Goal: Task Accomplishment & Management: Use online tool/utility

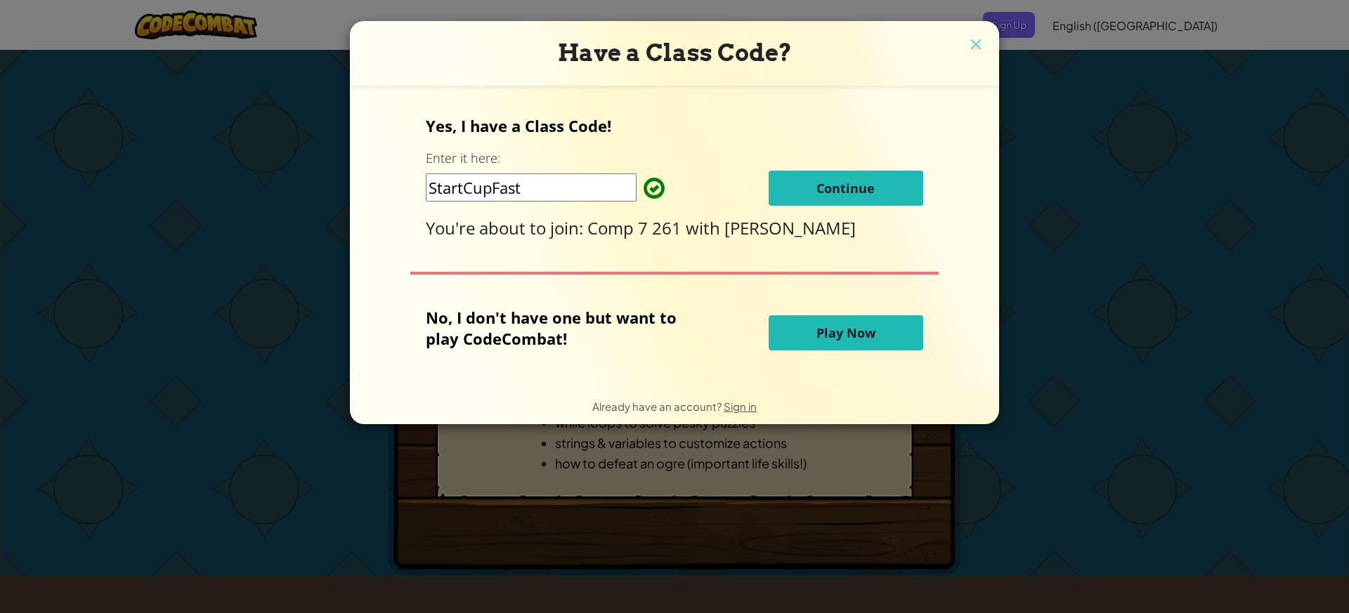
click at [838, 183] on span "Continue" at bounding box center [846, 188] width 58 height 17
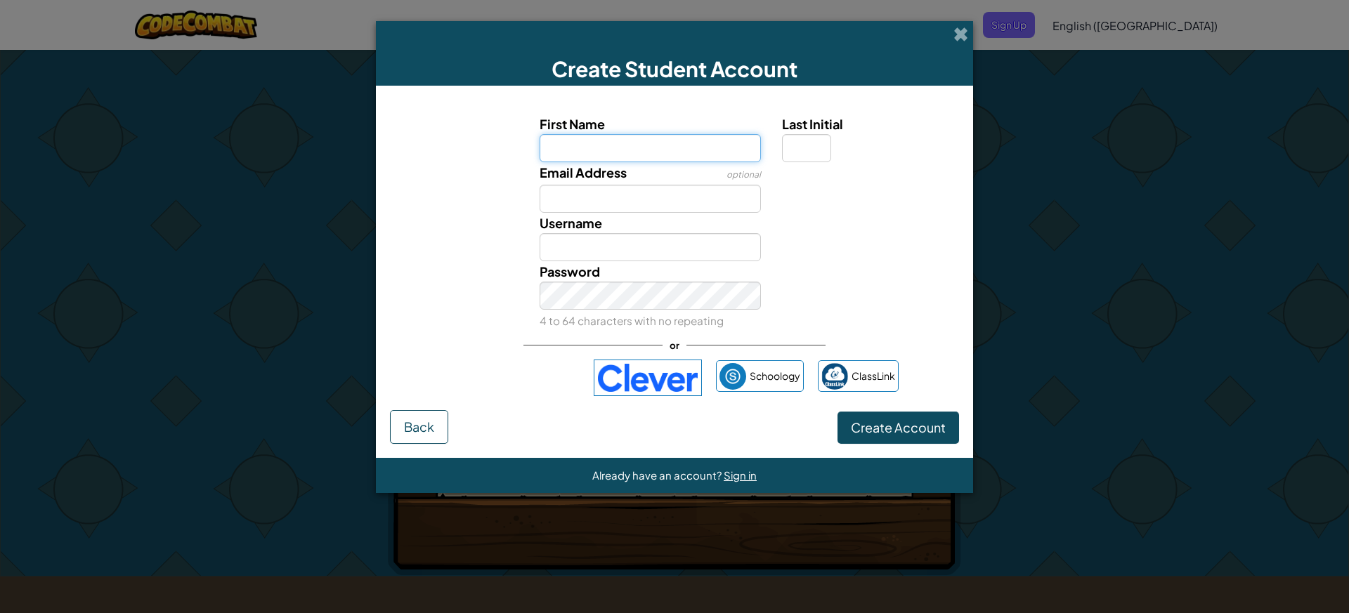
click at [654, 153] on input "First Name" at bounding box center [651, 148] width 222 height 28
click at [965, 28] on span at bounding box center [961, 34] width 15 height 15
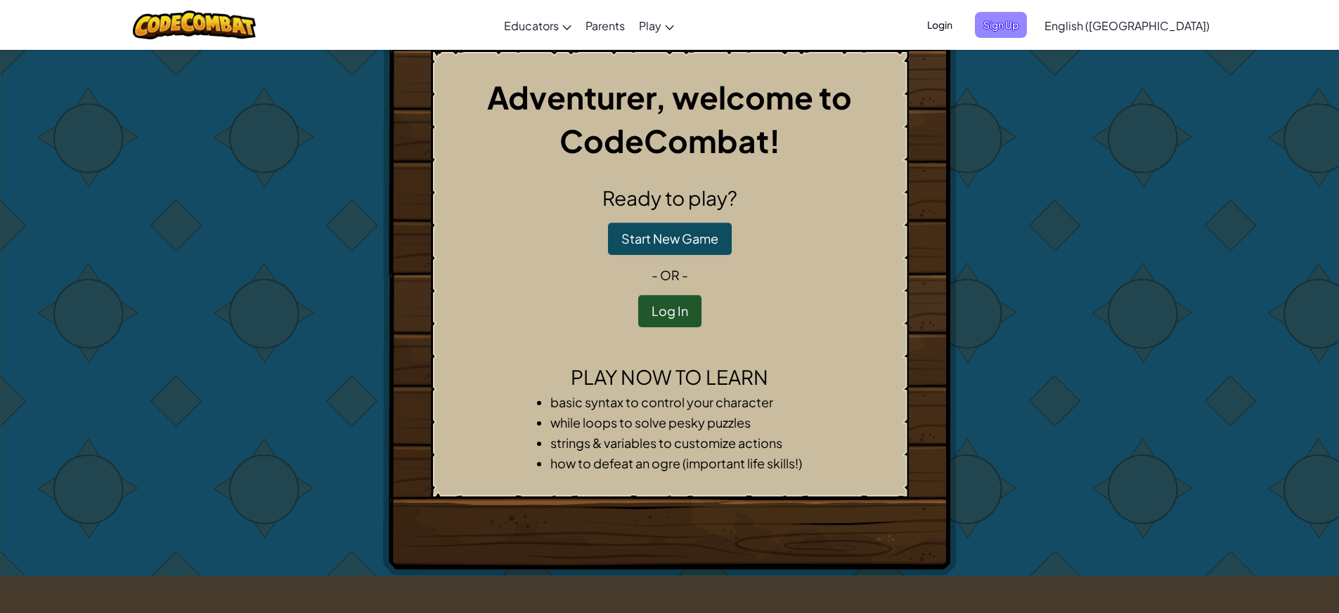
click at [1027, 22] on span "Sign Up" at bounding box center [1001, 25] width 52 height 26
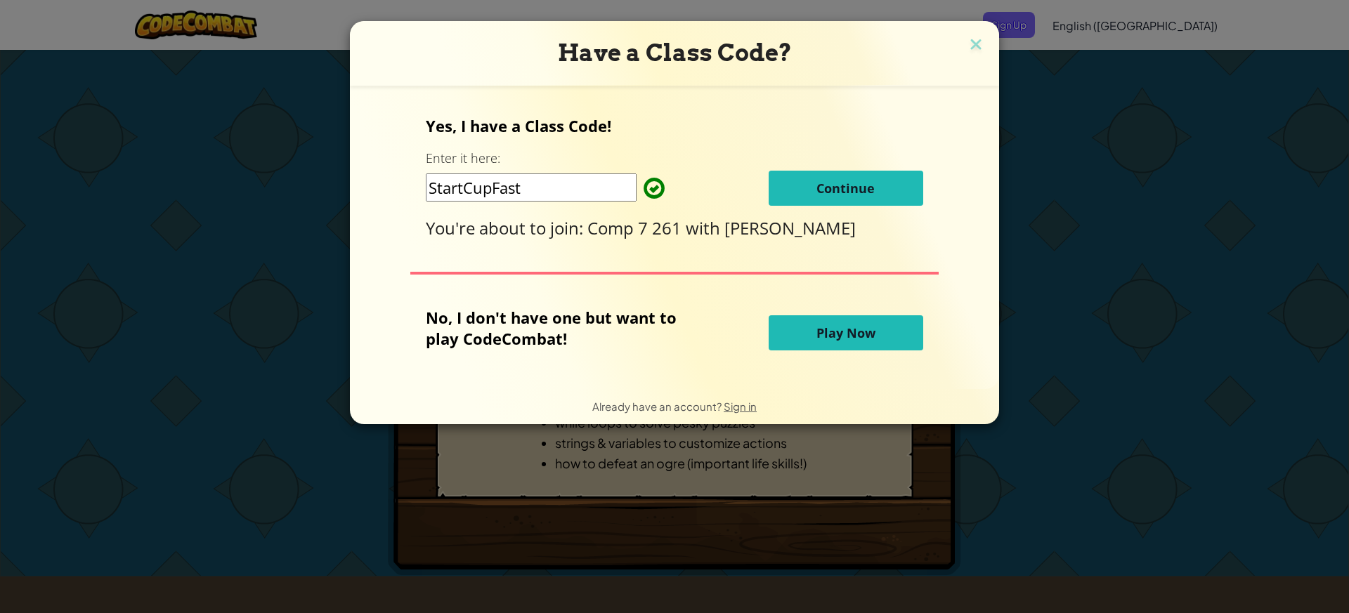
click at [850, 191] on span "Continue" at bounding box center [846, 188] width 58 height 17
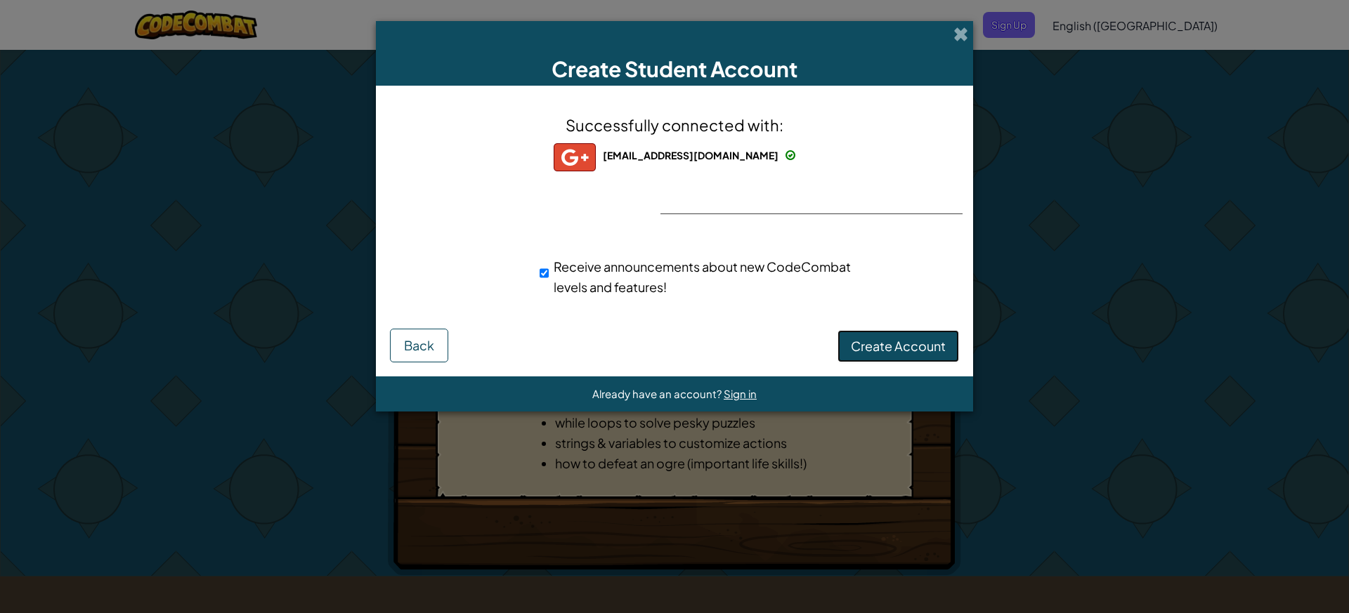
click at [881, 352] on span "Create Account" at bounding box center [898, 346] width 95 height 16
click at [699, 195] on div "Successfully connected with: 259076@esj.org 259076@esj.org 259076+gplus Receive…" at bounding box center [675, 214] width 562 height 229
click at [919, 351] on button "Create Account" at bounding box center [899, 346] width 122 height 32
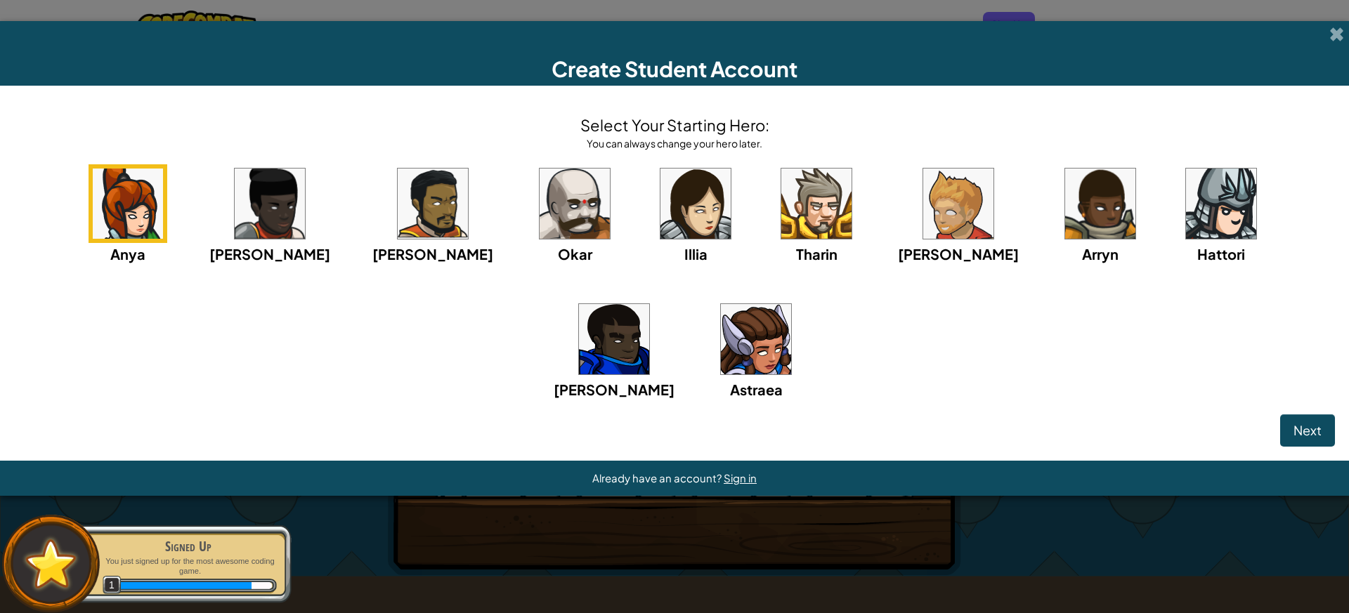
click at [661, 202] on img at bounding box center [696, 204] width 70 height 70
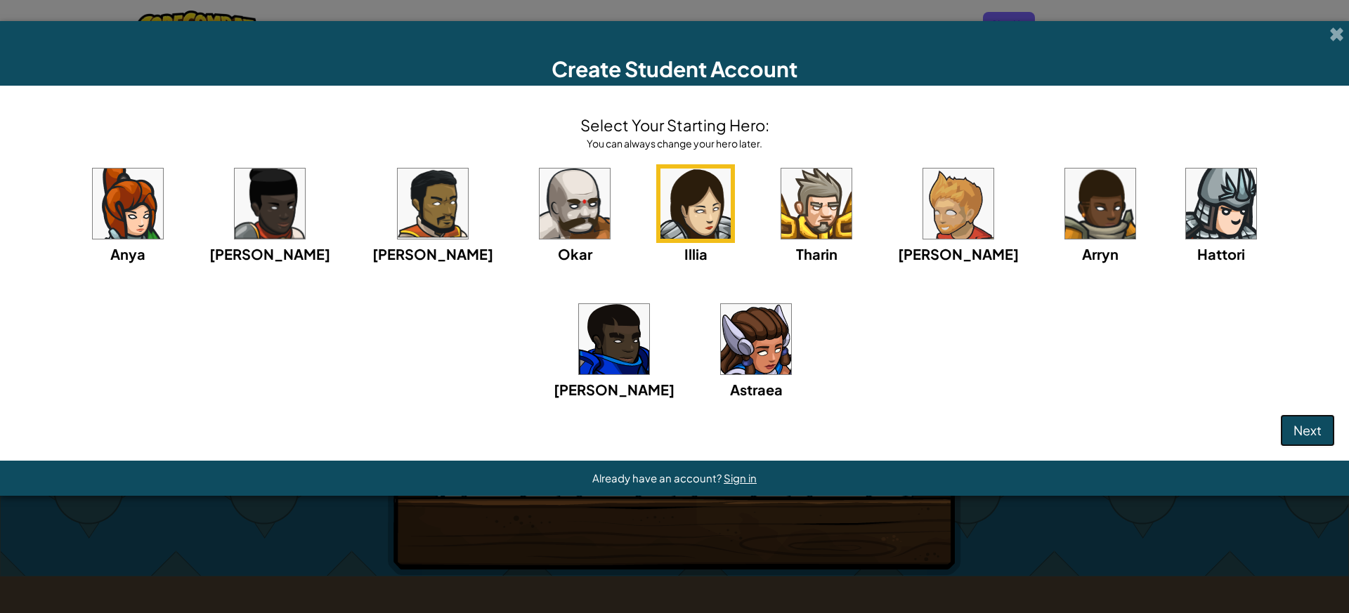
click at [1310, 439] on button "Next" at bounding box center [1307, 431] width 55 height 32
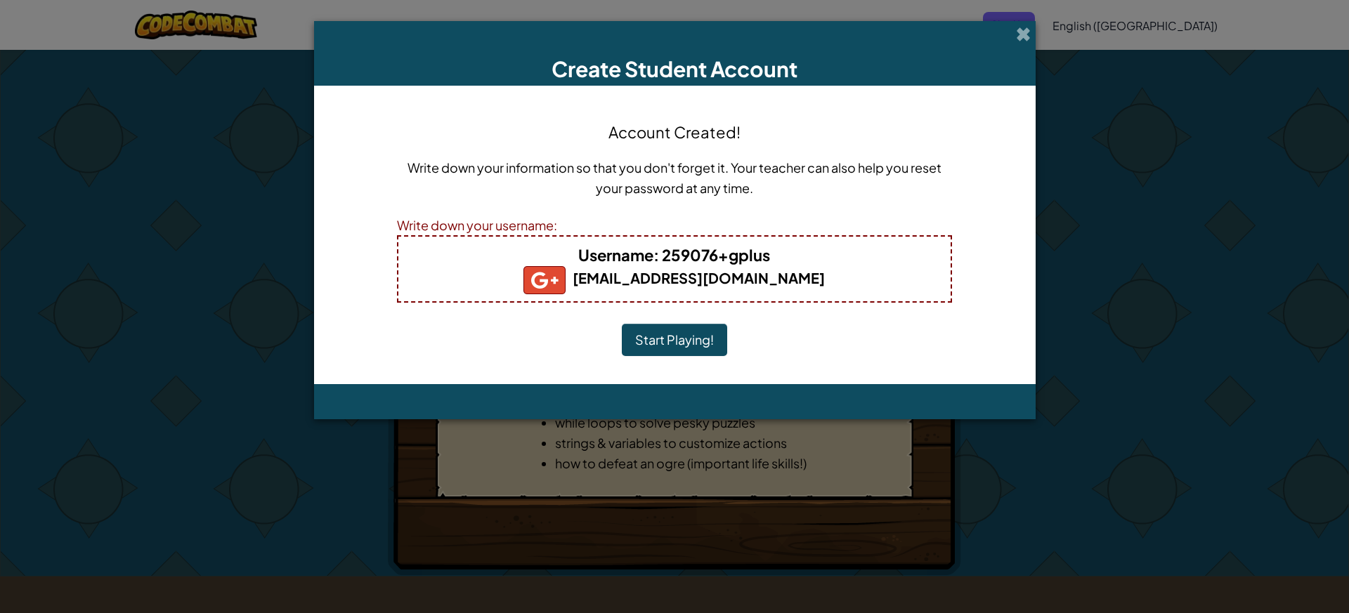
click at [663, 348] on button "Start Playing!" at bounding box center [674, 340] width 105 height 32
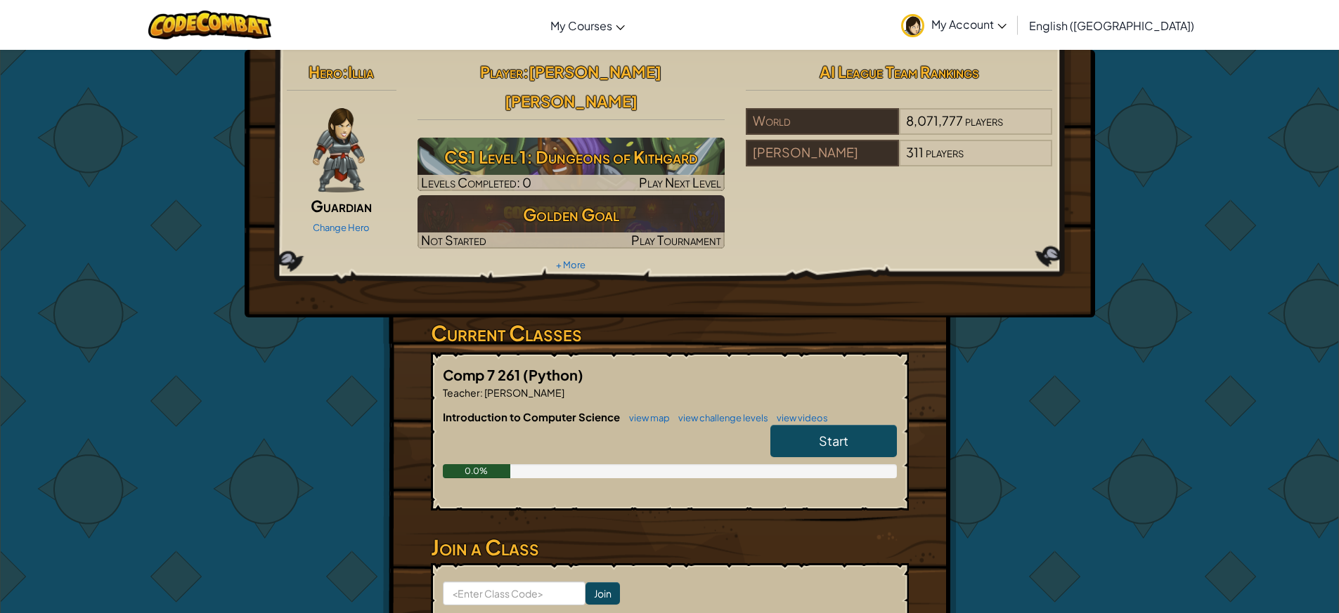
click at [855, 425] on link "Start" at bounding box center [833, 441] width 126 height 32
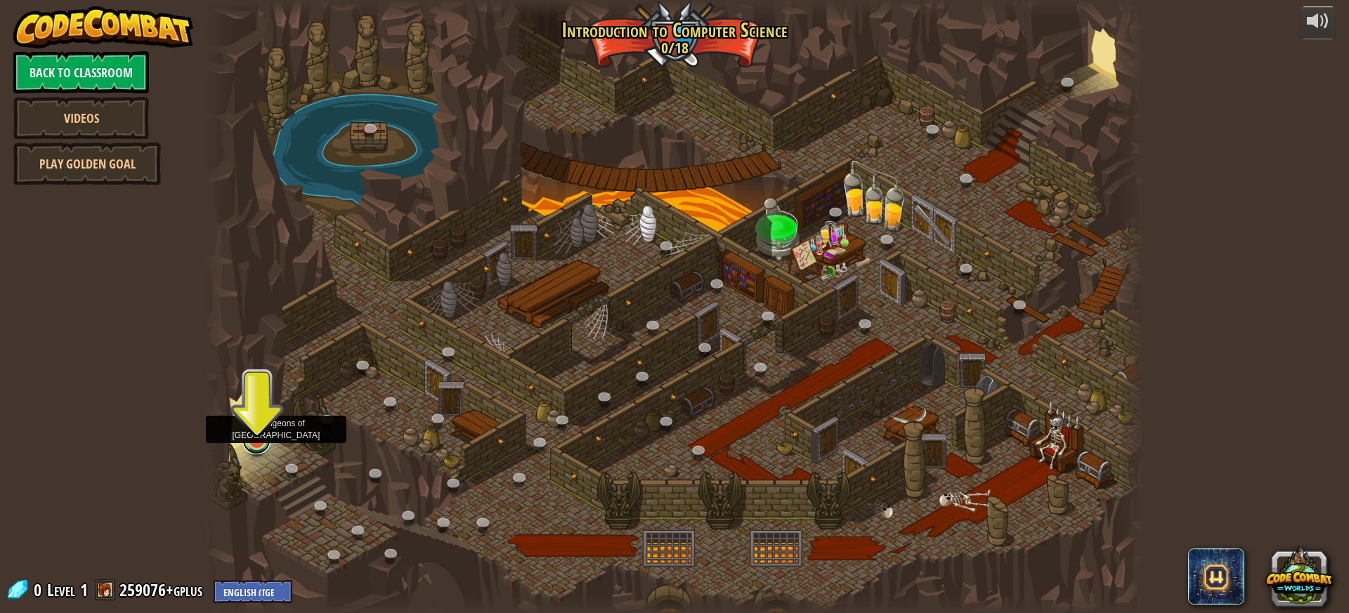
click at [257, 451] on link at bounding box center [256, 441] width 28 height 28
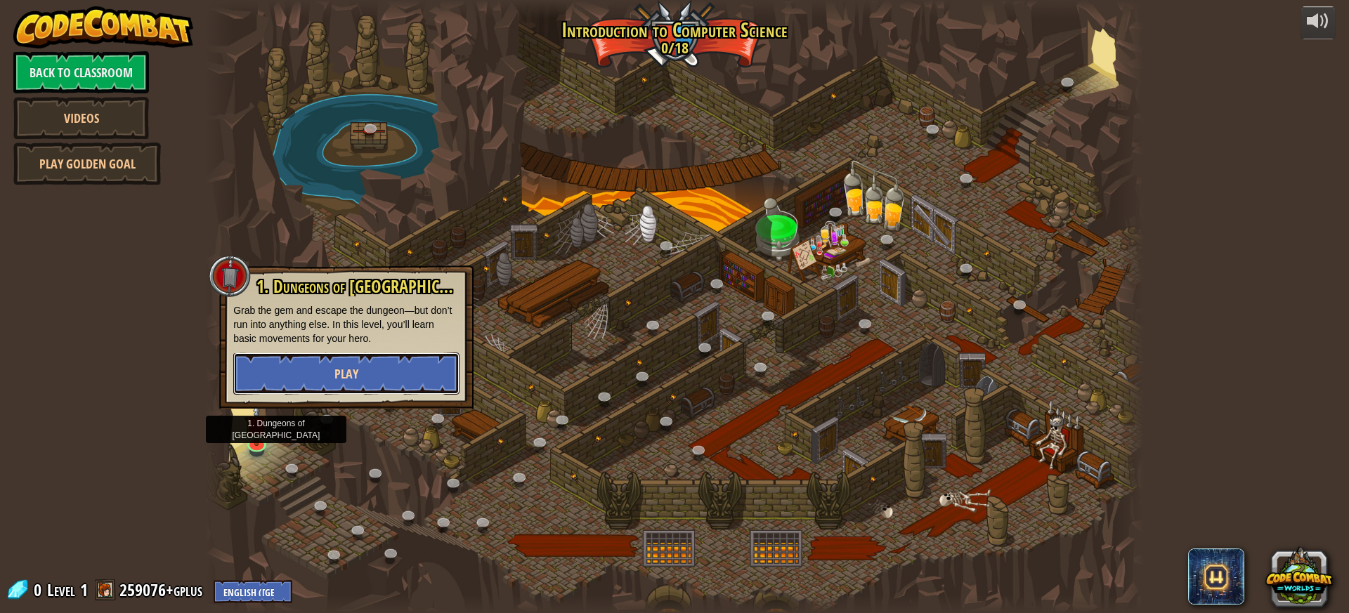
click at [324, 371] on button "Play" at bounding box center [346, 374] width 226 height 42
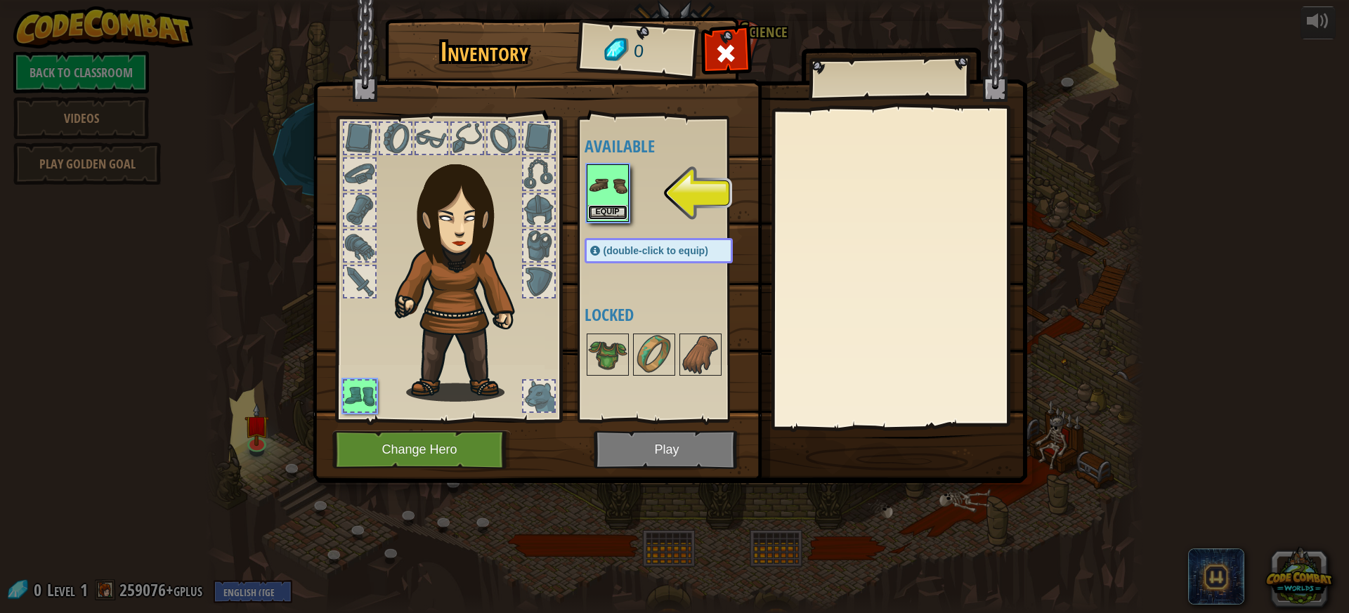
click at [606, 213] on button "Equip" at bounding box center [607, 212] width 39 height 15
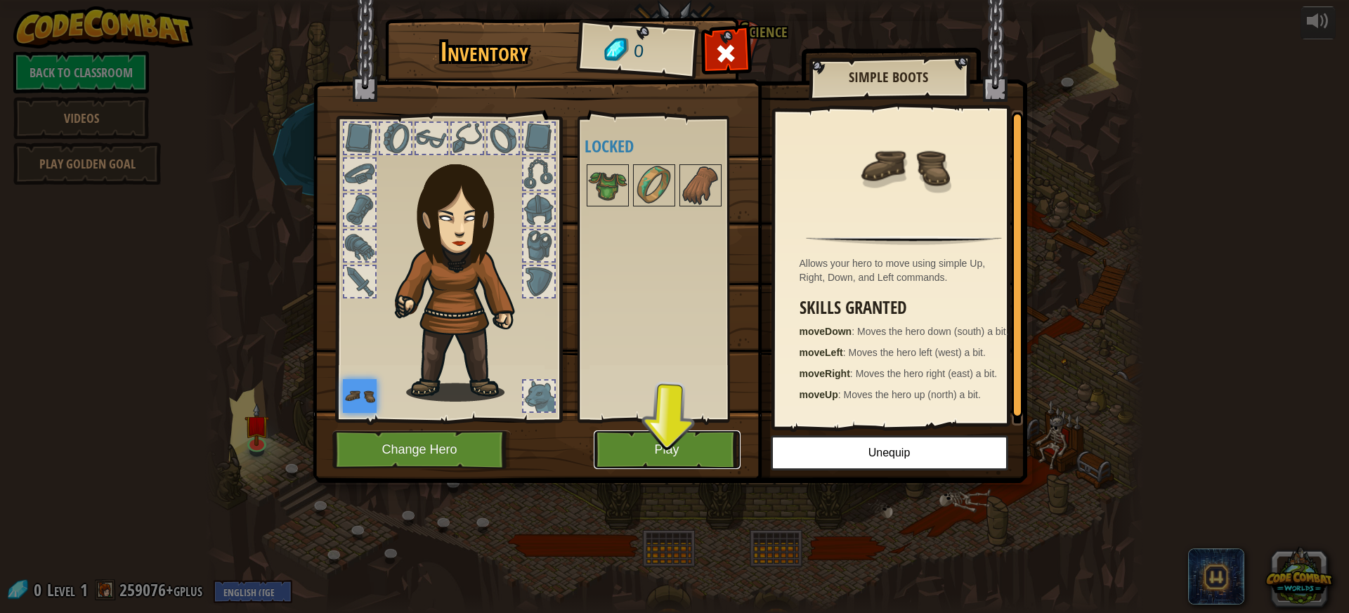
click at [678, 454] on button "Play" at bounding box center [667, 450] width 147 height 39
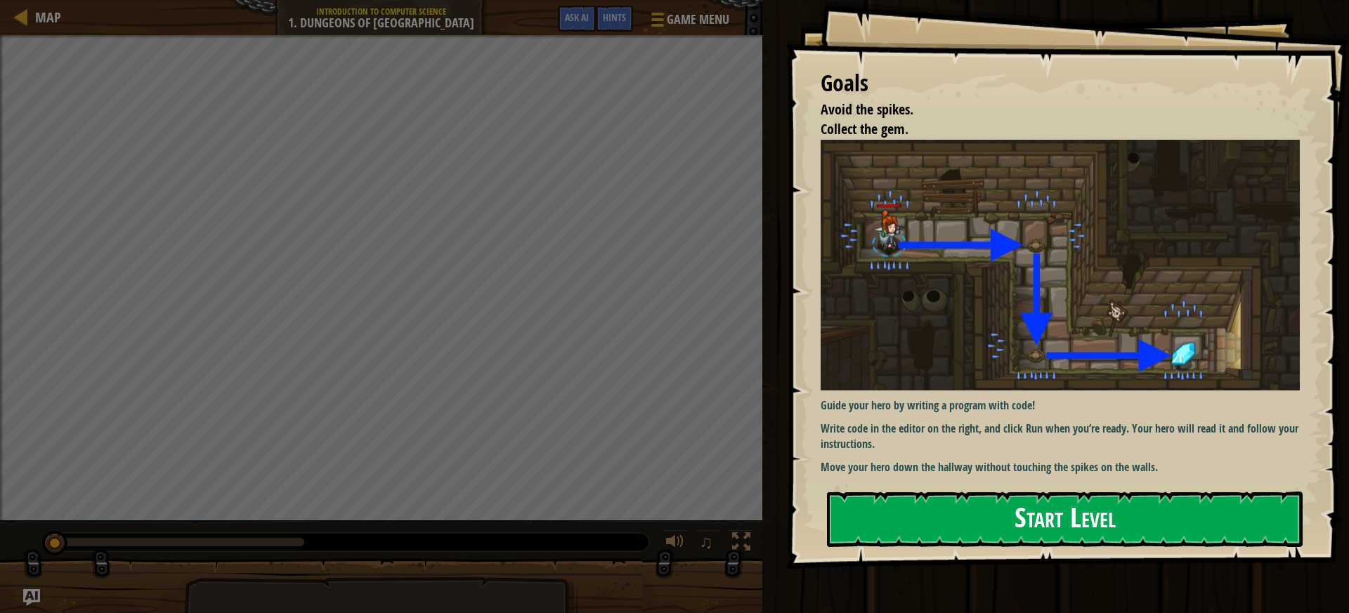
click at [896, 524] on button "Start Level" at bounding box center [1065, 520] width 476 height 56
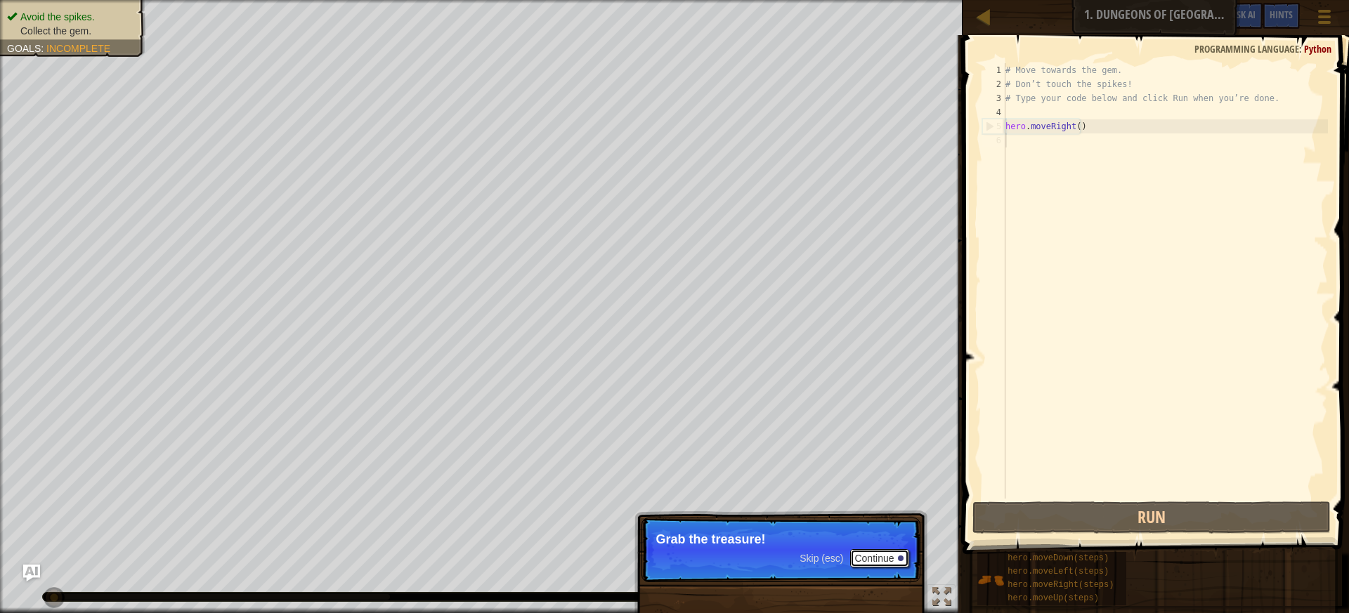
click at [882, 563] on button "Continue" at bounding box center [879, 559] width 58 height 18
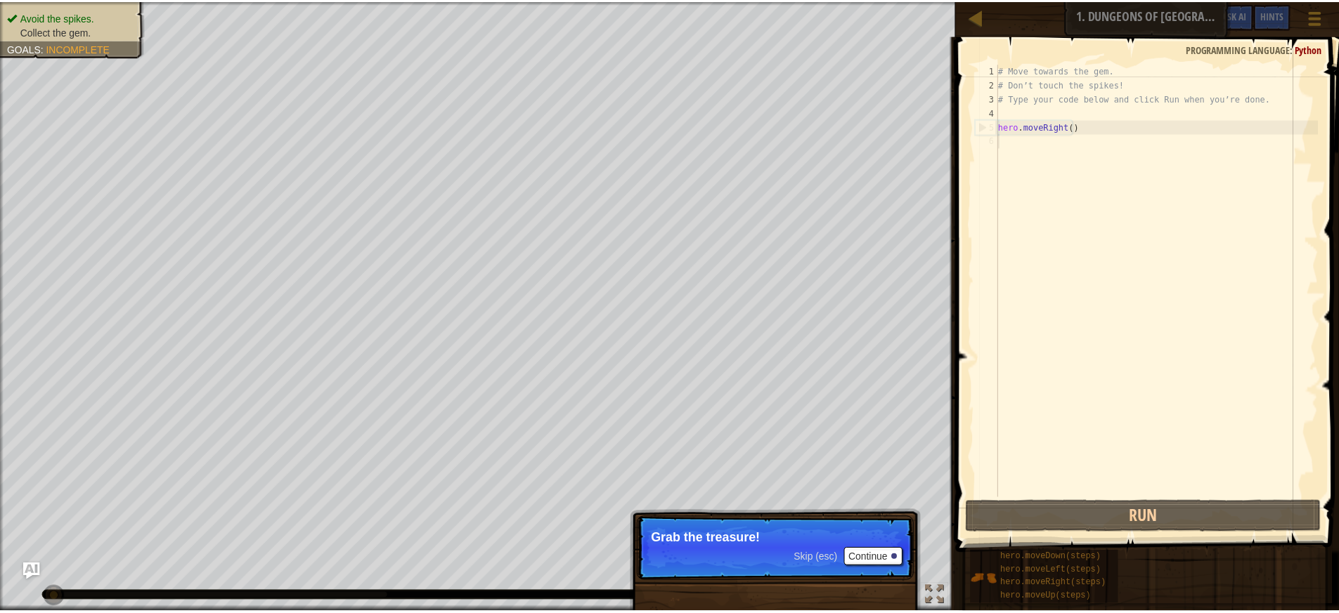
scroll to position [6, 0]
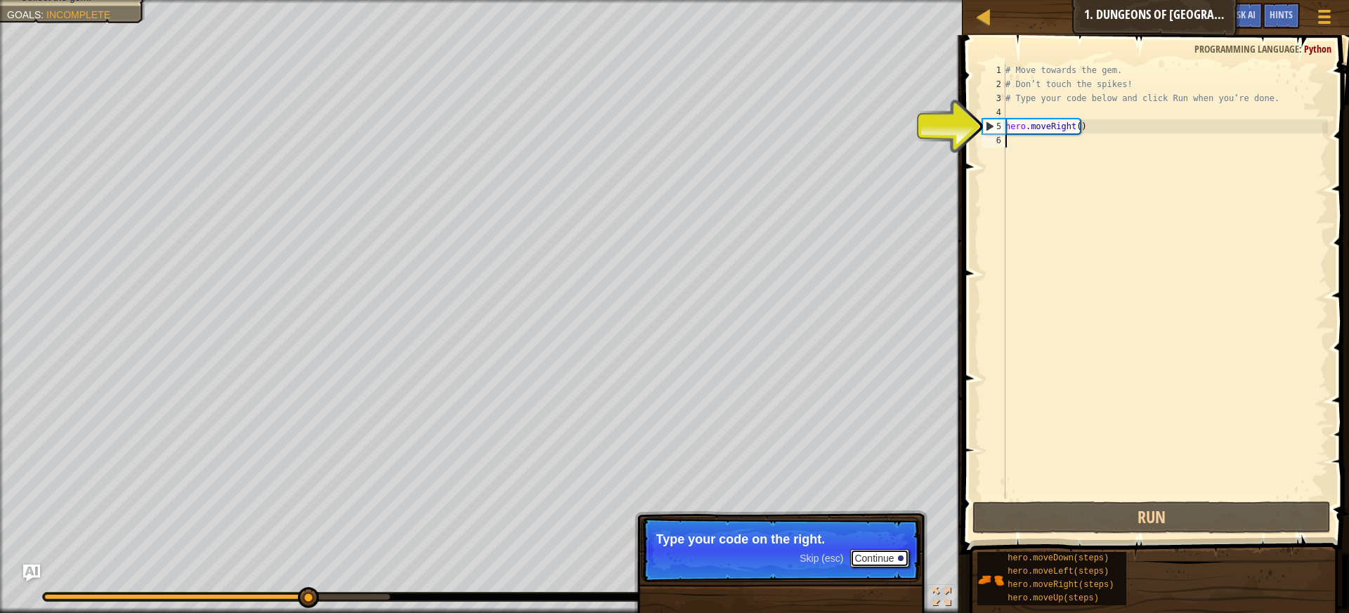
click at [866, 557] on button "Continue" at bounding box center [879, 559] width 58 height 18
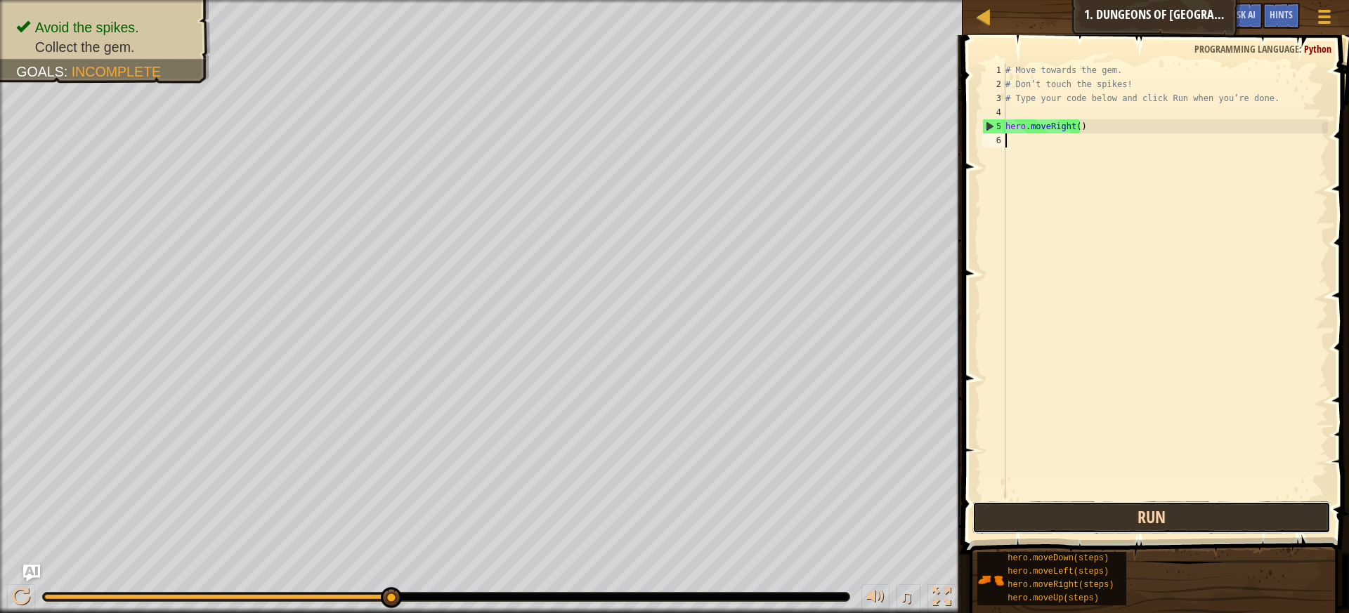
click at [1108, 512] on button "Run" at bounding box center [1152, 518] width 359 height 32
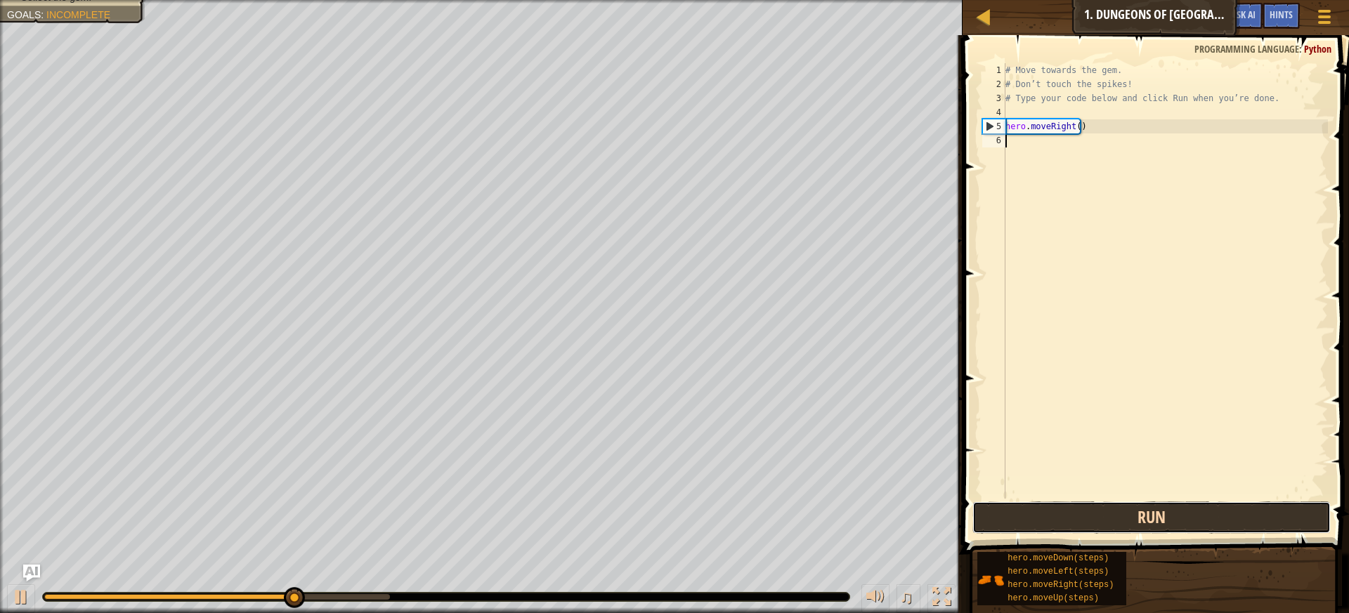
click at [1093, 517] on button "Run" at bounding box center [1152, 518] width 359 height 32
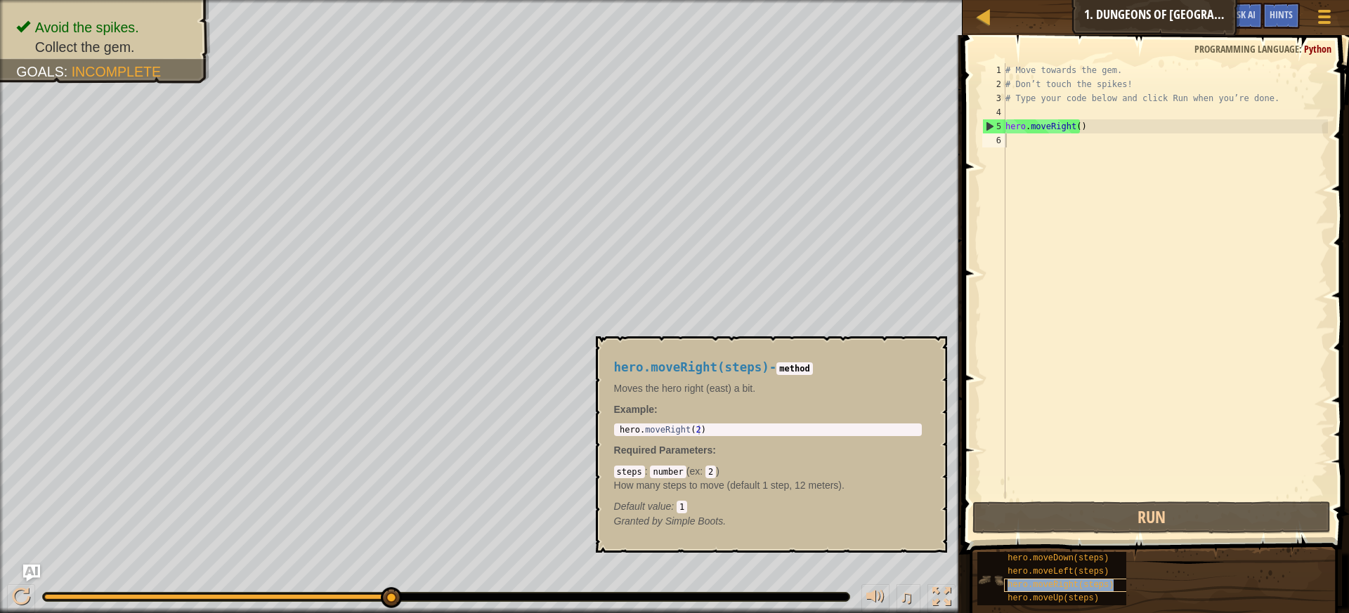
click at [1048, 586] on span "hero.moveRight(steps)" at bounding box center [1061, 585] width 106 height 10
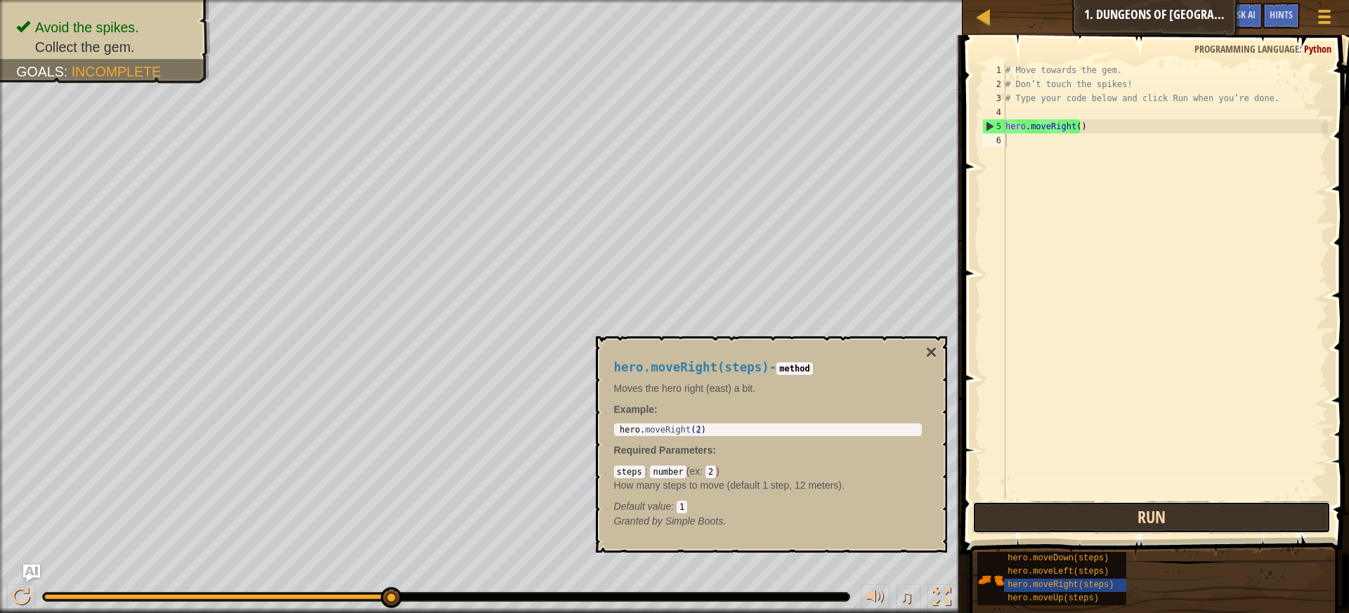
click at [1035, 529] on button "Run" at bounding box center [1152, 518] width 359 height 32
click at [1150, 532] on button "Run" at bounding box center [1152, 518] width 359 height 32
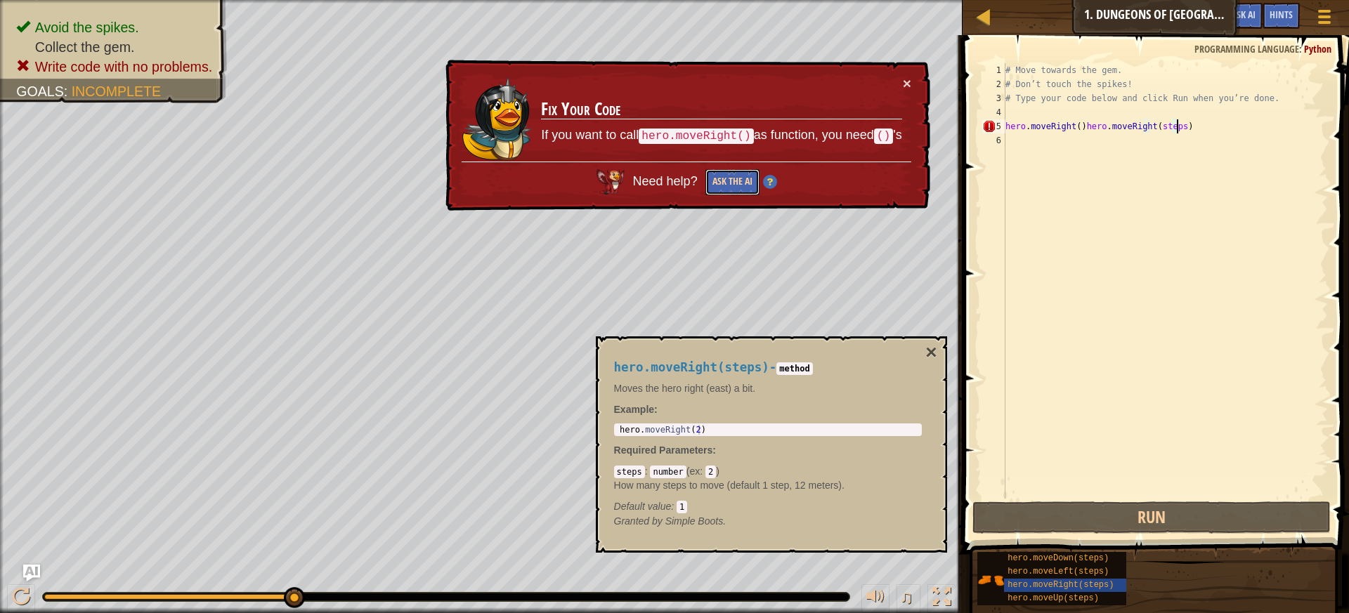
drag, startPoint x: 725, startPoint y: 181, endPoint x: 725, endPoint y: 190, distance: 8.4
click at [725, 190] on button "Ask the AI" at bounding box center [733, 182] width 54 height 26
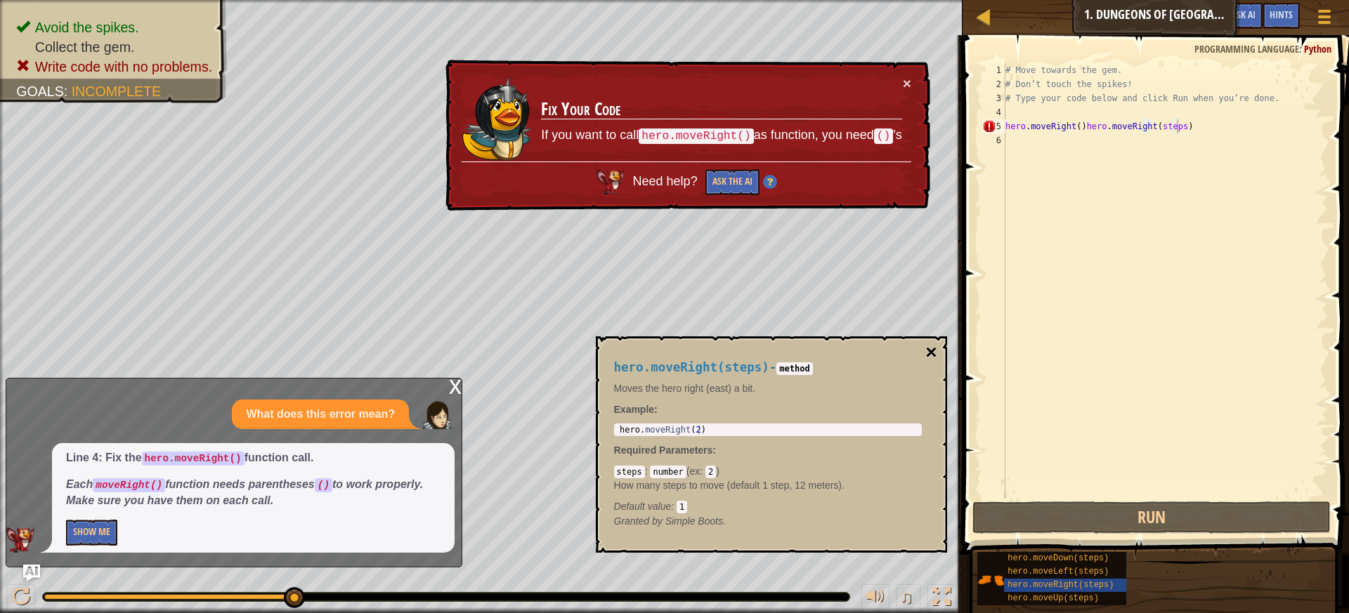
click at [937, 349] on button "×" at bounding box center [931, 353] width 11 height 20
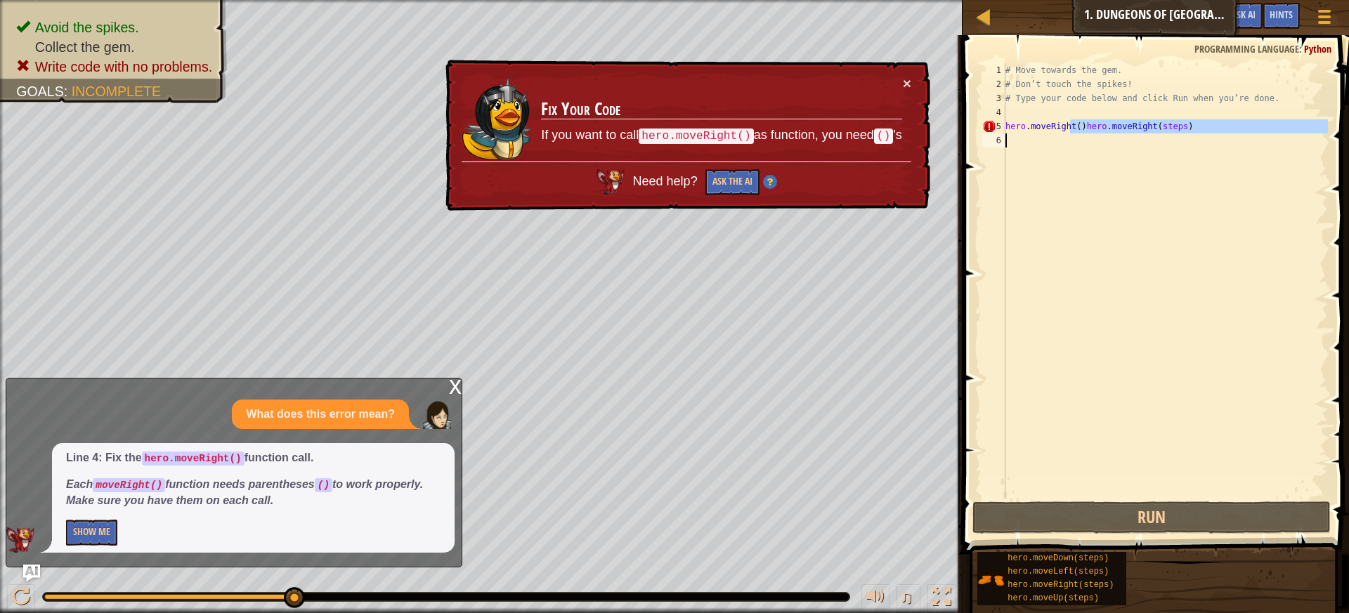
drag, startPoint x: 1068, startPoint y: 126, endPoint x: 1068, endPoint y: 195, distance: 69.6
click at [1068, 195] on div "# Move towards the gem. # Don’t touch the spikes! # Type your code below and cl…" at bounding box center [1165, 295] width 325 height 464
type textarea "hero.moveRight()hero.moveRight(steps)"
click at [1054, 147] on div "# Move towards the gem. # Don’t touch the spikes! # Type your code below and cl…" at bounding box center [1165, 281] width 325 height 436
click at [1059, 126] on div "# Move towards the gem. # Don’t touch the spikes! # Type your code below and cl…" at bounding box center [1165, 295] width 325 height 464
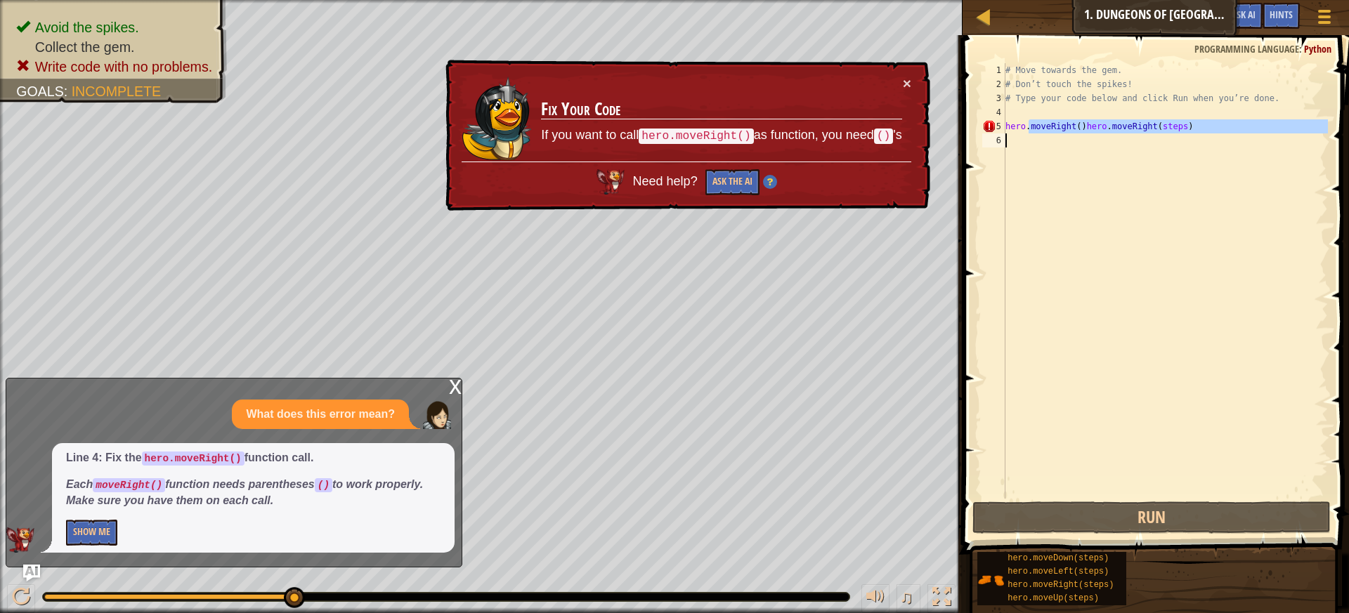
drag, startPoint x: 1059, startPoint y: 126, endPoint x: 1057, endPoint y: 204, distance: 77.3
click at [1057, 204] on div "# Move towards the gem. # Don’t touch the spikes! # Type your code below and cl…" at bounding box center [1165, 295] width 325 height 464
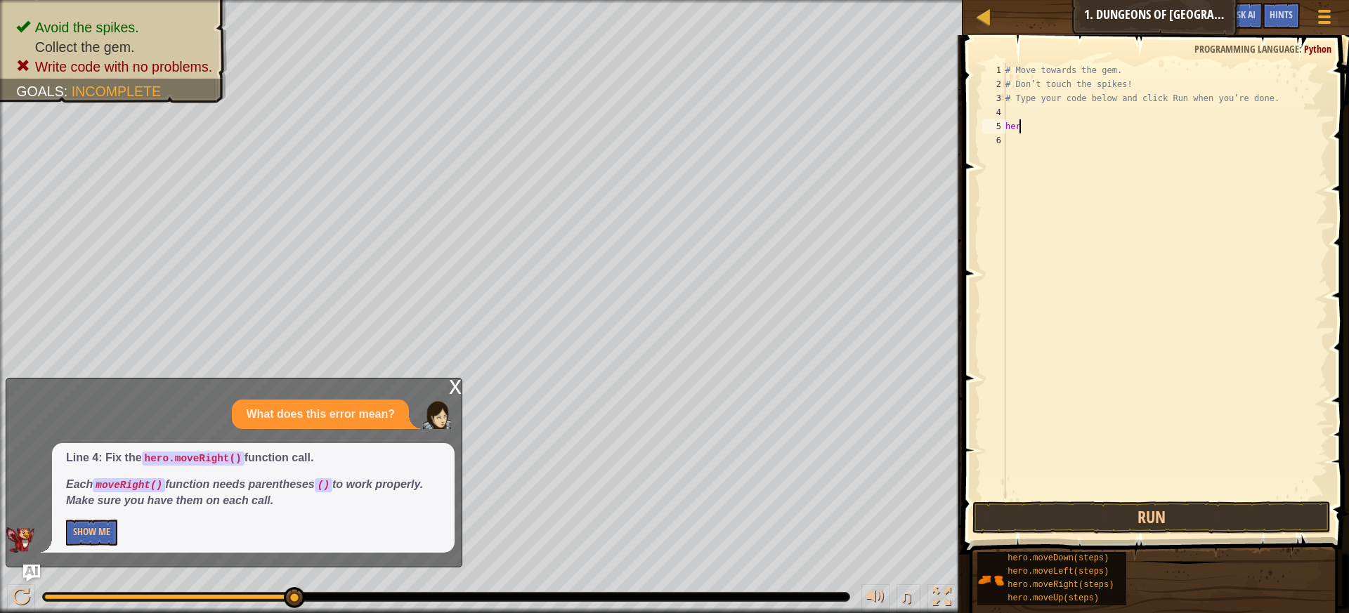
type textarea "h"
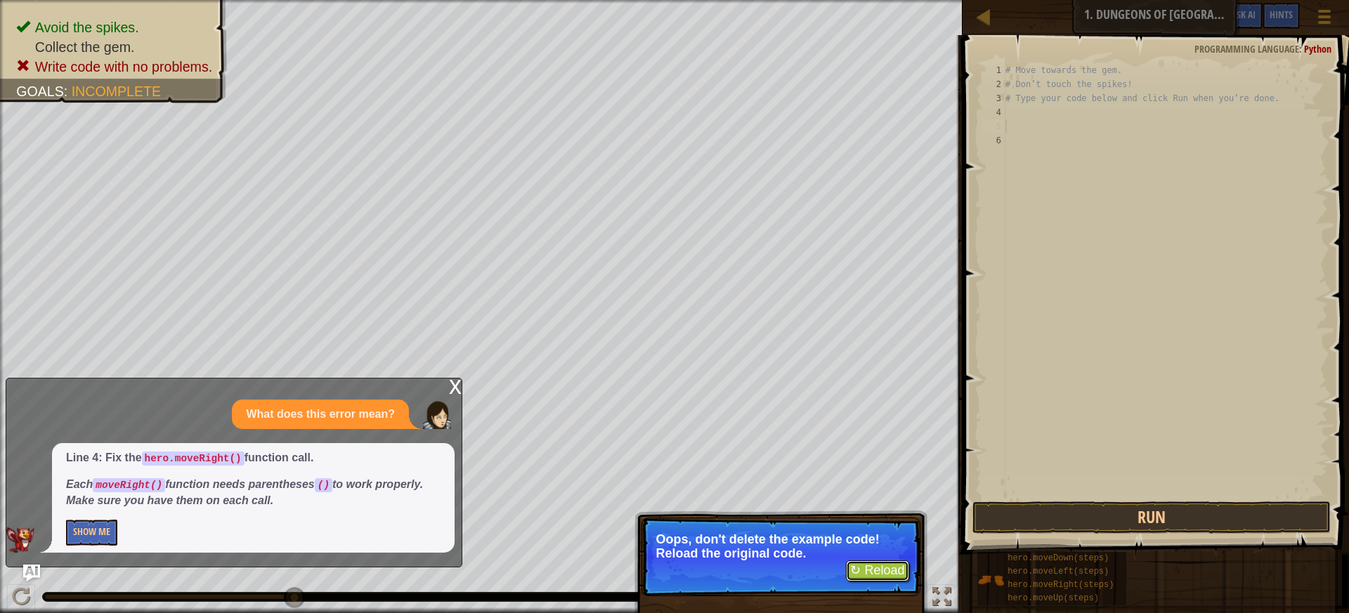
click at [884, 567] on button "↻ Reload" at bounding box center [877, 571] width 63 height 21
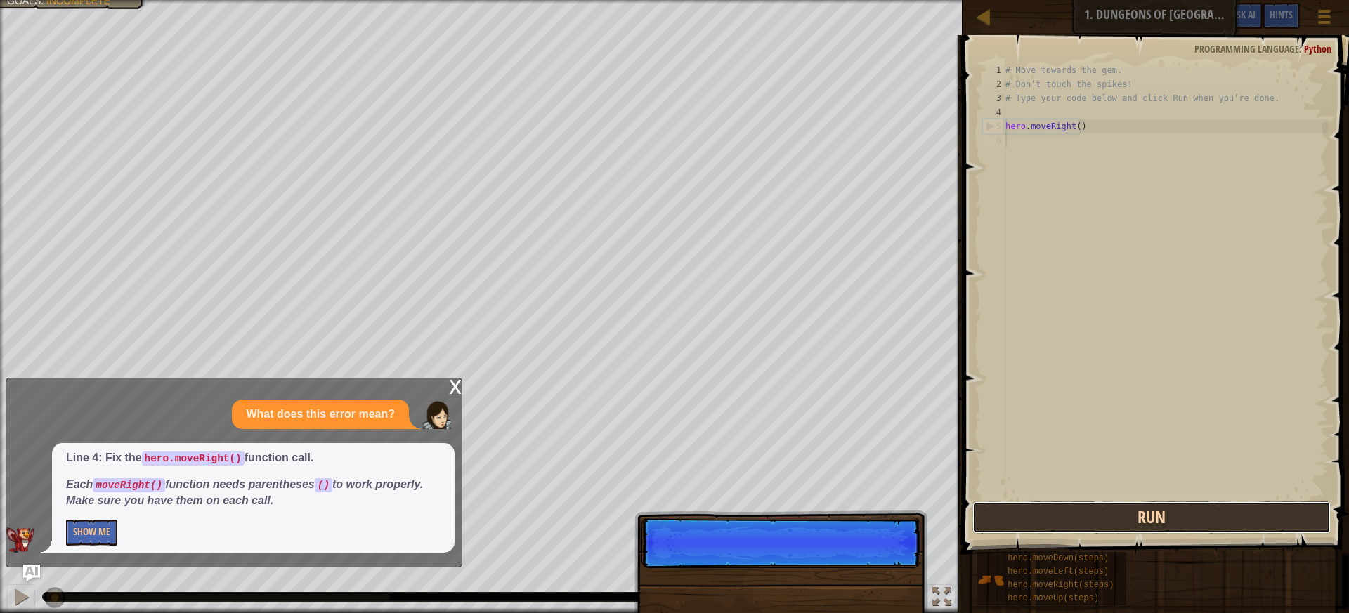
click at [1079, 520] on button "Run" at bounding box center [1152, 518] width 359 height 32
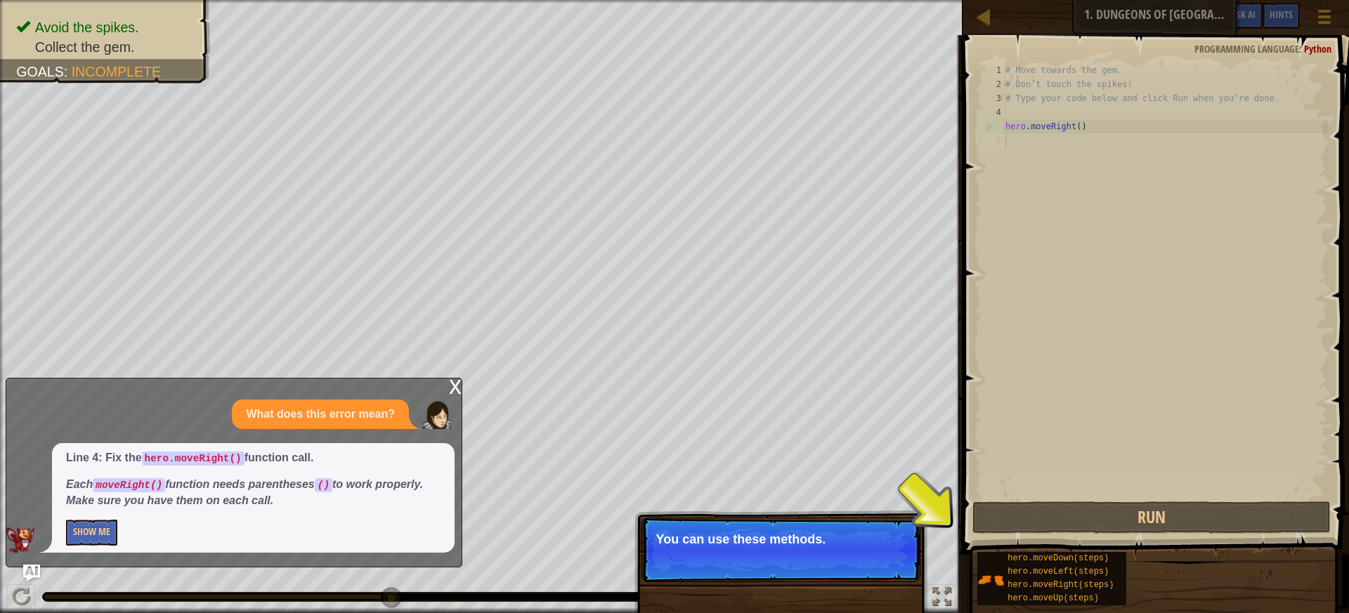
click at [740, 554] on p "Skip (esc) Continue You can use these methods." at bounding box center [781, 550] width 279 height 65
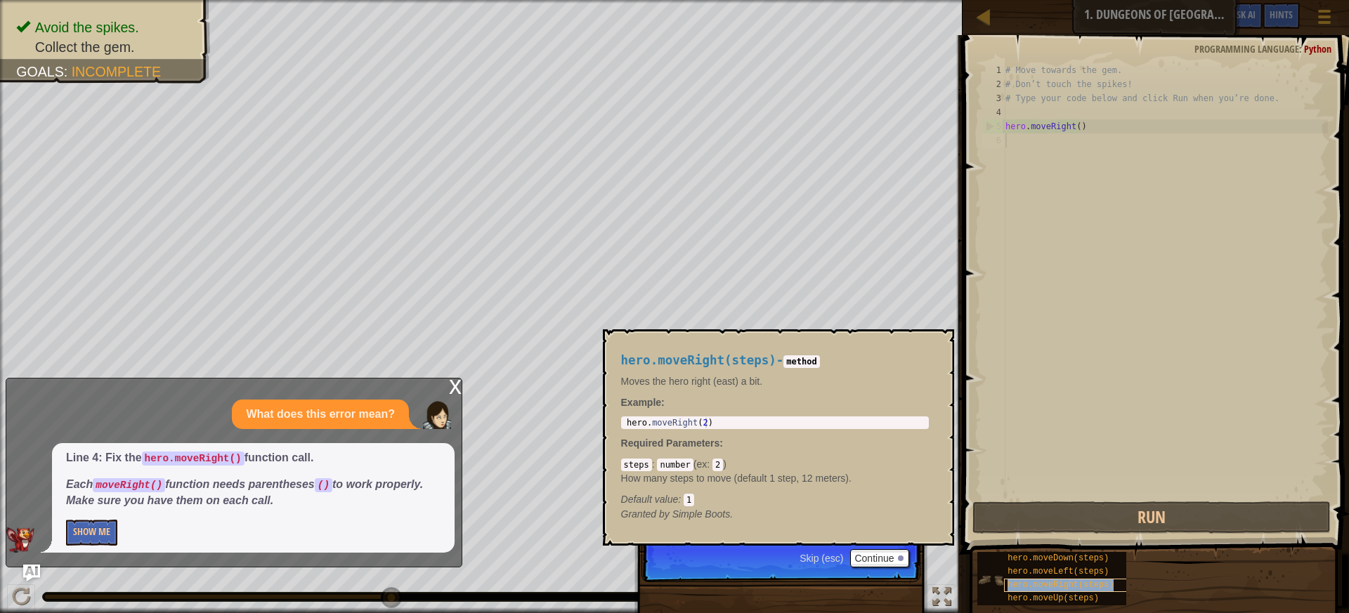
click at [1059, 584] on span "hero.moveRight(steps)" at bounding box center [1061, 585] width 106 height 10
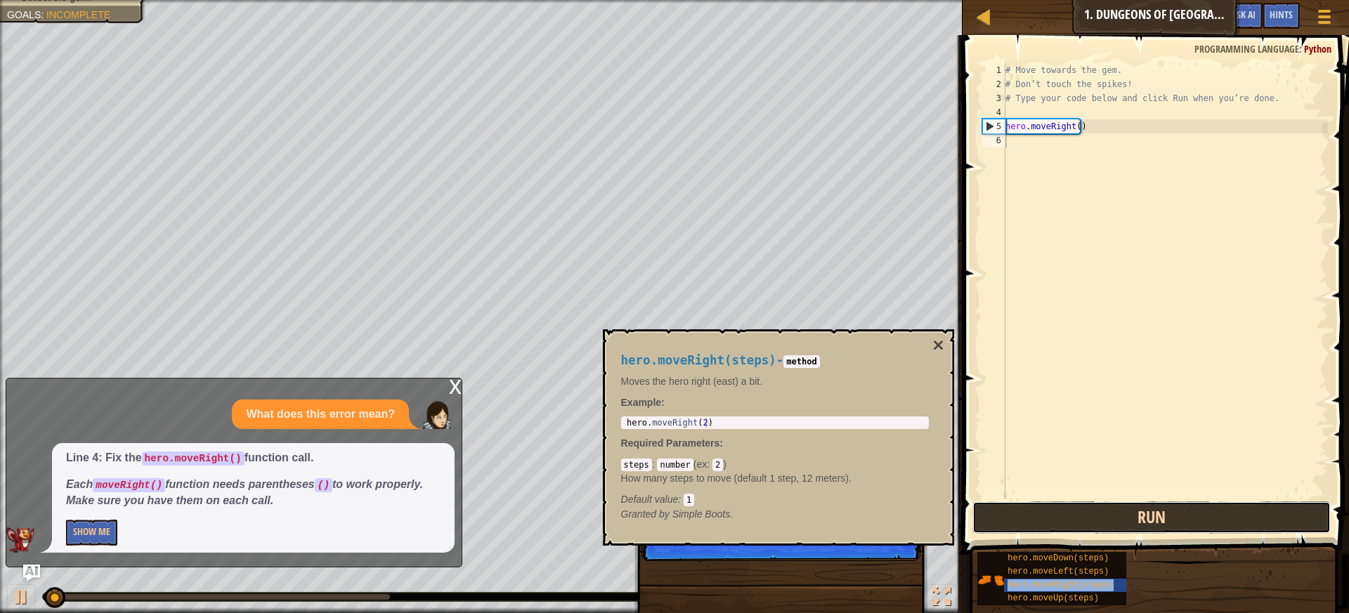
click at [1053, 526] on button "Run" at bounding box center [1152, 518] width 359 height 32
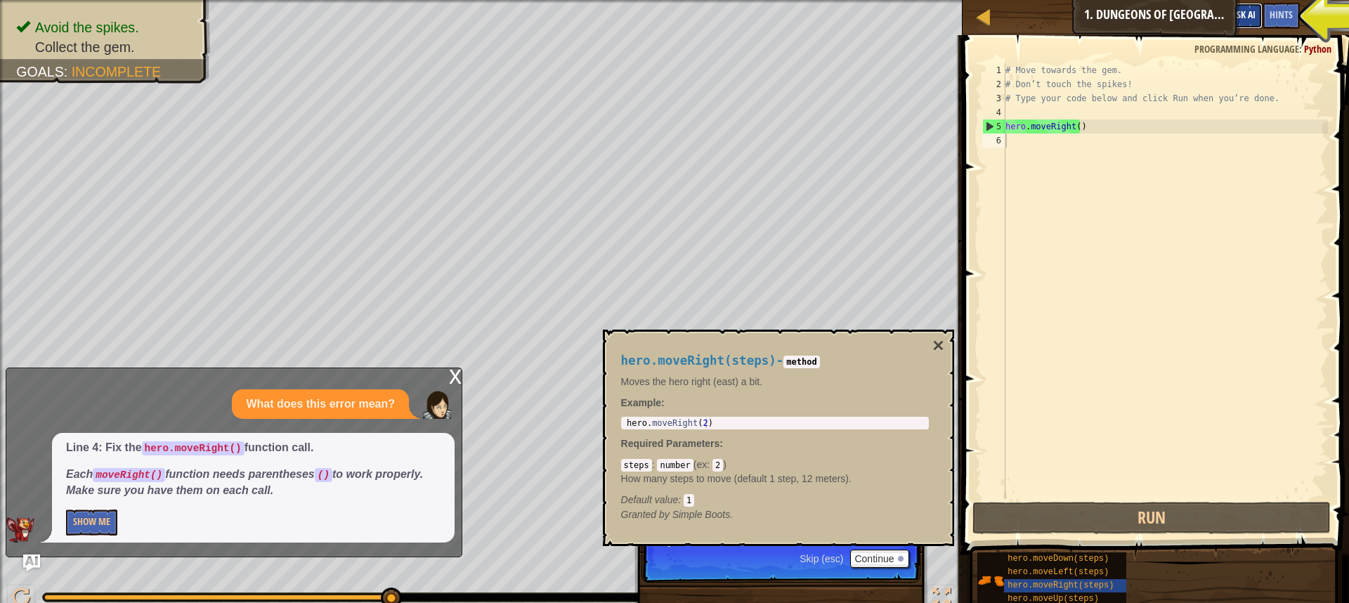
click at [1244, 10] on span "Ask AI" at bounding box center [1244, 14] width 24 height 13
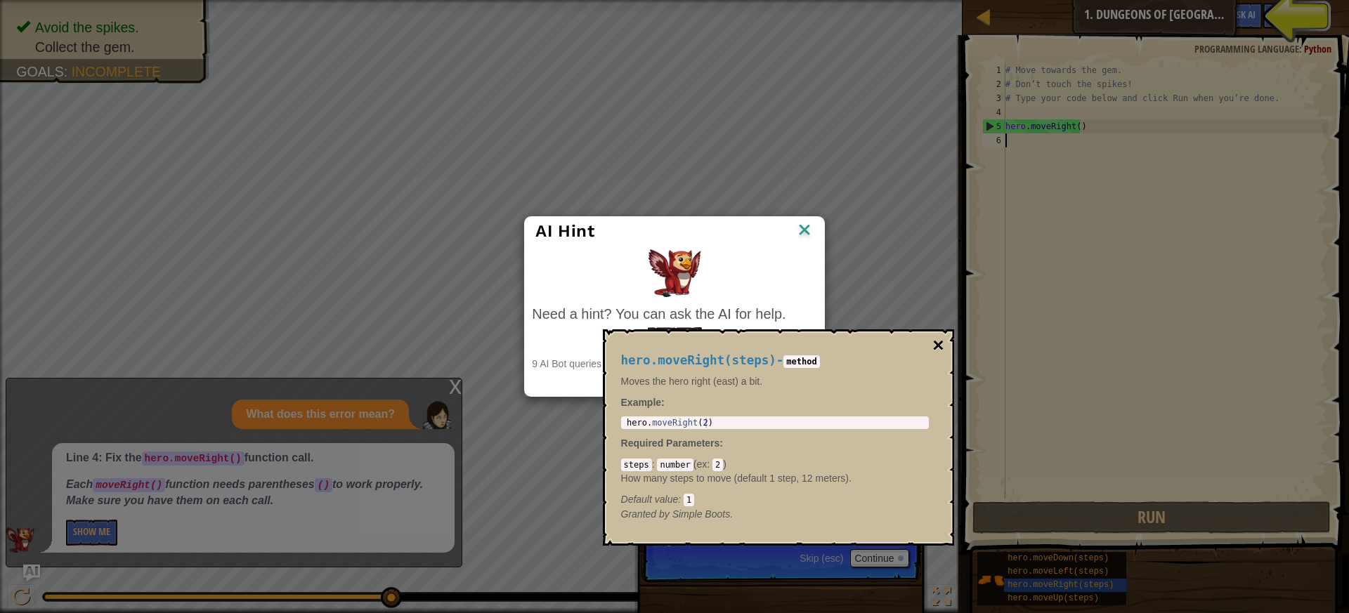
click at [940, 343] on button "×" at bounding box center [938, 346] width 11 height 20
click at [940, 352] on button "×" at bounding box center [938, 346] width 11 height 20
click at [801, 231] on img at bounding box center [805, 231] width 18 height 21
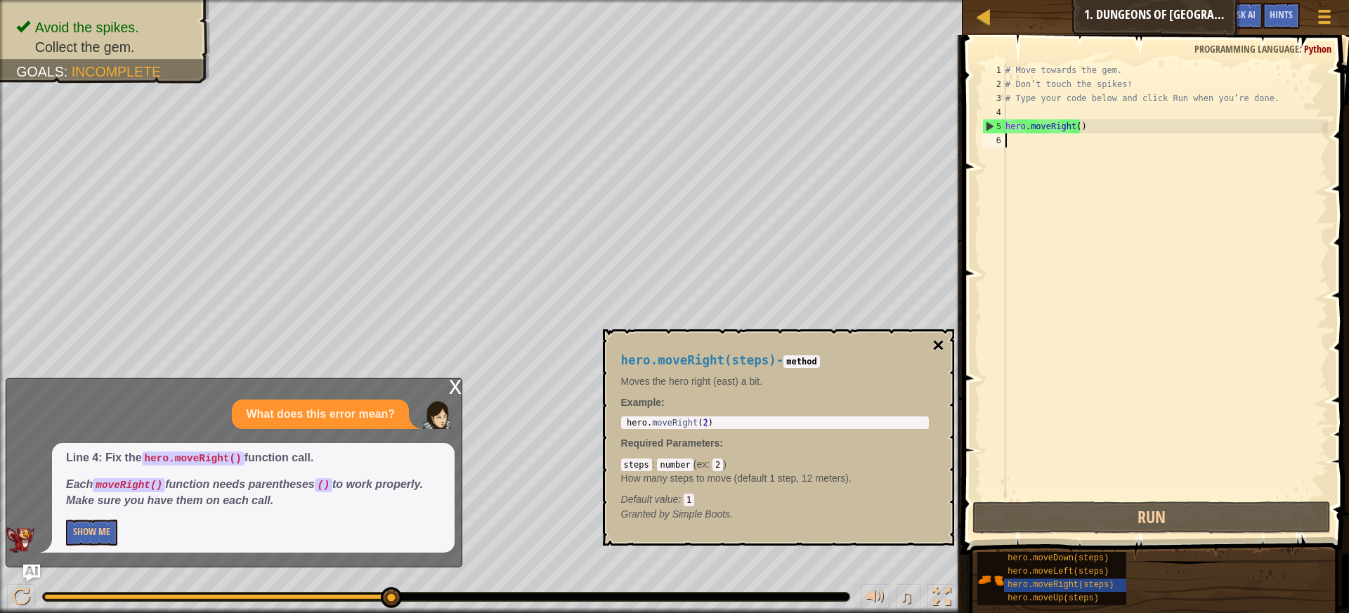
click at [934, 346] on button "×" at bounding box center [938, 346] width 11 height 20
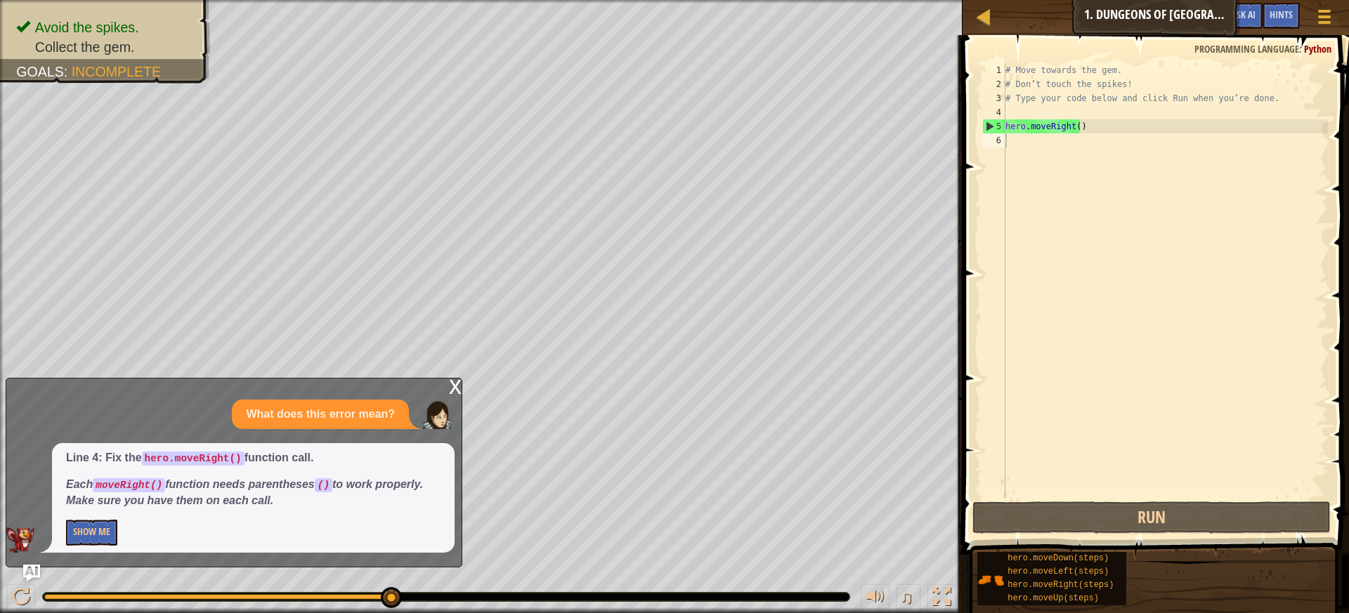
click at [457, 385] on div "x" at bounding box center [455, 386] width 13 height 14
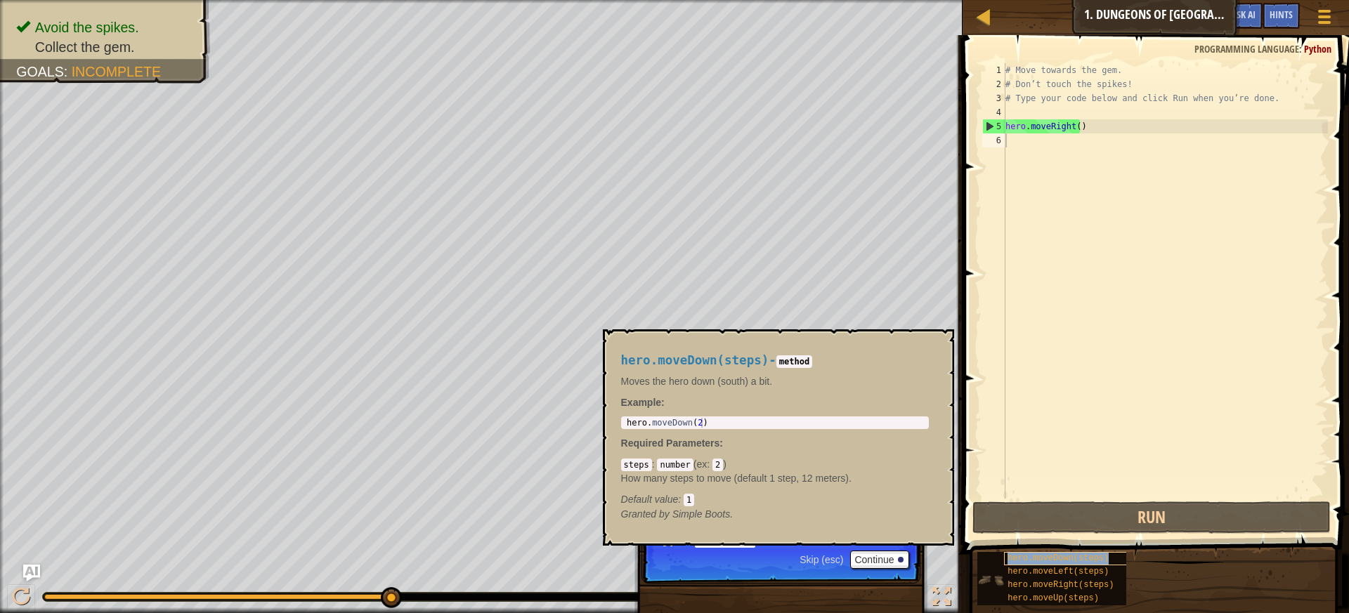
click at [1017, 553] on div "hero.moveDown(steps)" at bounding box center [1071, 558] width 135 height 13
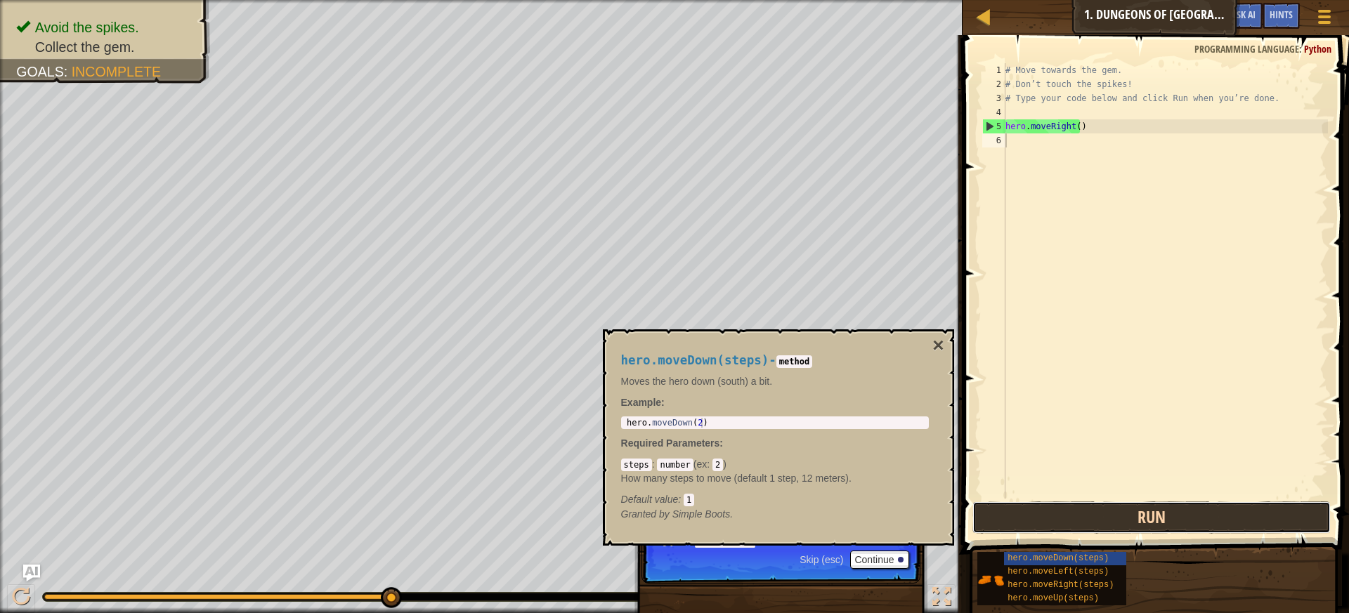
click at [1018, 519] on button "Run" at bounding box center [1152, 518] width 359 height 32
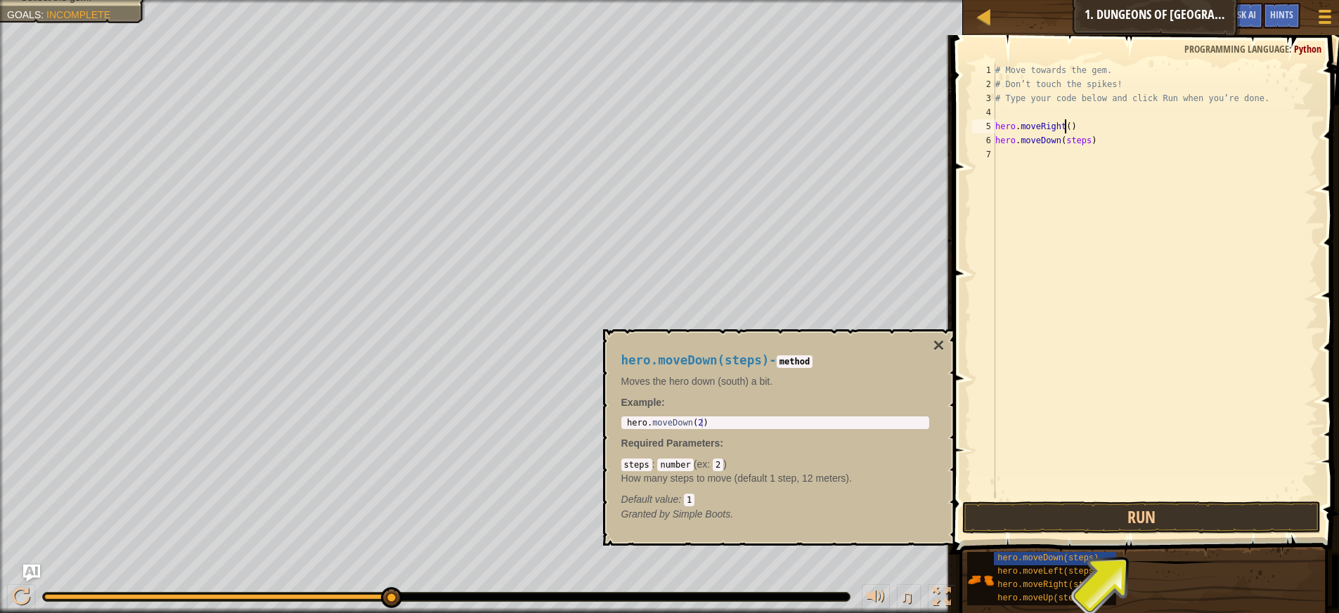
click at [1063, 125] on div "# Move towards the gem. # Don’t touch the spikes! # Type your code below and cl…" at bounding box center [1154, 295] width 325 height 464
click at [1065, 124] on div "# Move towards the gem. # Don’t touch the spikes! # Type your code below and cl…" at bounding box center [1154, 295] width 325 height 464
click at [1065, 129] on div "# Move towards the gem. # Don’t touch the spikes! # Type your code below and cl…" at bounding box center [1154, 295] width 325 height 464
click at [1063, 124] on div "# Move towards the gem. # Don’t touch the spikes! # Type your code below and cl…" at bounding box center [1154, 295] width 325 height 464
click at [1067, 131] on div "# Move towards the gem. # Don’t touch the spikes! # Type your code below and cl…" at bounding box center [1154, 295] width 325 height 464
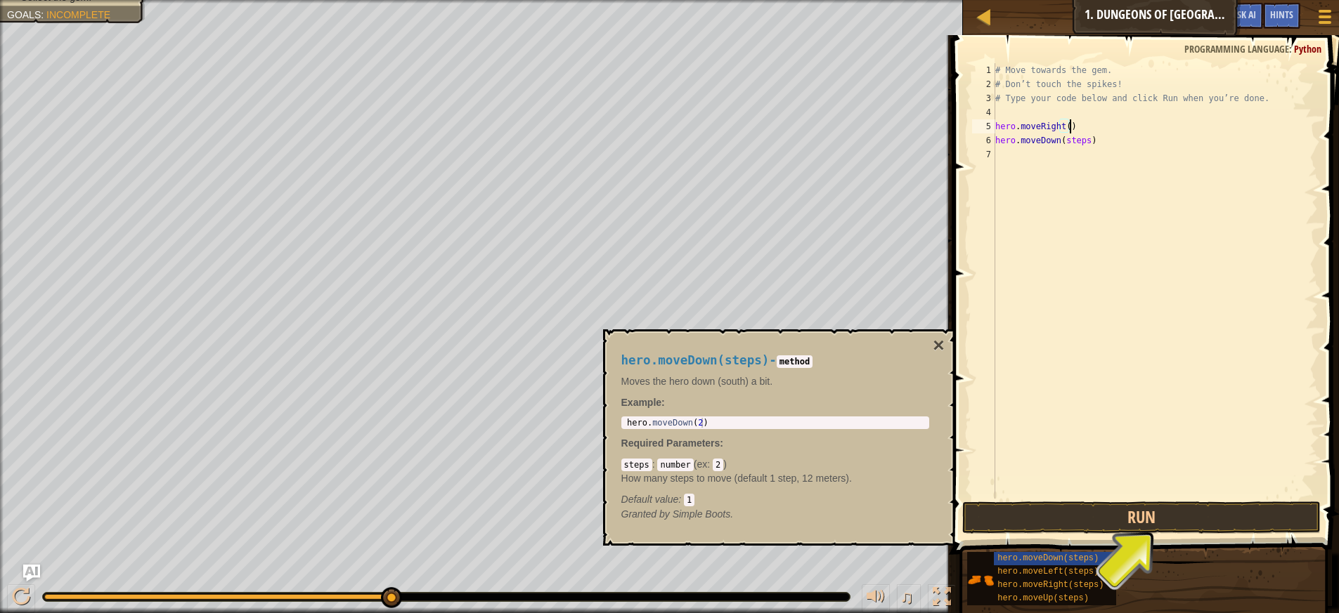
click at [1065, 124] on div "# Move towards the gem. # Don’t touch the spikes! # Type your code below and cl…" at bounding box center [1154, 295] width 325 height 464
click at [1067, 128] on div "# Move towards the gem. # Don’t touch the spikes! # Type your code below and cl…" at bounding box center [1154, 295] width 325 height 464
drag, startPoint x: 1072, startPoint y: 122, endPoint x: 1084, endPoint y: 189, distance: 67.8
click at [1074, 122] on div "# Move towards the gem. # Don’t touch the spikes! # Type your code below and cl…" at bounding box center [1154, 295] width 325 height 464
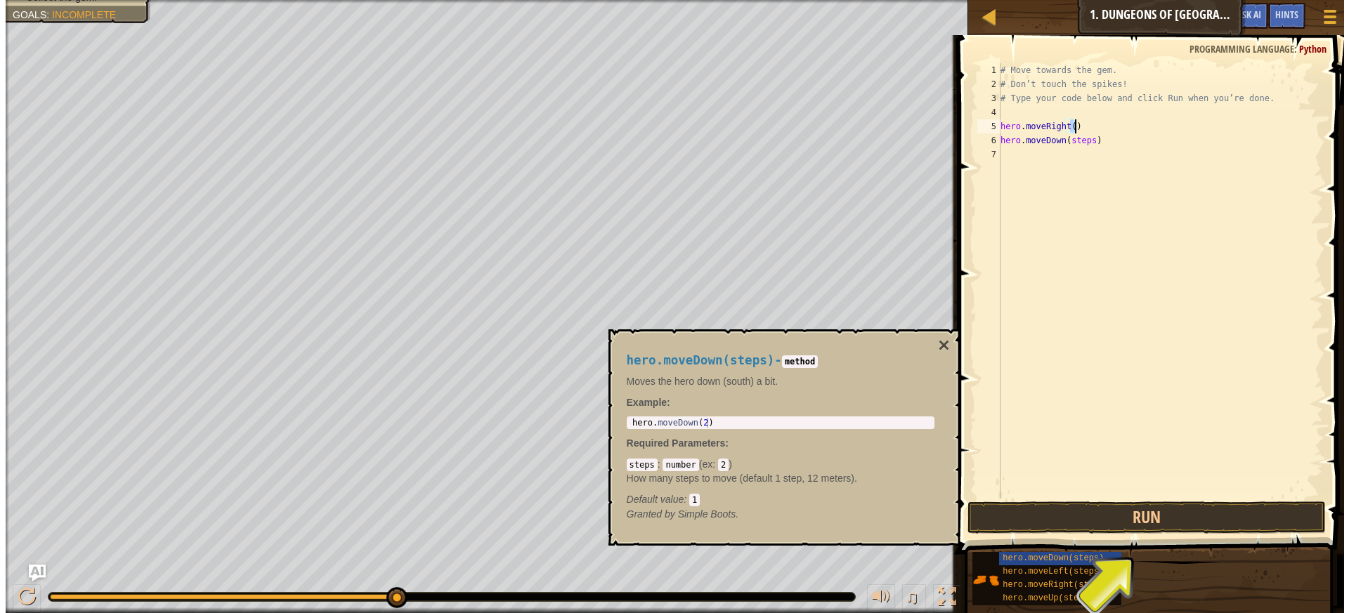
scroll to position [6, 5]
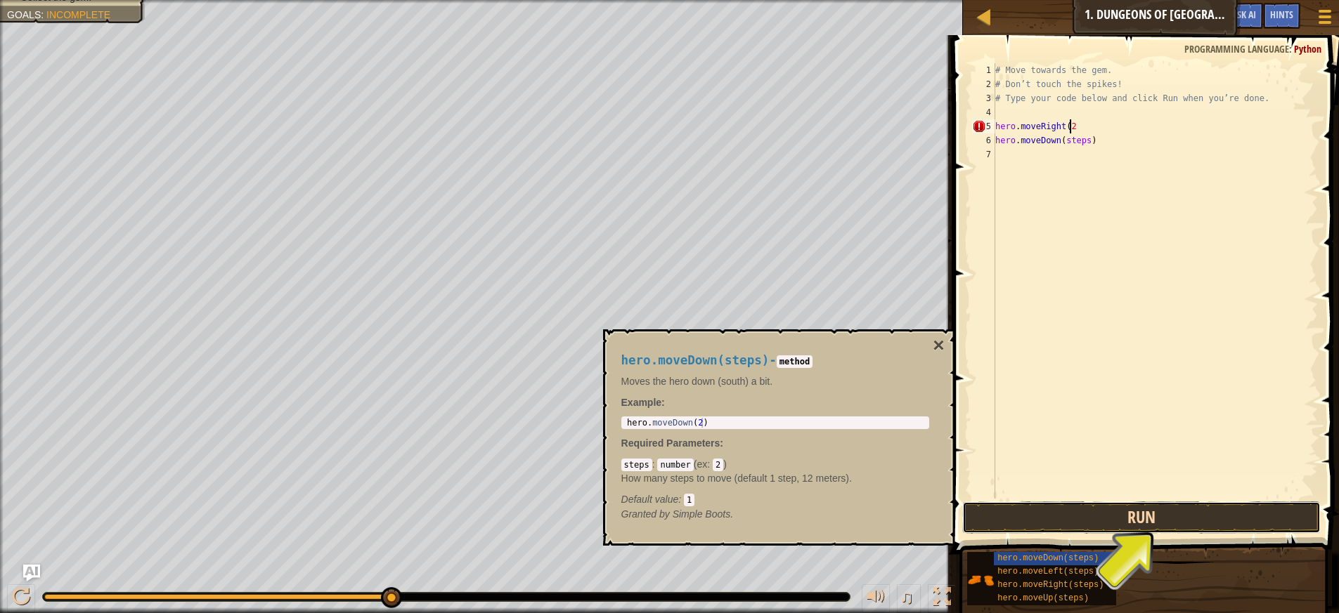
click at [1086, 511] on button "Run" at bounding box center [1141, 518] width 359 height 32
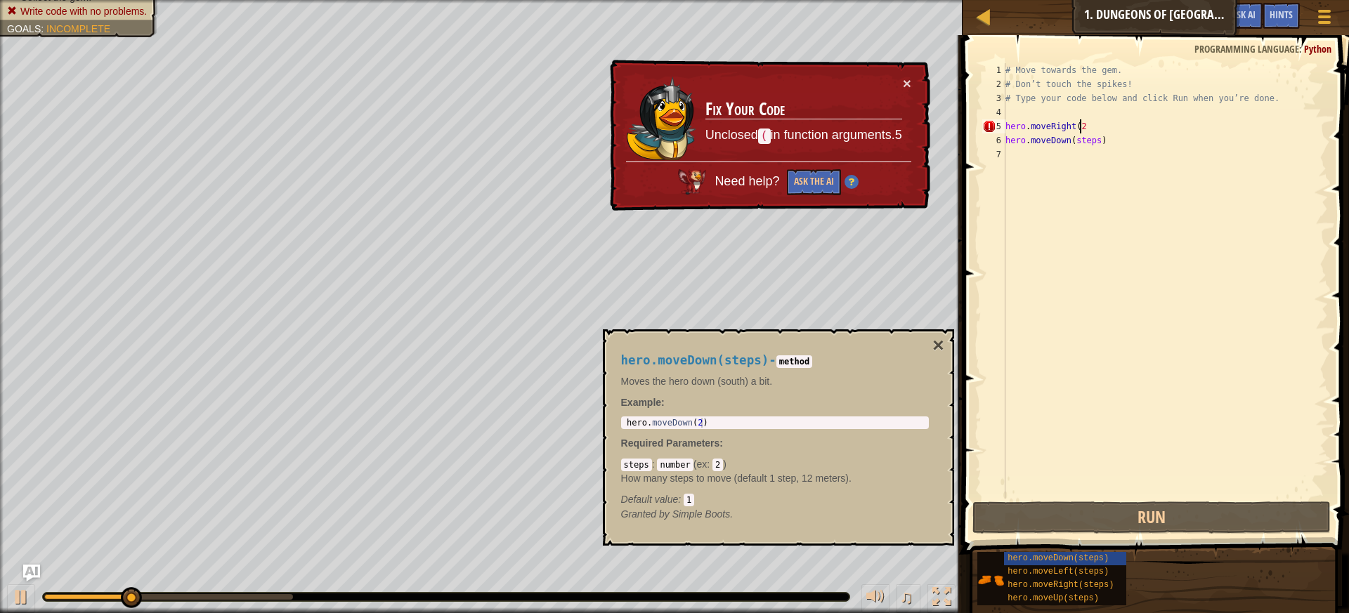
scroll to position [6, 6]
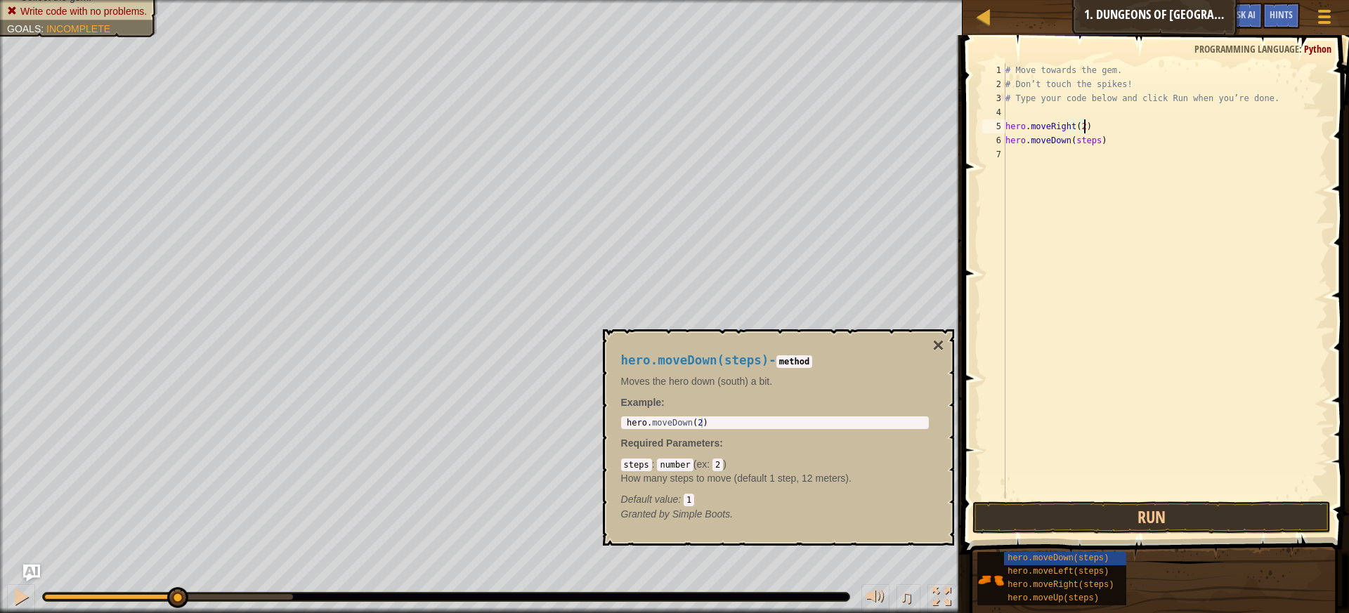
click at [1076, 139] on div "# Move towards the gem. # Don’t touch the spikes! # Type your code below and cl…" at bounding box center [1165, 295] width 325 height 464
drag, startPoint x: 1071, startPoint y: 140, endPoint x: 1093, endPoint y: 143, distance: 22.1
click at [1093, 143] on div "# Move towards the gem. # Don’t touch the spikes! # Type your code below and cl…" at bounding box center [1165, 295] width 325 height 464
click at [1143, 516] on button "Run" at bounding box center [1152, 518] width 359 height 32
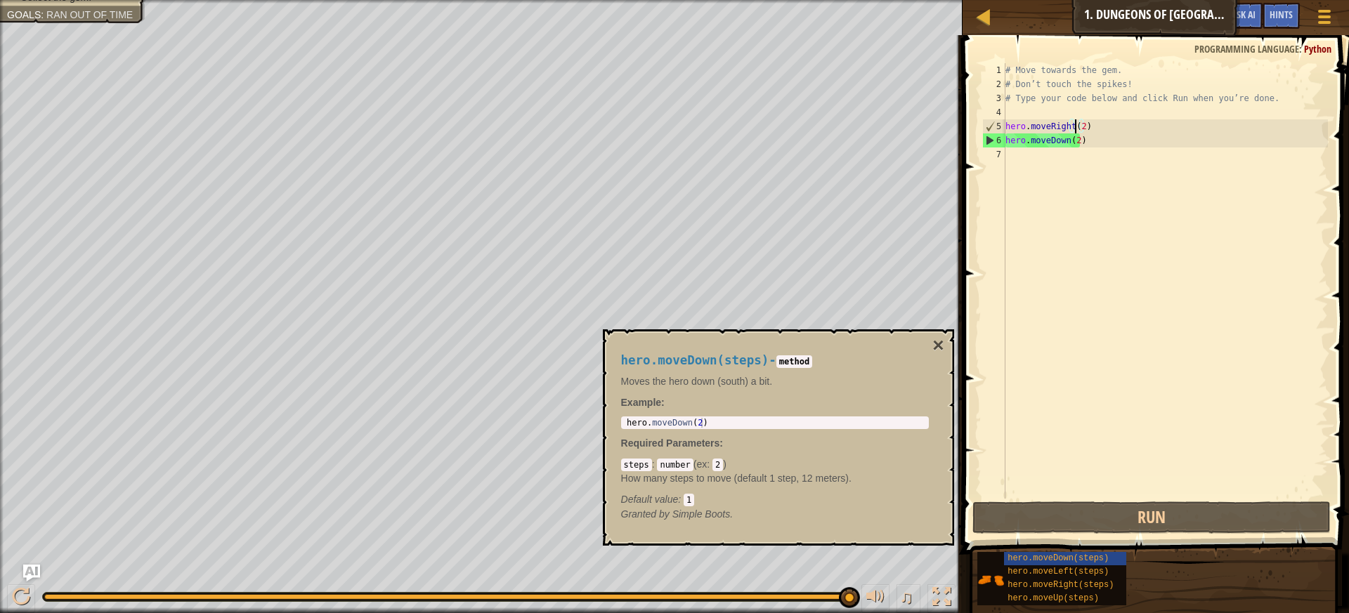
click at [1077, 127] on div "# Move towards the gem. # Don’t touch the spikes! # Type your code below and cl…" at bounding box center [1165, 295] width 325 height 464
click at [1076, 126] on div "# Move towards the gem. # Don’t touch the spikes! # Type your code below and cl…" at bounding box center [1165, 295] width 325 height 464
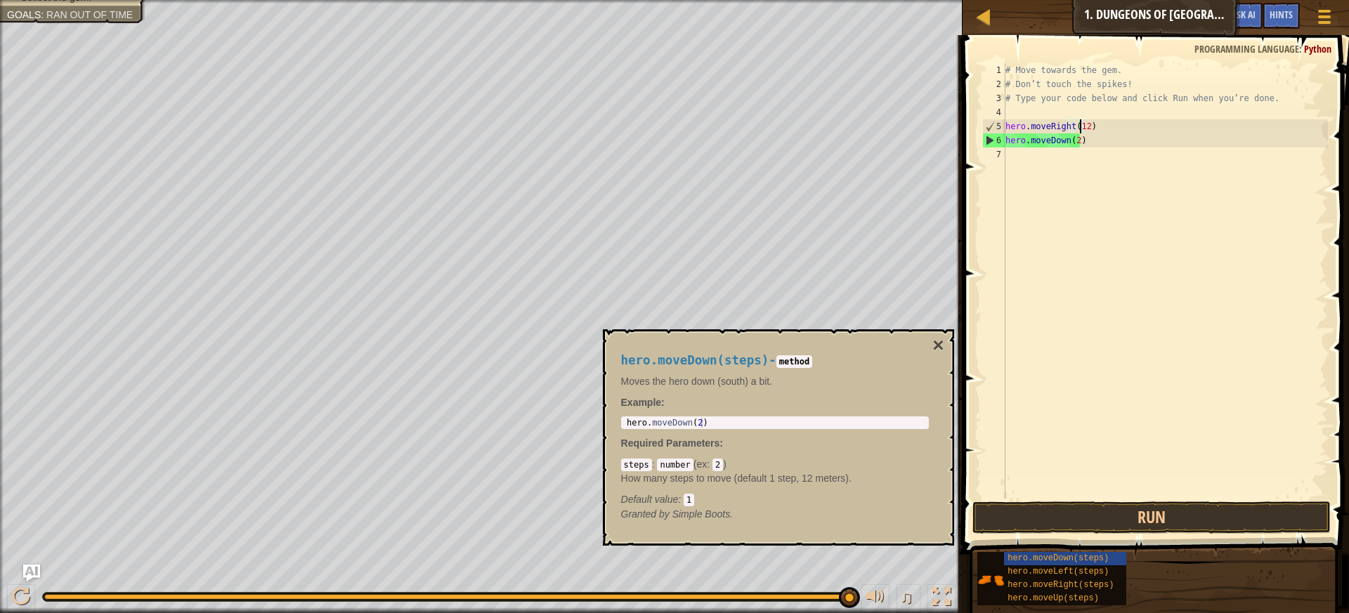
scroll to position [6, 6]
drag, startPoint x: 1070, startPoint y: 144, endPoint x: 1083, endPoint y: 93, distance: 52.2
click at [1071, 143] on div "# Move towards the gem. # Don’t touch the spikes! # Type your code below and cl…" at bounding box center [1165, 295] width 325 height 464
type textarea "hero.moveDown(1)"
click at [1183, 509] on button "Run" at bounding box center [1152, 518] width 359 height 32
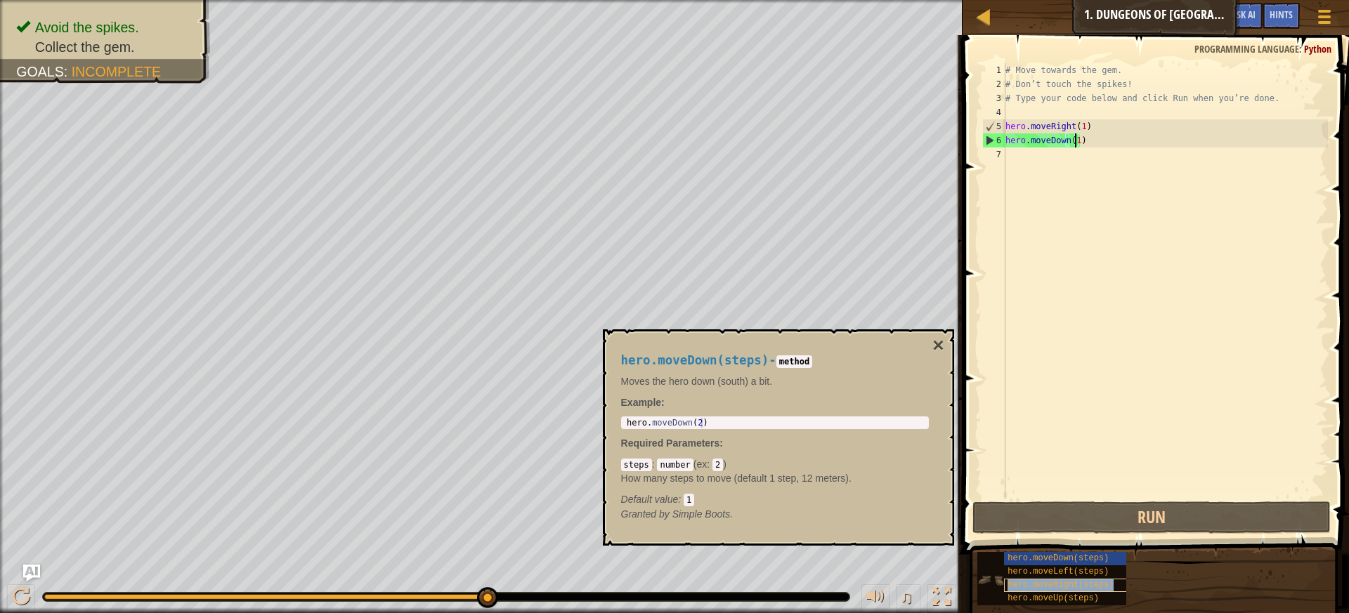
click at [1037, 586] on span "hero.moveRight(steps)" at bounding box center [1061, 585] width 106 height 10
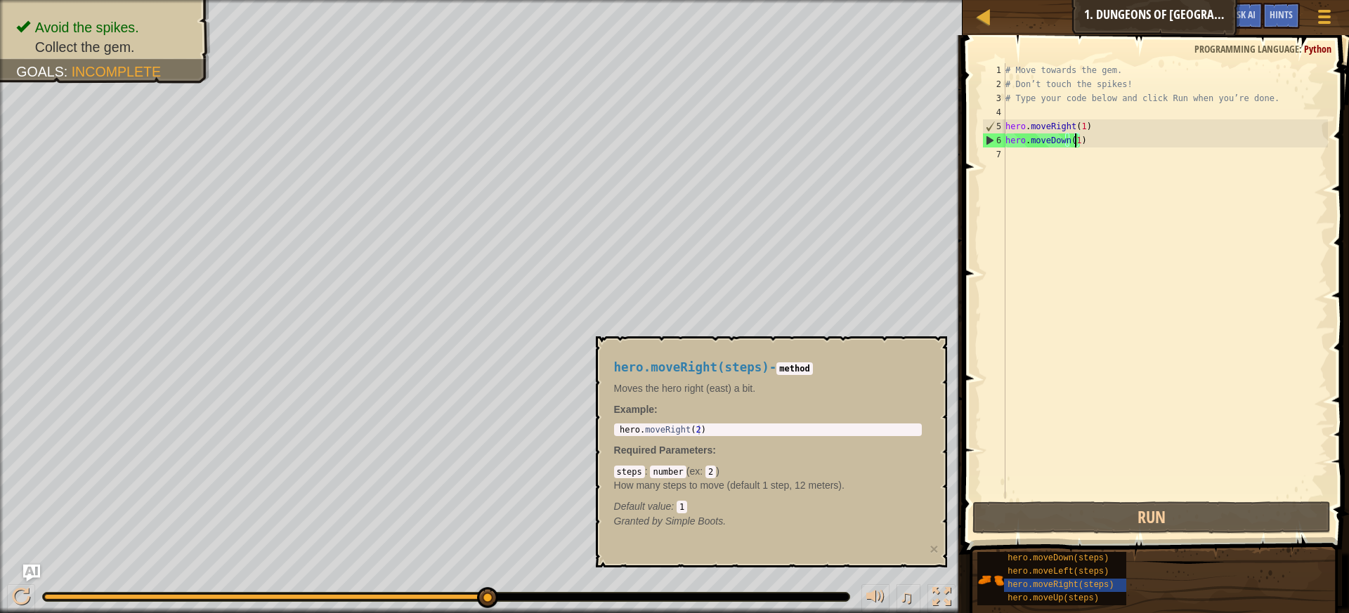
click at [1017, 155] on div "# Move towards the gem. # Don’t touch the spikes! # Type your code below and cl…" at bounding box center [1165, 295] width 325 height 464
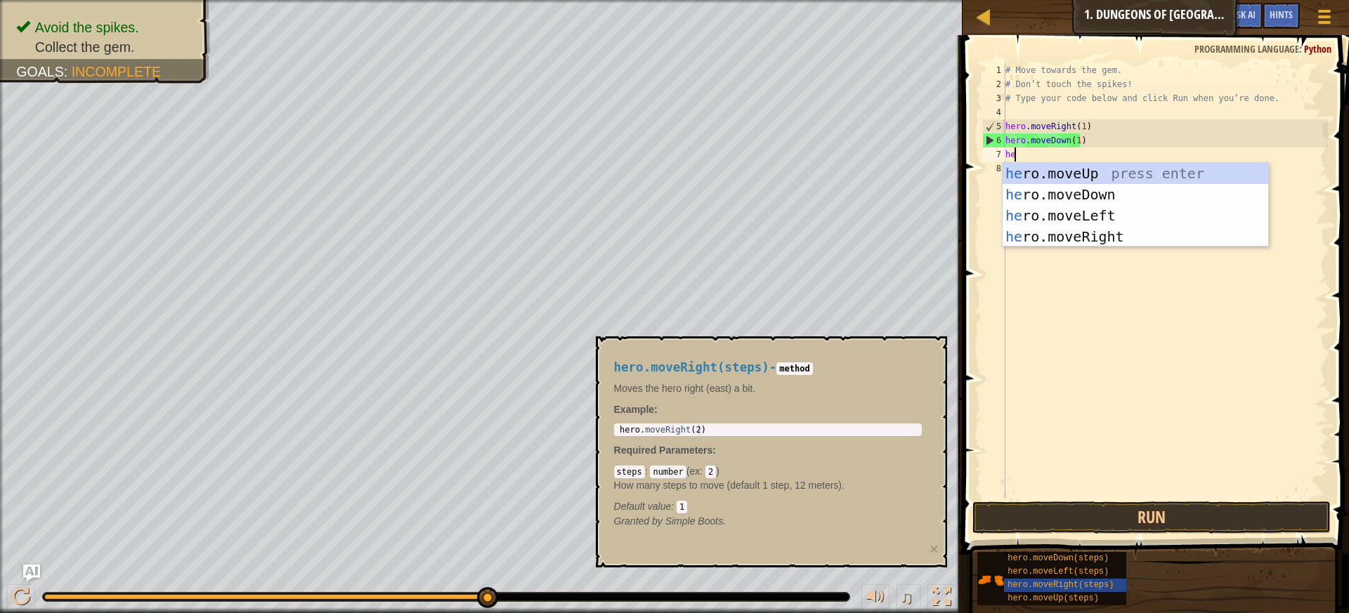
type textarea "her"
click at [1071, 235] on div "her o.moveUp press enter her o.moveDown press enter her o.moveLeft press enter …" at bounding box center [1136, 226] width 266 height 126
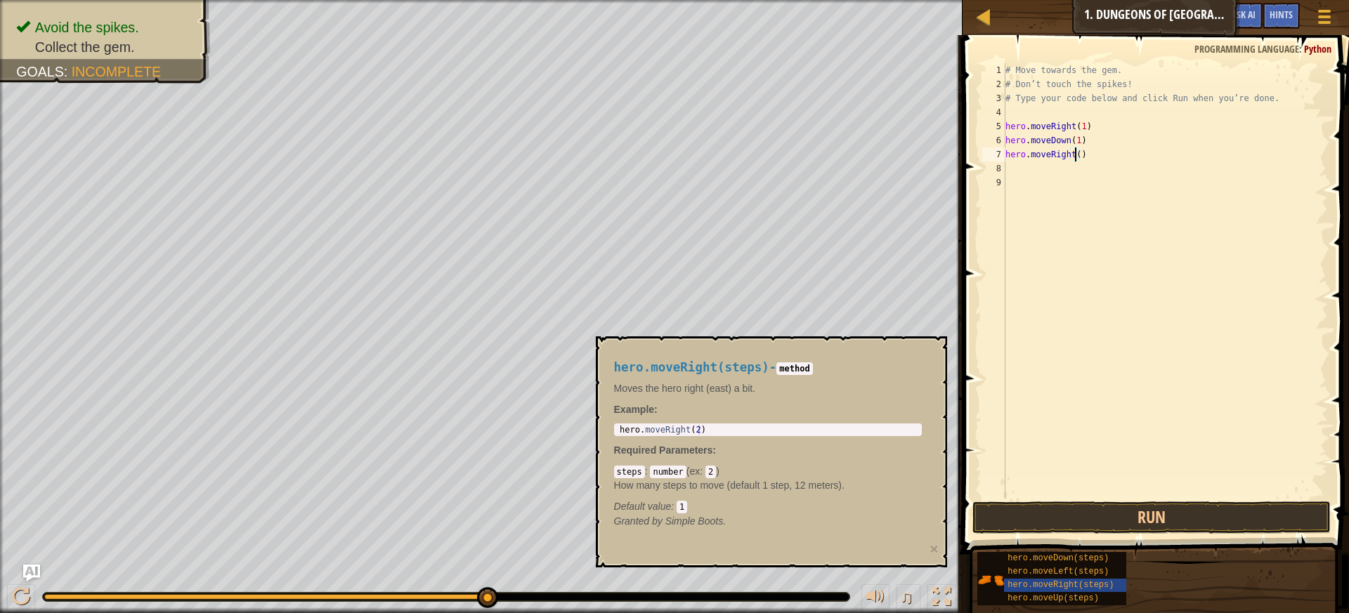
click at [1077, 152] on div "# Move towards the gem. # Don’t touch the spikes! # Type your code below and cl…" at bounding box center [1165, 295] width 325 height 464
type textarea "hero.moveRight(23)"
drag, startPoint x: 1084, startPoint y: 232, endPoint x: 1086, endPoint y: 207, distance: 24.7
click at [1086, 218] on div "# Move towards the gem. # Don’t touch the spikes! # Type your code below and cl…" at bounding box center [1165, 295] width 325 height 464
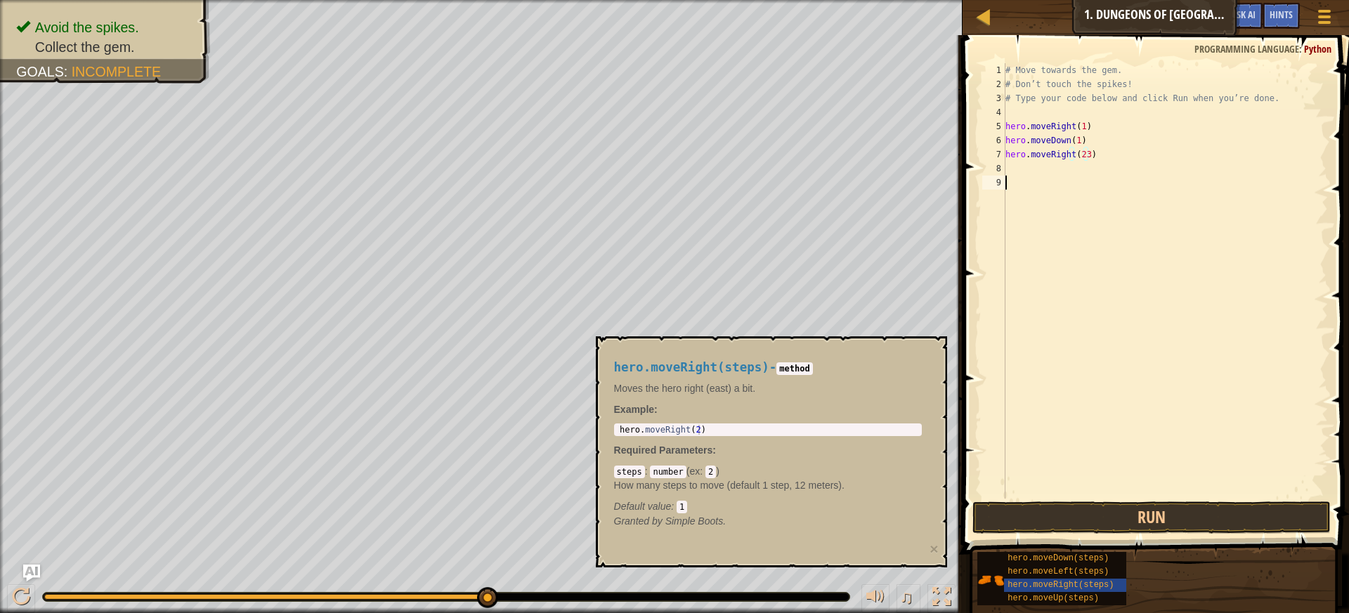
scroll to position [6, 0]
click at [1079, 155] on div "# Move towards the gem. # Don’t touch the spikes! # Type your code below and cl…" at bounding box center [1165, 295] width 325 height 464
type textarea "hero.moveRight(23)"
click at [1079, 155] on div "# Move towards the gem. # Don’t touch the spikes! # Type your code below and cl…" at bounding box center [1165, 295] width 325 height 464
type textarea "23"
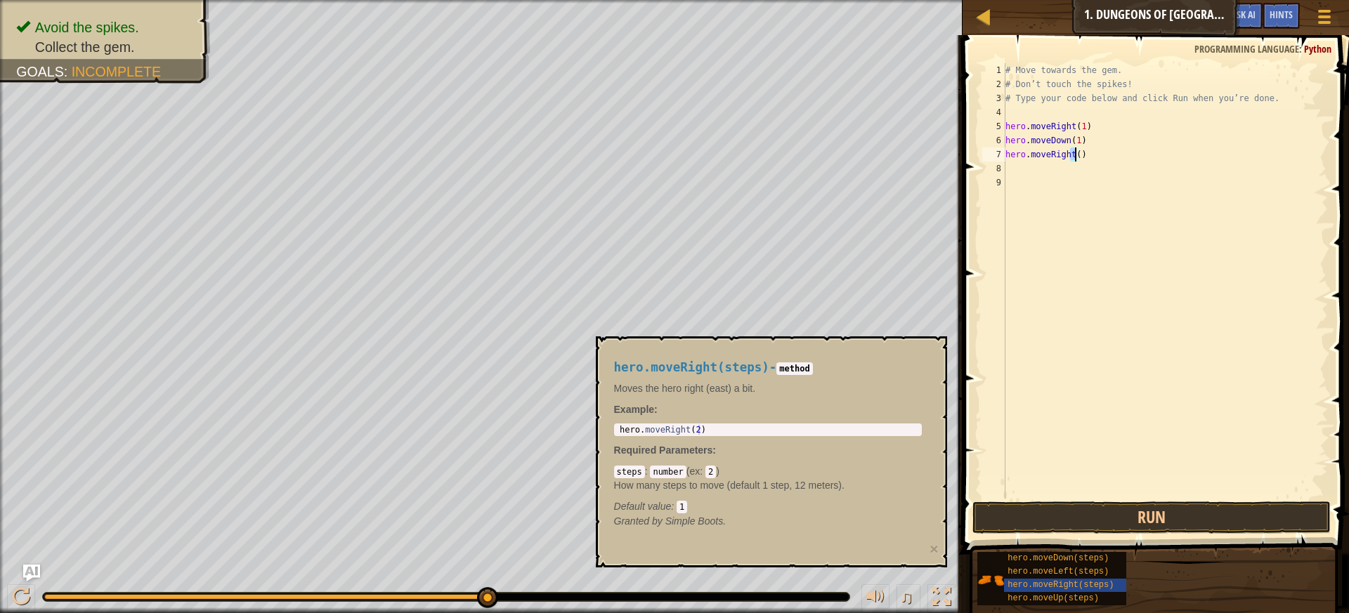
click at [1073, 153] on div "# Move towards the gem. # Don’t touch the spikes! # Type your code below and cl…" at bounding box center [1165, 295] width 325 height 464
click at [1072, 154] on div "# Move towards the gem. # Don’t touch the spikes! # Type your code below and cl…" at bounding box center [1165, 281] width 325 height 436
click at [1075, 154] on div "# Move towards the gem. # Don’t touch the spikes! # Type your code below and cl…" at bounding box center [1165, 295] width 325 height 464
click at [1137, 525] on button "Run" at bounding box center [1152, 518] width 359 height 32
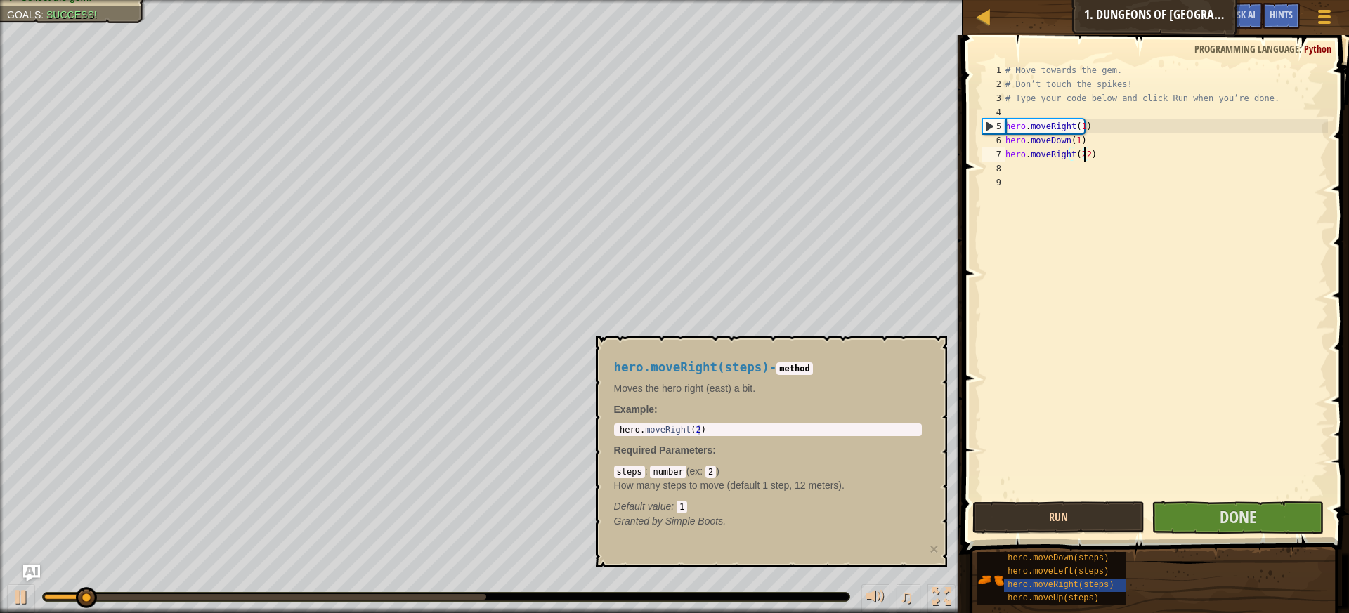
type textarea "hero.moveRight(2)"
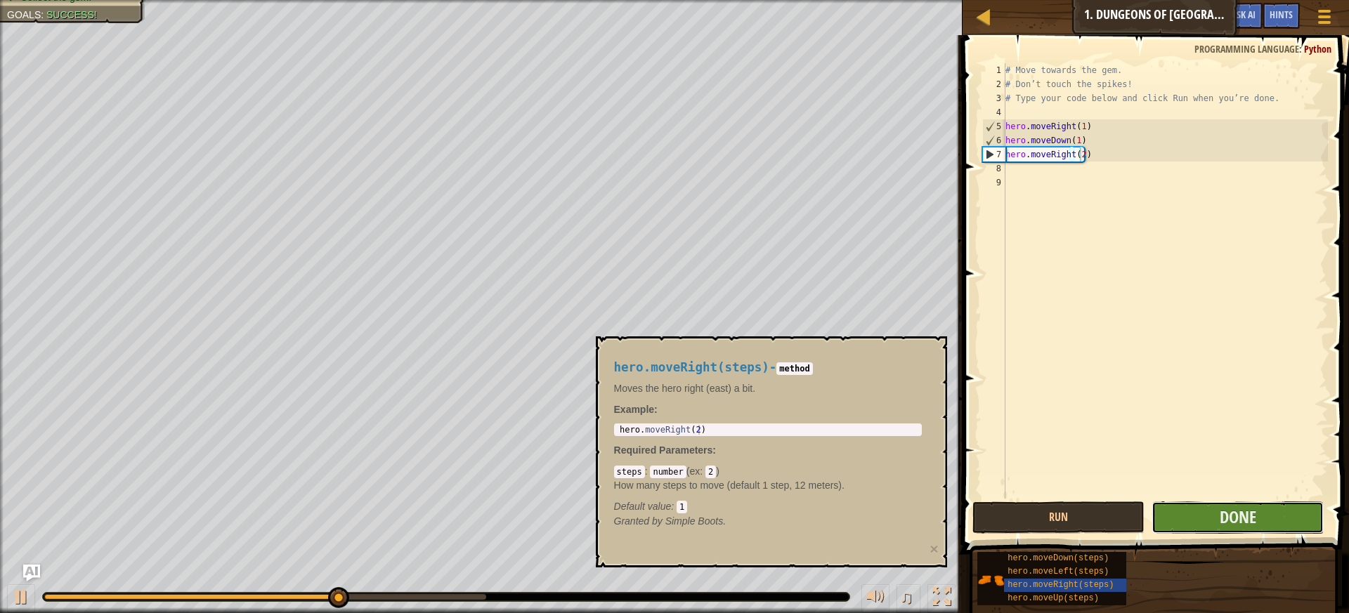
click at [1170, 520] on button "Done" at bounding box center [1238, 518] width 172 height 32
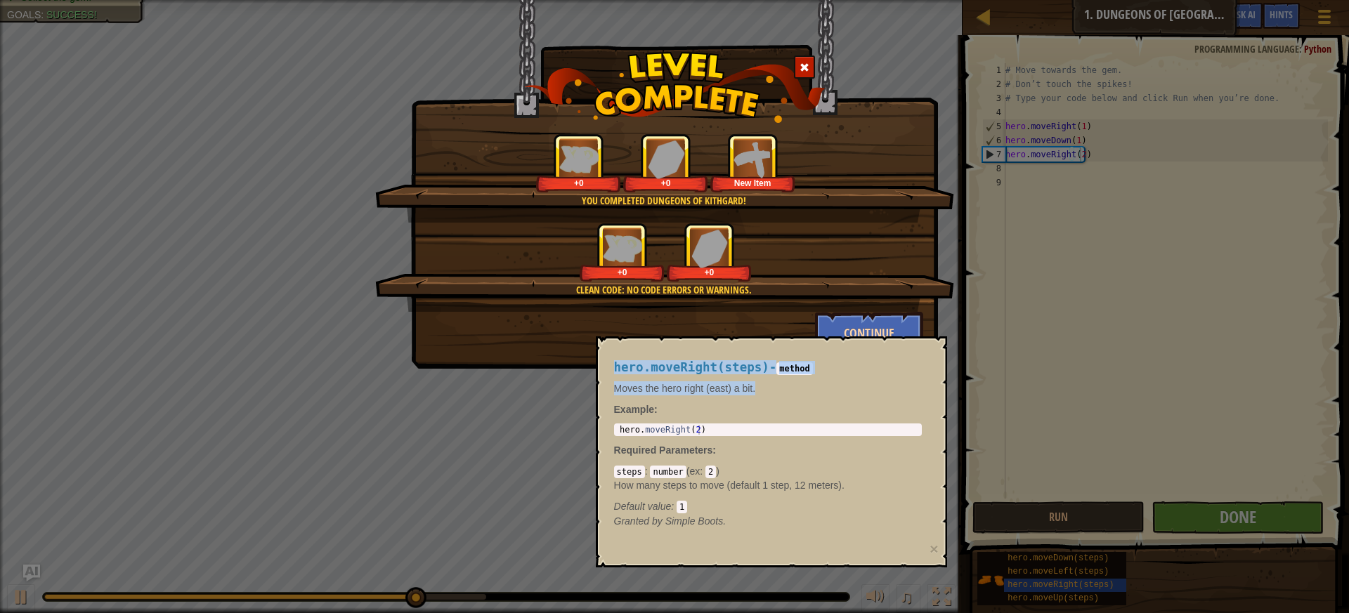
drag, startPoint x: 892, startPoint y: 382, endPoint x: 864, endPoint y: 331, distance: 57.9
click at [864, 1] on body "Map Introduction to Computer Science 1. Dungeons of Kithgard Game Menu Done Hin…" at bounding box center [674, 0] width 1349 height 1
click at [885, 365] on h4 "hero.moveRight(steps) - method" at bounding box center [768, 367] width 308 height 13
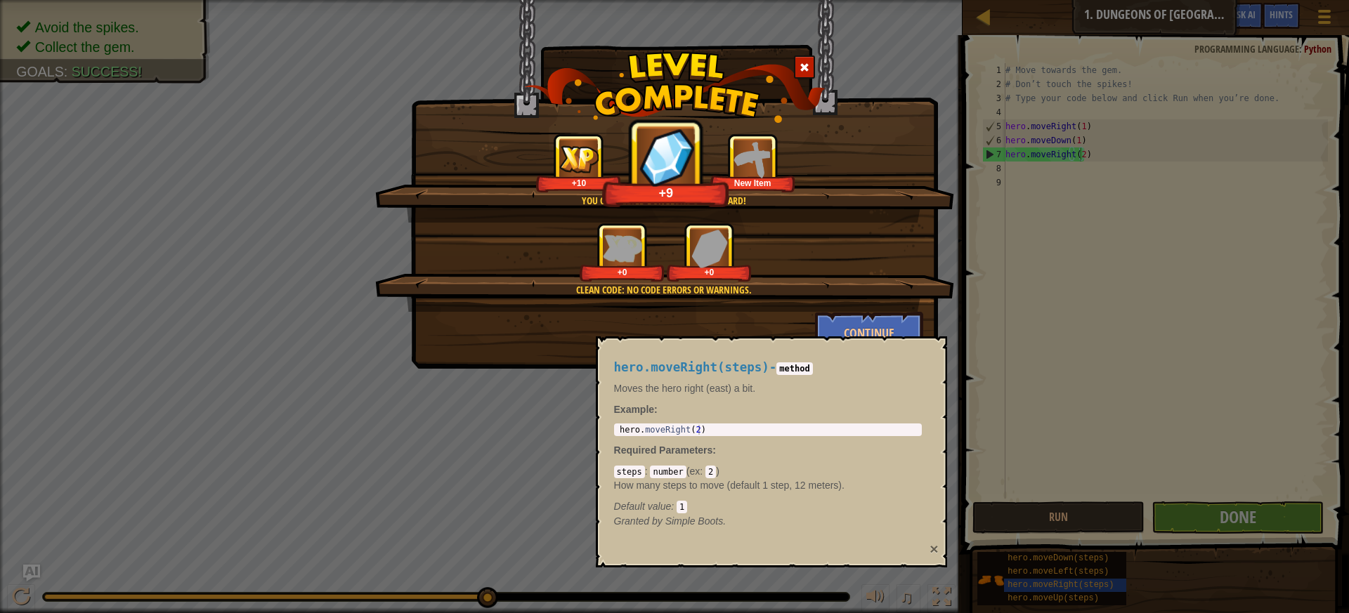
click at [933, 551] on button "×" at bounding box center [934, 549] width 8 height 15
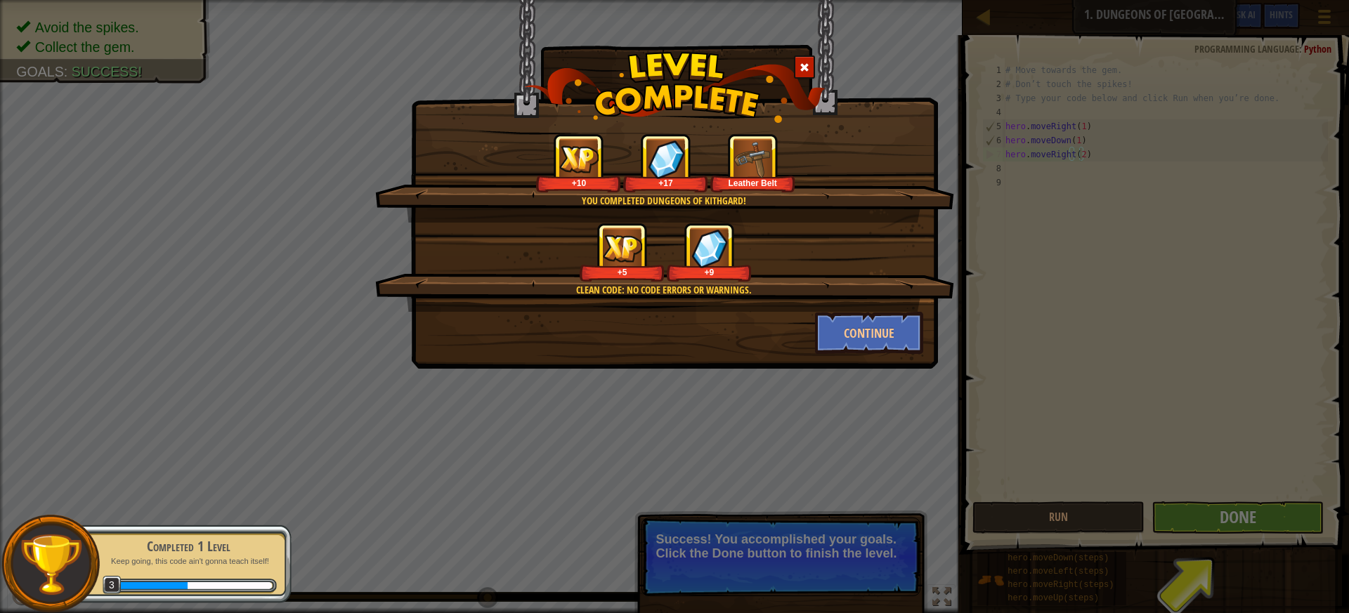
click at [1074, 517] on div "You completed Dungeons of Kithgard! +10 +17 Leather Belt Clean code: no code er…" at bounding box center [674, 306] width 1349 height 613
click at [870, 336] on button "Continue" at bounding box center [869, 333] width 109 height 42
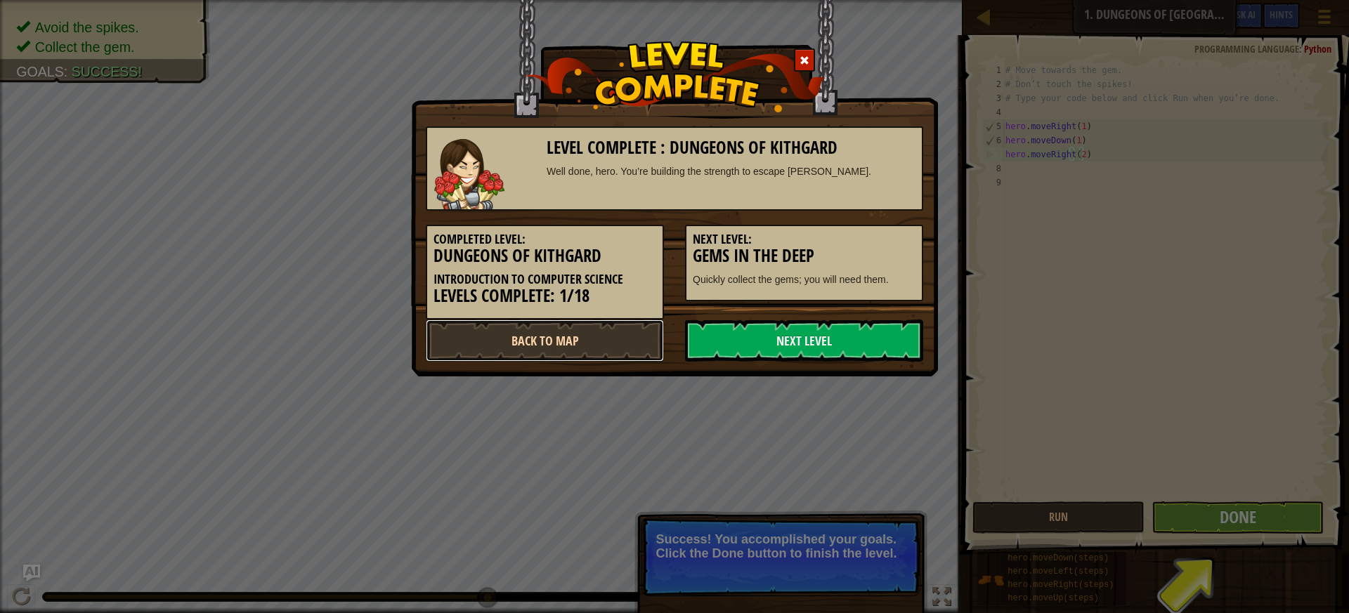
click at [523, 349] on link "Back to Map" at bounding box center [545, 341] width 238 height 42
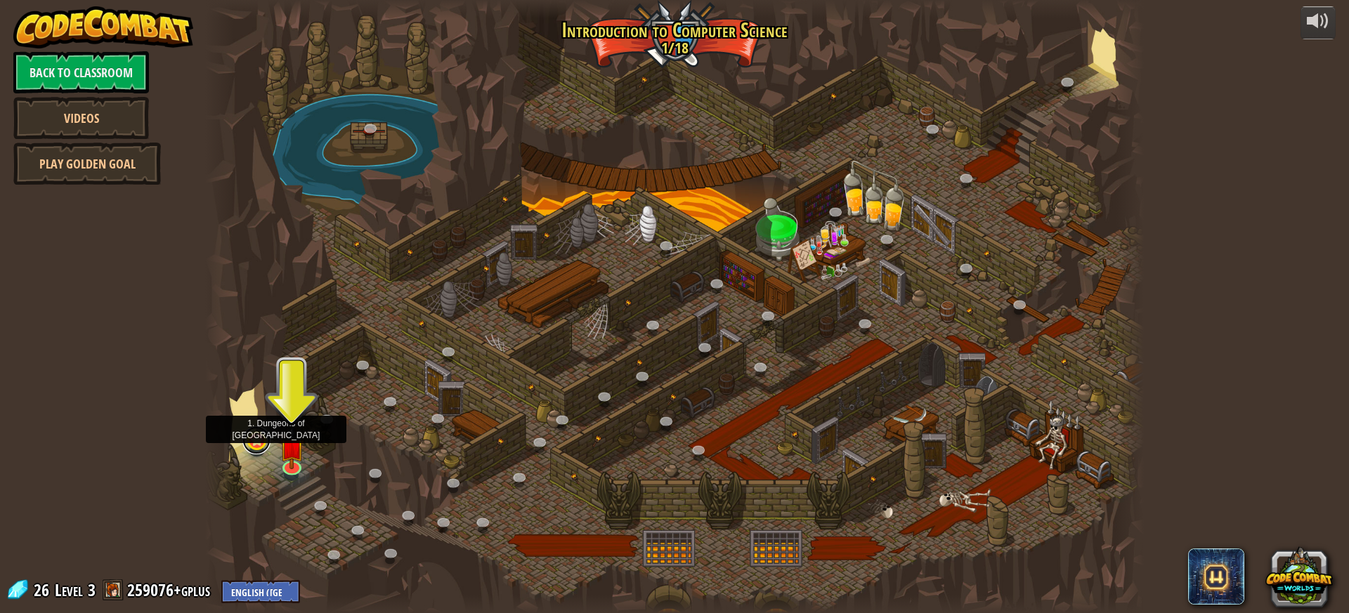
click at [253, 446] on link at bounding box center [256, 441] width 28 height 28
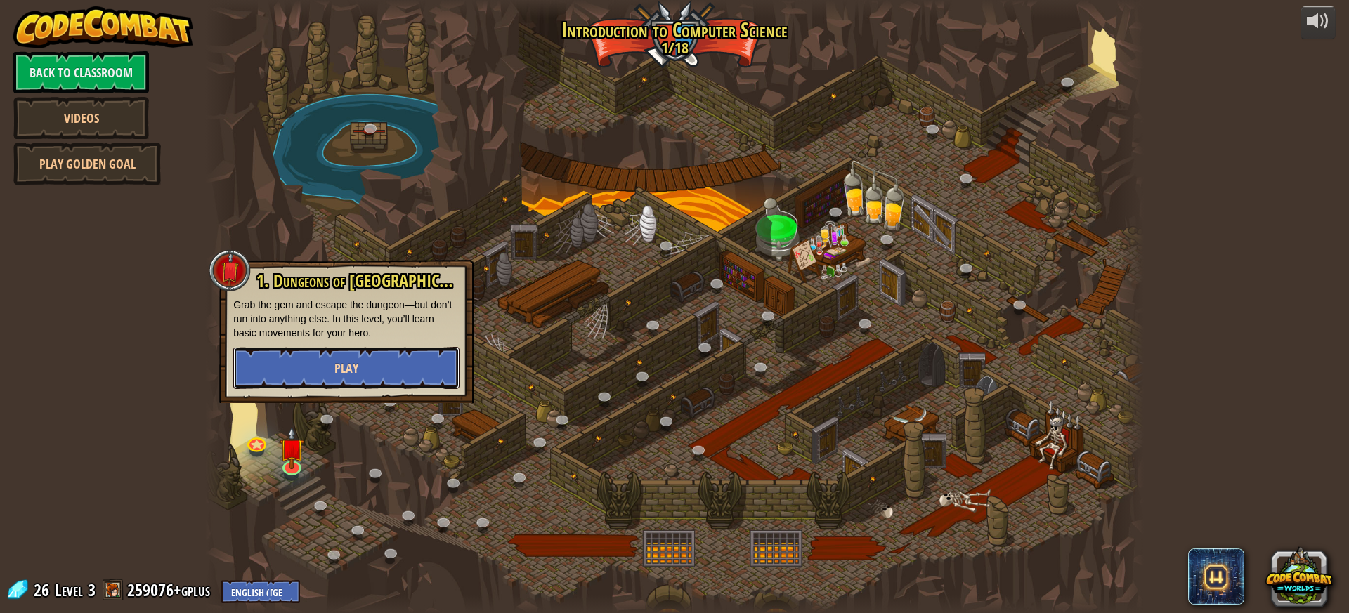
click at [303, 372] on button "Play" at bounding box center [346, 368] width 226 height 42
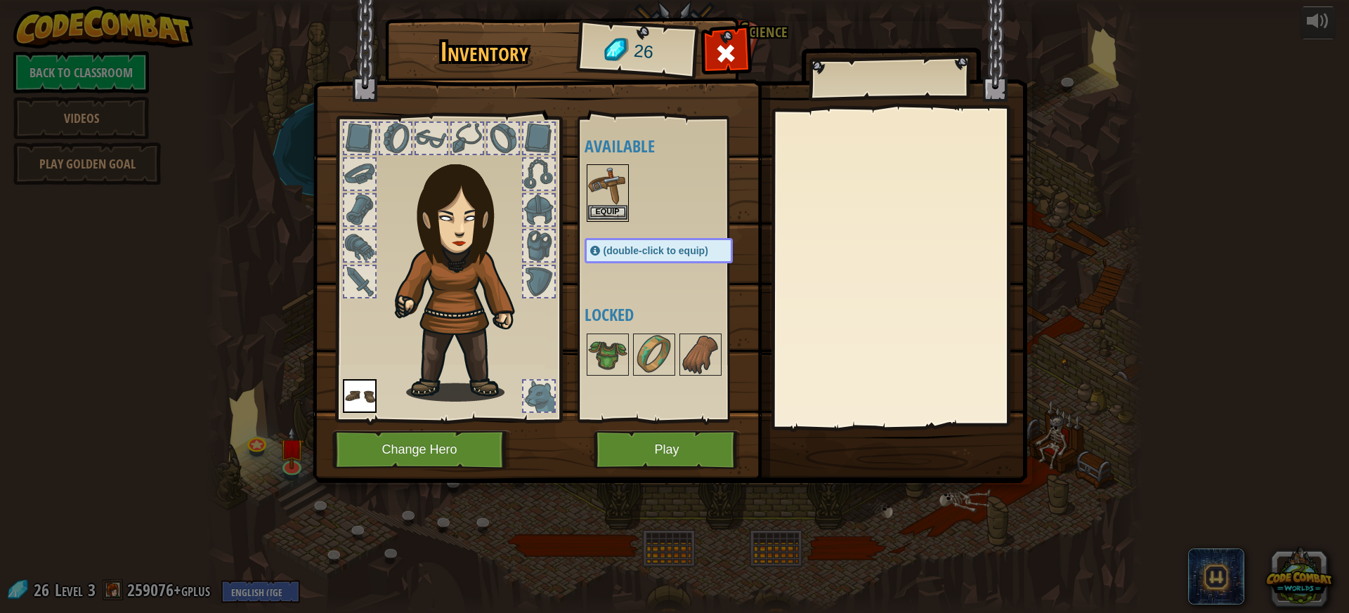
click at [606, 204] on img at bounding box center [607, 185] width 39 height 39
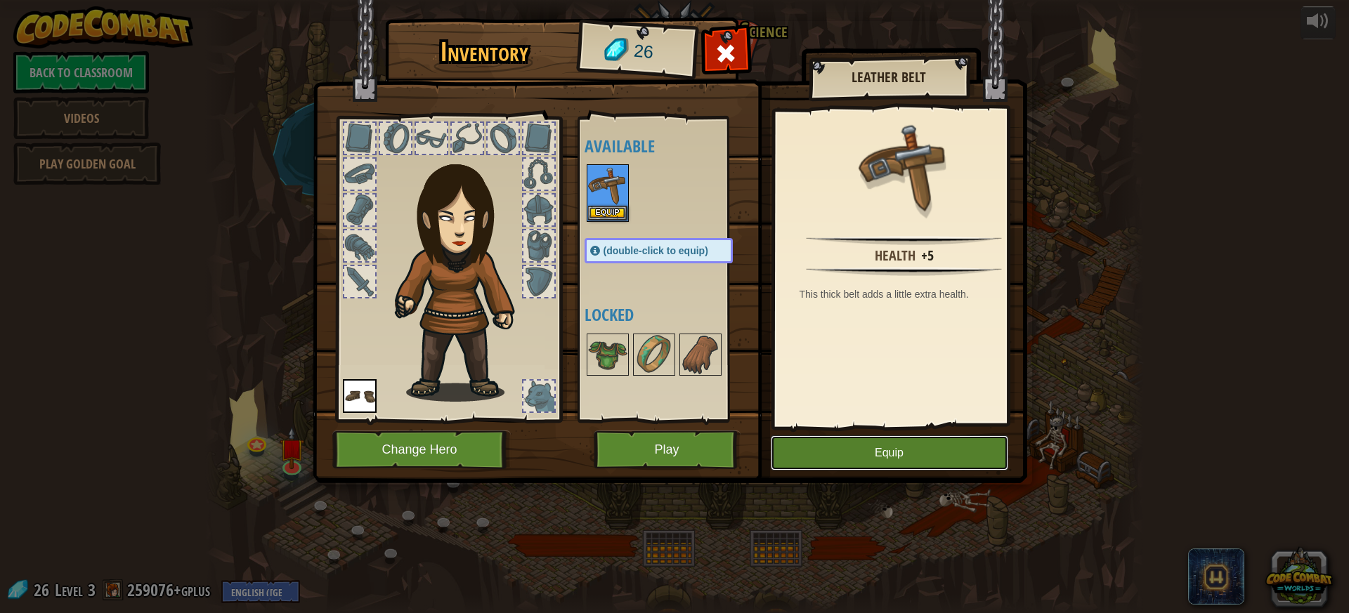
drag, startPoint x: 858, startPoint y: 456, endPoint x: 848, endPoint y: 453, distance: 10.4
click at [858, 456] on button "Equip" at bounding box center [890, 453] width 238 height 35
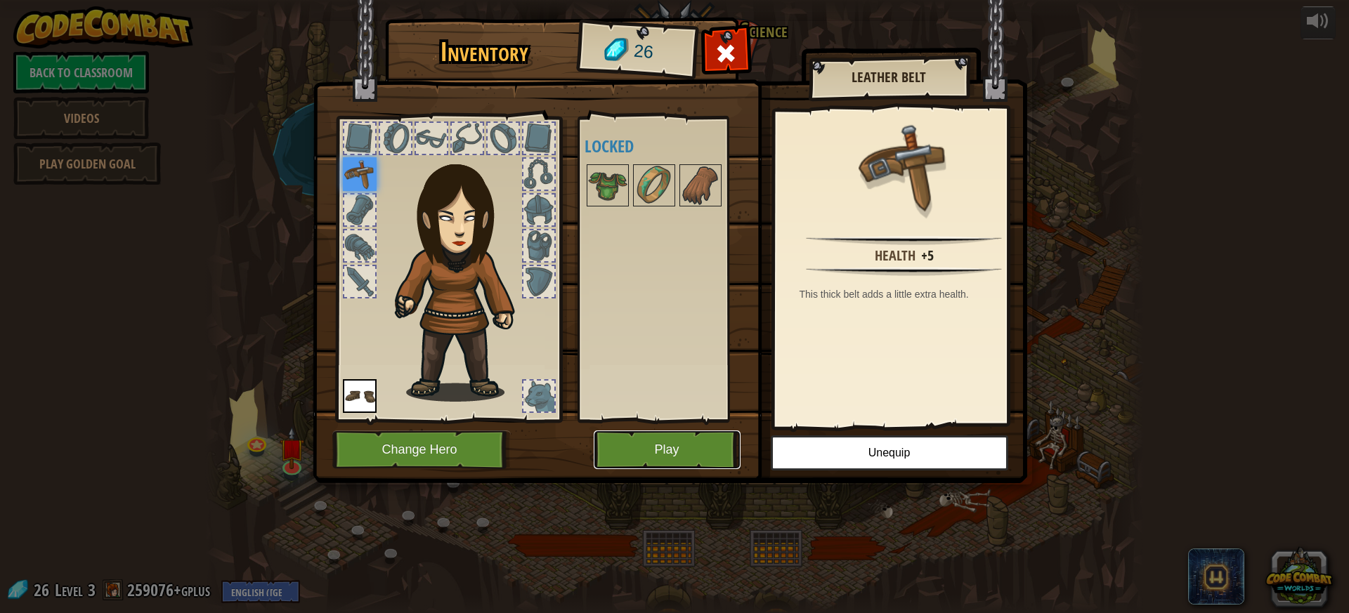
click at [667, 467] on button "Play" at bounding box center [667, 450] width 147 height 39
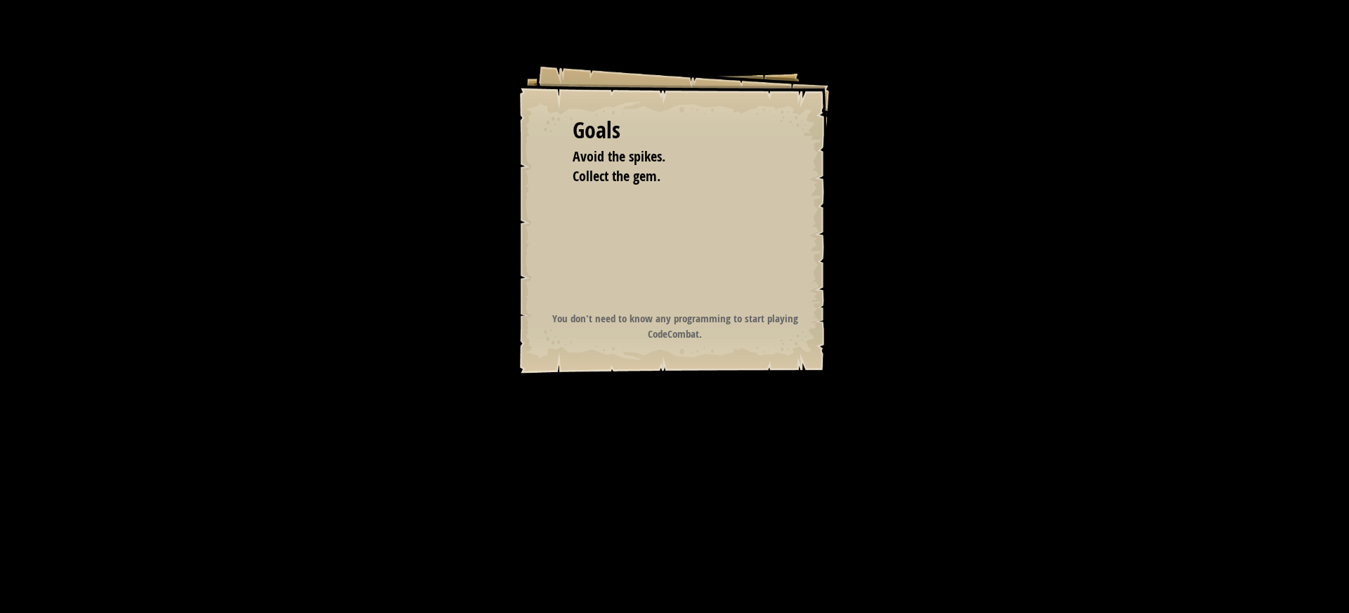
click at [667, 467] on div "Goals Avoid the spikes. Collect the gem. Start Level Error loading from server.…" at bounding box center [674, 306] width 1349 height 613
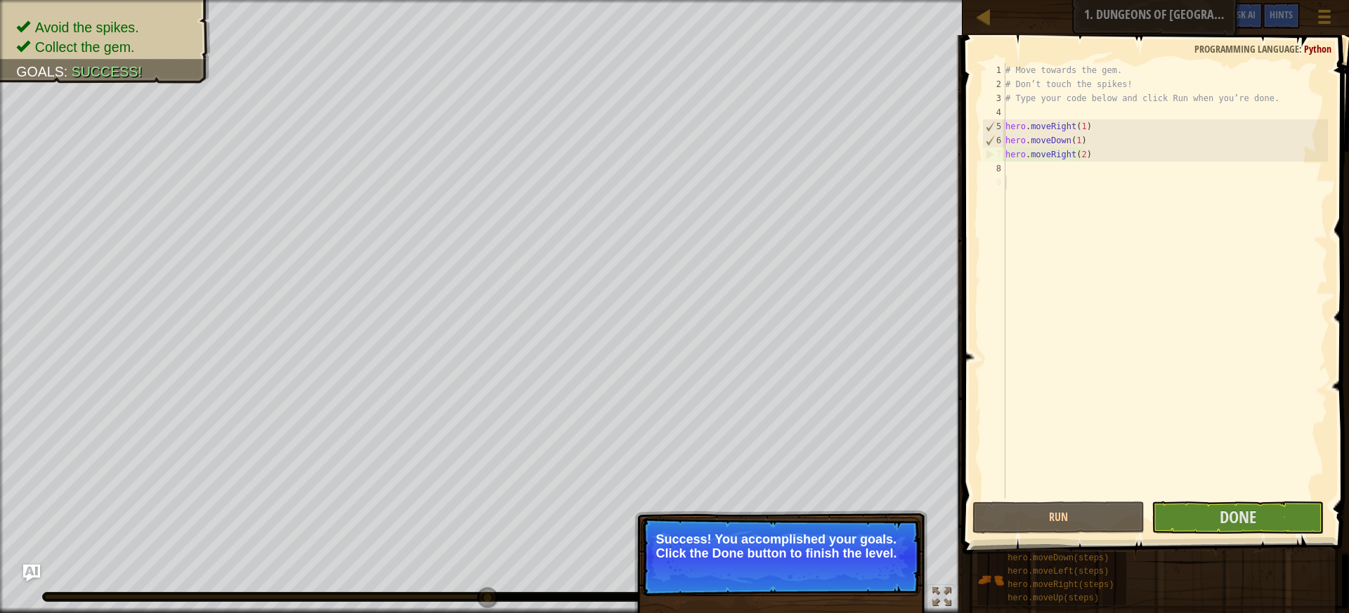
click at [1082, 155] on div "# Move towards the gem. # Don’t touch the spikes! # Type your code below and cl…" at bounding box center [1165, 295] width 325 height 464
type textarea "hero.moveRight(2)"
click at [1078, 157] on div "# Move towards the gem. # Don’t touch the spikes! # Type your code below and cl…" at bounding box center [1165, 295] width 325 height 464
click at [1071, 158] on div "# Move towards the gem. # Don’t touch the spikes! # Type your code below and cl…" at bounding box center [1165, 295] width 325 height 464
click at [1075, 157] on div "# Move towards the gem. # Don’t touch the spikes! # Type your code below and cl…" at bounding box center [1165, 295] width 325 height 464
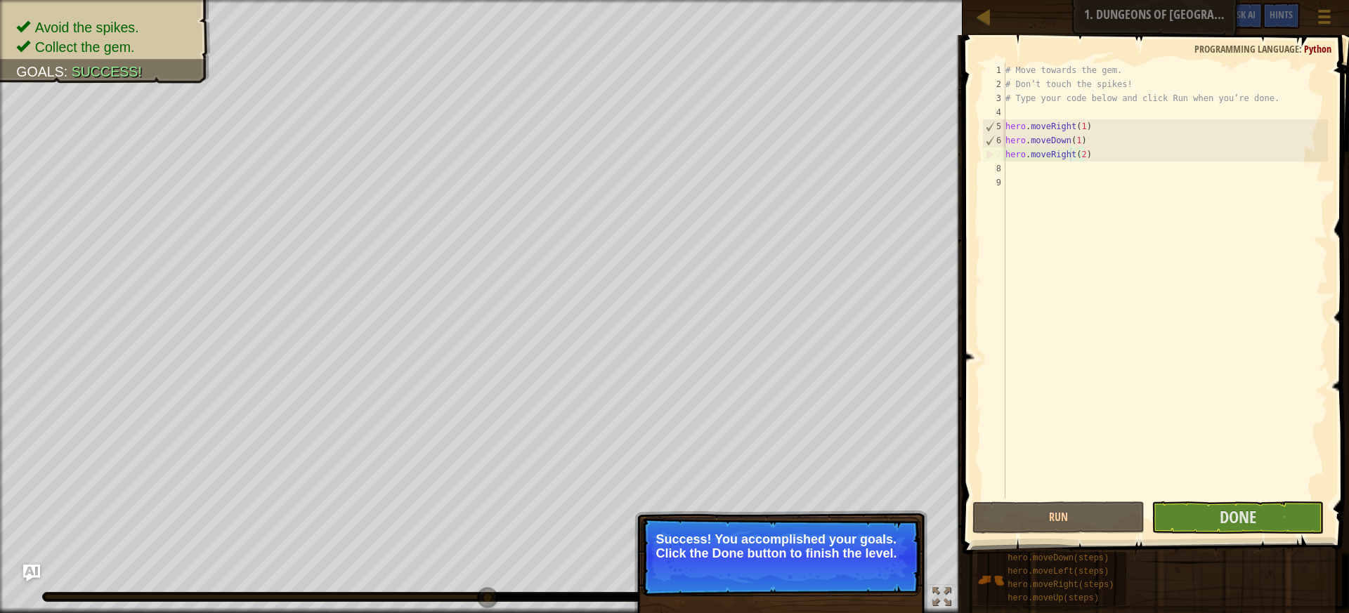
click at [1072, 154] on div "# Move towards the gem. # Don’t touch the spikes! # Type your code below and cl…" at bounding box center [1165, 295] width 325 height 464
click at [1258, 520] on button "Done" at bounding box center [1238, 518] width 172 height 32
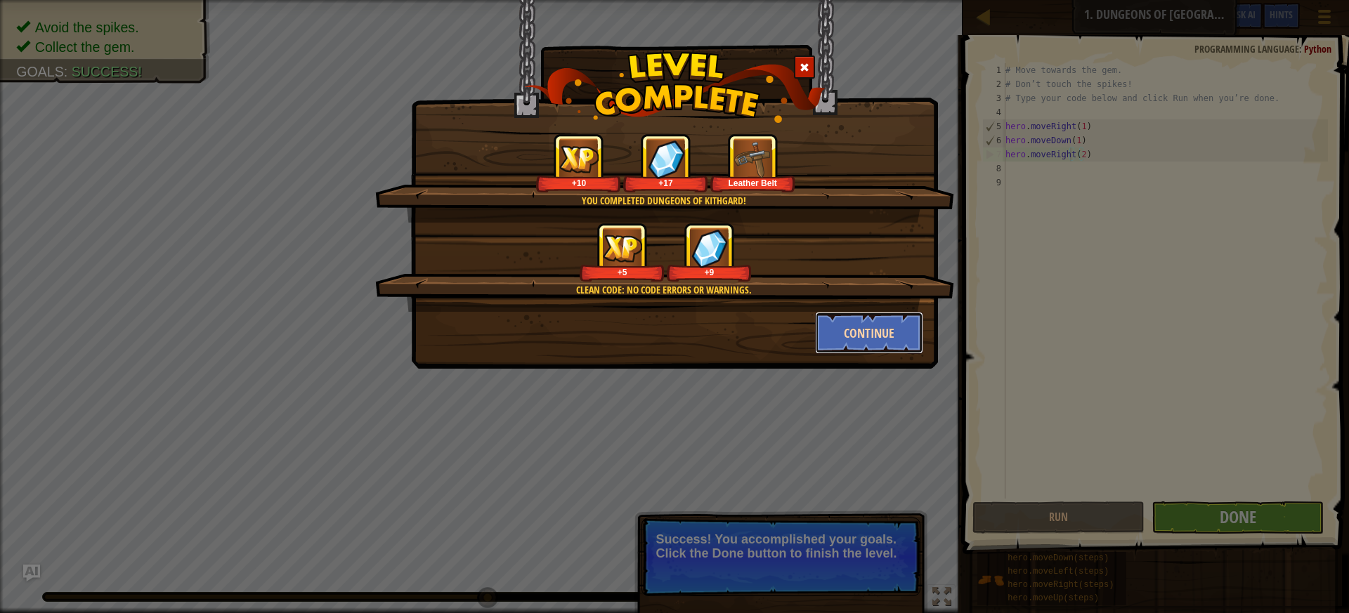
click at [855, 333] on button "Continue" at bounding box center [869, 333] width 109 height 42
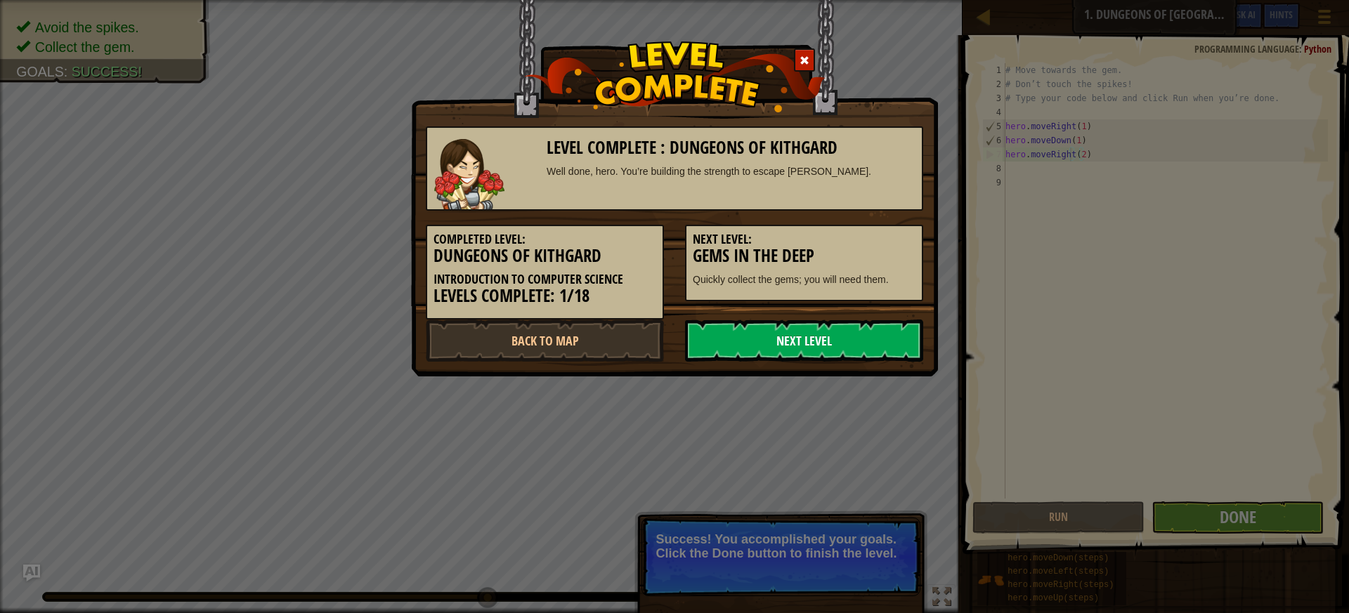
click at [818, 343] on link "Next Level" at bounding box center [804, 341] width 238 height 42
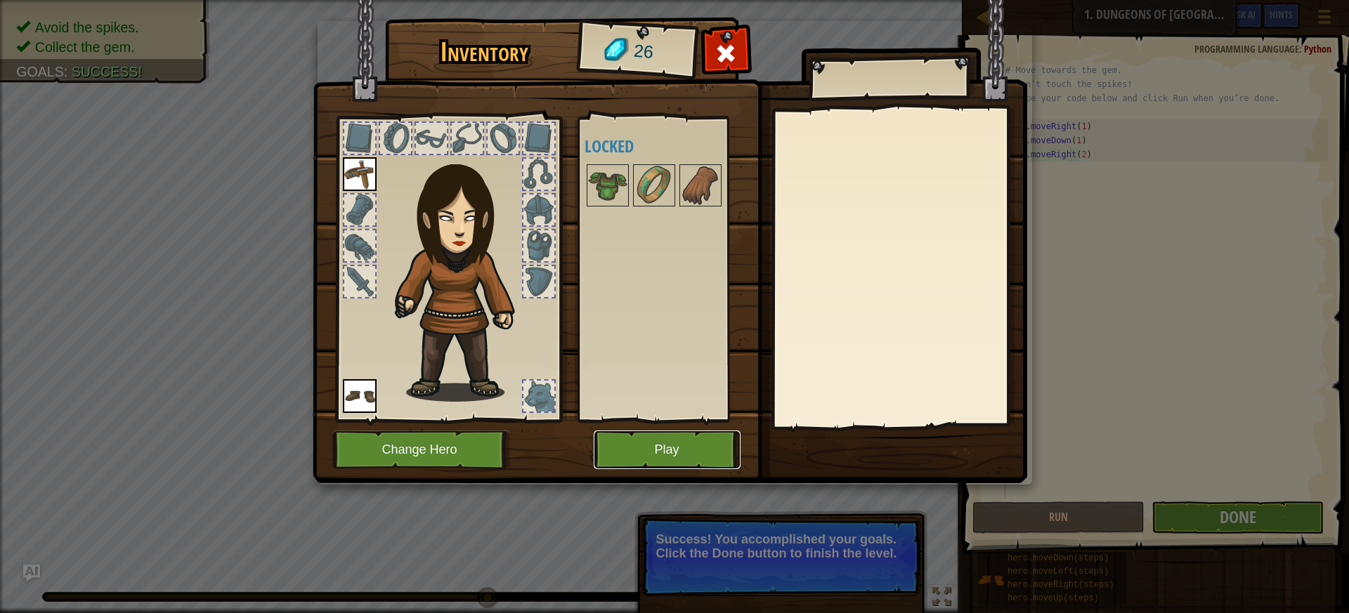
drag, startPoint x: 712, startPoint y: 438, endPoint x: 711, endPoint y: 431, distance: 7.1
click at [711, 431] on button "Play" at bounding box center [667, 450] width 147 height 39
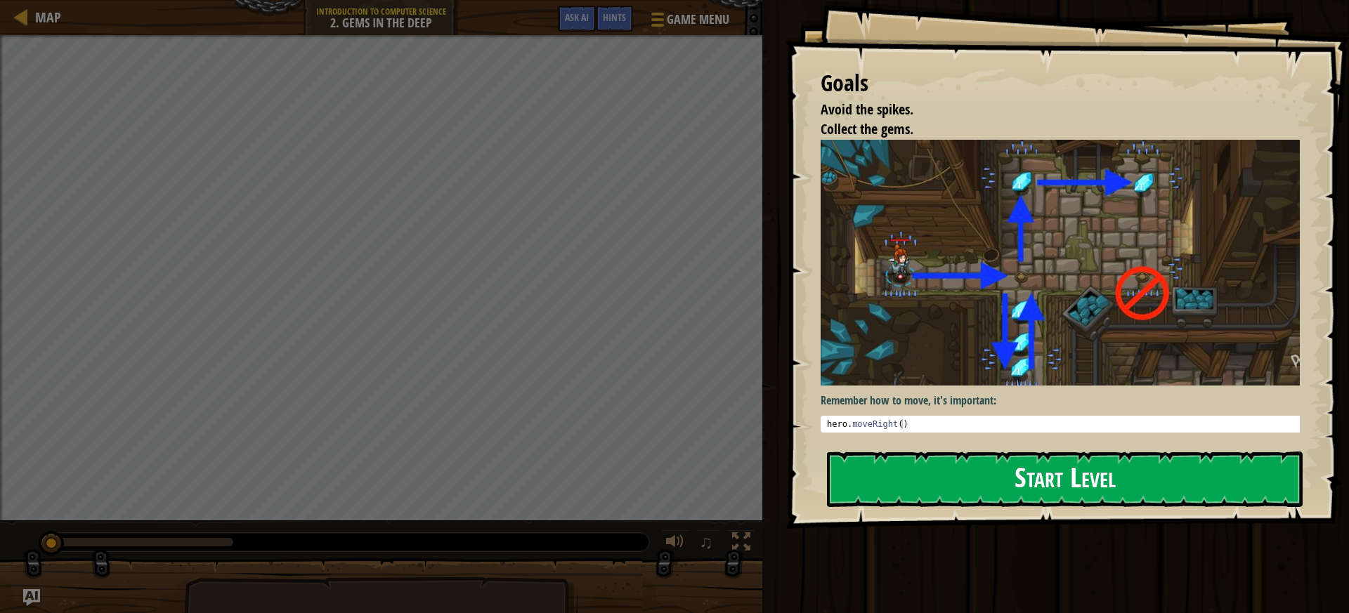
click at [978, 500] on button "Start Level" at bounding box center [1065, 480] width 476 height 56
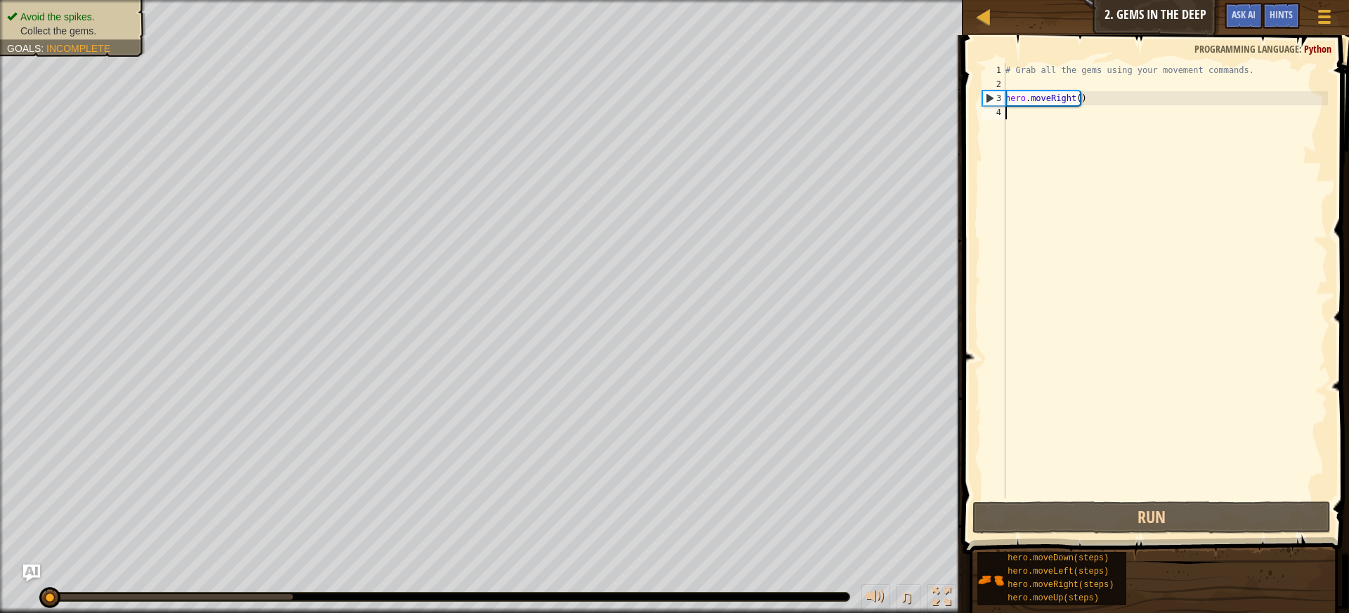
scroll to position [6, 0]
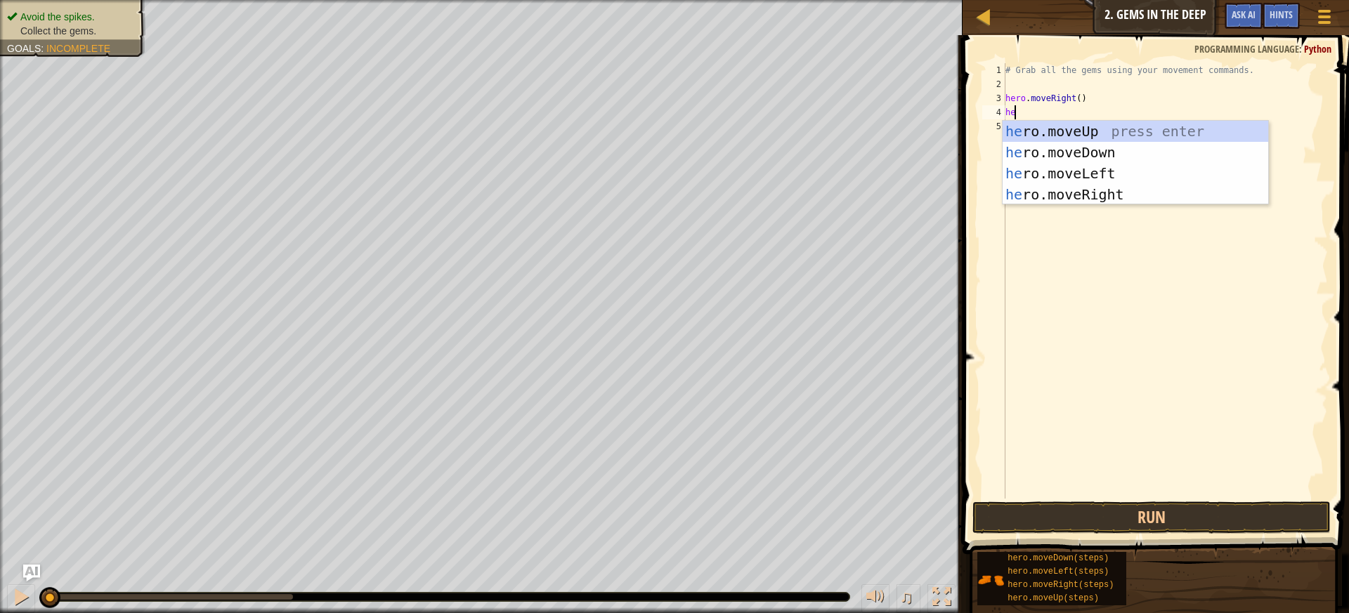
click at [1109, 96] on div "# Grab all the gems using your movement commands. hero . moveRight ( ) he" at bounding box center [1165, 295] width 325 height 464
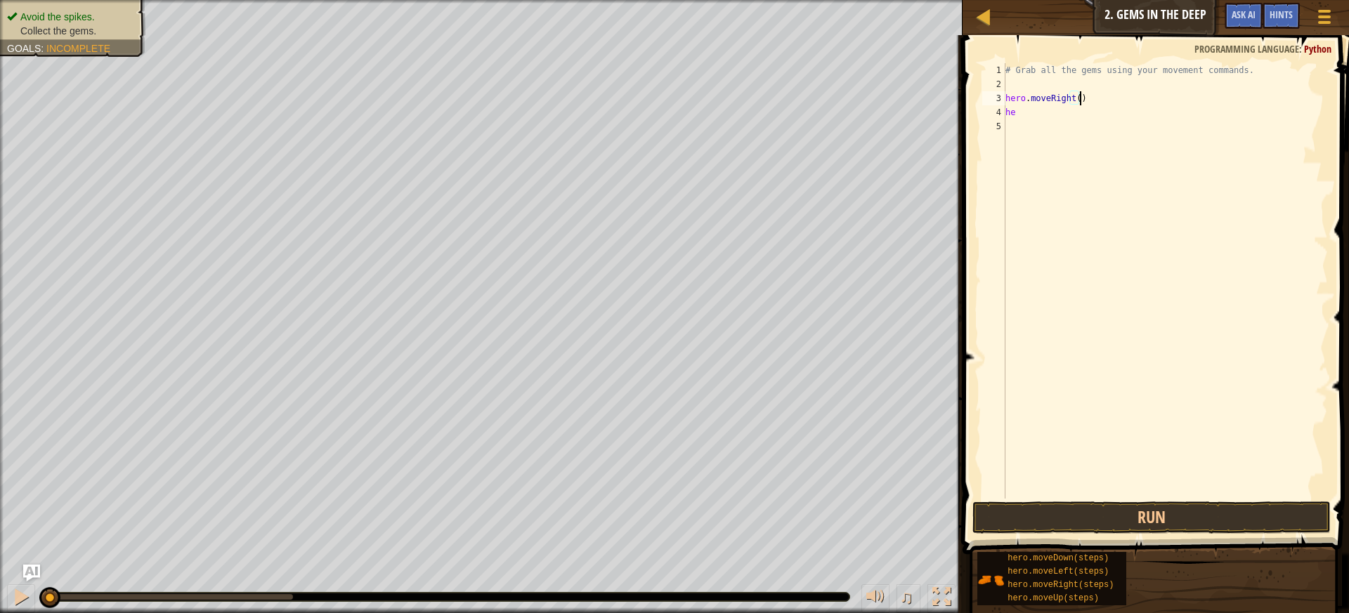
click at [1076, 97] on div "# Grab all the gems using your movement commands. hero . moveRight ( ) he" at bounding box center [1165, 295] width 325 height 464
click at [1025, 115] on div "# Grab all the gems using your movement commands. hero . moveRight ( 1 ) he" at bounding box center [1165, 295] width 325 height 464
type textarea "her"
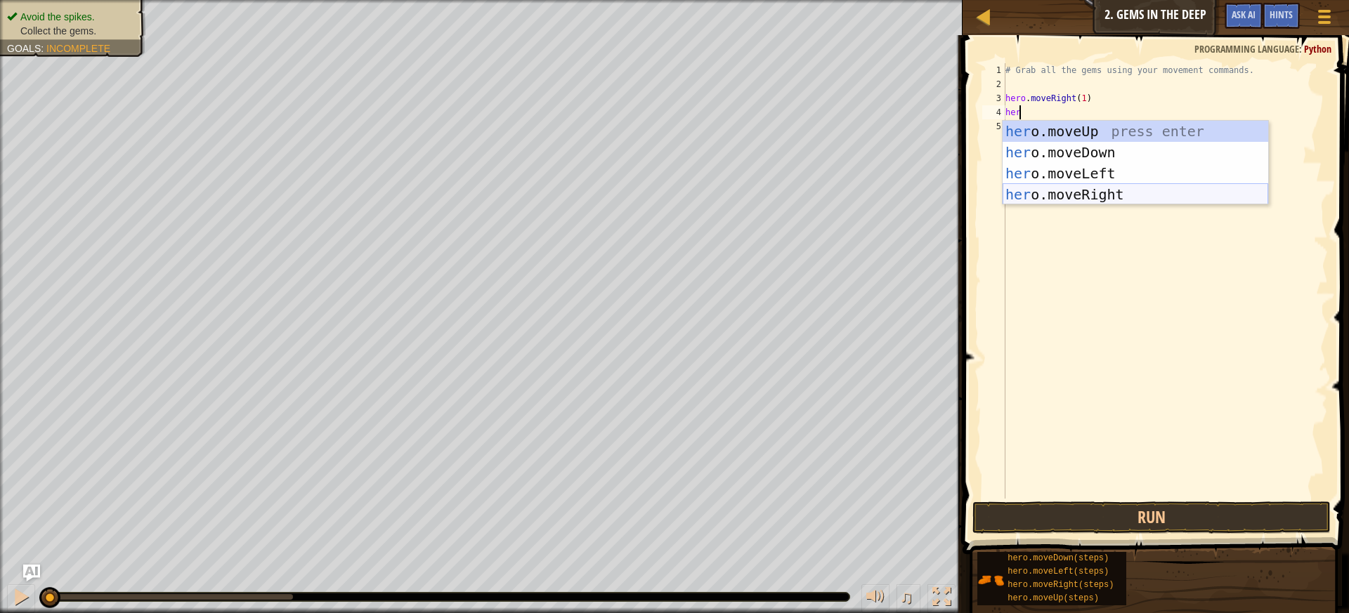
click at [1091, 193] on div "her o.moveUp press enter her o.moveDown press enter her o.moveLeft press enter …" at bounding box center [1136, 184] width 266 height 126
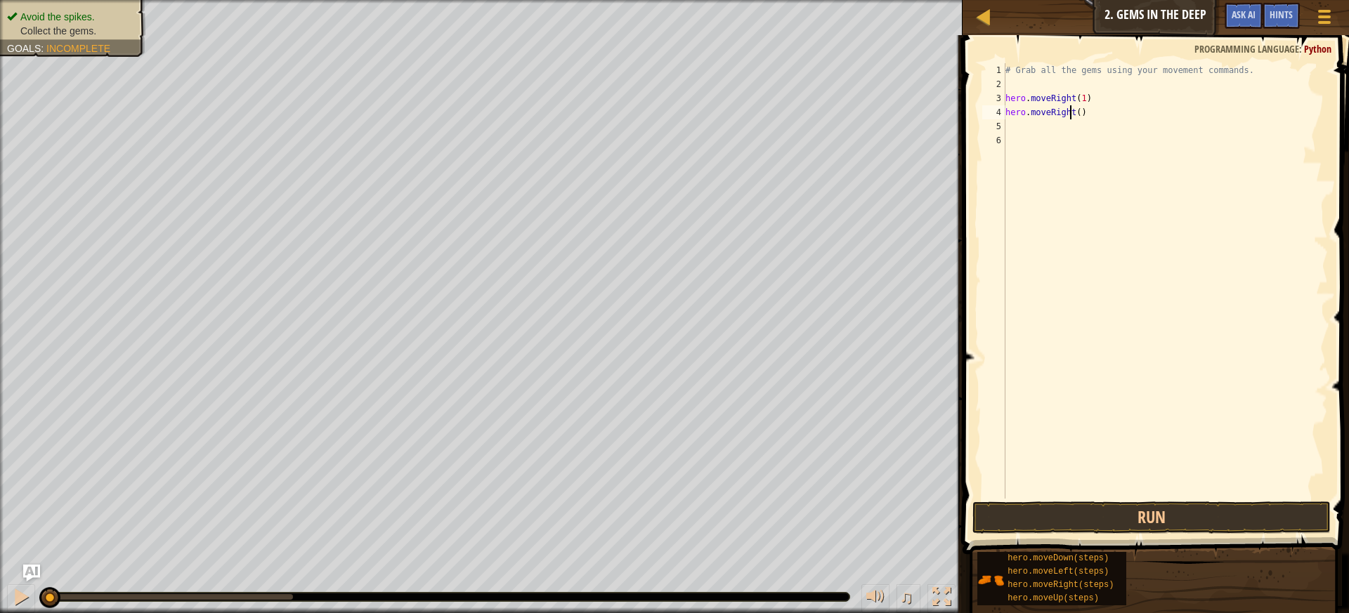
click at [1072, 108] on div "# Grab all the gems using your movement commands. hero . moveRight ( 1 ) hero .…" at bounding box center [1165, 295] width 325 height 464
click at [1075, 108] on div "# Grab all the gems using your movement commands. hero . moveRight ( 1 ) hero .…" at bounding box center [1165, 295] width 325 height 464
click at [1142, 518] on button "Run" at bounding box center [1152, 518] width 359 height 32
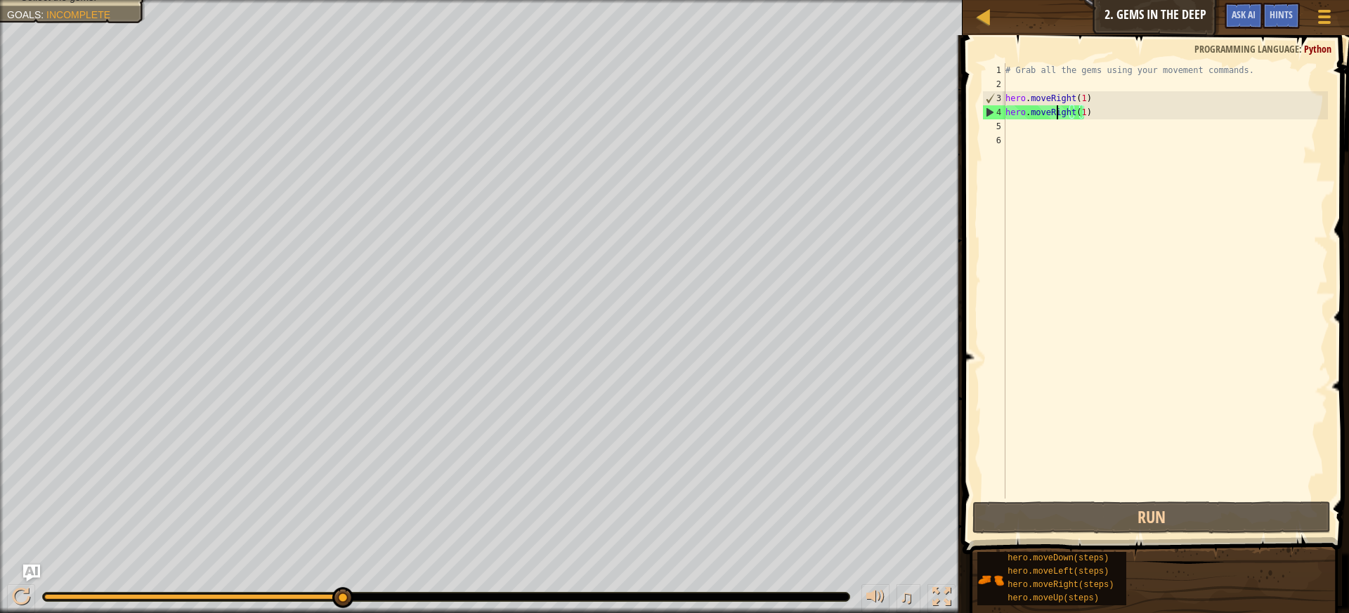
click at [1056, 110] on div "# Grab all the gems using your movement commands. hero . moveRight ( 1 ) hero .…" at bounding box center [1165, 295] width 325 height 464
click at [1067, 109] on div "# Grab all the gems using your movement commands. hero . moveRight ( 1 ) hero .…" at bounding box center [1165, 295] width 325 height 464
click at [1070, 113] on div "# Grab all the gems using your movement commands. hero . moveRight ( 1 ) hero .…" at bounding box center [1165, 295] width 325 height 464
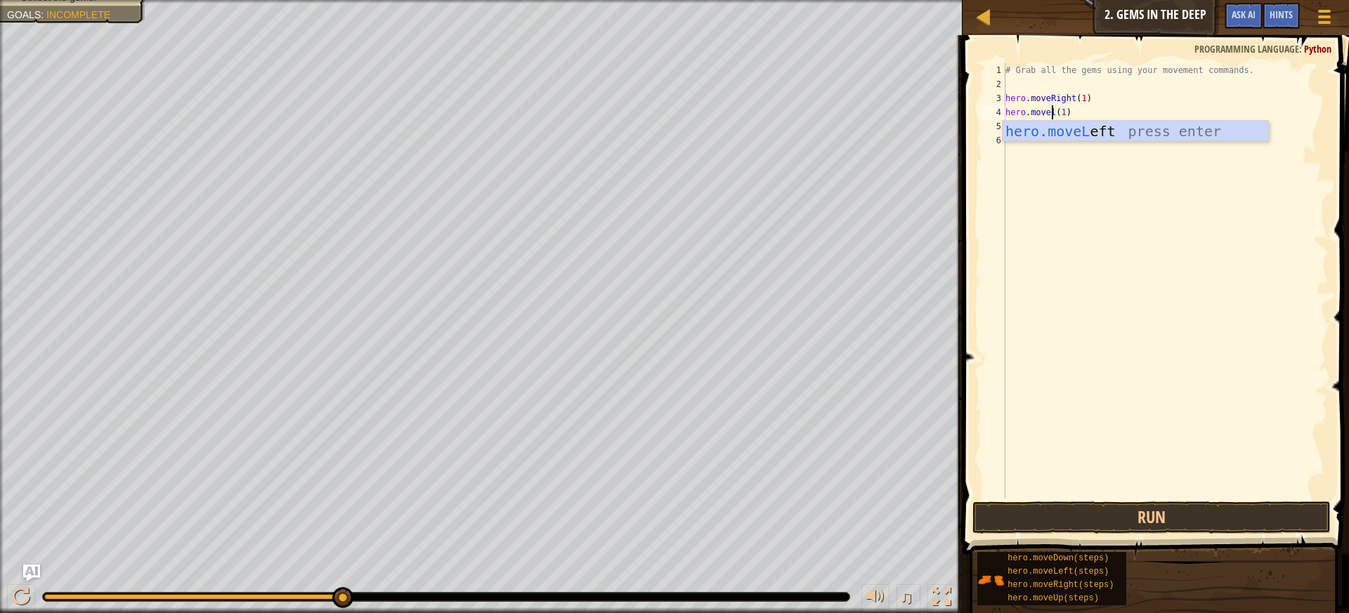
scroll to position [6, 4]
click at [1041, 122] on div "hero.moveL eft press enter" at bounding box center [1136, 152] width 266 height 63
type textarea "hero.moveLeft()(1)"
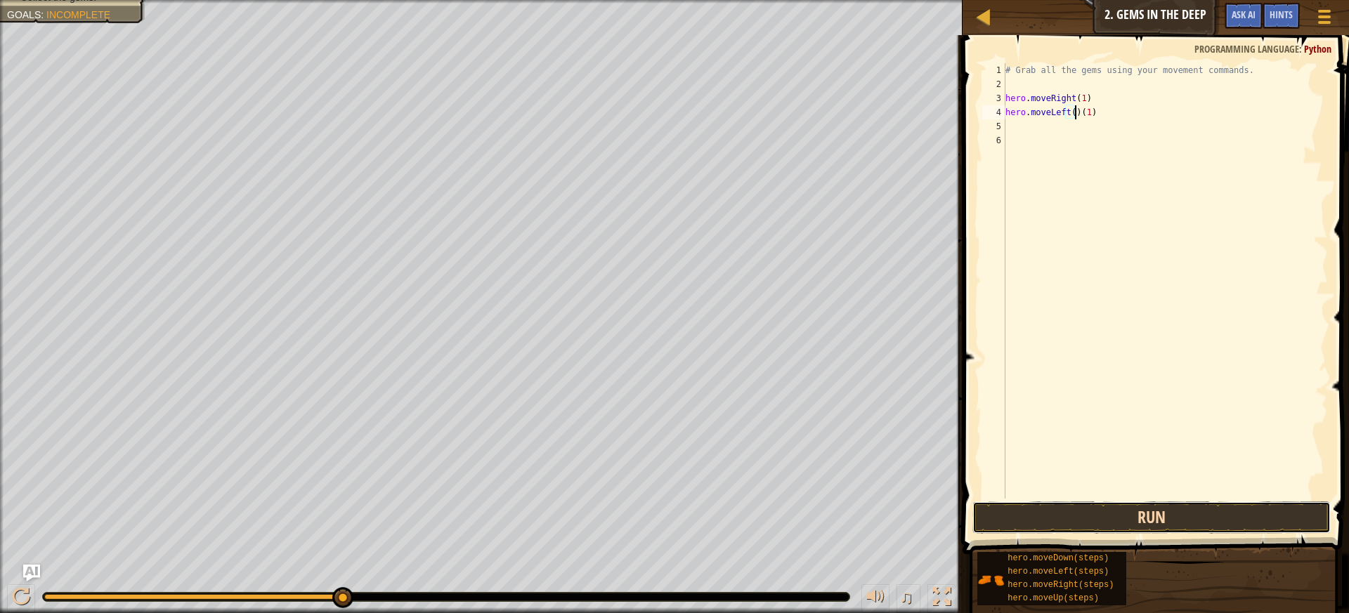
click at [1125, 517] on button "Run" at bounding box center [1152, 518] width 359 height 32
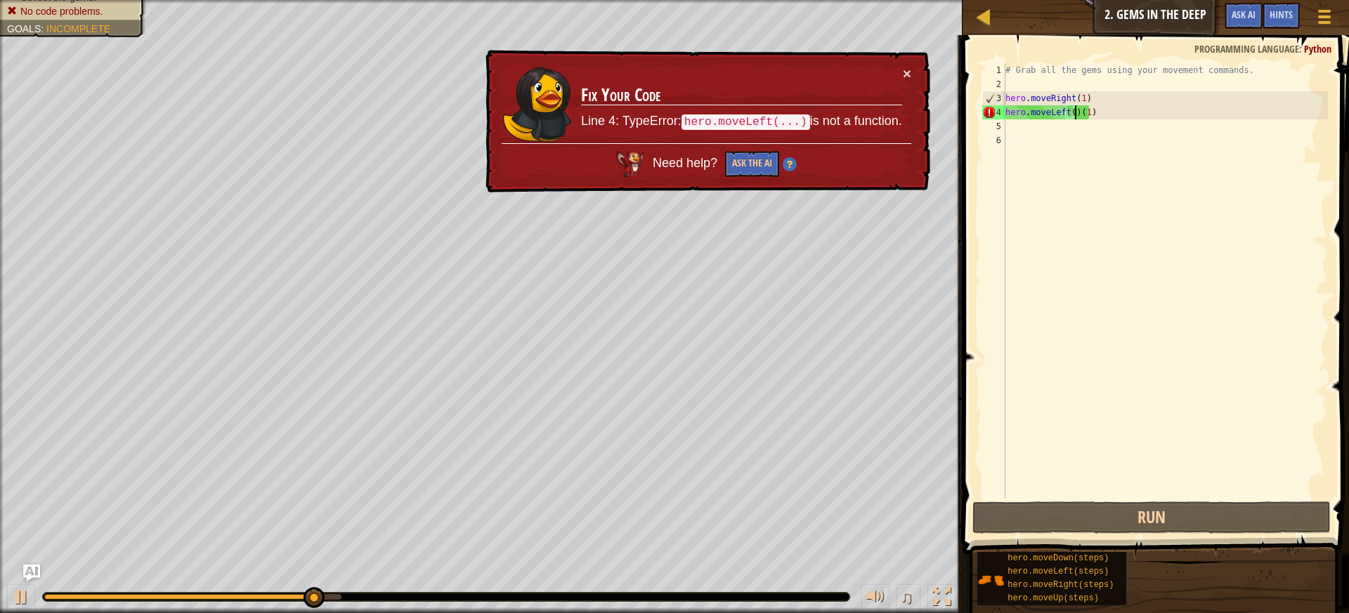
click at [1101, 115] on div "# Grab all the gems using your movement commands. hero . moveRight ( 1 ) hero .…" at bounding box center [1165, 295] width 325 height 464
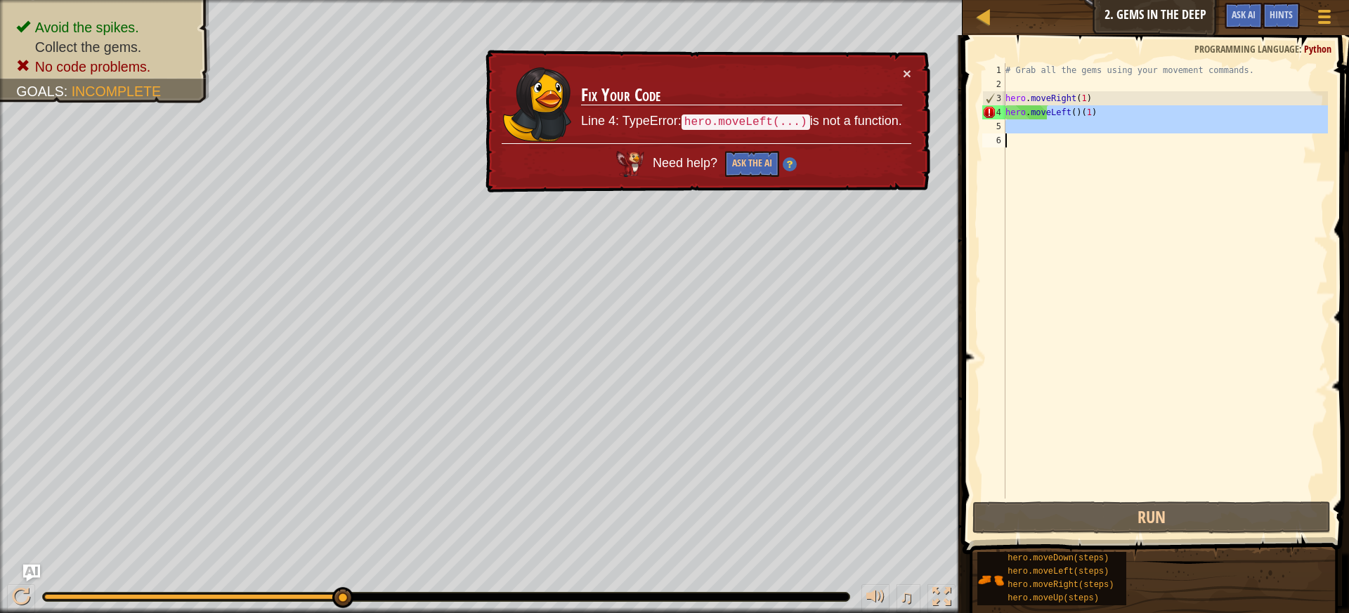
drag, startPoint x: 1049, startPoint y: 110, endPoint x: 1033, endPoint y: 207, distance: 97.6
click at [1033, 207] on div "# Grab all the gems using your movement commands. hero . moveRight ( 1 ) hero .…" at bounding box center [1165, 295] width 325 height 464
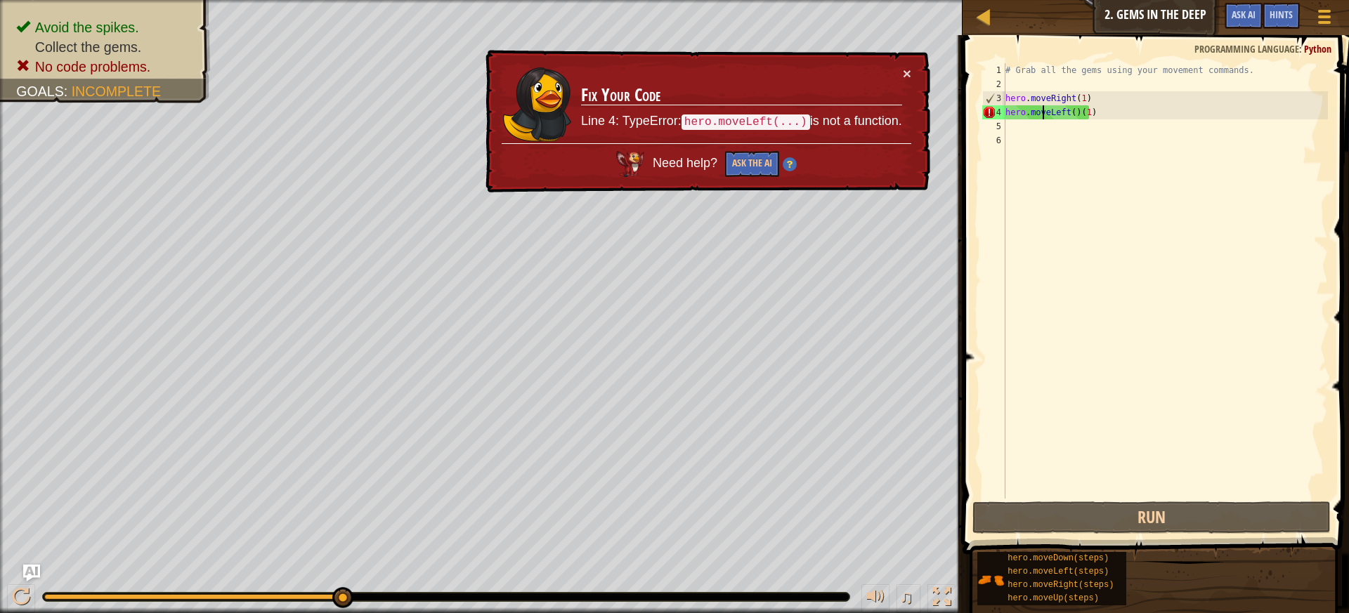
click at [1044, 111] on div "# Grab all the gems using your movement commands. hero . moveRight ( 1 ) hero .…" at bounding box center [1165, 295] width 325 height 464
click at [1084, 112] on div "# Grab all the gems using your movement commands. hero . moveRight ( 1 ) hero .…" at bounding box center [1165, 295] width 325 height 464
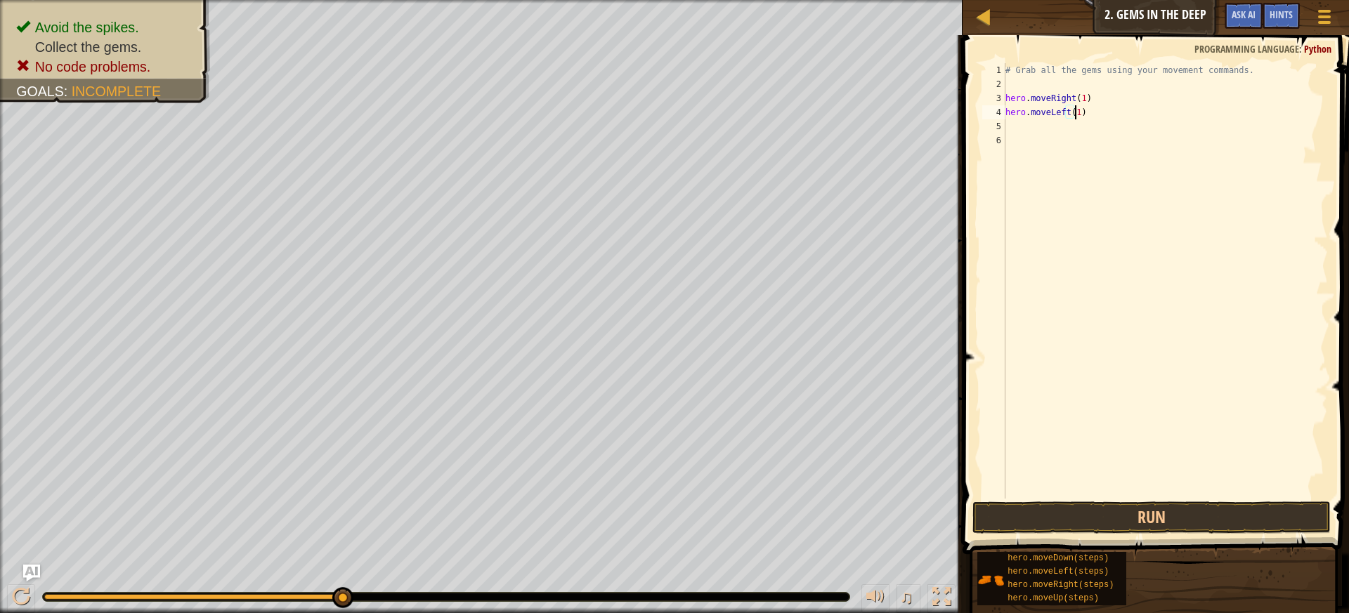
scroll to position [6, 5]
click at [1079, 96] on div "# Grab all the gems using your movement commands. hero . moveRight ( 1 ) hero .…" at bounding box center [1165, 295] width 325 height 464
click at [1163, 525] on button "Run" at bounding box center [1152, 518] width 359 height 32
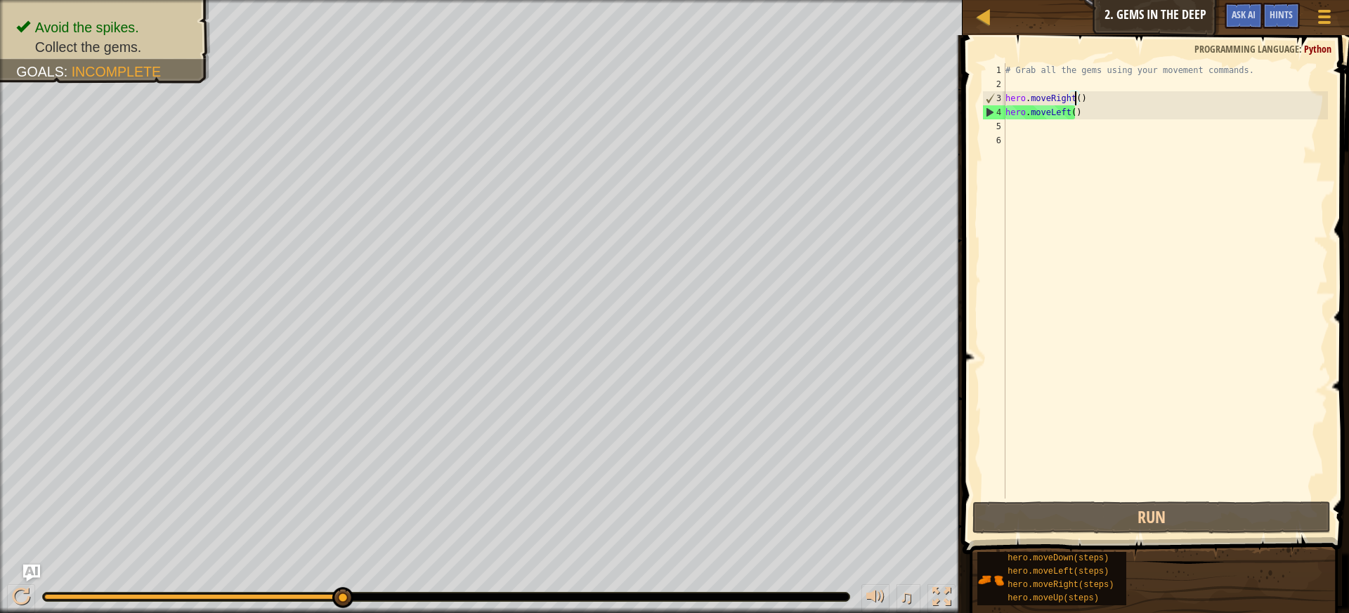
click at [1002, 108] on div "4" at bounding box center [994, 112] width 22 height 14
click at [1020, 108] on div "# Grab all the gems using your movement commands. hero . moveRight ( ) hero . m…" at bounding box center [1165, 295] width 325 height 464
click at [1067, 110] on div "# Grab all the gems using your movement commands. hero . moveRight ( ) hero . m…" at bounding box center [1165, 295] width 325 height 464
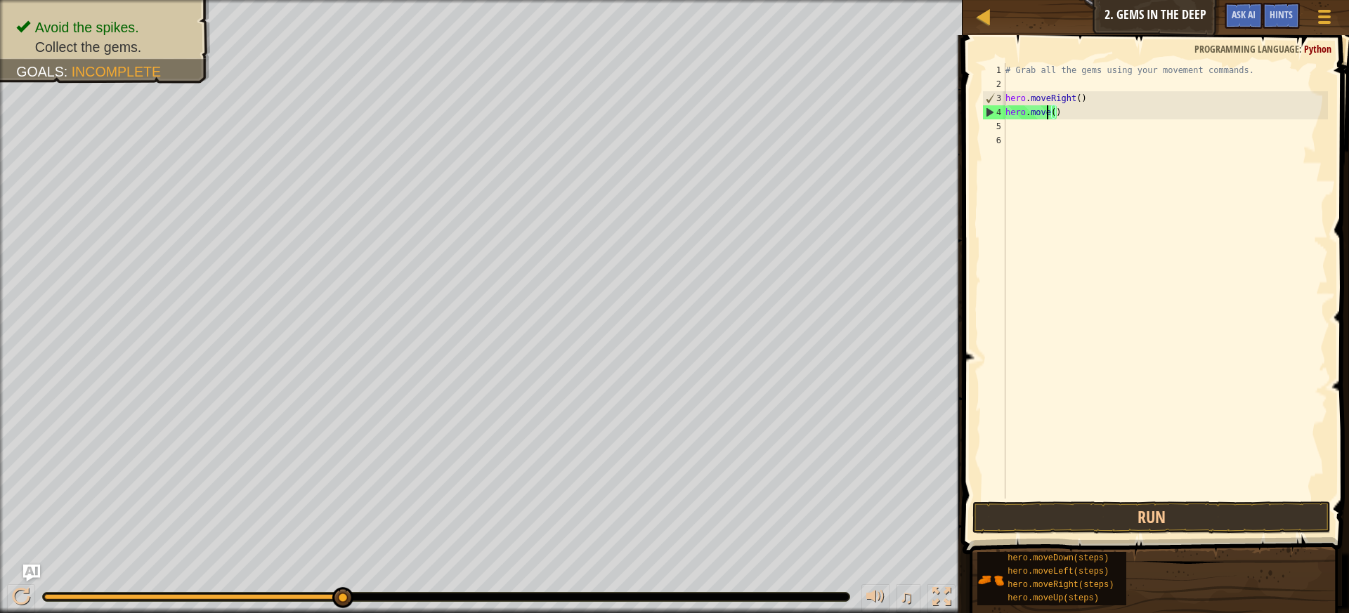
scroll to position [6, 4]
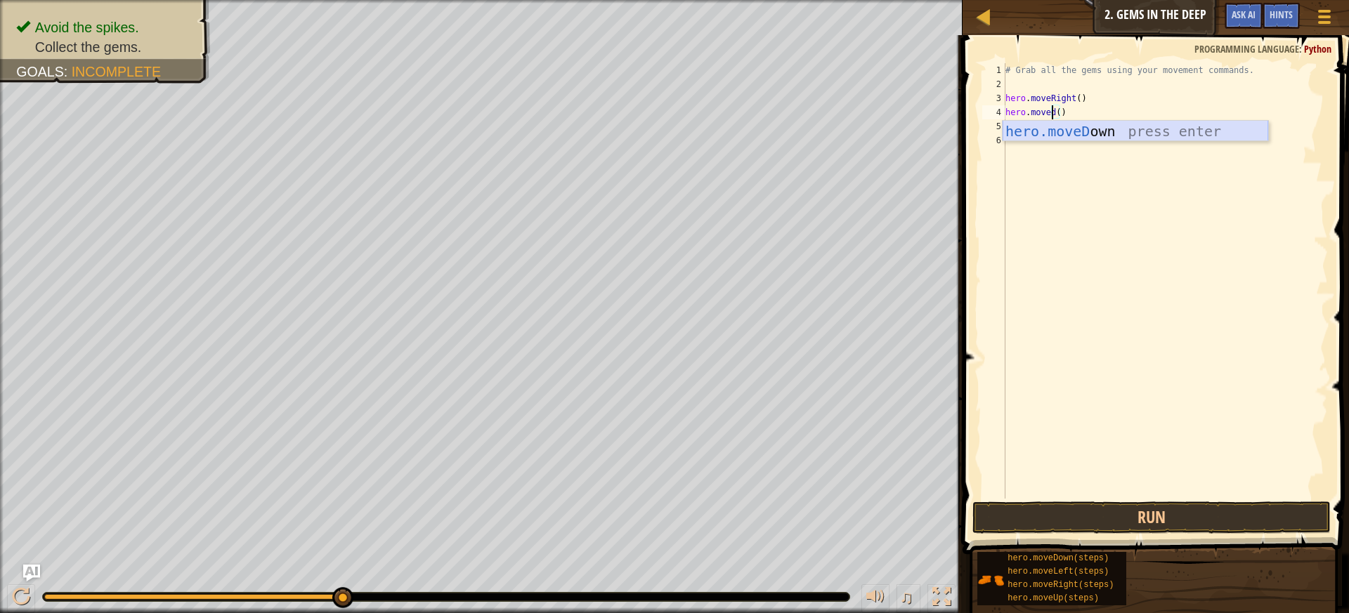
click at [1025, 135] on div "hero.moveD own press enter" at bounding box center [1136, 152] width 266 height 63
click at [1126, 525] on button "Run" at bounding box center [1152, 518] width 359 height 32
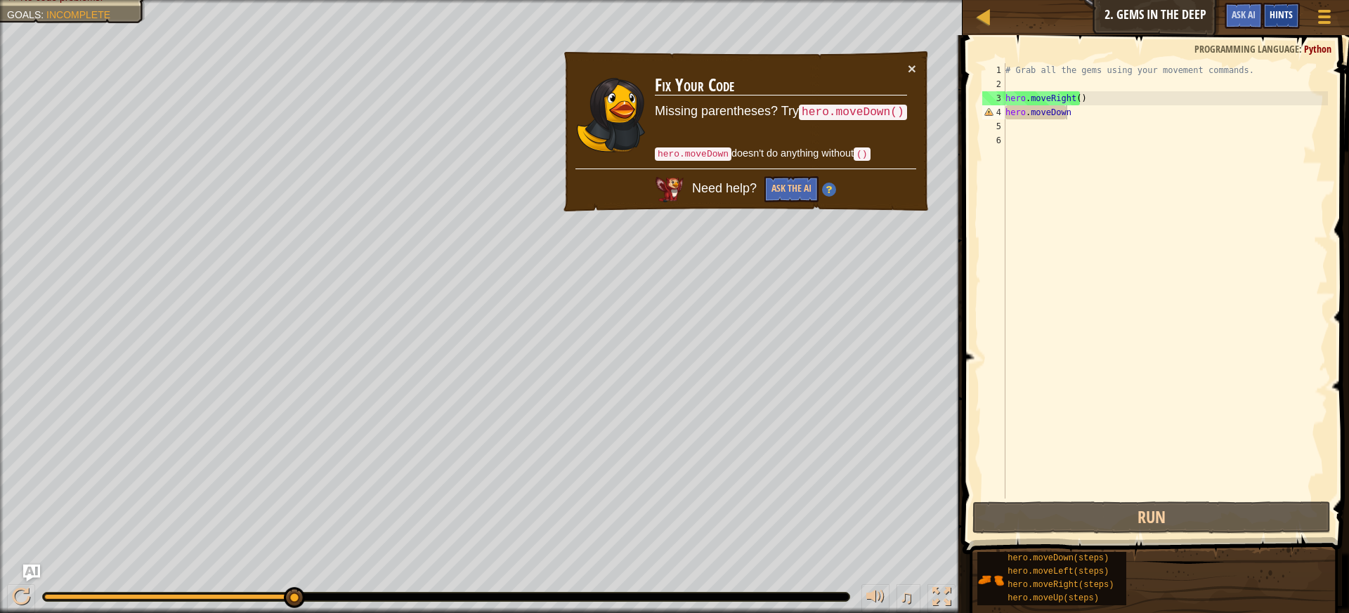
click at [1280, 15] on span "Hints" at bounding box center [1281, 14] width 23 height 13
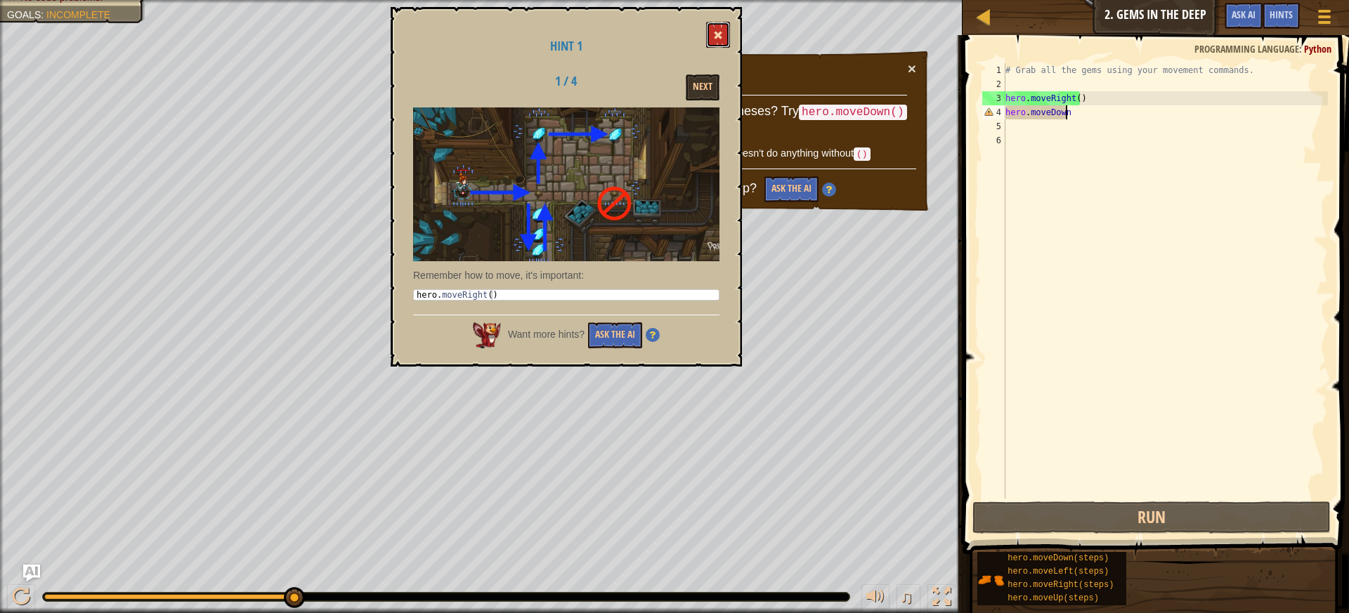
click at [723, 39] on button at bounding box center [718, 35] width 24 height 26
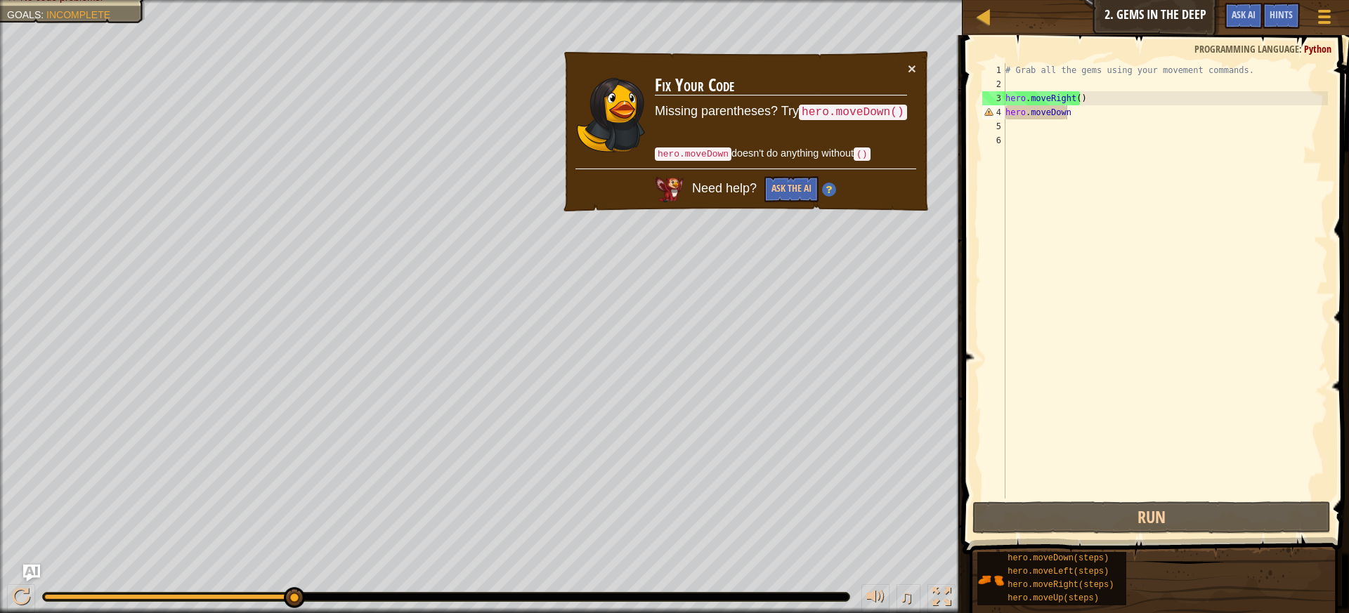
click at [1085, 116] on div "# Grab all the gems using your movement commands. hero . moveRight ( ) hero . […" at bounding box center [1165, 295] width 325 height 464
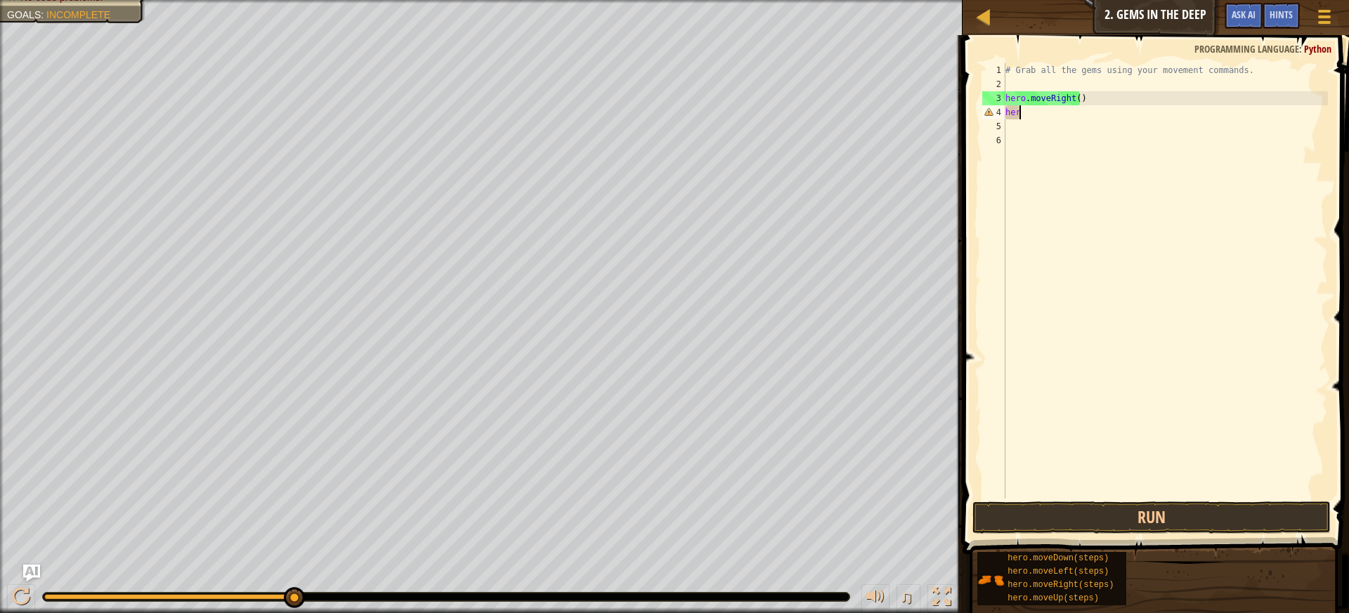
scroll to position [6, 0]
type textarea "h"
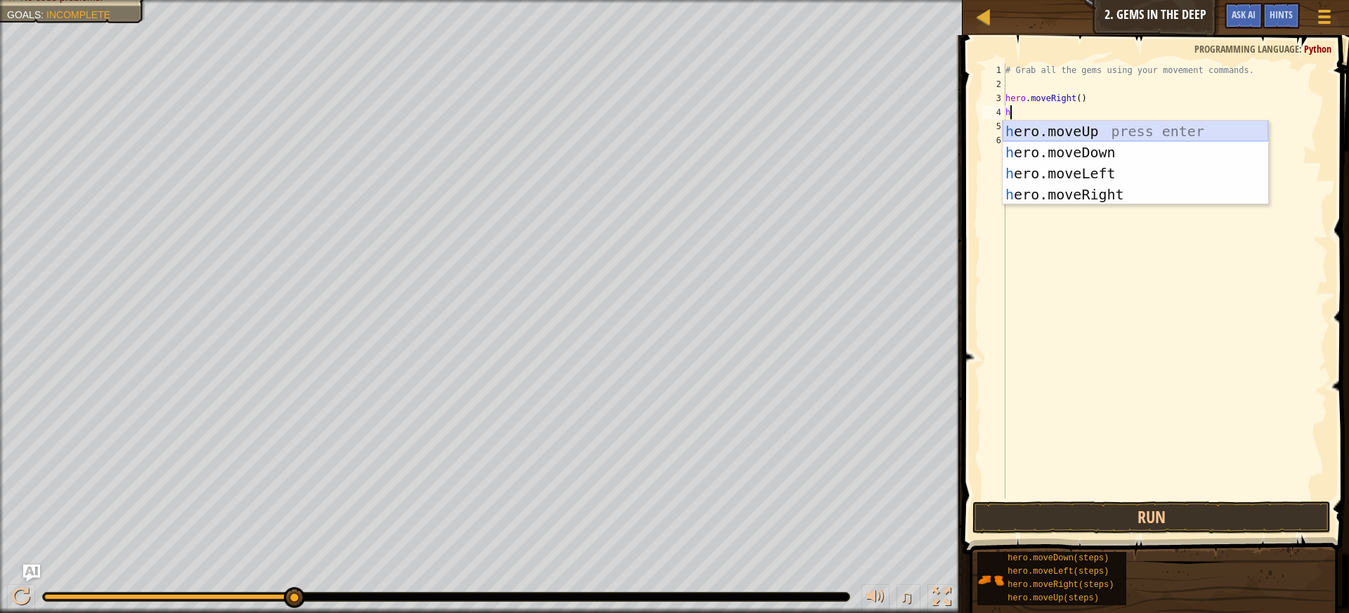
click at [1078, 131] on div "h ero.moveUp press enter h ero.moveDown press enter h ero.moveLeft press enter …" at bounding box center [1136, 184] width 266 height 126
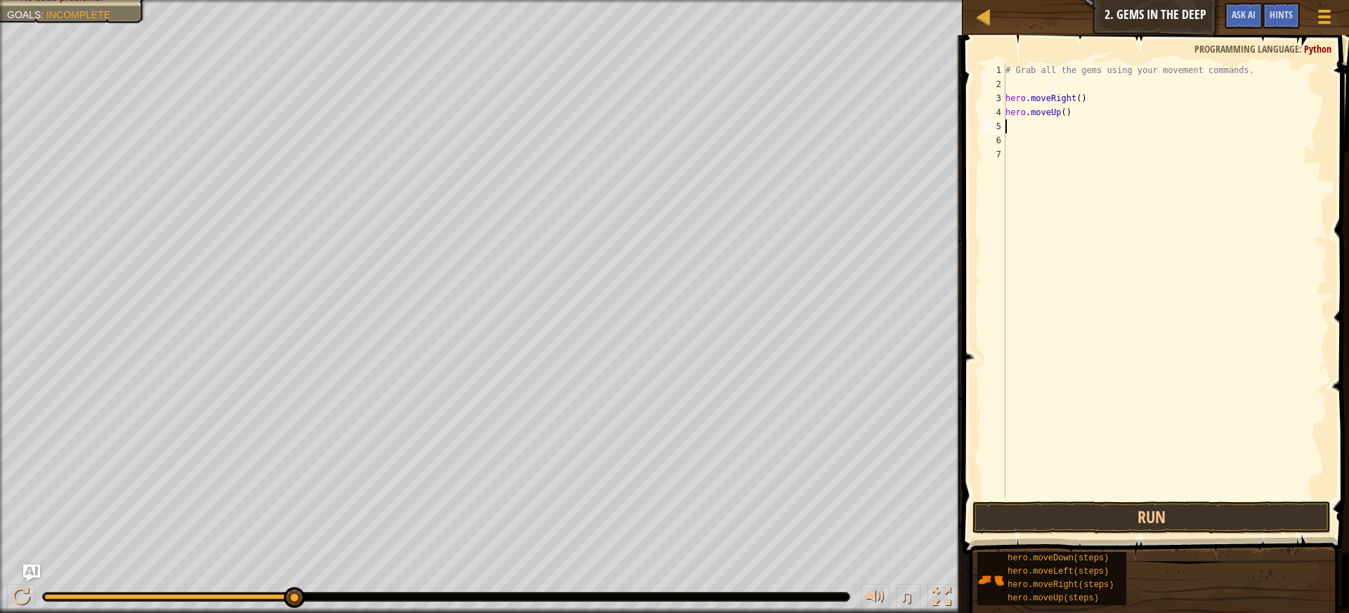
type textarea "h"
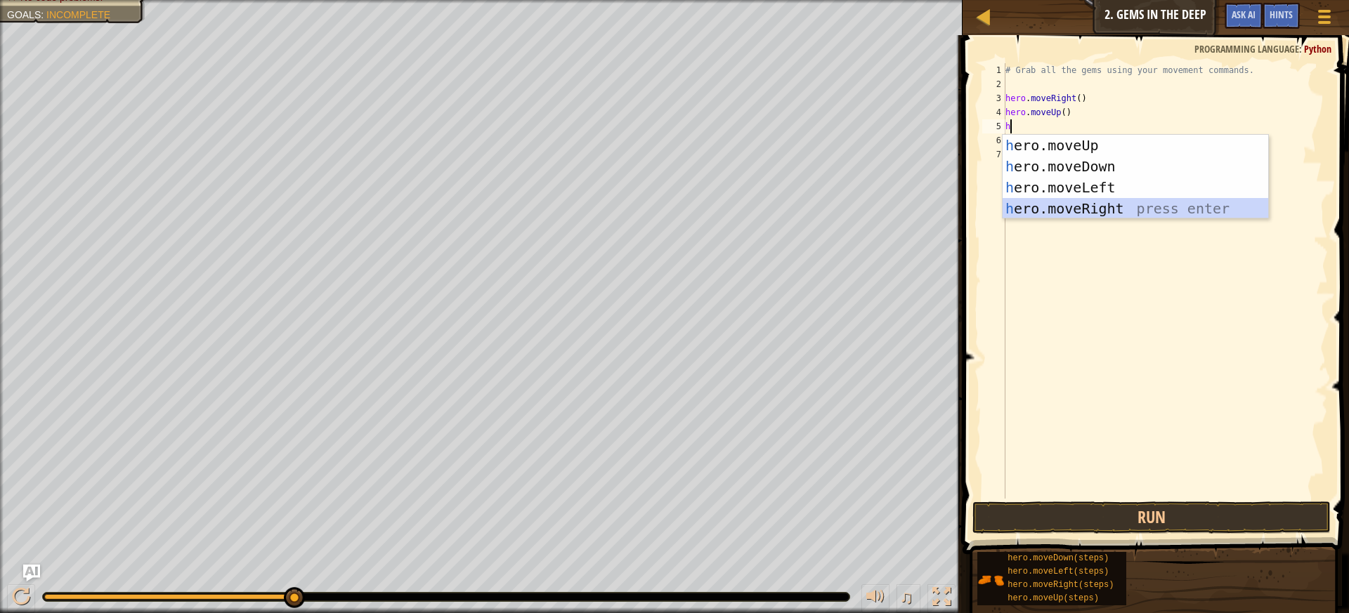
click at [1079, 205] on div "h ero.moveUp press enter h ero.moveDown press enter h ero.moveLeft press enter …" at bounding box center [1136, 198] width 266 height 126
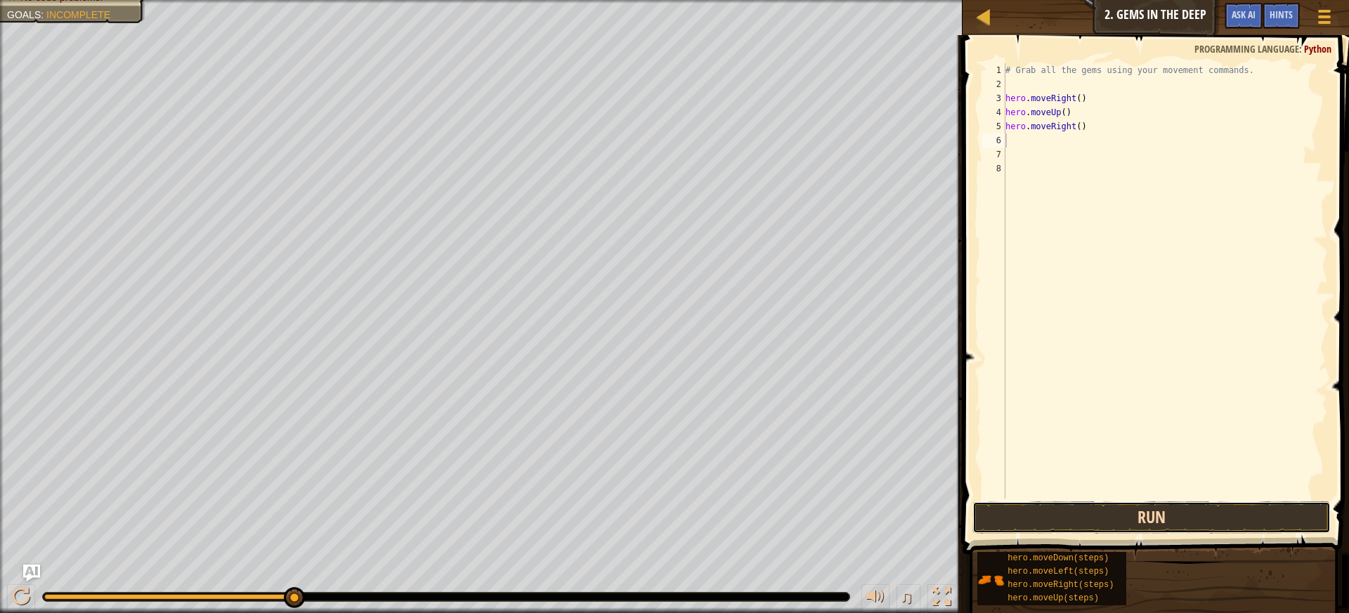
click at [1067, 524] on button "Run" at bounding box center [1152, 518] width 359 height 32
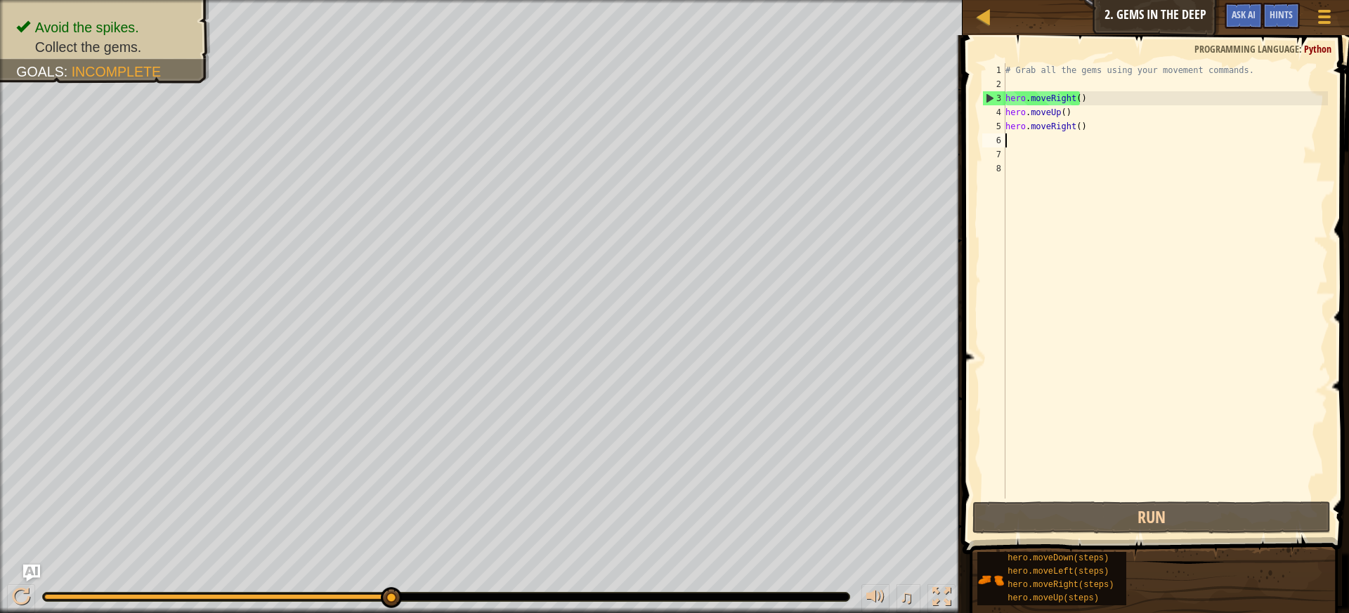
click at [1022, 108] on div "# Grab all the gems using your movement commands. hero . moveRight ( ) hero . m…" at bounding box center [1165, 295] width 325 height 464
click at [1058, 110] on div "# Grab all the gems using your movement commands. hero . moveRight ( ) hero . m…" at bounding box center [1165, 295] width 325 height 464
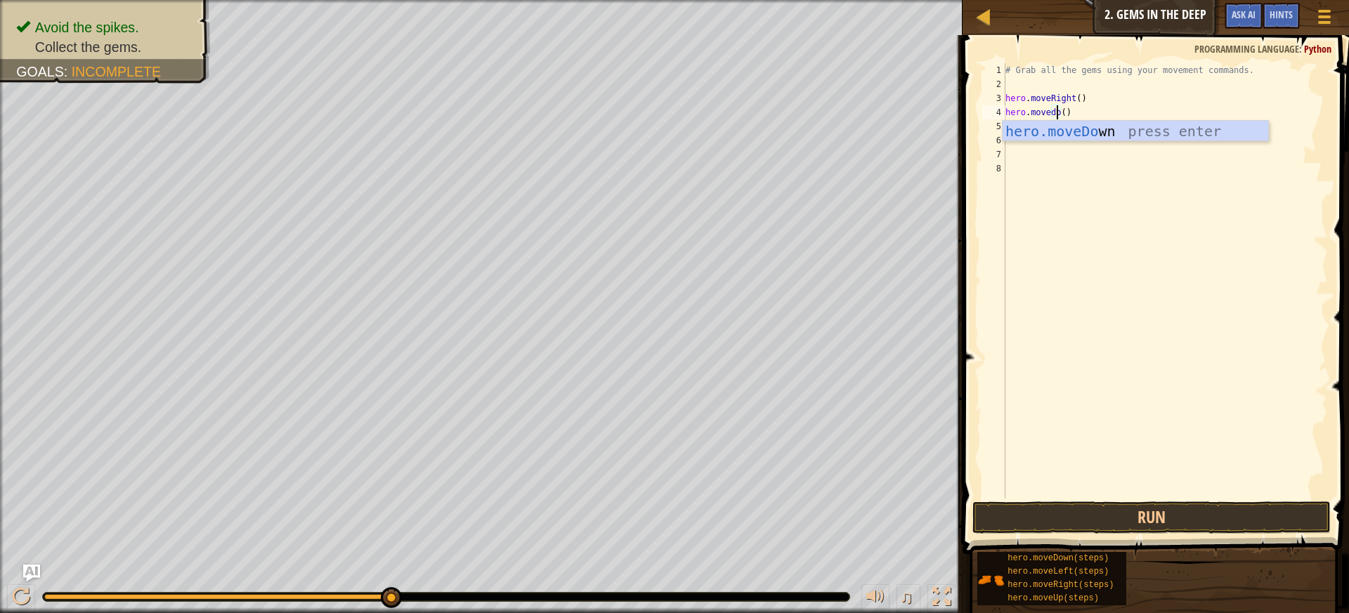
scroll to position [6, 4]
click at [1060, 128] on div "hero.moveDo wn press enter" at bounding box center [1136, 152] width 266 height 63
click at [1079, 126] on div "# Grab all the gems using your movement commands. hero . moveRight ( ) hero . m…" at bounding box center [1165, 295] width 325 height 464
click at [1072, 110] on div "# Grab all the gems using your movement commands. hero . moveRight ( ) hero . m…" at bounding box center [1165, 295] width 325 height 464
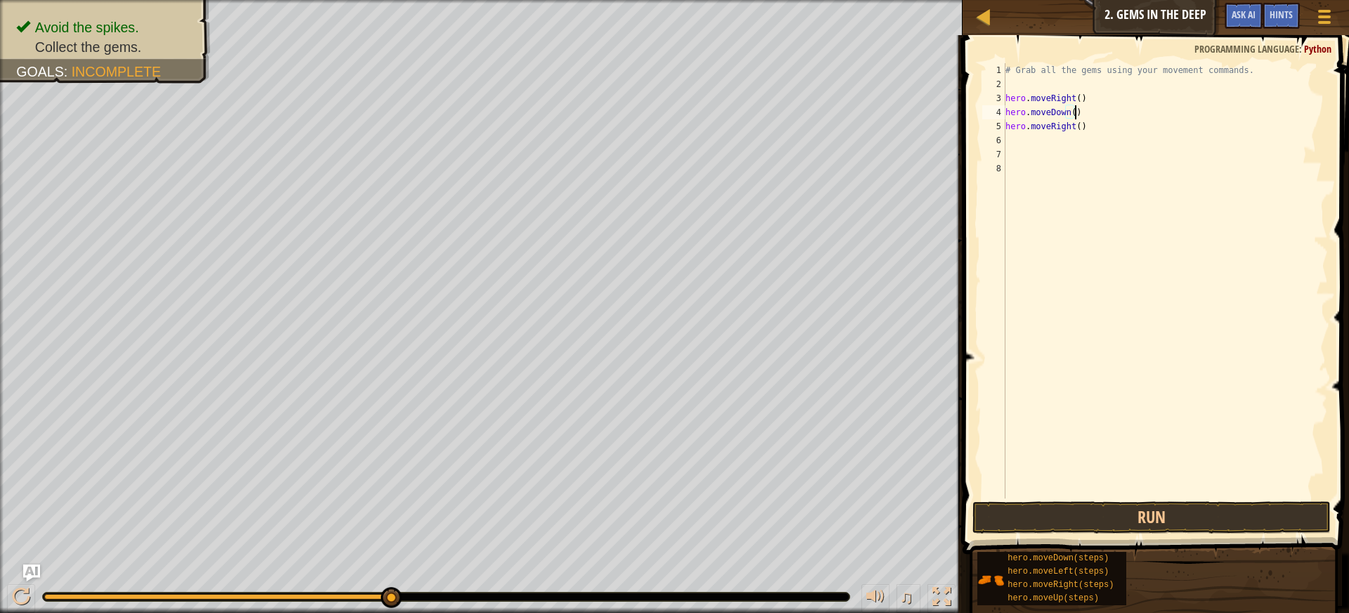
click at [1098, 123] on div "# Grab all the gems using your movement commands. hero . moveRight ( ) hero . m…" at bounding box center [1165, 295] width 325 height 464
type textarea "hero.moveu"
click at [1079, 139] on div "hero.moveU p press enter" at bounding box center [1136, 166] width 266 height 63
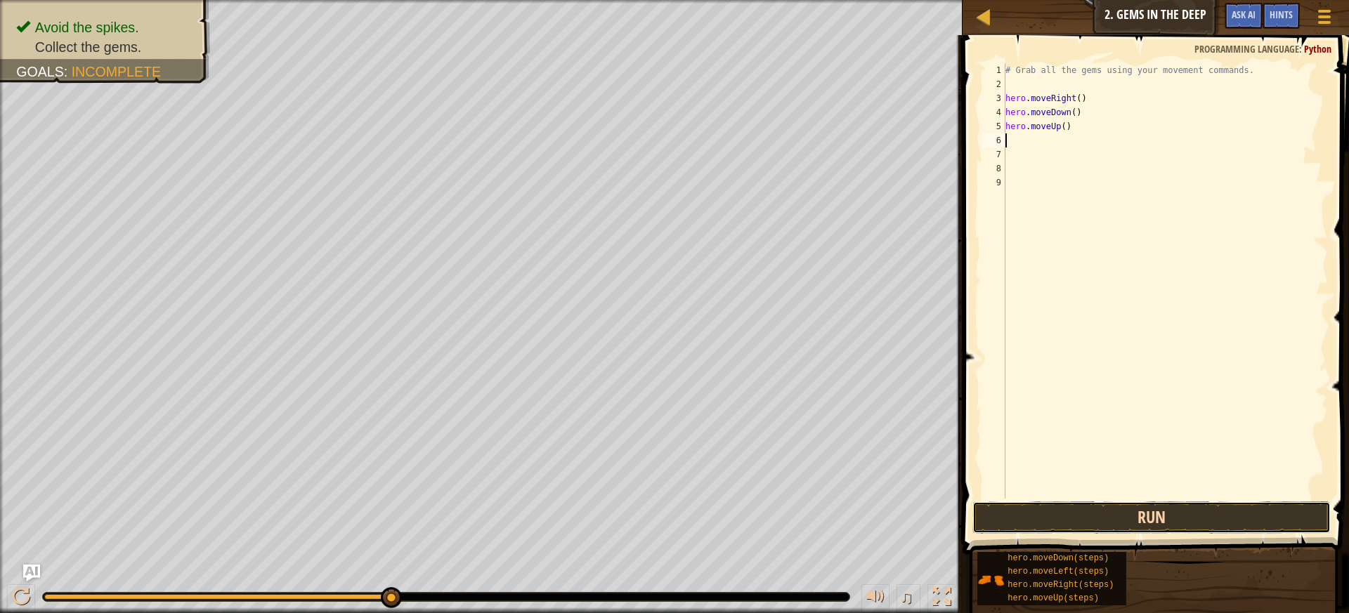
click at [1060, 524] on button "Run" at bounding box center [1152, 518] width 359 height 32
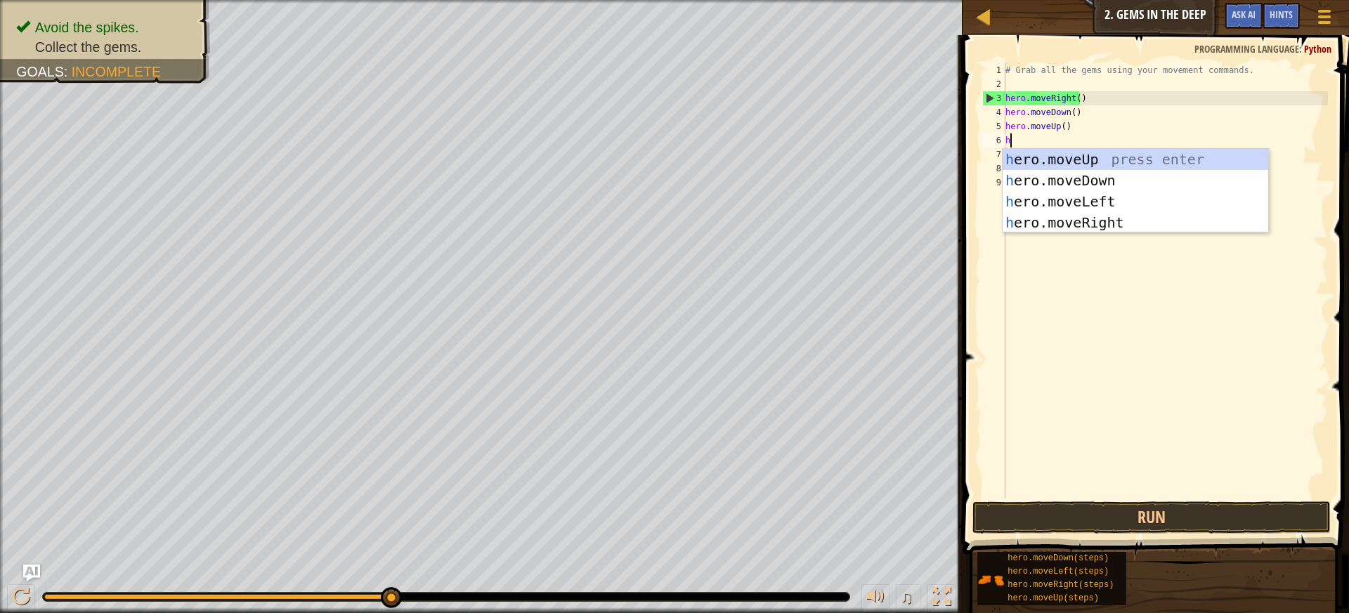
type textarea "her"
click at [1032, 158] on div "her o.moveUp press enter her o.moveDown press enter her o.moveLeft press enter …" at bounding box center [1136, 212] width 266 height 126
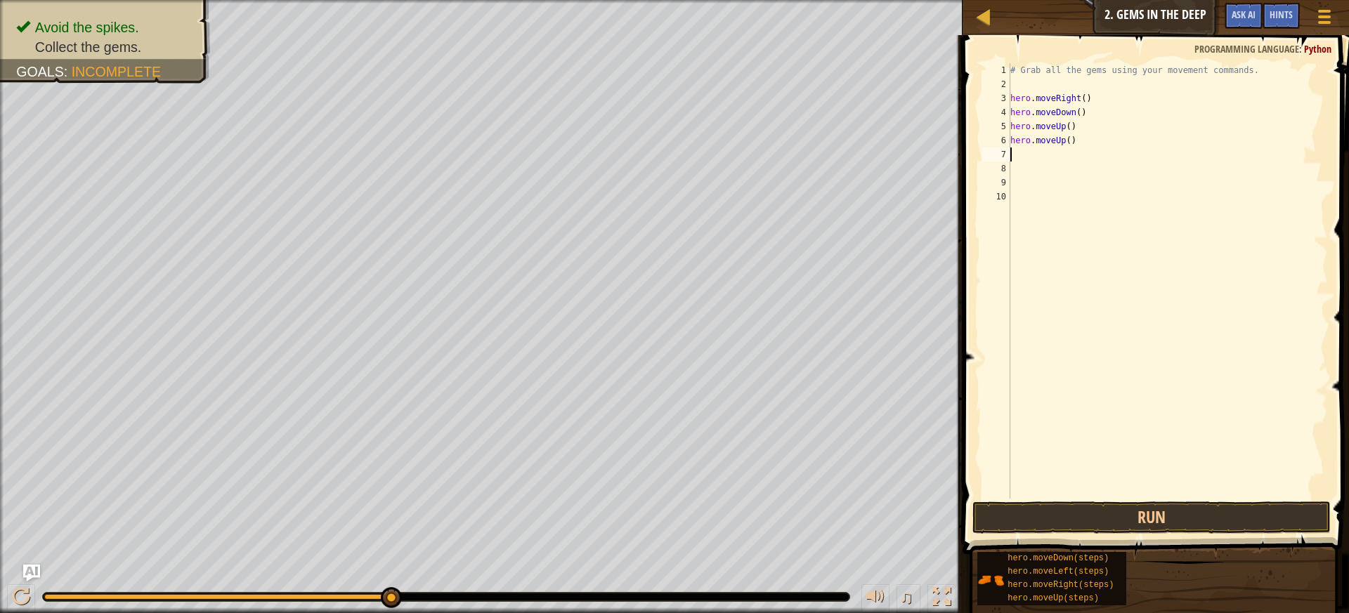
type textarea "h"
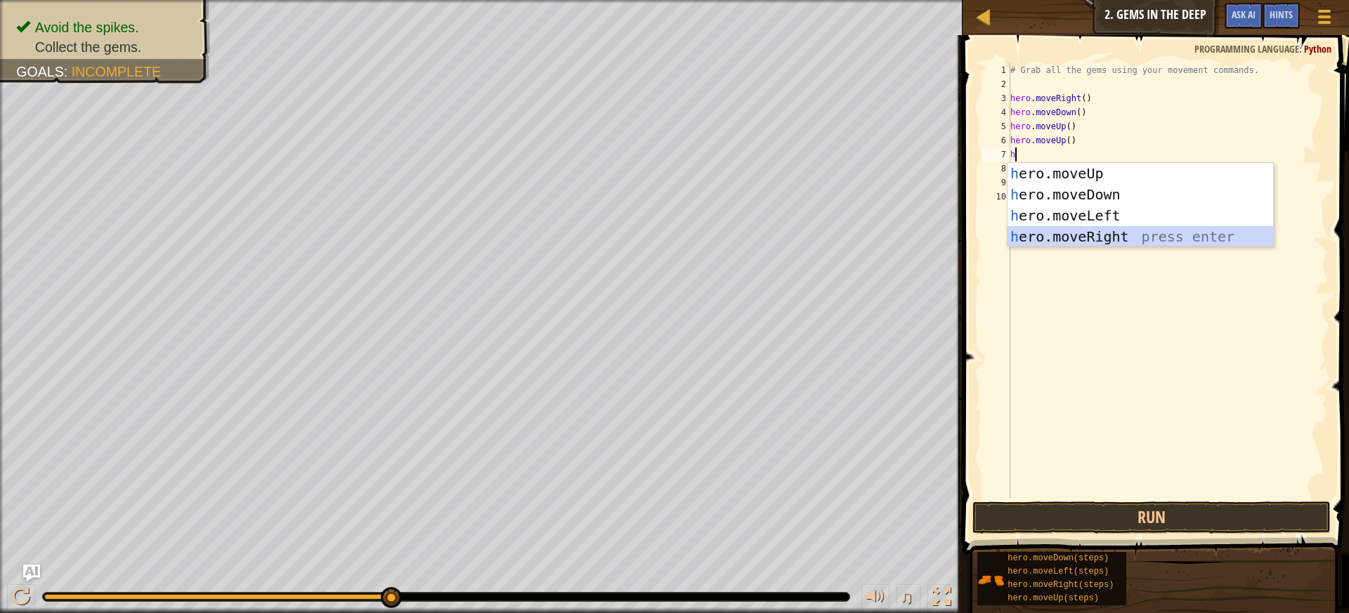
click at [1058, 235] on div "h ero.moveUp press enter h ero.moveDown press enter h ero.moveLeft press enter …" at bounding box center [1141, 226] width 266 height 126
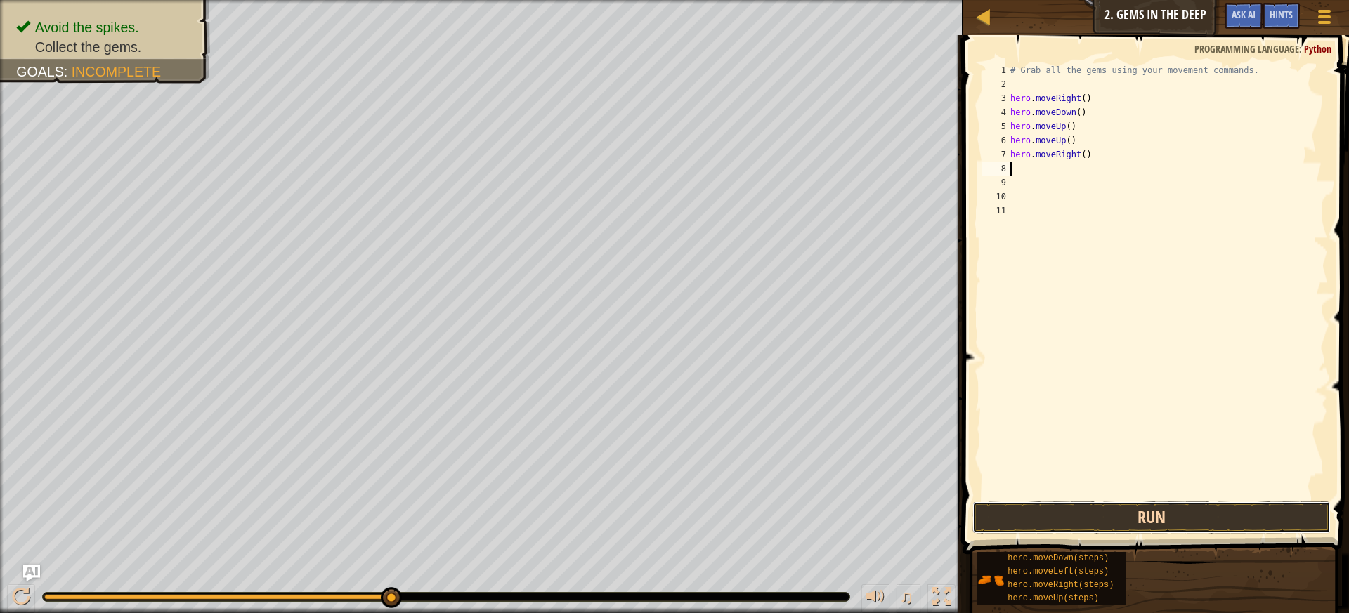
click at [1003, 515] on button "Run" at bounding box center [1152, 518] width 359 height 32
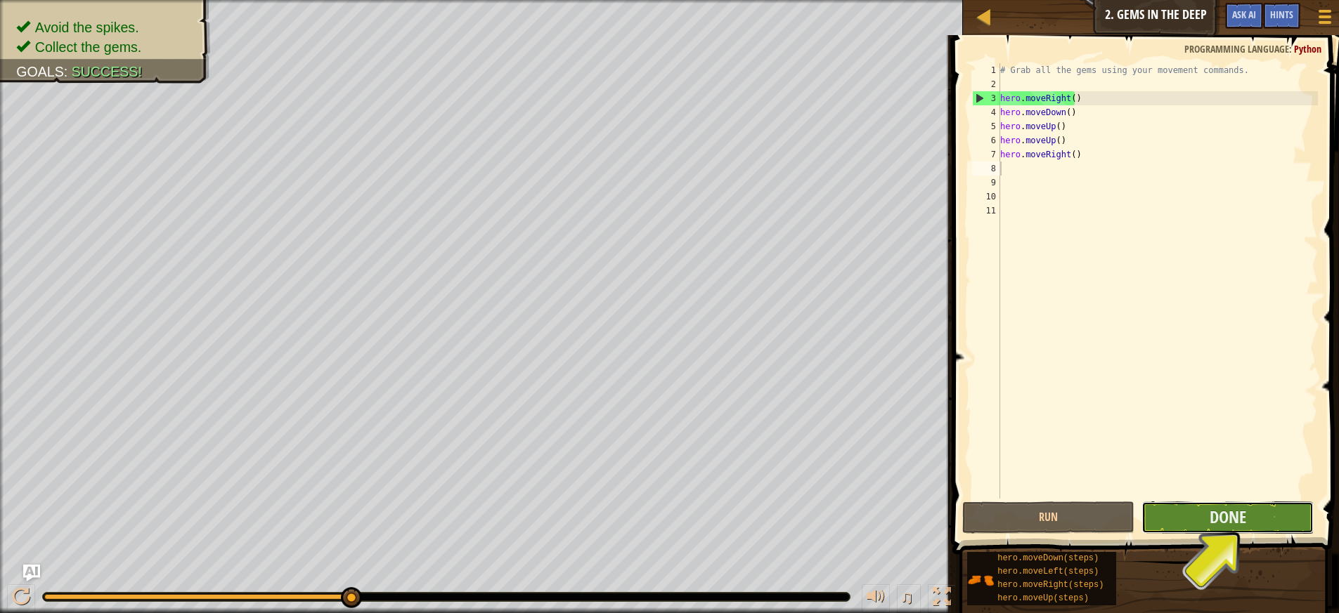
click at [1171, 521] on button "Done" at bounding box center [1227, 518] width 172 height 32
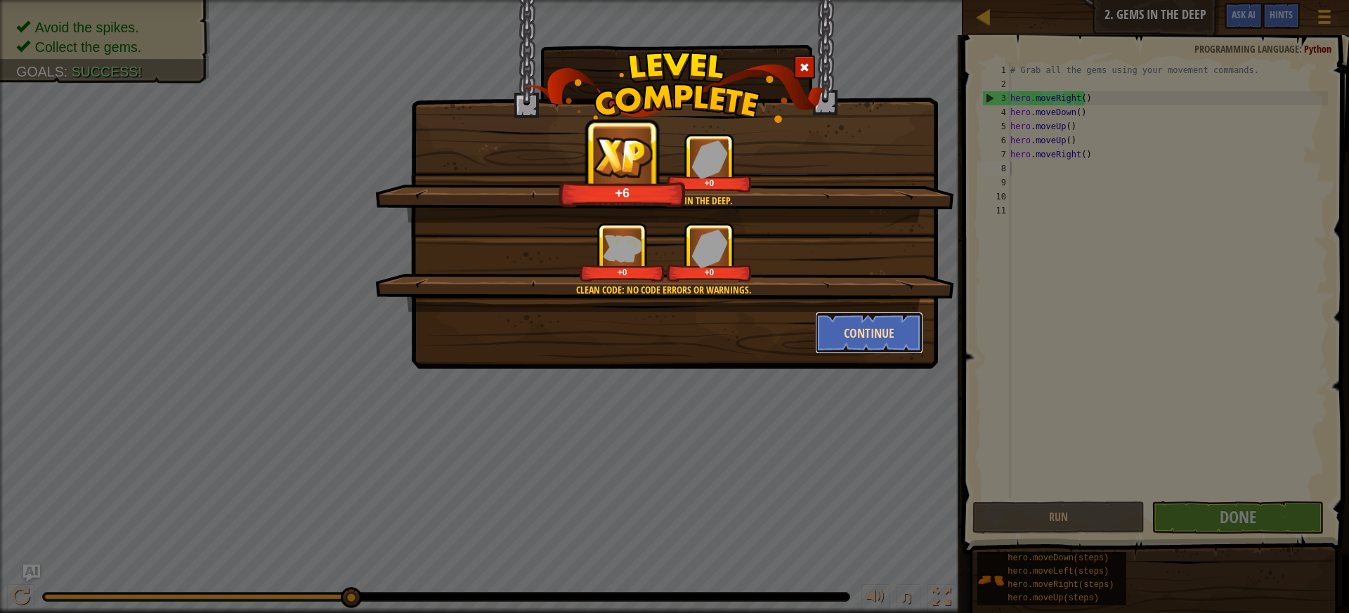
click at [871, 335] on button "Continue" at bounding box center [869, 333] width 109 height 42
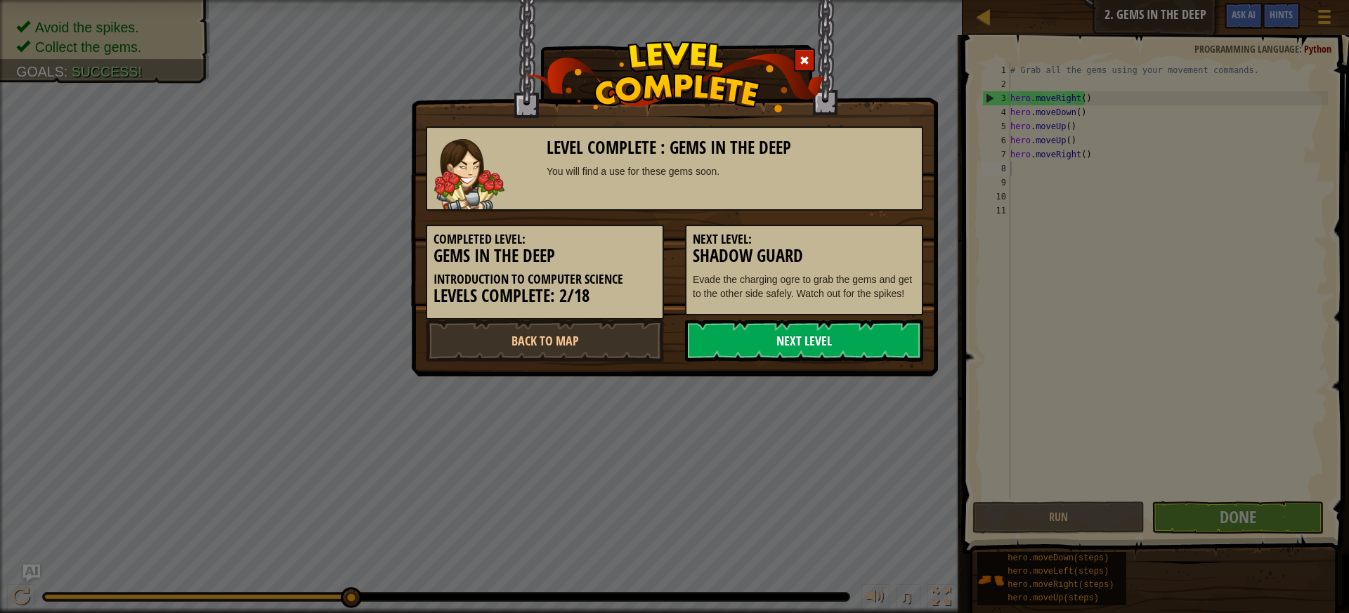
click at [855, 341] on link "Next Level" at bounding box center [804, 341] width 238 height 42
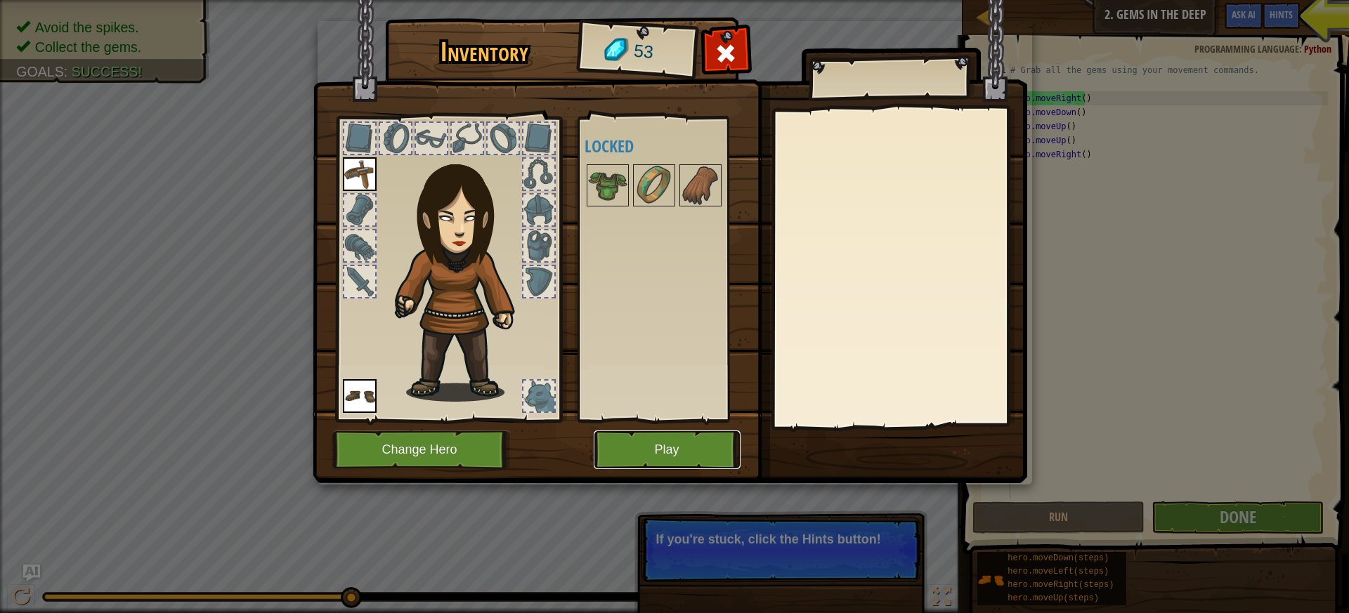
click at [708, 443] on button "Play" at bounding box center [667, 450] width 147 height 39
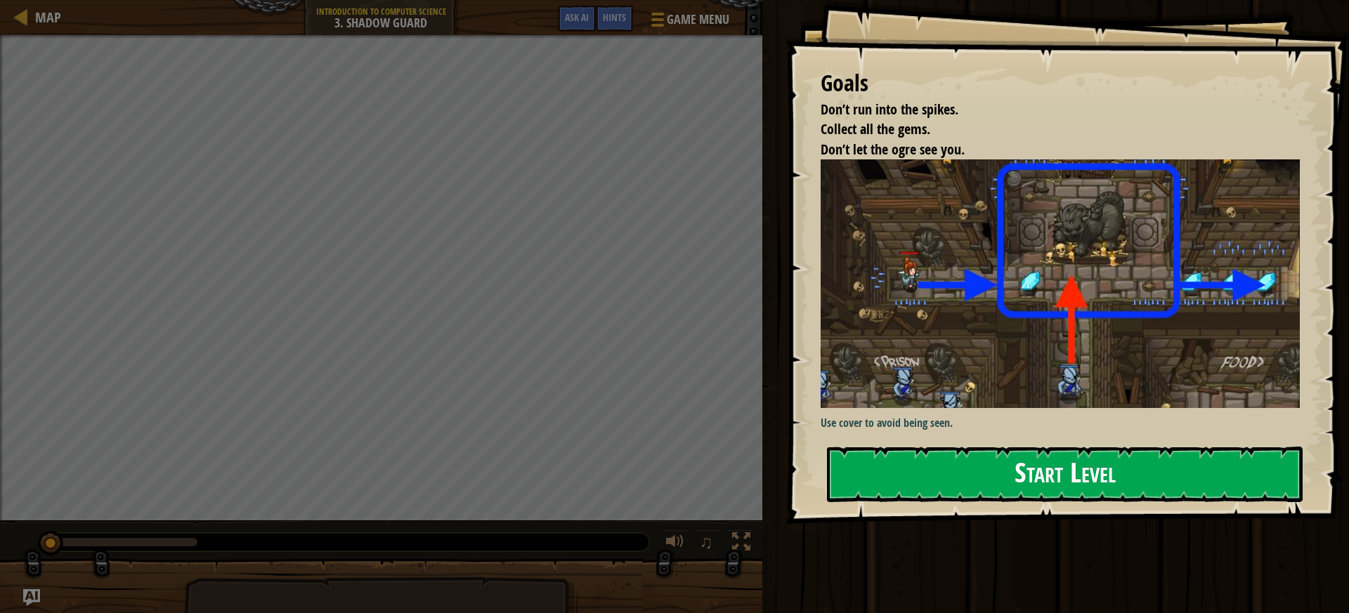
click at [910, 474] on button "Start Level" at bounding box center [1065, 475] width 476 height 56
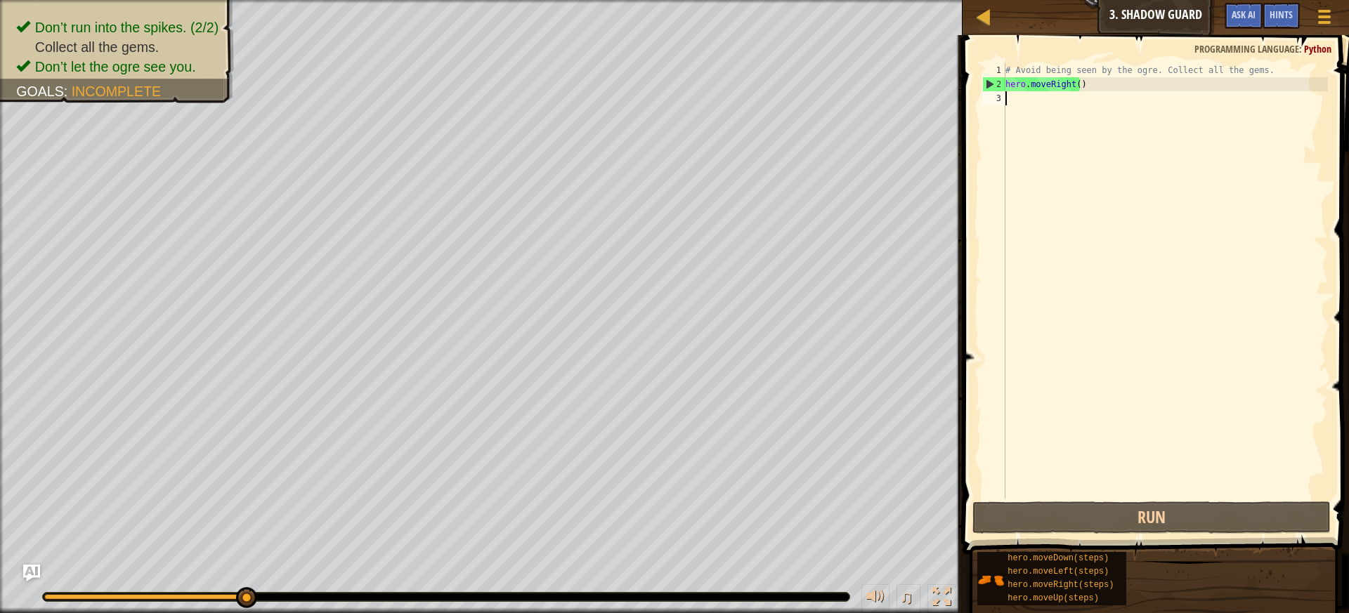
type textarea "h"
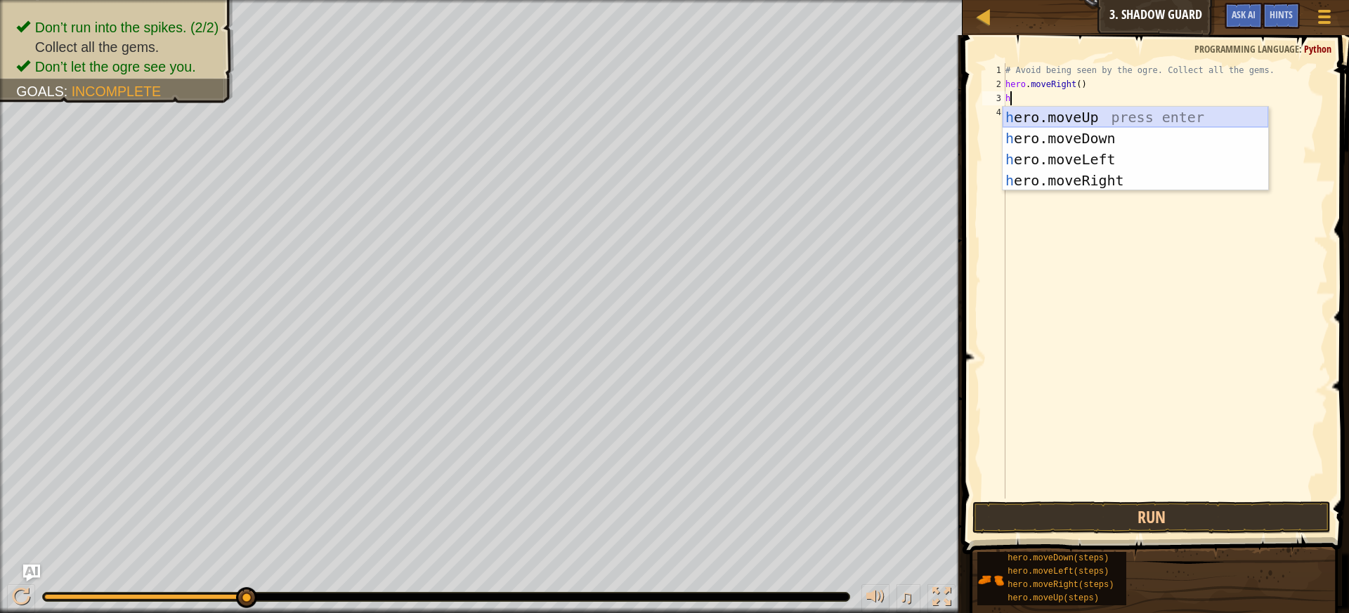
click at [1093, 114] on div "h ero.moveUp press enter h ero.moveDown press enter h ero.moveLeft press enter …" at bounding box center [1136, 170] width 266 height 126
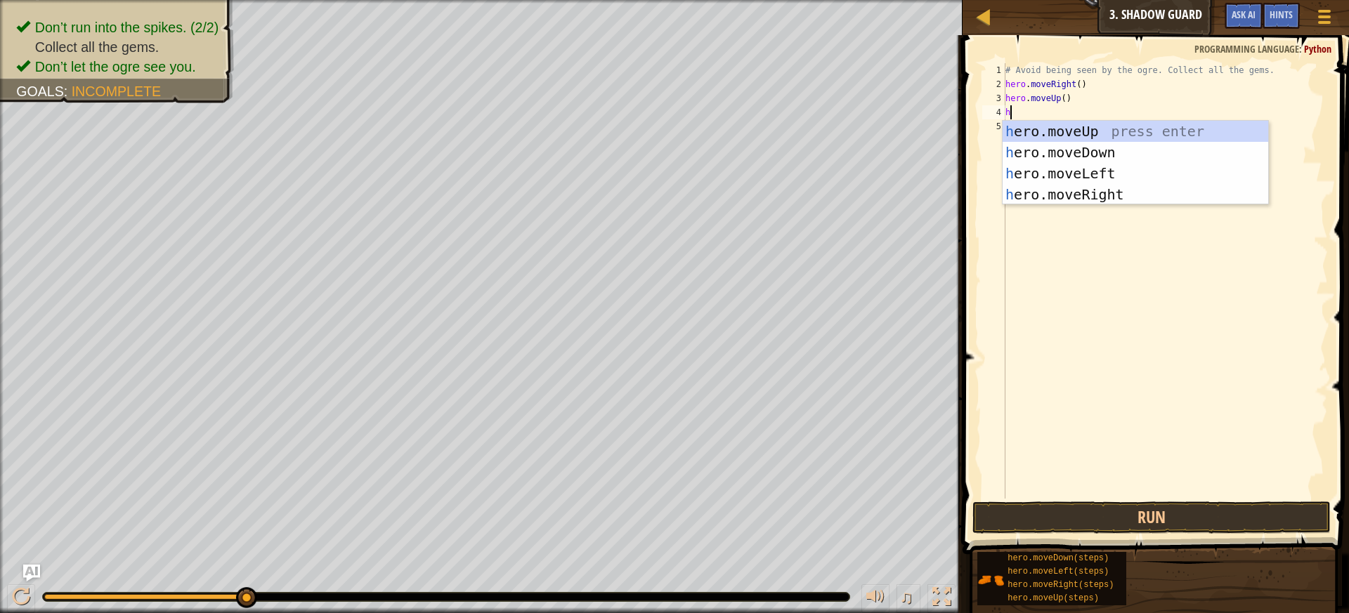
type textarea "he"
click at [1045, 199] on div "he ro.moveUp press enter he ro.moveDown press enter he ro.moveLeft press enter …" at bounding box center [1136, 184] width 266 height 126
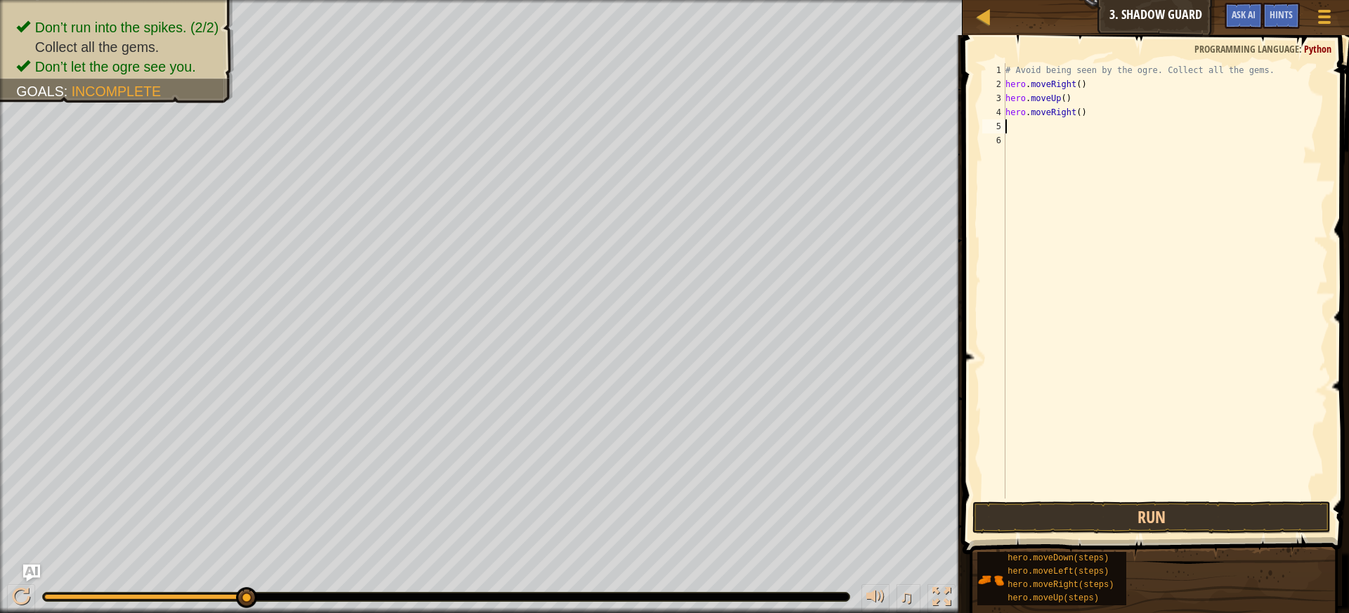
type textarea "h"
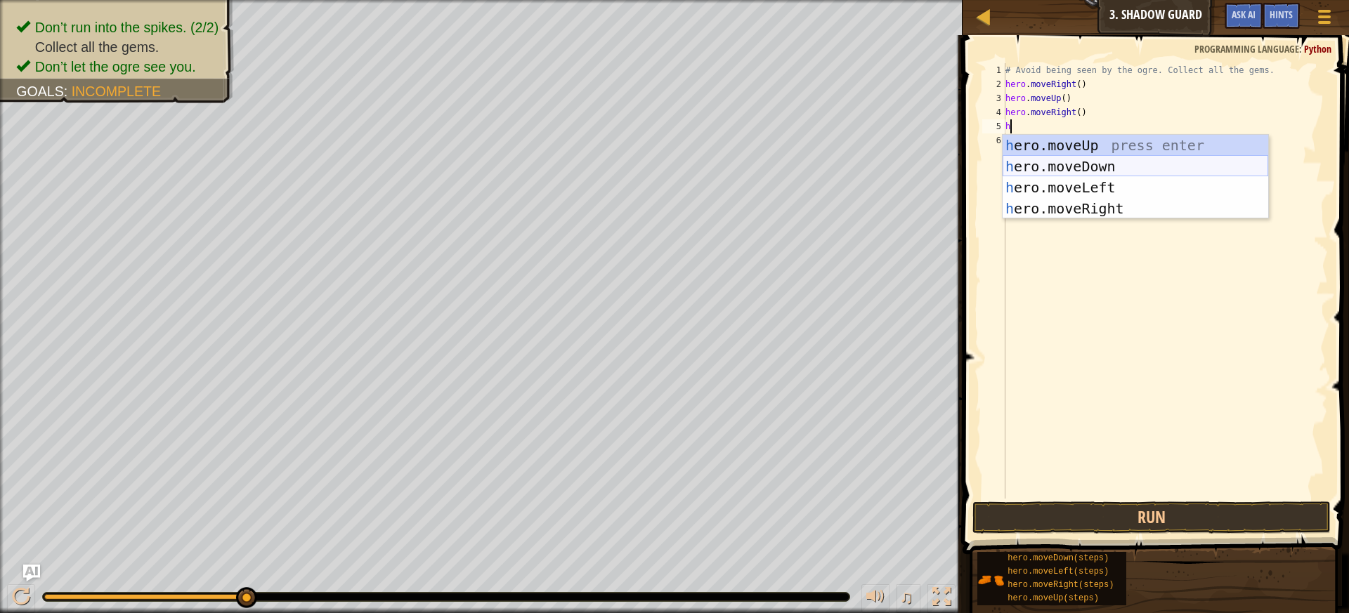
click at [1089, 160] on div "h ero.moveUp press enter h ero.moveDown press enter h ero.moveLeft press enter …" at bounding box center [1136, 198] width 266 height 126
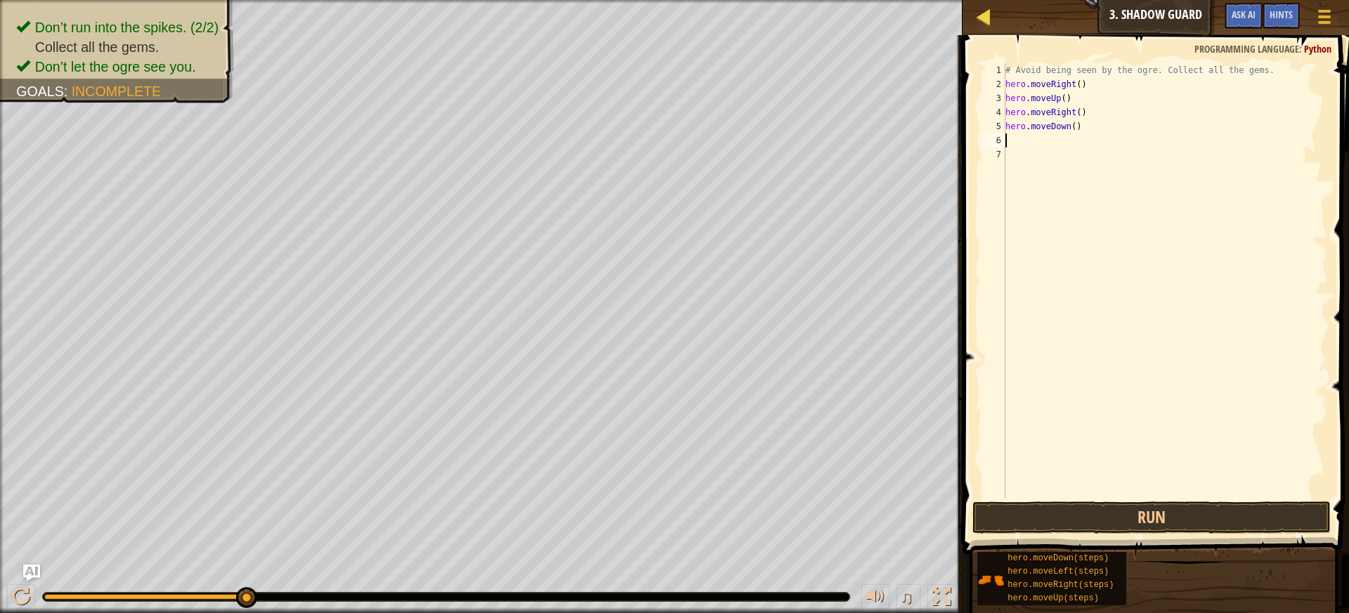
type textarea "h"
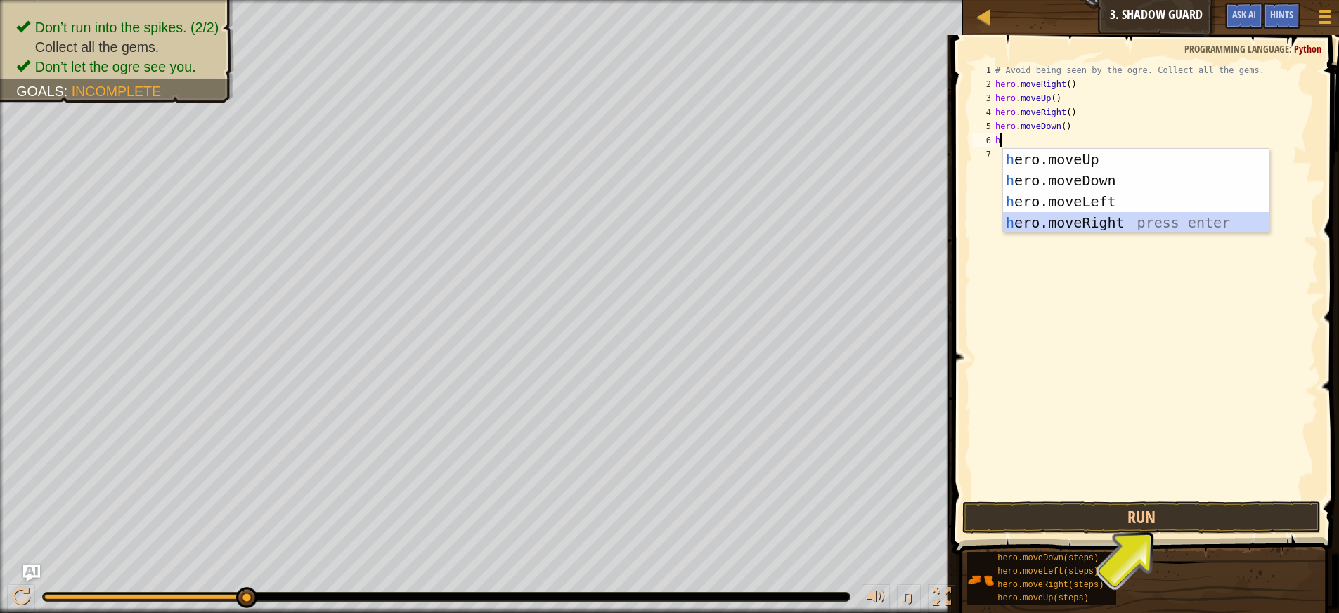
click at [1039, 226] on div "h ero.moveUp press enter h ero.moveDown press enter h ero.moveLeft press enter …" at bounding box center [1136, 212] width 266 height 126
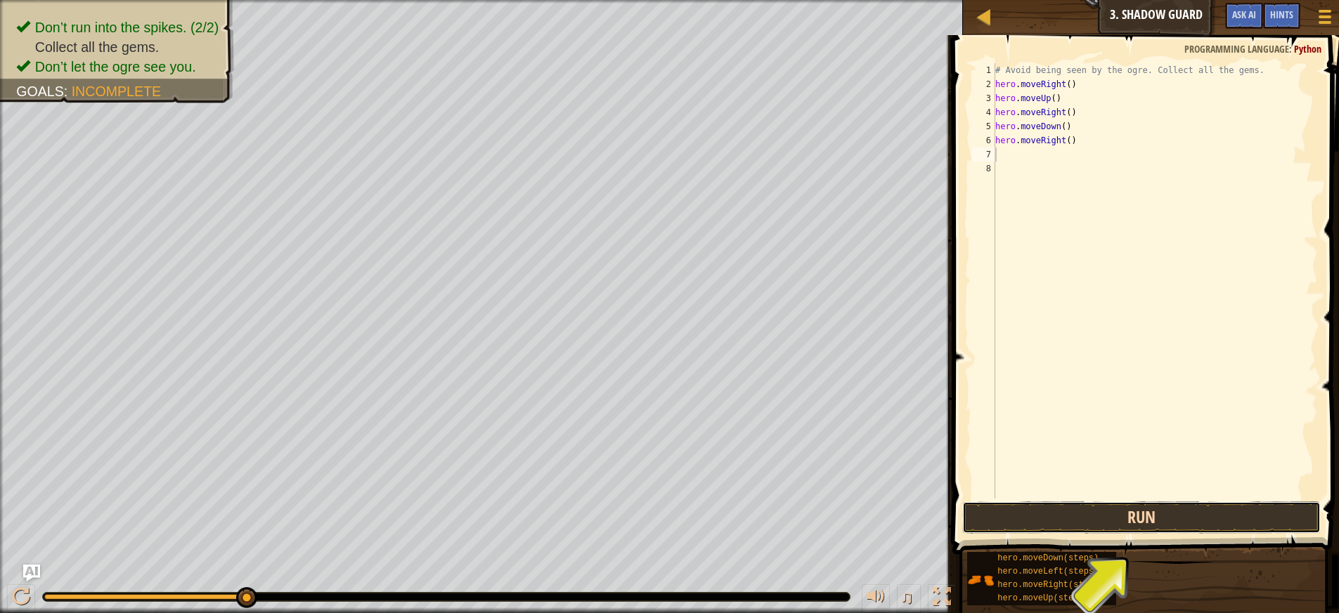
click at [1028, 522] on button "Run" at bounding box center [1141, 518] width 359 height 32
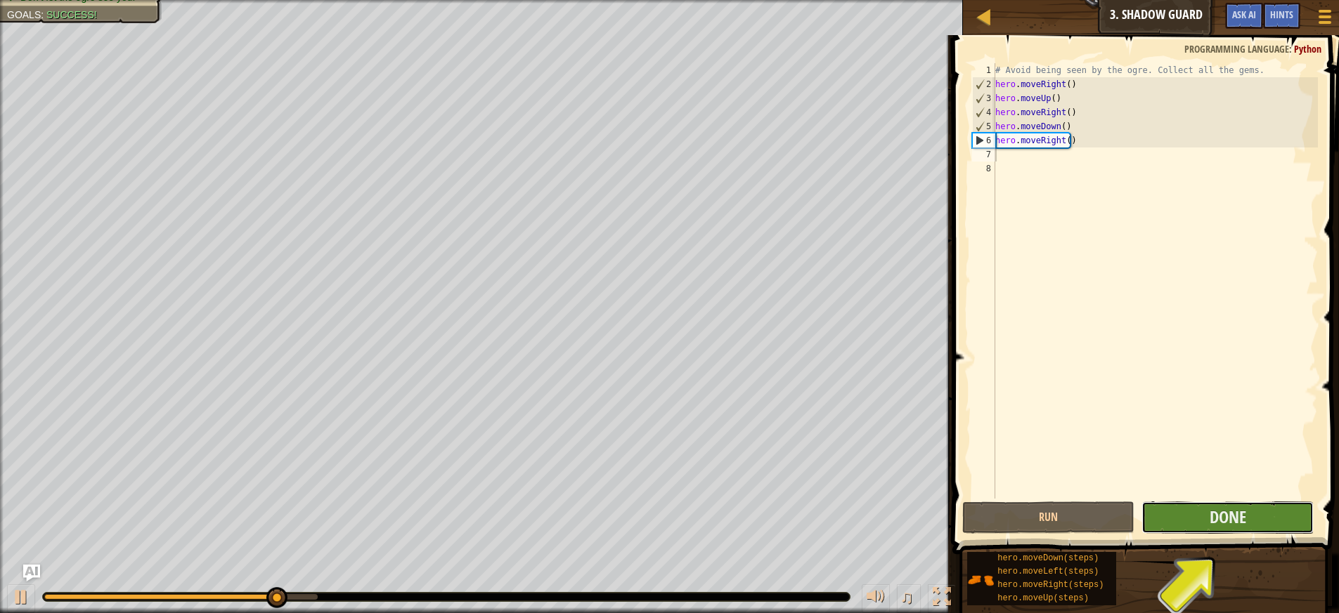
drag, startPoint x: 1190, startPoint y: 519, endPoint x: 1190, endPoint y: 529, distance: 10.5
click at [1190, 529] on button "Done" at bounding box center [1227, 518] width 172 height 32
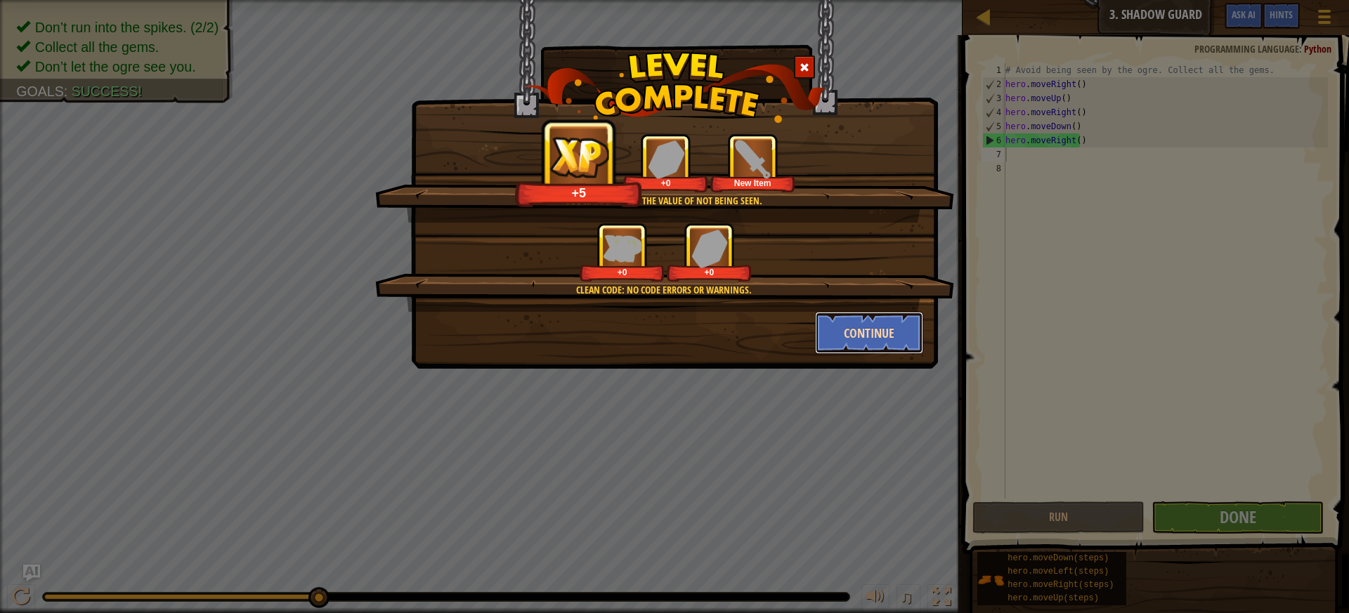
click at [871, 329] on button "Continue" at bounding box center [869, 333] width 109 height 42
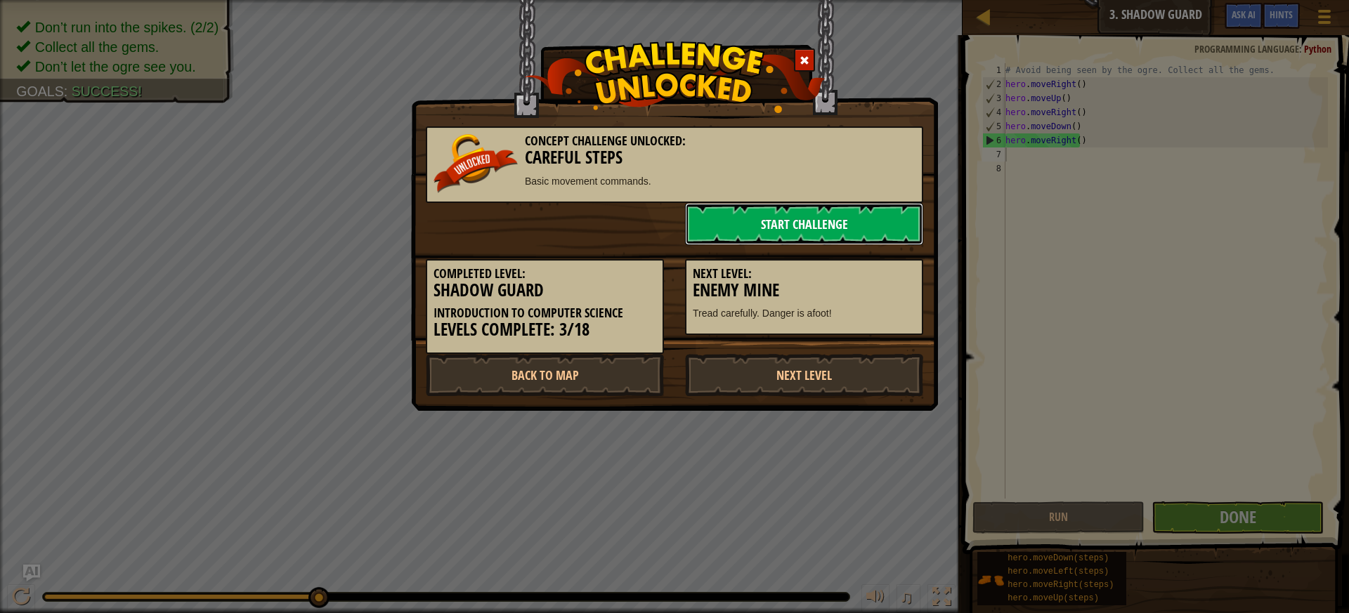
click at [833, 218] on link "Start Challenge" at bounding box center [804, 224] width 238 height 42
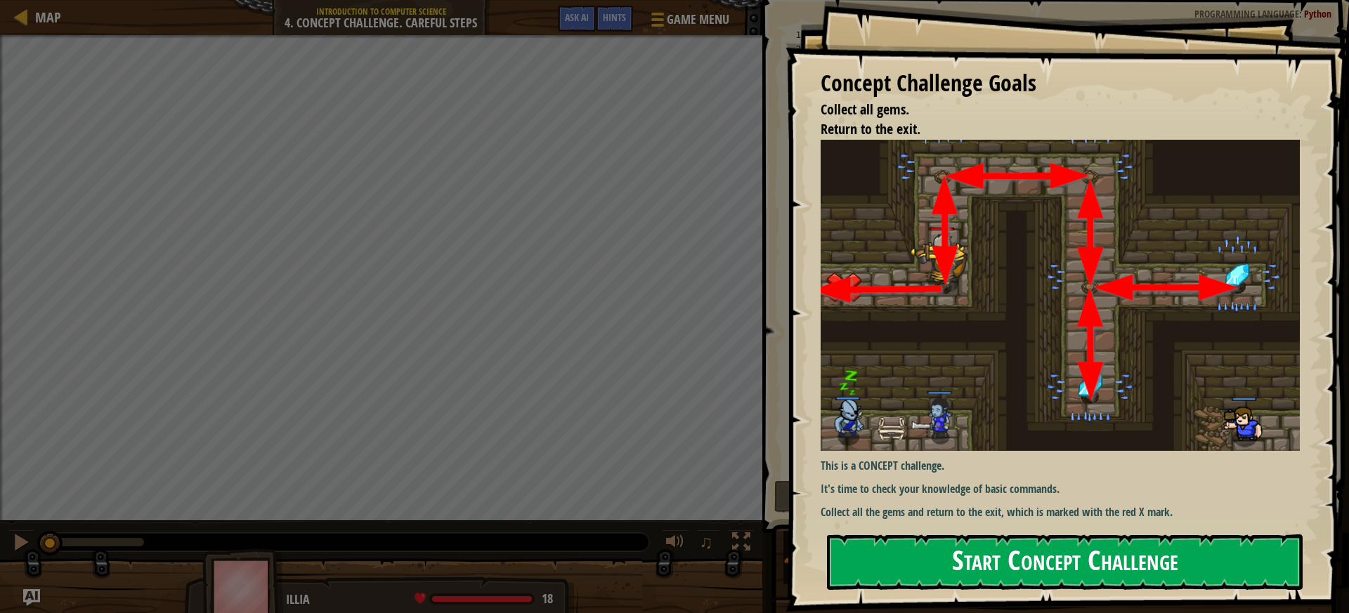
click at [1020, 568] on button "Start Concept Challenge" at bounding box center [1065, 563] width 476 height 56
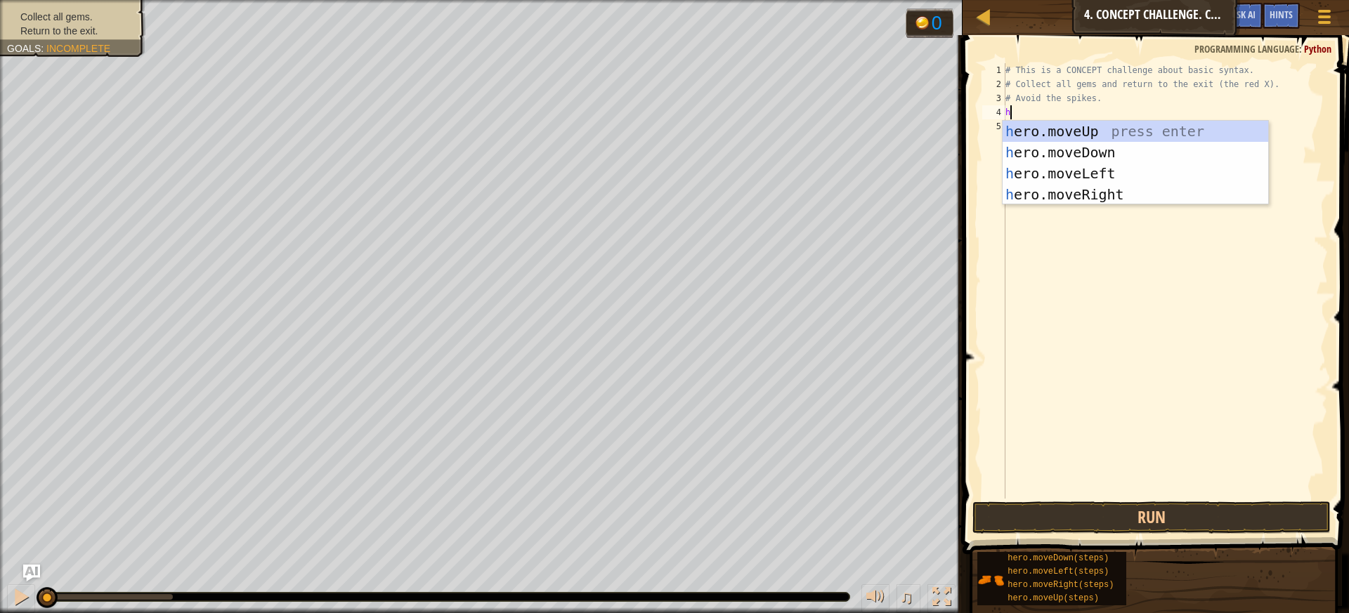
scroll to position [6, 0]
type textarea "he"
click at [1115, 124] on div "he ro.moveUp press enter he ro.moveDown press enter he ro.moveLeft press enter …" at bounding box center [1136, 184] width 266 height 126
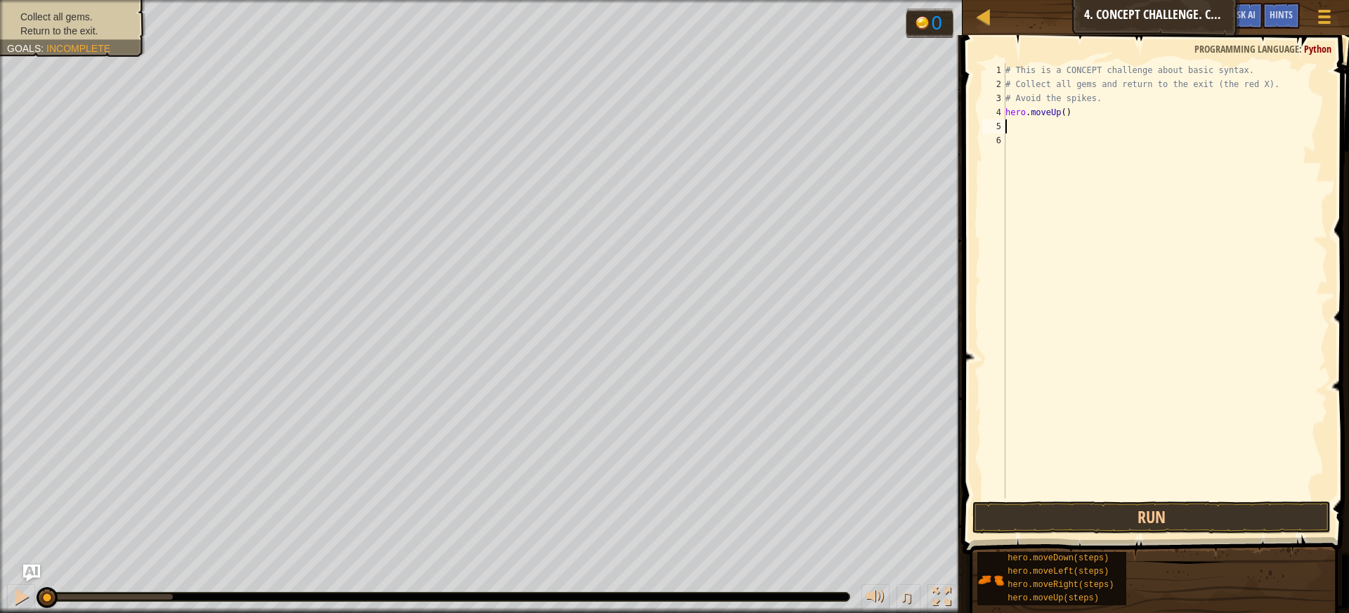
type textarea "h"
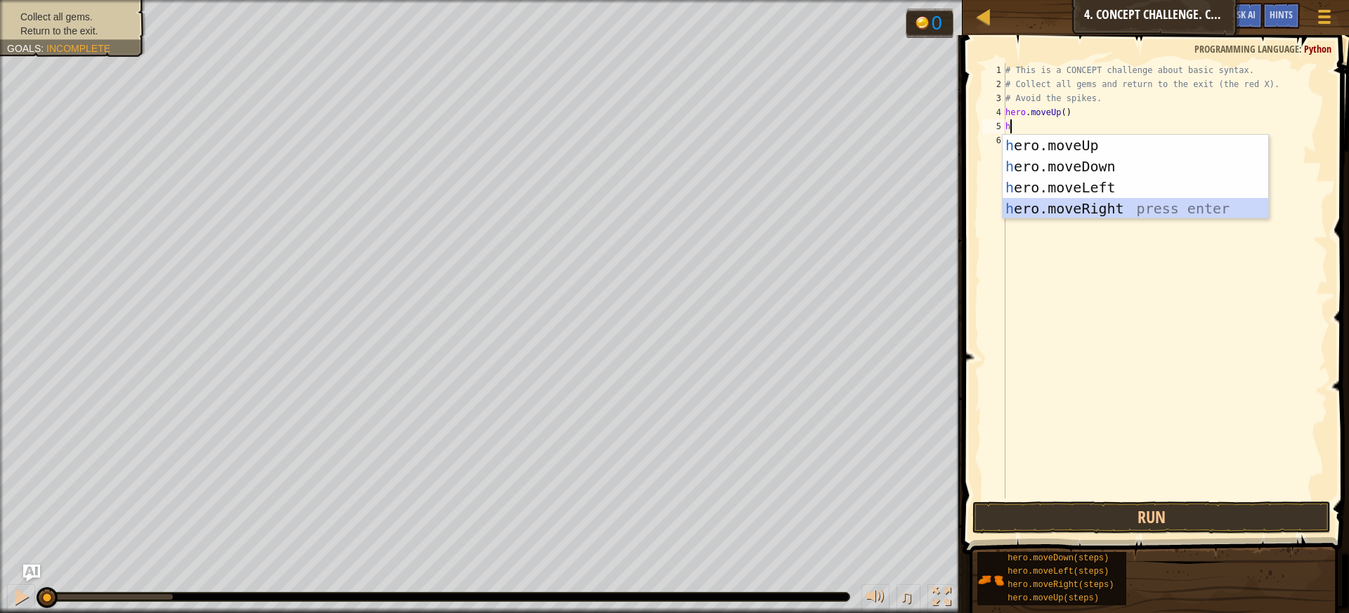
click at [1073, 208] on div "h ero.moveUp press enter h ero.moveDown press enter h ero.moveLeft press enter …" at bounding box center [1136, 198] width 266 height 126
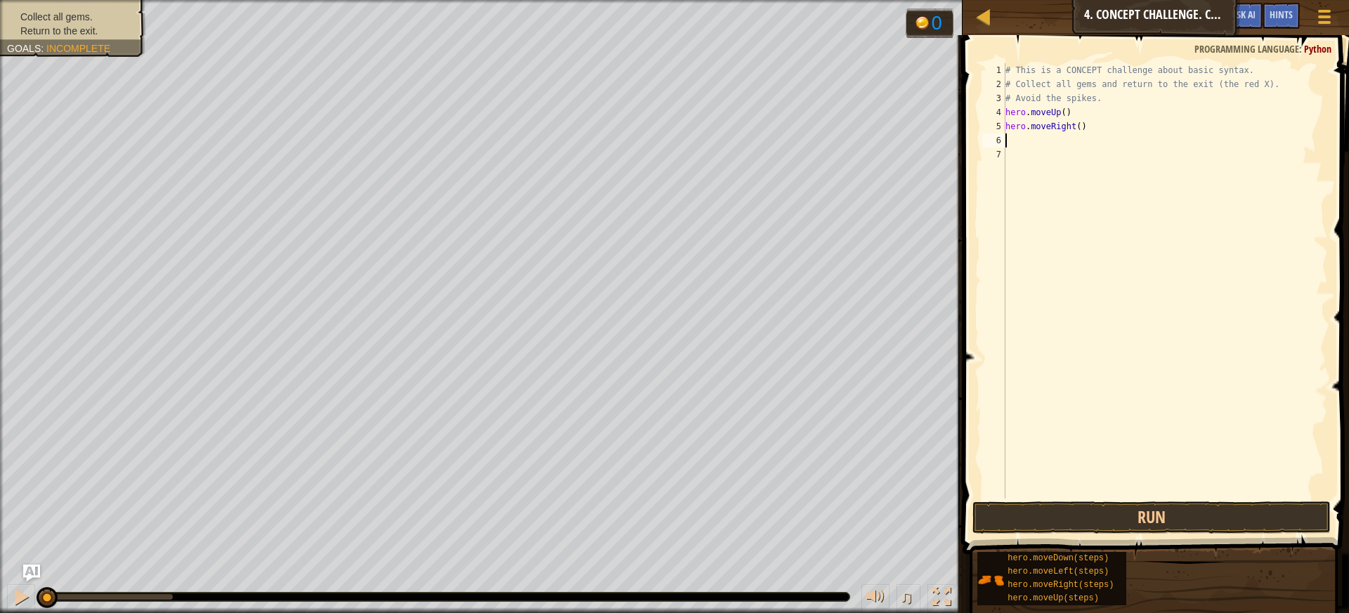
type textarea "h"
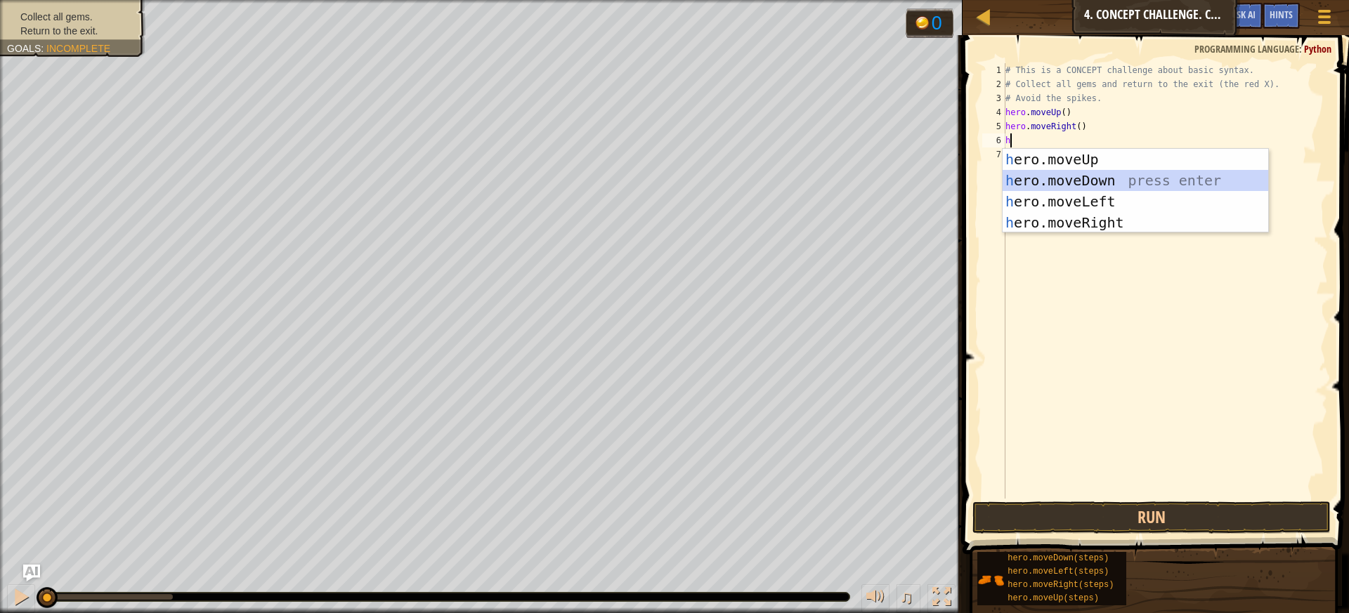
click at [1043, 180] on div "h ero.moveUp press enter h ero.moveDown press enter h ero.moveLeft press enter …" at bounding box center [1136, 212] width 266 height 126
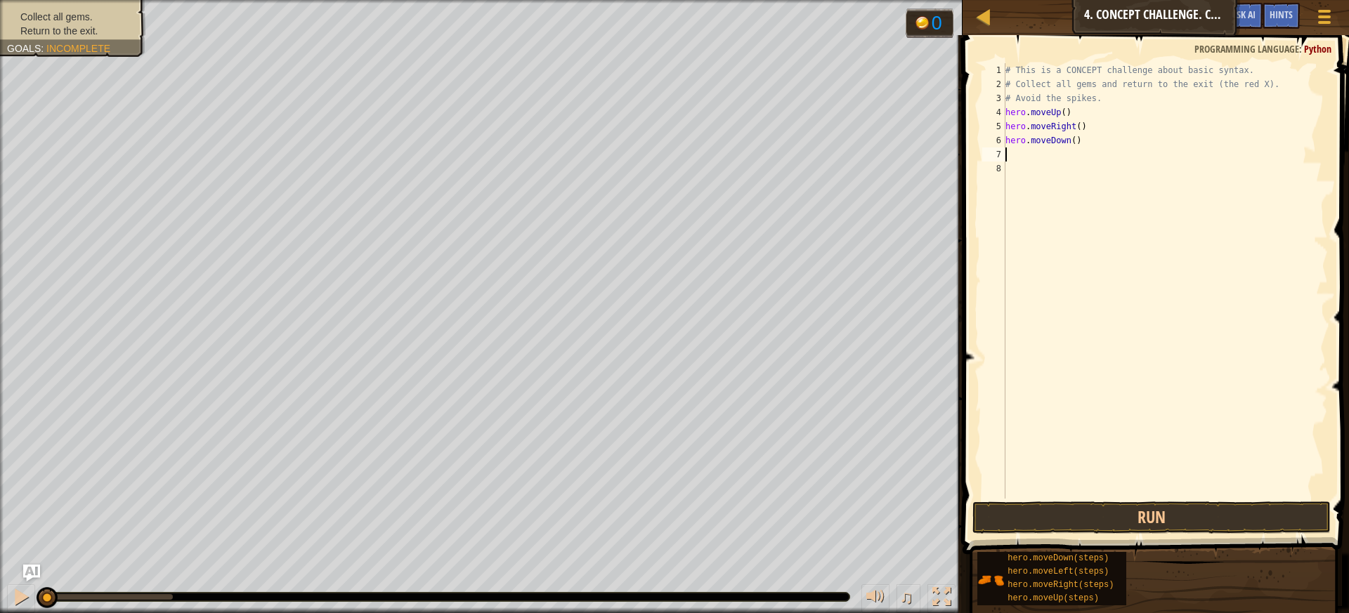
type textarea "h"
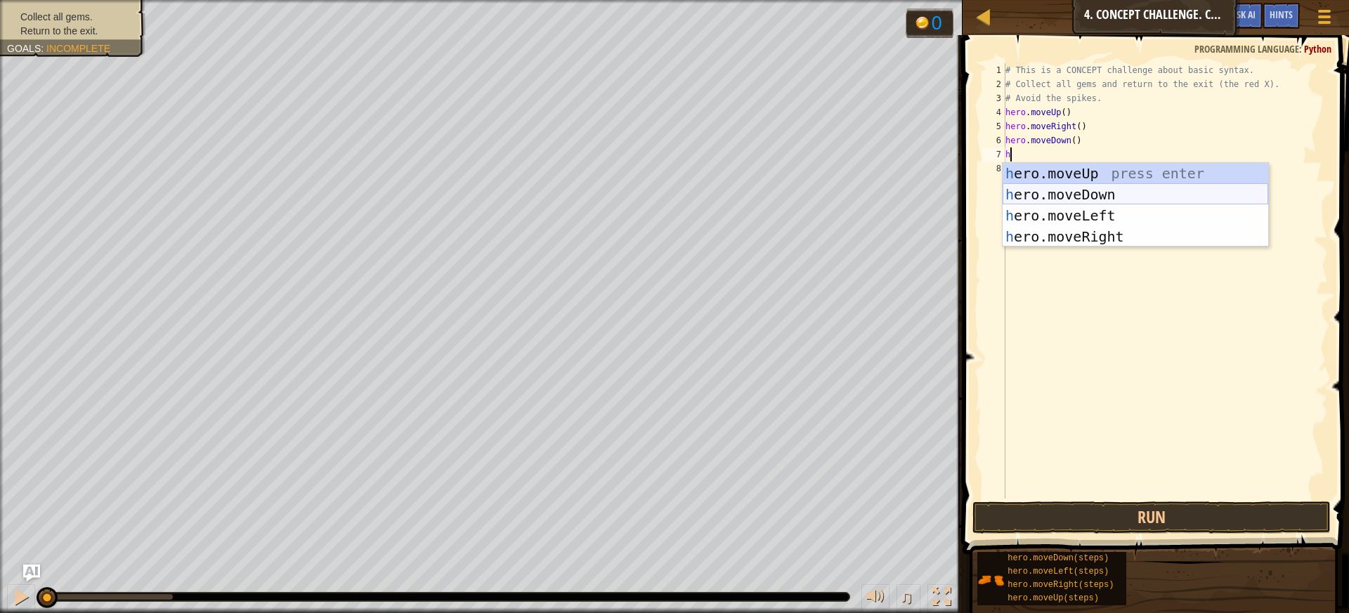
click at [1041, 187] on div "h ero.moveUp press enter h ero.moveDown press enter h ero.moveLeft press enter …" at bounding box center [1136, 226] width 266 height 126
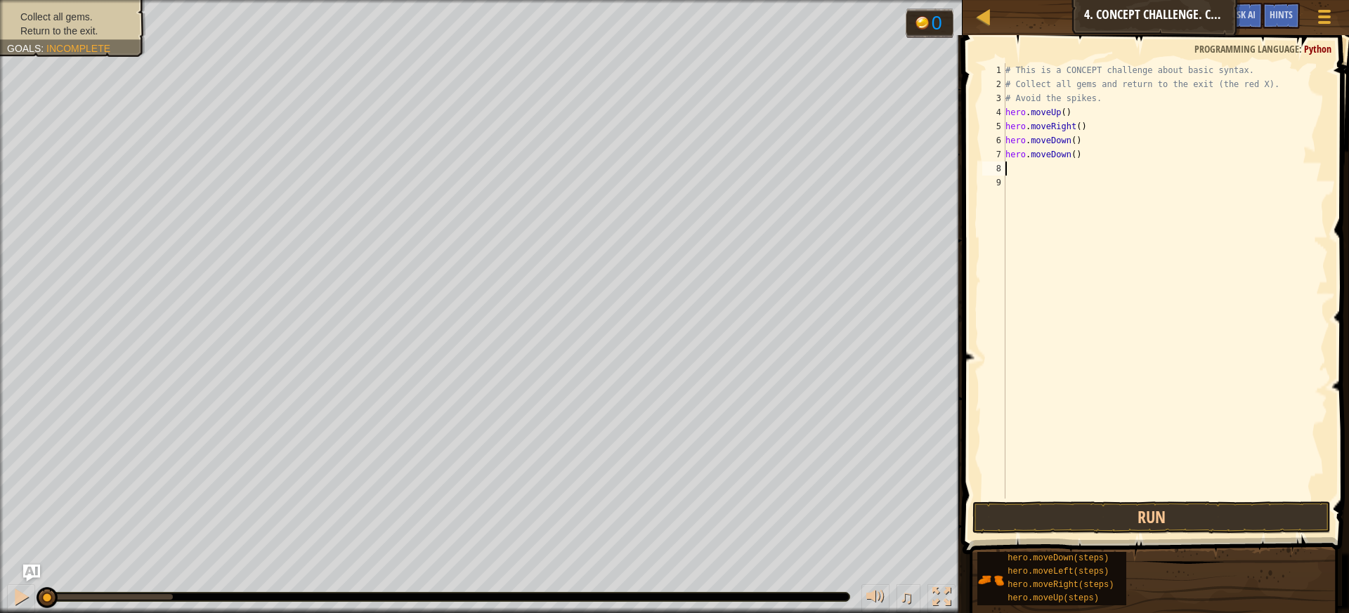
type textarea "h"
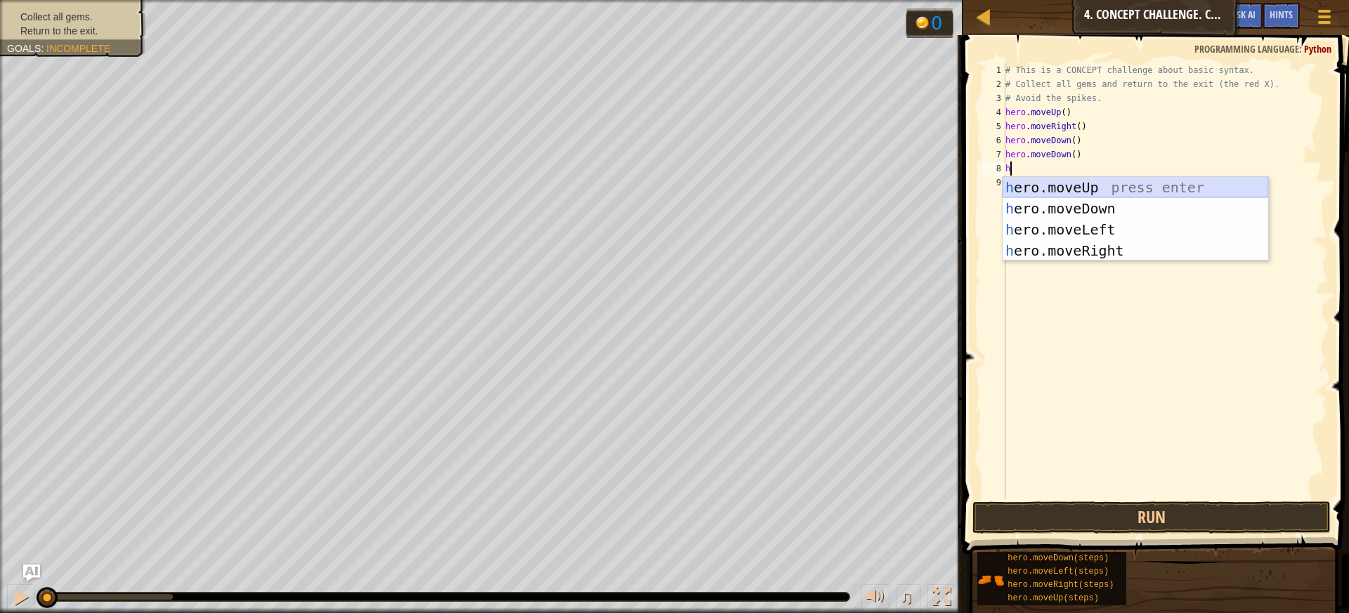
click at [1107, 187] on div "h ero.moveUp press enter h ero.moveDown press enter h ero.moveLeft press enter …" at bounding box center [1136, 240] width 266 height 126
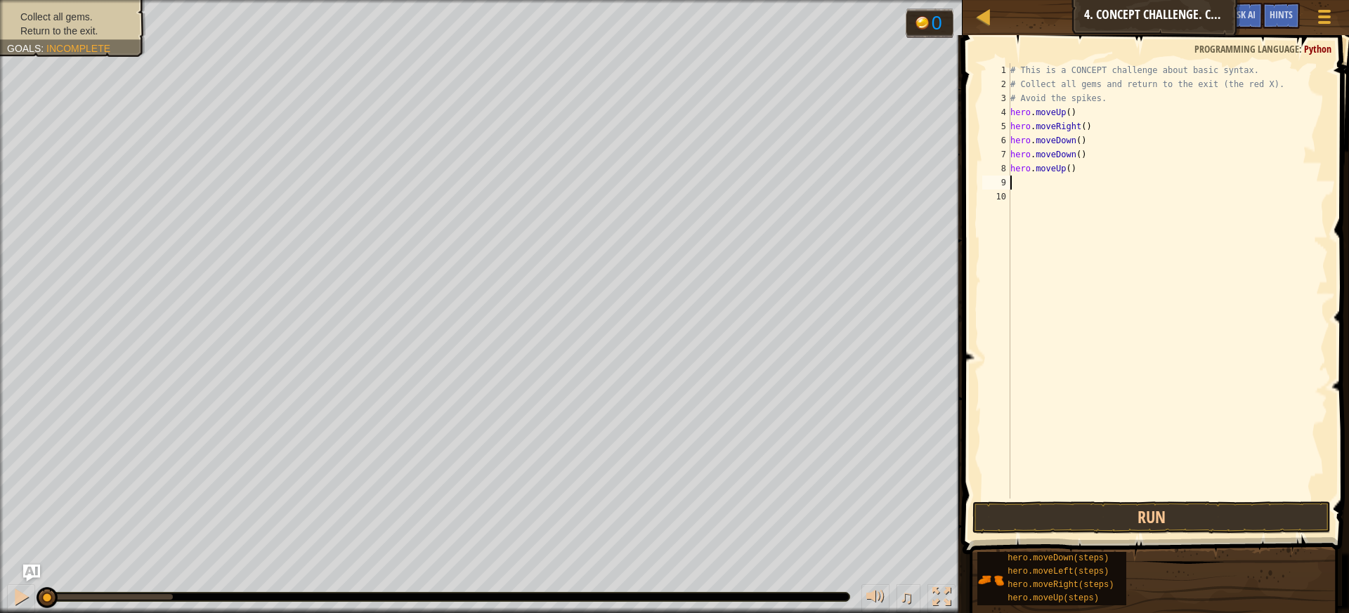
type textarea "h"
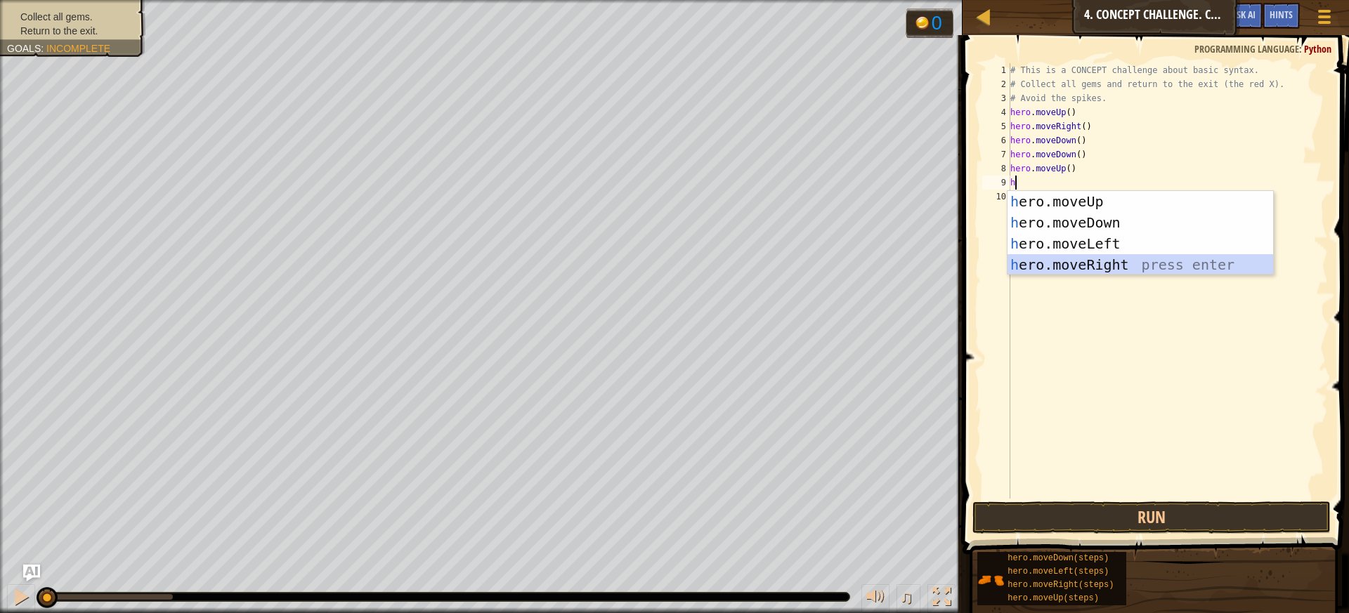
click at [1069, 259] on div "h ero.moveUp press enter h ero.moveDown press enter h ero.moveLeft press enter …" at bounding box center [1141, 254] width 266 height 126
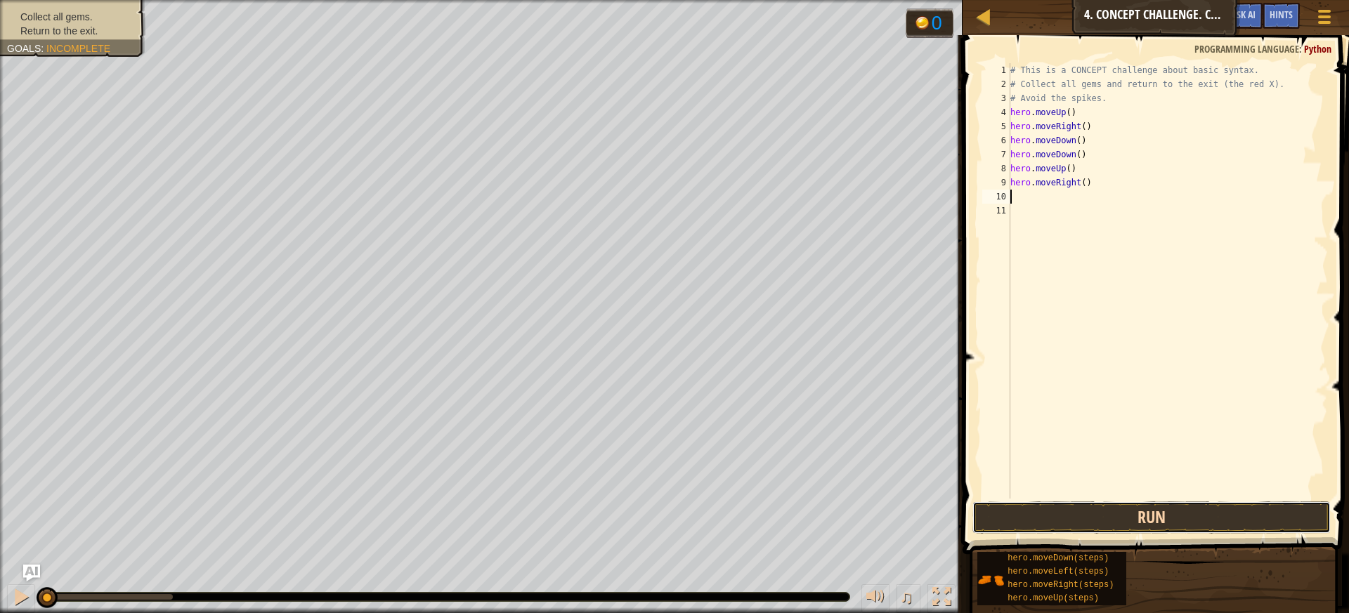
click at [1163, 525] on button "Run" at bounding box center [1152, 518] width 359 height 32
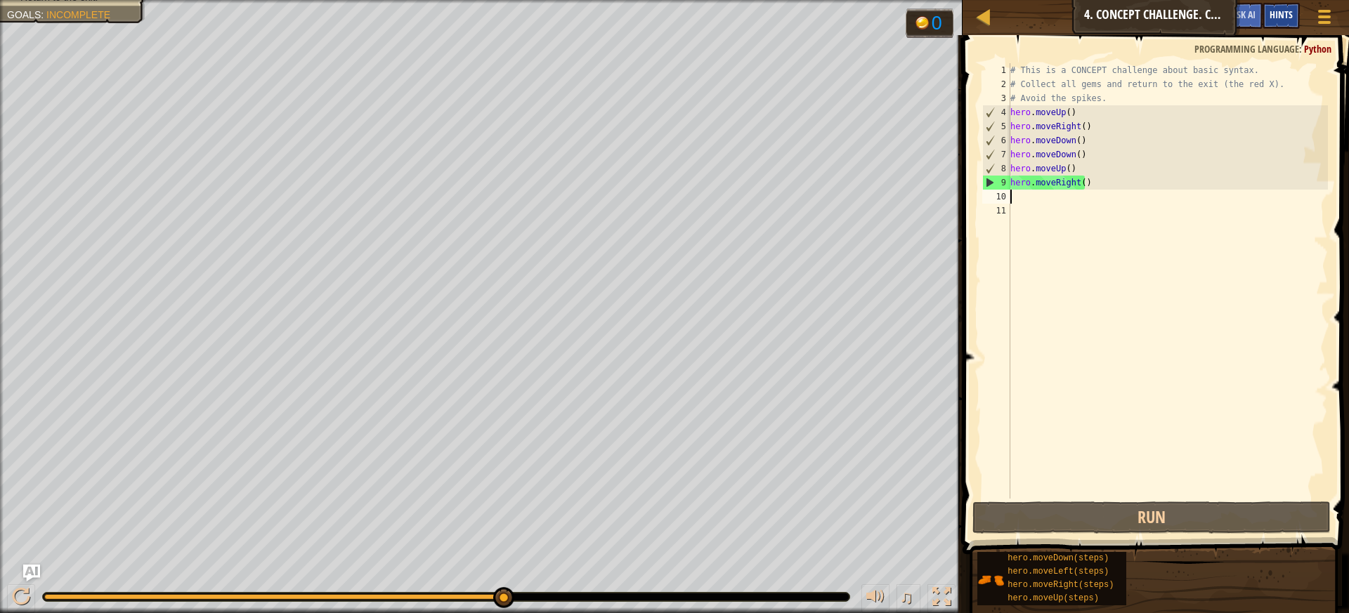
click at [1280, 18] on span "Hints" at bounding box center [1281, 14] width 23 height 13
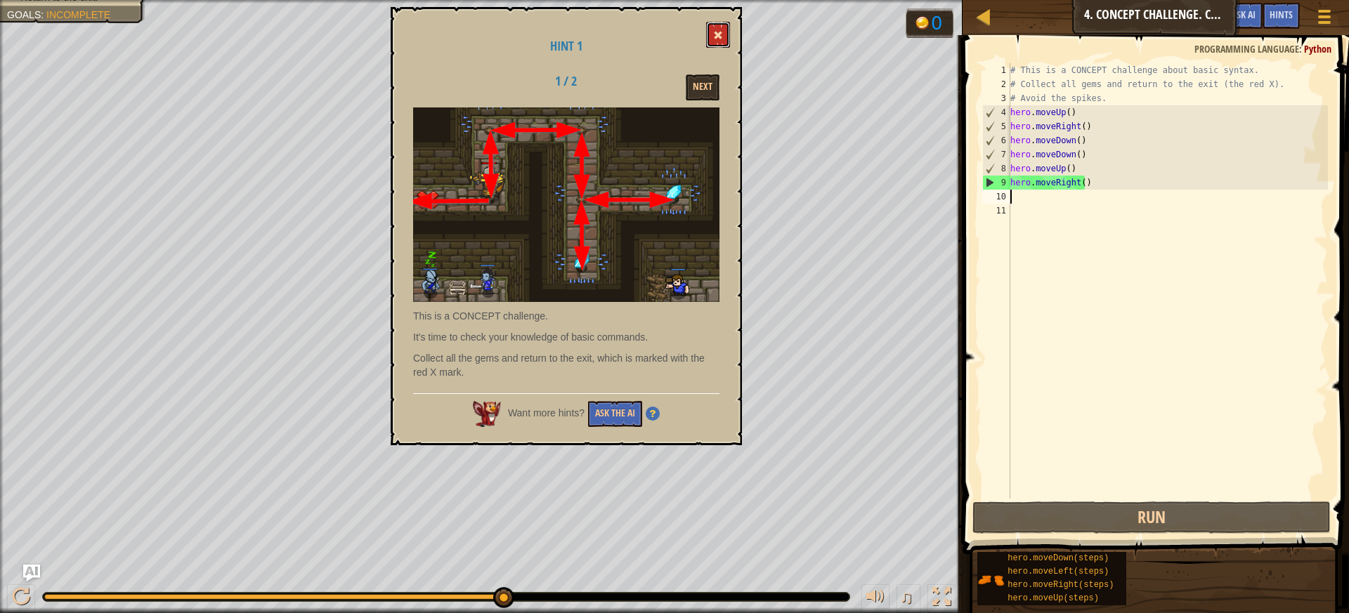
click at [719, 37] on span at bounding box center [718, 35] width 10 height 10
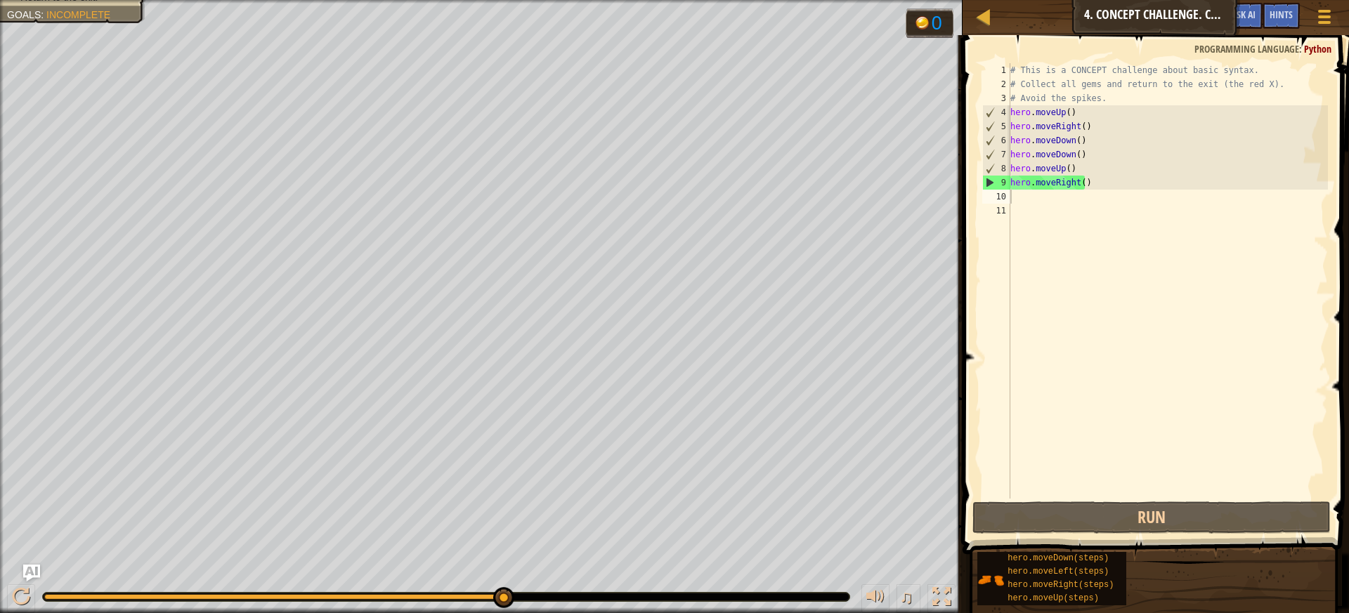
click at [1027, 193] on div "# This is a CONCEPT challenge about basic syntax. # Collect all gems and return…" at bounding box center [1168, 295] width 320 height 464
type textarea "h"
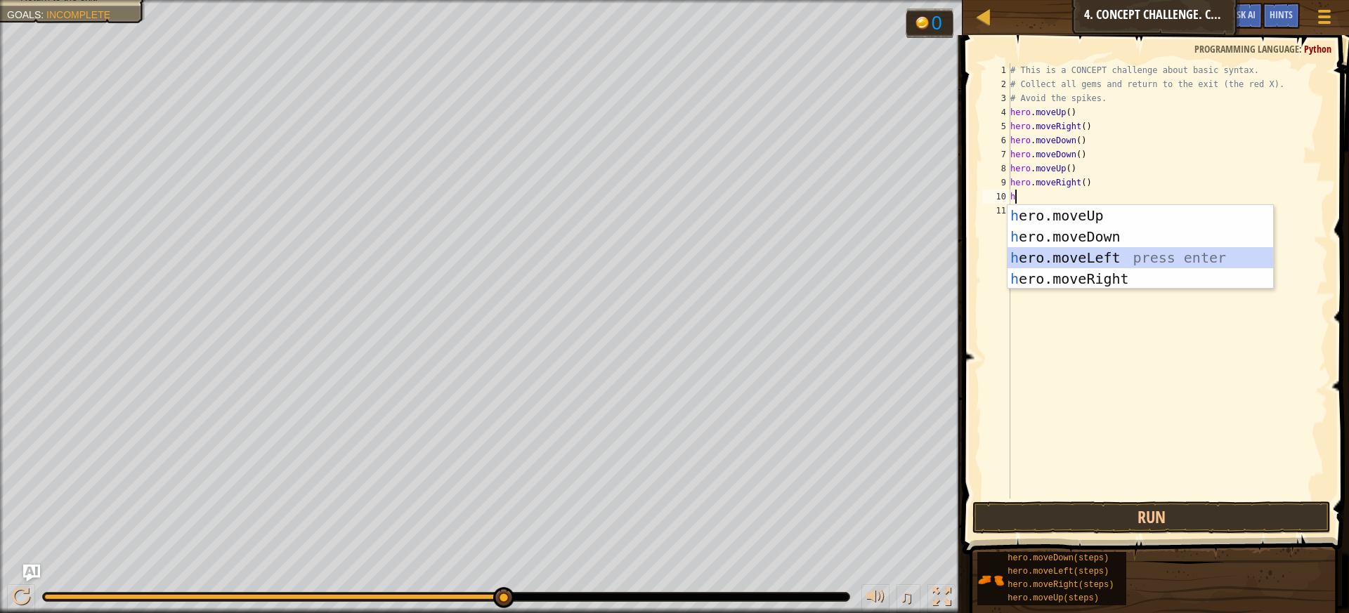
click at [1020, 255] on div "h ero.moveUp press enter h ero.moveDown press enter h ero.moveLeft press enter …" at bounding box center [1141, 268] width 266 height 126
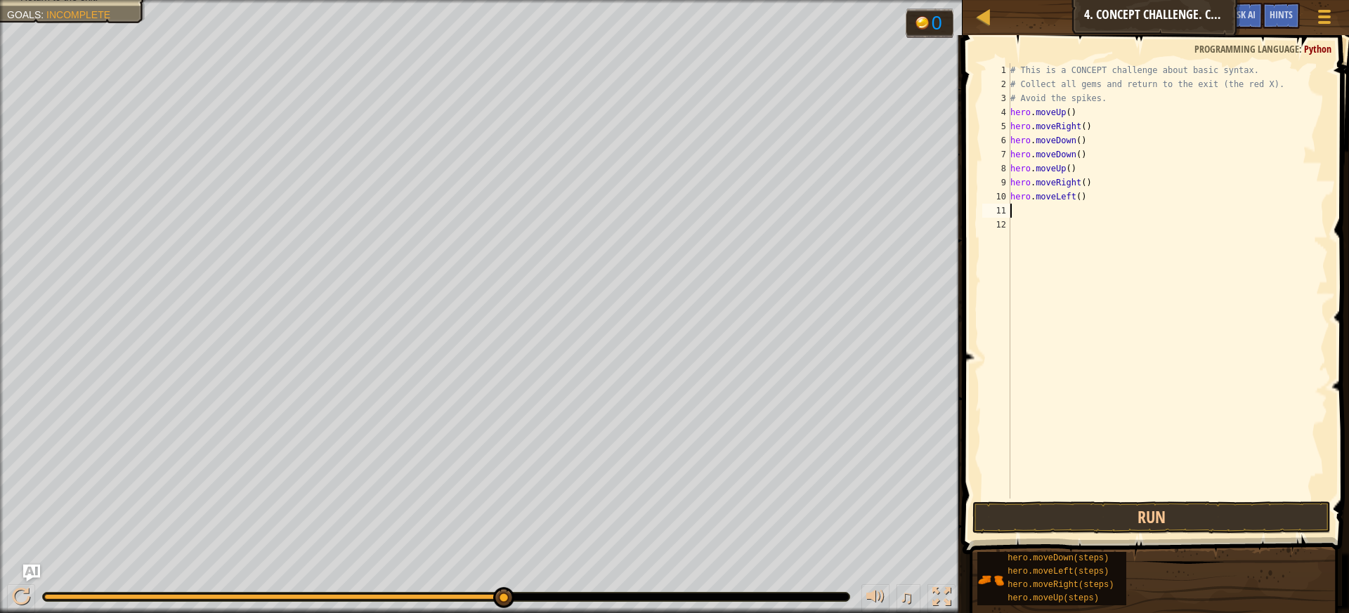
type textarea "h"
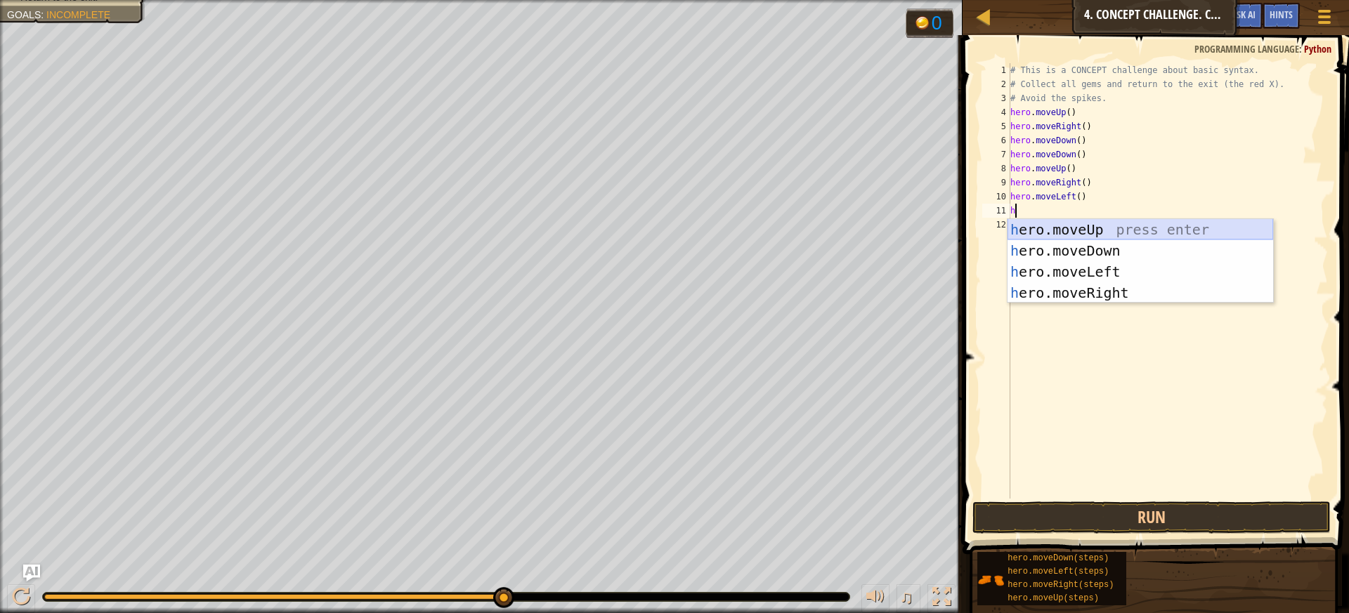
click at [1018, 226] on div "h ero.moveUp press enter h ero.moveDown press enter h ero.moveLeft press enter …" at bounding box center [1141, 282] width 266 height 126
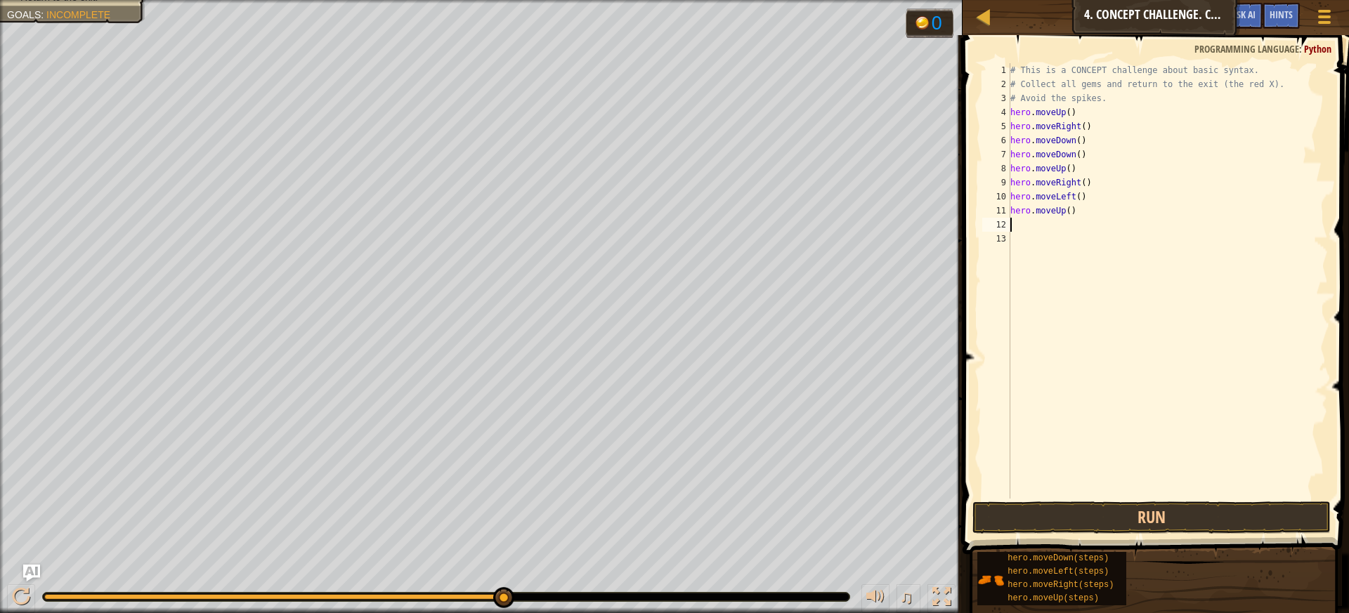
type textarea "h"
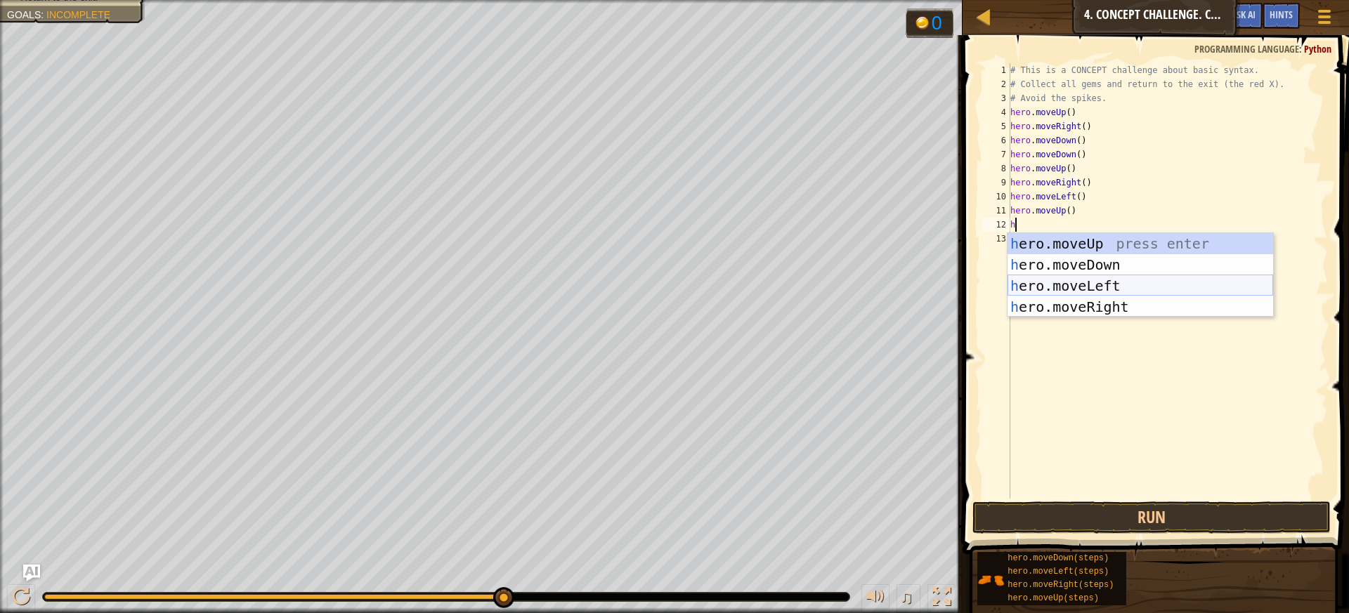
drag, startPoint x: 1096, startPoint y: 285, endPoint x: 1089, endPoint y: 292, distance: 8.9
click at [1089, 292] on div "h ero.moveUp press enter h ero.moveDown press enter h ero.moveLeft press enter …" at bounding box center [1141, 296] width 266 height 126
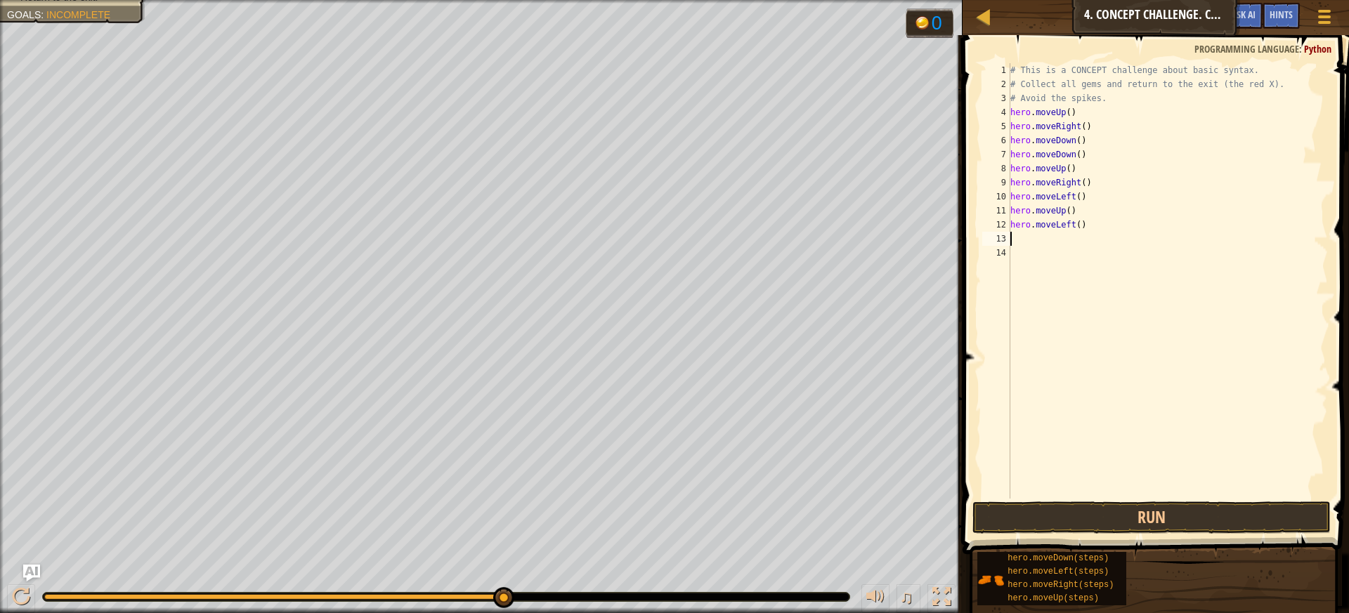
type textarea "h"
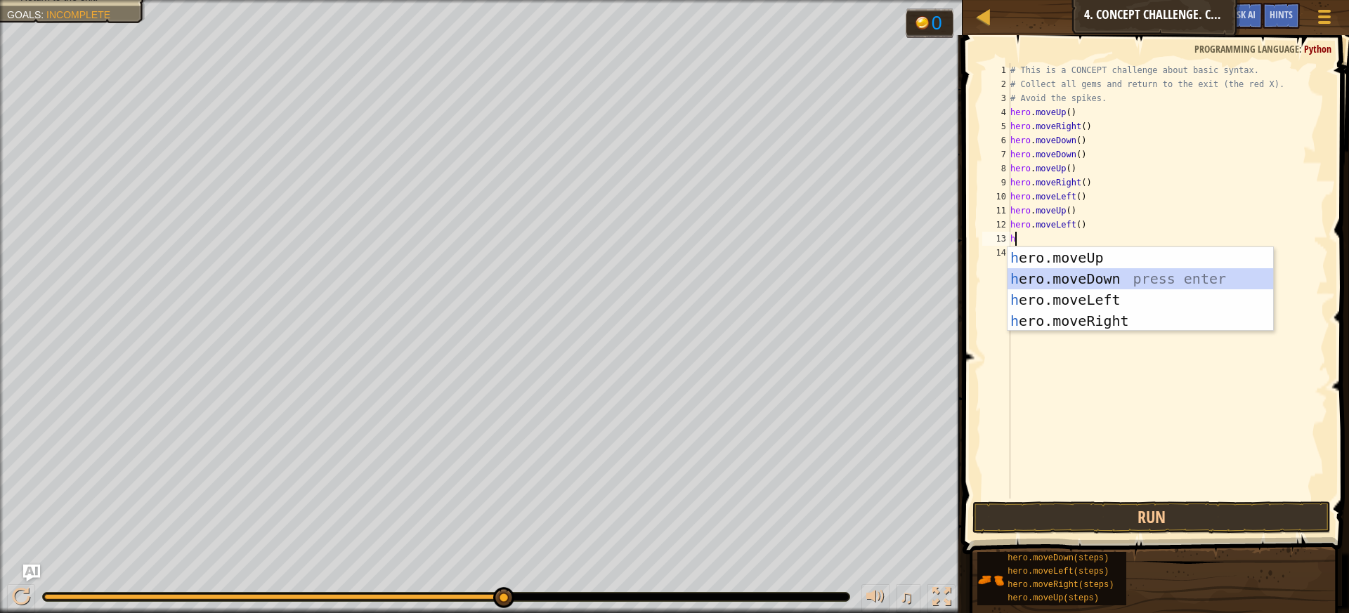
click at [1068, 278] on div "h ero.moveUp press enter h ero.moveDown press enter h ero.moveLeft press enter …" at bounding box center [1141, 310] width 266 height 126
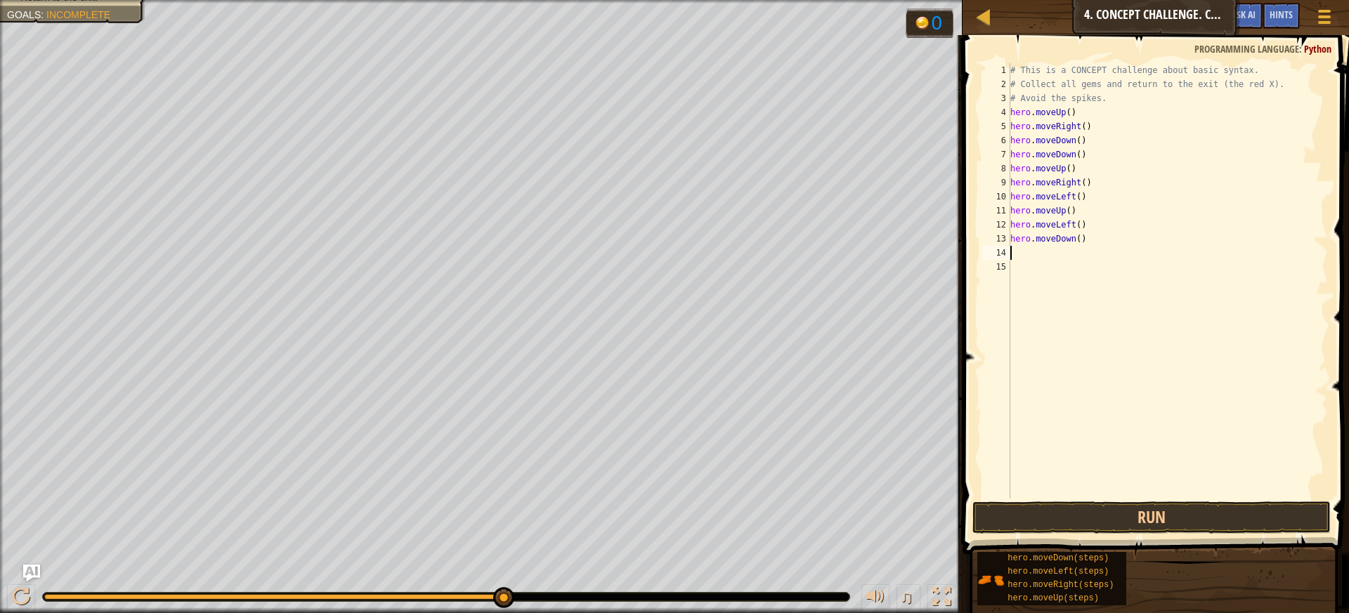
type textarea "h"
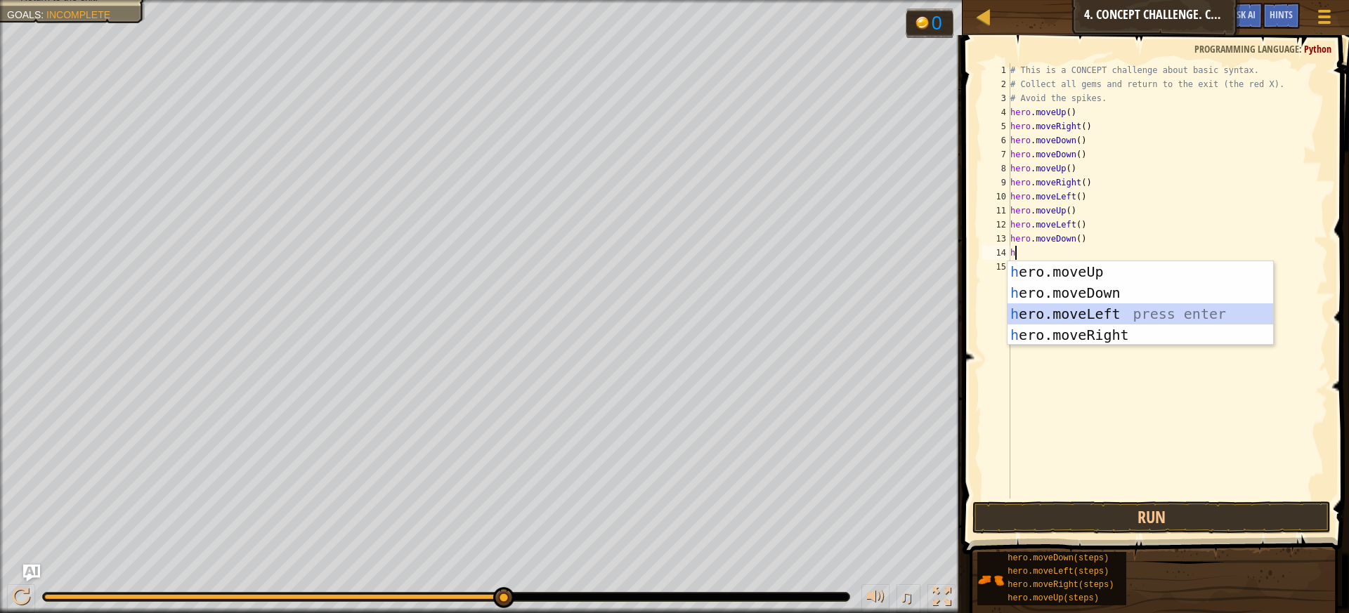
click at [1074, 309] on div "h ero.moveUp press enter h ero.moveDown press enter h ero.moveLeft press enter …" at bounding box center [1141, 324] width 266 height 126
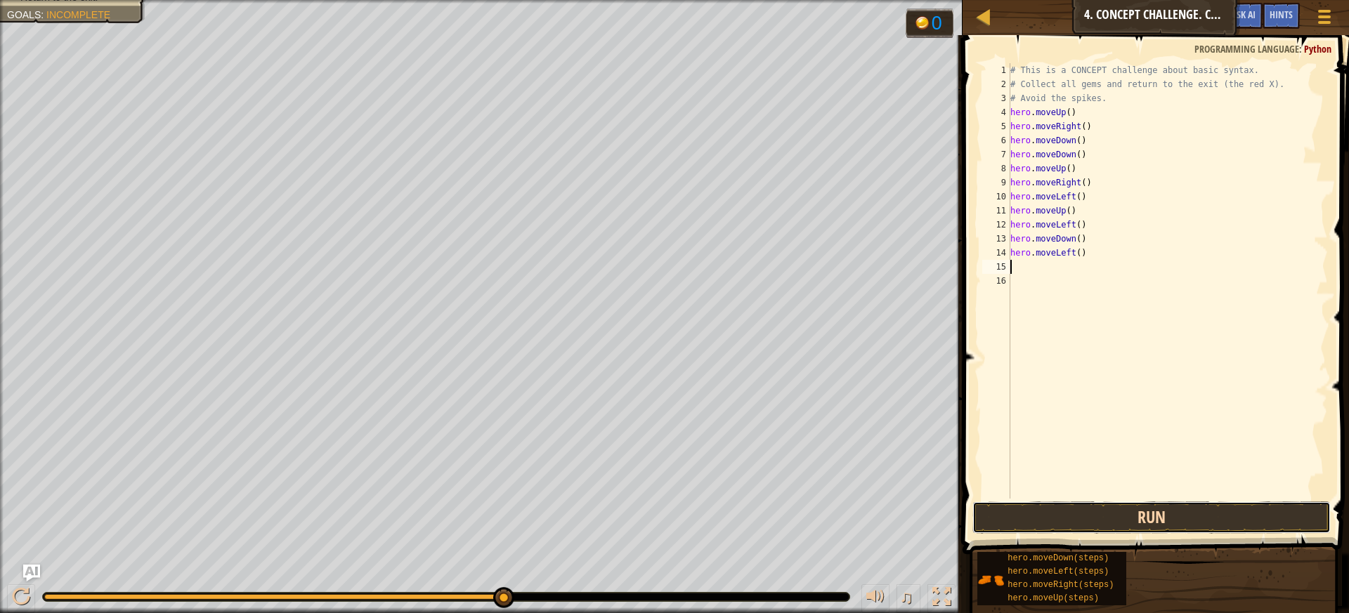
click at [1037, 513] on button "Run" at bounding box center [1152, 518] width 359 height 32
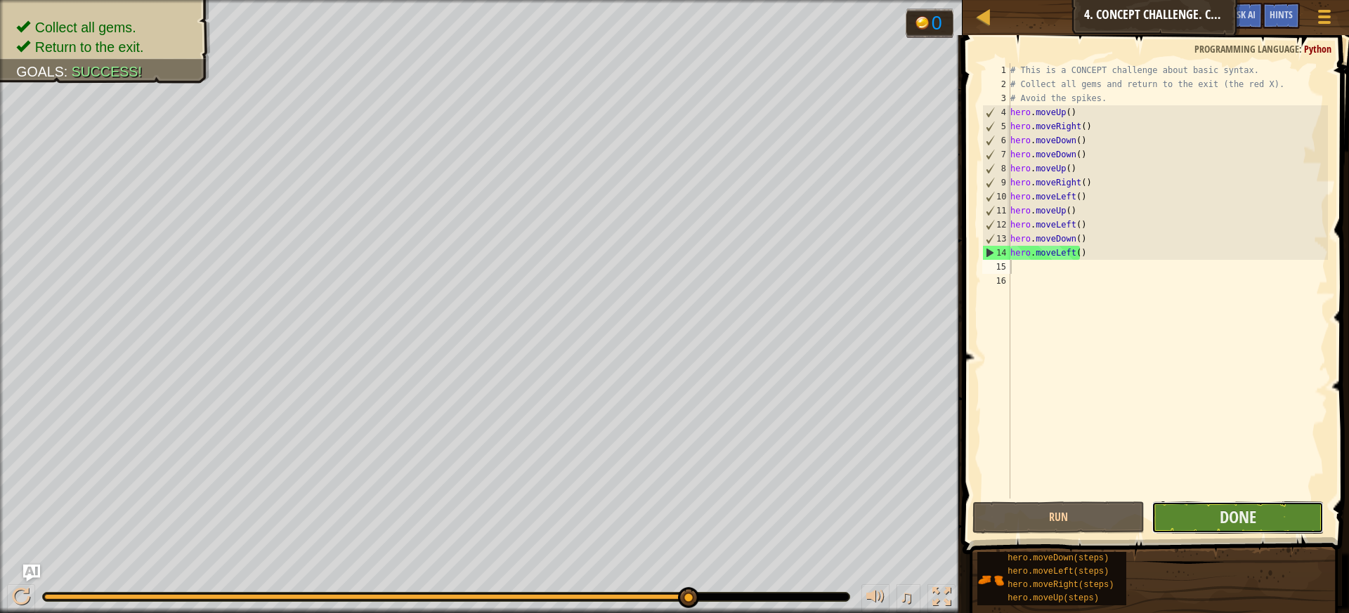
click at [1213, 519] on button "Done" at bounding box center [1238, 518] width 172 height 32
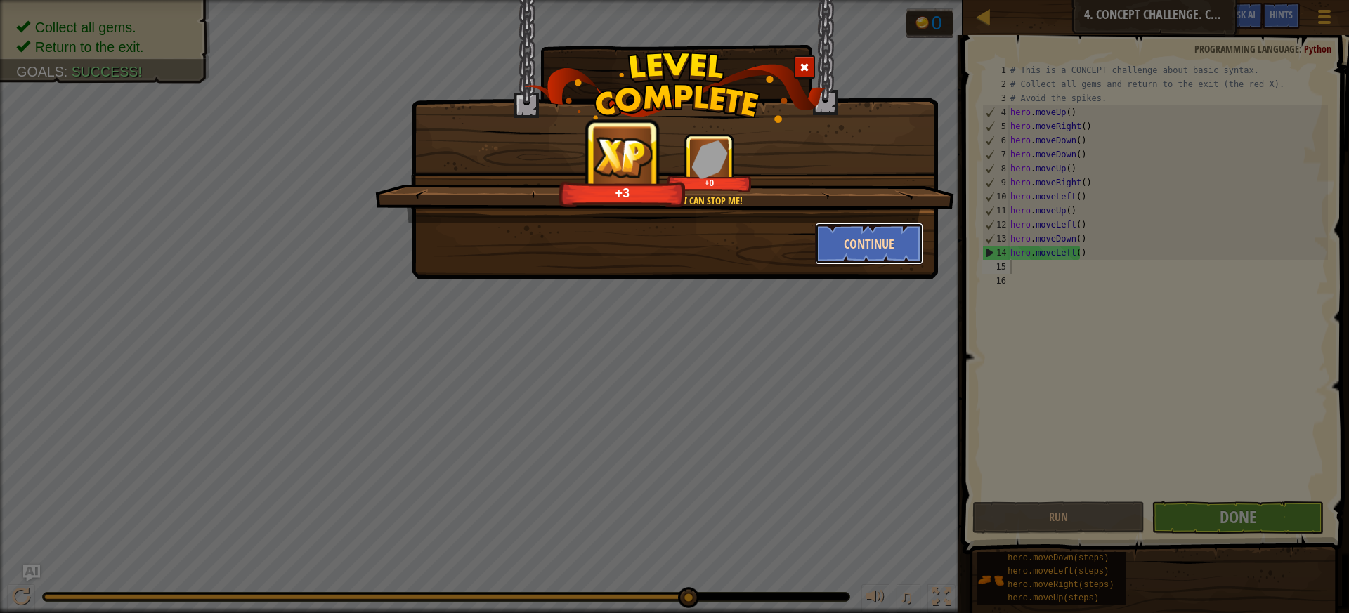
click at [871, 233] on button "Continue" at bounding box center [869, 244] width 109 height 42
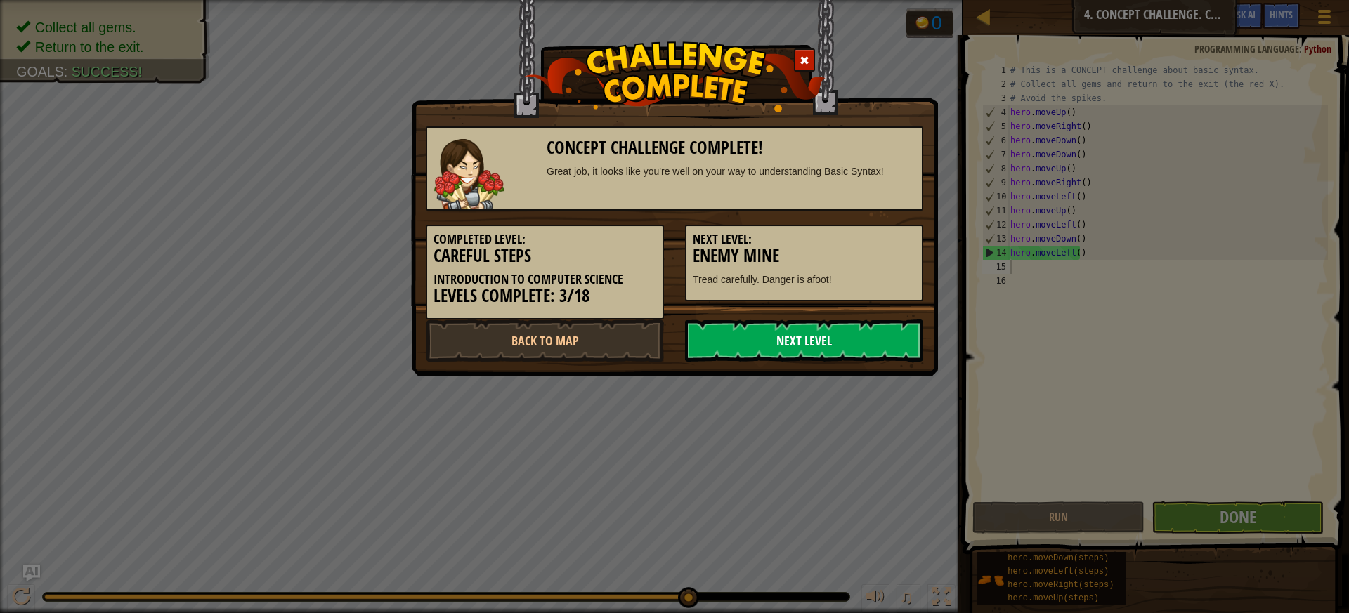
click at [832, 355] on link "Next Level" at bounding box center [804, 341] width 238 height 42
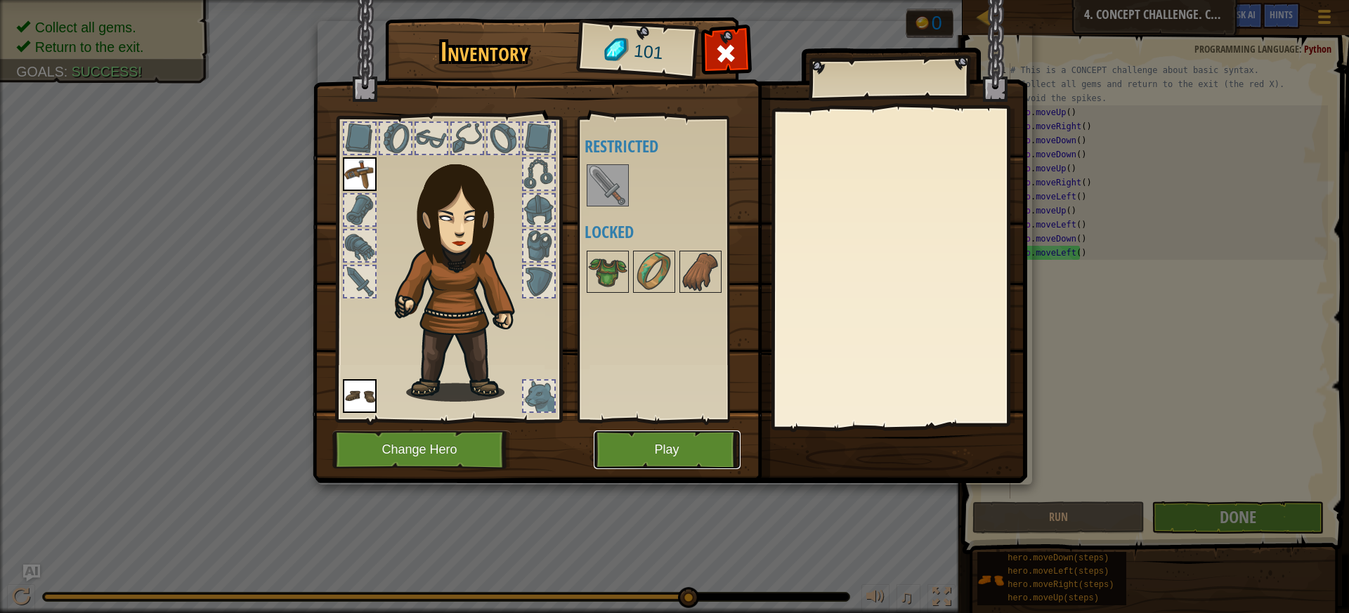
click at [677, 441] on button "Play" at bounding box center [667, 450] width 147 height 39
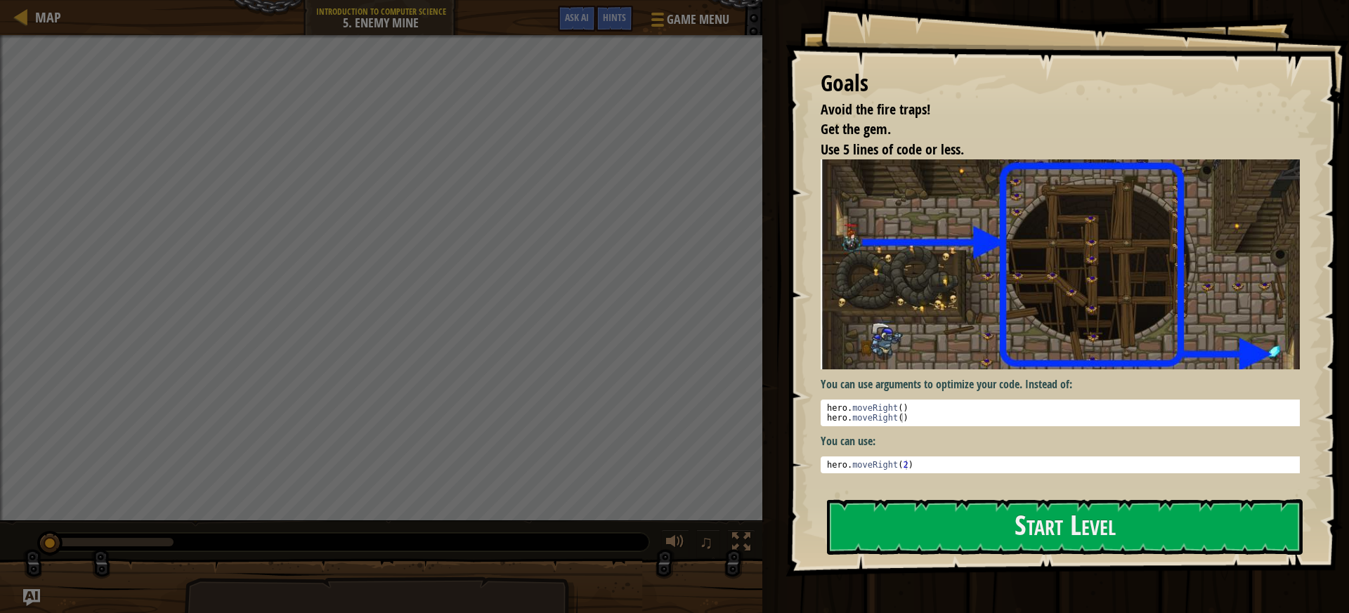
click at [903, 490] on div "Goals Avoid the fire traps! Get the gem. Use 5 lines of code or less. You can u…" at bounding box center [1068, 288] width 564 height 577
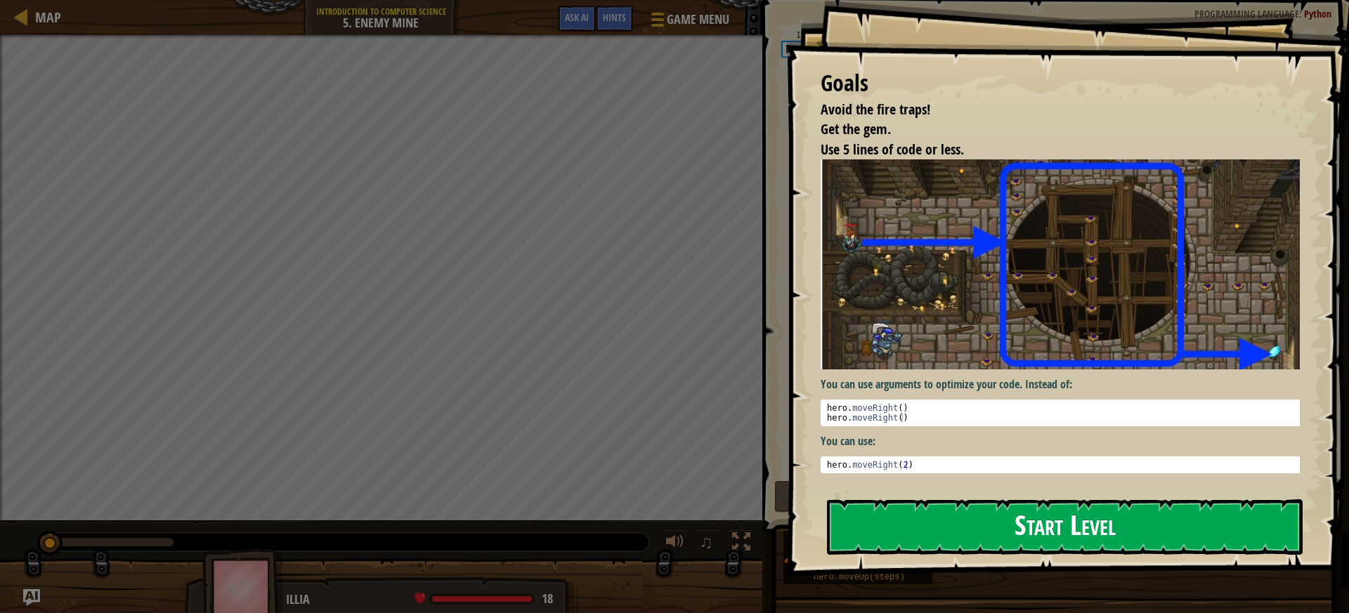
click at [911, 528] on button "Start Level" at bounding box center [1065, 528] width 476 height 56
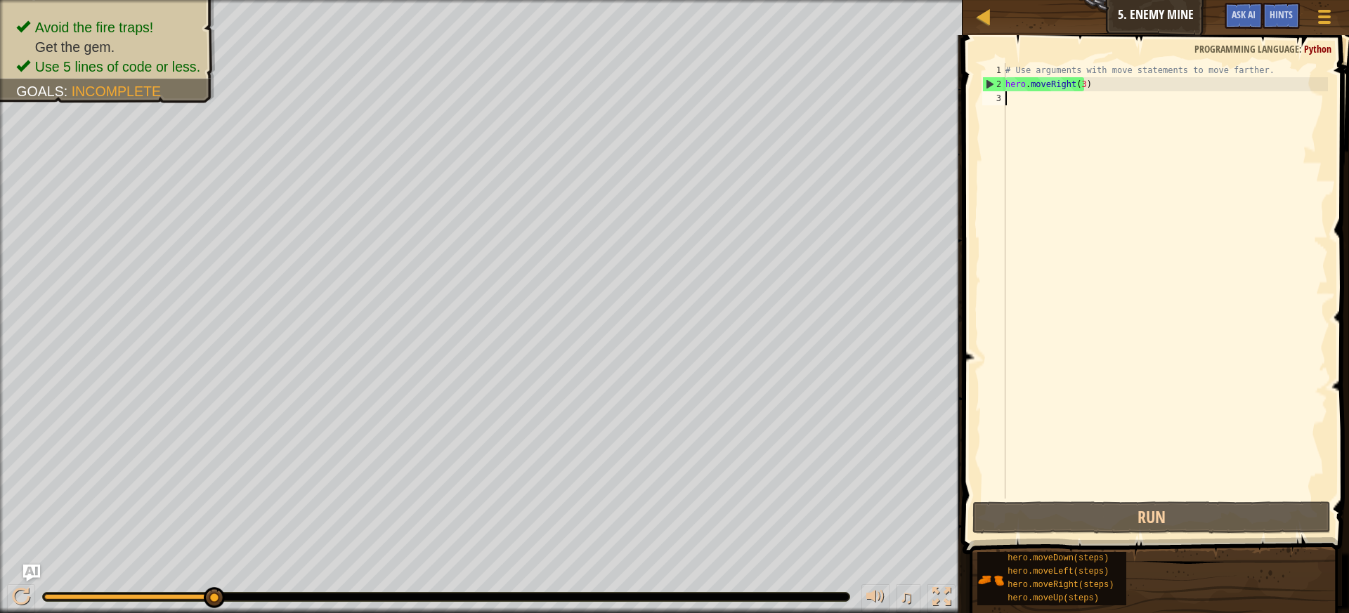
type textarea "h"
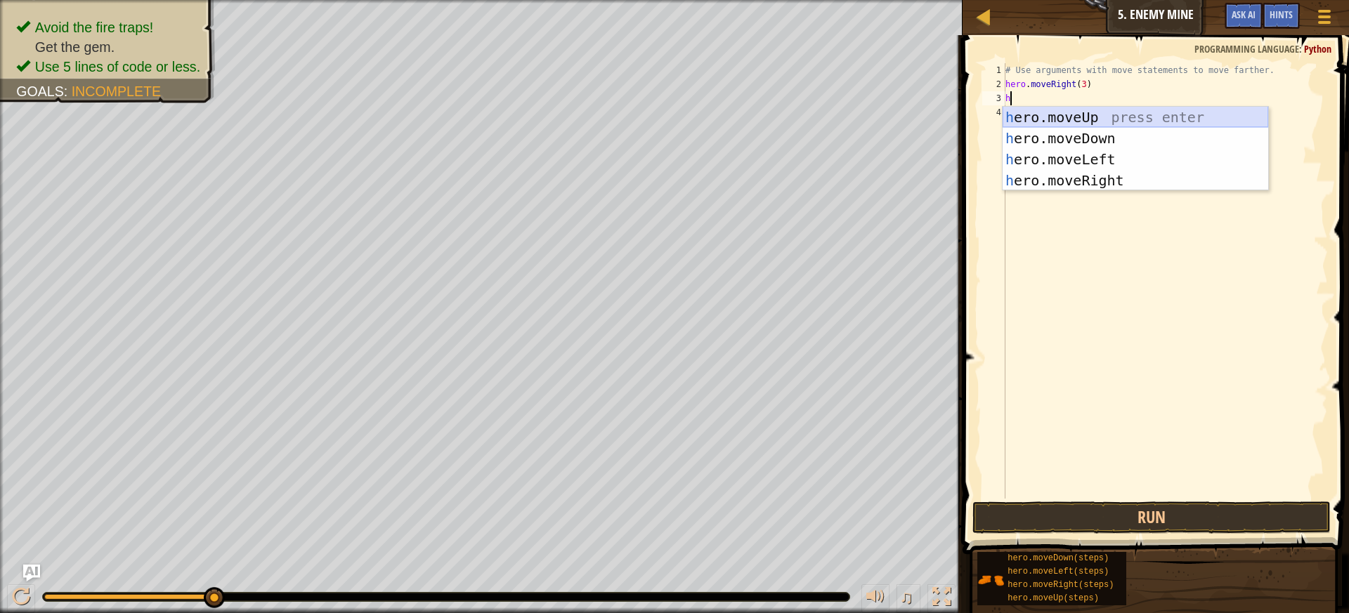
drag, startPoint x: 1062, startPoint y: 114, endPoint x: 1052, endPoint y: 110, distance: 10.7
click at [1053, 110] on div "h ero.moveUp press enter h ero.moveDown press enter h ero.moveLeft press enter …" at bounding box center [1136, 170] width 266 height 126
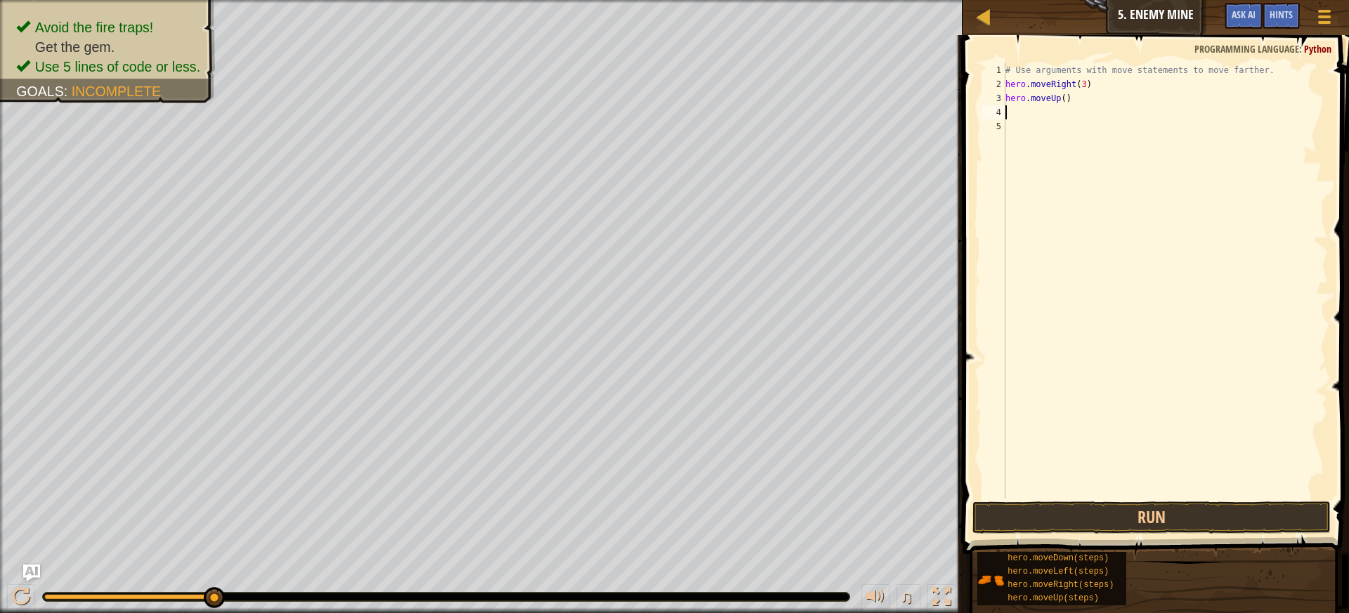
type textarea "h"
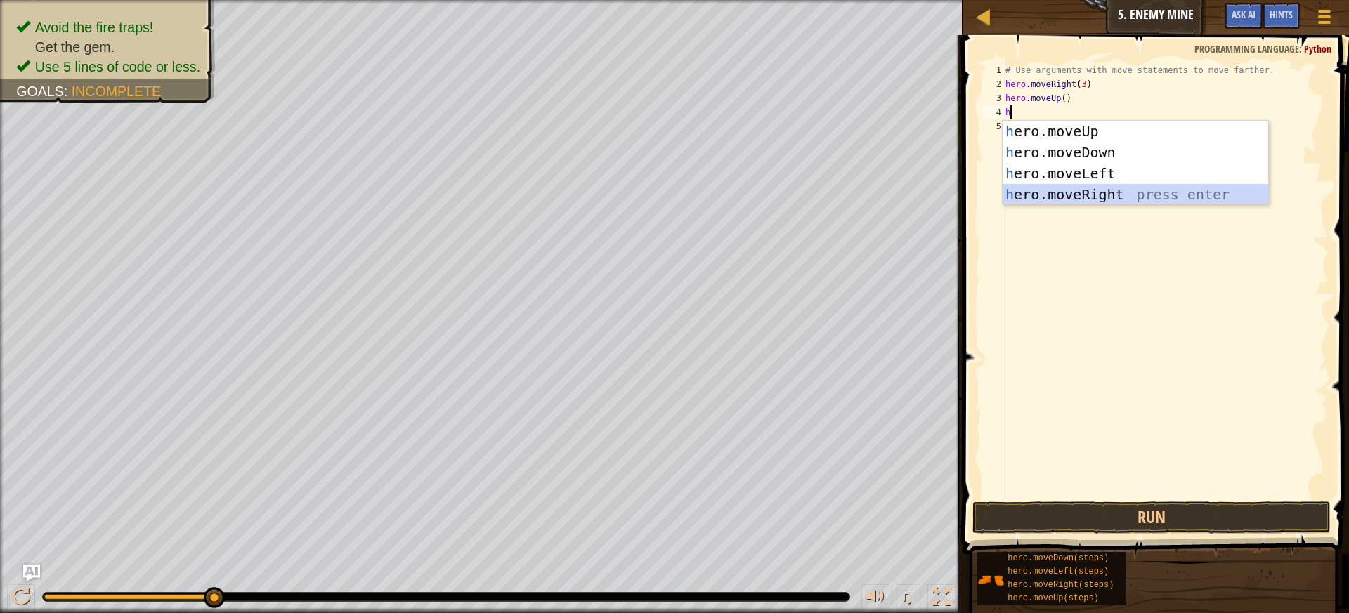
click at [1097, 191] on div "h ero.moveUp press enter h ero.moveDown press enter h ero.moveLeft press enter …" at bounding box center [1136, 184] width 266 height 126
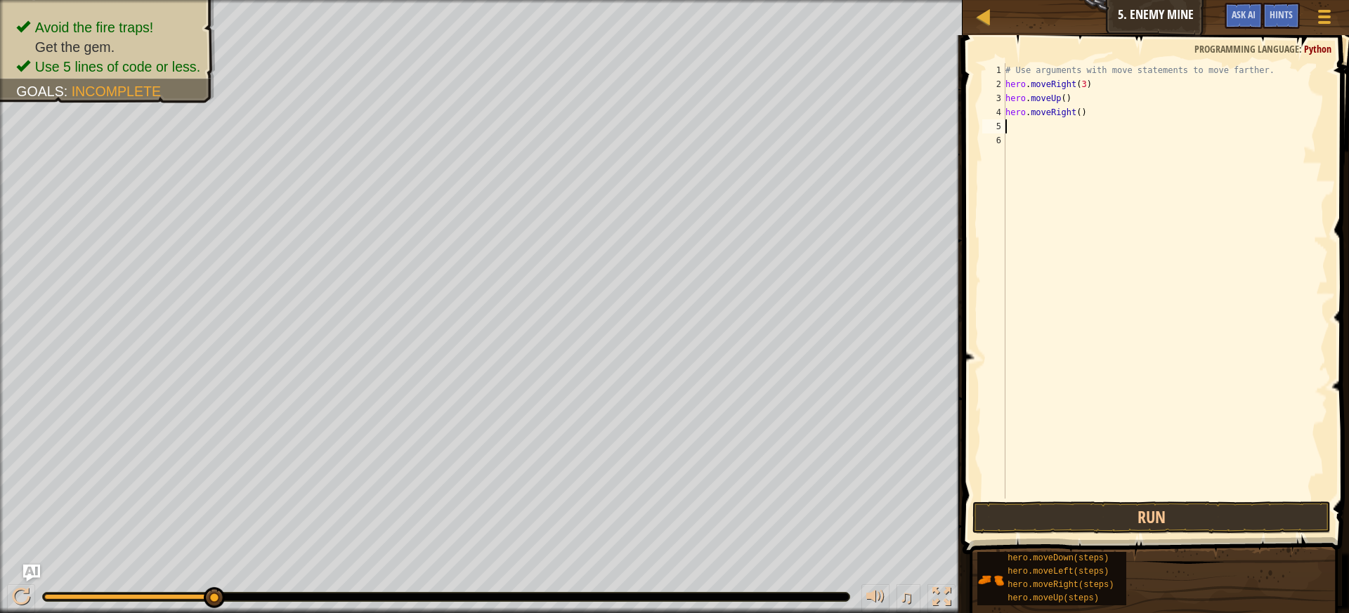
type textarea "h"
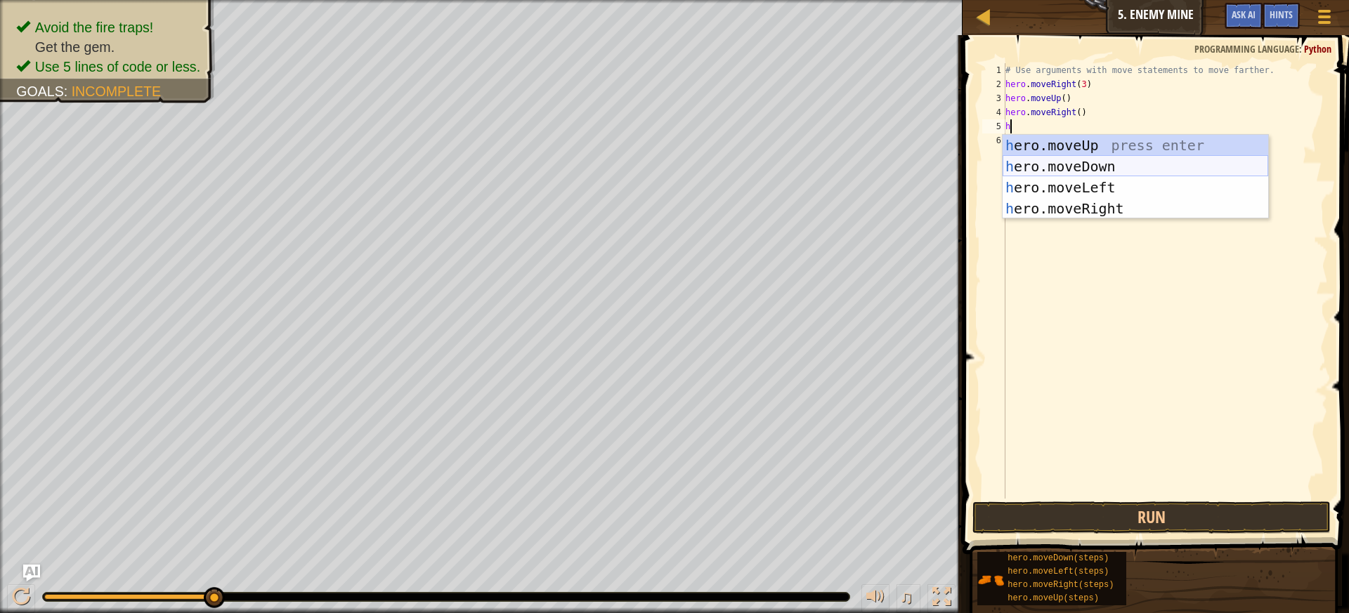
click at [1097, 161] on div "h ero.moveUp press enter h ero.moveDown press enter h ero.moveLeft press enter …" at bounding box center [1136, 198] width 266 height 126
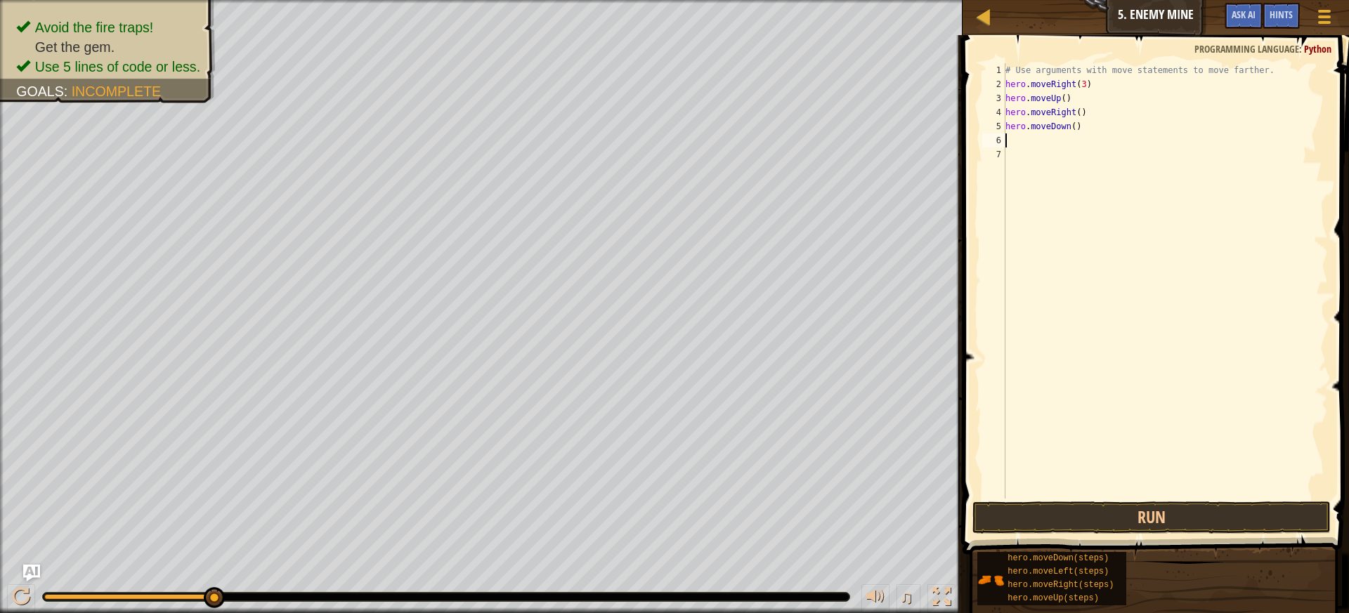
type textarea "h"
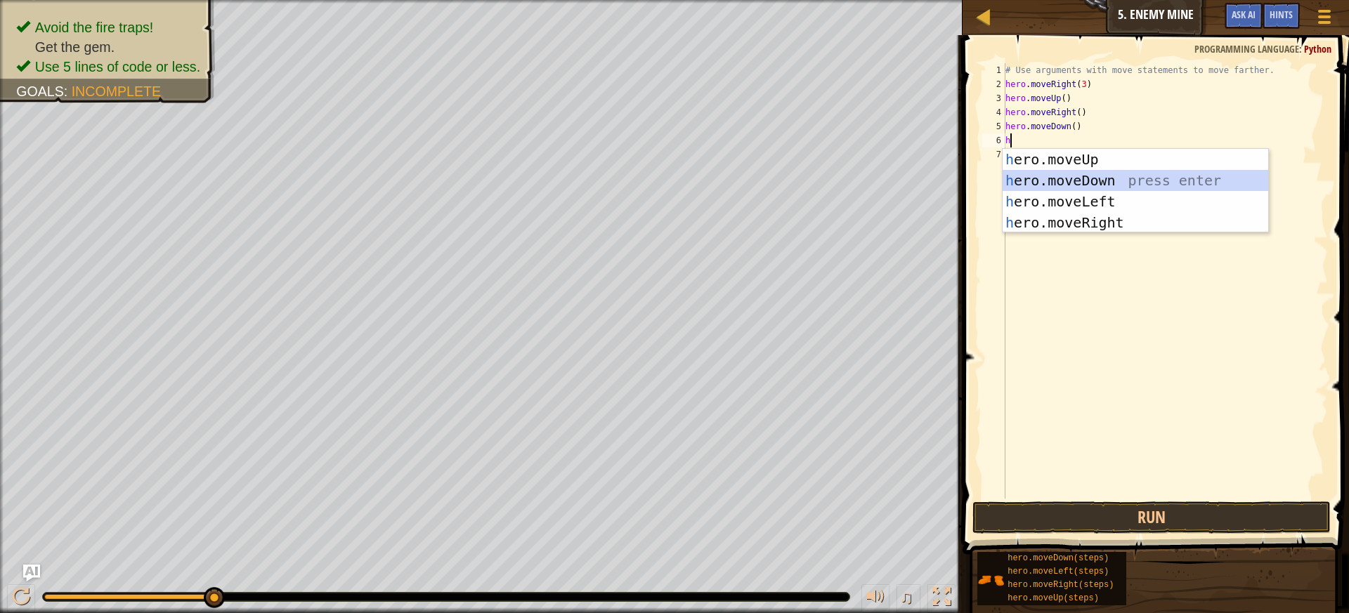
click at [1095, 176] on div "h ero.moveUp press enter h ero.moveDown press enter h ero.moveLeft press enter …" at bounding box center [1136, 212] width 266 height 126
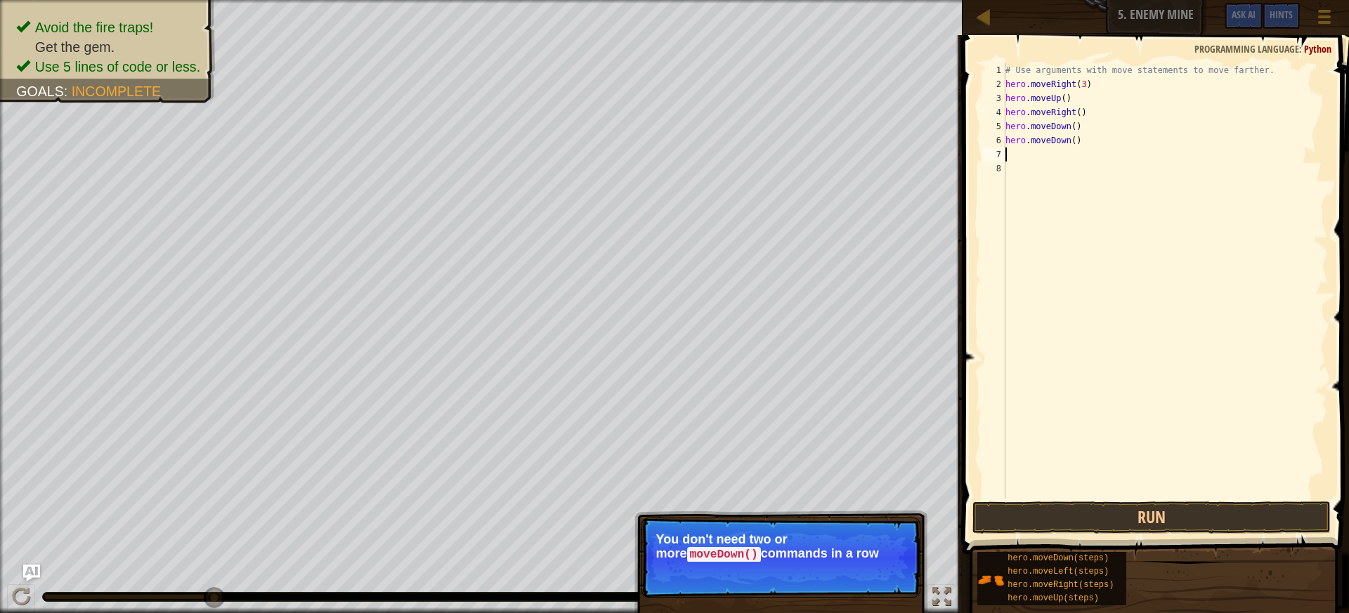
type textarea "h"
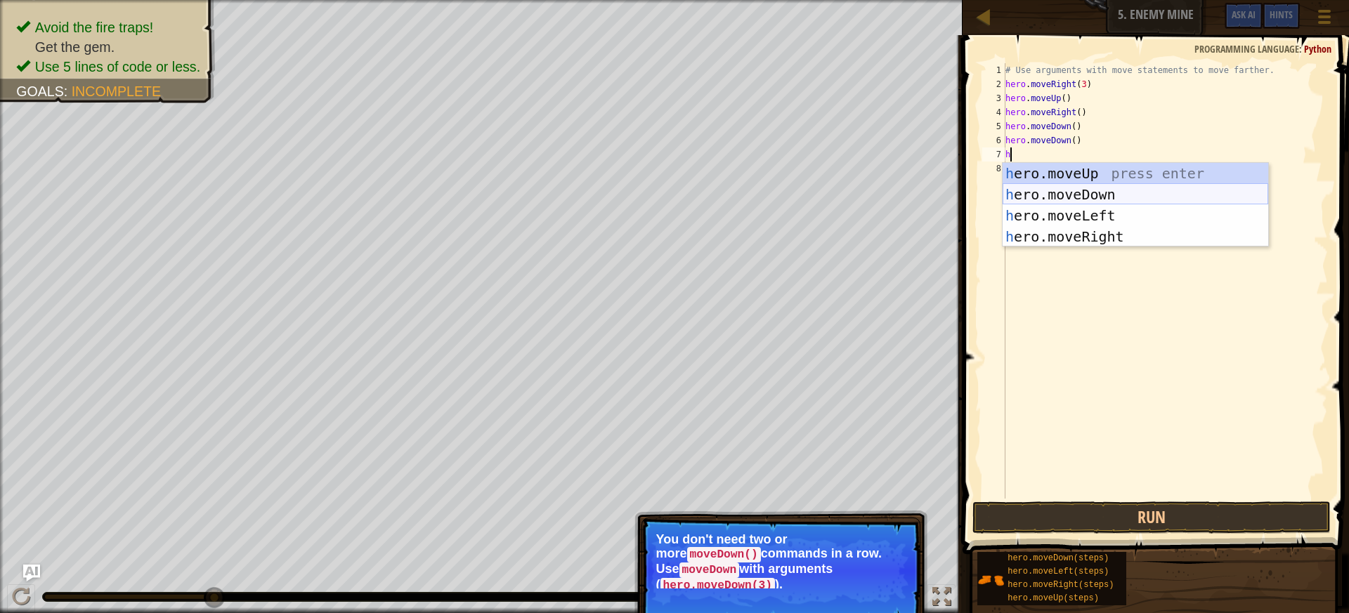
click at [1085, 195] on div "h ero.moveUp press enter h ero.moveDown press enter h ero.moveLeft press enter …" at bounding box center [1136, 226] width 266 height 126
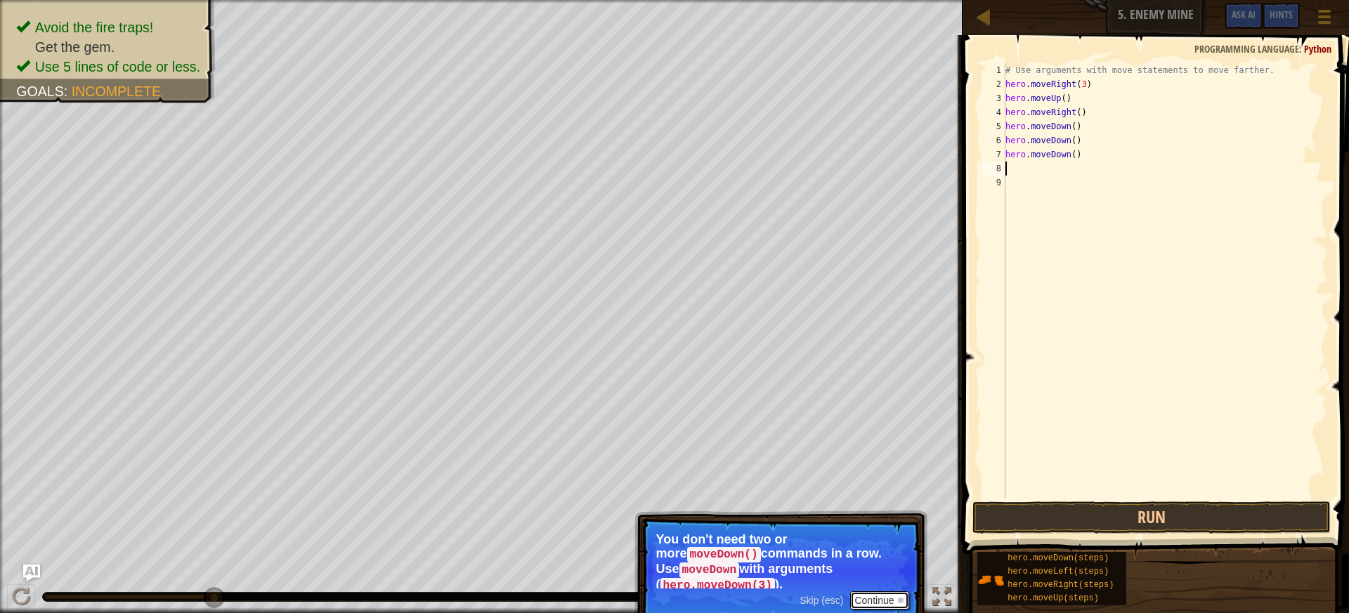
click at [870, 592] on button "Continue" at bounding box center [879, 601] width 58 height 18
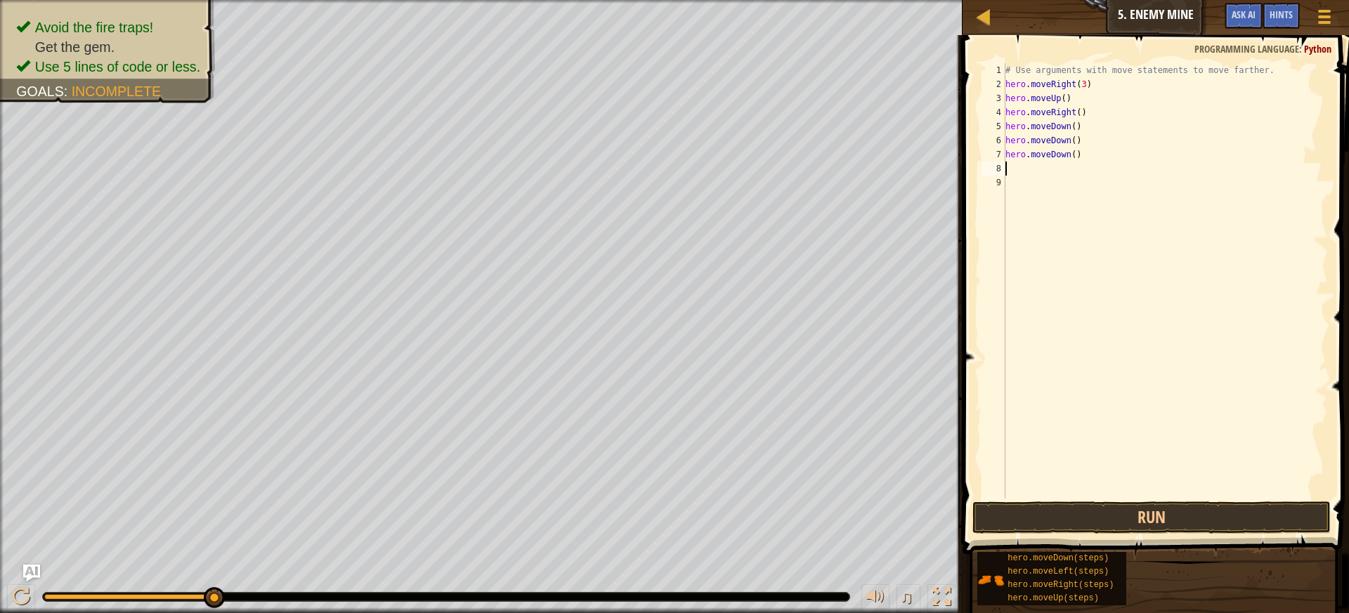
type textarea "h"
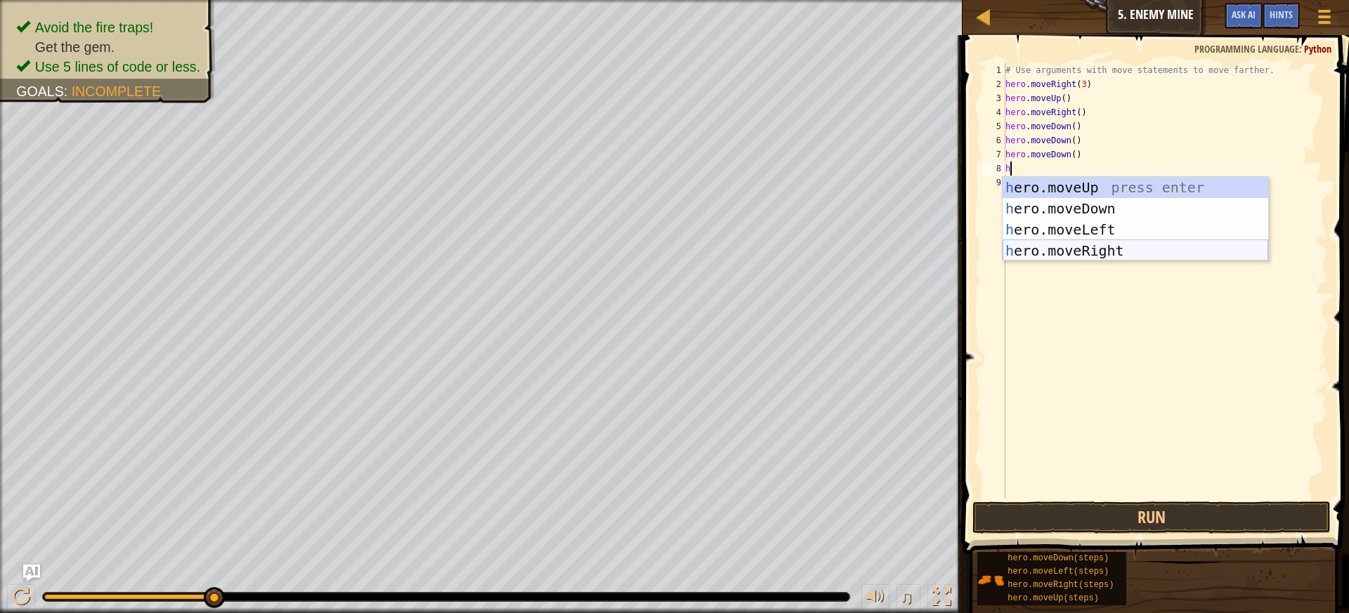
click at [1126, 252] on div "h ero.moveUp press enter h ero.moveDown press enter h ero.moveLeft press enter …" at bounding box center [1136, 240] width 266 height 126
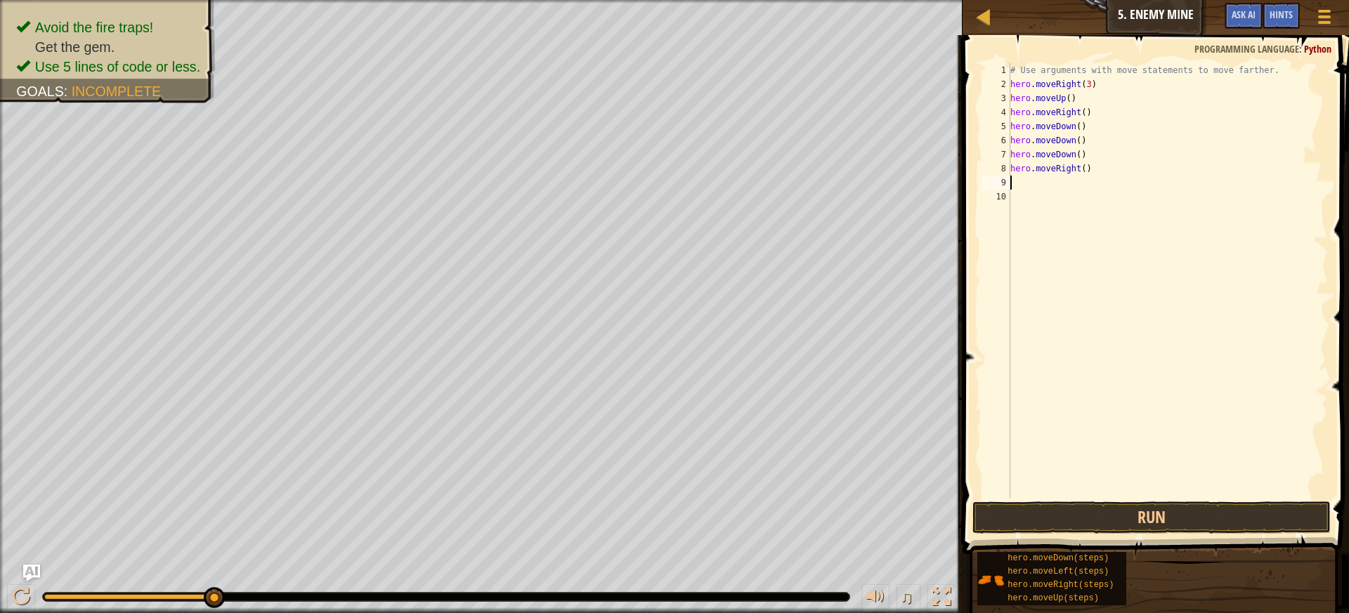
type textarea "h"
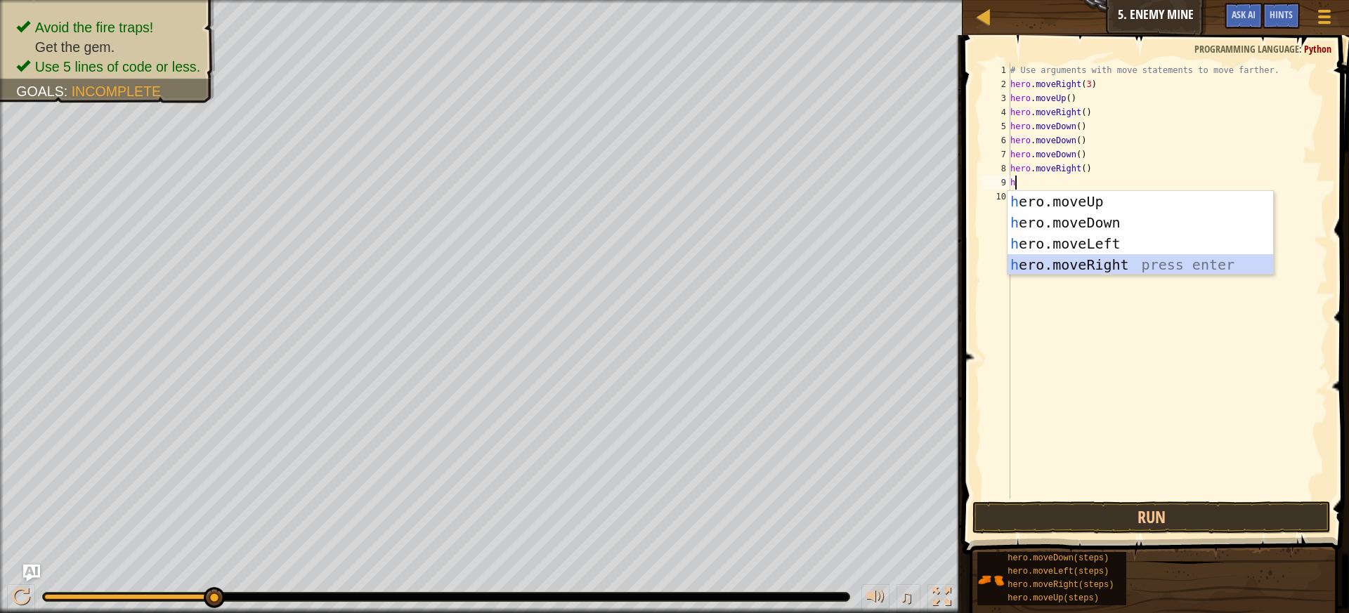
click at [1111, 267] on div "h ero.moveUp press enter h ero.moveDown press enter h ero.moveLeft press enter …" at bounding box center [1141, 254] width 266 height 126
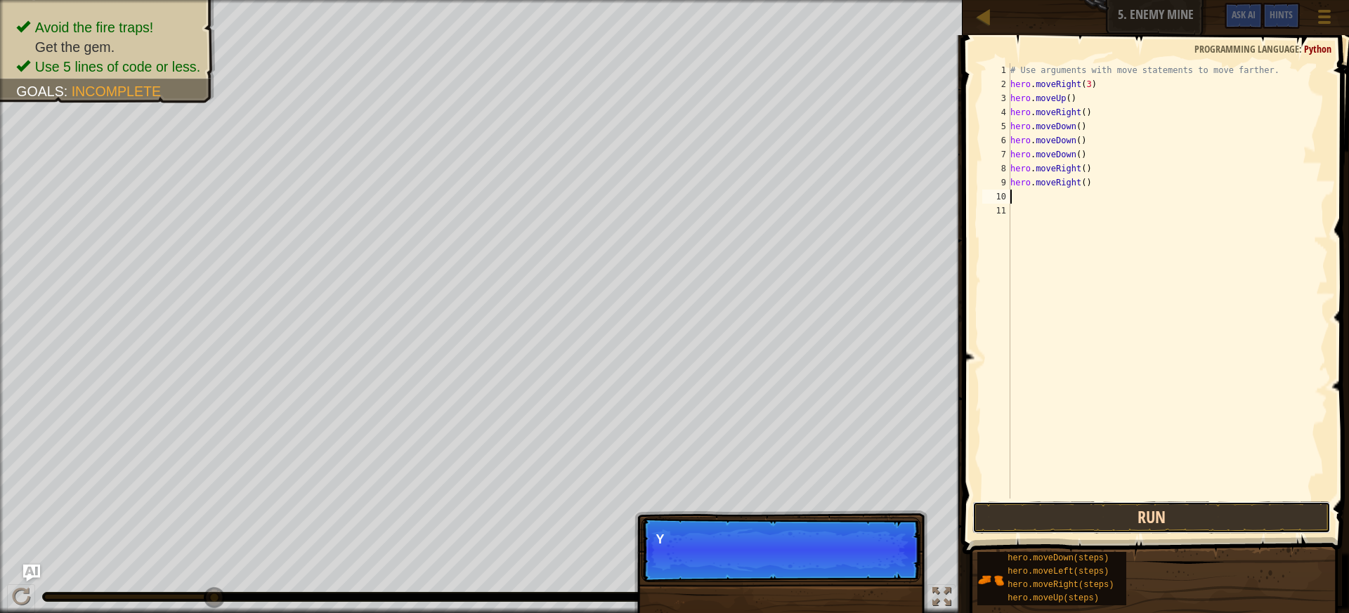
click at [1195, 517] on button "Run" at bounding box center [1152, 518] width 359 height 32
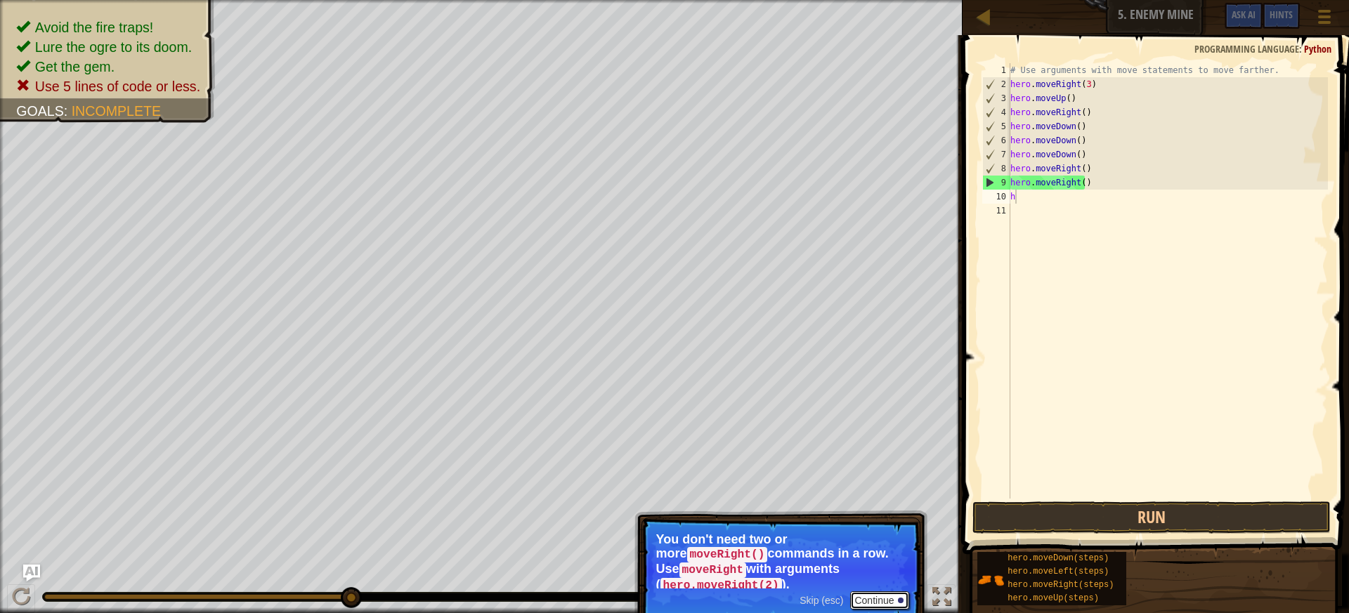
click at [869, 592] on button "Continue" at bounding box center [879, 601] width 58 height 18
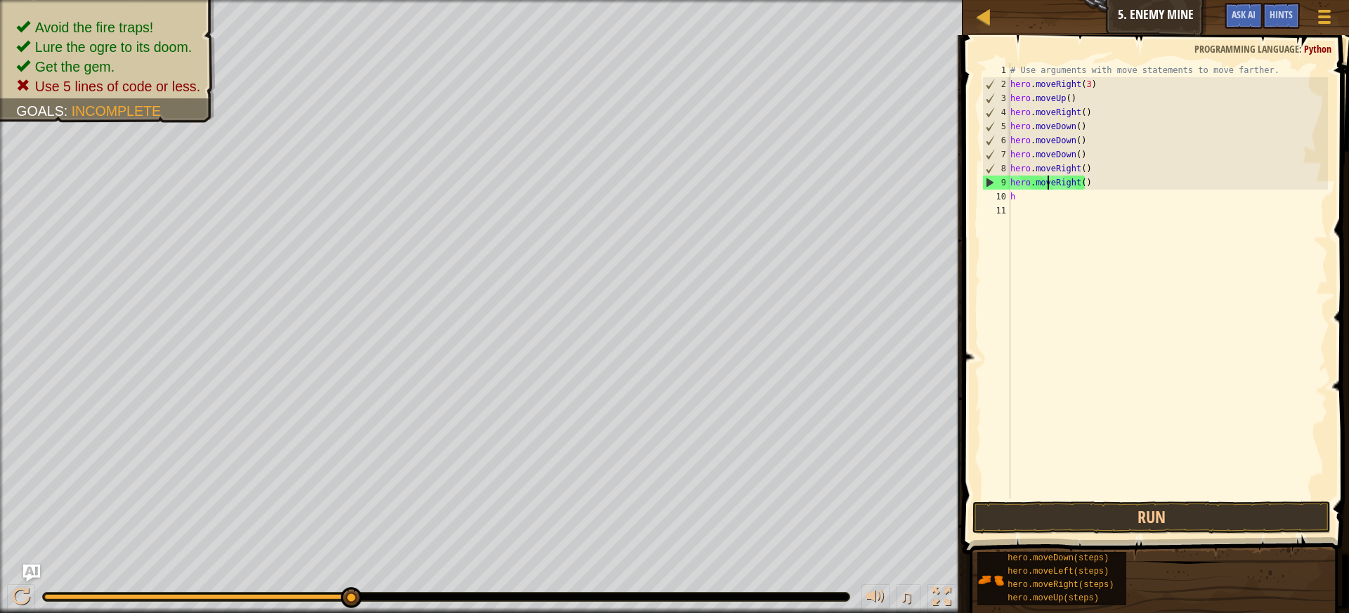
click at [1046, 188] on div "# Use arguments with move statements to move farther. hero . moveRight ( 3 ) he…" at bounding box center [1168, 295] width 320 height 464
drag, startPoint x: 1081, startPoint y: 180, endPoint x: 1091, endPoint y: 180, distance: 9.8
click at [1083, 180] on div "# Use arguments with move statements to move farther. hero . moveRight ( 3 ) he…" at bounding box center [1168, 295] width 320 height 464
type textarea "h"
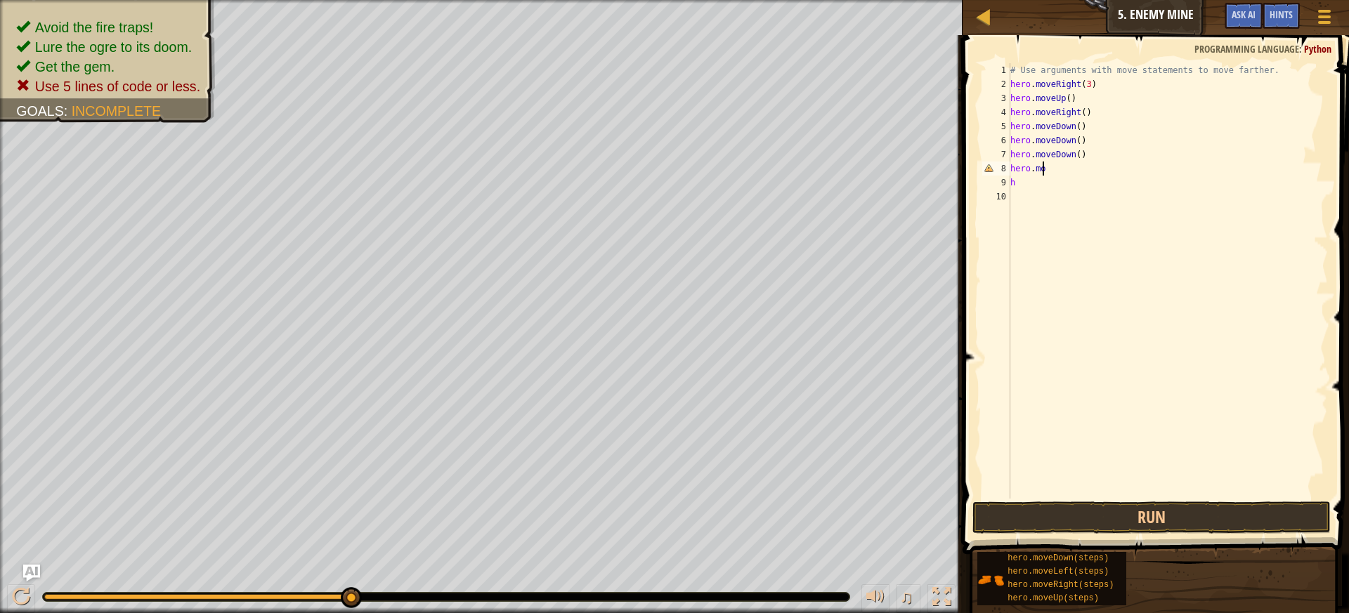
type textarea "hero.mov"
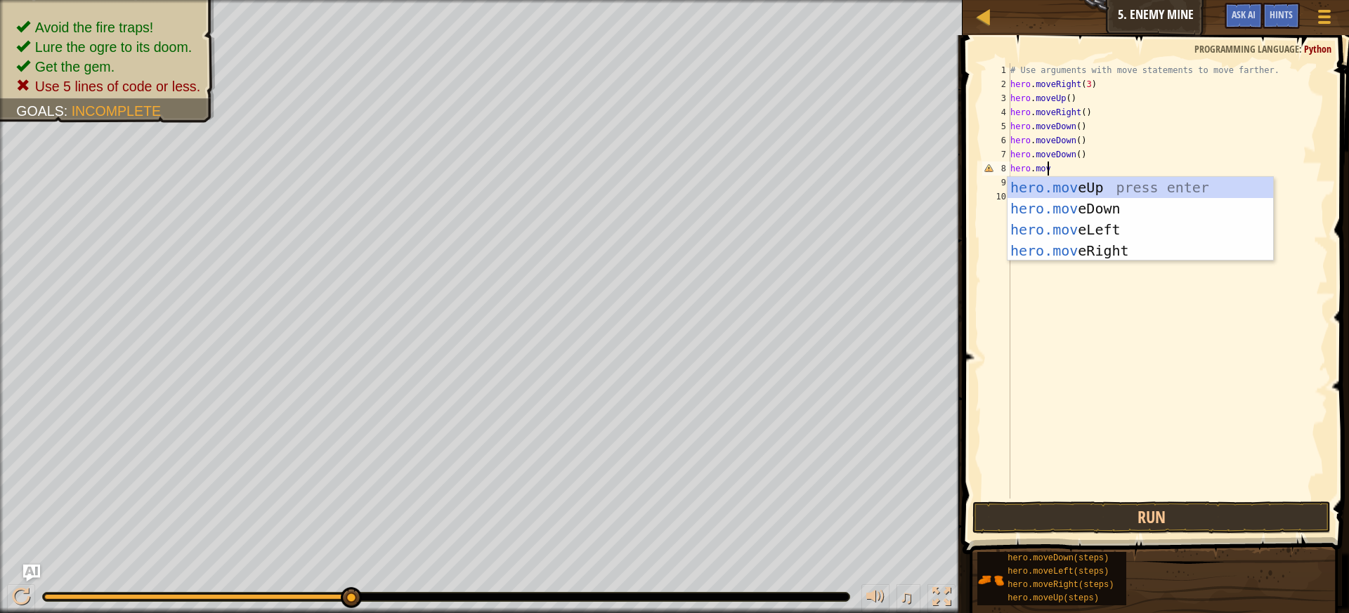
scroll to position [6, 2]
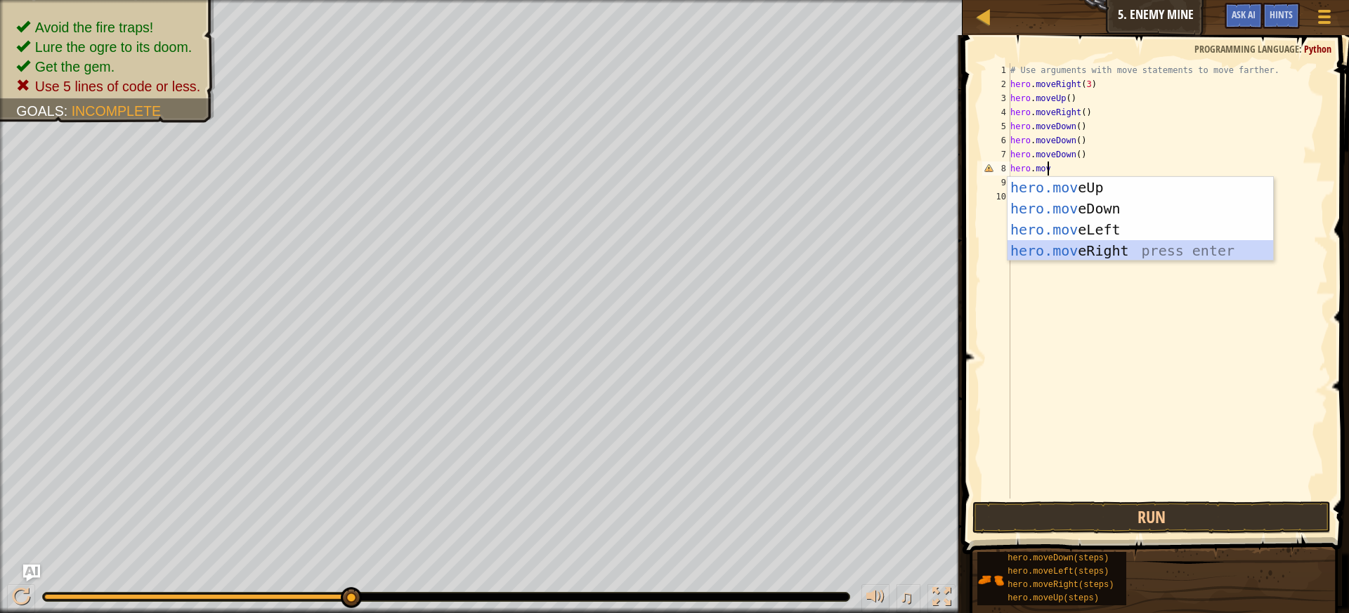
click at [1098, 245] on div "hero.mov eUp press enter hero.mov eDown press enter hero.mov eLeft press enter …" at bounding box center [1141, 240] width 266 height 126
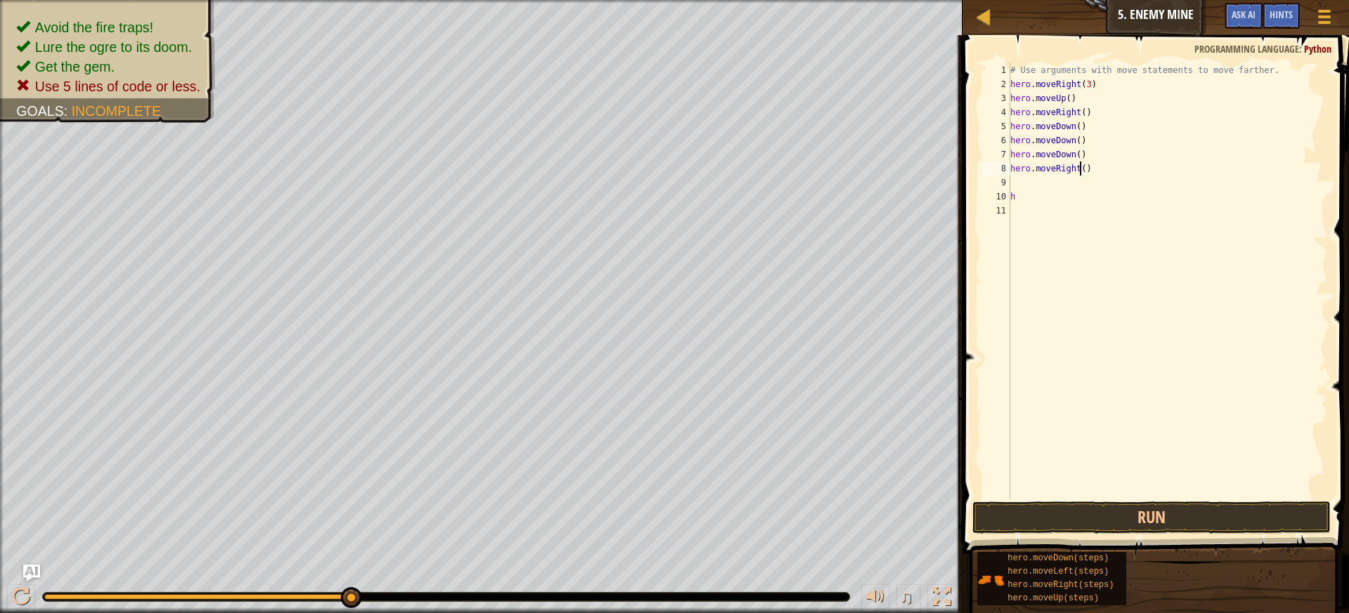
click at [1079, 171] on div "# Use arguments with move statements to move farther. hero . moveRight ( 3 ) he…" at bounding box center [1168, 295] width 320 height 464
click at [1209, 516] on button "Run" at bounding box center [1152, 518] width 359 height 32
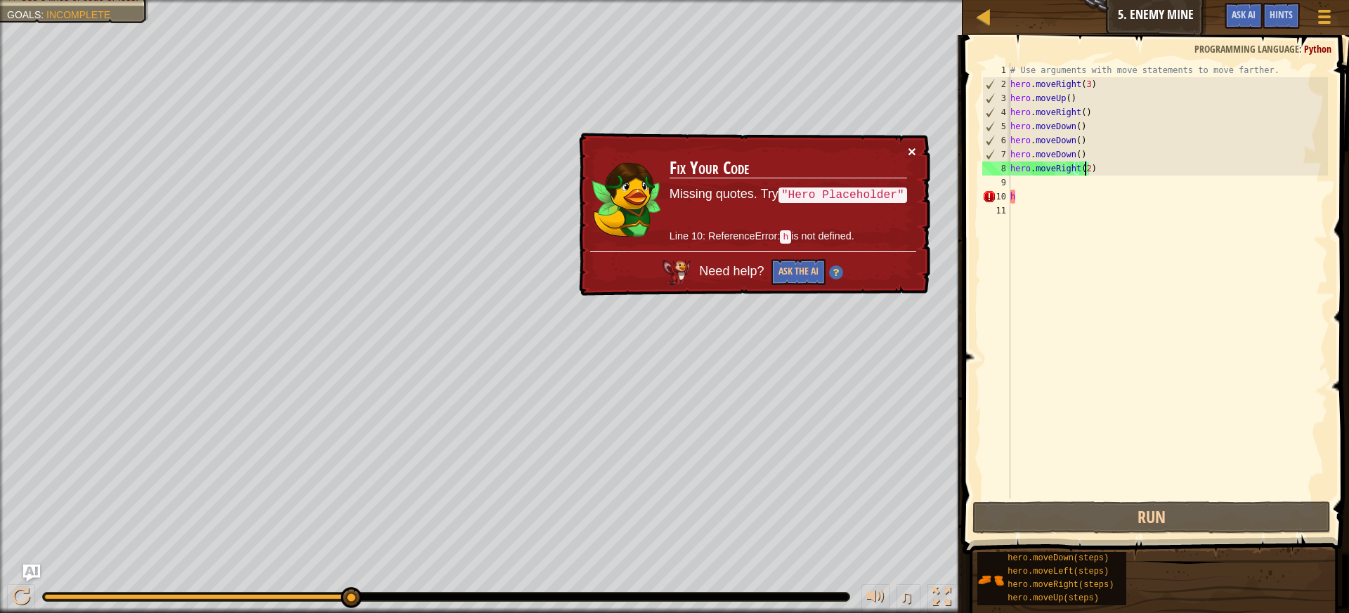
click at [911, 148] on button "×" at bounding box center [912, 151] width 8 height 15
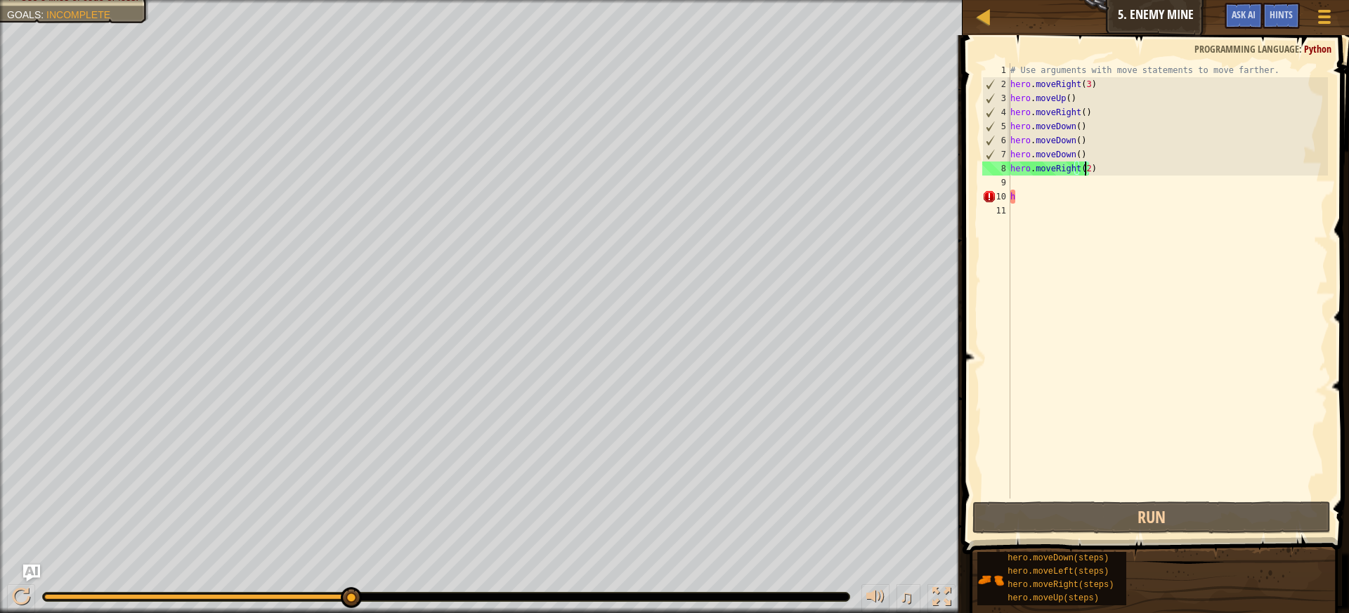
click at [1040, 193] on div "# Use arguments with move statements to move farther. hero . moveRight ( 3 ) he…" at bounding box center [1168, 295] width 320 height 464
type textarea "h"
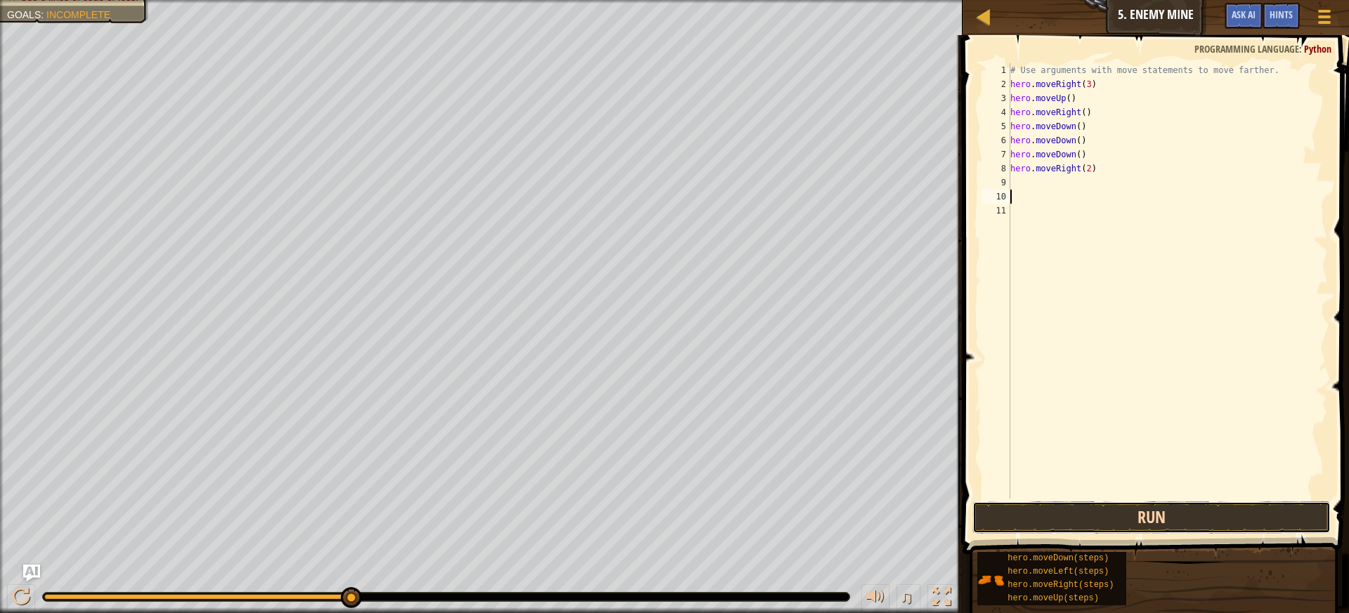
click at [1064, 517] on button "Run" at bounding box center [1152, 518] width 359 height 32
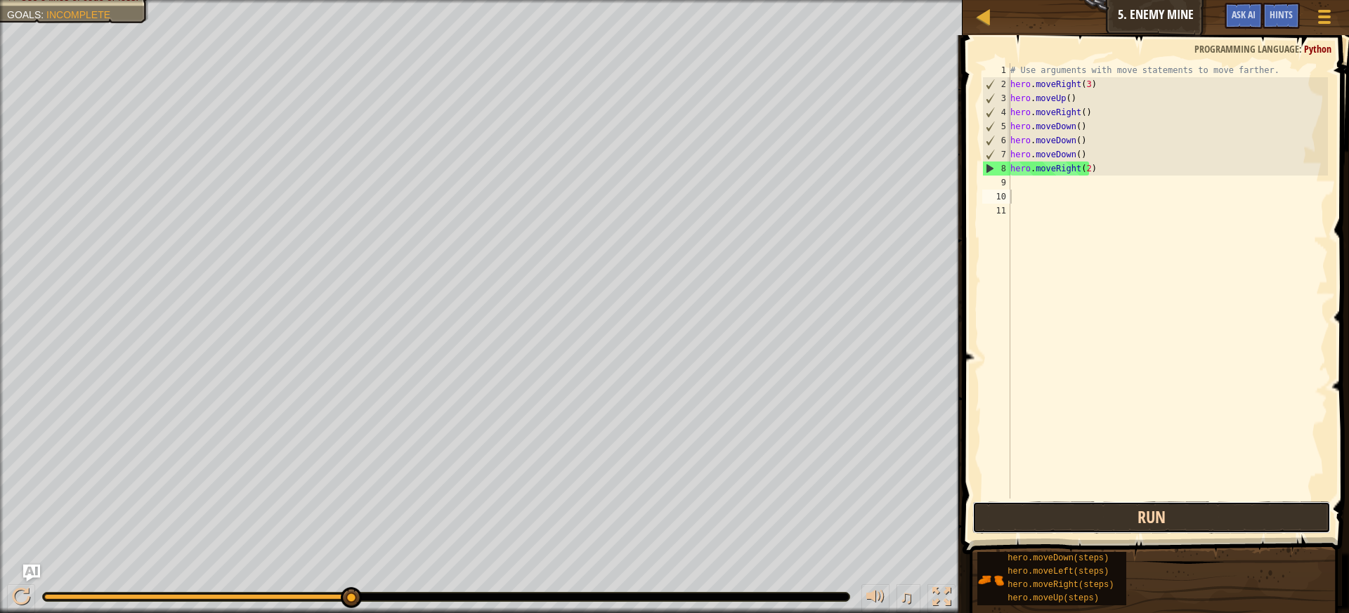
click at [1199, 509] on button "Run" at bounding box center [1152, 518] width 359 height 32
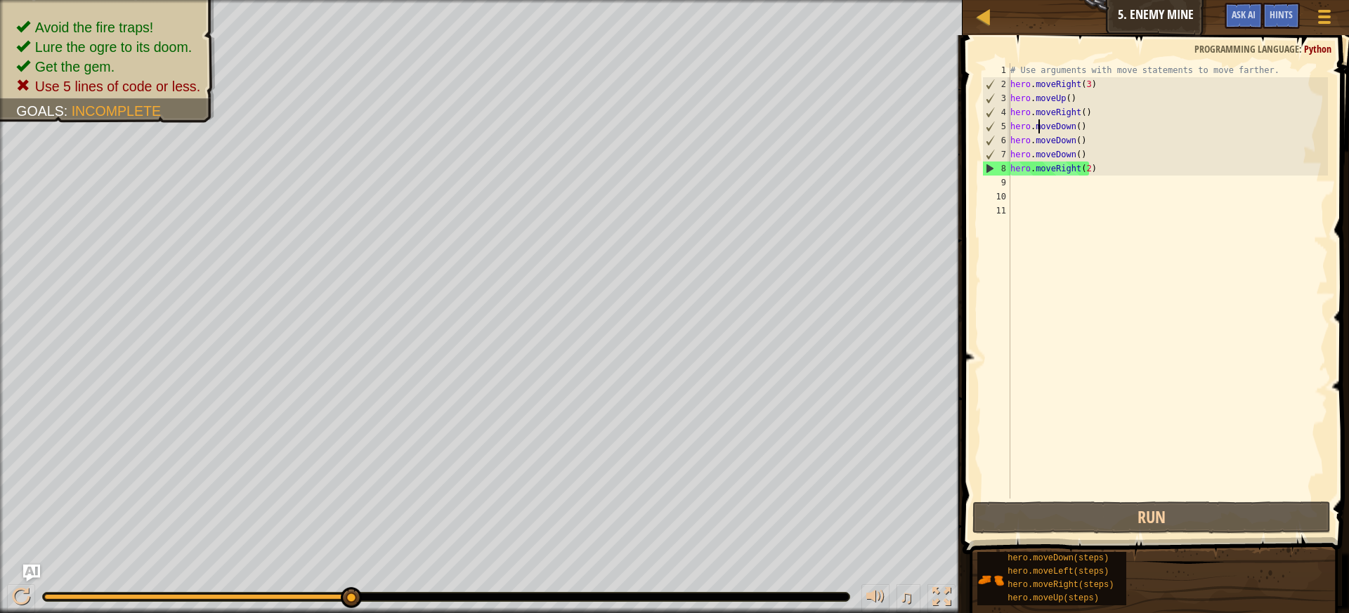
click at [1038, 127] on div "# Use arguments with move statements to move farther. hero . moveRight ( 3 ) he…" at bounding box center [1168, 295] width 320 height 464
click at [1086, 151] on div "# Use arguments with move statements to move farther. hero . moveRight ( 3 ) he…" at bounding box center [1168, 295] width 320 height 464
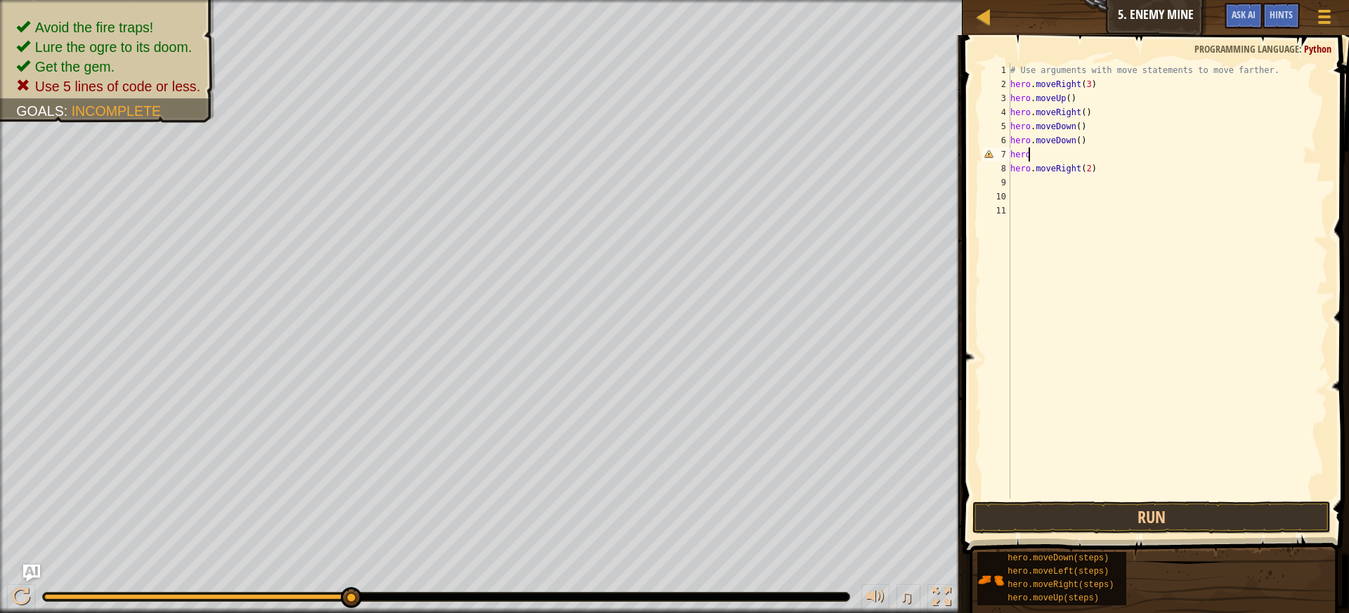
type textarea "h"
type textarea "hero.moveDown(3)"
click at [1179, 506] on button "Run" at bounding box center [1152, 518] width 359 height 32
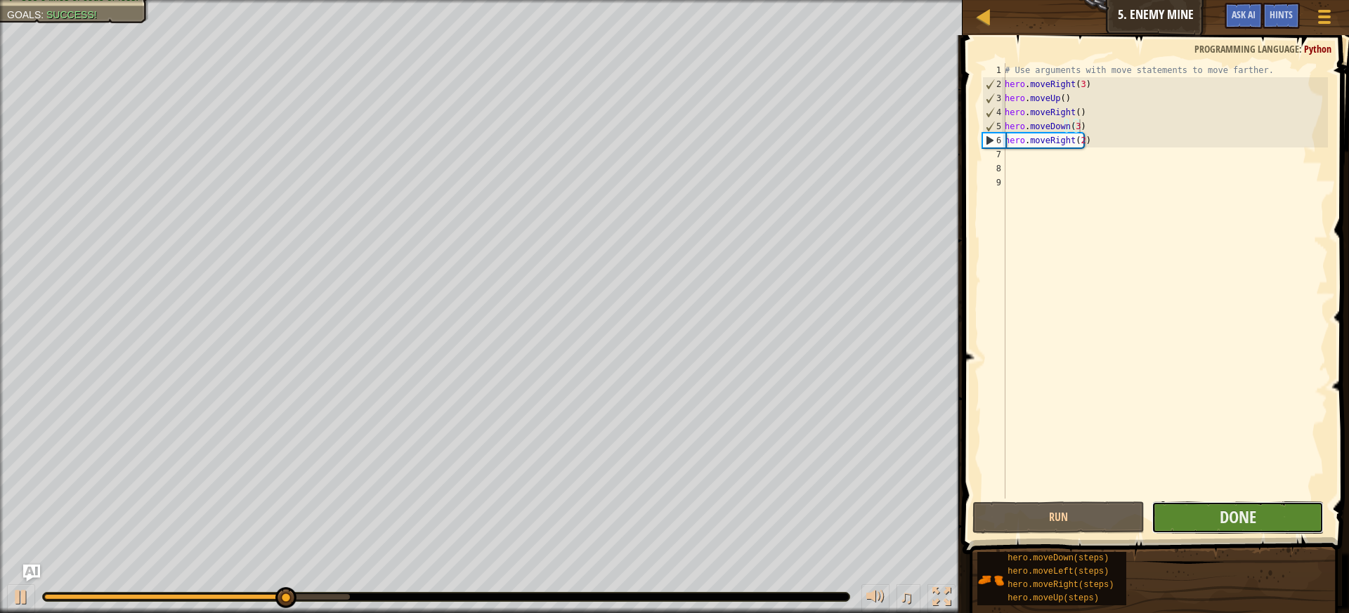
click at [1189, 519] on button "Done" at bounding box center [1238, 518] width 172 height 32
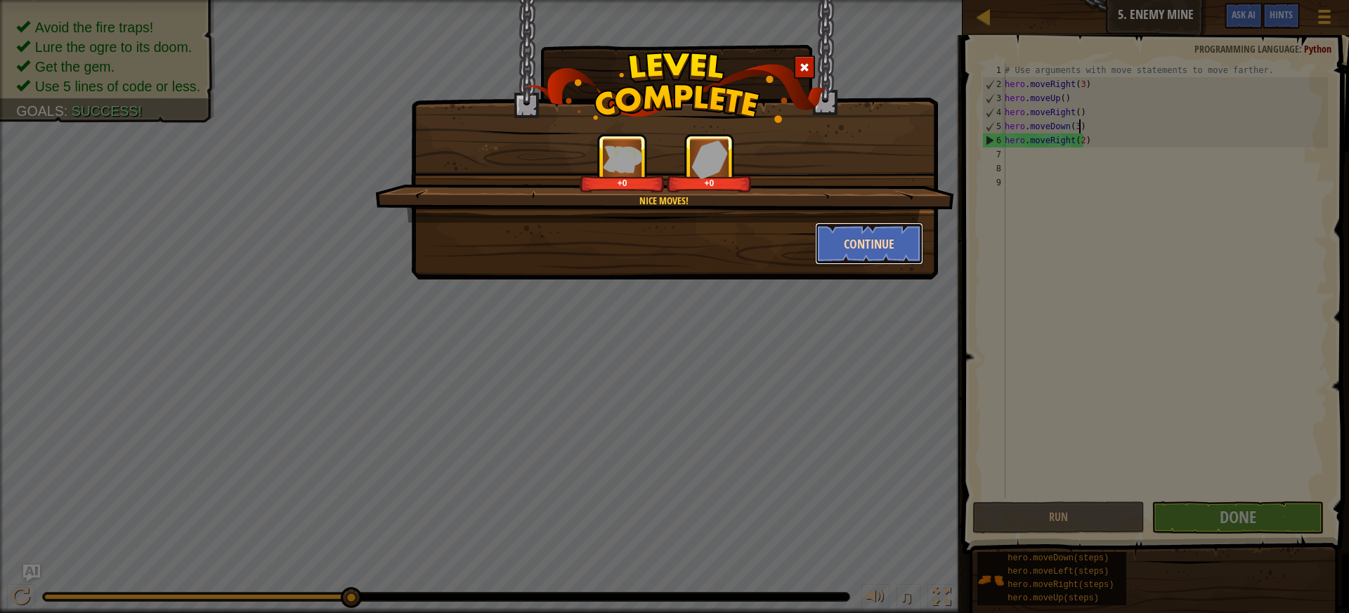
click at [815, 240] on button "Continue" at bounding box center [869, 244] width 109 height 42
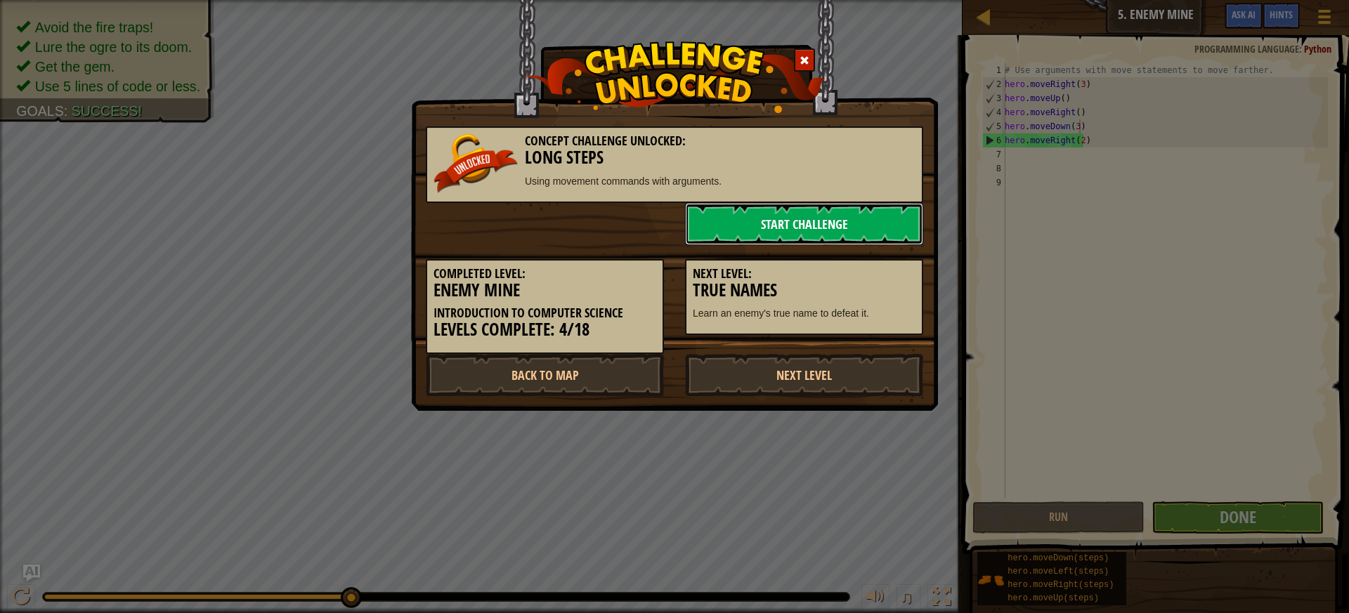
click at [848, 235] on link "Start Challenge" at bounding box center [804, 224] width 238 height 42
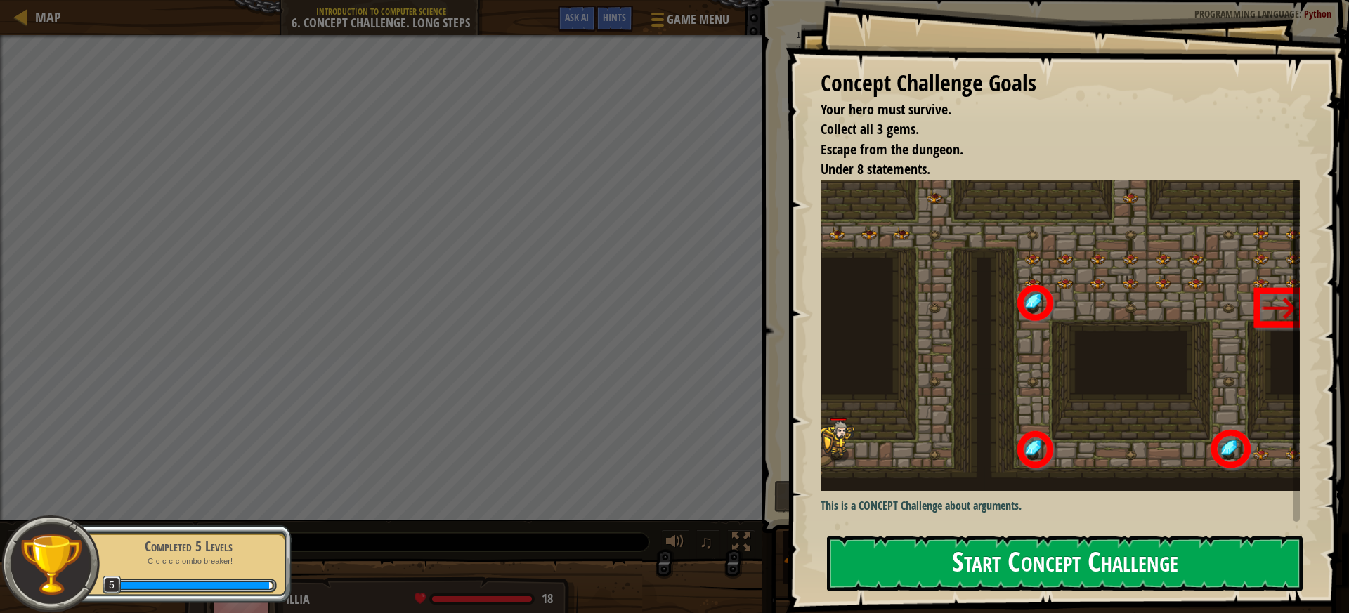
click at [1067, 561] on button "Start Concept Challenge" at bounding box center [1065, 564] width 476 height 56
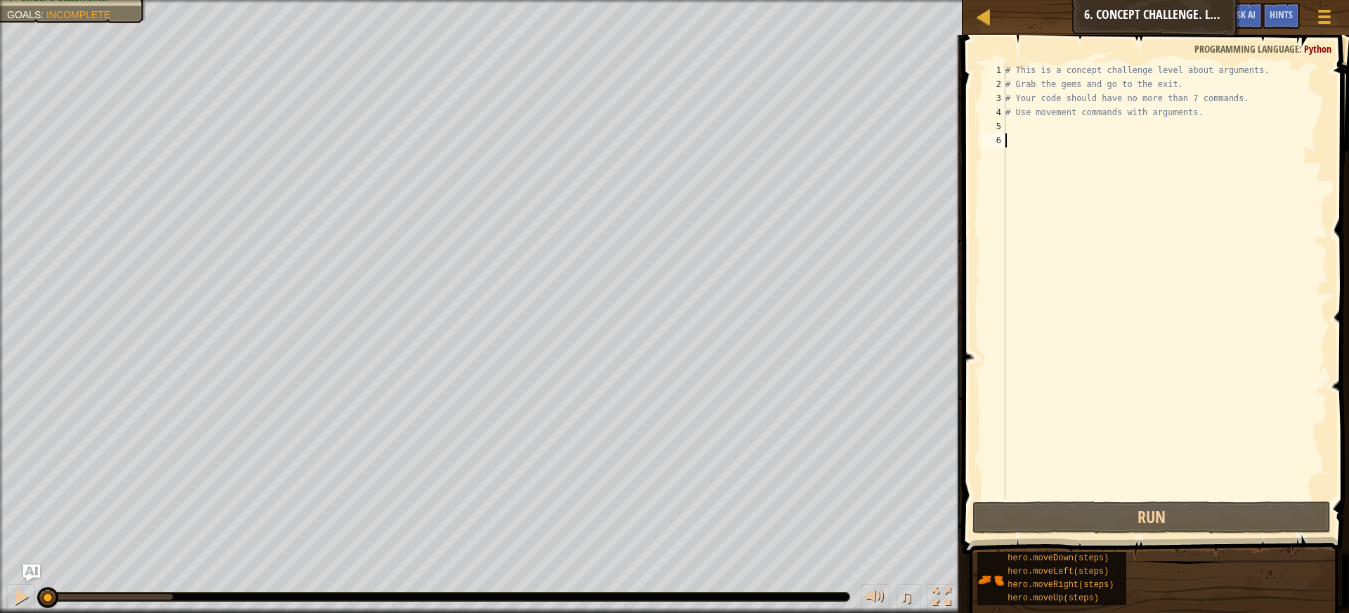
type textarea "h"
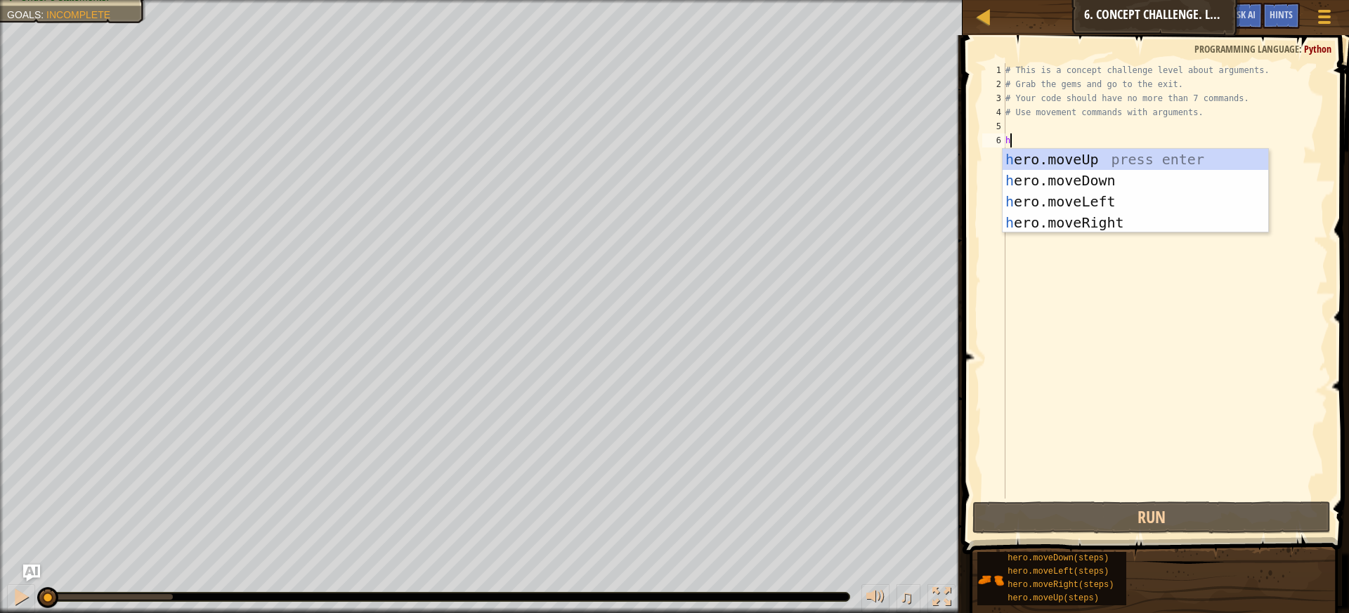
scroll to position [6, 0]
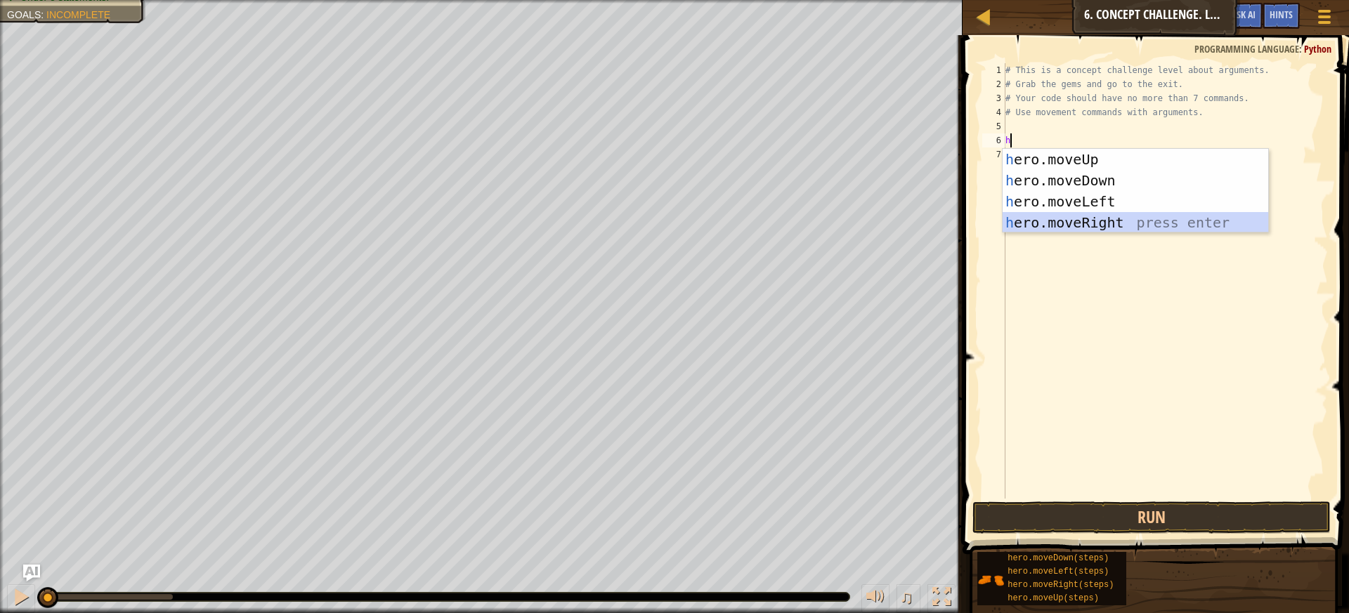
click at [1079, 225] on div "h ero.moveUp press enter h ero.moveDown press enter h ero.moveLeft press enter …" at bounding box center [1136, 212] width 266 height 126
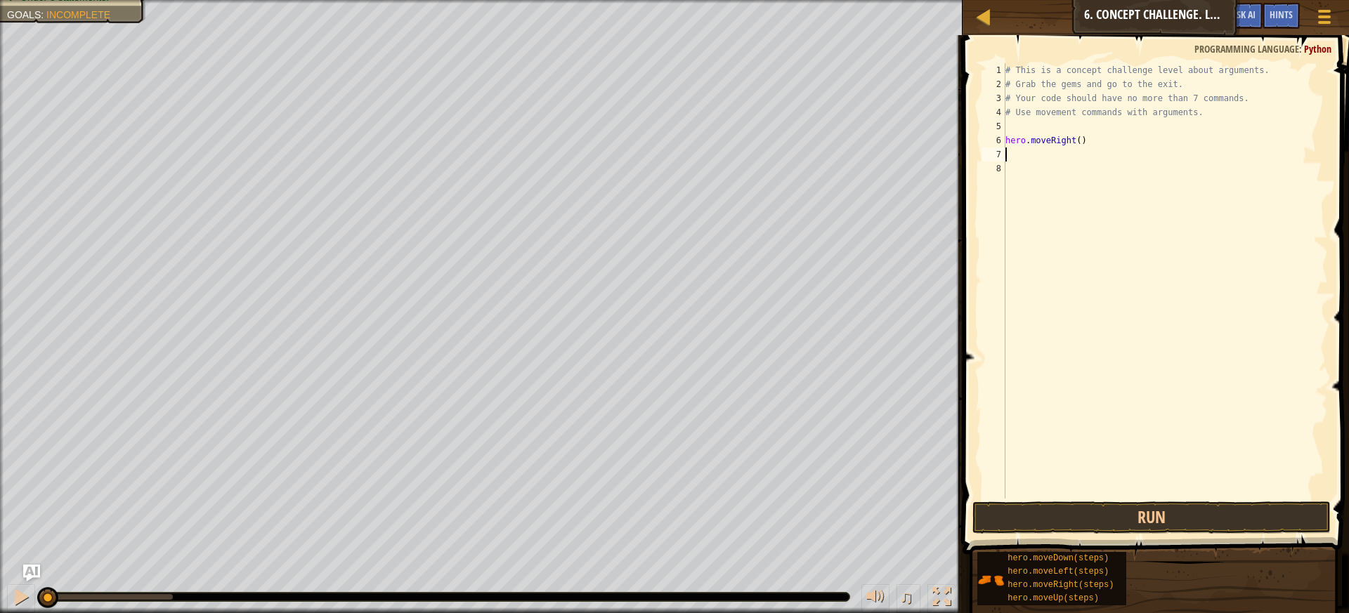
type textarea "h"
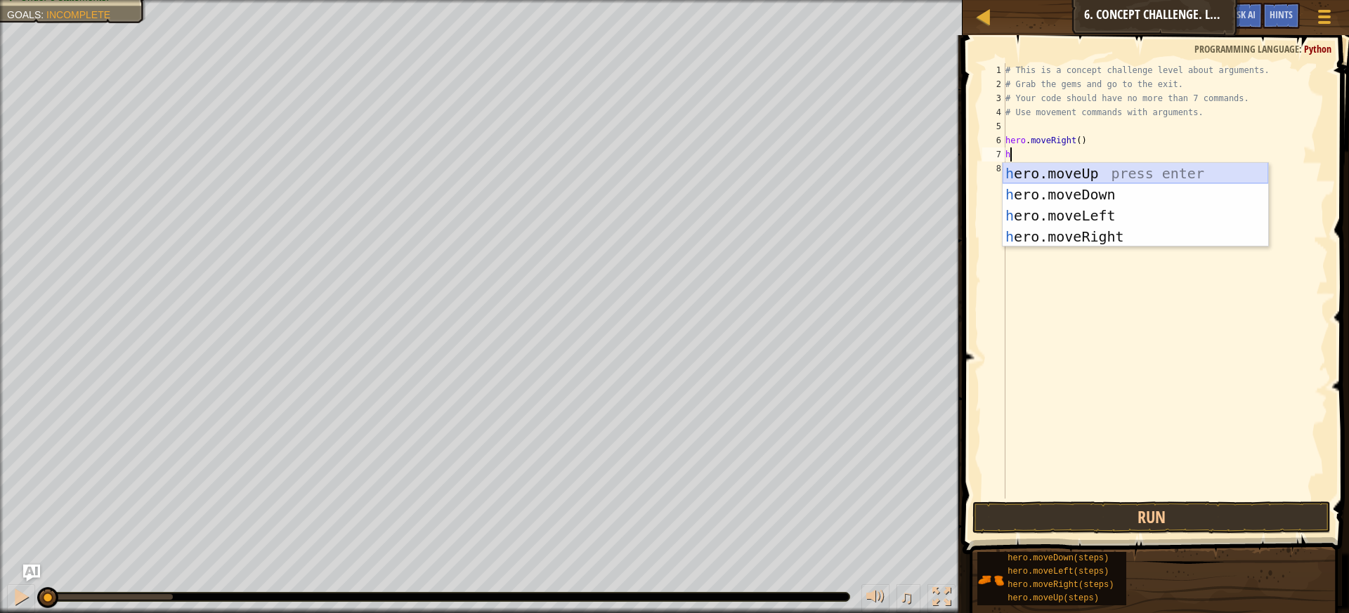
click at [1094, 167] on div "h ero.moveUp press enter h ero.moveDown press enter h ero.moveLeft press enter …" at bounding box center [1136, 226] width 266 height 126
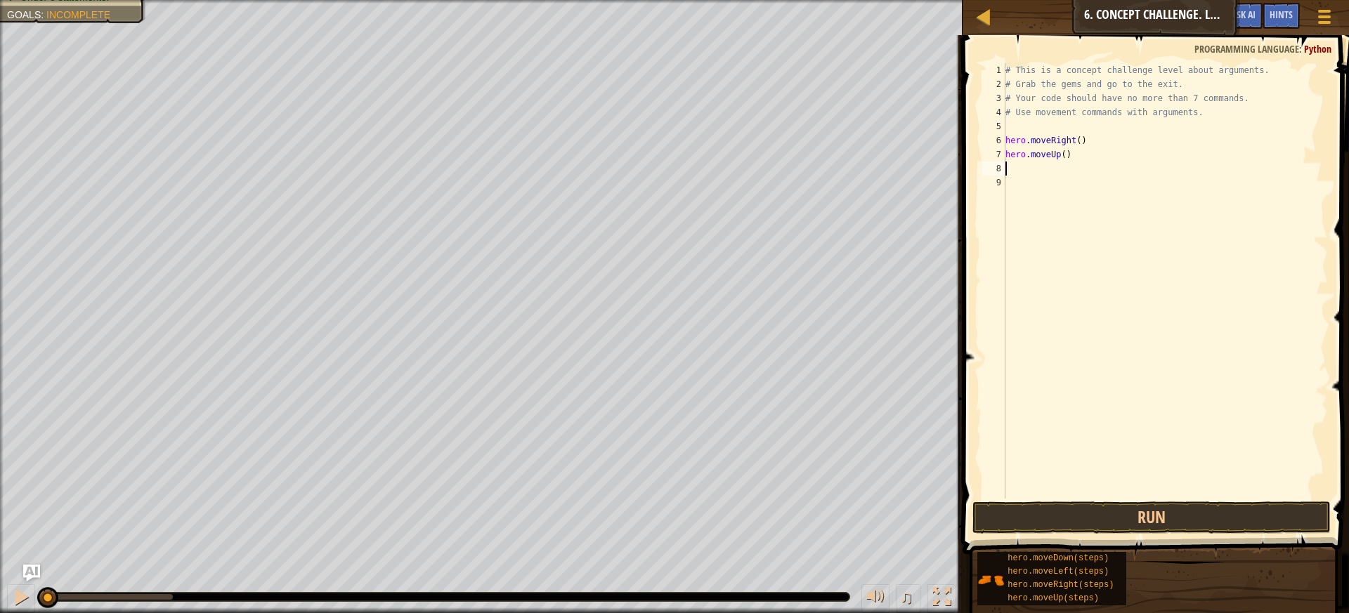
click at [1059, 155] on div "# This is a concept challenge level about arguments. # Grab the gems and go to …" at bounding box center [1165, 295] width 325 height 464
type textarea "hero.moveUp(3)"
click at [1097, 514] on button "Run" at bounding box center [1152, 518] width 359 height 32
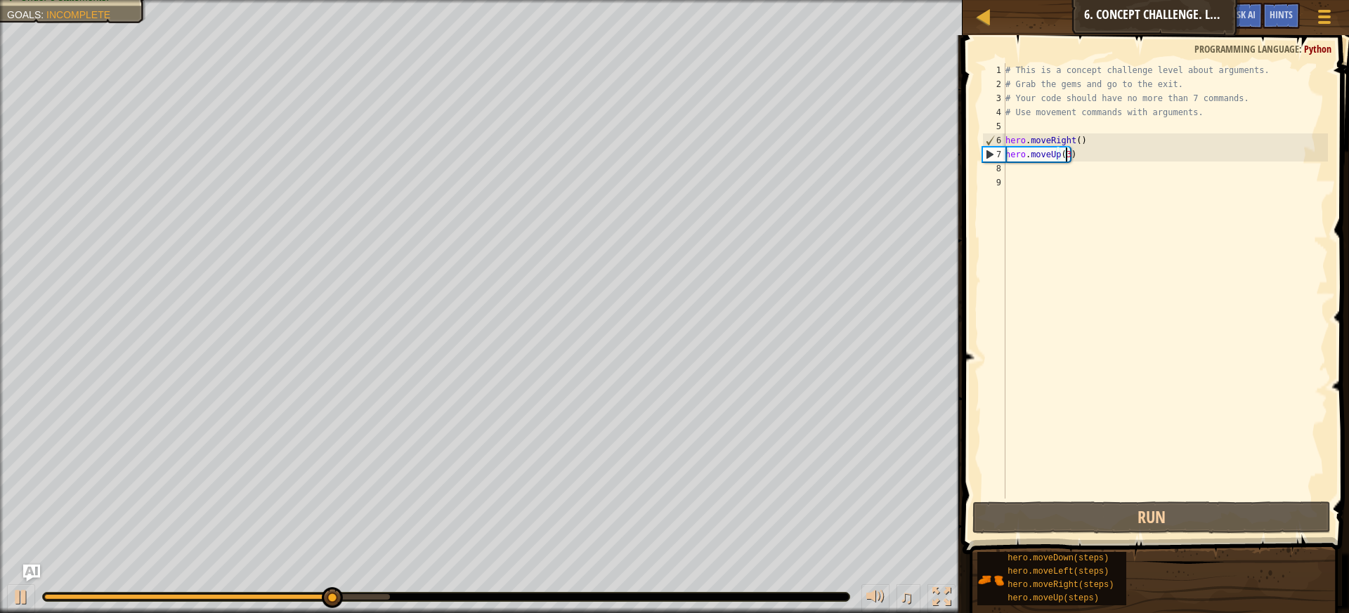
click at [1092, 156] on div "# This is a concept challenge level about arguments. # Grab the gems and go to …" at bounding box center [1165, 295] width 325 height 464
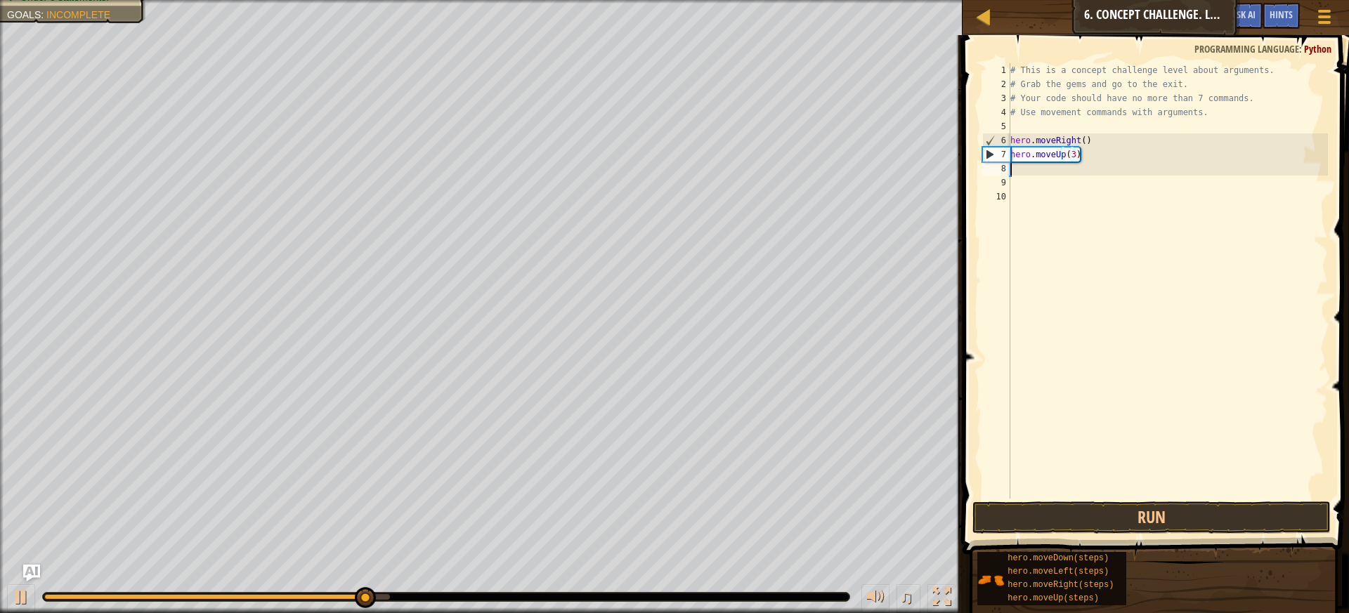
scroll to position [6, 0]
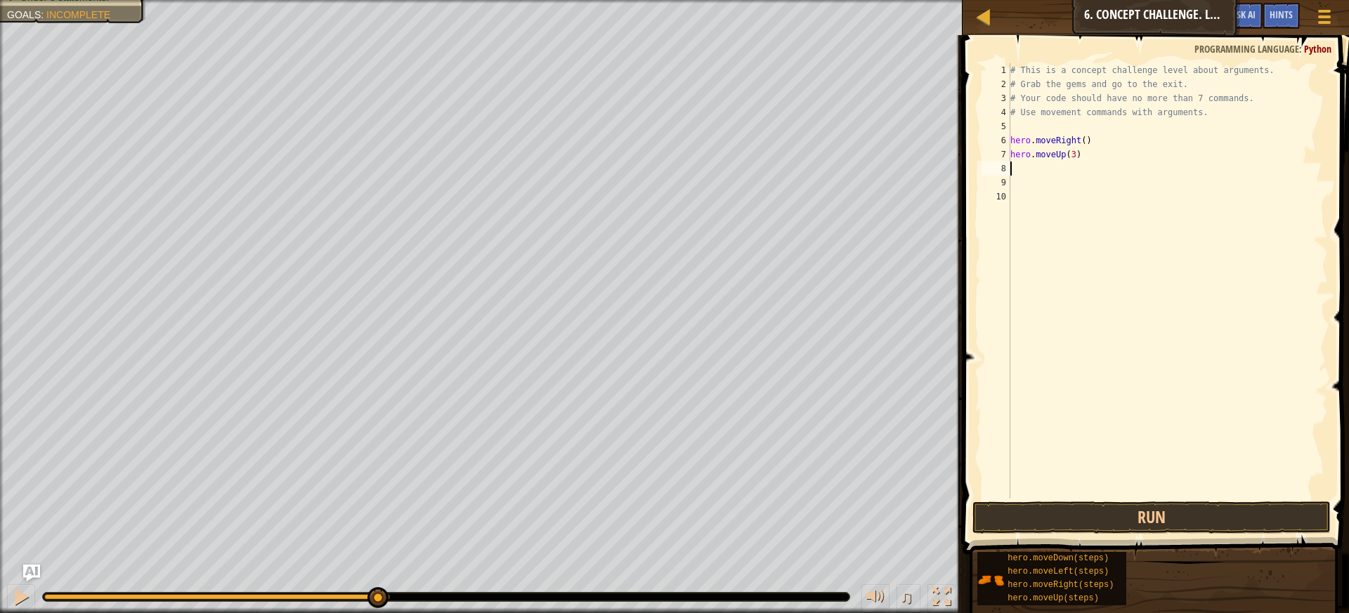
type textarea "h"
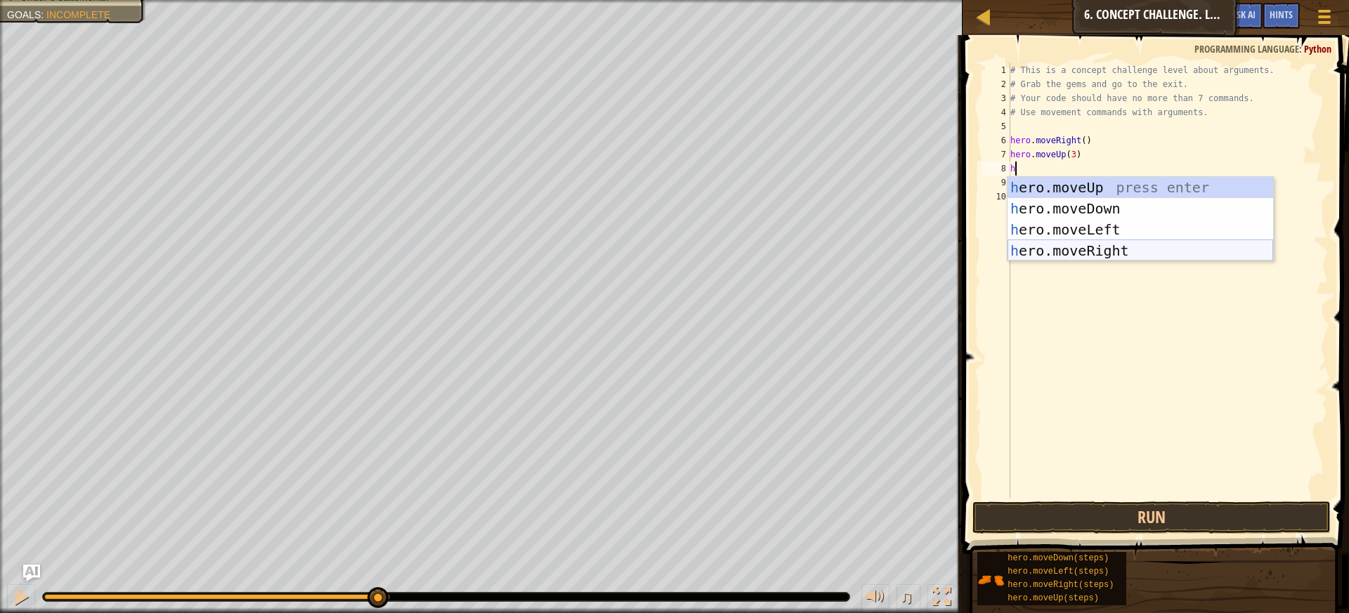
click at [1106, 253] on div "h ero.moveUp press enter h ero.moveDown press enter h ero.moveLeft press enter …" at bounding box center [1141, 240] width 266 height 126
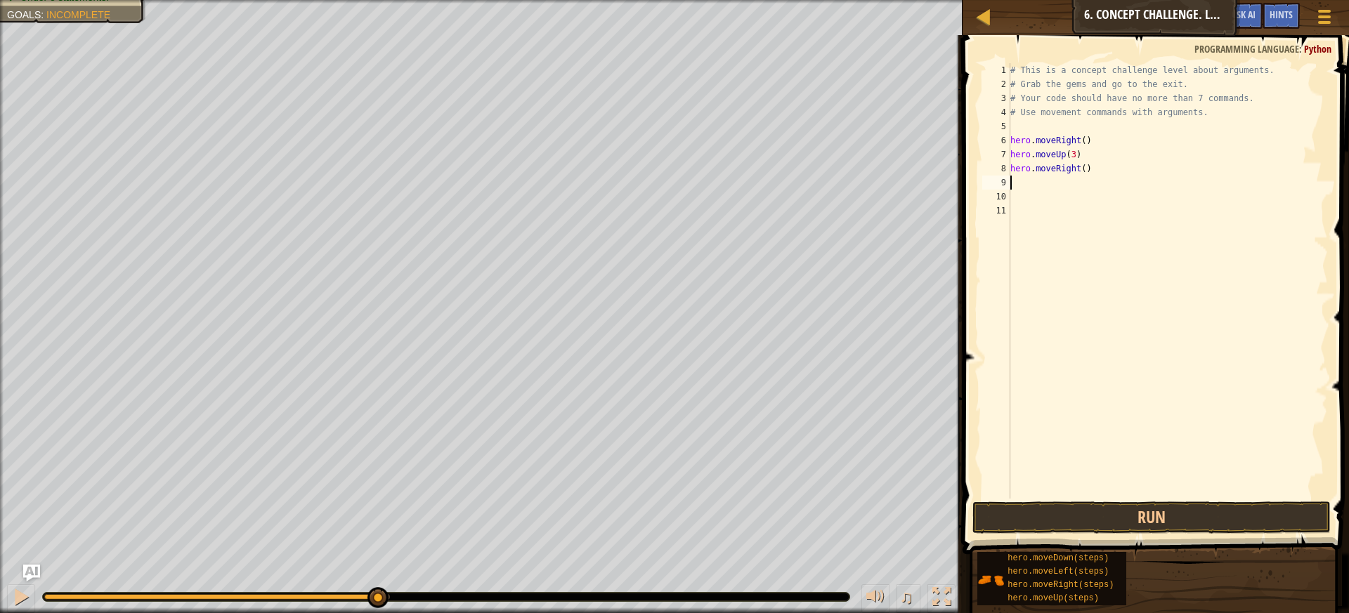
click at [1080, 169] on div "# This is a concept challenge level about arguments. # Grab the gems and go to …" at bounding box center [1168, 295] width 320 height 464
type textarea "hero.moveRight(2)"
type textarea "h"
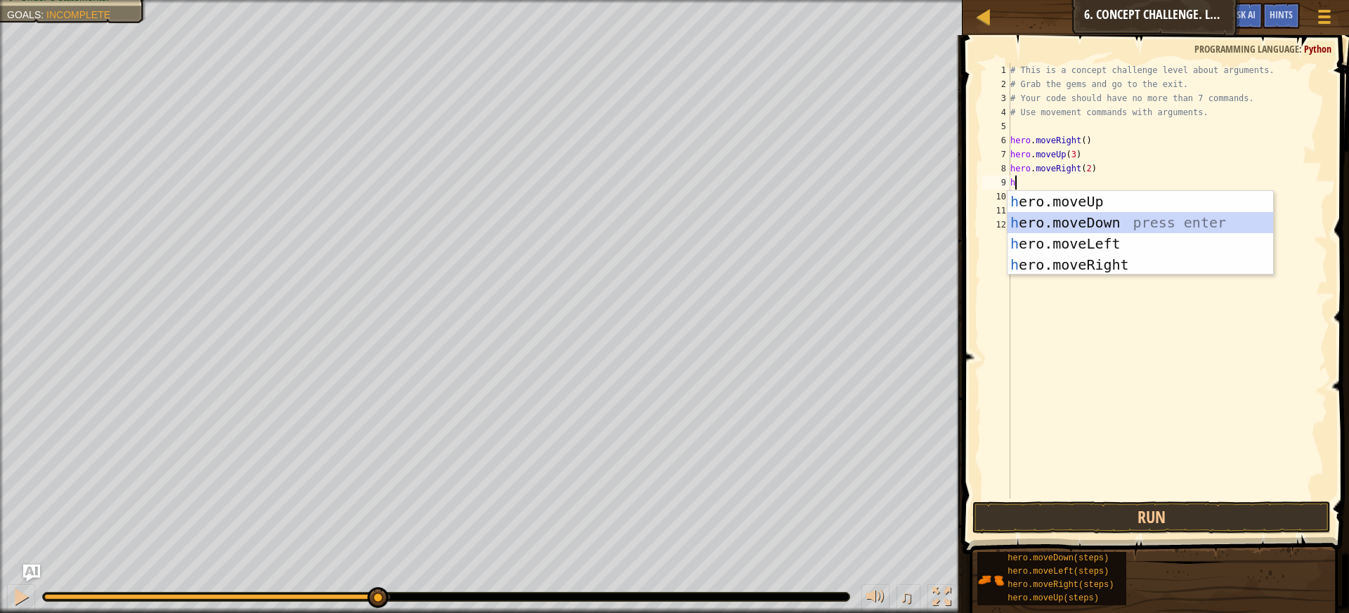
click at [1079, 227] on div "h ero.moveUp press enter h ero.moveDown press enter h ero.moveLeft press enter …" at bounding box center [1141, 254] width 266 height 126
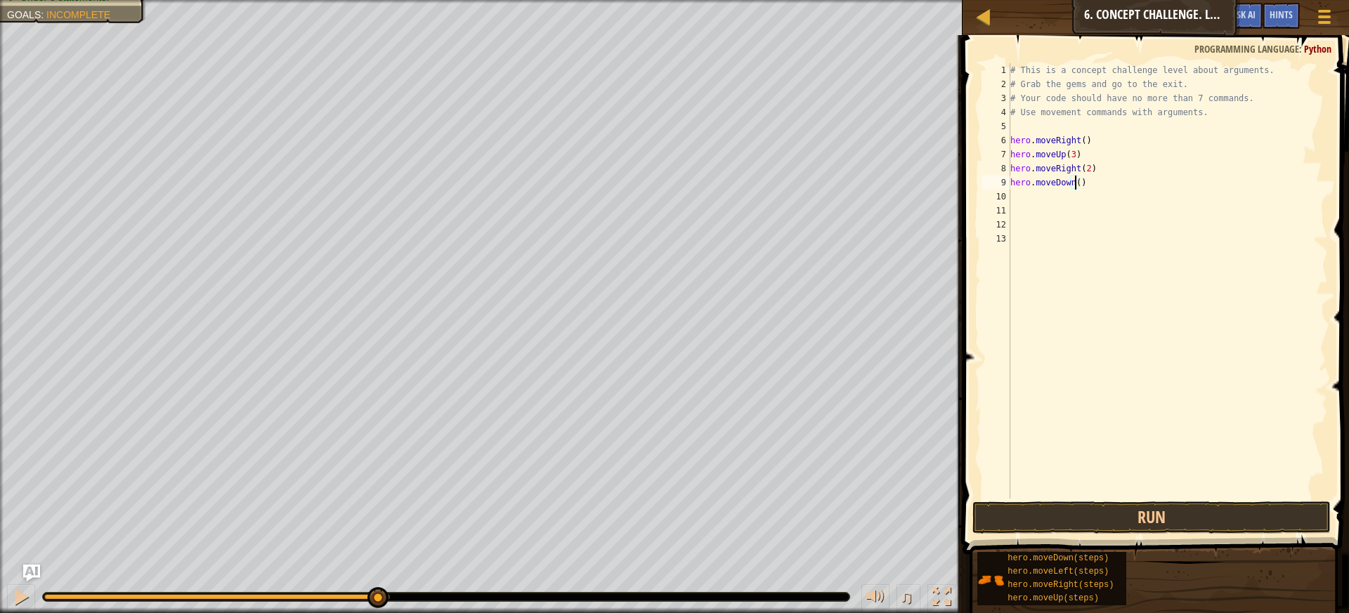
click at [1074, 185] on div "# This is a concept challenge level about arguments. # Grab the gems and go to …" at bounding box center [1168, 295] width 320 height 464
type textarea "hero.moveDown(3)"
click at [1093, 184] on div "# This is a concept challenge level about arguments. # Grab the gems and go to …" at bounding box center [1168, 295] width 320 height 464
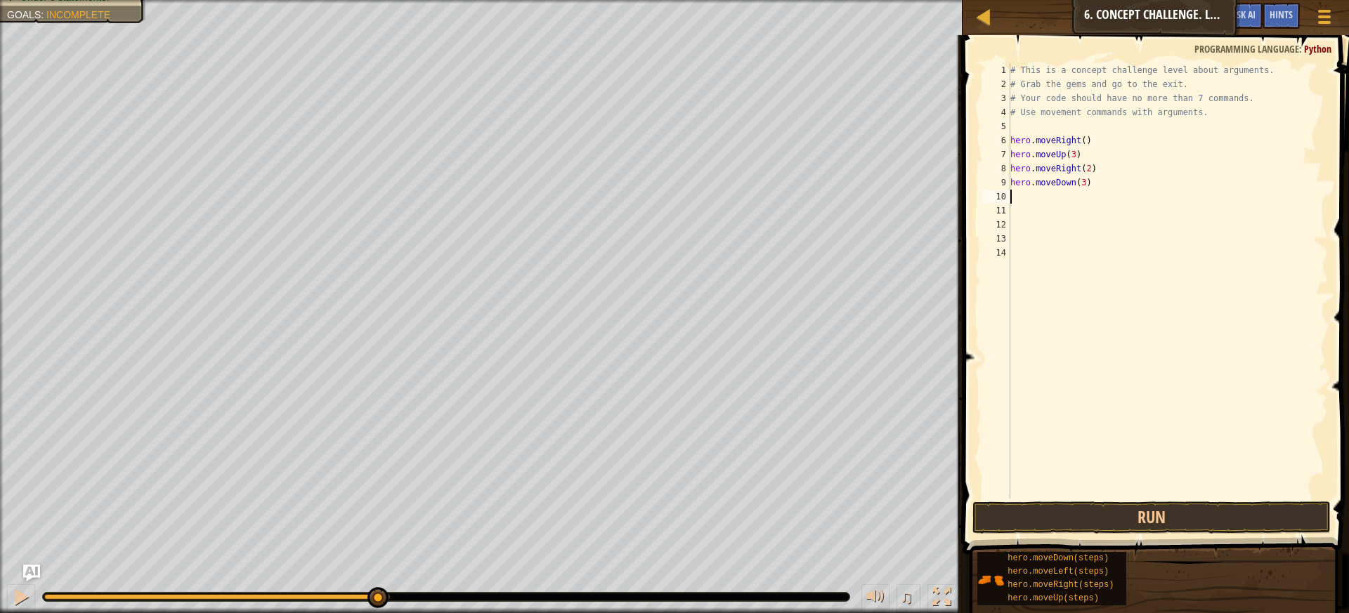
type textarea "h"
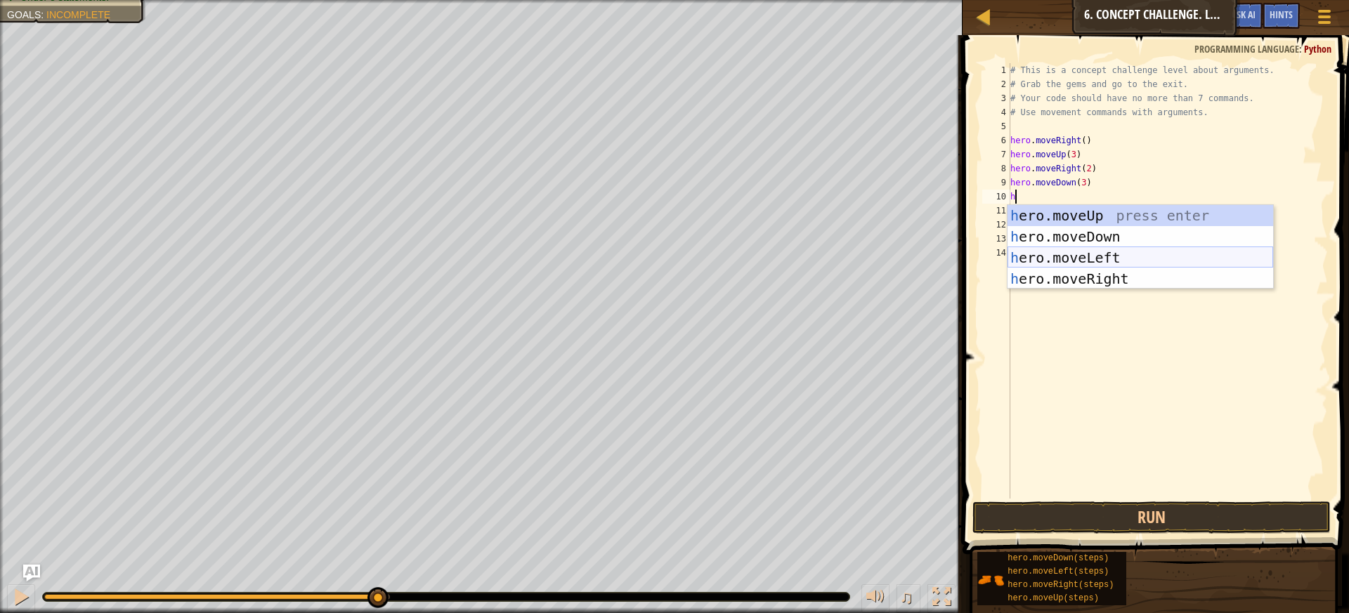
click at [1082, 262] on div "h ero.moveUp press enter h ero.moveDown press enter h ero.moveLeft press enter …" at bounding box center [1141, 268] width 266 height 126
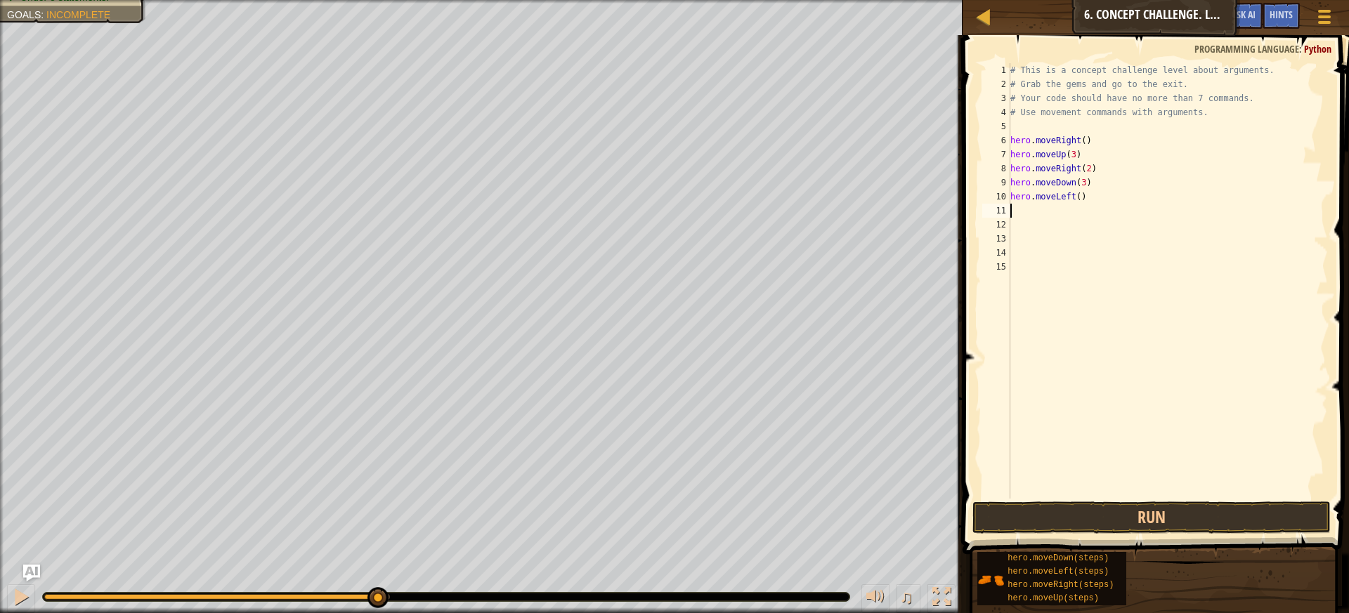
type textarea "h"
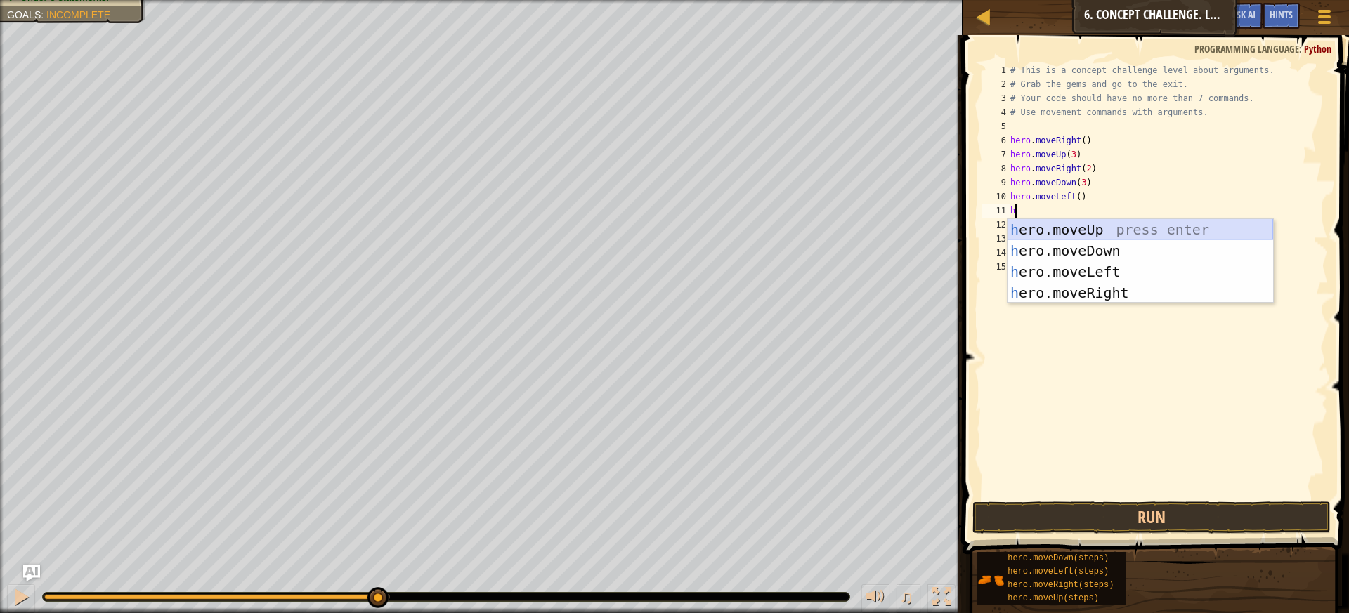
click at [1132, 228] on div "h ero.moveUp press enter h ero.moveDown press enter h ero.moveLeft press enter …" at bounding box center [1141, 282] width 266 height 126
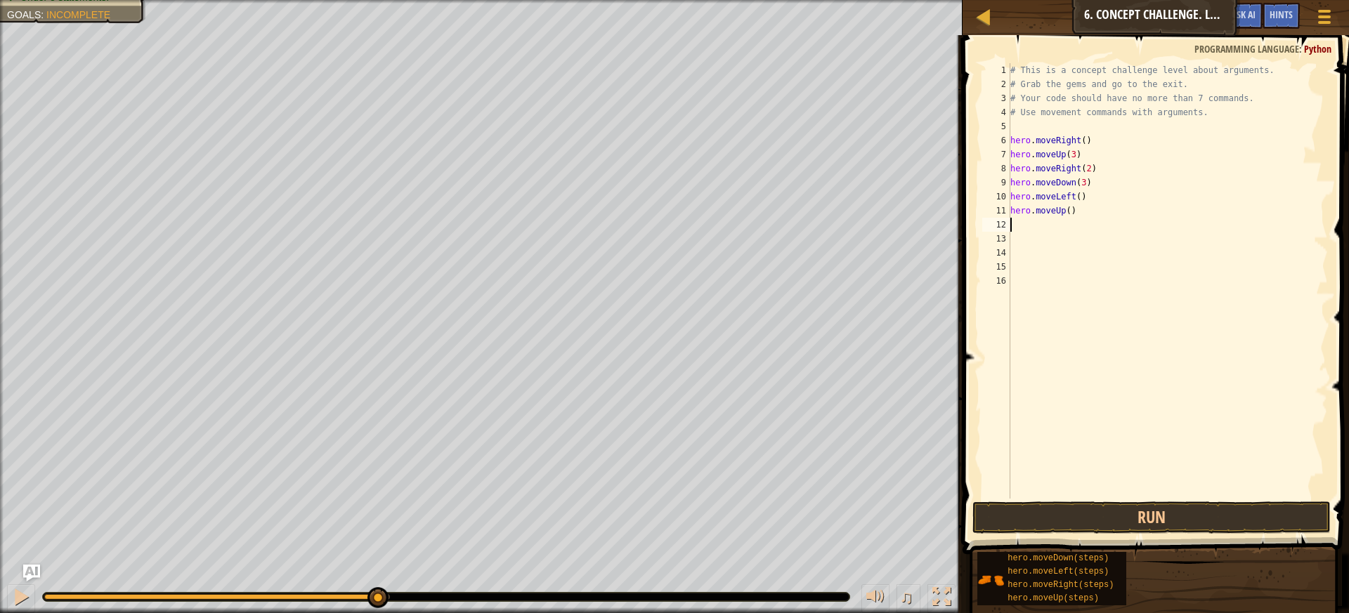
click at [1064, 210] on div "# This is a concept challenge level about arguments. # Grab the gems and go to …" at bounding box center [1168, 295] width 320 height 464
type textarea "hero.moveUp(2)"
click at [1015, 224] on div "# This is a concept challenge level about arguments. # Grab the gems and go to …" at bounding box center [1168, 295] width 320 height 464
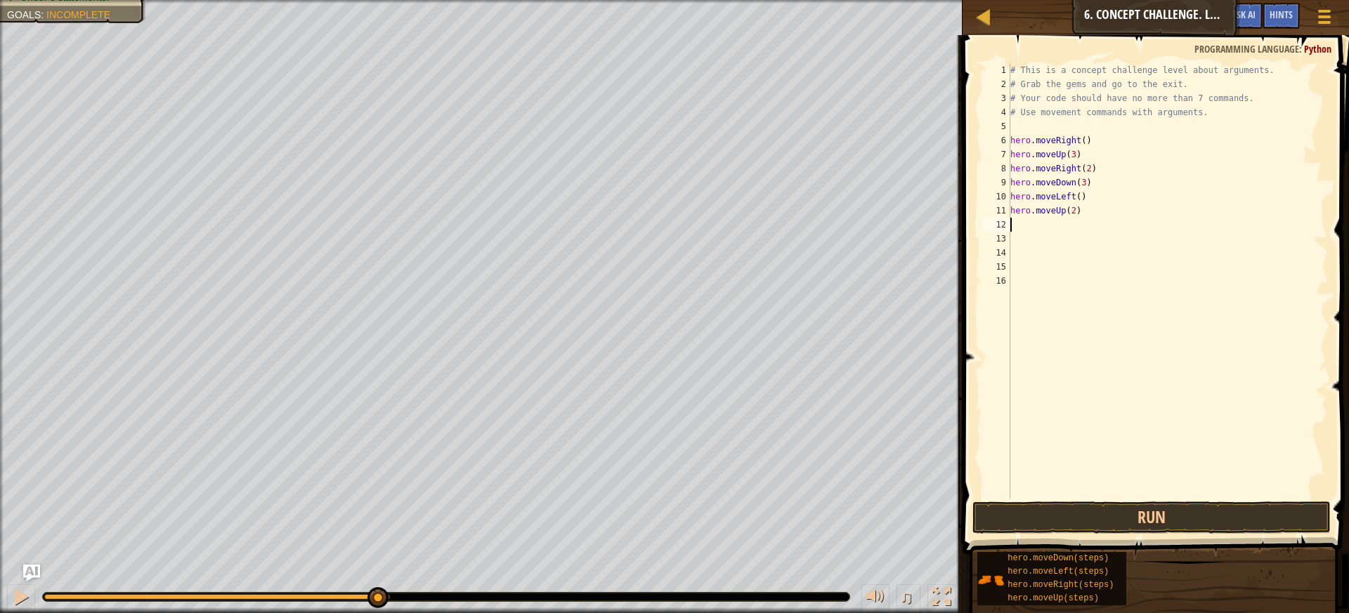
type textarea "h"
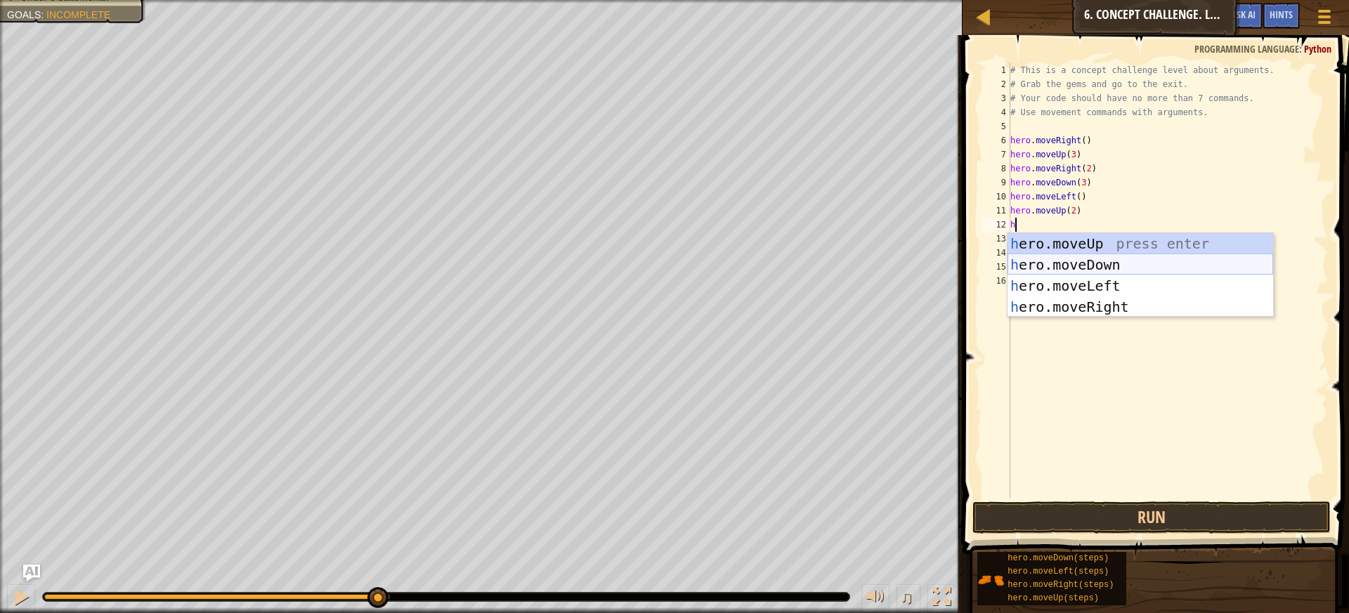
click at [1105, 260] on div "h ero.moveUp press enter h ero.moveDown press enter h ero.moveLeft press enter …" at bounding box center [1141, 296] width 266 height 126
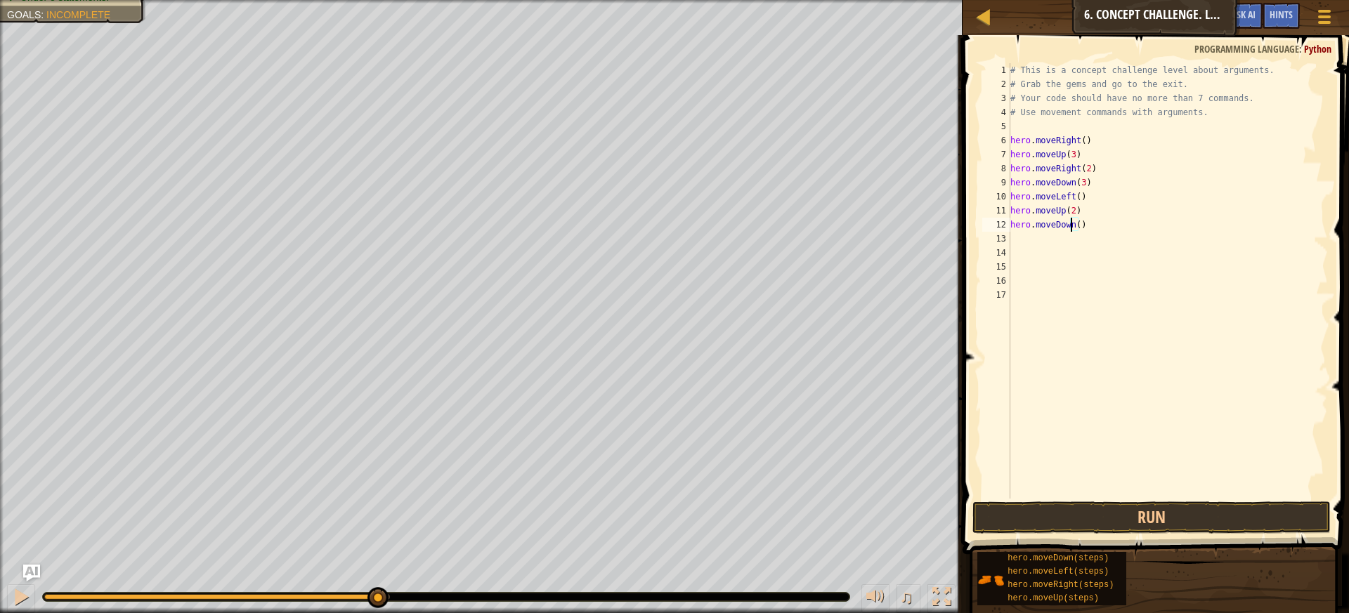
click at [1072, 228] on div "# This is a concept challenge level about arguments. # Grab the gems and go to …" at bounding box center [1168, 295] width 320 height 464
click at [1076, 230] on div "# This is a concept challenge level about arguments. # Grab the gems and go to …" at bounding box center [1168, 295] width 320 height 464
type textarea "hero.moveDown(2)"
click at [1009, 240] on div "hero.moveDown(2) 1 2 3 4 5 6 7 8 9 10 11 12 13 14 15 16 17 # This is a concept …" at bounding box center [1154, 281] width 349 height 436
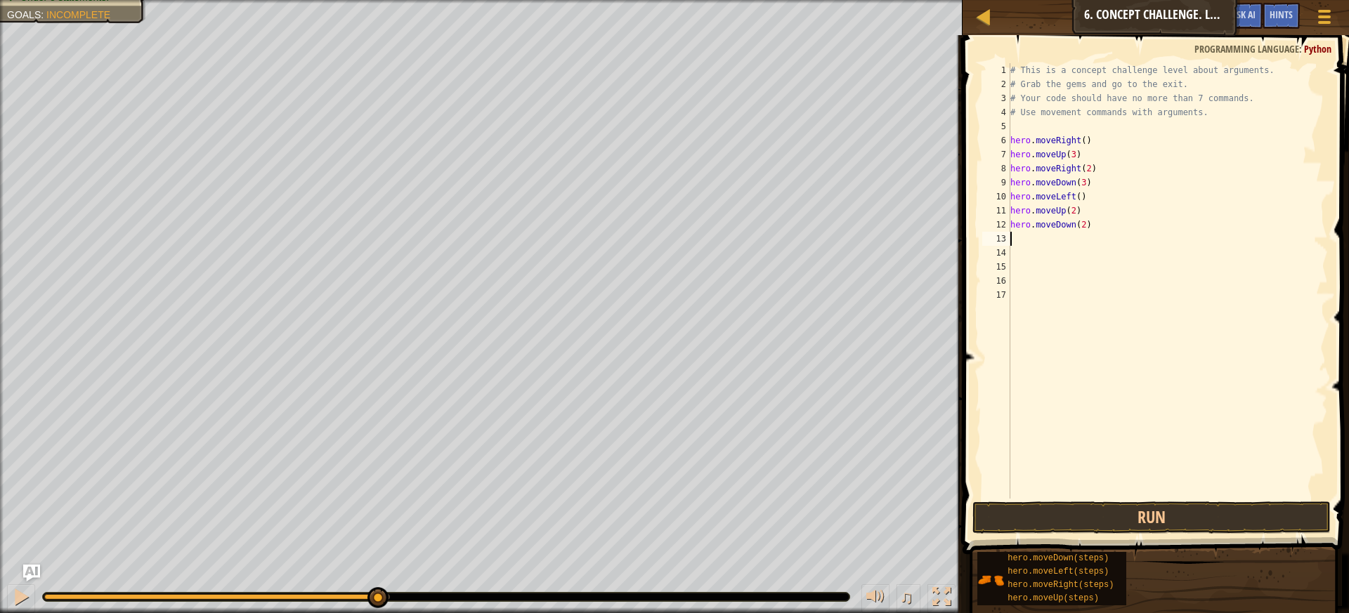
scroll to position [6, 0]
type textarea "h"
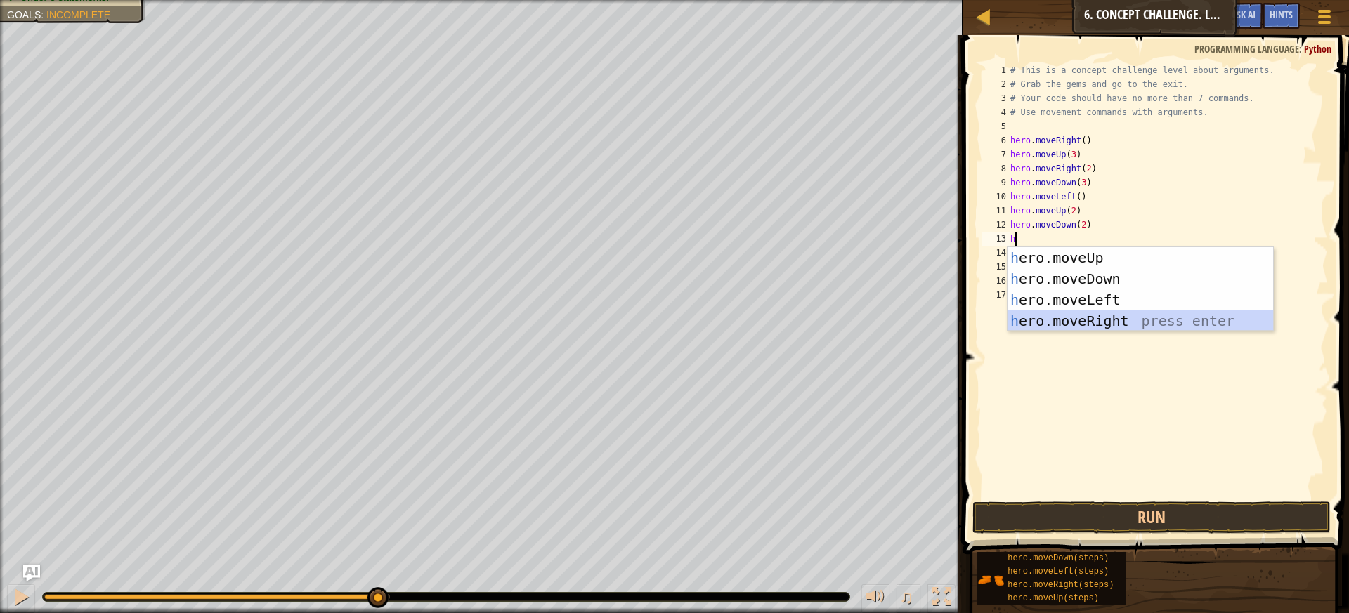
click at [1112, 320] on div "h ero.moveUp press enter h ero.moveDown press enter h ero.moveLeft press enter …" at bounding box center [1141, 310] width 266 height 126
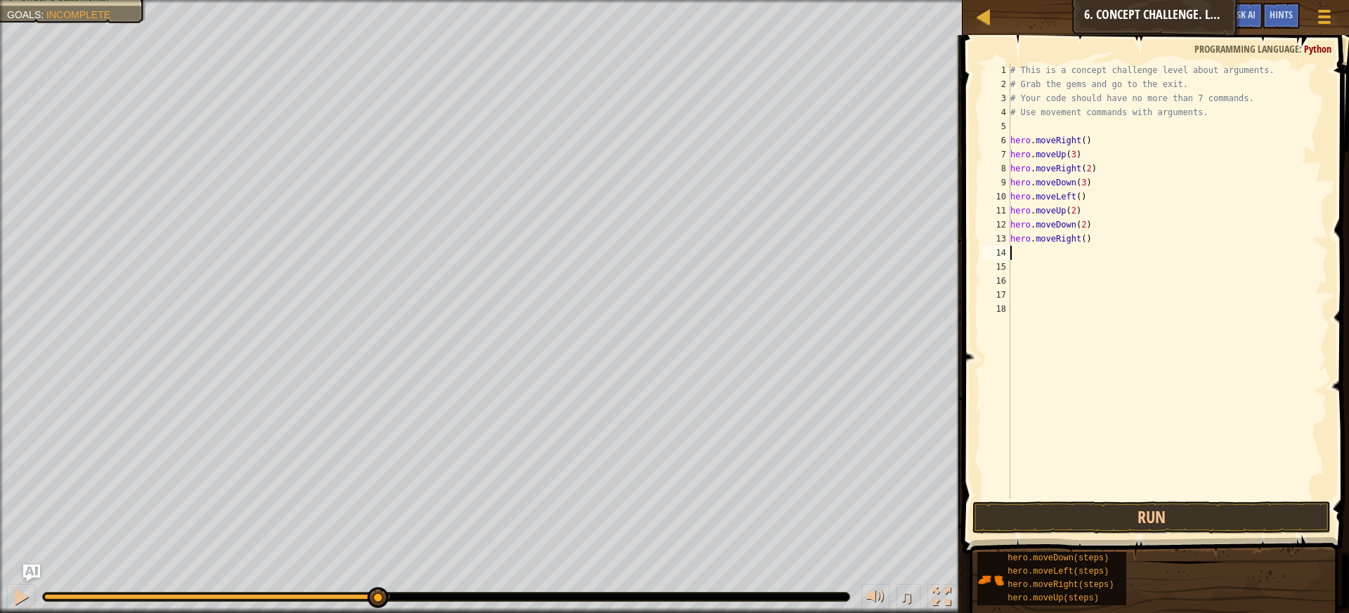
click at [1077, 238] on div "# This is a concept challenge level about arguments. # Grab the gems and go to …" at bounding box center [1168, 295] width 320 height 464
click at [1078, 236] on div "# This is a concept challenge level about arguments. # Grab the gems and go to …" at bounding box center [1168, 295] width 320 height 464
type textarea "hero.moveRight(2)"
click at [1029, 258] on div "# This is a concept challenge level about arguments. # Grab the gems and go to …" at bounding box center [1168, 295] width 320 height 464
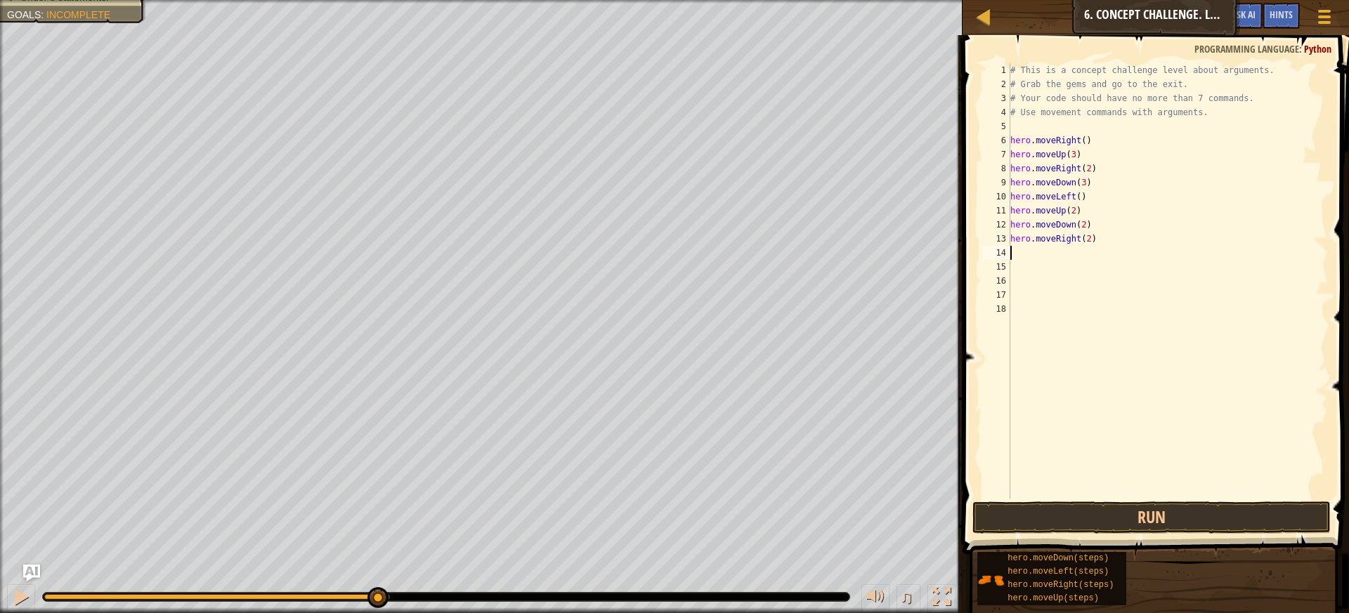
scroll to position [6, 0]
type textarea "h"
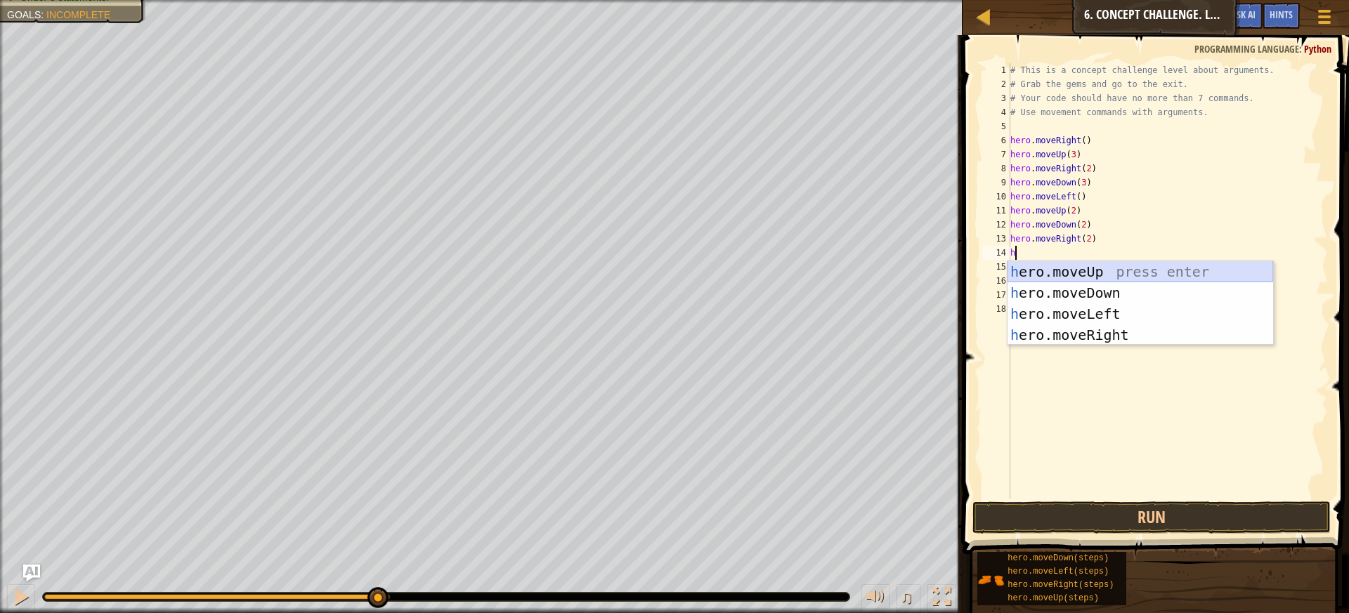
click at [1097, 278] on div "h ero.moveUp press enter h ero.moveDown press enter h ero.moveLeft press enter …" at bounding box center [1141, 324] width 266 height 126
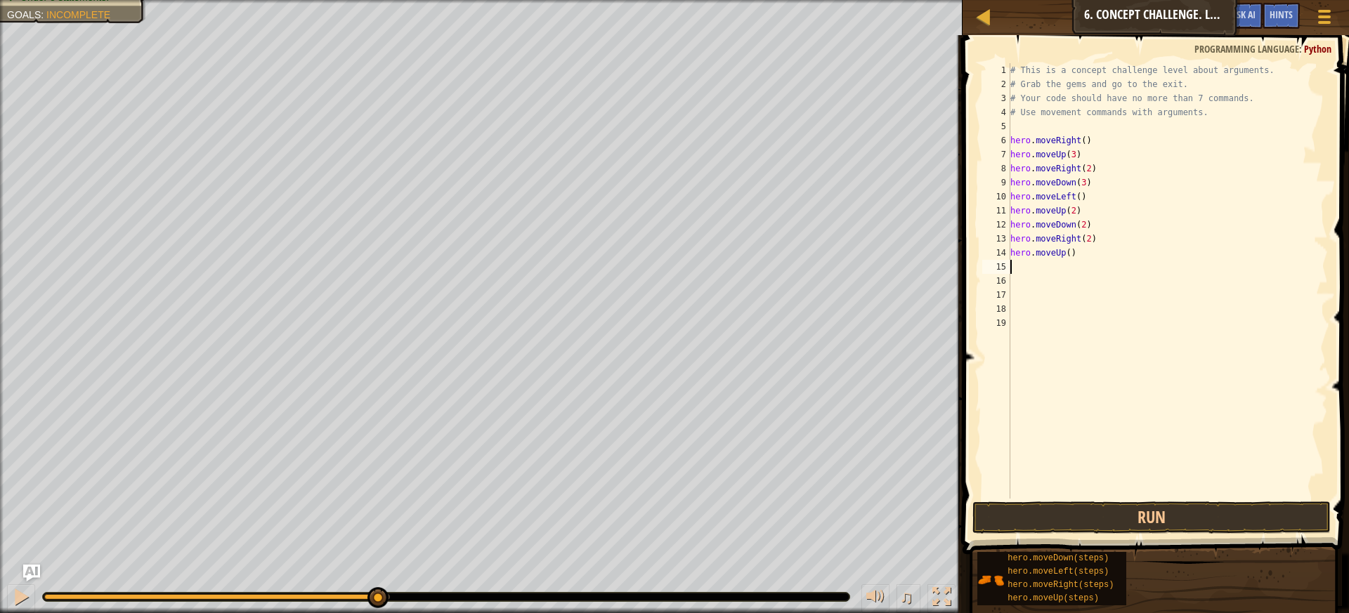
click at [1067, 249] on div "# This is a concept challenge level about arguments. # Grab the gems and go to …" at bounding box center [1168, 295] width 320 height 464
click at [1190, 509] on button "Run" at bounding box center [1152, 518] width 359 height 32
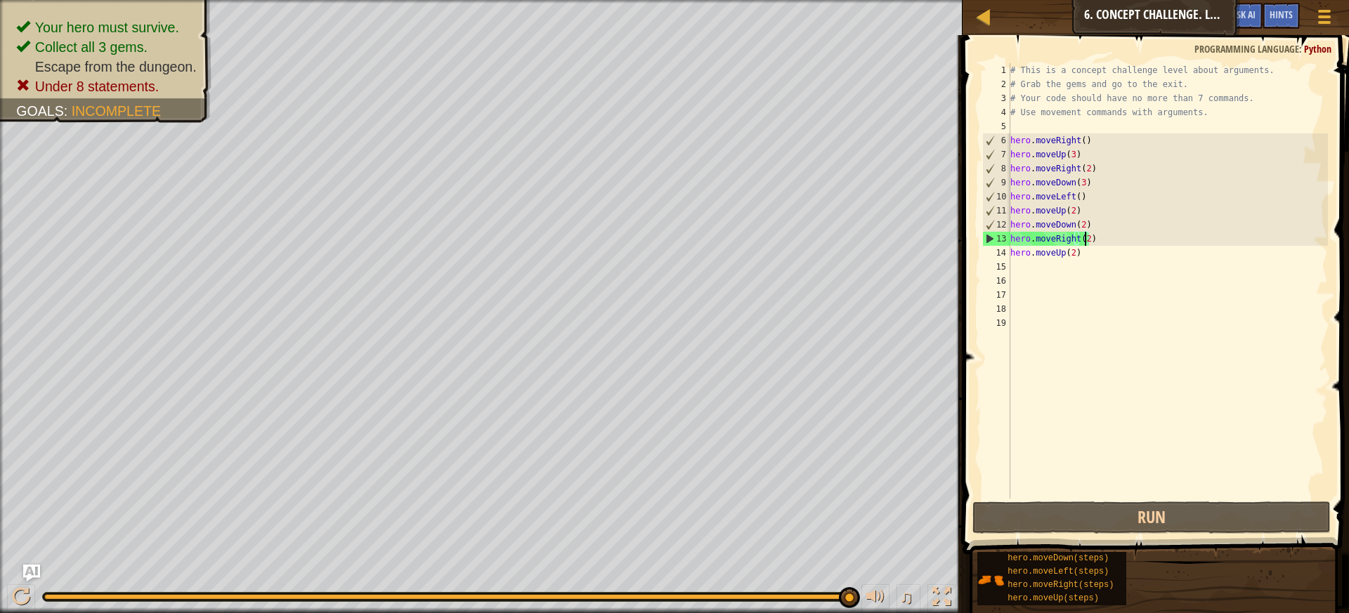
click at [1084, 245] on div "# This is a concept challenge level about arguments. # Grab the gems and go to …" at bounding box center [1168, 295] width 320 height 464
click at [1083, 253] on div "# This is a concept challenge level about arguments. # Grab the gems and go to …" at bounding box center [1168, 295] width 320 height 464
click at [1084, 238] on div "# This is a concept challenge level about arguments. # Grab the gems and go to …" at bounding box center [1168, 295] width 320 height 464
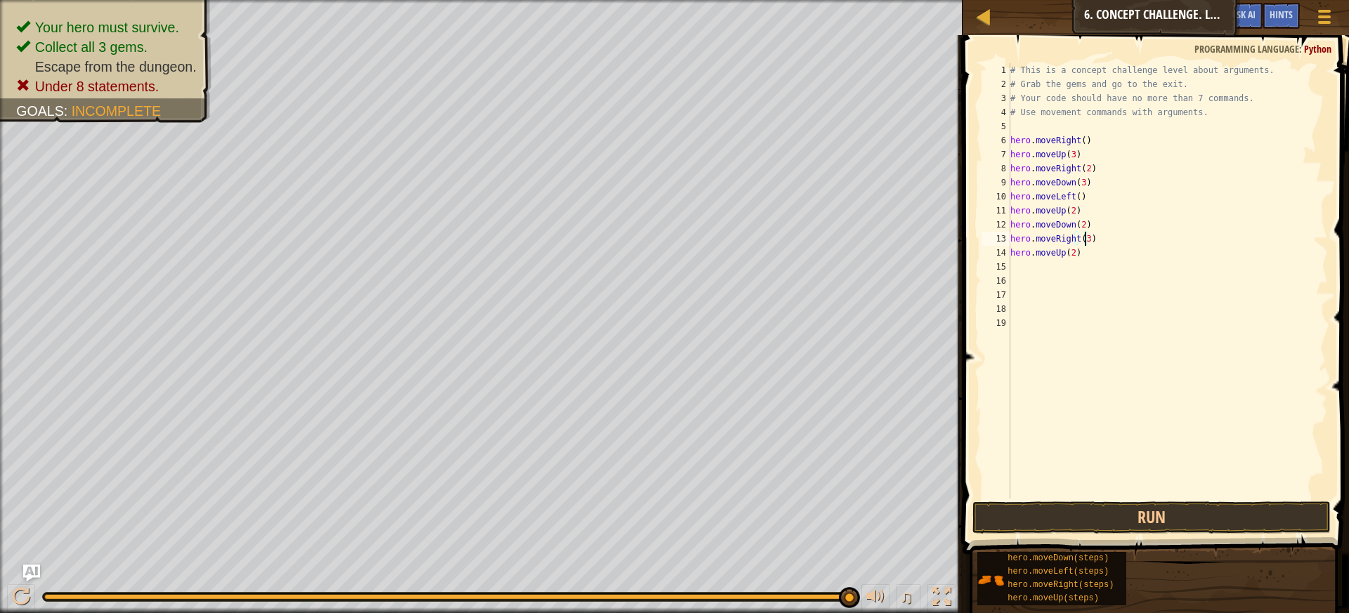
scroll to position [6, 6]
click at [1070, 503] on button "Run" at bounding box center [1152, 518] width 359 height 32
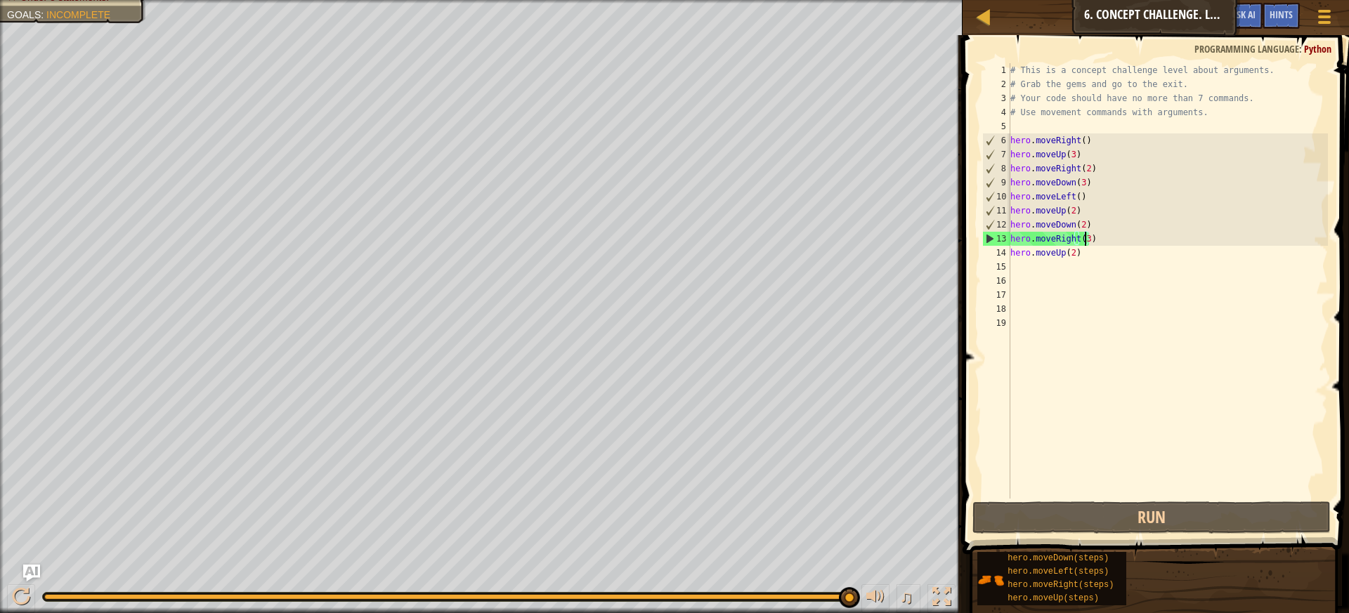
click at [1078, 224] on div "# This is a concept challenge level about arguments. # Grab the gems and go to …" at bounding box center [1168, 295] width 320 height 464
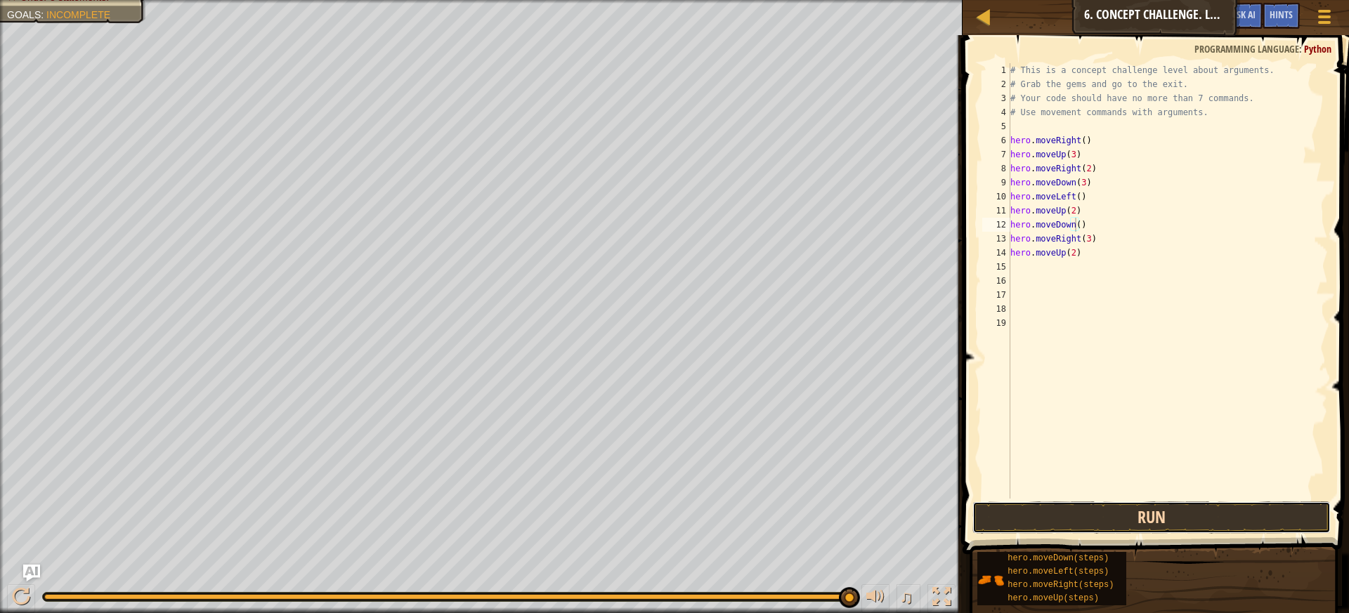
click at [1241, 515] on button "Run" at bounding box center [1152, 518] width 359 height 32
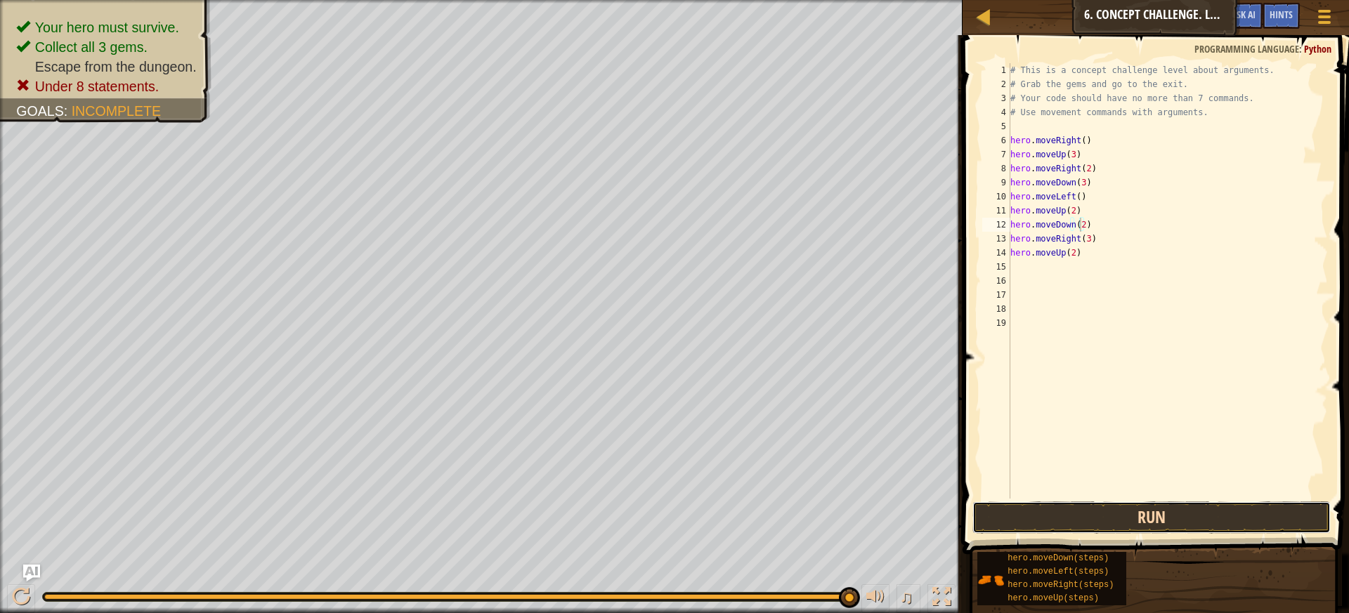
click at [1133, 510] on button "Run" at bounding box center [1152, 518] width 359 height 32
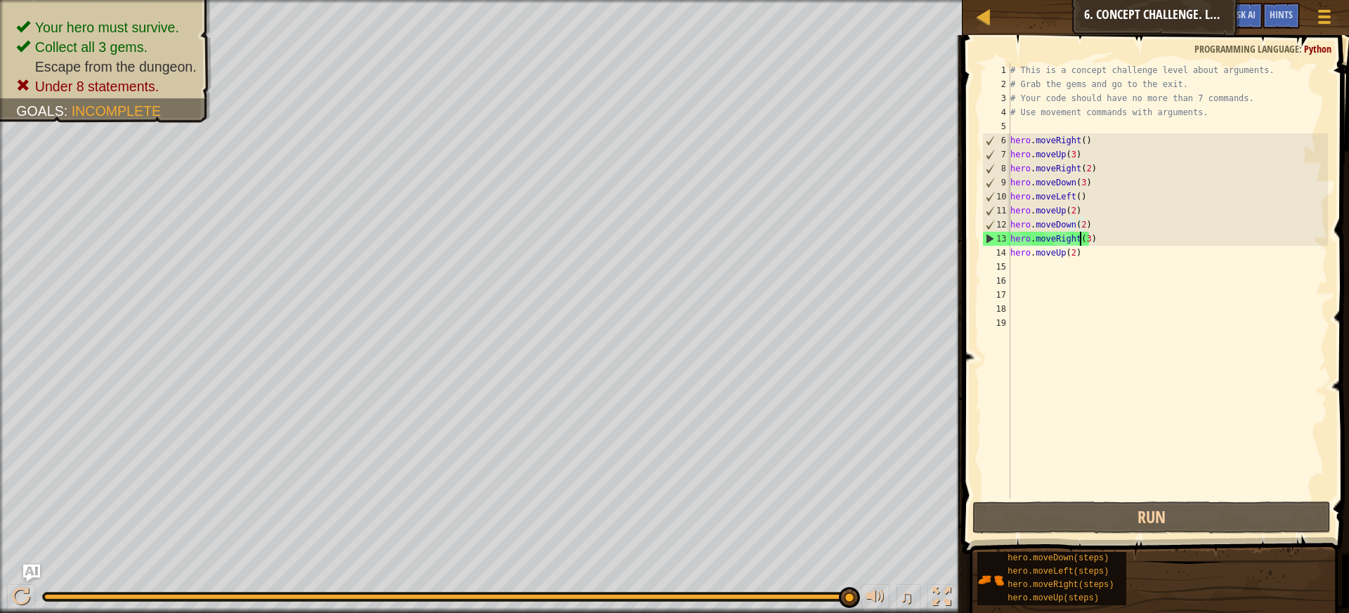
click at [1082, 237] on div "# This is a concept challenge level about arguments. # Grab the gems and go to …" at bounding box center [1168, 295] width 320 height 464
click at [1091, 236] on div "# This is a concept challenge level about arguments. # Grab the gems and go to …" at bounding box center [1168, 295] width 320 height 464
click at [1084, 239] on div "# This is a concept challenge level about arguments. # Grab the gems and go to …" at bounding box center [1168, 295] width 320 height 464
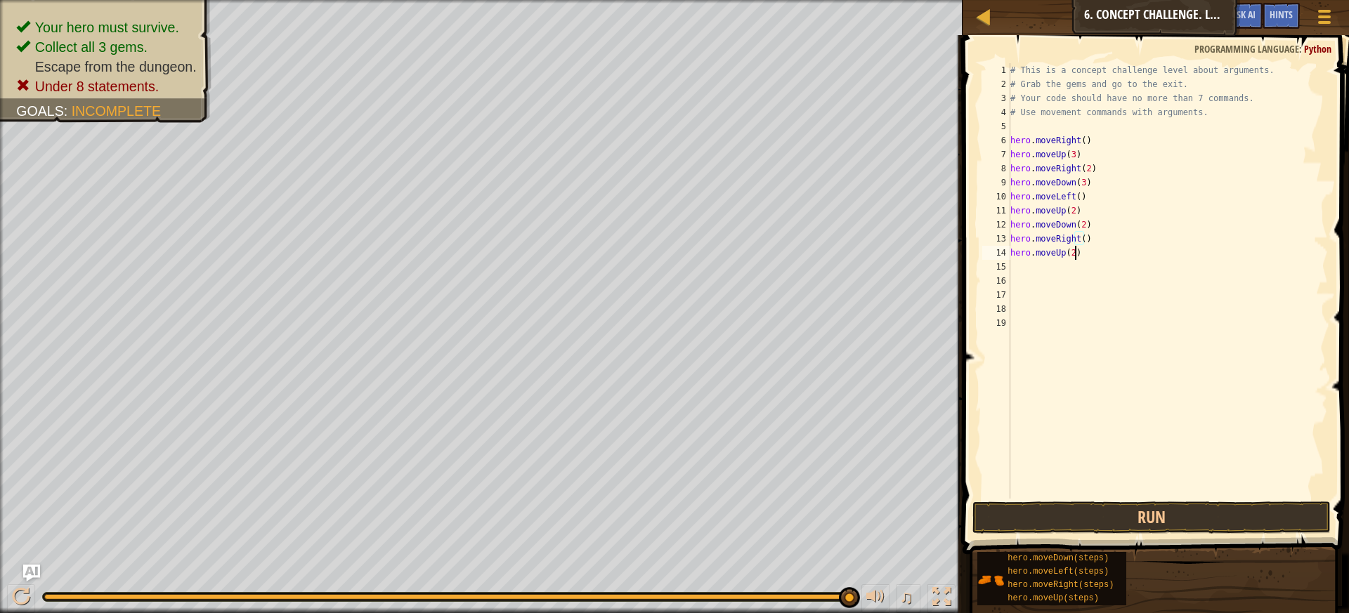
click at [1073, 254] on div "# This is a concept challenge level about arguments. # Grab the gems and go to …" at bounding box center [1168, 295] width 320 height 464
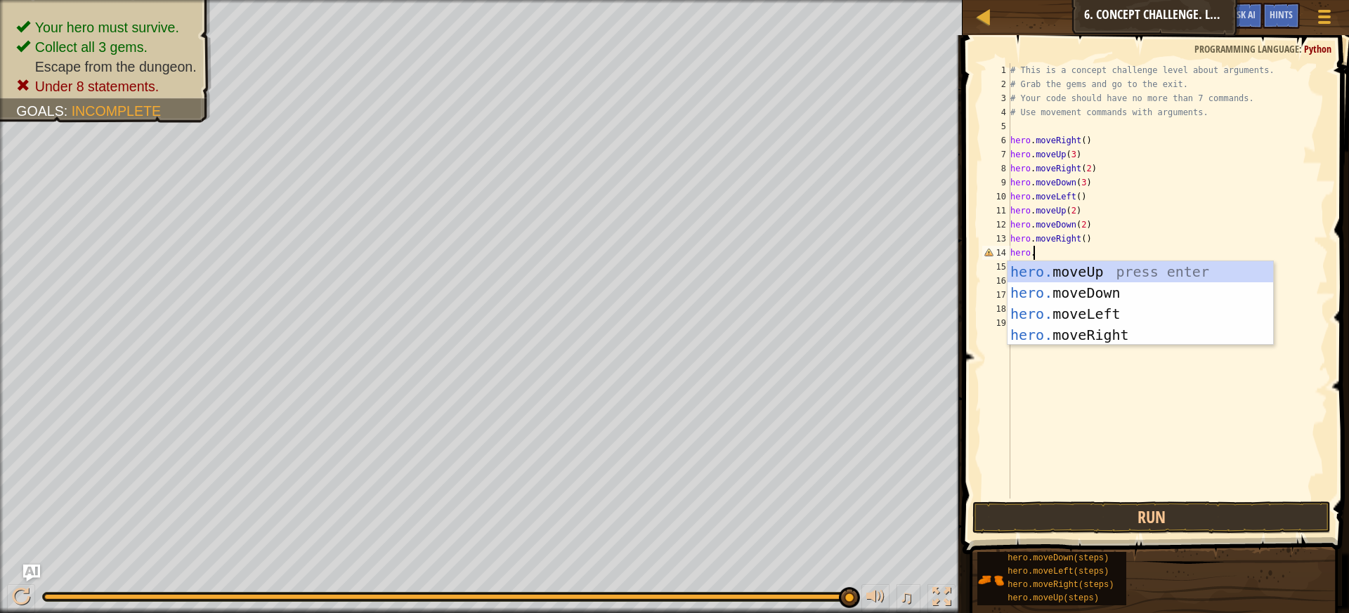
type textarea "h"
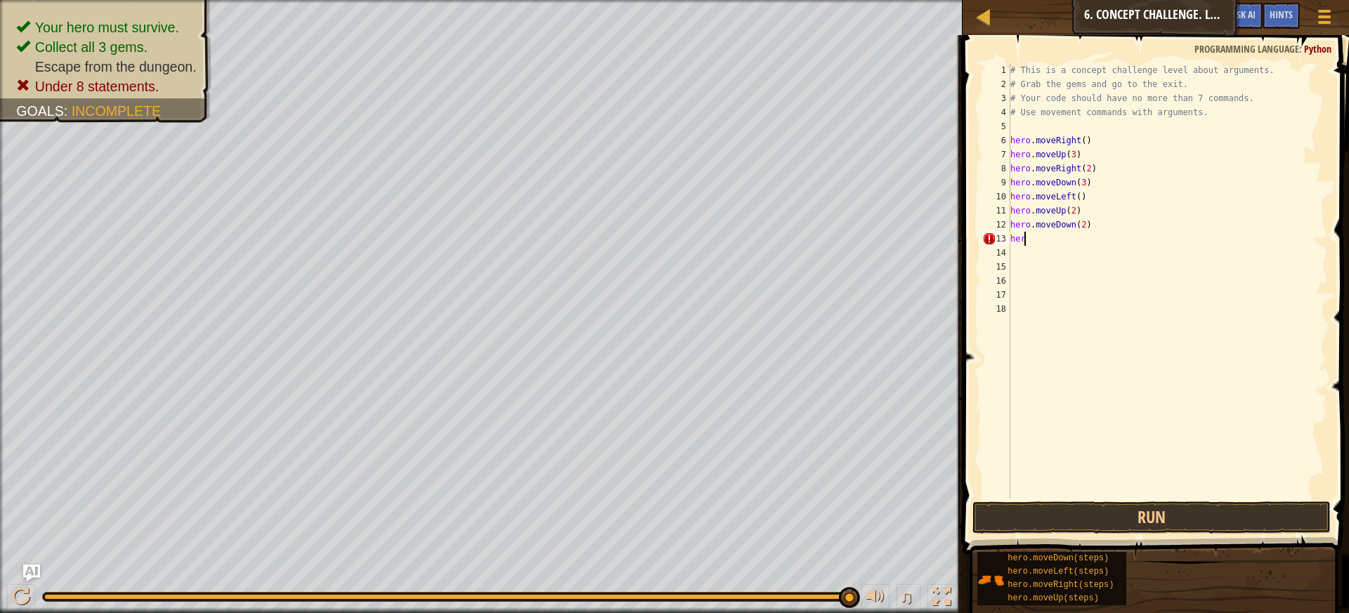
type textarea "h"
click at [1069, 224] on div "# This is a concept challenge level about arguments. # Grab the gems and go to …" at bounding box center [1168, 295] width 320 height 464
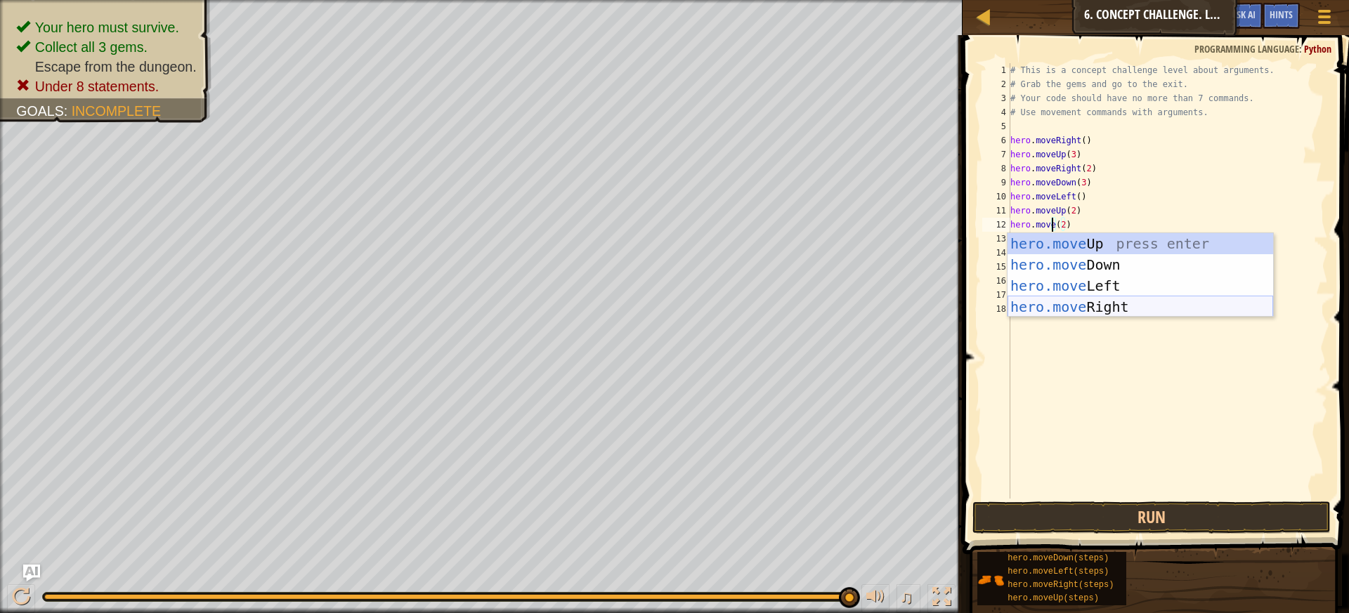
click at [1102, 300] on div "hero.move Up press enter hero.move Down press enter hero.move Left press enter …" at bounding box center [1141, 296] width 266 height 126
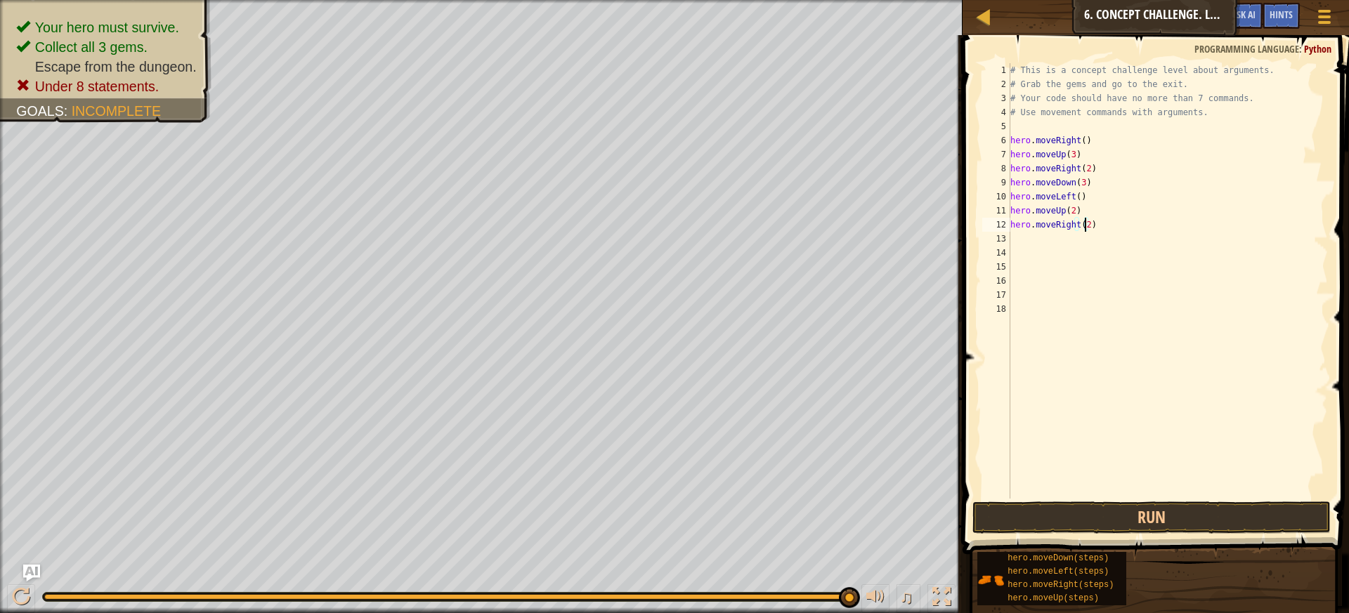
click at [1083, 227] on div "# This is a concept challenge level about arguments. # Grab the gems and go to …" at bounding box center [1168, 295] width 320 height 464
type textarea "hero.moveRight(3)"
click at [1098, 502] on div "hero.moveRight(3) 1 2 3 4 5 6 7 8 9 10 11 12 13 14 15 16 17 18 # This is a conc…" at bounding box center [1154, 322] width 391 height 561
click at [1102, 509] on button "Run" at bounding box center [1152, 518] width 359 height 32
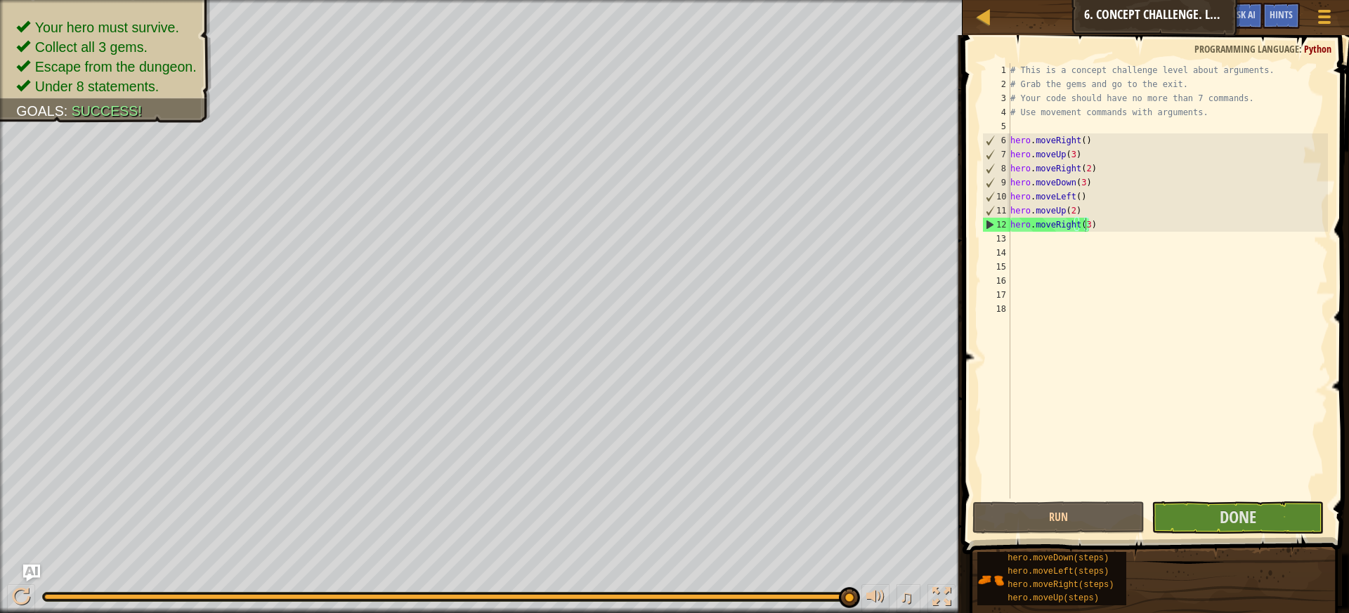
click at [1229, 500] on span at bounding box center [1158, 274] width 398 height 561
click at [1216, 528] on button "Done" at bounding box center [1238, 518] width 172 height 32
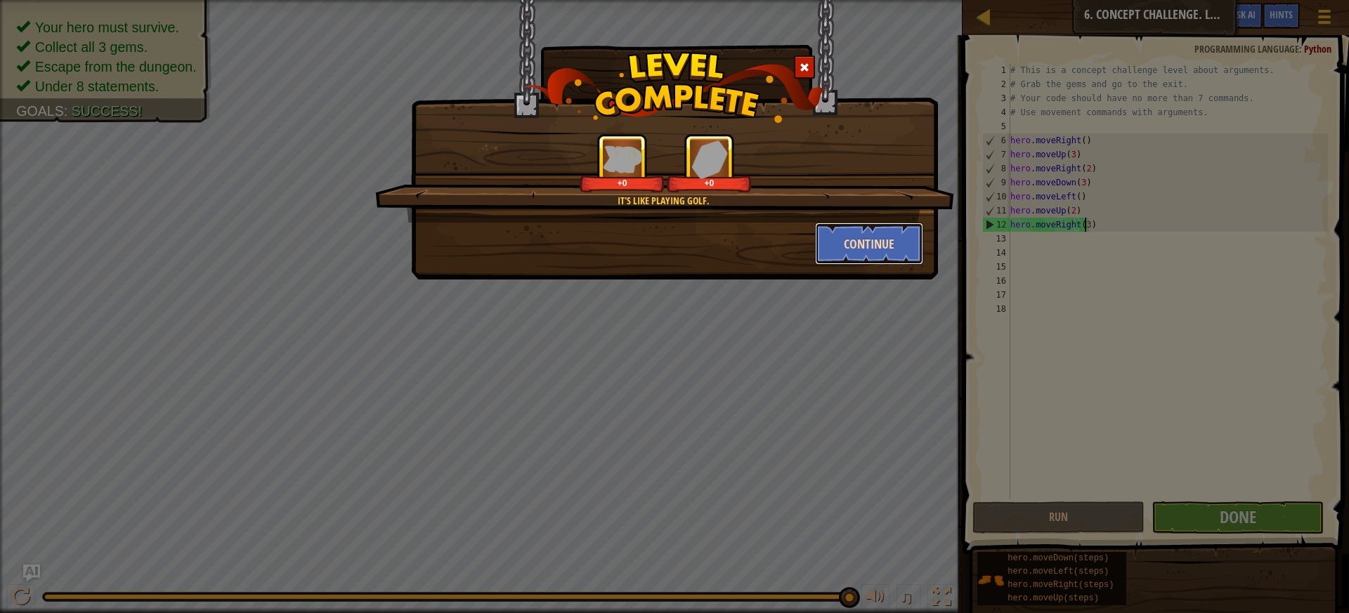
click at [882, 233] on button "Continue" at bounding box center [869, 244] width 109 height 42
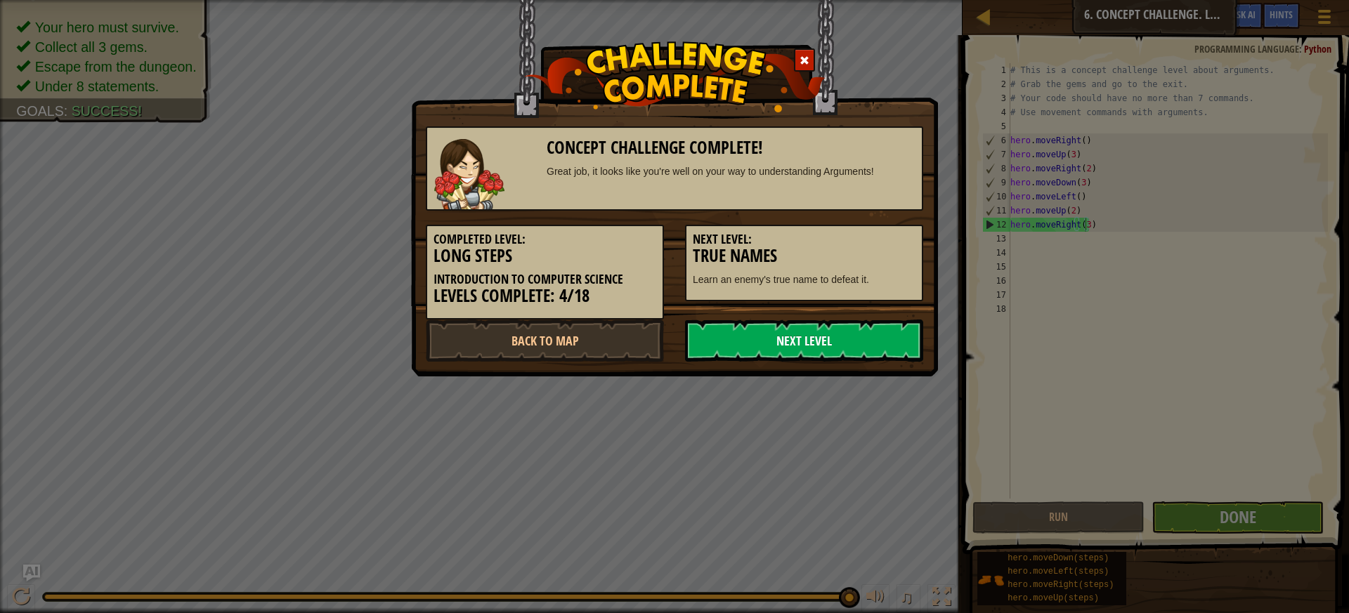
click at [737, 344] on link "Next Level" at bounding box center [804, 341] width 238 height 42
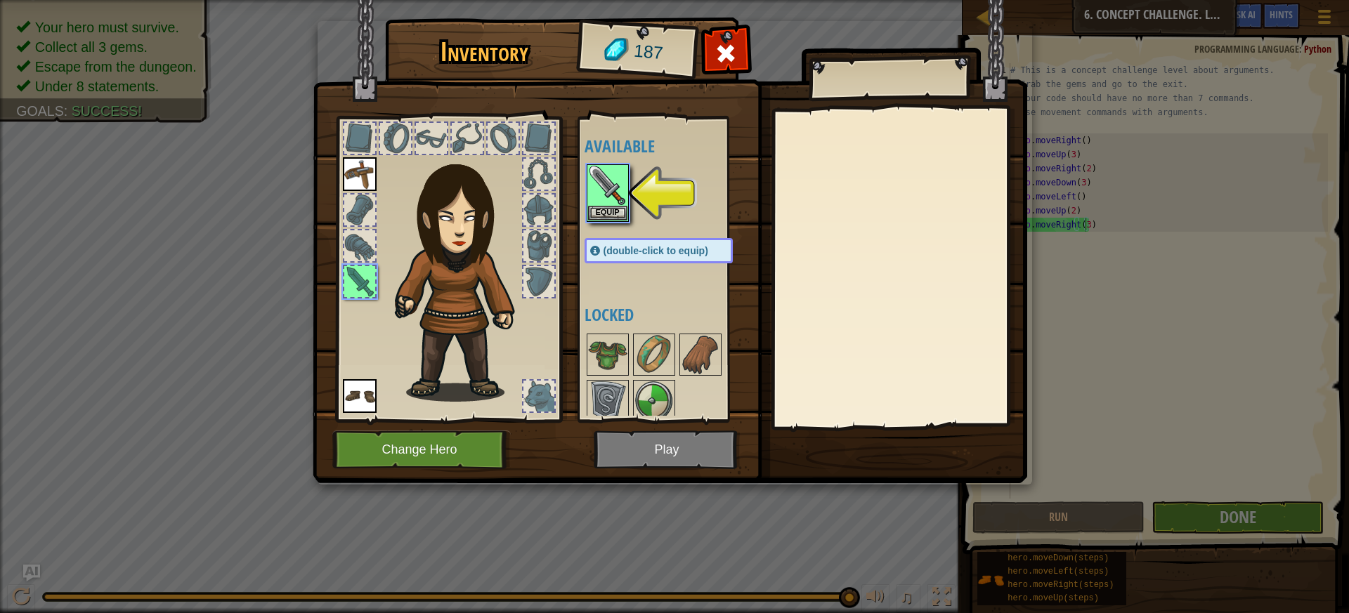
click at [654, 457] on img at bounding box center [670, 228] width 715 height 510
click at [611, 218] on button "Equip" at bounding box center [607, 212] width 39 height 15
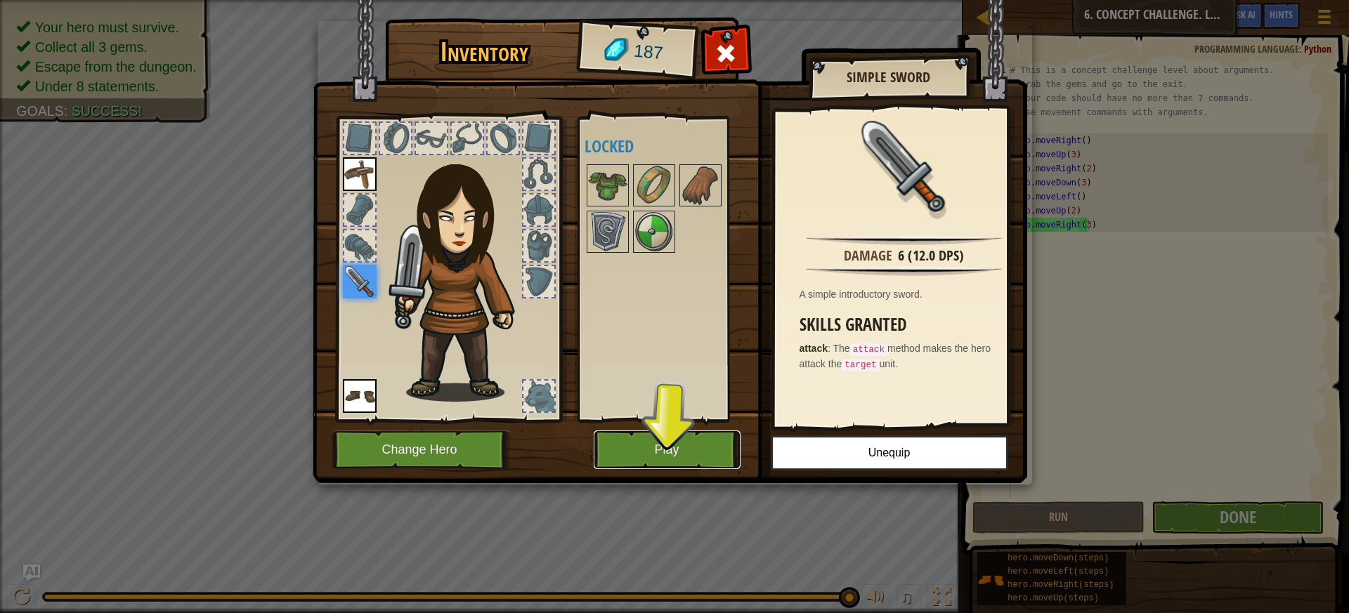
click at [721, 448] on button "Play" at bounding box center [667, 450] width 147 height 39
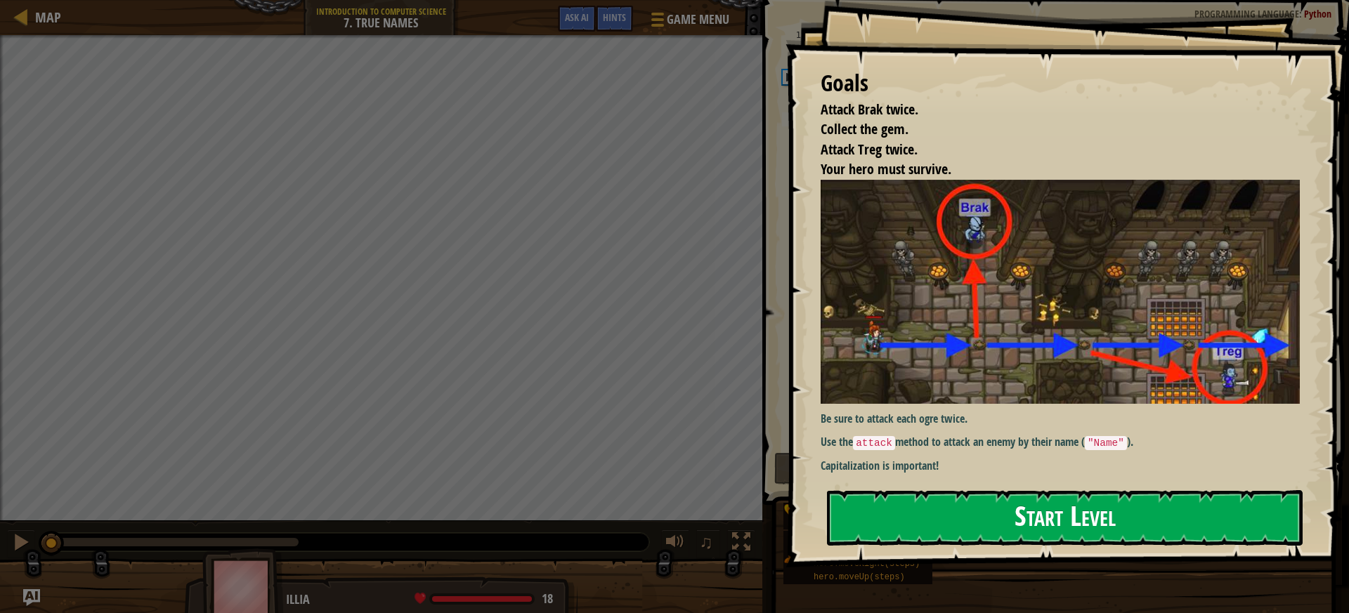
click at [989, 533] on button "Start Level" at bounding box center [1065, 519] width 476 height 56
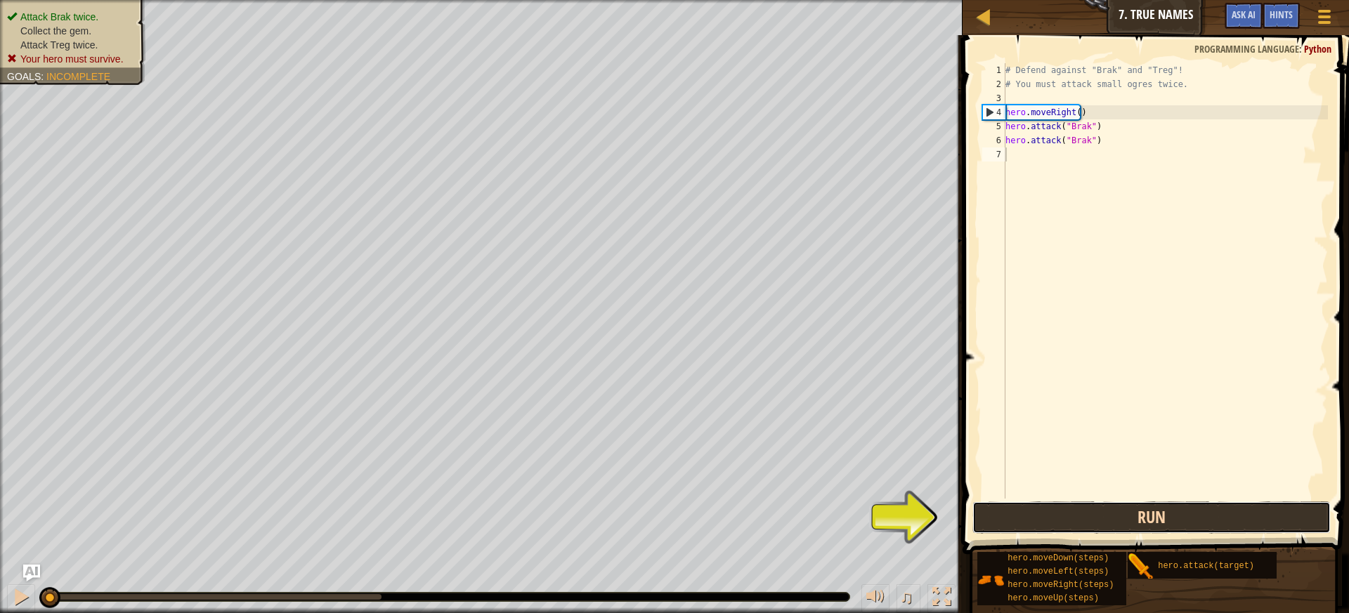
click at [1065, 511] on button "Run" at bounding box center [1152, 518] width 359 height 32
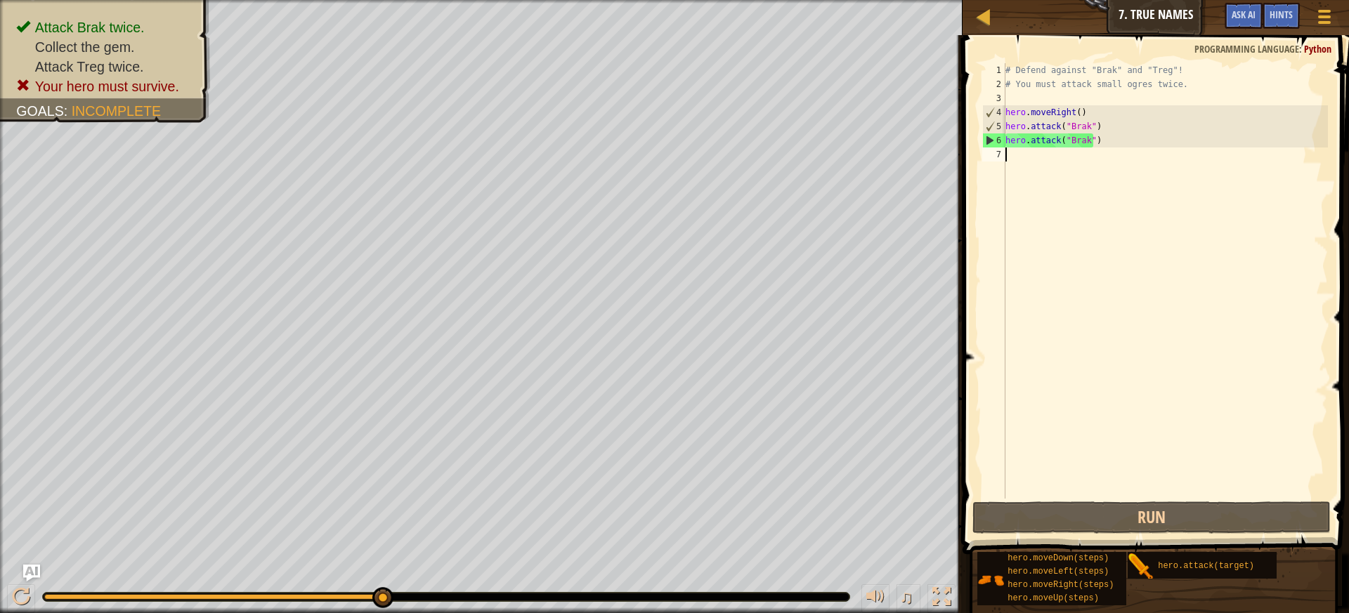
scroll to position [6, 0]
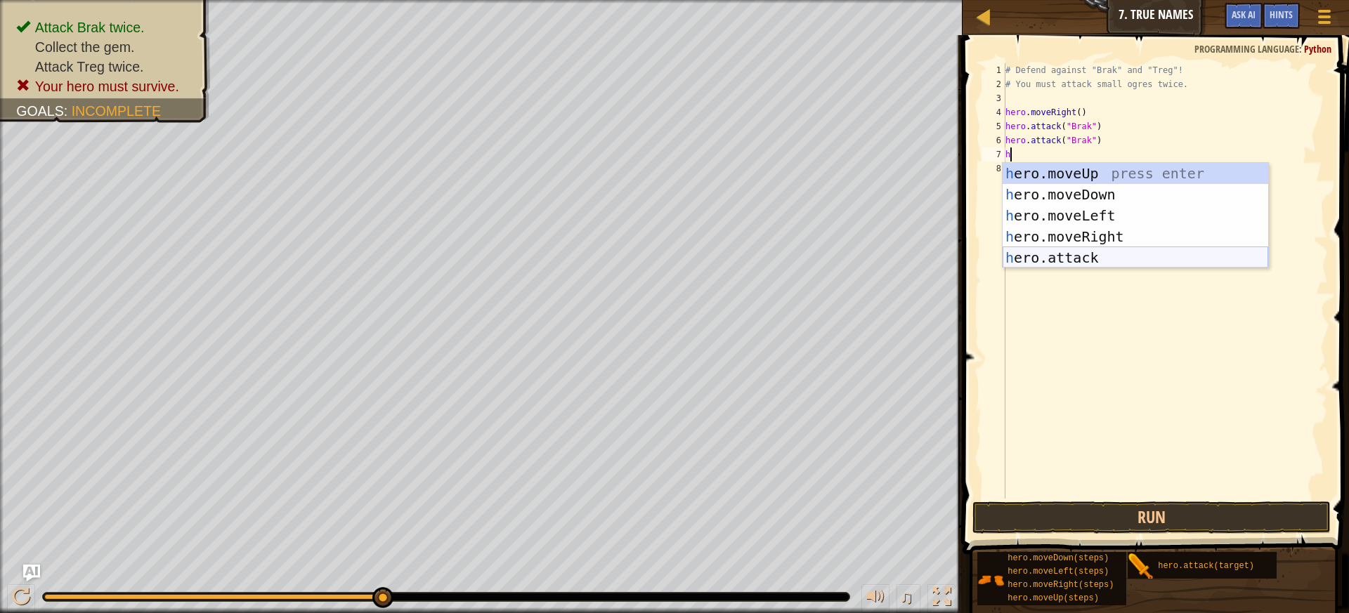
click at [1077, 257] on div "h ero.moveUp press enter h ero.moveDown press enter h ero.moveLeft press enter …" at bounding box center [1136, 237] width 266 height 148
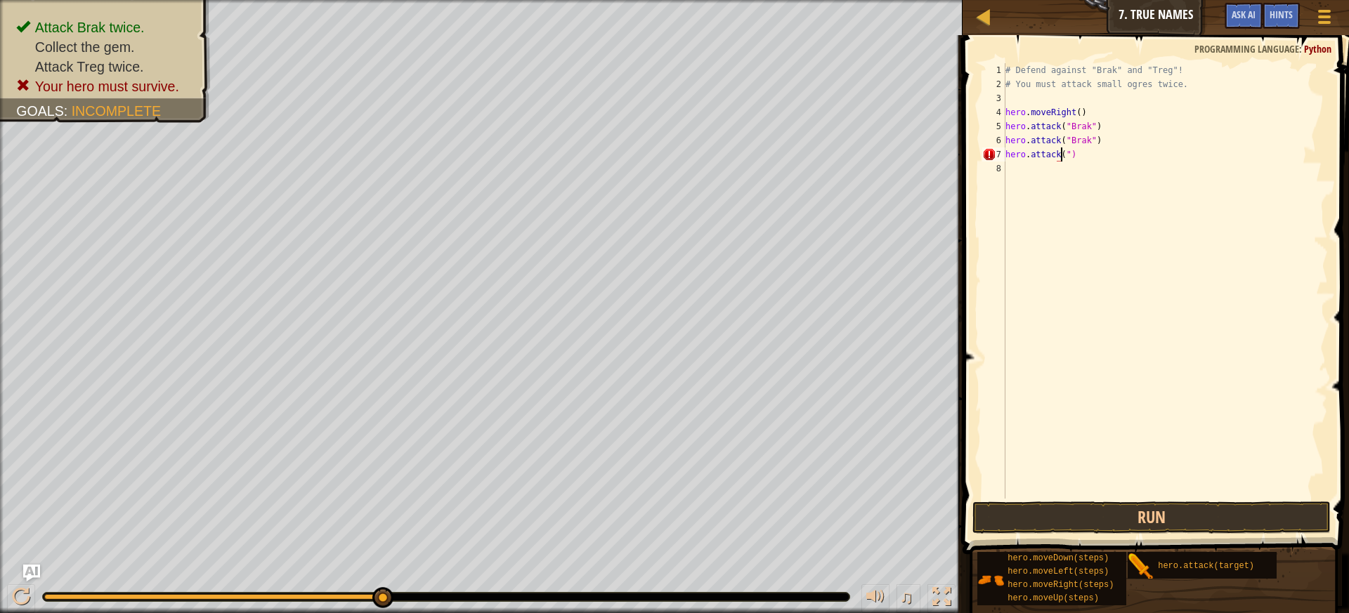
scroll to position [6, 5]
type textarea "hero.attack("treg")"
click at [1018, 164] on div "# Defend against "Brak" and "Treg"! # You must attack small ogres twice. hero .…" at bounding box center [1165, 295] width 325 height 464
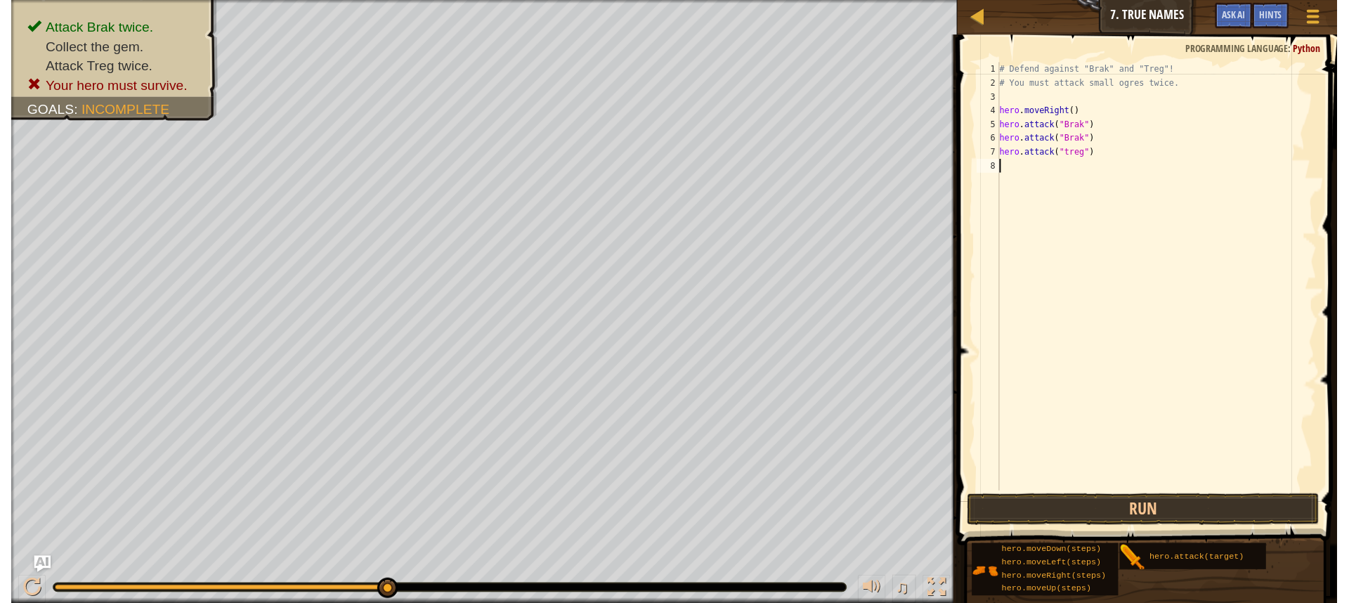
scroll to position [6, 0]
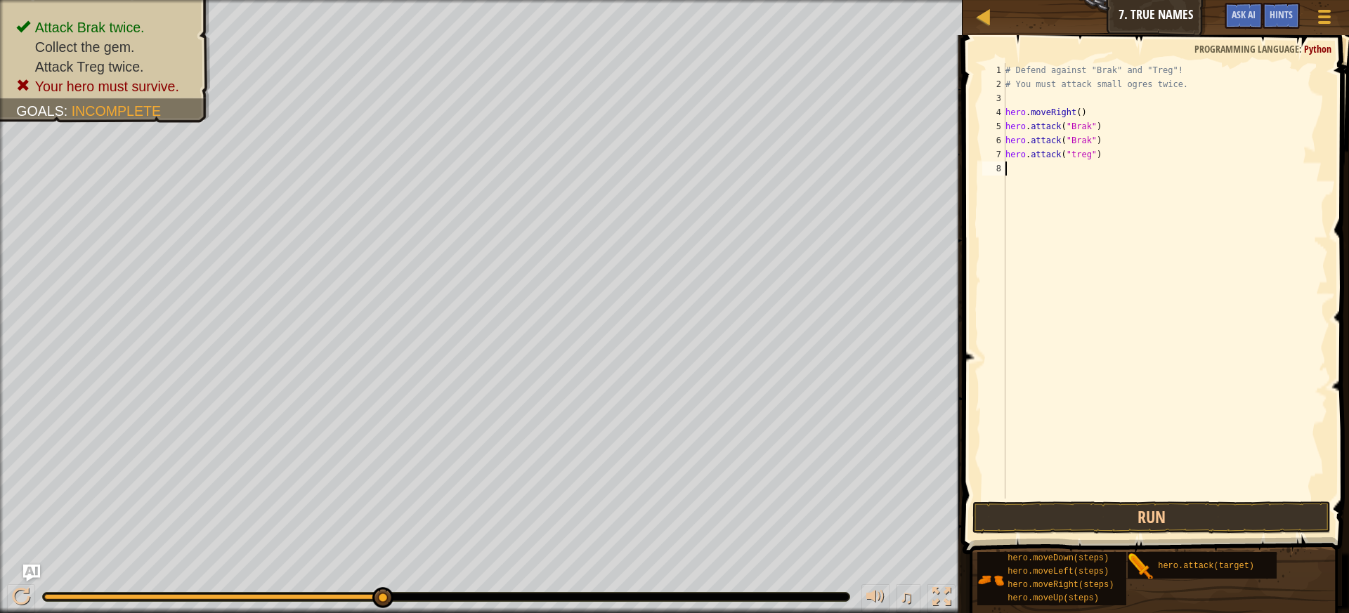
type textarea "h"
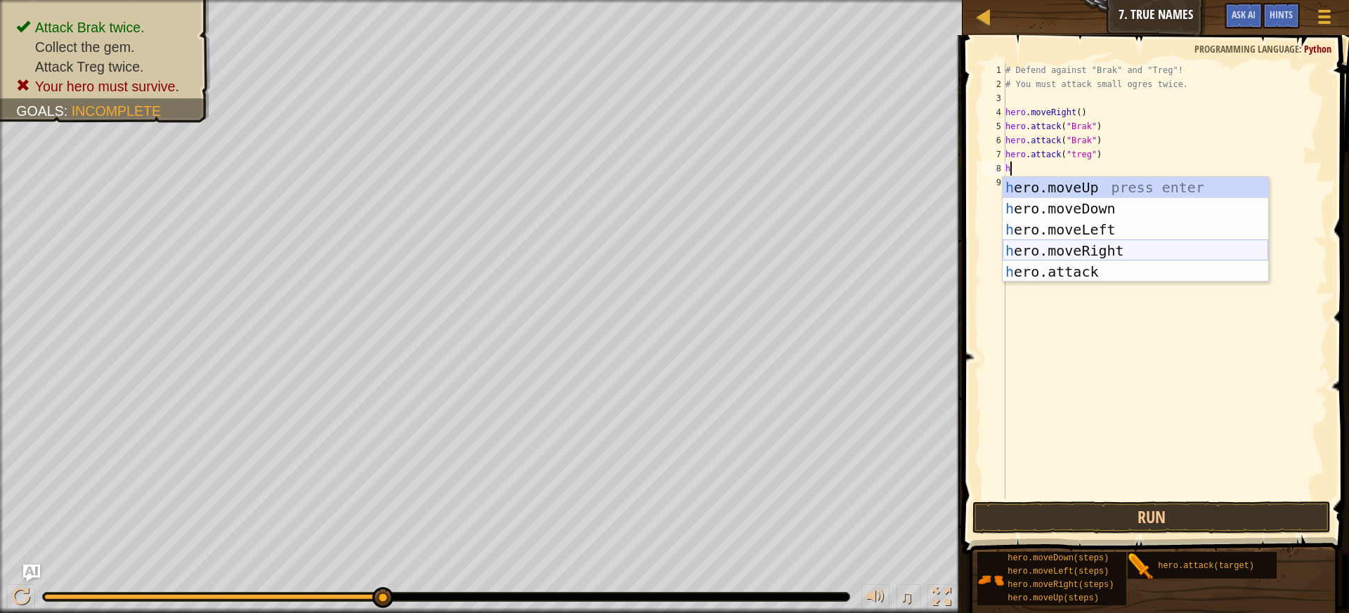
click at [1126, 246] on div "h ero.moveUp press enter h ero.moveDown press enter h ero.moveLeft press enter …" at bounding box center [1136, 251] width 266 height 148
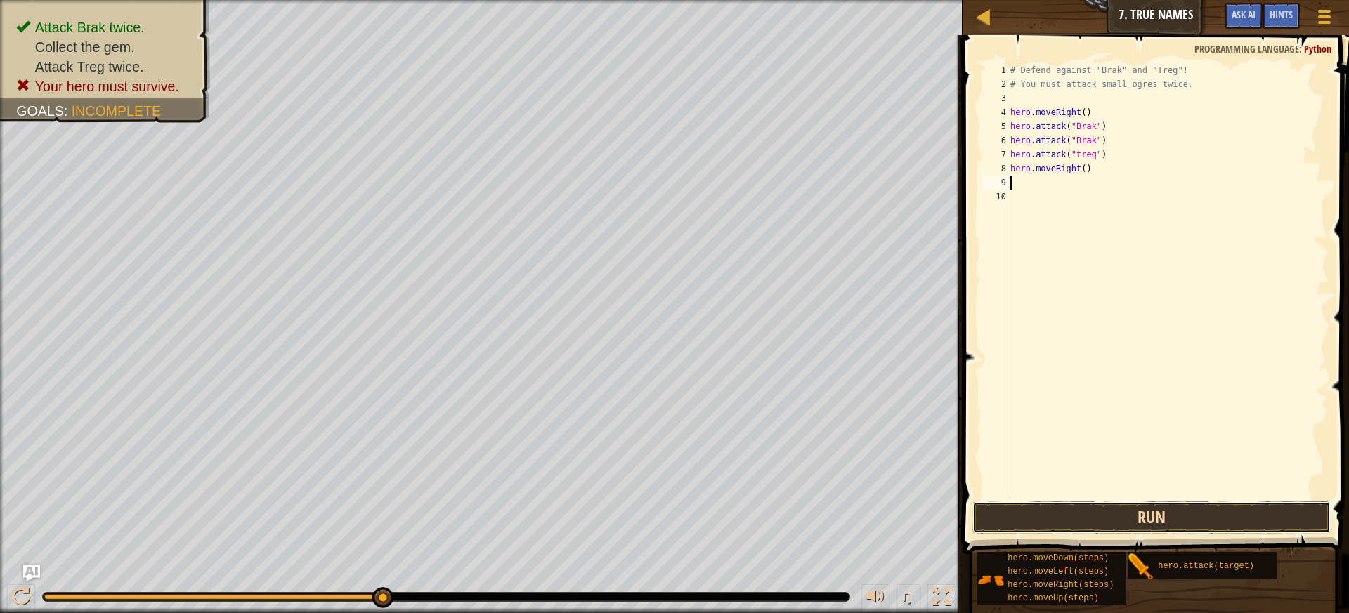
click at [1075, 520] on button "Run" at bounding box center [1152, 518] width 359 height 32
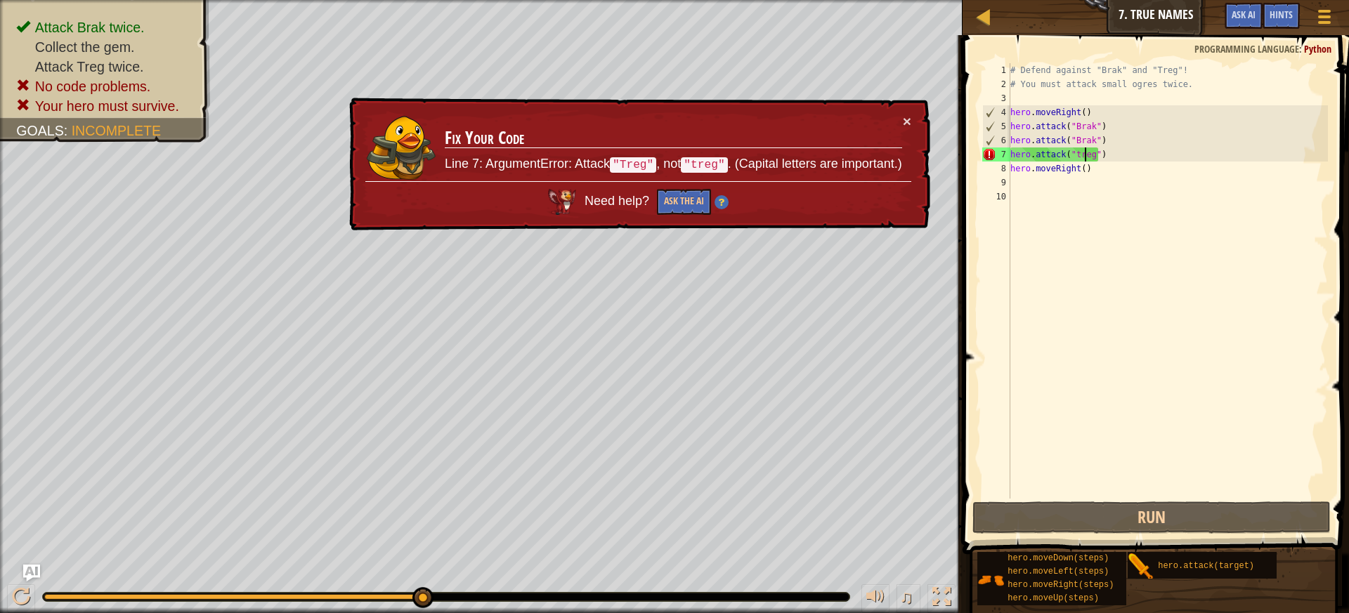
click at [1086, 155] on div "# Defend against "Brak" and "Treg"! # You must attack small ogres twice. hero .…" at bounding box center [1168, 295] width 320 height 464
click at [1086, 149] on div "# Defend against "Brak" and "Treg"! # You must attack small ogres twice. hero .…" at bounding box center [1168, 295] width 320 height 464
click at [1098, 138] on div "# Defend against "Brak" and "Treg"! # You must attack small ogres twice. hero .…" at bounding box center [1168, 295] width 320 height 464
type textarea "hero.attack("Brak")"
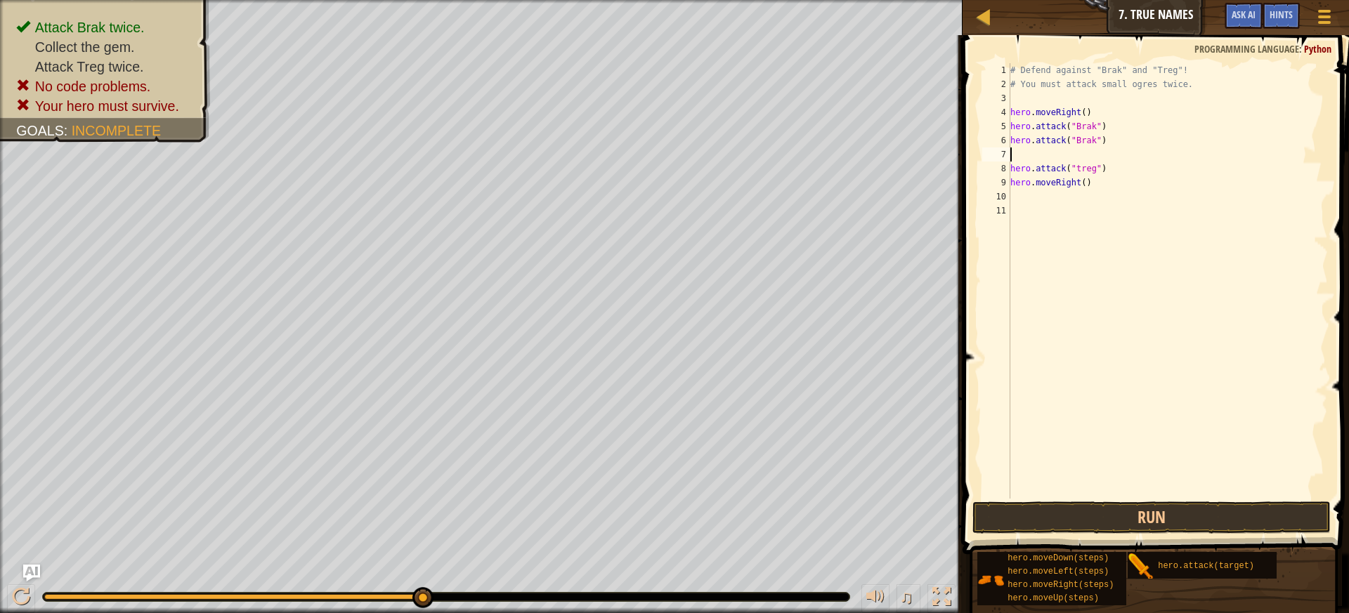
type textarea "h"
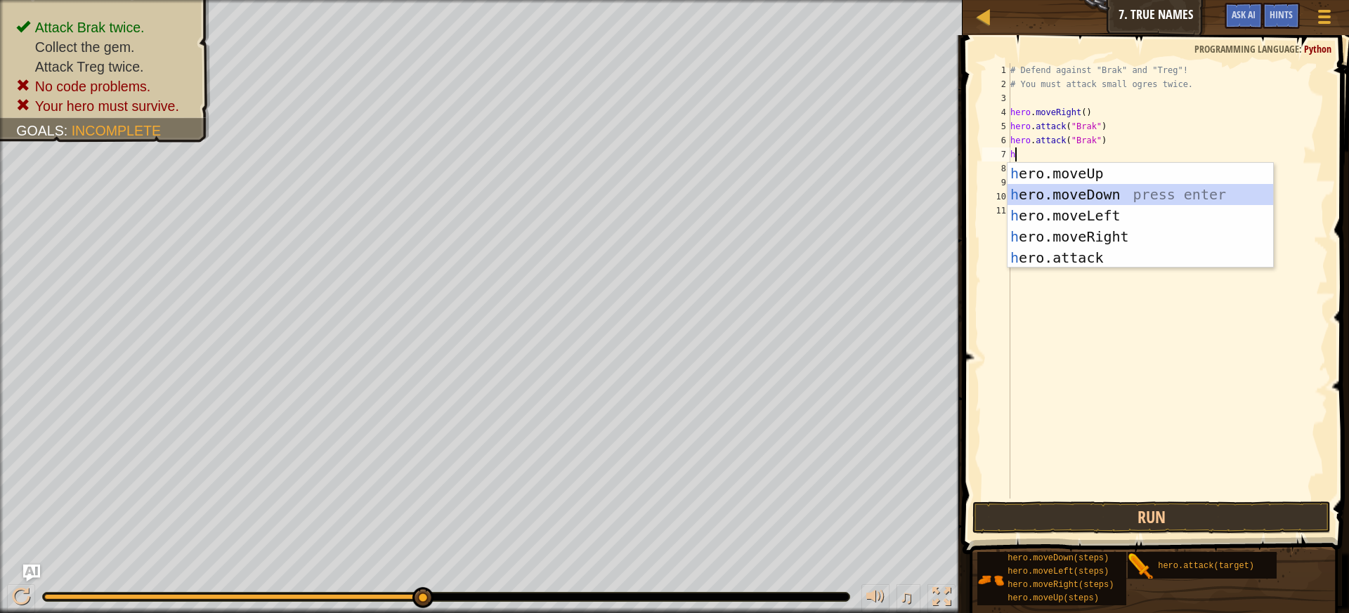
click at [1117, 193] on div "h ero.moveUp press enter h ero.moveDown press enter h ero.moveLeft press enter …" at bounding box center [1141, 237] width 266 height 148
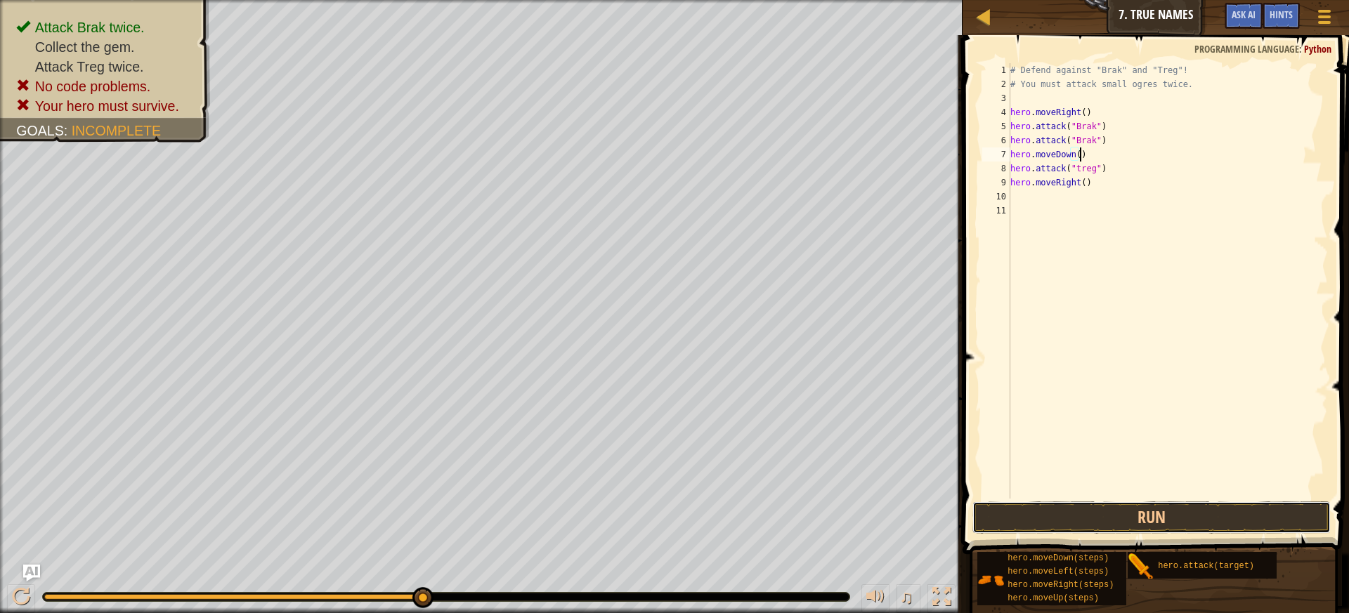
drag, startPoint x: 1135, startPoint y: 516, endPoint x: 1133, endPoint y: 535, distance: 19.1
click at [1135, 518] on button "Run" at bounding box center [1152, 518] width 359 height 32
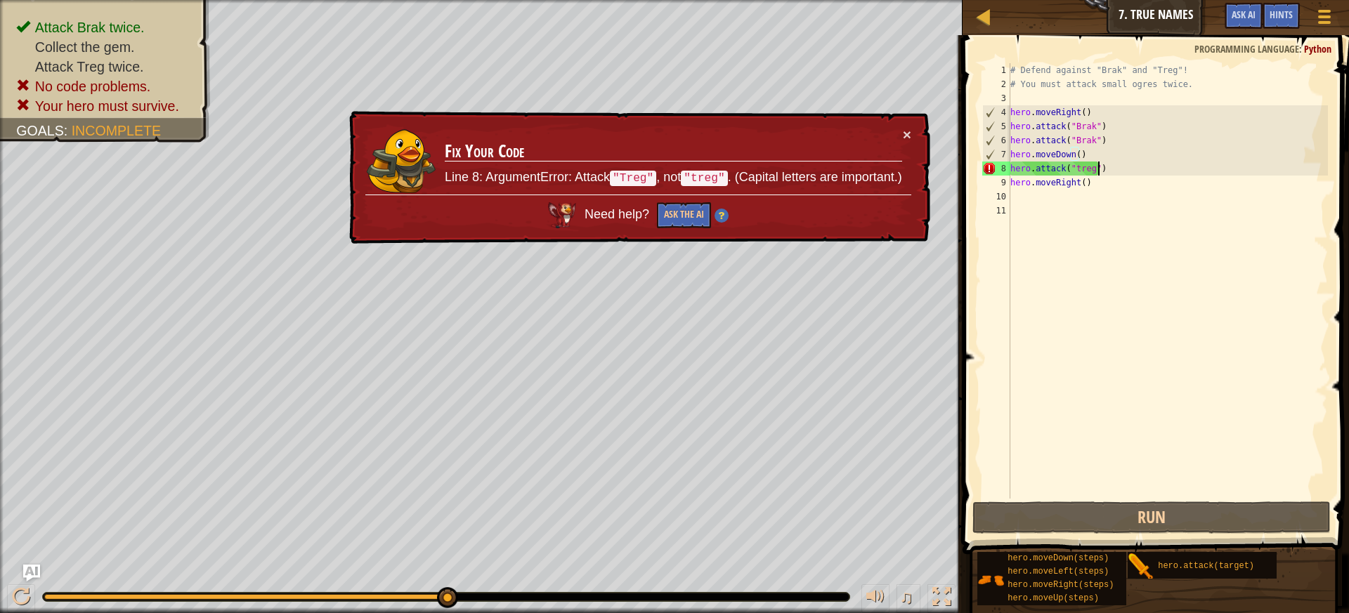
click at [1115, 166] on div "# Defend against "Brak" and "Treg"! # You must attack small ogres twice. hero .…" at bounding box center [1168, 295] width 320 height 464
click at [1093, 170] on div "# Defend against "Brak" and "Treg"! # You must attack small ogres twice. hero .…" at bounding box center [1168, 295] width 320 height 464
click at [1273, 16] on span "Hints" at bounding box center [1281, 14] width 23 height 13
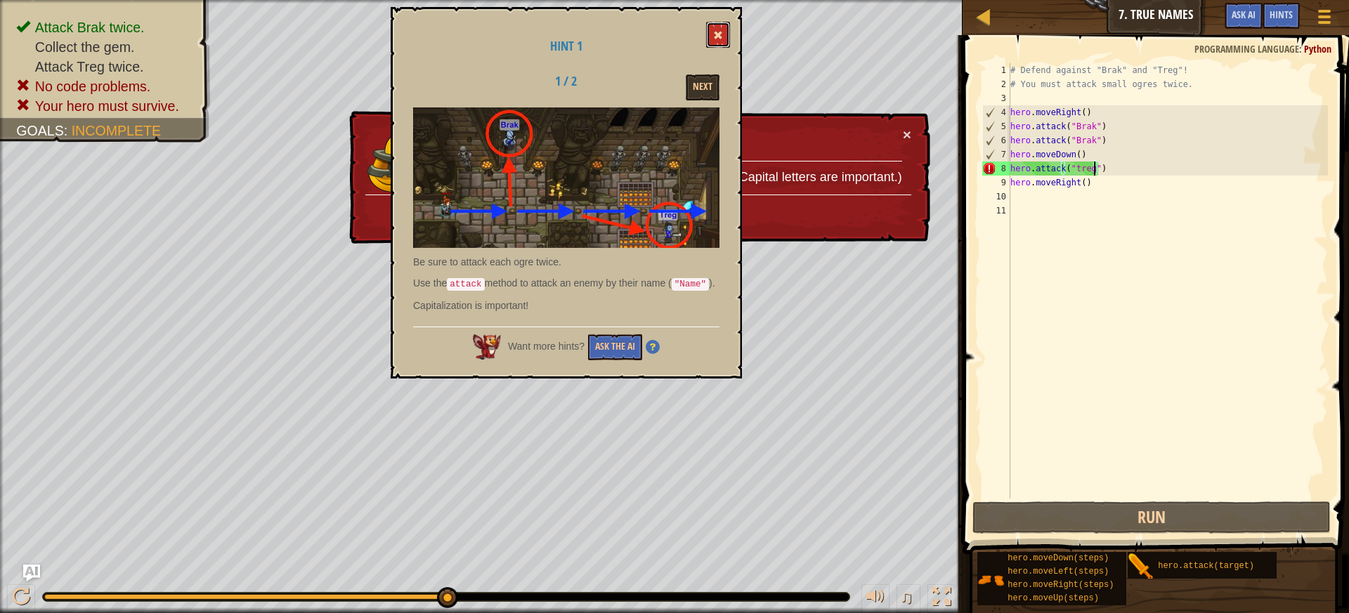
click at [718, 41] on button at bounding box center [718, 35] width 24 height 26
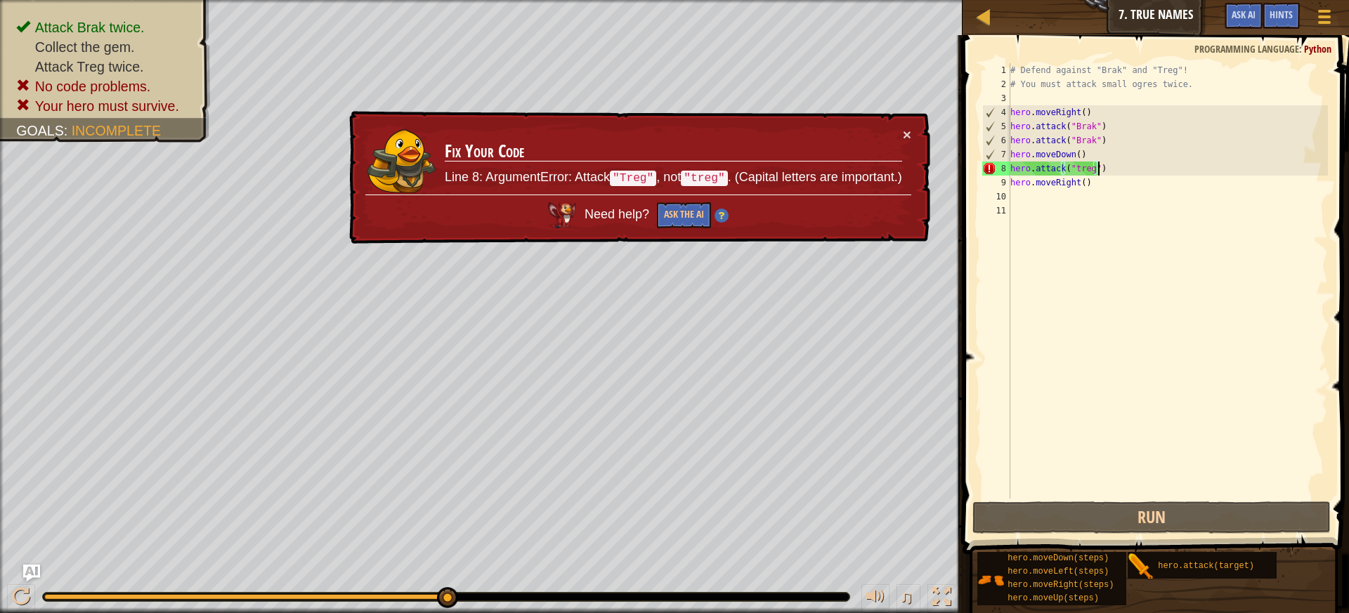
drag, startPoint x: 1117, startPoint y: 173, endPoint x: 1084, endPoint y: 239, distance: 73.5
click at [1103, 202] on div "# Defend against "Brak" and "Treg"! # You must attack small ogres twice. hero .…" at bounding box center [1168, 295] width 320 height 464
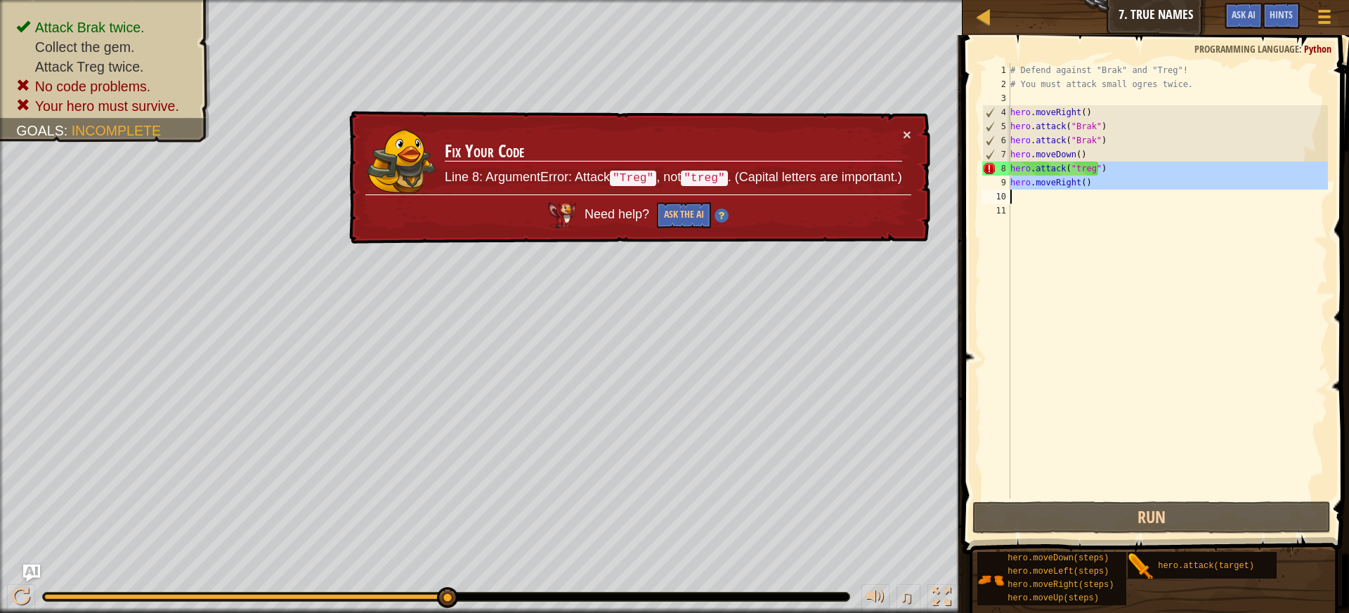
click at [1101, 180] on div "# Defend against "Brak" and "Treg"! # You must attack small ogres twice. hero .…" at bounding box center [1168, 281] width 320 height 436
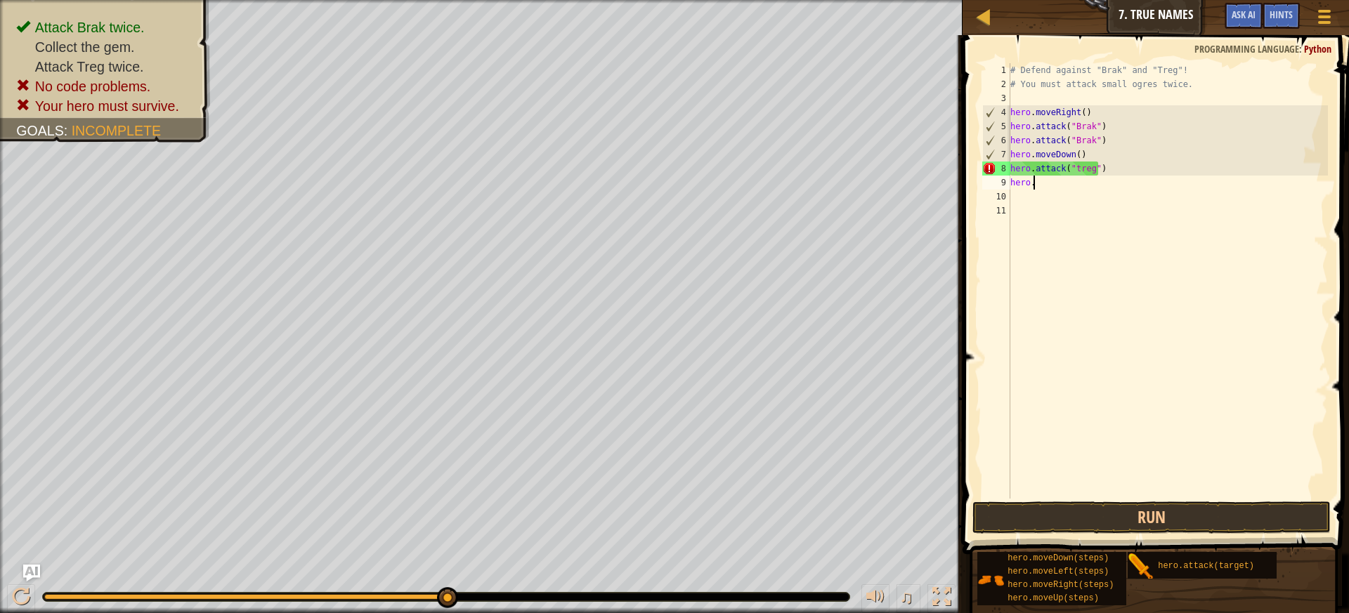
type textarea "h"
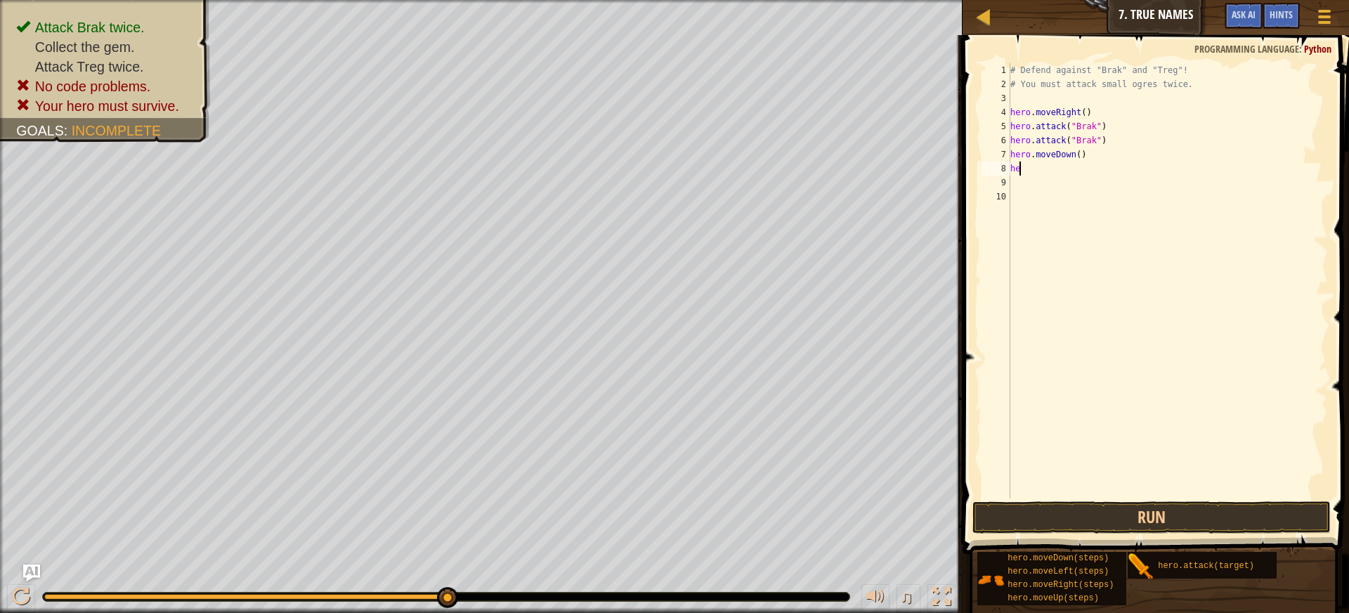
type textarea "h"
drag, startPoint x: 1198, startPoint y: 479, endPoint x: 1191, endPoint y: 550, distance: 70.6
click at [1198, 506] on div "1 2 3 4 5 6 7 8 9 # Defend against "Brak" and "Treg"! # You must attack small o…" at bounding box center [1154, 322] width 391 height 561
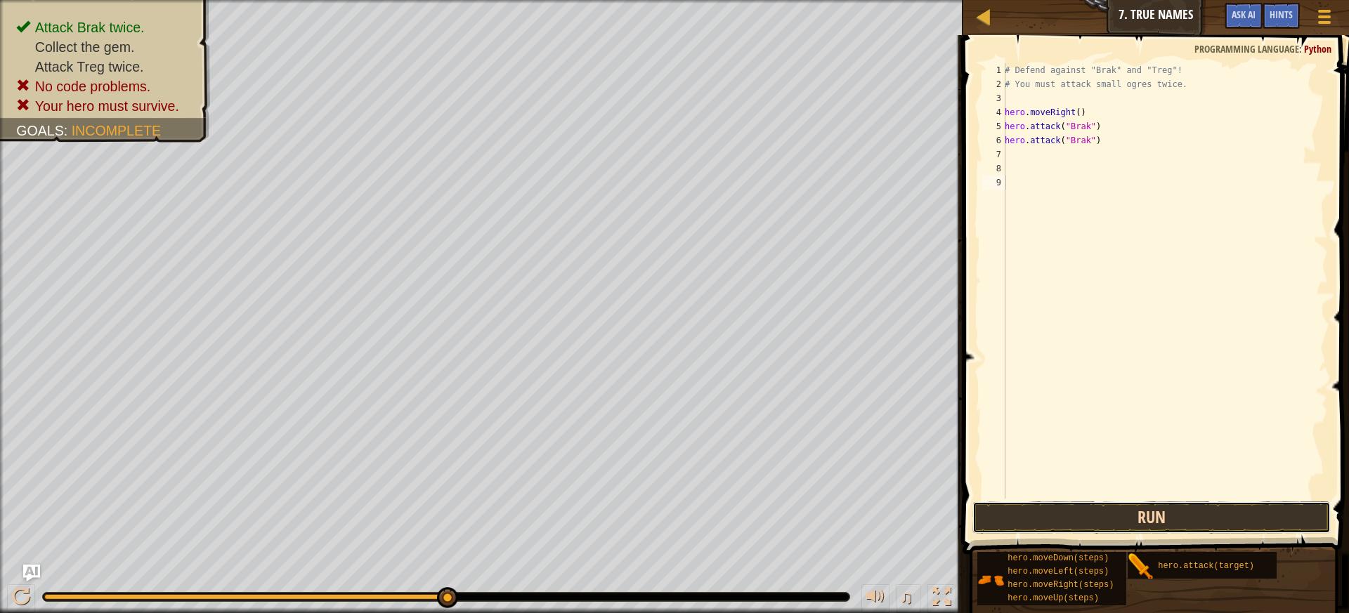
click at [1191, 511] on button "Run" at bounding box center [1152, 518] width 359 height 32
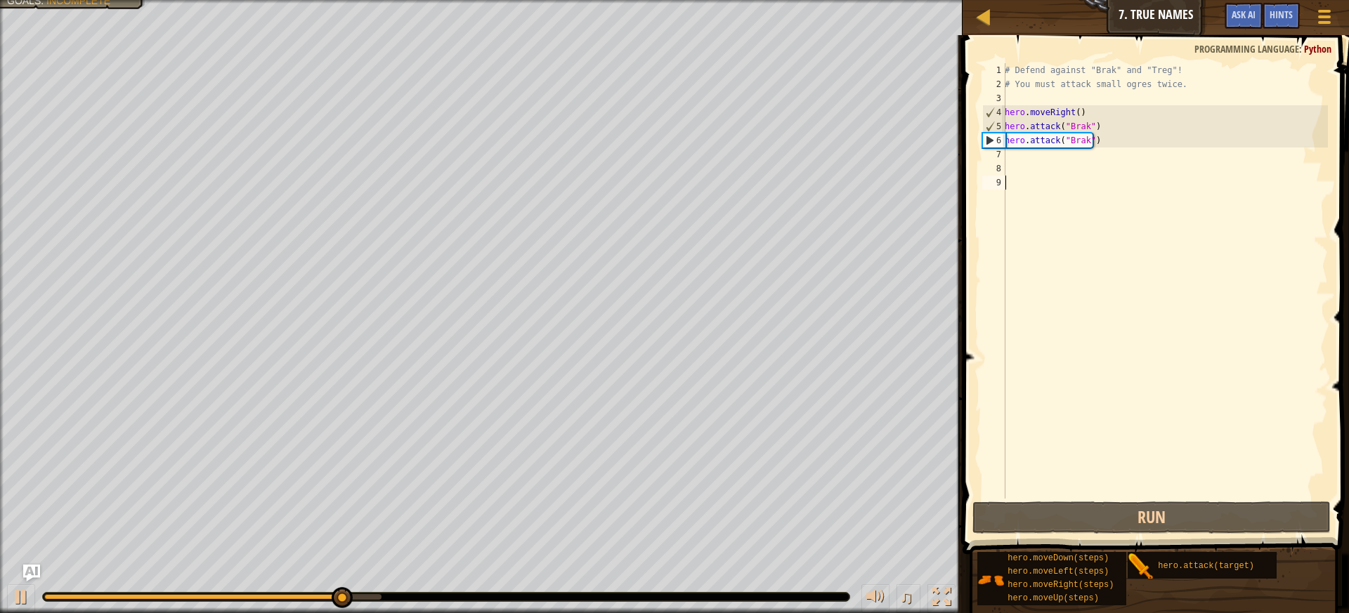
click at [1049, 156] on div "# Defend against "Brak" and "Treg"! # You must attack small ogres twice. hero .…" at bounding box center [1165, 295] width 326 height 464
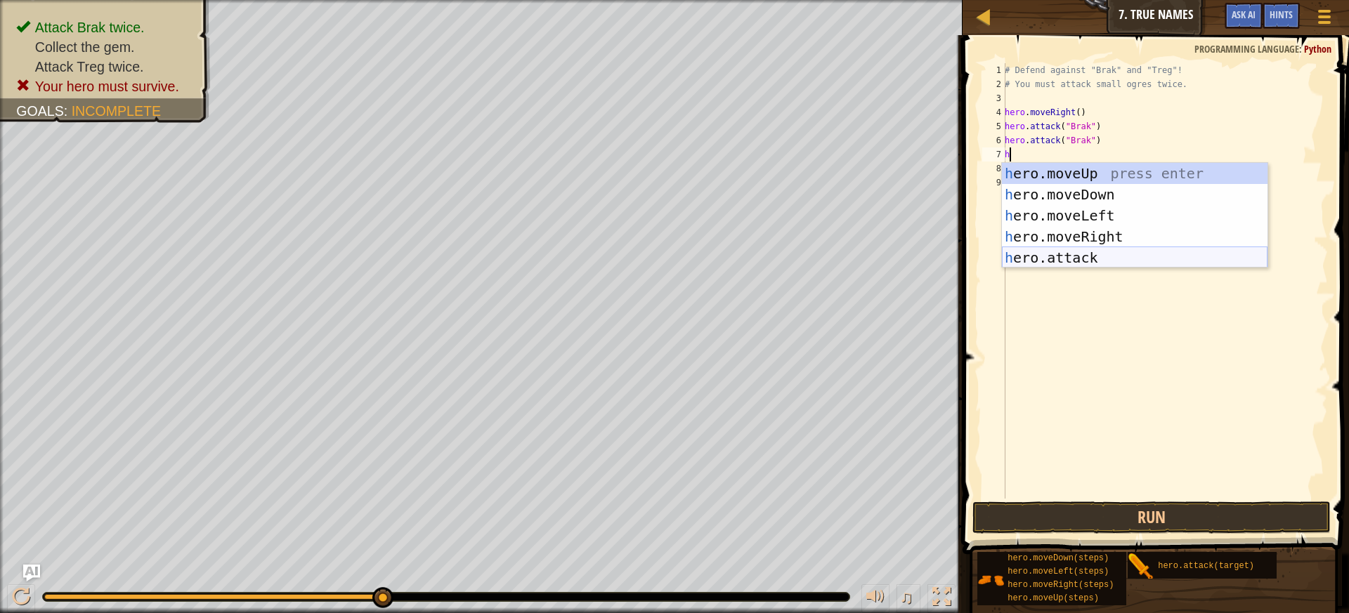
click at [1068, 255] on div "h ero.moveUp press enter h ero.moveDown press enter h ero.moveLeft press enter …" at bounding box center [1135, 237] width 266 height 148
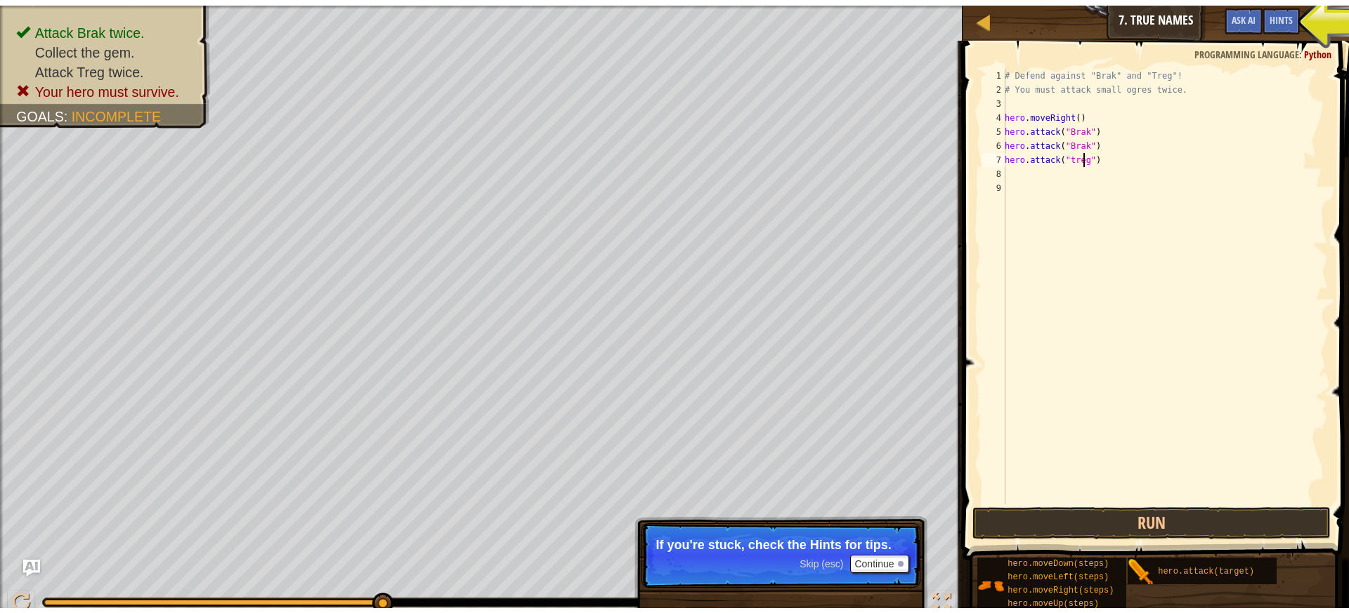
scroll to position [6, 6]
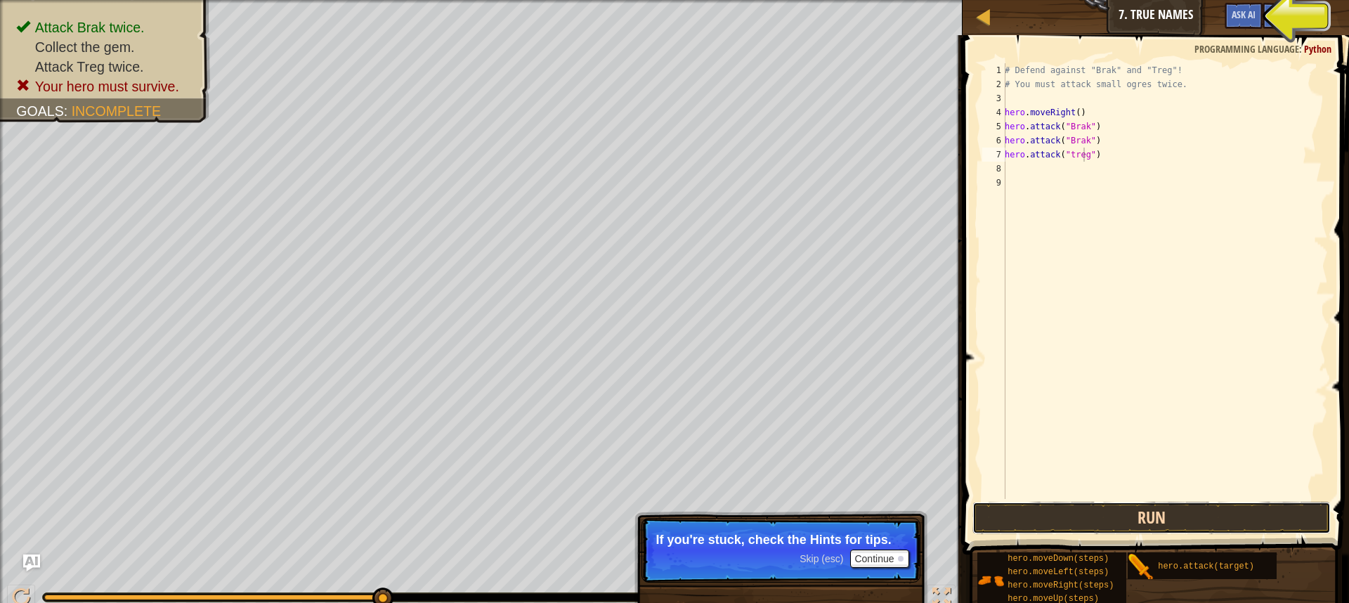
click at [1138, 519] on button "Run" at bounding box center [1152, 518] width 359 height 32
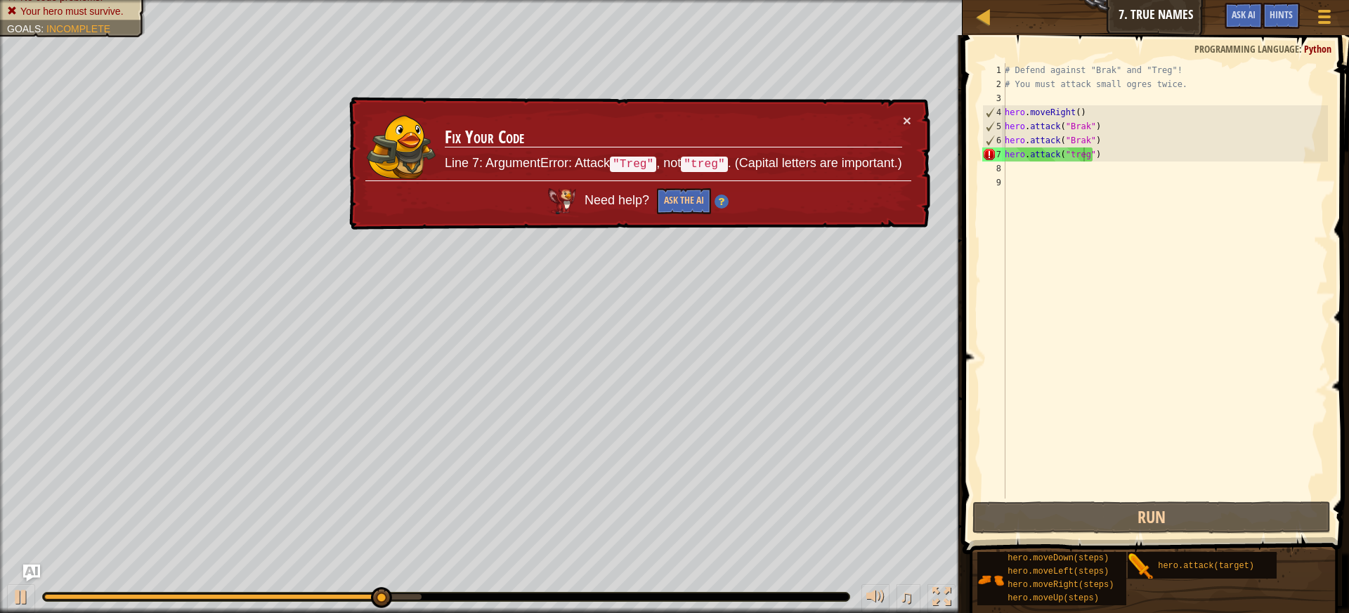
click at [912, 119] on div "× Fix Your Code Line 7: ArgumentError: Attack "Treg" , not "treg" . (Capital le…" at bounding box center [638, 164] width 584 height 134
click at [908, 110] on div "× Fix Your Code Line 7: ArgumentError: Attack "Treg" , not "treg" . (Capital le…" at bounding box center [638, 164] width 584 height 134
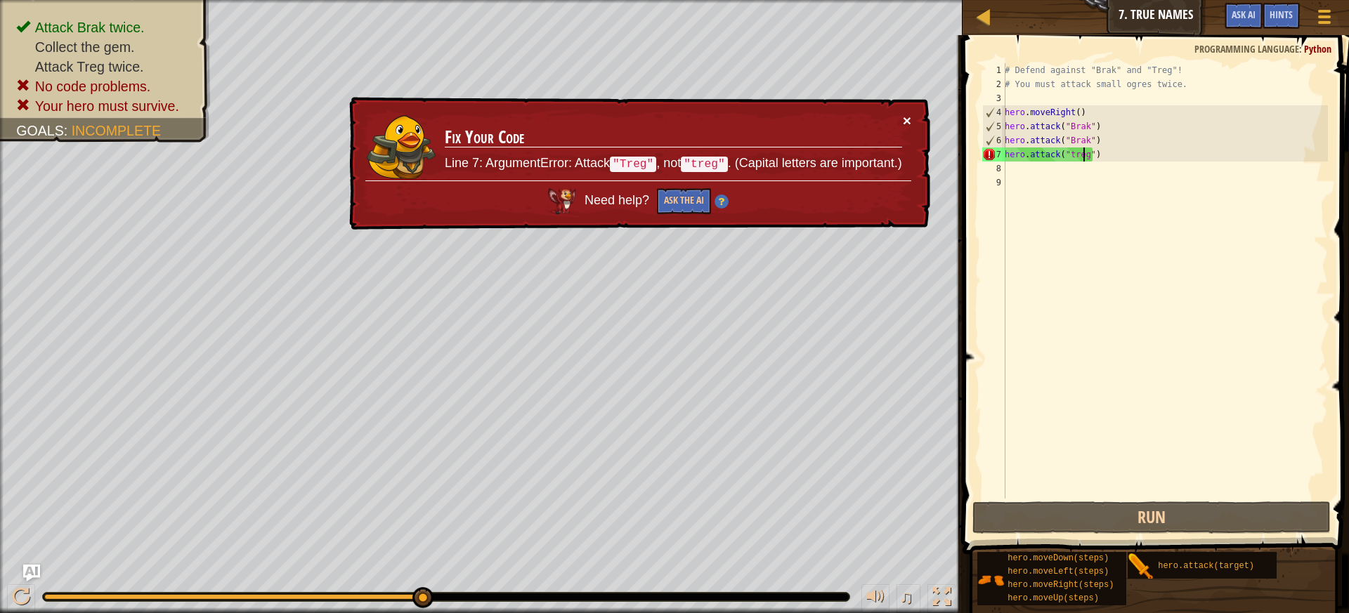
click at [907, 119] on button "×" at bounding box center [907, 120] width 8 height 15
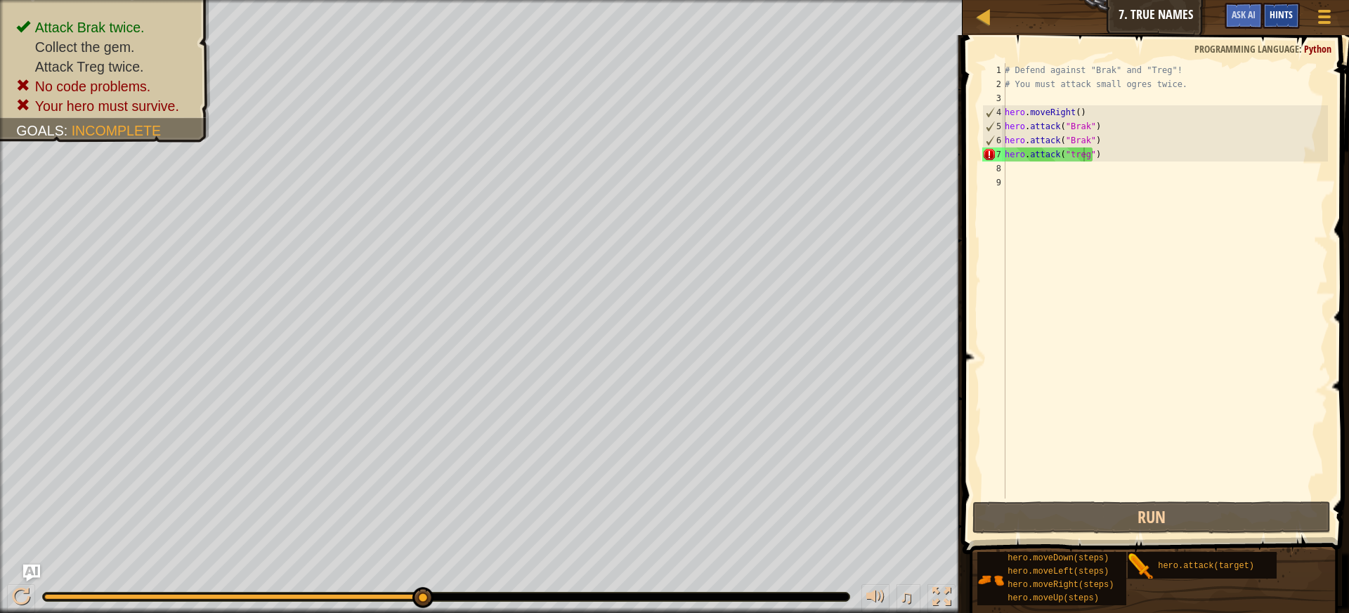
click at [1280, 10] on span "Hints" at bounding box center [1281, 14] width 23 height 13
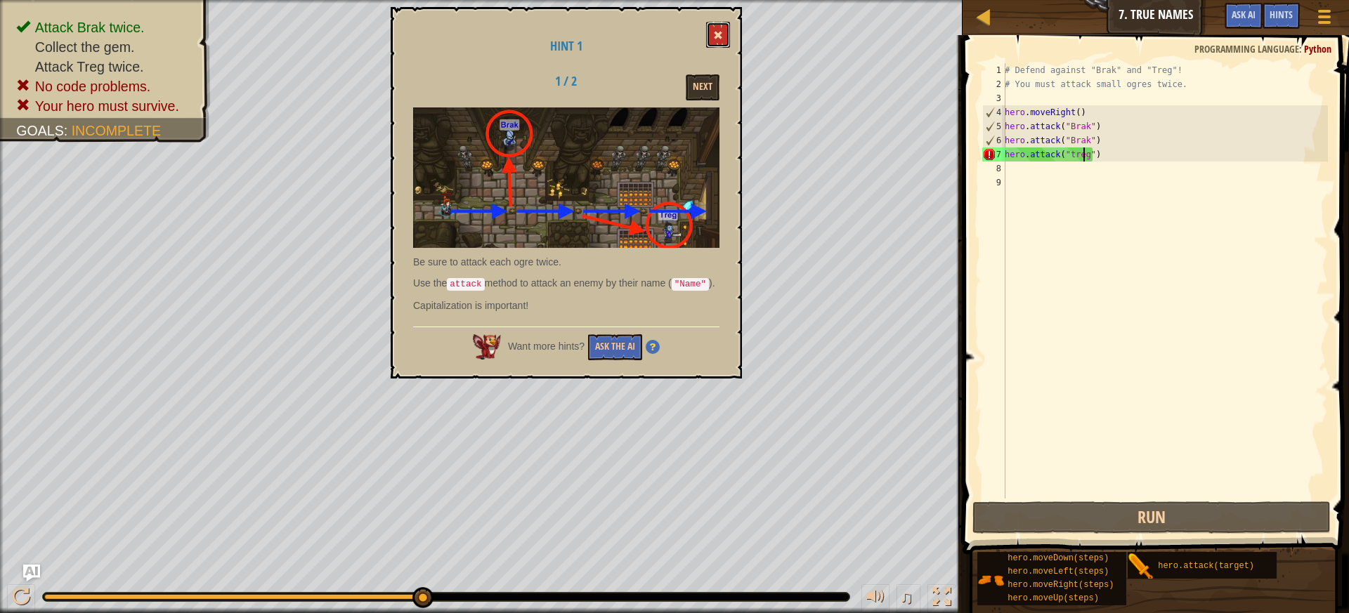
click at [715, 37] on span at bounding box center [718, 35] width 10 height 10
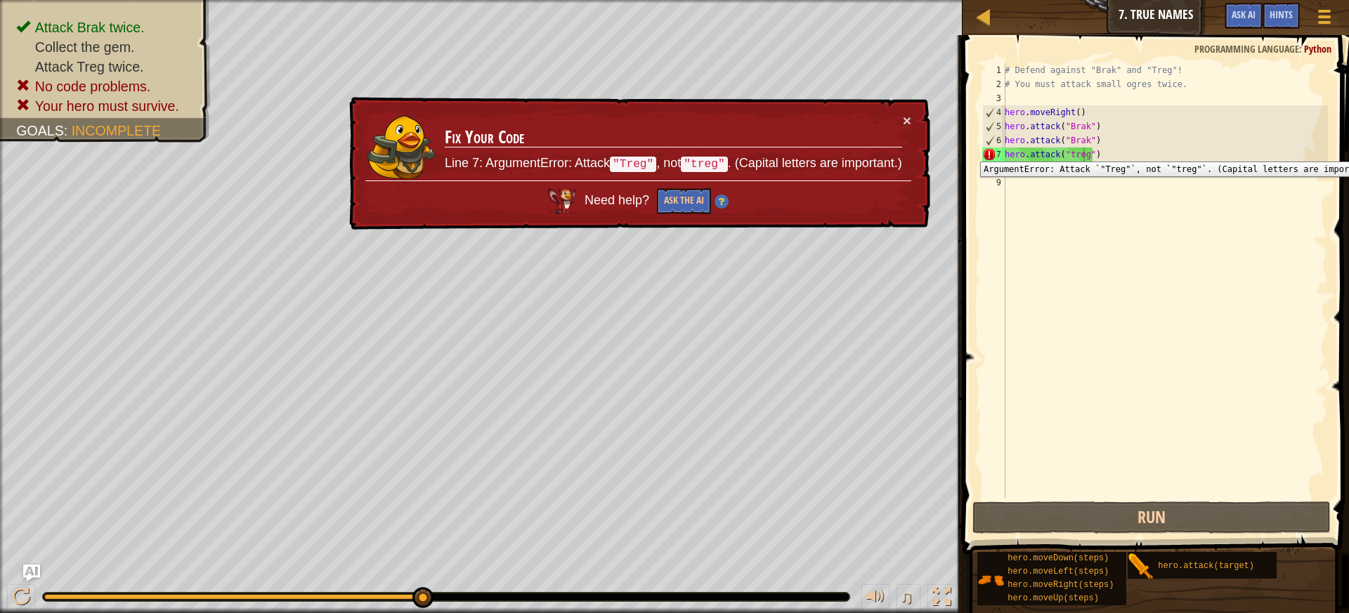
click at [1001, 151] on div "7" at bounding box center [993, 155] width 23 height 14
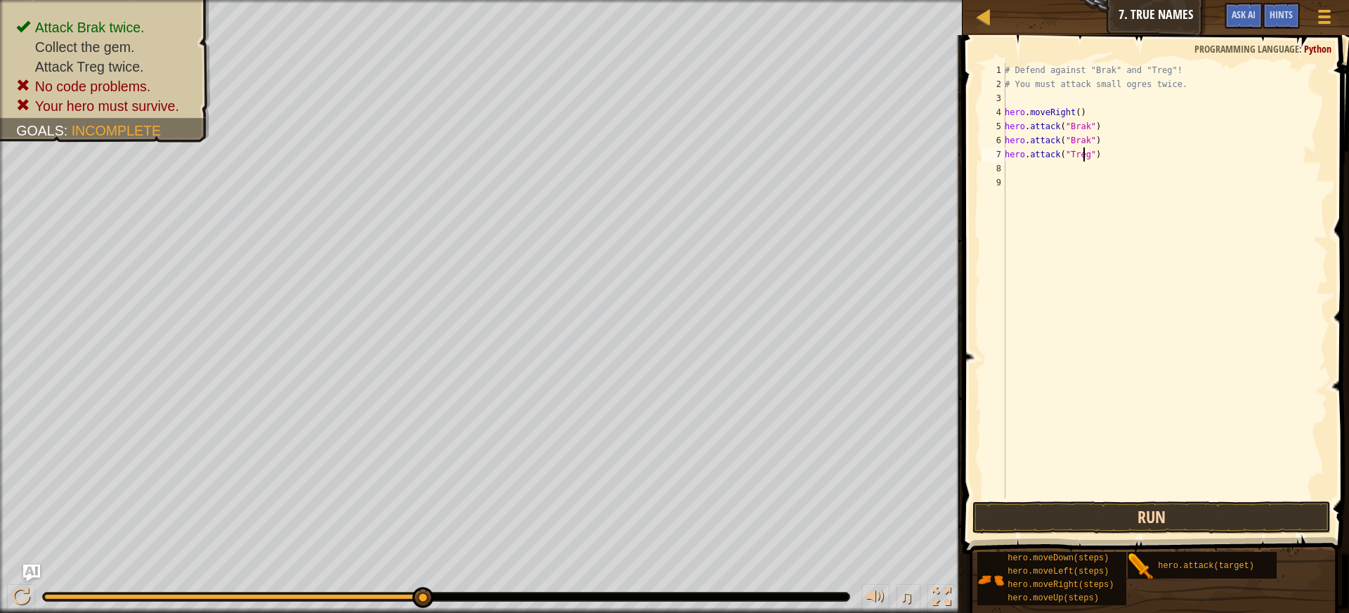
type textarea "hero.attack("Treg")"
click at [1155, 517] on button "Run" at bounding box center [1152, 518] width 359 height 32
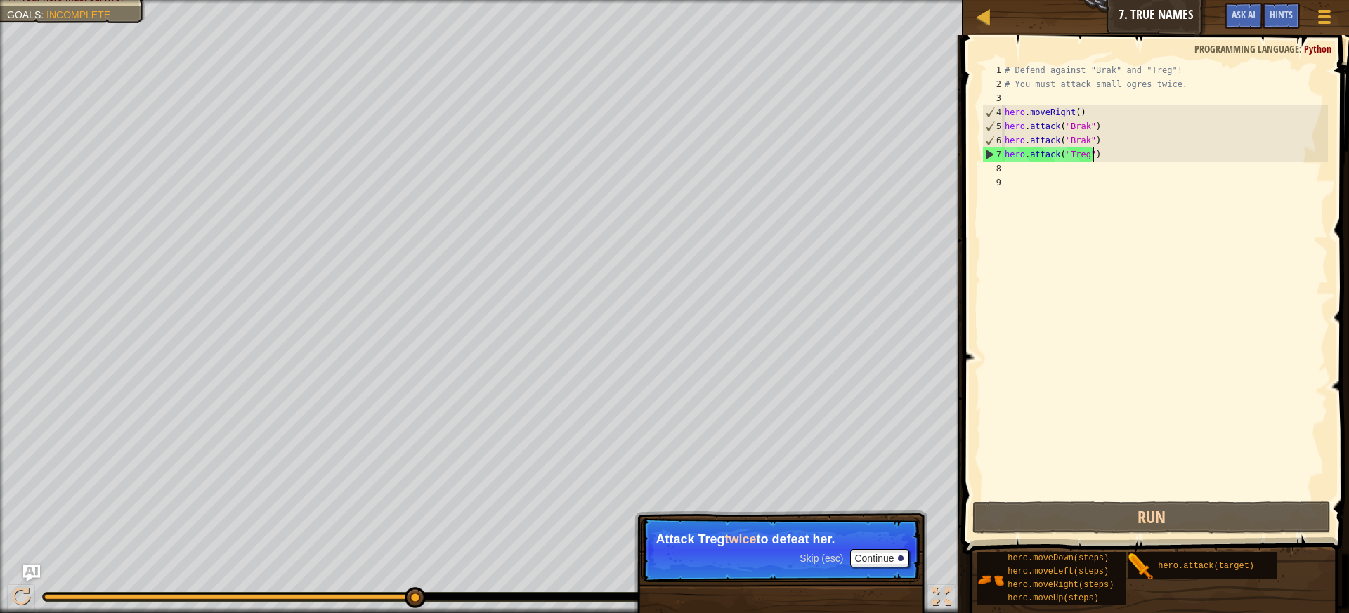
click at [1115, 157] on div "# Defend against "Brak" and "Treg"! # You must attack small ogres twice. hero .…" at bounding box center [1165, 295] width 326 height 464
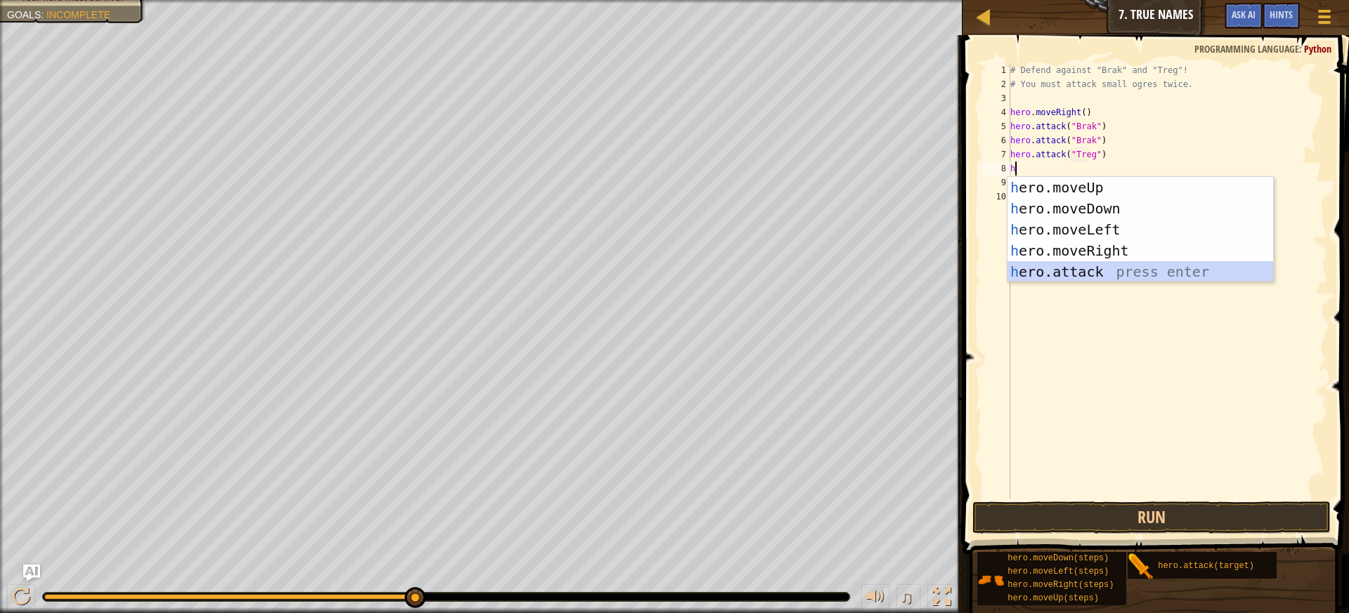
click at [1100, 266] on div "h ero.moveUp press enter h ero.moveDown press enter h ero.moveLeft press enter …" at bounding box center [1141, 251] width 266 height 148
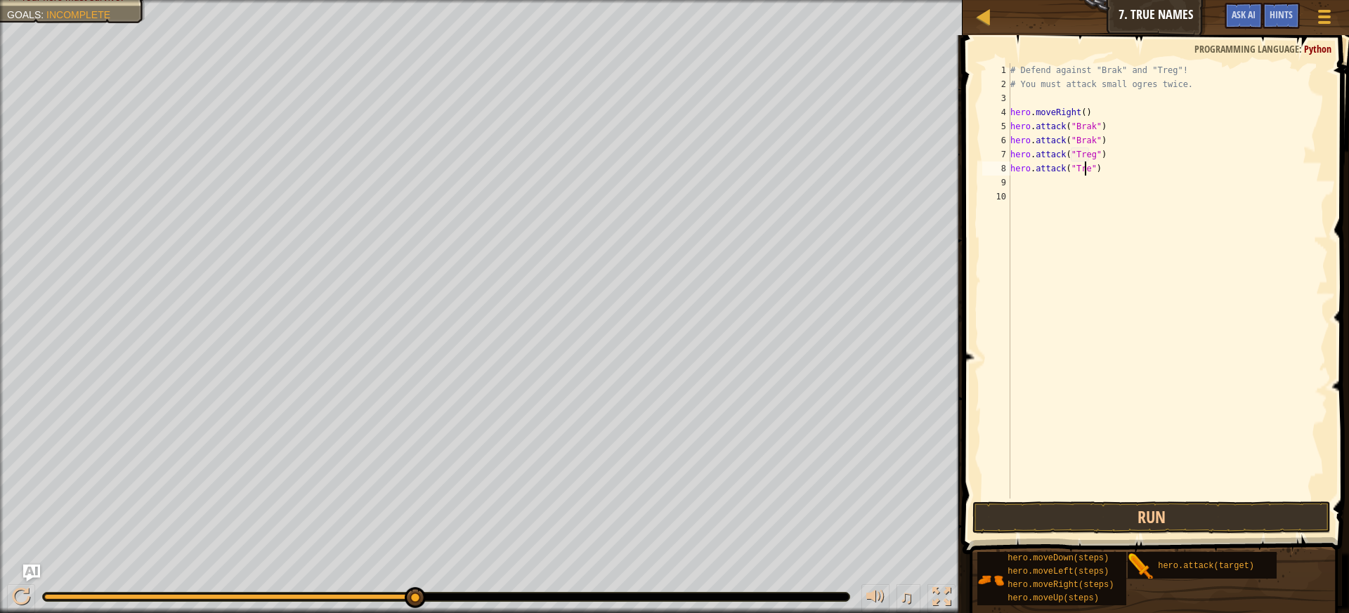
scroll to position [6, 6]
type textarea "hero.attack("Treg")"
click at [1016, 520] on button "Run" at bounding box center [1152, 518] width 359 height 32
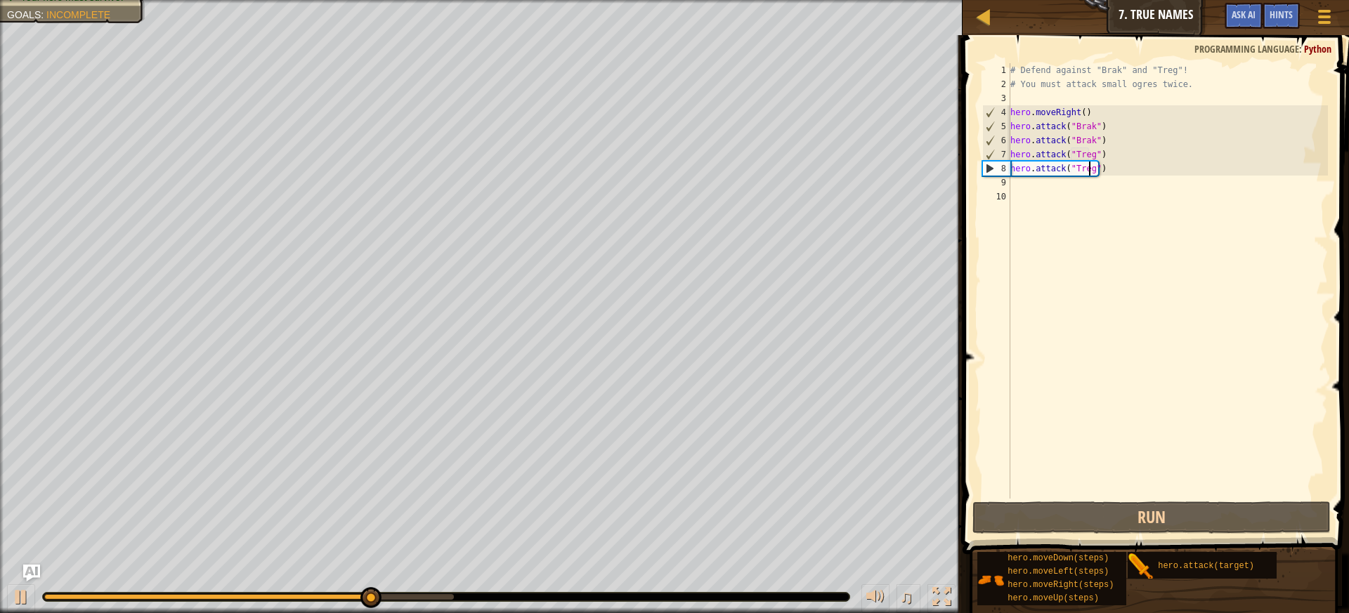
click at [1020, 188] on div "# Defend against "Brak" and "Treg"! # You must attack small ogres twice. hero .…" at bounding box center [1168, 295] width 320 height 464
type textarea "h"
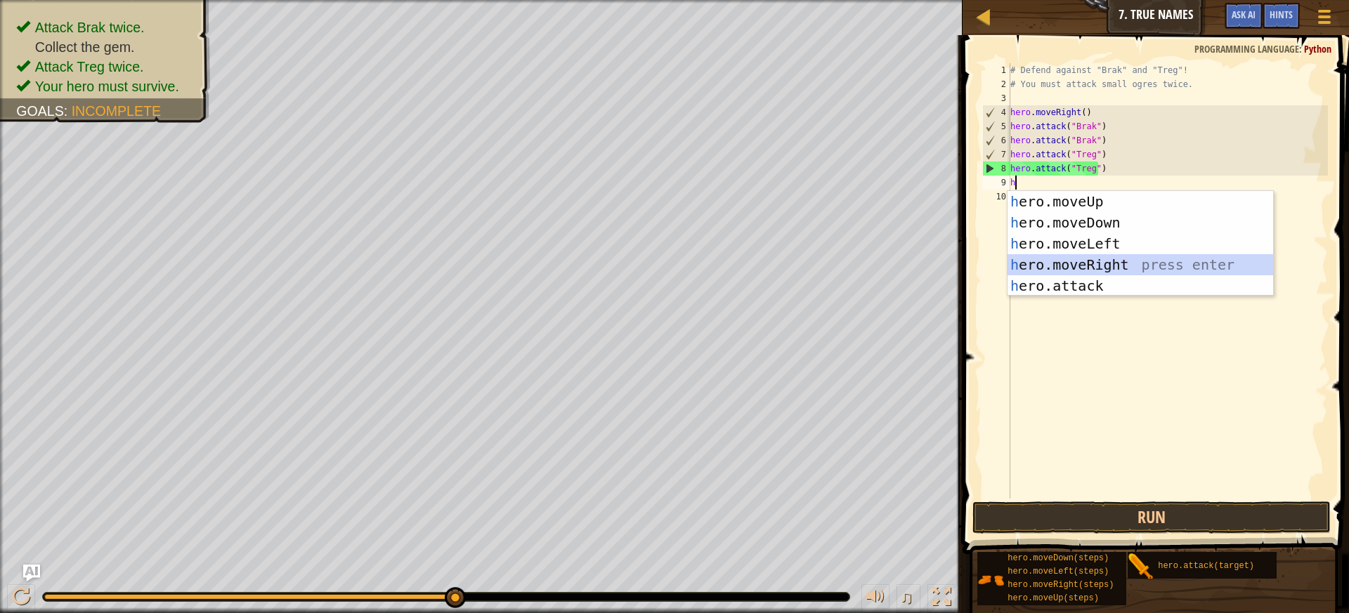
click at [1100, 268] on div "h ero.moveUp press enter h ero.moveDown press enter h ero.moveLeft press enter …" at bounding box center [1141, 265] width 266 height 148
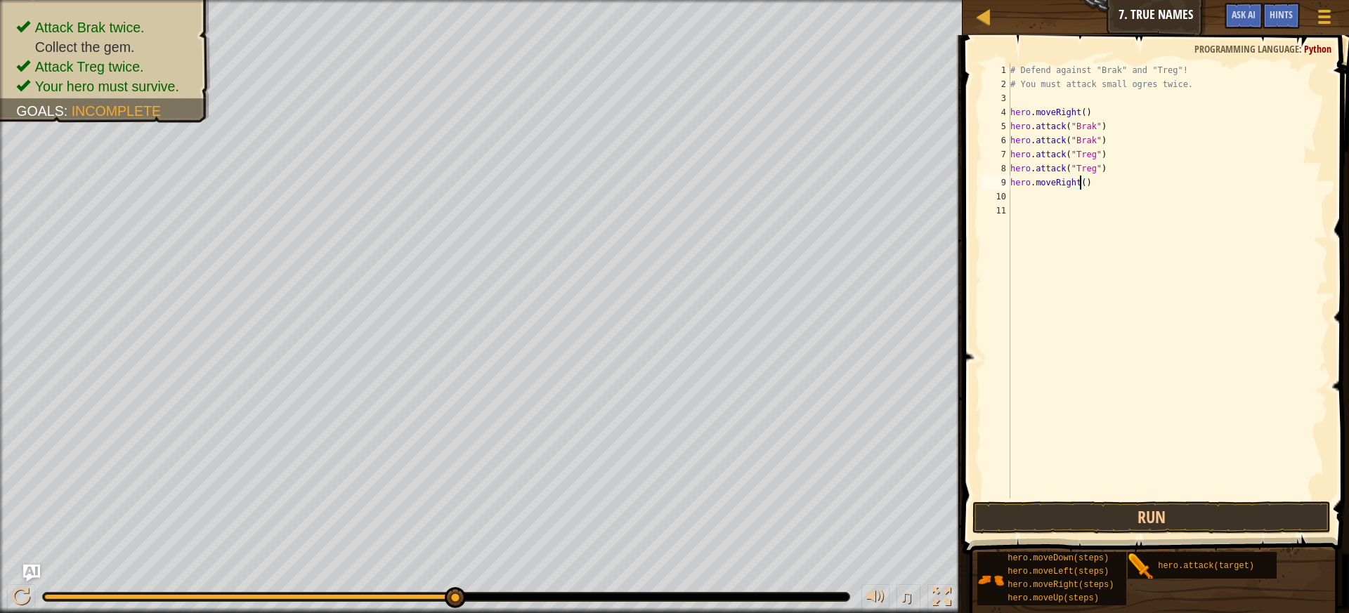
click at [1079, 178] on div "# Defend against "Brak" and "Treg"! # You must attack small ogres twice. hero .…" at bounding box center [1168, 295] width 320 height 464
type textarea "hero.moveRight()"
click at [1039, 527] on button "Run" at bounding box center [1152, 518] width 359 height 32
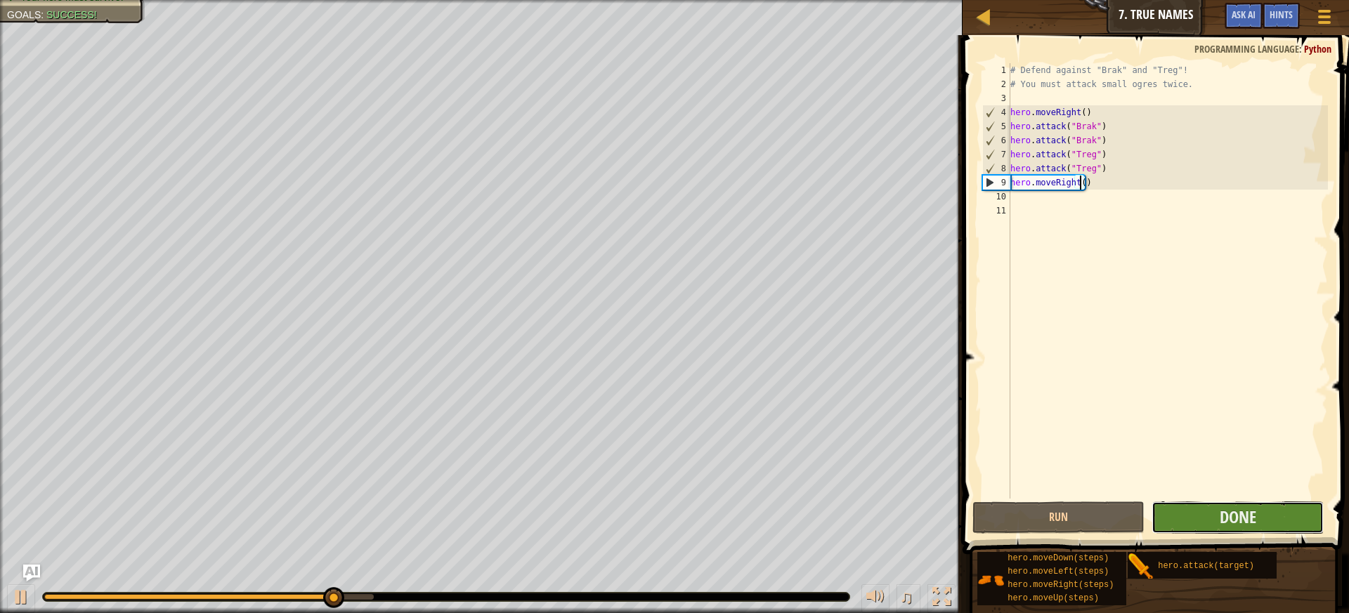
click at [1208, 512] on button "Done" at bounding box center [1238, 518] width 172 height 32
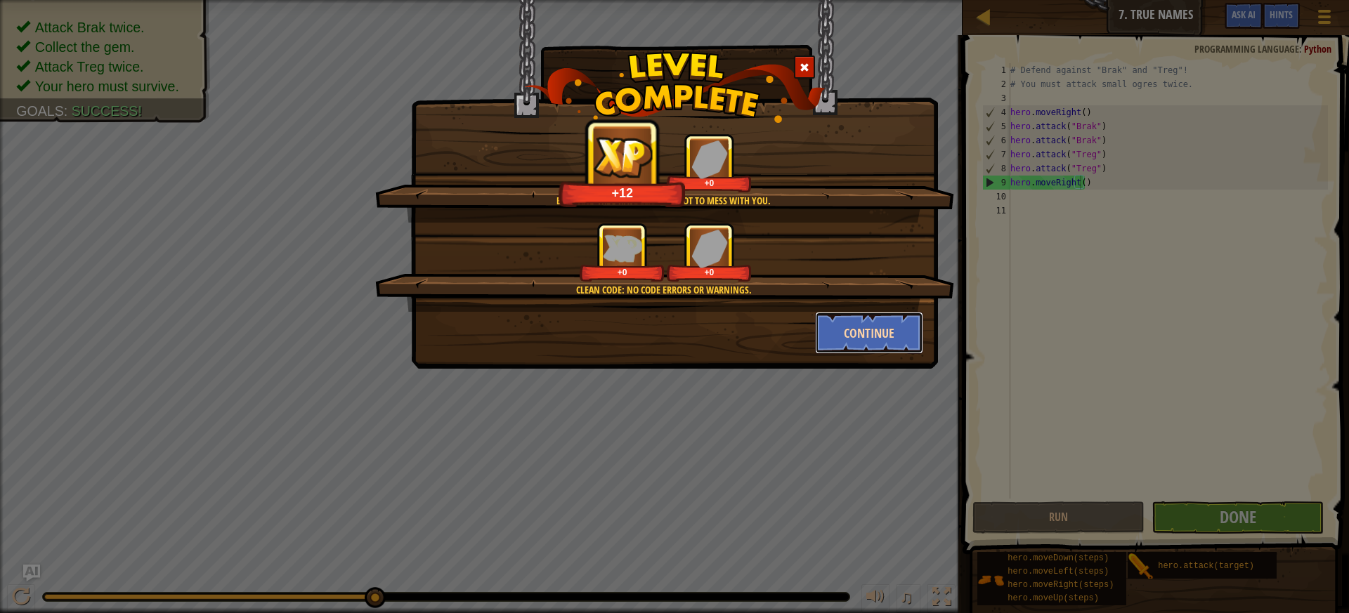
click at [866, 339] on button "Continue" at bounding box center [869, 333] width 109 height 42
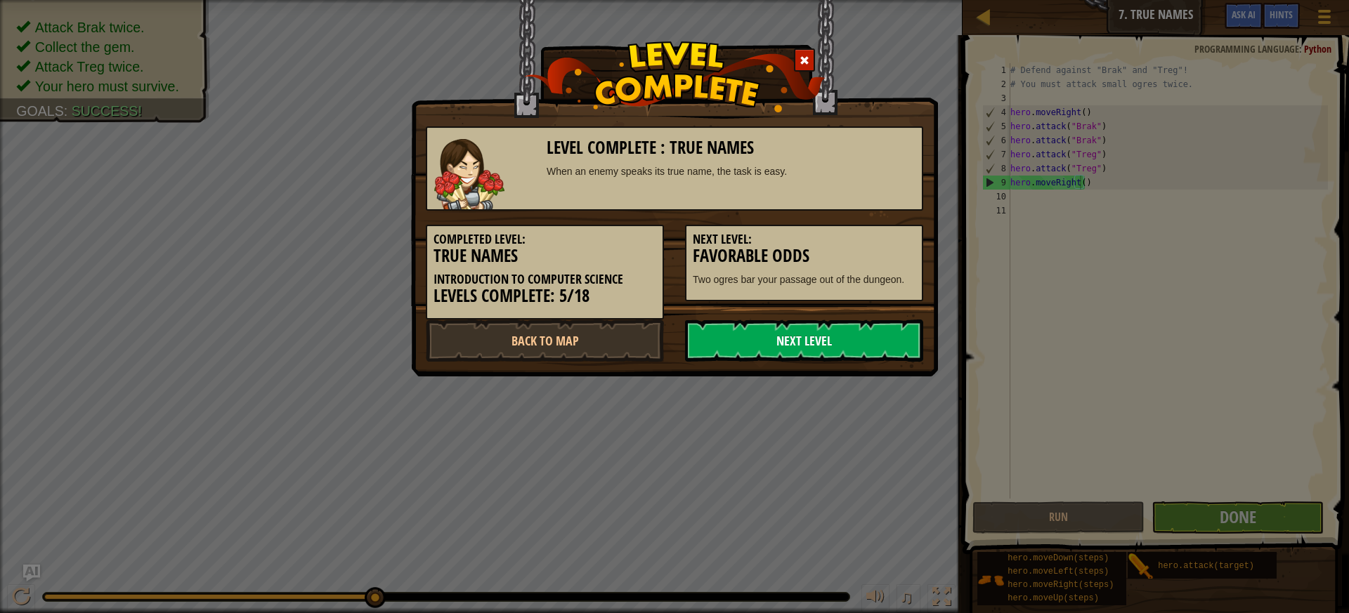
click at [860, 346] on link "Next Level" at bounding box center [804, 341] width 238 height 42
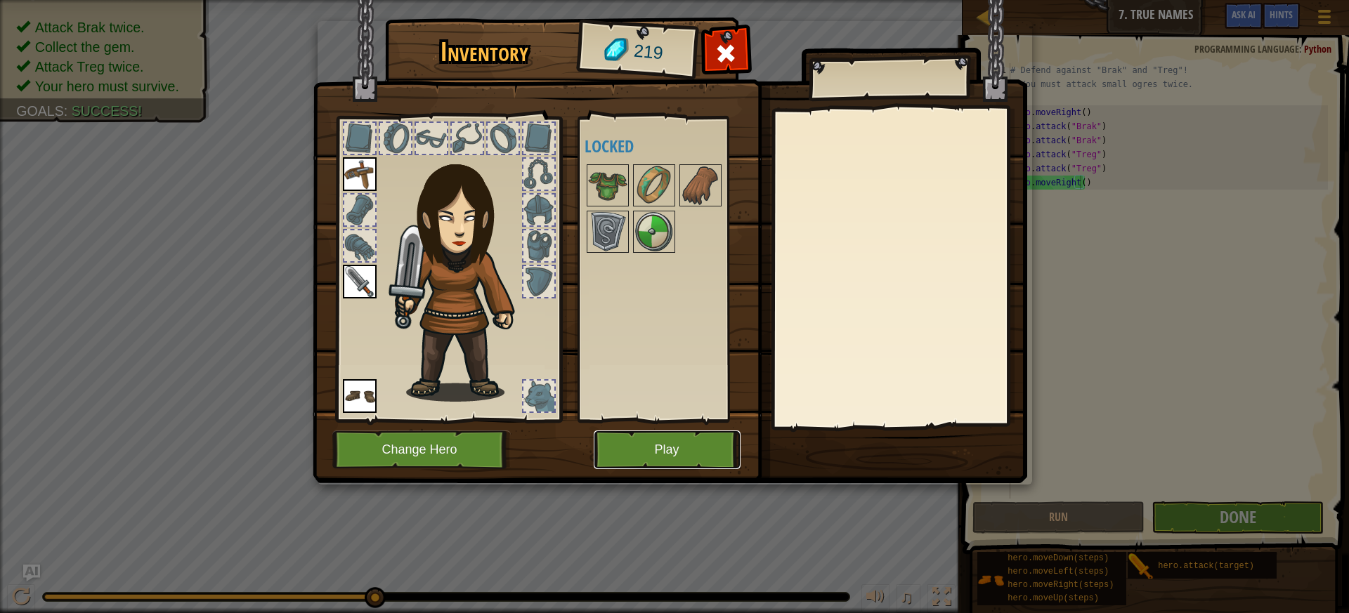
drag, startPoint x: 671, startPoint y: 443, endPoint x: 678, endPoint y: 434, distance: 12.1
click at [678, 434] on button "Play" at bounding box center [667, 450] width 147 height 39
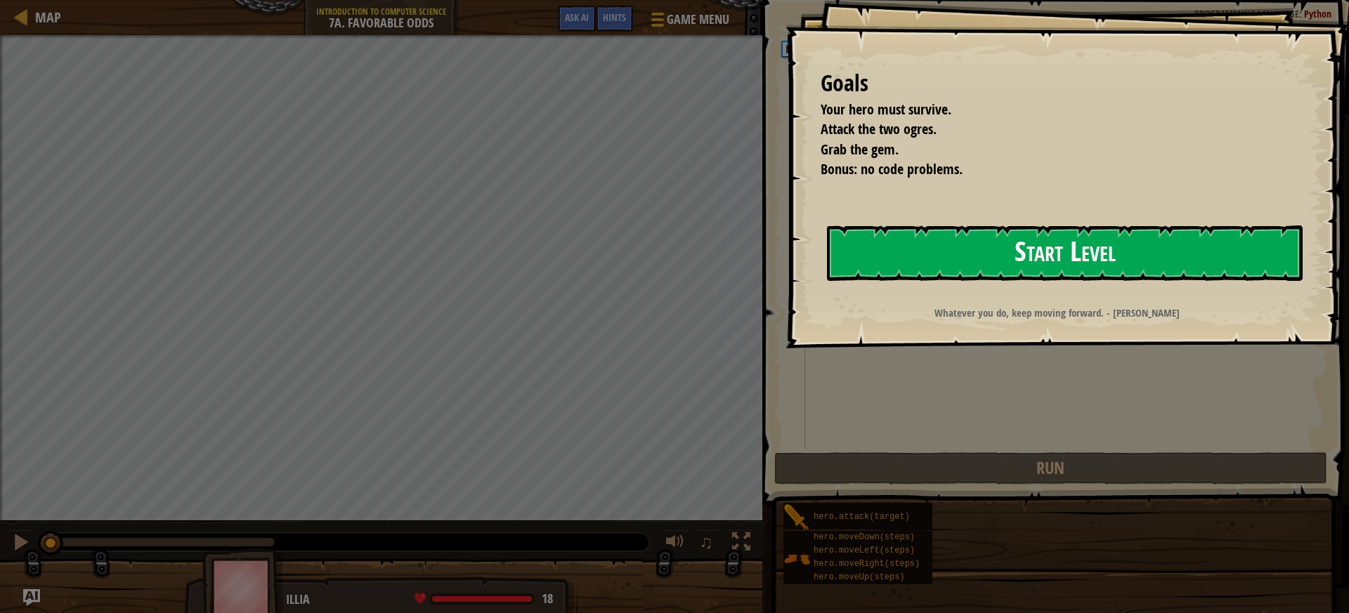
click at [972, 268] on button "Start Level" at bounding box center [1065, 254] width 476 height 56
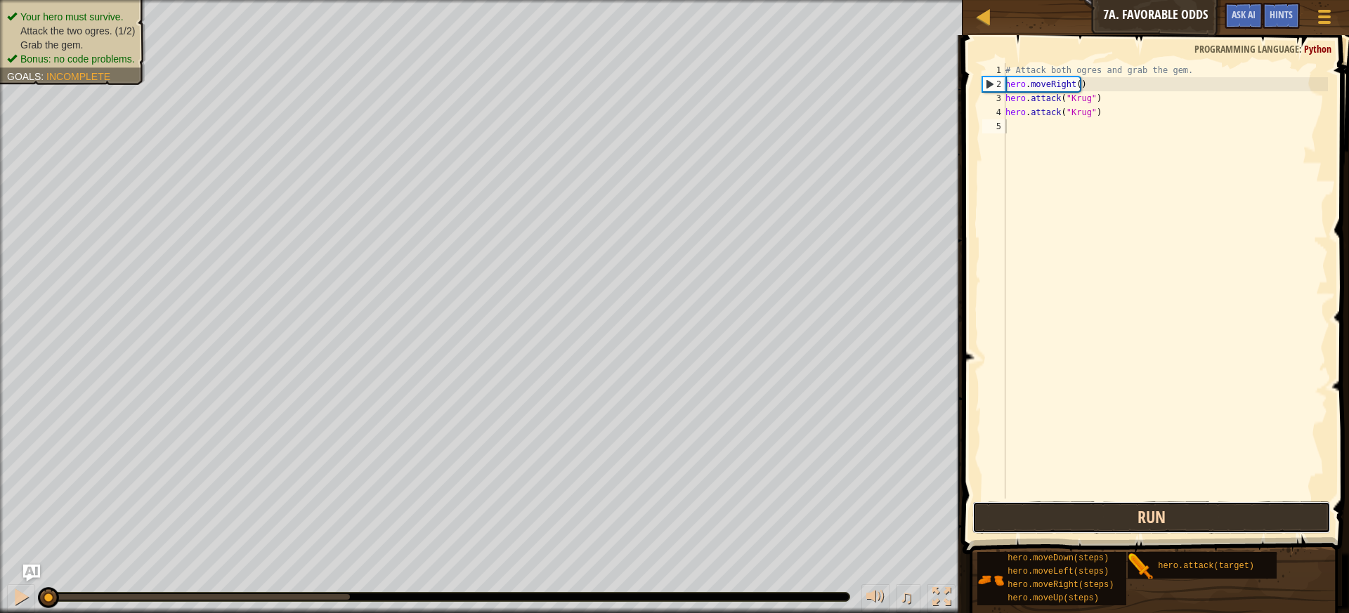
click at [1185, 516] on button "Run" at bounding box center [1152, 518] width 359 height 32
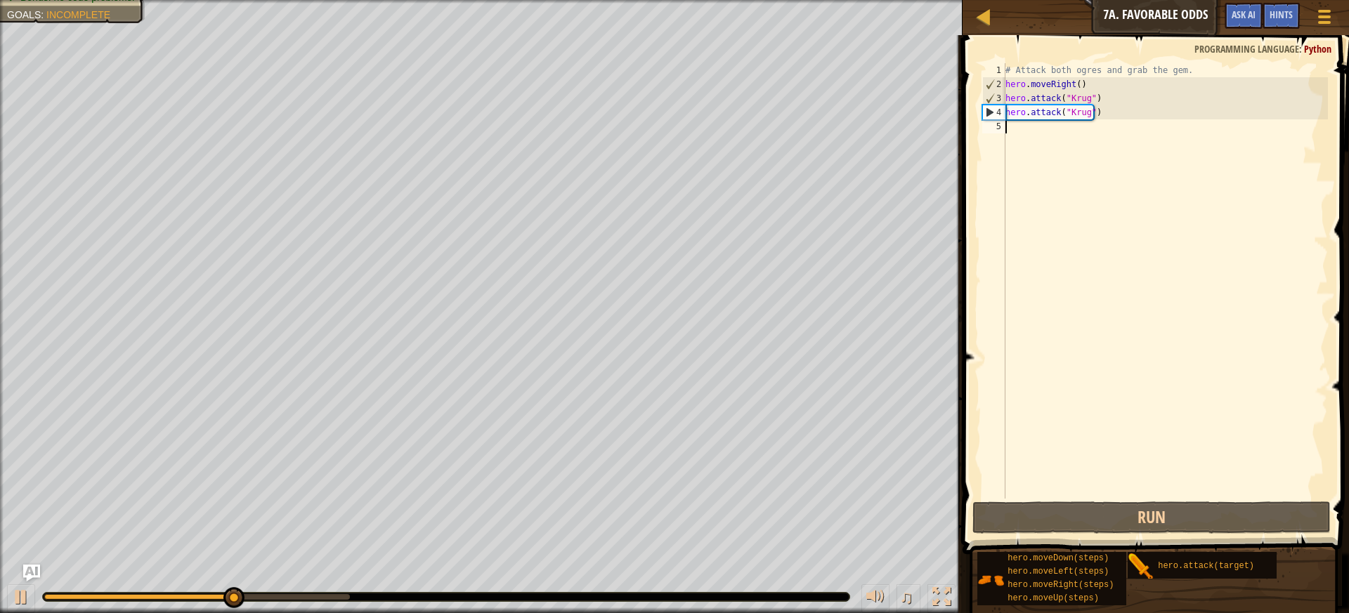
type textarea "h"
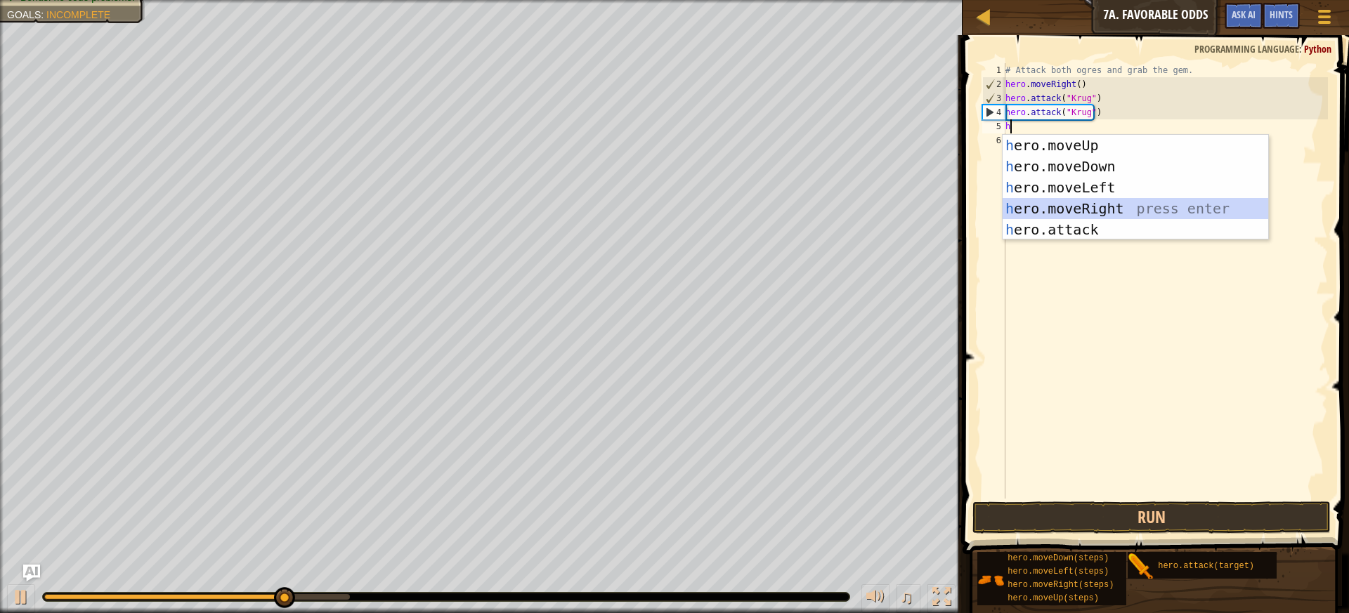
click at [1145, 209] on div "h ero.moveUp press enter h ero.moveDown press enter h ero.moveLeft press enter …" at bounding box center [1136, 209] width 266 height 148
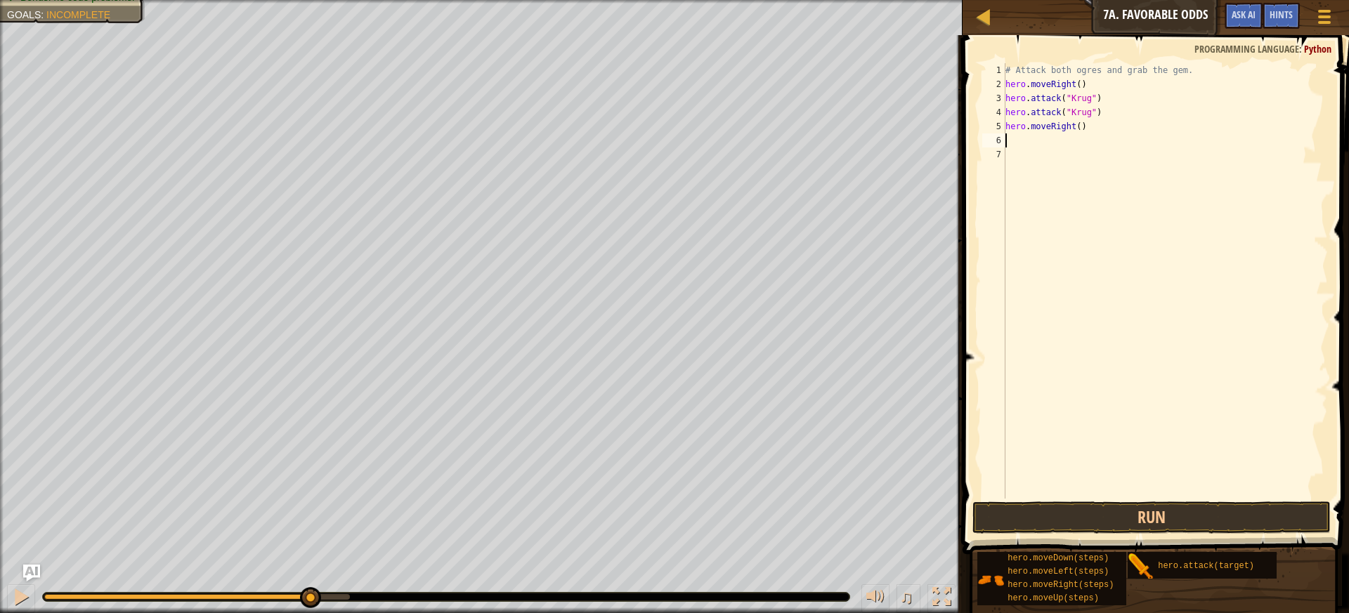
type textarea "h"
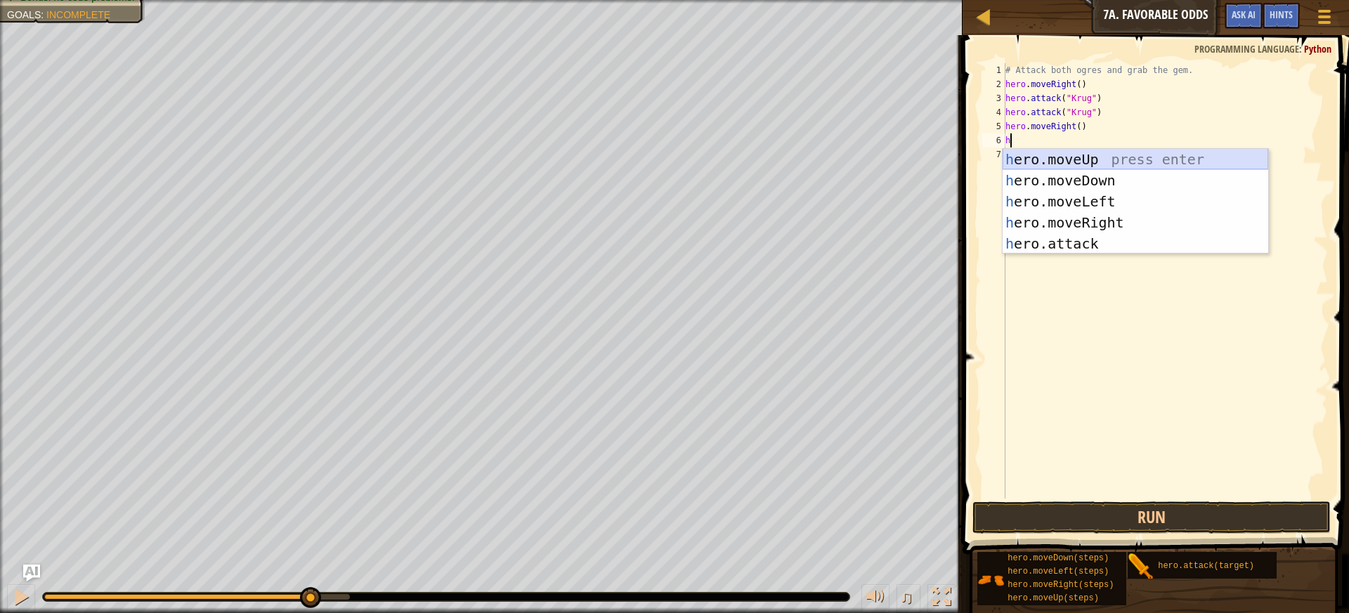
click at [1116, 160] on div "h ero.moveUp press enter h ero.moveDown press enter h ero.moveLeft press enter …" at bounding box center [1136, 223] width 266 height 148
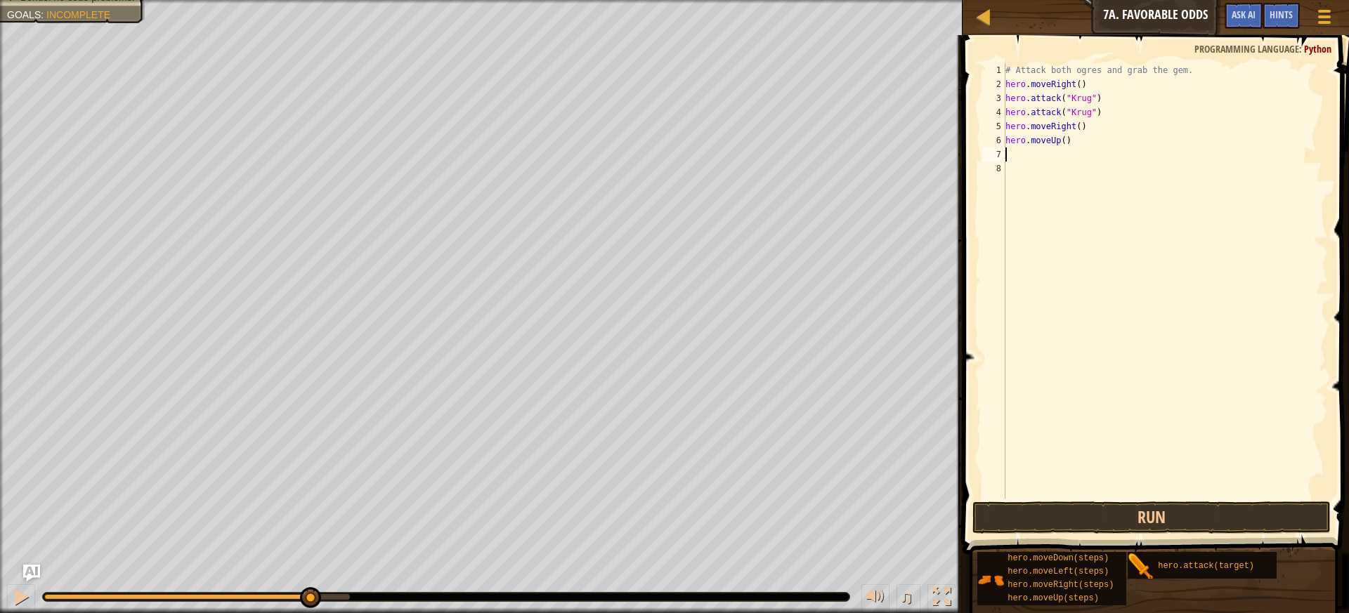
type textarea "h"
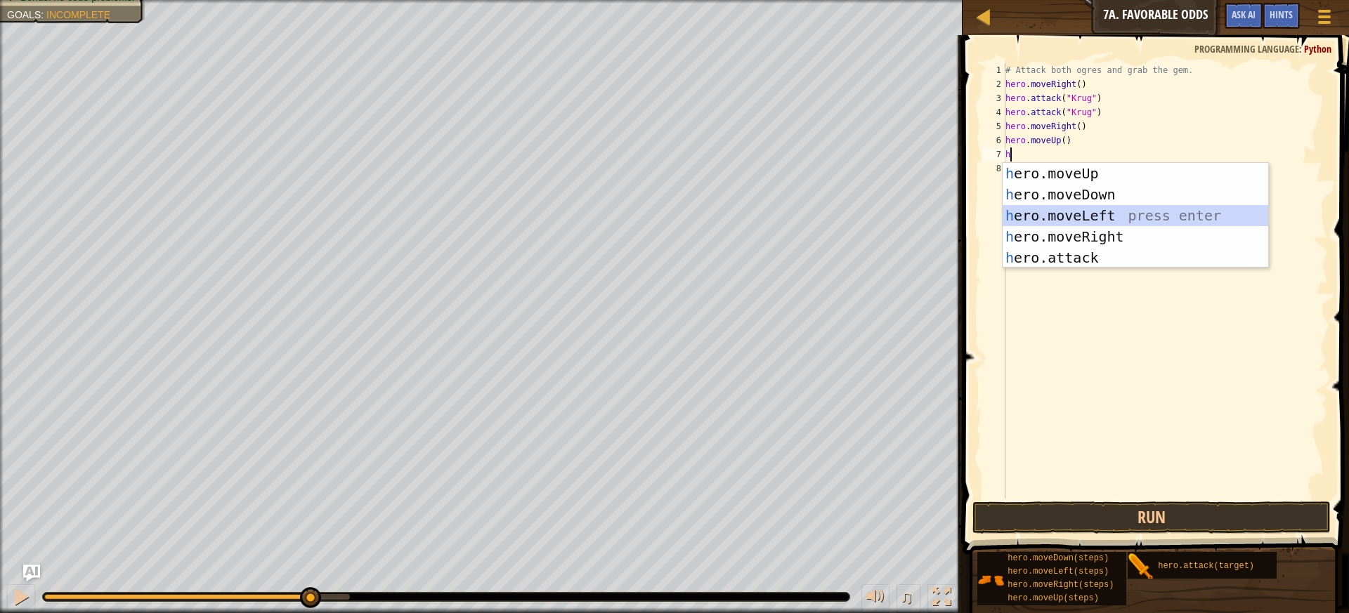
click at [1059, 214] on div "h ero.moveUp press enter h ero.moveDown press enter h ero.moveLeft press enter …" at bounding box center [1136, 237] width 266 height 148
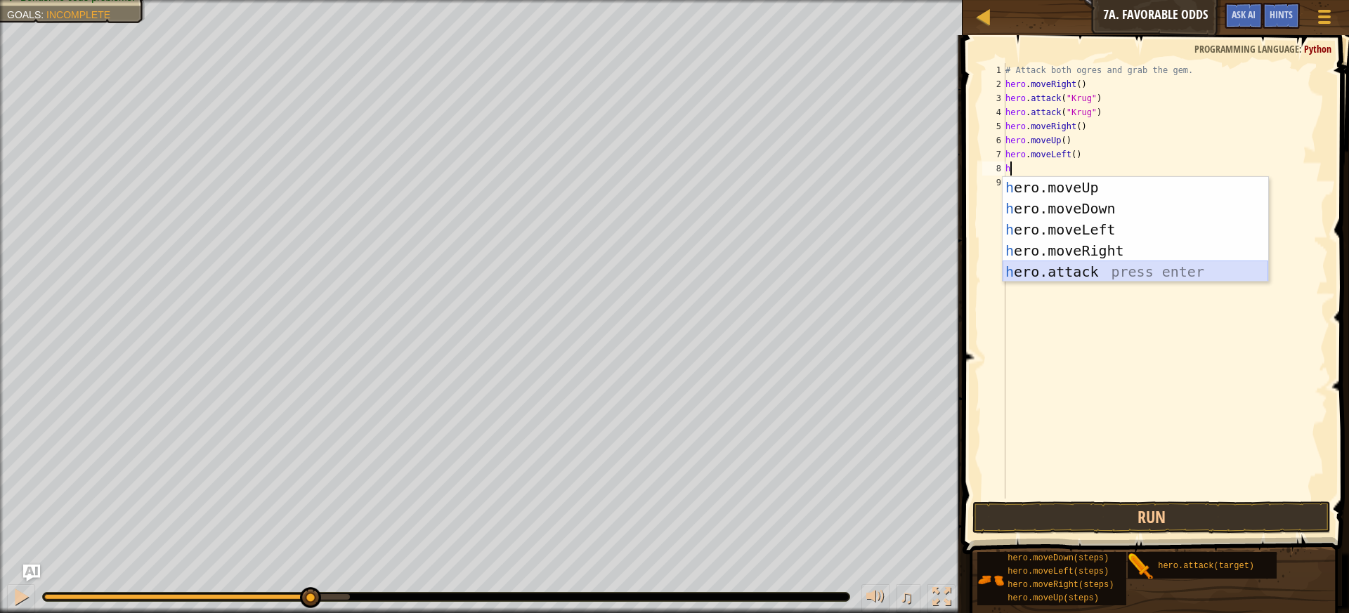
click at [1060, 271] on div "h ero.moveUp press enter h ero.moveDown press enter h ero.moveLeft press enter …" at bounding box center [1136, 251] width 266 height 148
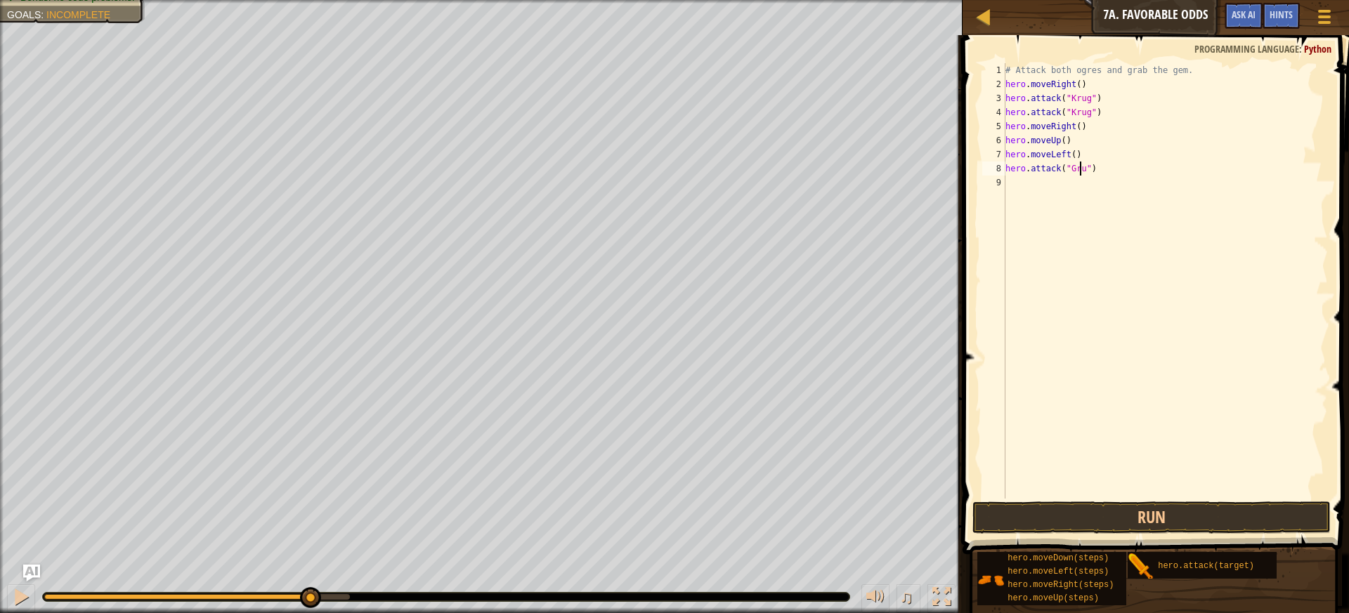
scroll to position [6, 6]
type textarea "hero.attack("Grump")"
click at [1016, 185] on div "# Attack both ogres and grab the gem. hero . moveRight ( ) hero . attack ( "[PE…" at bounding box center [1165, 295] width 325 height 464
type textarea "h"
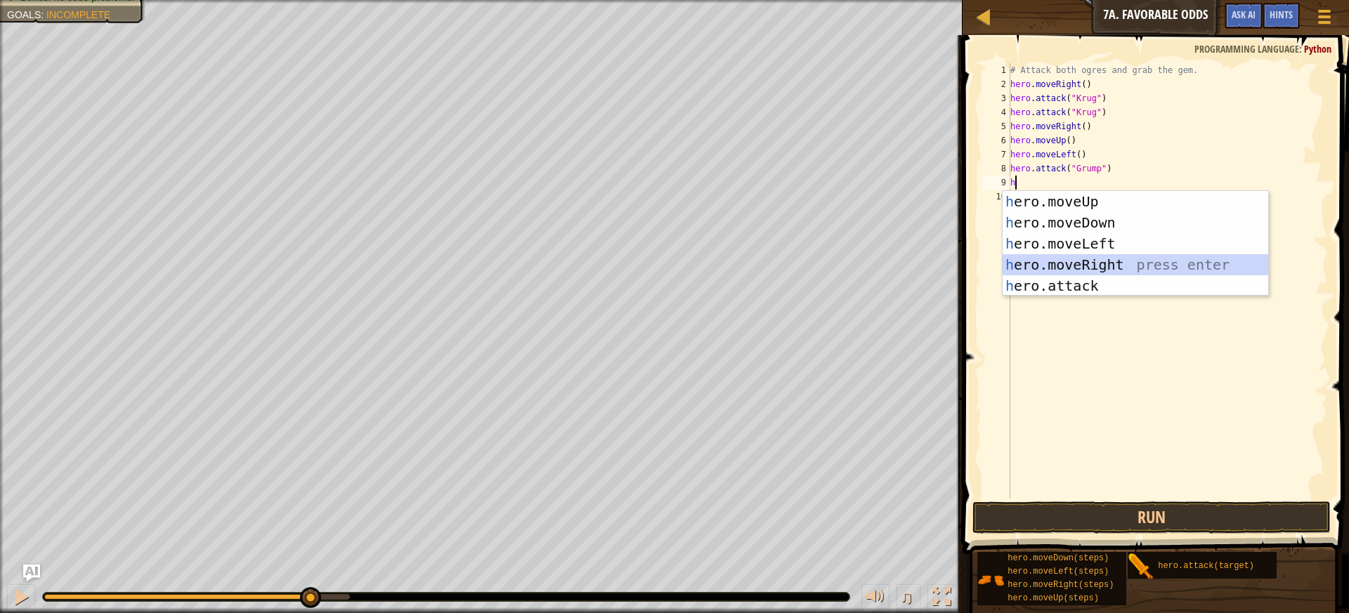
click at [1108, 261] on div "h ero.moveUp press enter h ero.moveDown press enter h ero.moveLeft press enter …" at bounding box center [1136, 265] width 266 height 148
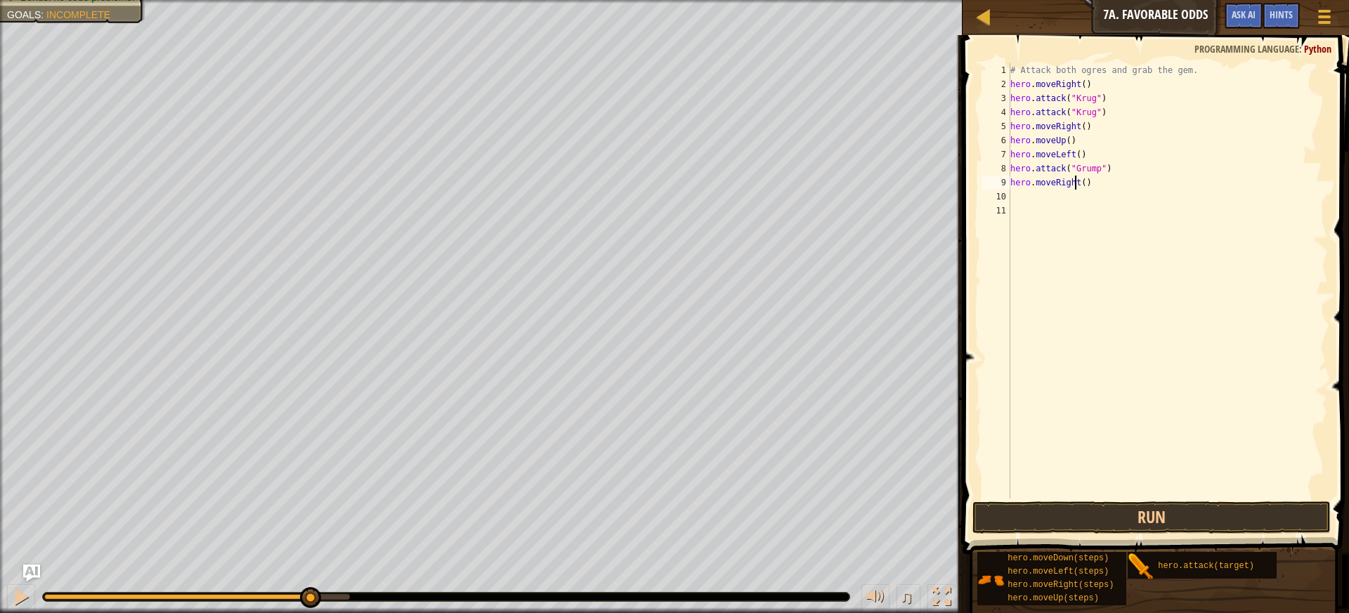
click at [1076, 185] on div "# Attack both ogres and grab the gem. hero . moveRight ( ) hero . attack ( "[PE…" at bounding box center [1168, 295] width 320 height 464
click at [1131, 203] on div "hero.moveL eft press enter" at bounding box center [1141, 222] width 266 height 63
type textarea "hero.moveLeft"
click at [1056, 523] on button "Run" at bounding box center [1152, 518] width 359 height 32
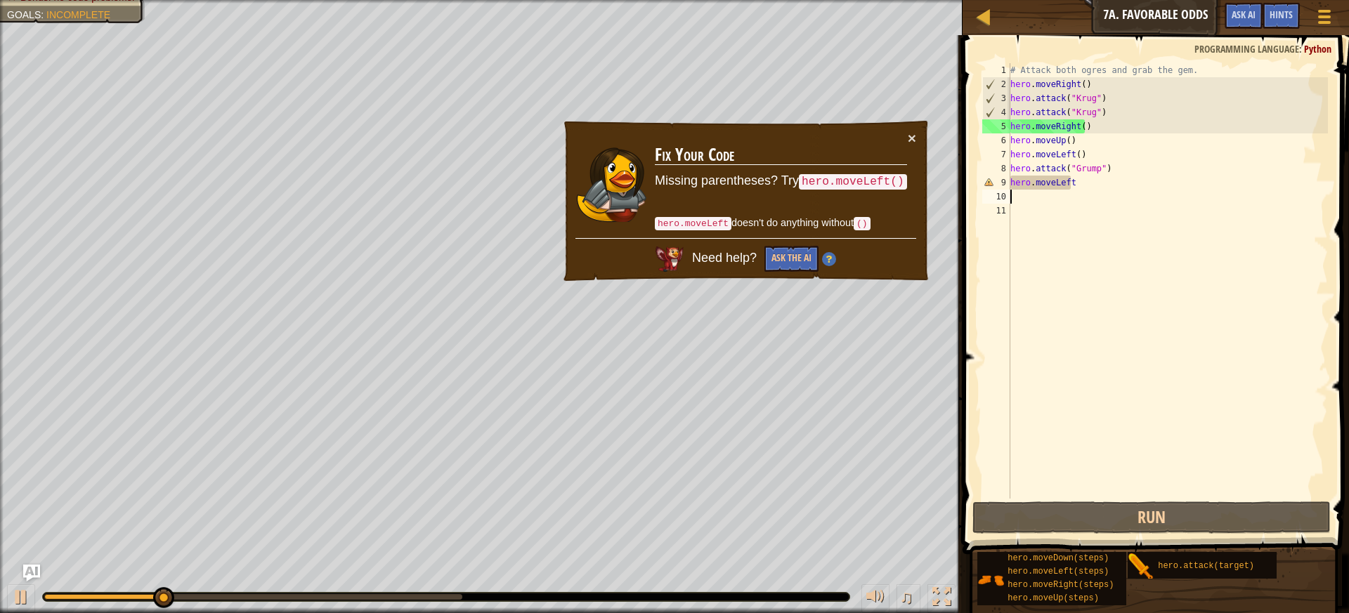
click at [1088, 191] on div "# Attack both ogres and grab the gem. hero . moveRight ( ) hero . attack ( "[PE…" at bounding box center [1168, 295] width 320 height 464
click at [1096, 184] on div "# Attack both ogres and grab the gem. hero . moveRight ( ) hero . attack ( "[PE…" at bounding box center [1168, 295] width 320 height 464
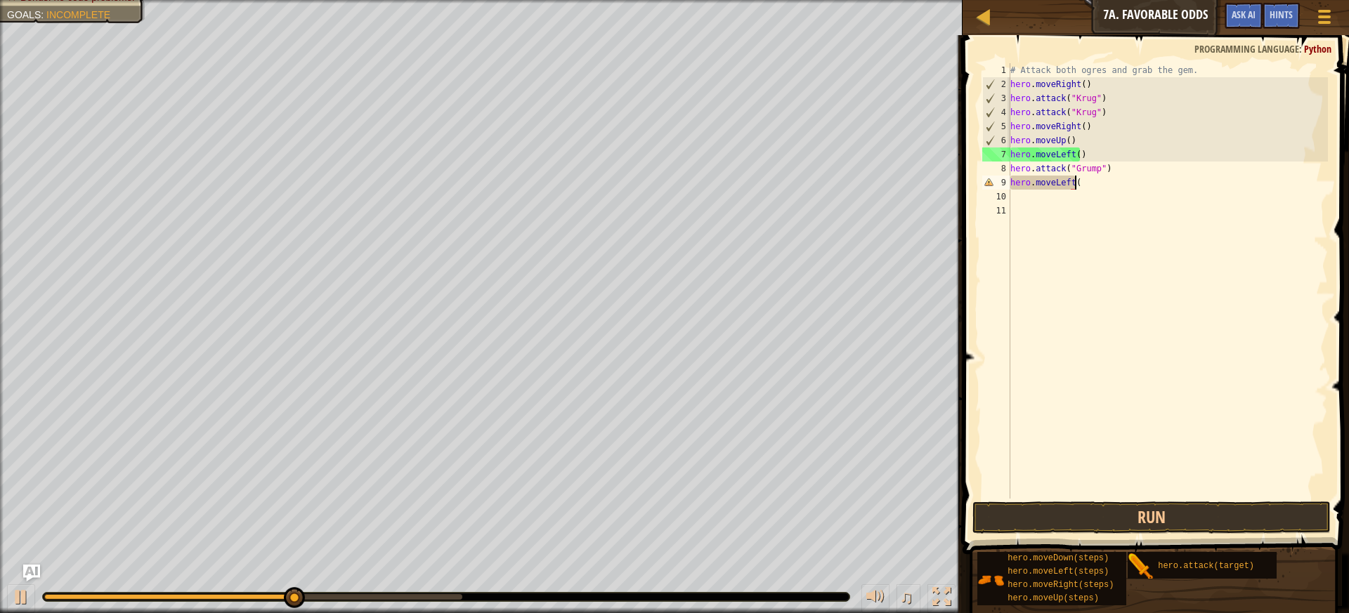
scroll to position [6, 5]
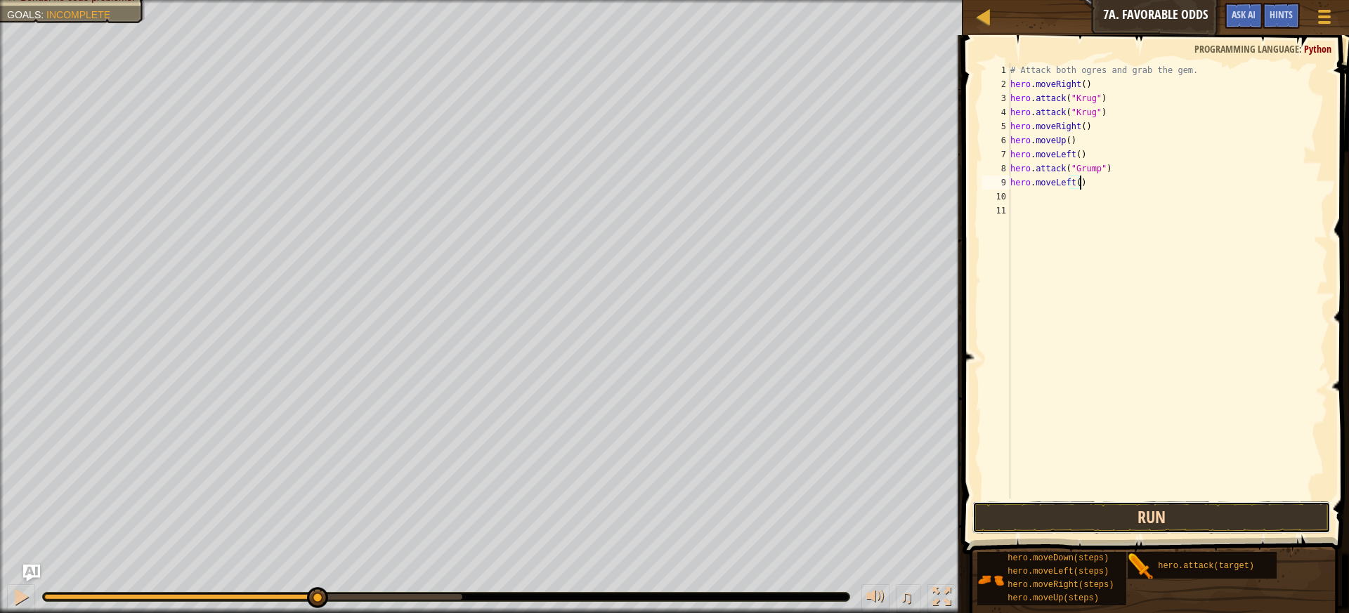
click at [1108, 509] on button "Run" at bounding box center [1152, 518] width 359 height 32
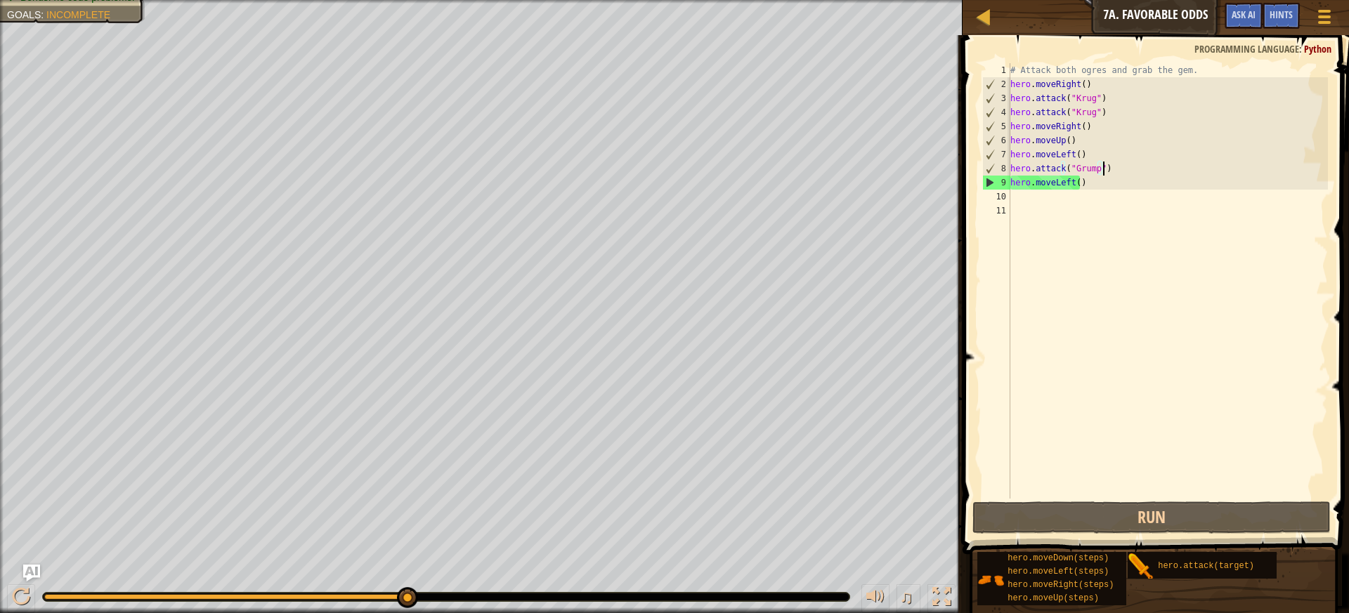
click at [1106, 169] on div "# Attack both ogres and grab the gem. hero . moveRight ( ) hero . attack ( "[PE…" at bounding box center [1168, 295] width 320 height 464
type textarea "hero.attack("Grump")"
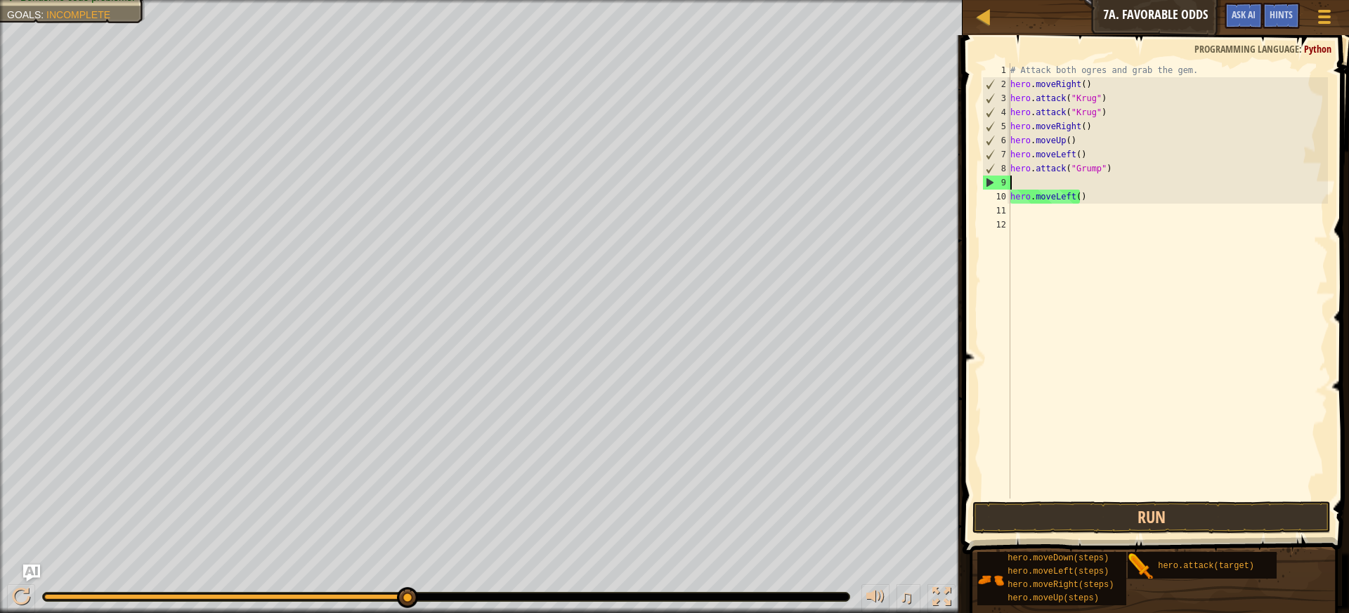
scroll to position [6, 0]
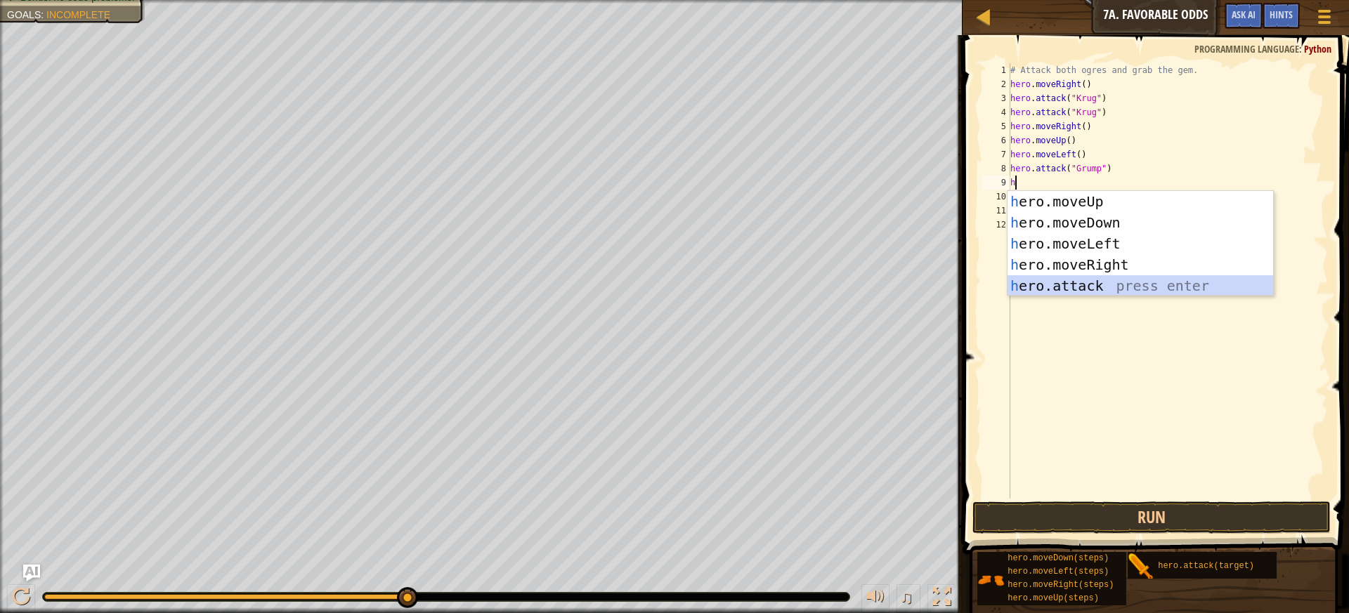
click at [1073, 277] on div "h ero.moveUp press enter h ero.moveDown press enter h ero.moveLeft press enter …" at bounding box center [1141, 265] width 266 height 148
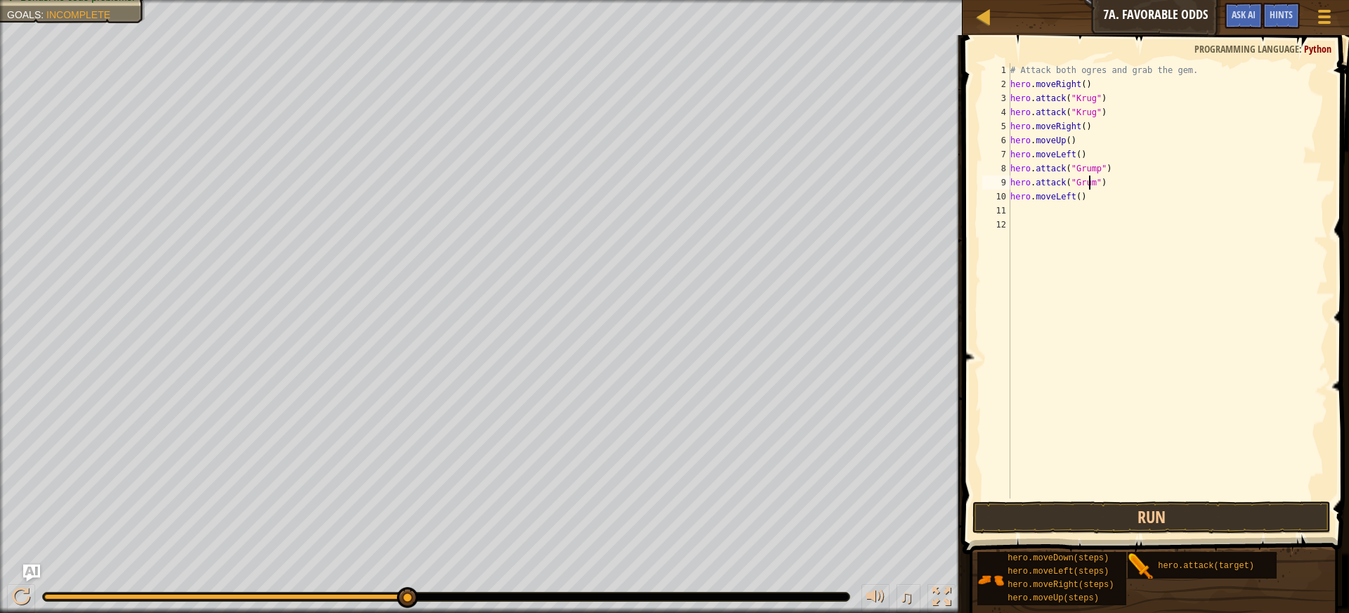
scroll to position [6, 6]
type textarea "hero.attack("Grump")"
click at [1231, 513] on button "Run" at bounding box center [1152, 518] width 359 height 32
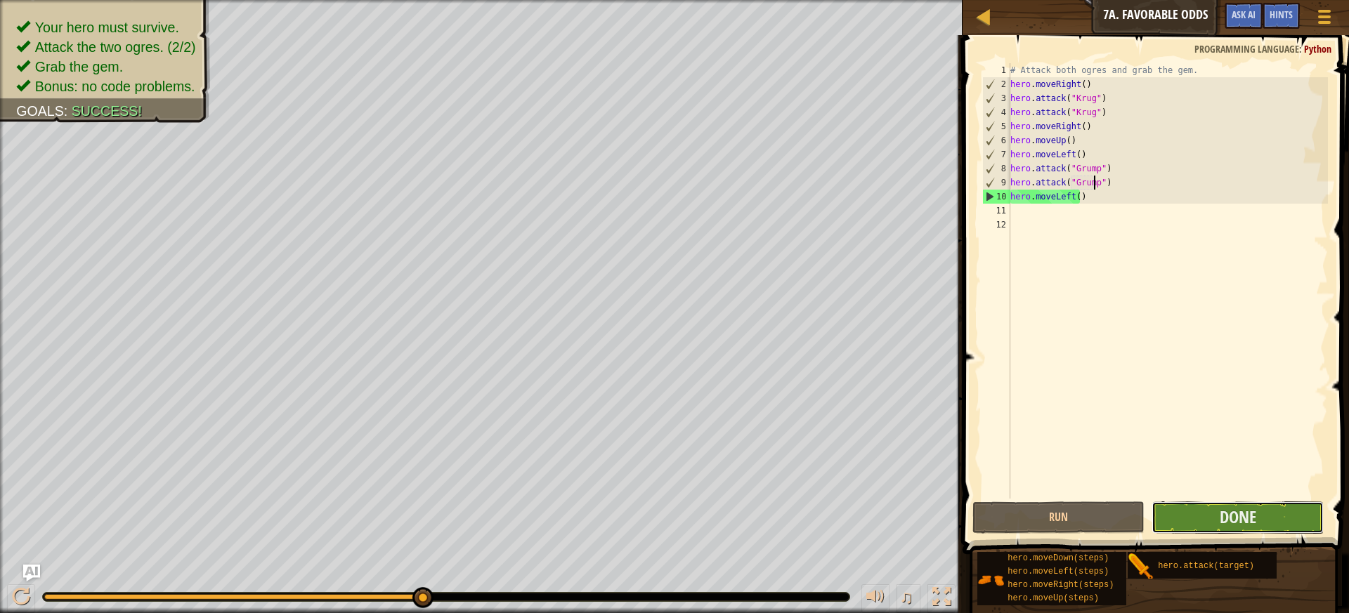
click at [1215, 520] on button "Done" at bounding box center [1238, 518] width 172 height 32
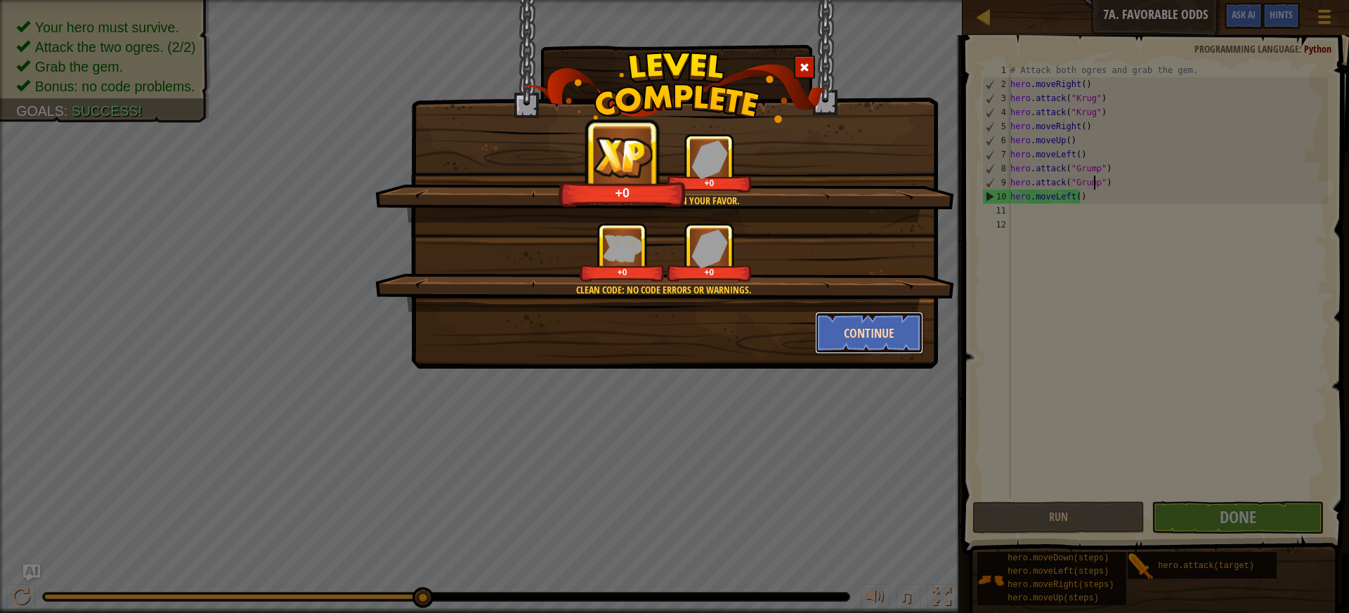
click at [881, 333] on button "Continue" at bounding box center [869, 333] width 109 height 42
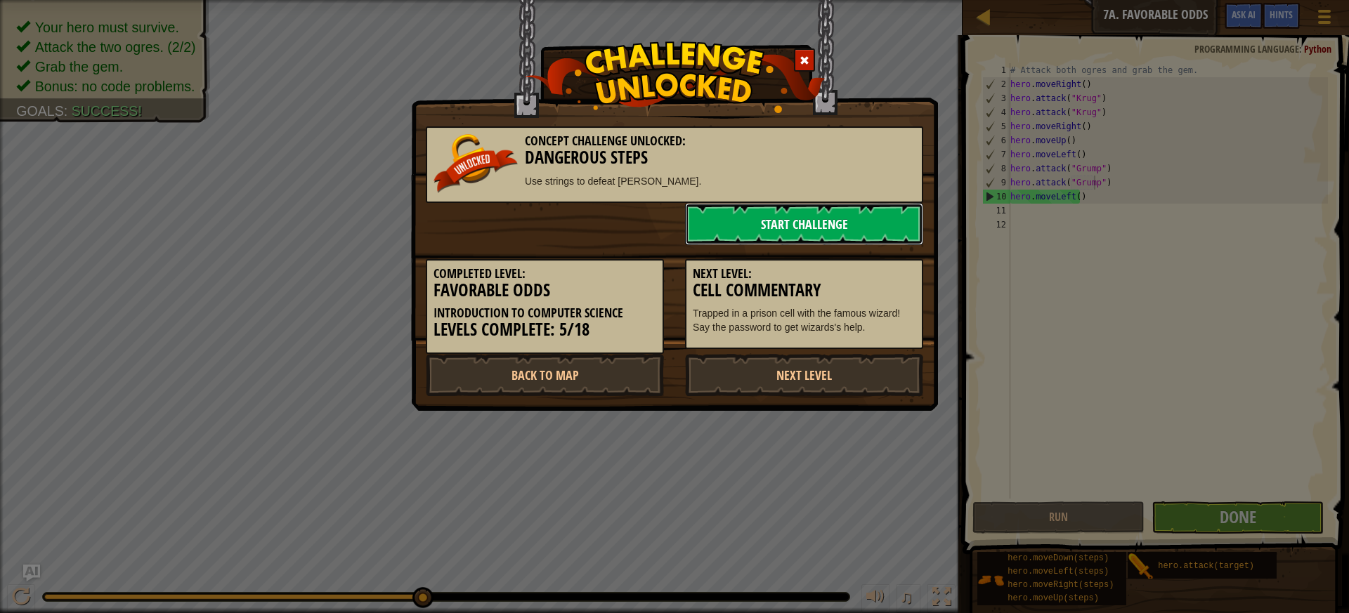
click at [815, 228] on link "Start Challenge" at bounding box center [804, 224] width 238 height 42
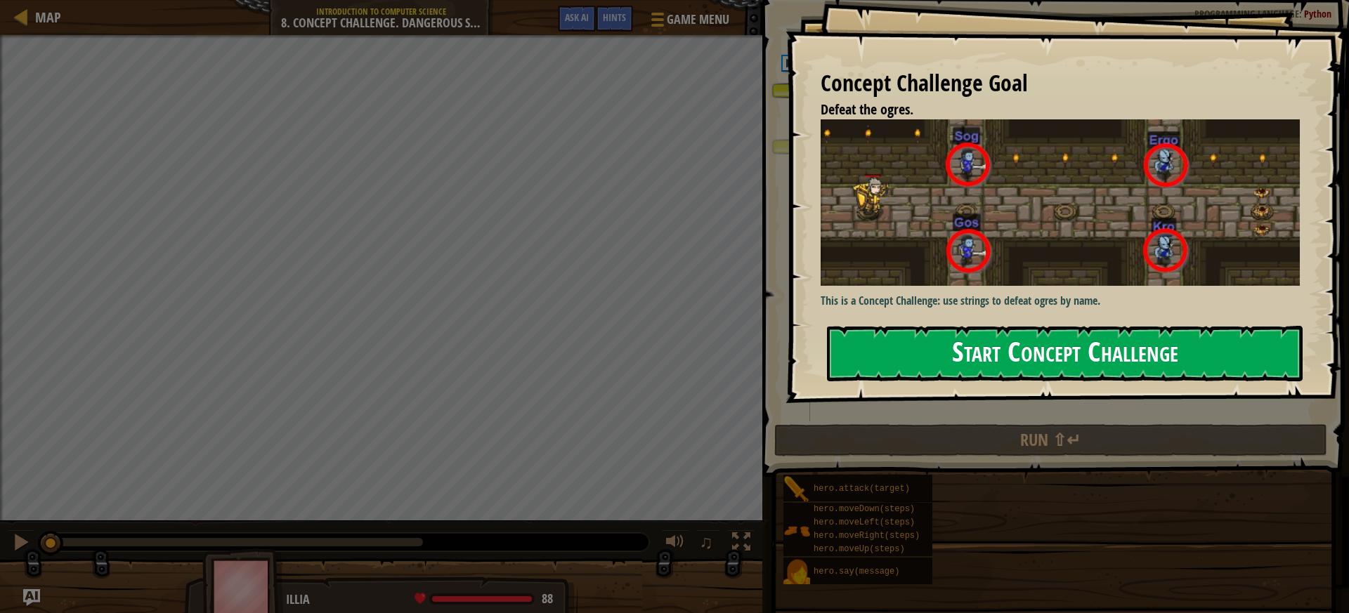
click at [944, 357] on button "Start Concept Challenge" at bounding box center [1065, 354] width 476 height 56
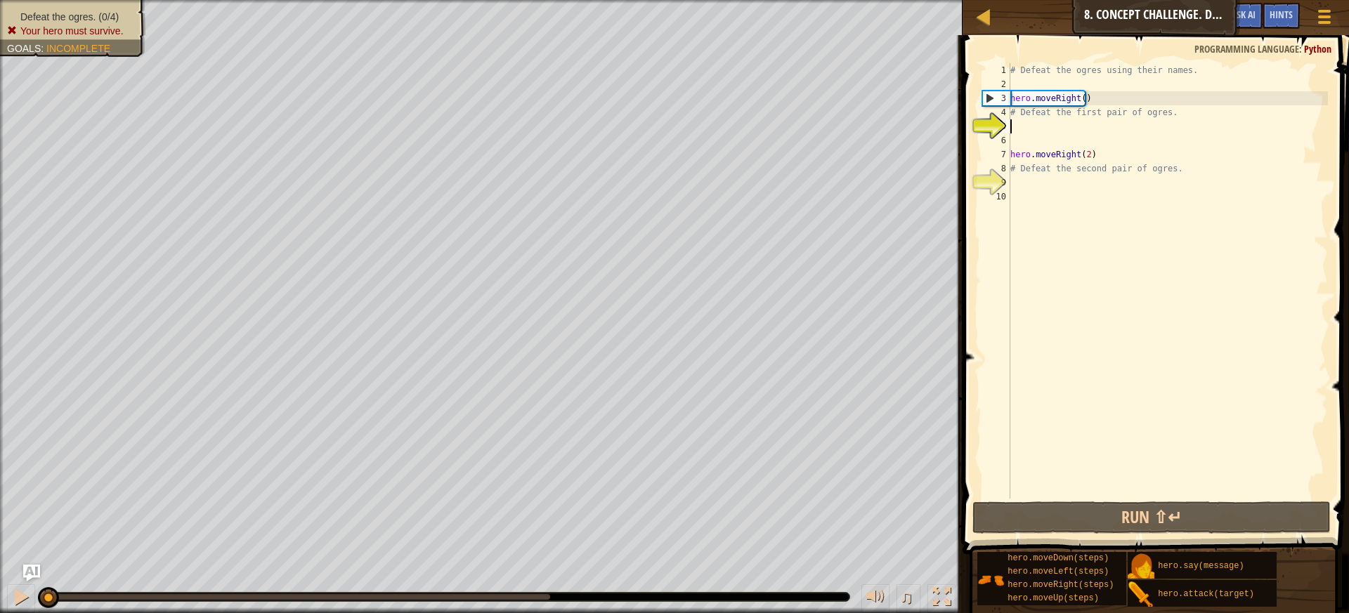
type textarea "h"
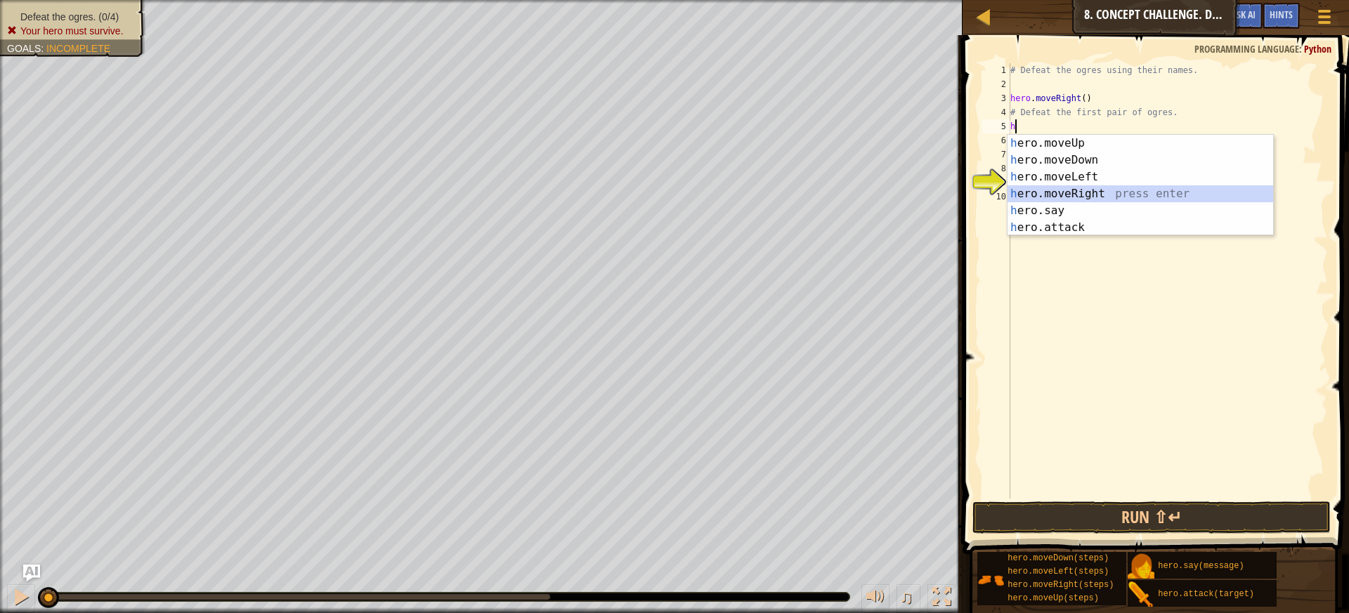
click at [1025, 197] on div "h ero.moveUp press enter h ero.moveDown press enter h ero.moveLeft press enter …" at bounding box center [1141, 202] width 266 height 135
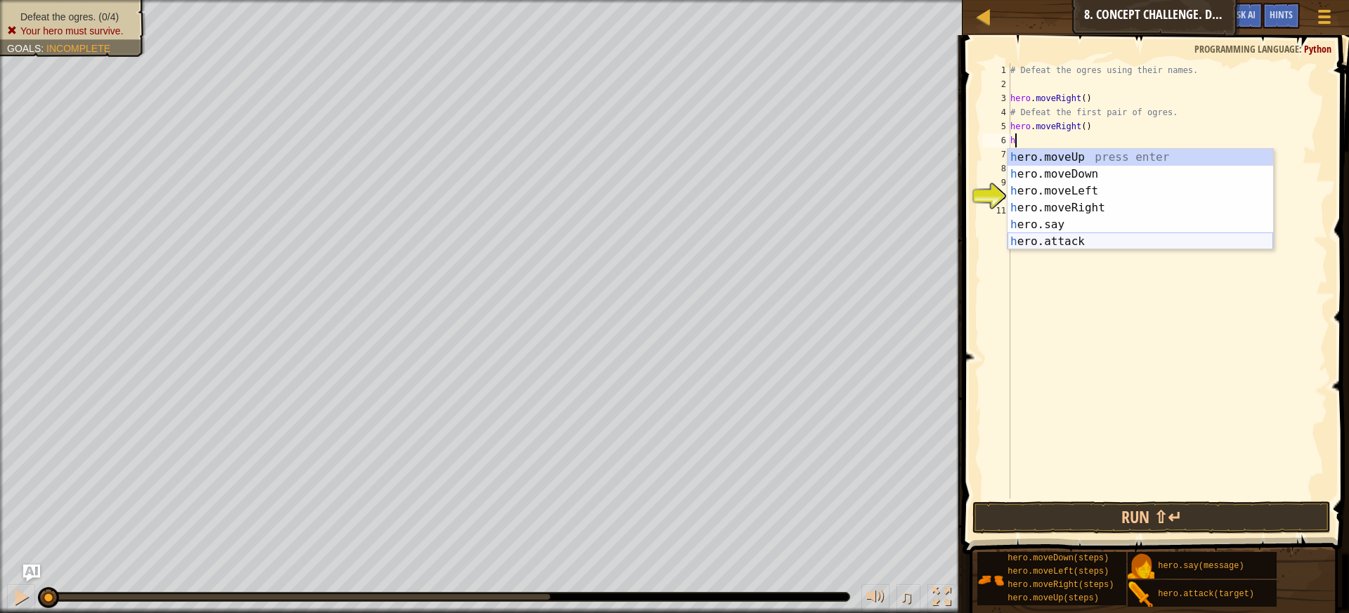
click at [1026, 246] on div "h ero.moveUp press enter h ero.moveDown press enter h ero.moveLeft press enter …" at bounding box center [1141, 216] width 266 height 135
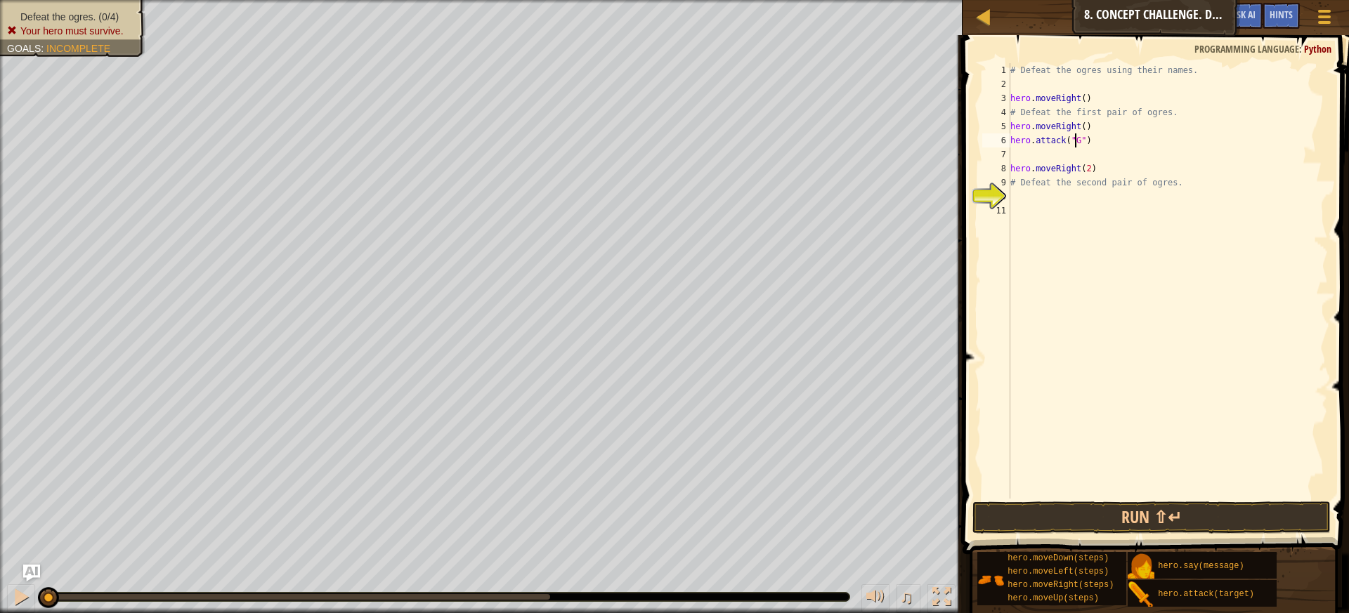
scroll to position [6, 6]
type textarea "hero.attack("Gos")"
click at [1070, 151] on div "# Defeat the ogres using their names. hero . moveRight ( ) # Defeat the first p…" at bounding box center [1168, 295] width 320 height 464
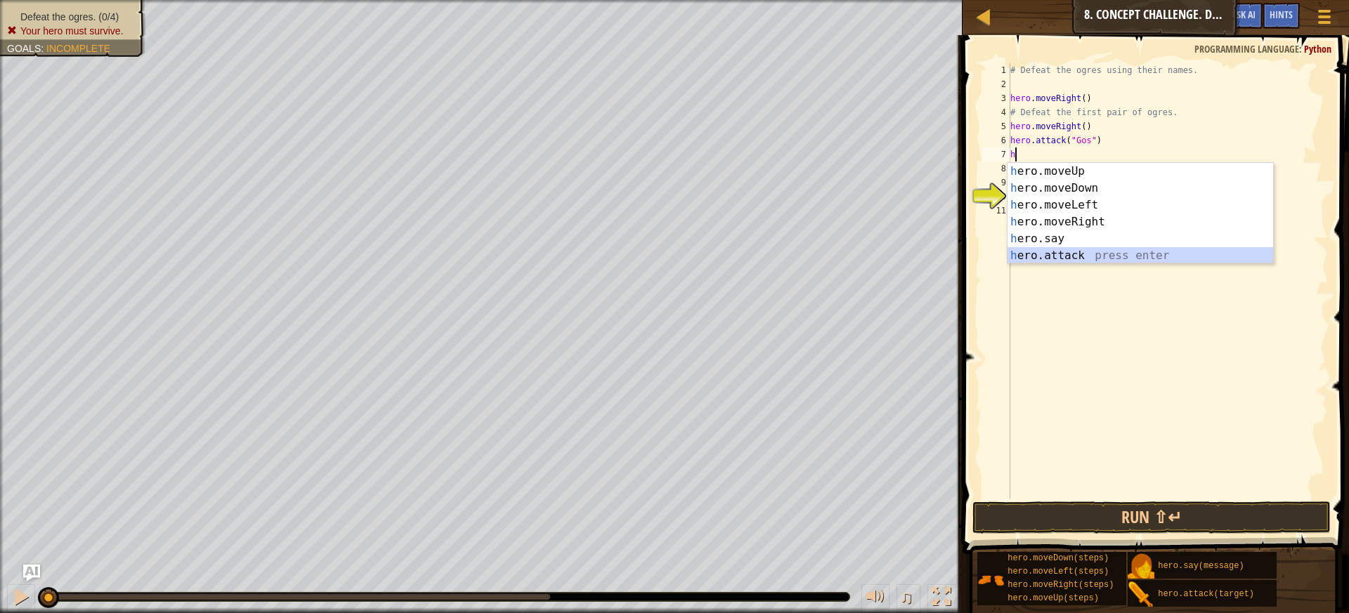
click at [1090, 251] on div "h ero.moveUp press enter h ero.moveDown press enter h ero.moveLeft press enter …" at bounding box center [1141, 230] width 266 height 135
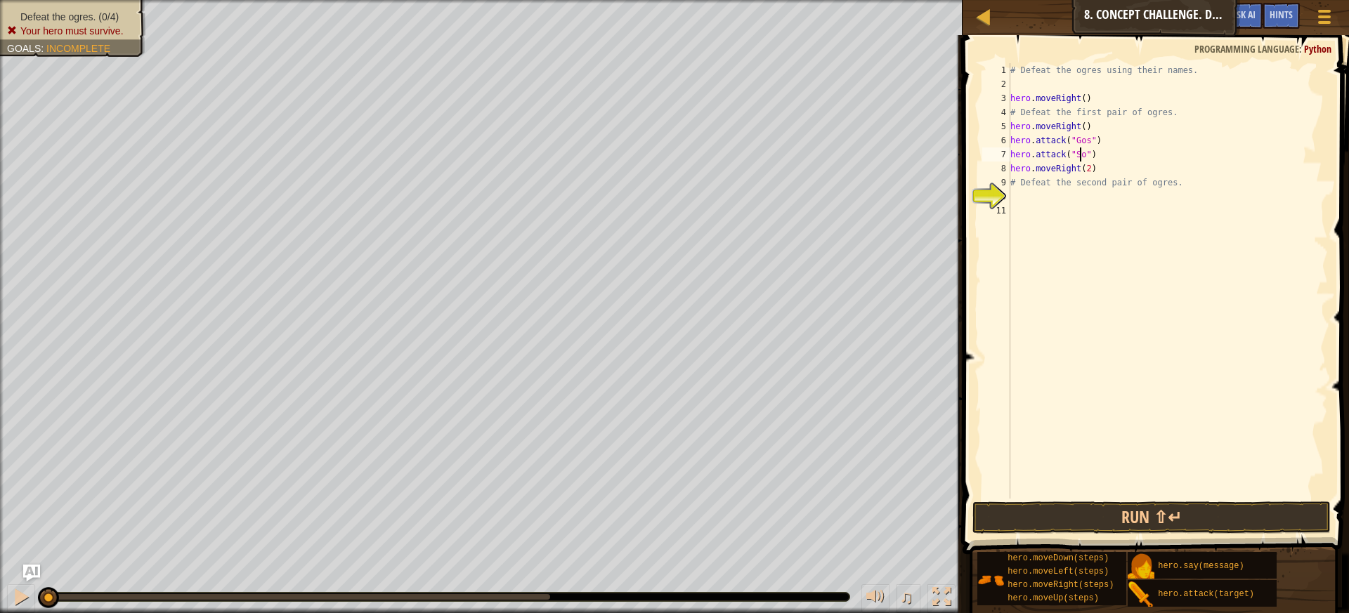
scroll to position [6, 6]
click at [1025, 522] on button "Run ⇧↵" at bounding box center [1152, 518] width 359 height 32
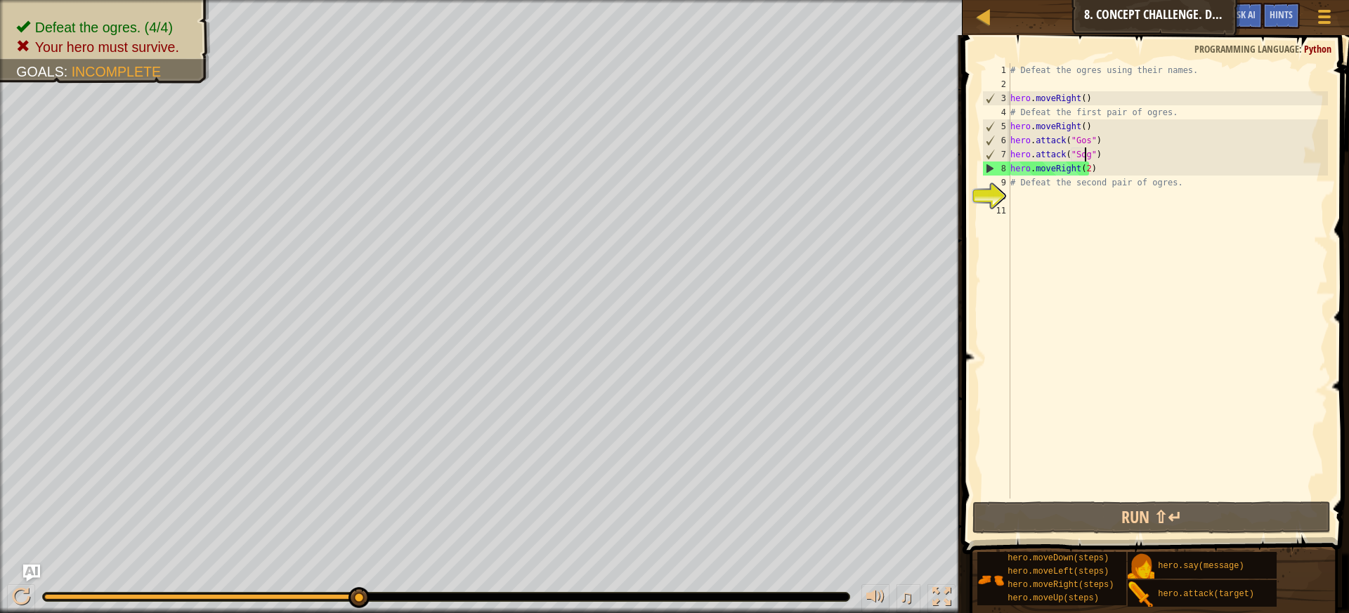
click at [1099, 168] on div "# Defeat the ogres using their names. hero . moveRight ( ) # Defeat the first p…" at bounding box center [1168, 295] width 320 height 464
type textarea "hero.moveRight(2)"
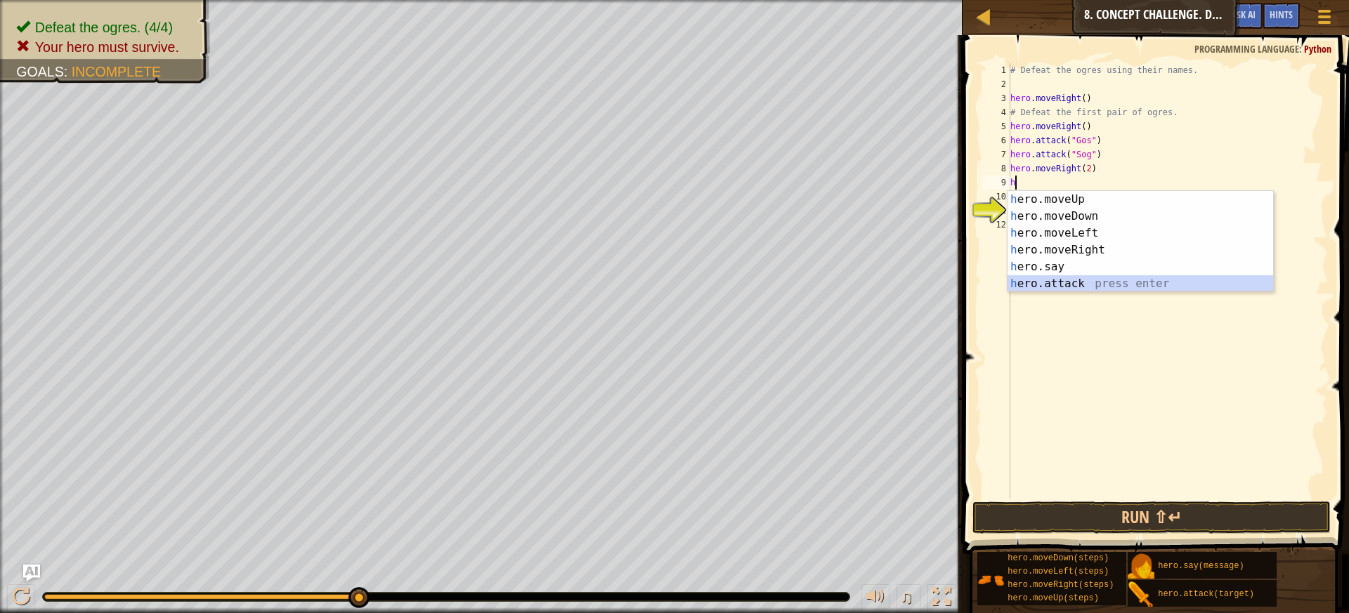
click at [1101, 278] on div "h ero.moveUp press enter h ero.moveDown press enter h ero.moveLeft press enter …" at bounding box center [1141, 258] width 266 height 135
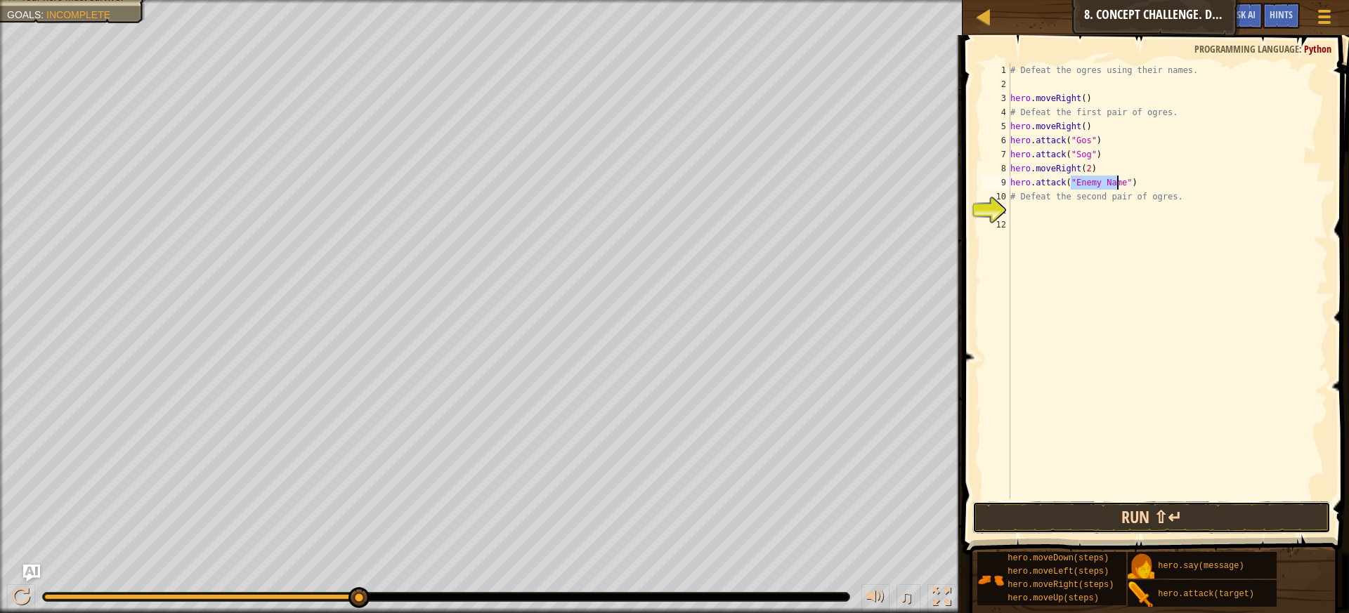
click at [997, 519] on button "Run ⇧↵" at bounding box center [1152, 518] width 359 height 32
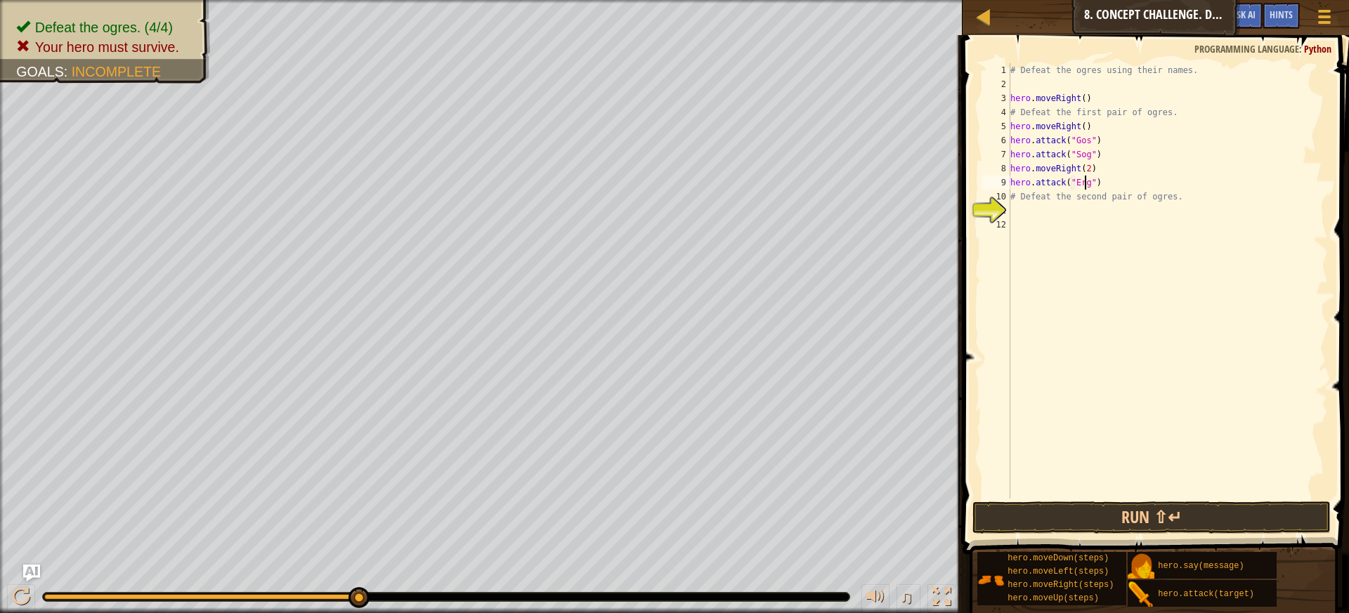
type textarea "hero.attack("Ergo")"
click at [1164, 186] on div "# Defeat the ogres using their names. hero . moveRight ( ) # Defeat the first p…" at bounding box center [1168, 295] width 320 height 464
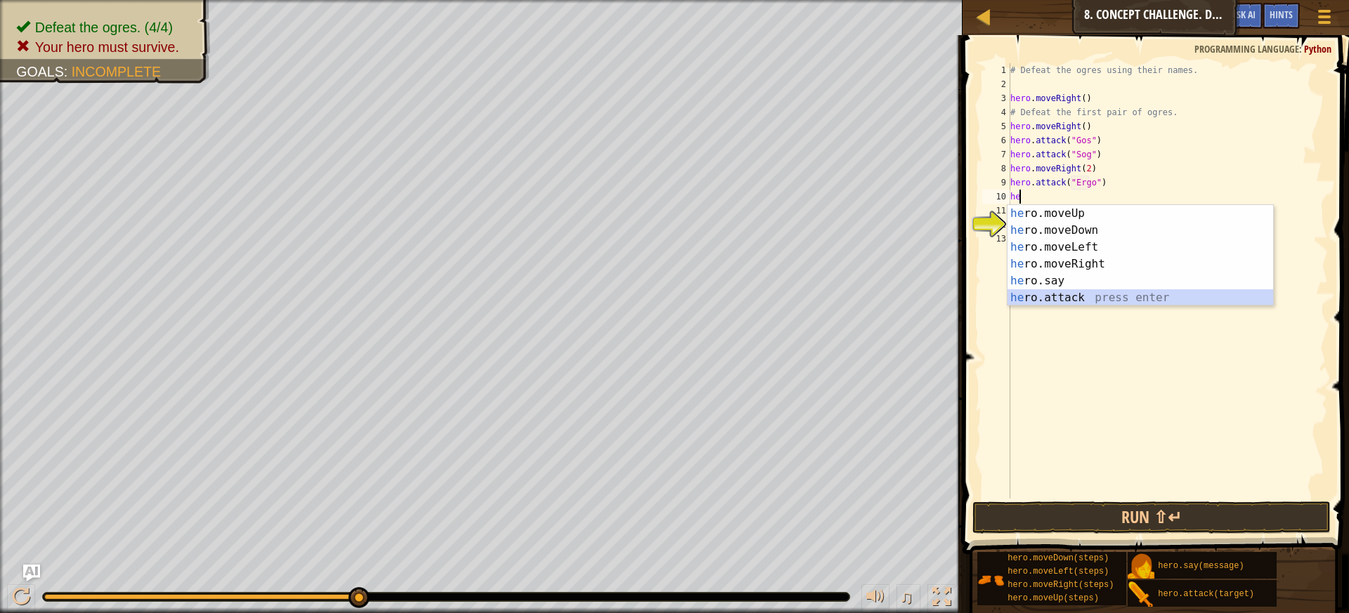
click at [1058, 297] on div "he ro.moveUp press enter he ro.moveDown press enter he ro.moveLeft press enter …" at bounding box center [1141, 272] width 266 height 135
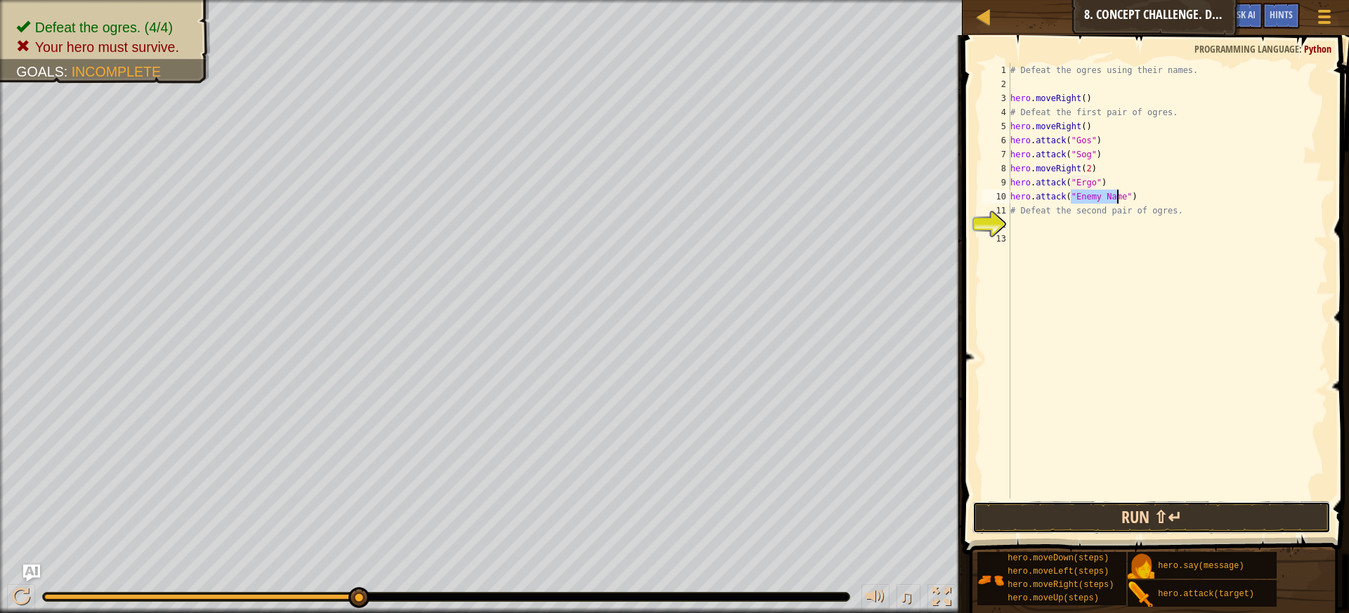
click at [1079, 531] on button "Run ⇧↵" at bounding box center [1152, 518] width 359 height 32
click at [1086, 506] on button "Run ⇧↵" at bounding box center [1152, 518] width 359 height 32
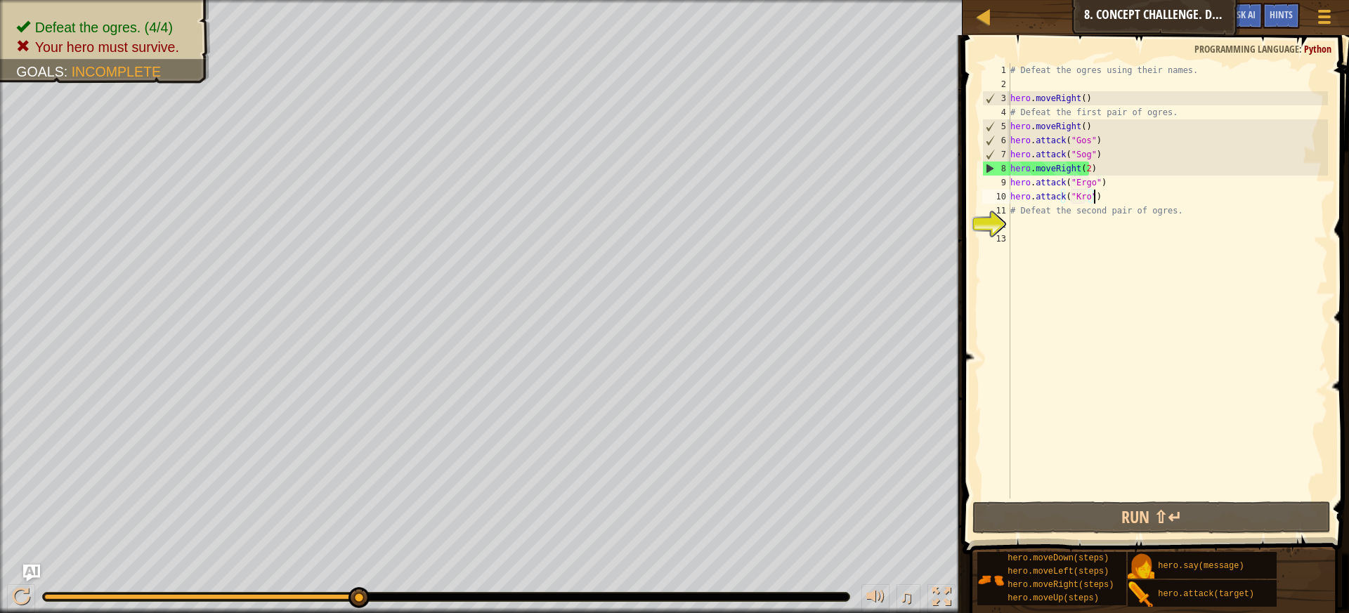
click at [1104, 195] on div "# Defeat the ogres using their names. hero . moveRight ( ) # Defeat the first p…" at bounding box center [1168, 295] width 320 height 464
click at [1105, 155] on div "# Defeat the ogres using their names. hero . moveRight ( ) # Defeat the first p…" at bounding box center [1168, 295] width 320 height 464
click at [1103, 157] on div "# Defeat the ogres using their names. hero . moveRight ( ) # Defeat the first p…" at bounding box center [1168, 295] width 320 height 464
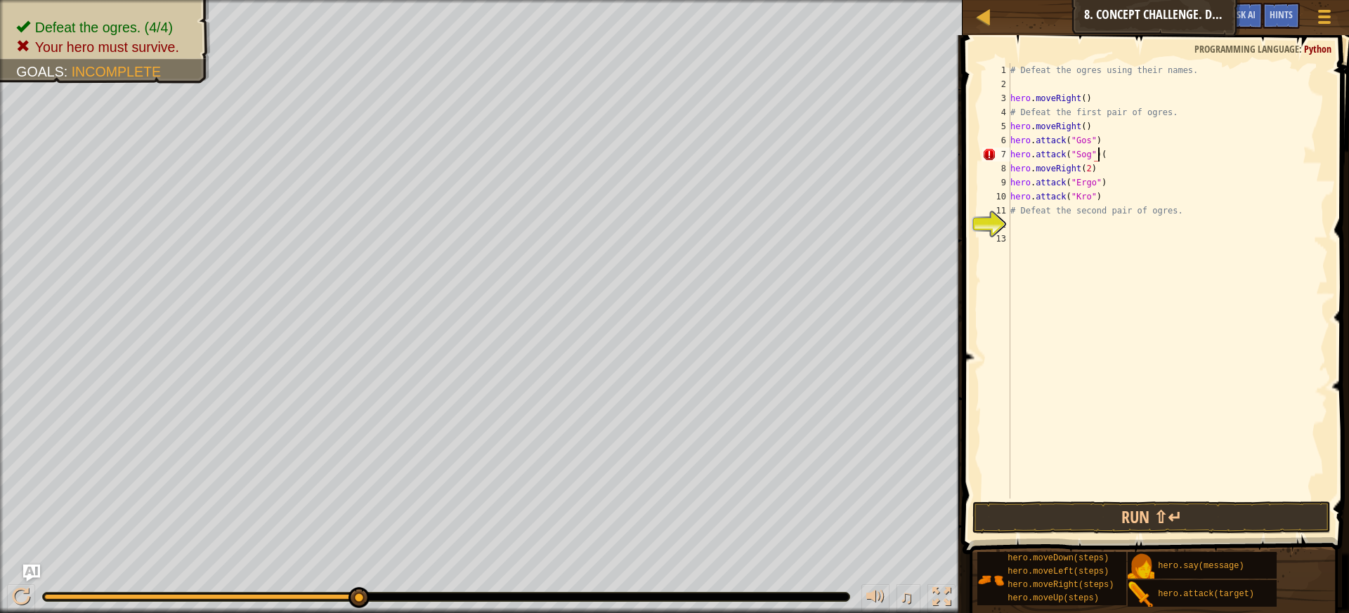
scroll to position [6, 7]
click at [1100, 145] on div "# Defeat the ogres using their names. hero . moveRight ( ) # Defeat the first p…" at bounding box center [1168, 295] width 320 height 464
click at [1103, 178] on div "# Defeat the ogres using their names. hero . moveRight ( ) # Defeat the first p…" at bounding box center [1168, 295] width 320 height 464
click at [1105, 203] on div "# Defeat the ogres using their names. hero . moveRight ( ) # Defeat the first p…" at bounding box center [1168, 295] width 320 height 464
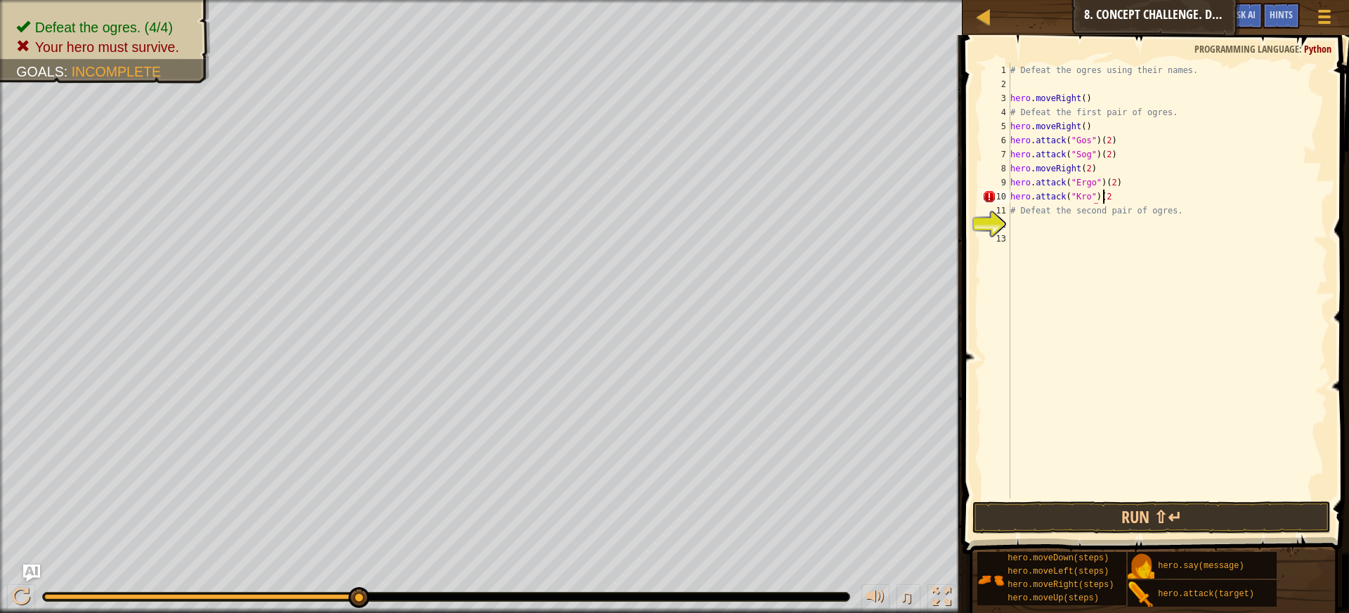
scroll to position [6, 7]
click at [1017, 517] on button "Run ⇧↵" at bounding box center [1152, 518] width 359 height 32
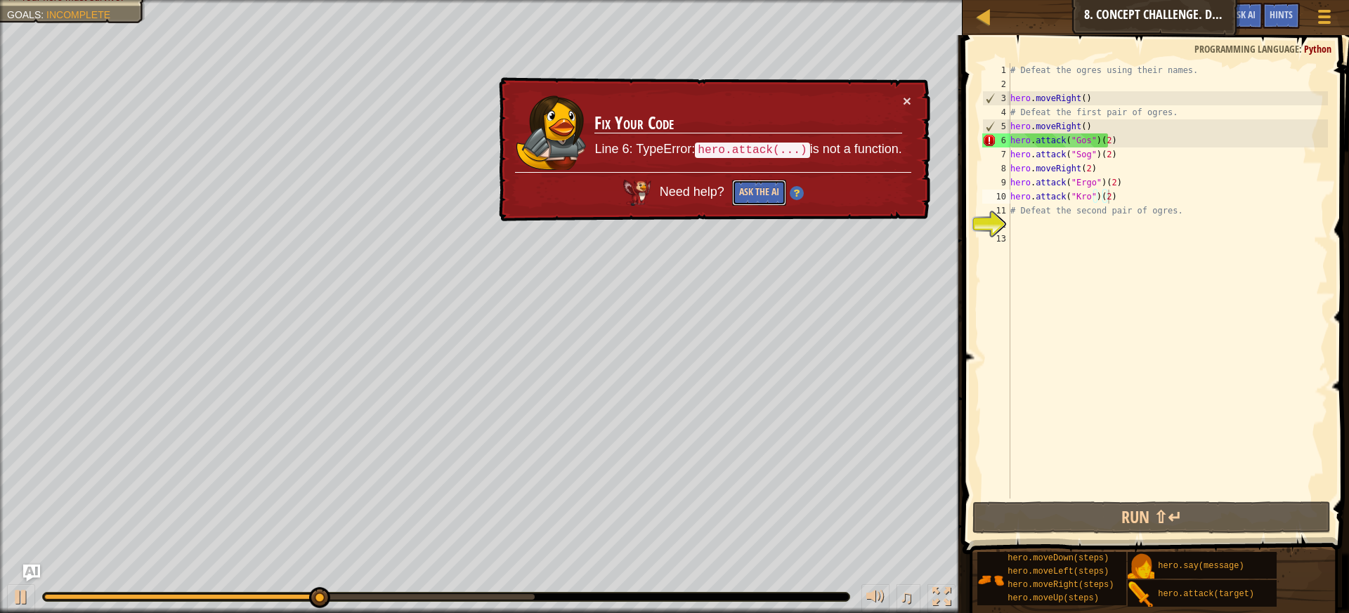
click at [746, 197] on button "Ask the AI" at bounding box center [759, 193] width 54 height 26
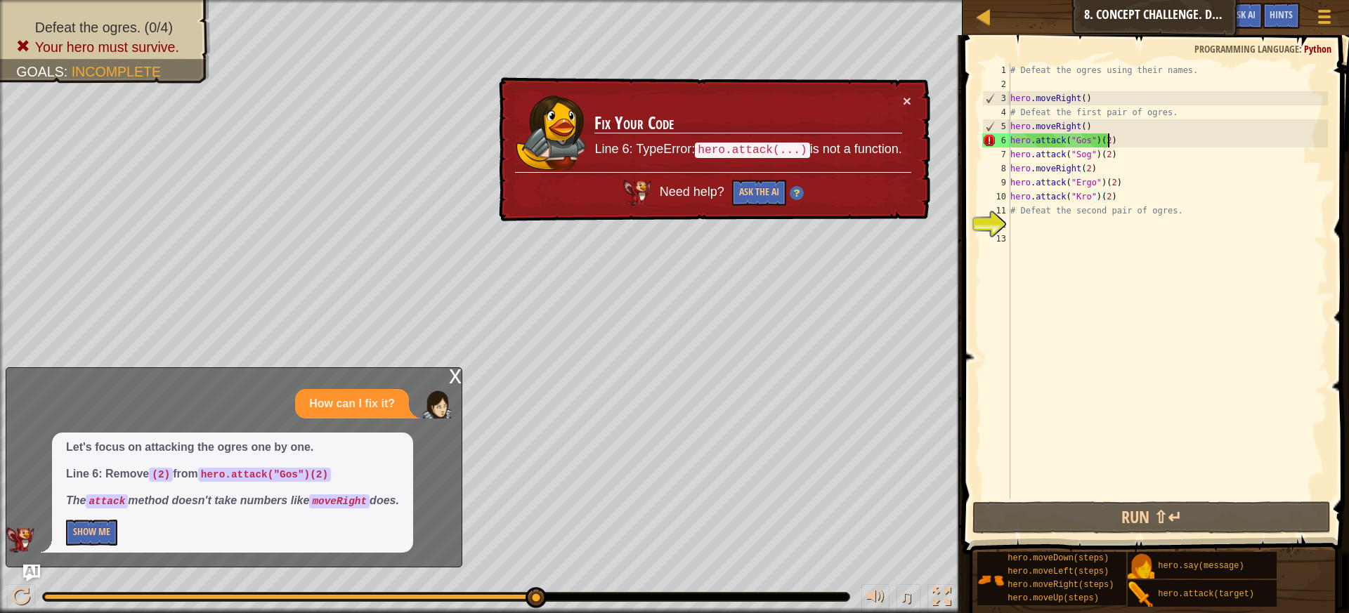
click at [1110, 139] on div "# Defeat the ogres using their names. hero . moveRight ( ) # Defeat the first p…" at bounding box center [1168, 295] width 320 height 464
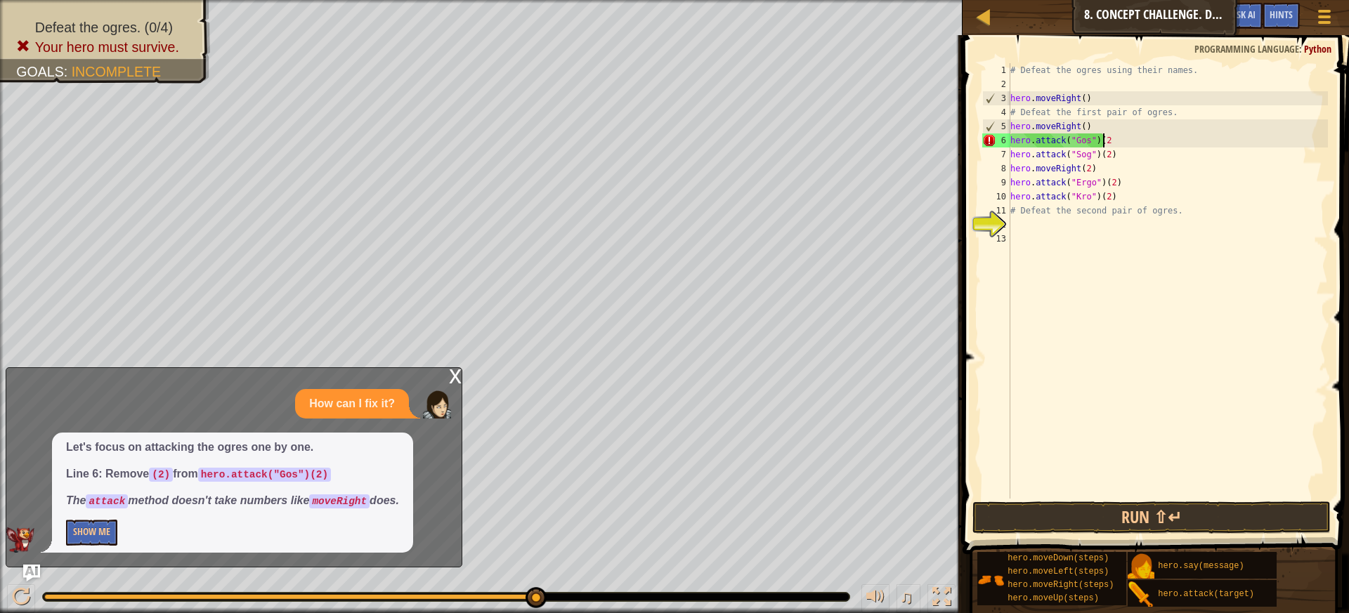
scroll to position [6, 6]
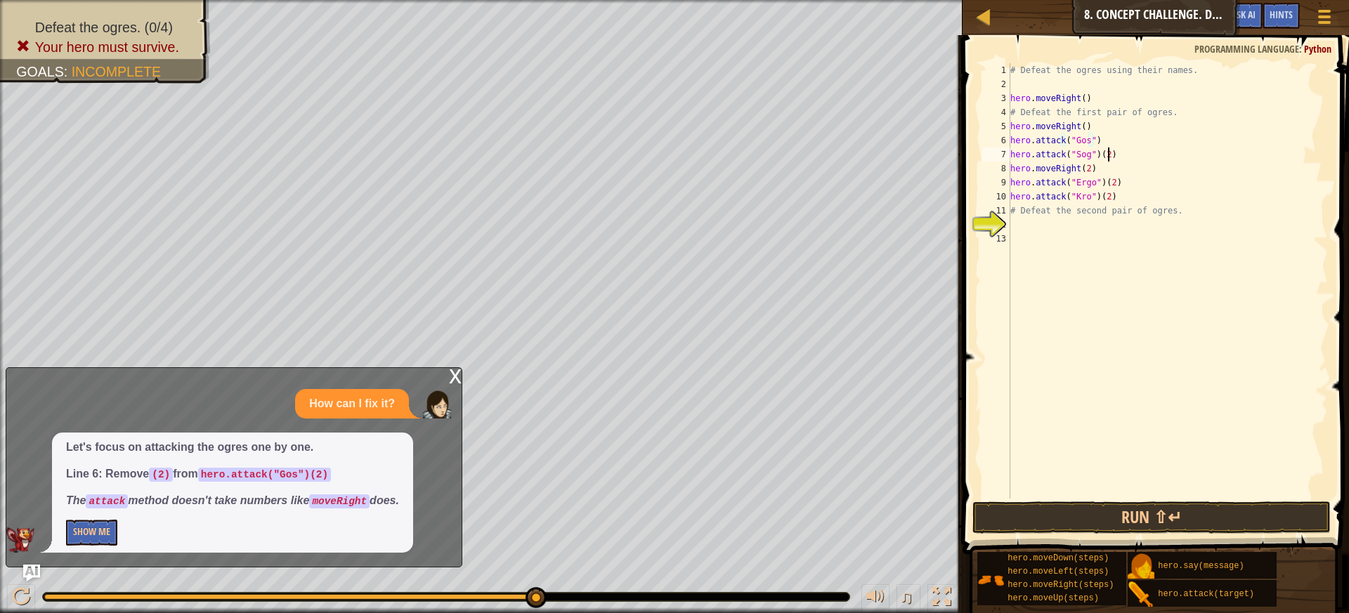
click at [1126, 157] on div "# Defeat the ogres using their names. hero . moveRight ( ) # Defeat the first p…" at bounding box center [1168, 295] width 320 height 464
click at [1154, 175] on div "# Defeat the ogres using their names. hero . moveRight ( ) # Defeat the first p…" at bounding box center [1168, 295] width 320 height 464
click at [1152, 178] on div "# Defeat the ogres using their names. hero . moveRight ( ) # Defeat the first p…" at bounding box center [1168, 295] width 320 height 464
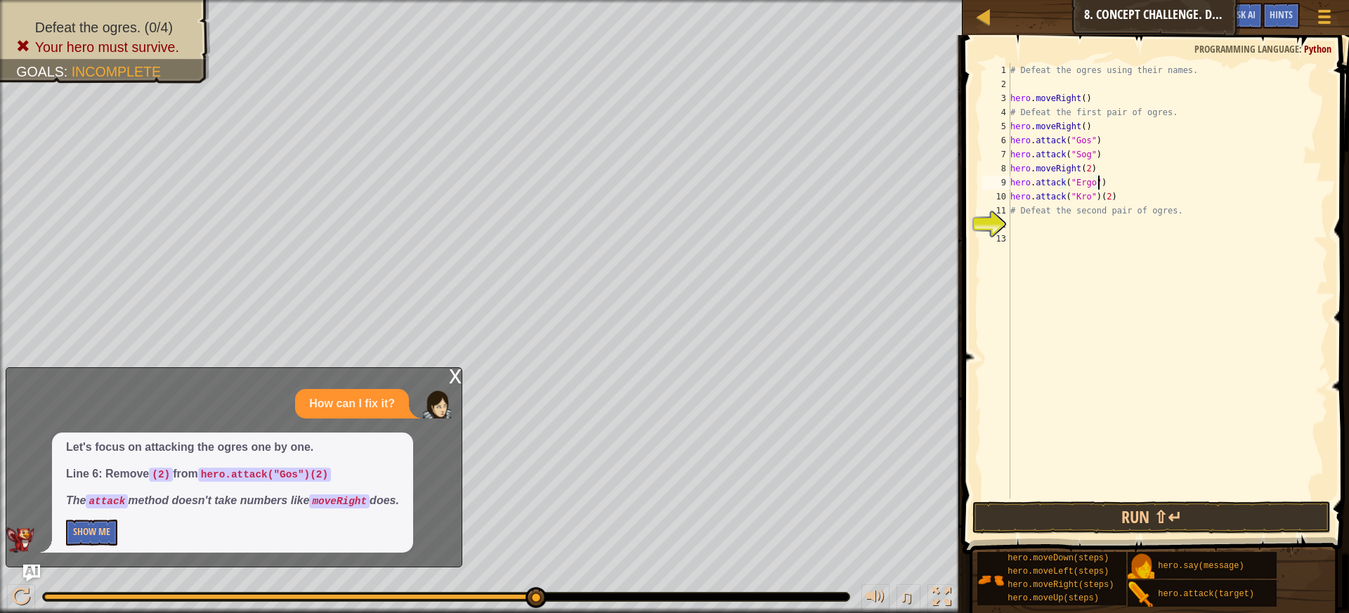
drag, startPoint x: 1121, startPoint y: 181, endPoint x: 1105, endPoint y: 203, distance: 26.7
click at [1112, 193] on div "# Defeat the ogres using their names. hero . moveRight ( ) # Defeat the first p…" at bounding box center [1168, 295] width 320 height 464
click at [1112, 197] on div "# Defeat the ogres using their names. hero . moveRight ( ) # Defeat the first p…" at bounding box center [1168, 281] width 320 height 436
type textarea "hero.attack("Kro")"
click at [1058, 507] on button "Run ⇧↵" at bounding box center [1152, 518] width 359 height 32
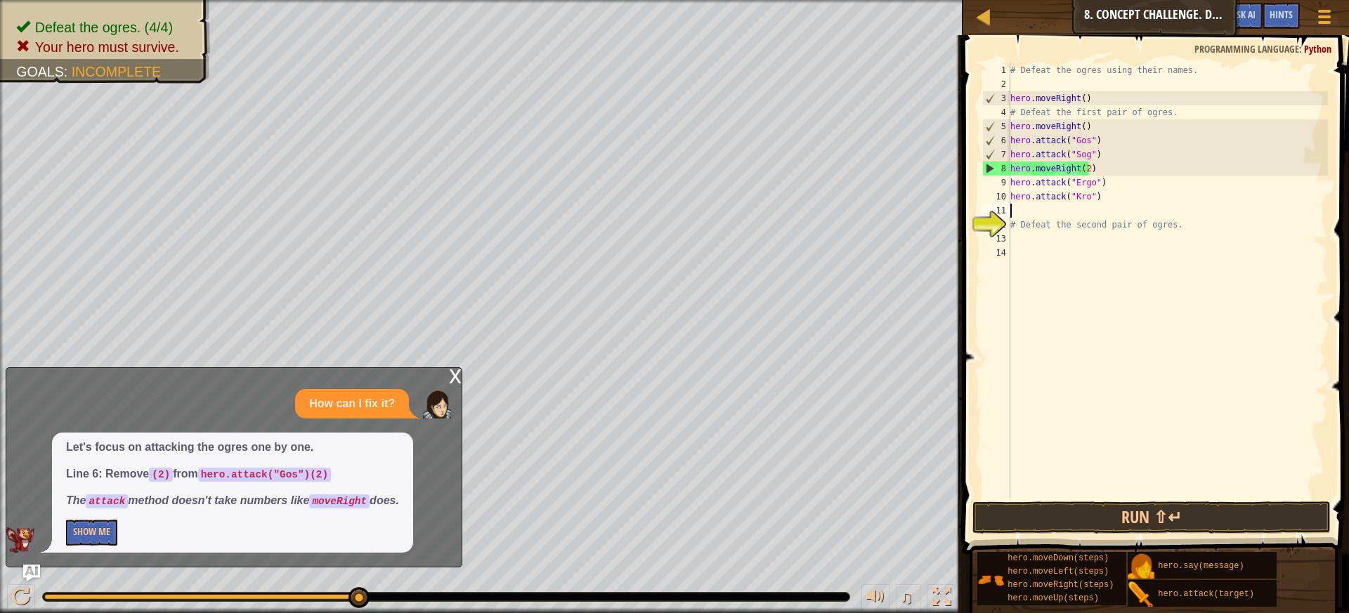
scroll to position [6, 0]
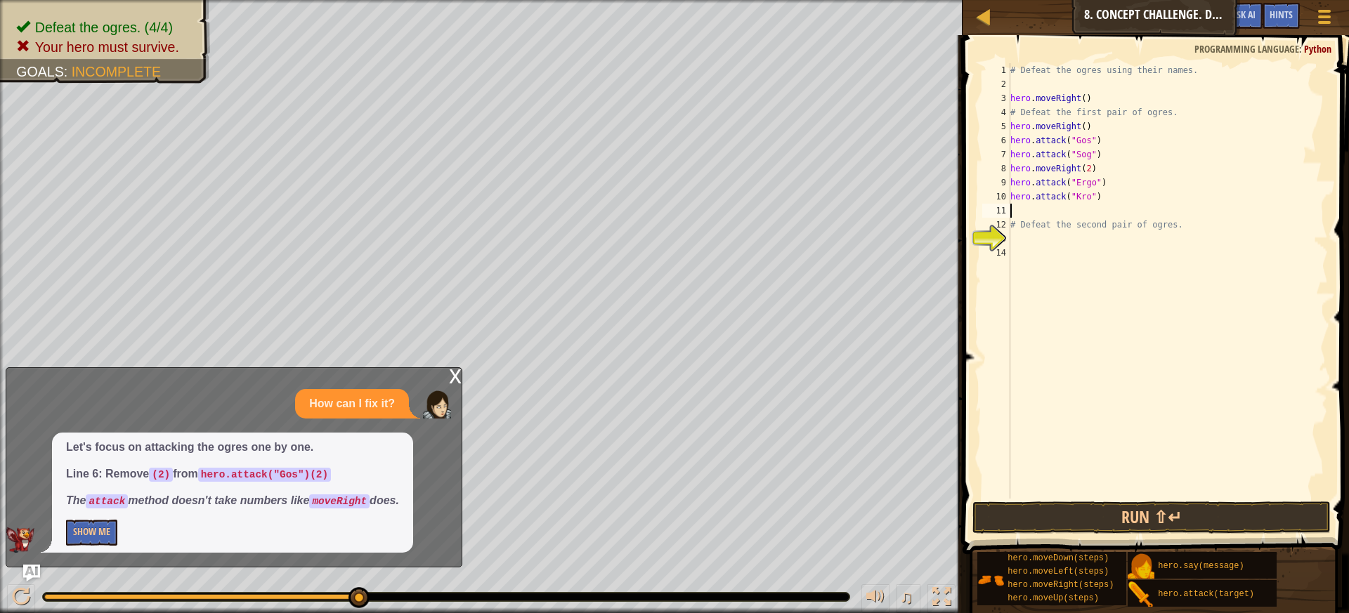
type textarea "h"
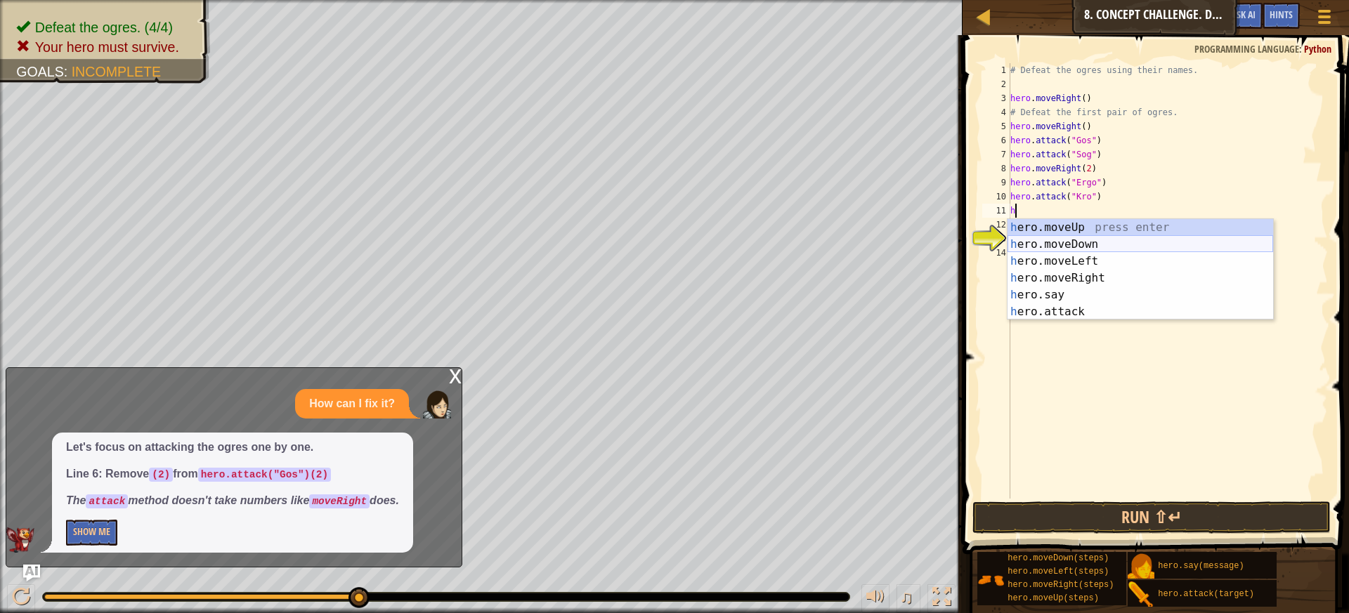
click at [1125, 243] on div "h ero.moveUp press enter h ero.moveDown press enter h ero.moveLeft press enter …" at bounding box center [1141, 286] width 266 height 135
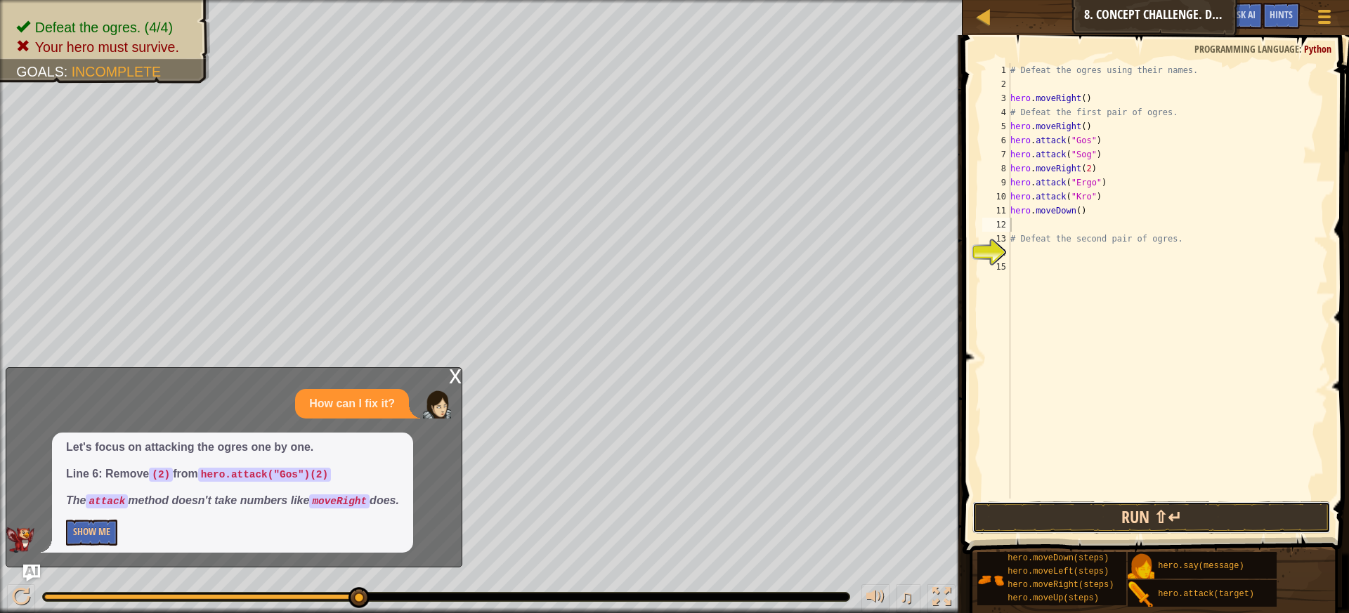
click at [1096, 523] on button "Run ⇧↵" at bounding box center [1152, 518] width 359 height 32
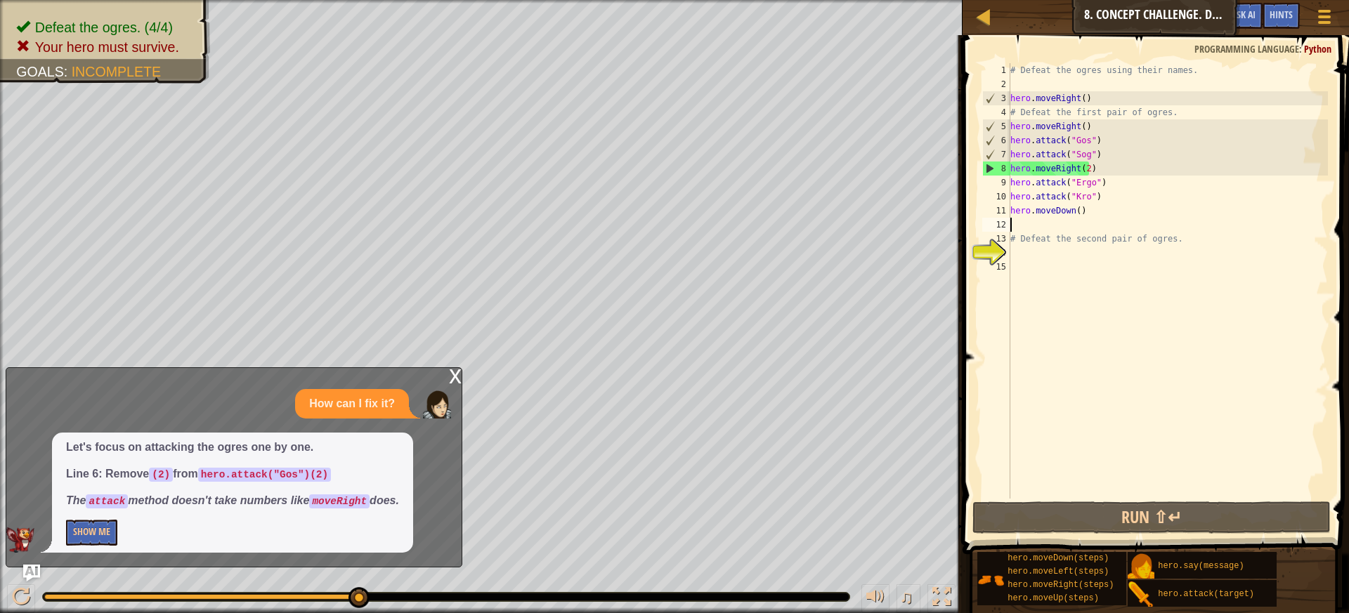
click at [450, 376] on div "x" at bounding box center [455, 375] width 13 height 14
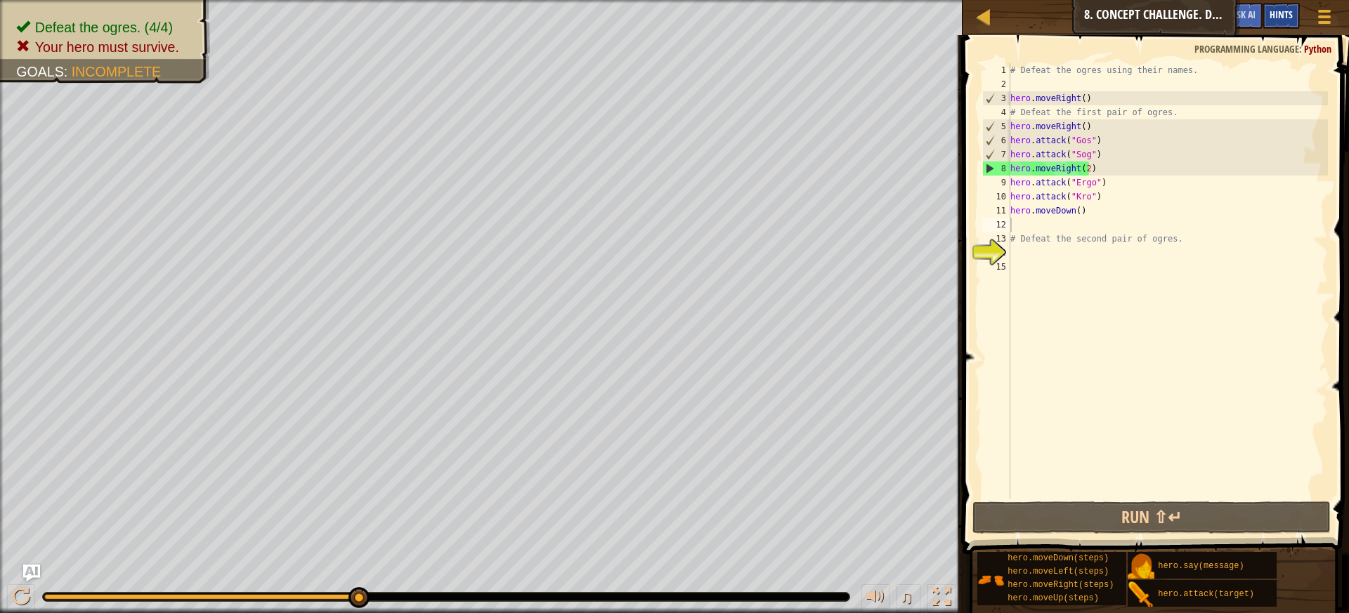
click at [1273, 15] on span "Hints" at bounding box center [1281, 14] width 23 height 13
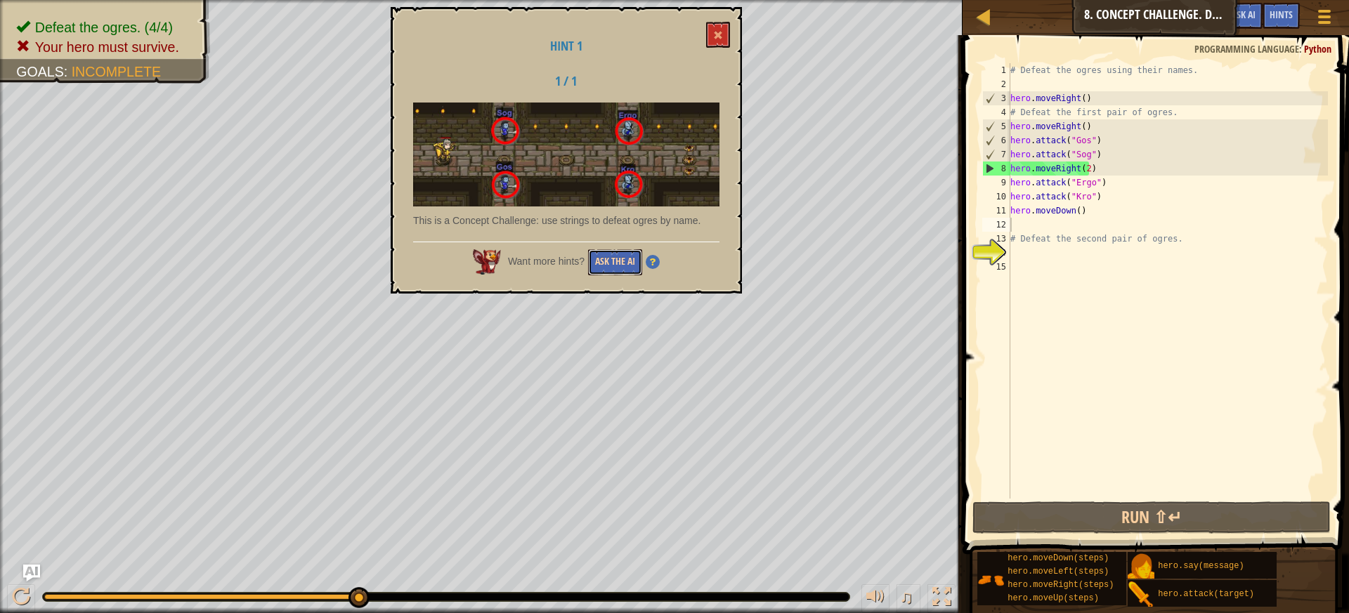
click at [599, 260] on button "Ask the AI" at bounding box center [615, 262] width 54 height 26
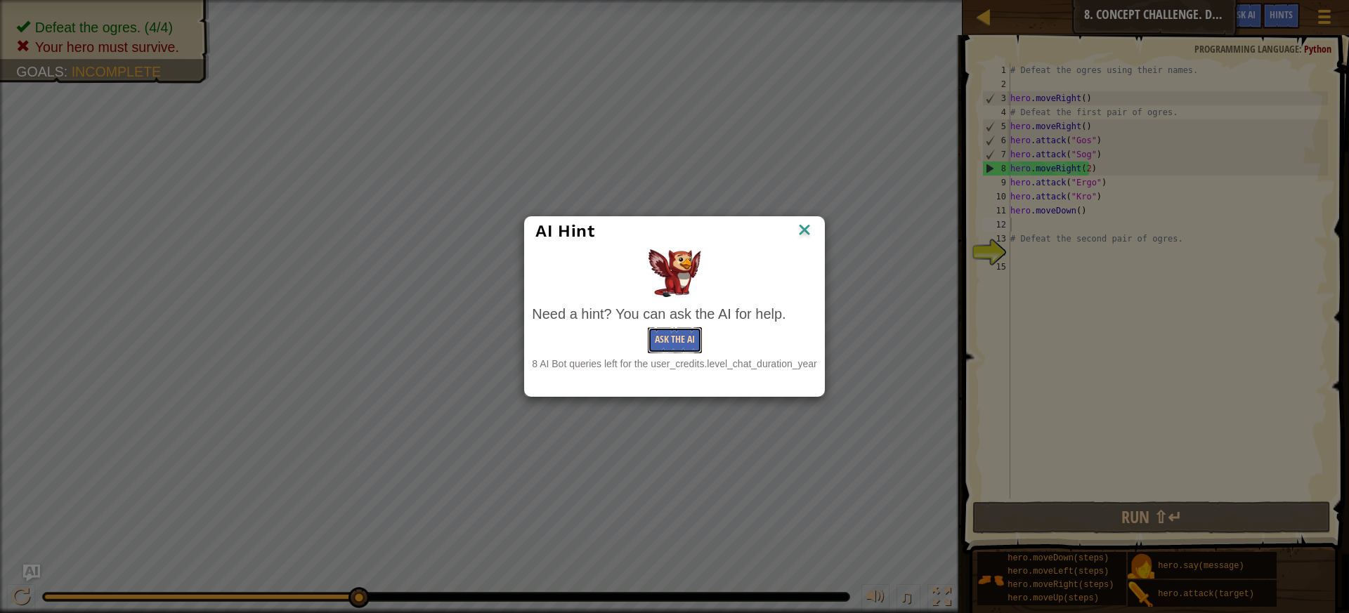
click at [698, 339] on button "Ask the AI" at bounding box center [675, 340] width 54 height 26
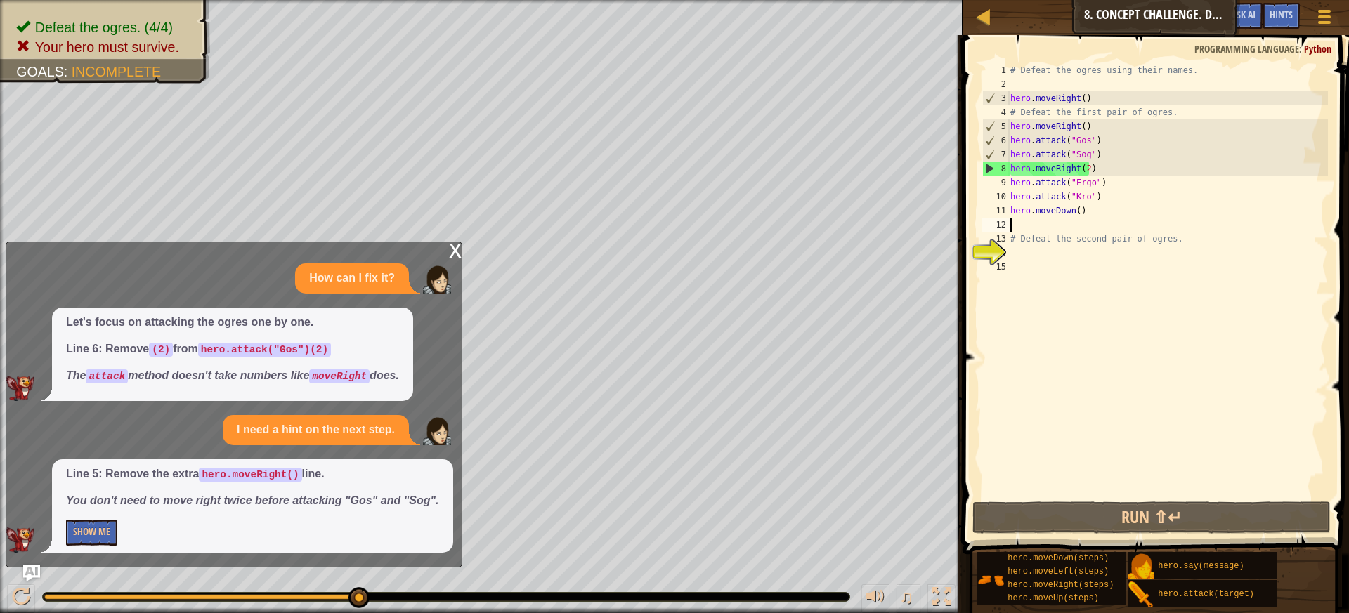
click at [1084, 166] on div "# Defeat the ogres using their names. hero . moveRight ( ) # Defeat the first p…" at bounding box center [1168, 295] width 320 height 464
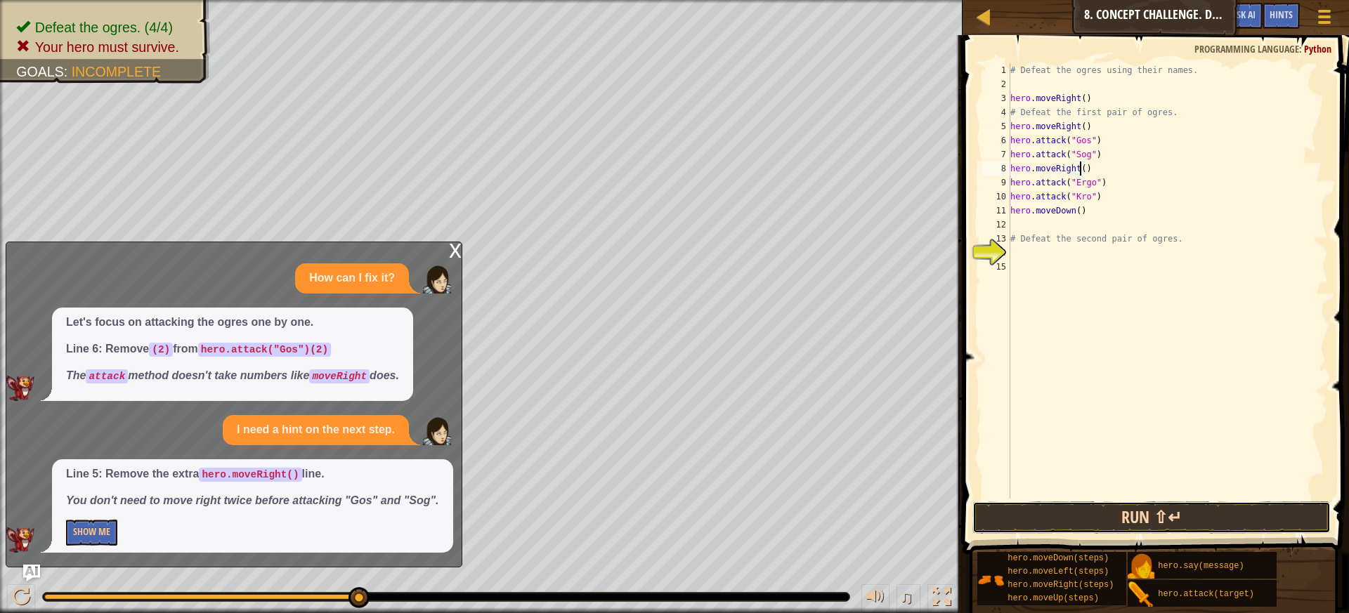
drag, startPoint x: 1128, startPoint y: 513, endPoint x: 1144, endPoint y: 533, distance: 26.0
click at [1129, 513] on button "Run ⇧↵" at bounding box center [1152, 518] width 359 height 32
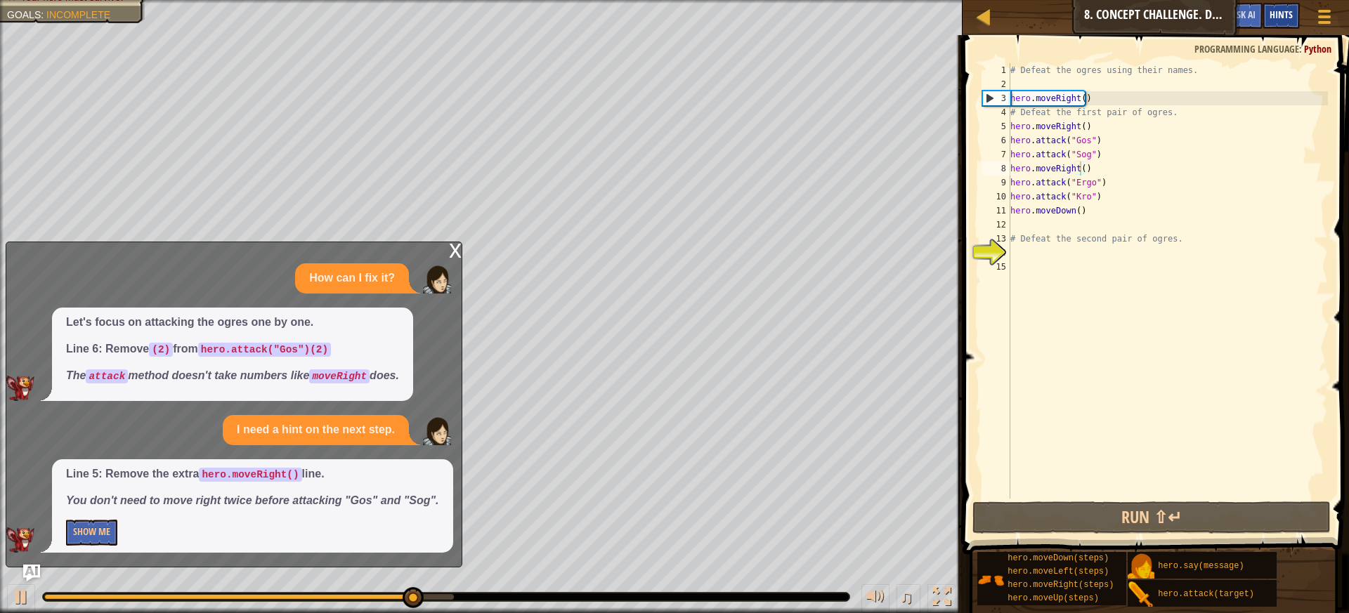
click at [1284, 15] on span "Hints" at bounding box center [1281, 14] width 23 height 13
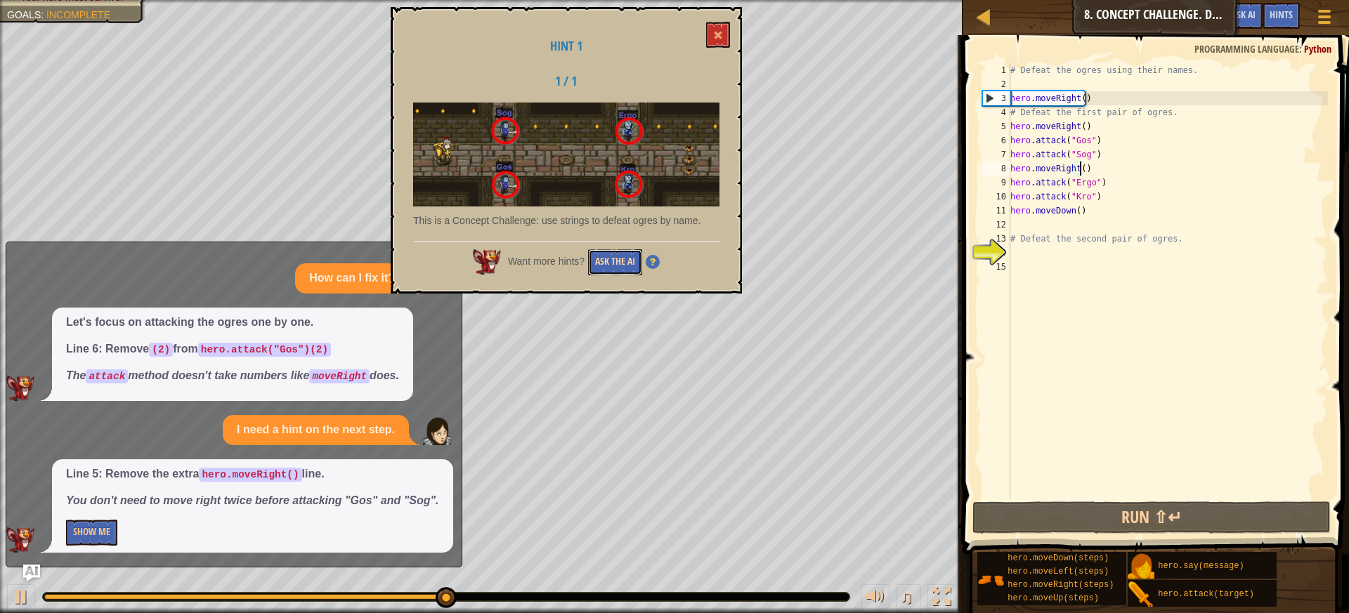
click at [611, 264] on button "Ask the AI" at bounding box center [615, 262] width 54 height 26
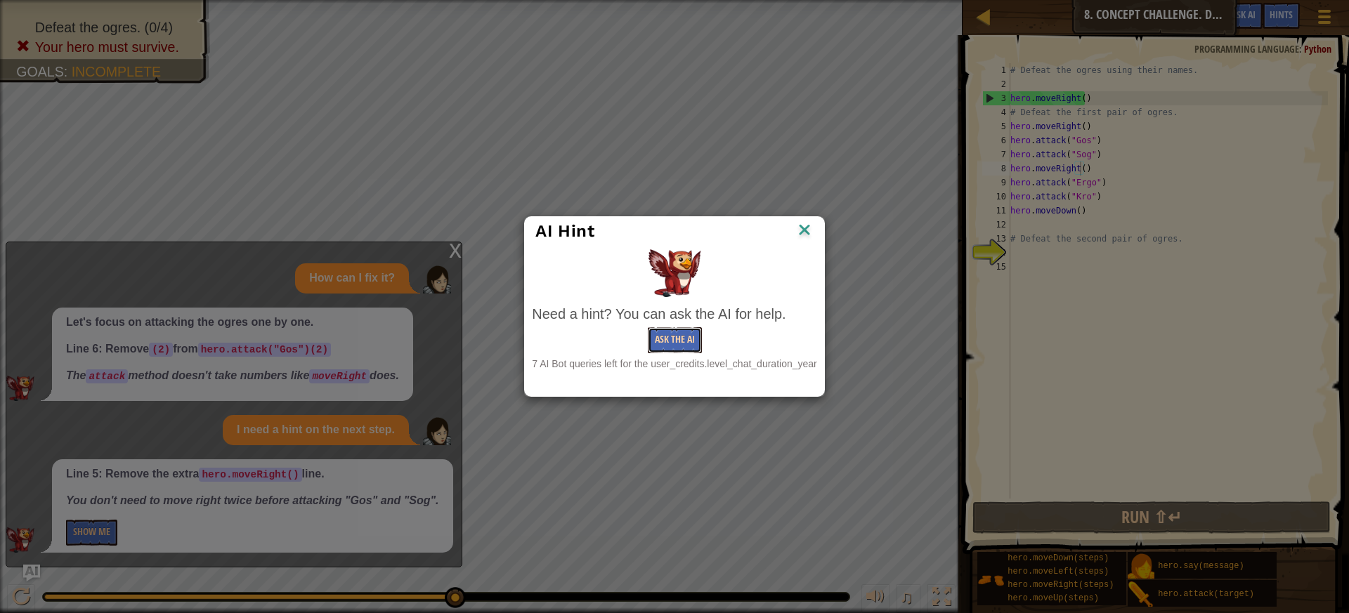
click at [678, 346] on button "Ask the AI" at bounding box center [675, 340] width 54 height 26
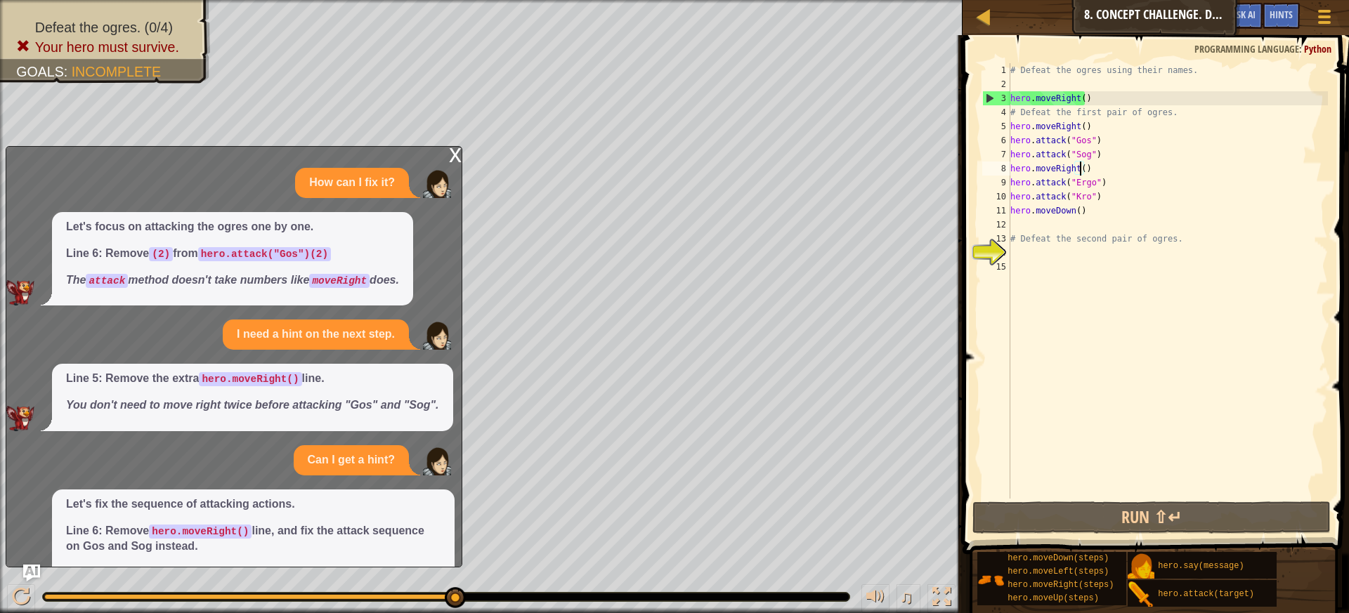
scroll to position [72, 0]
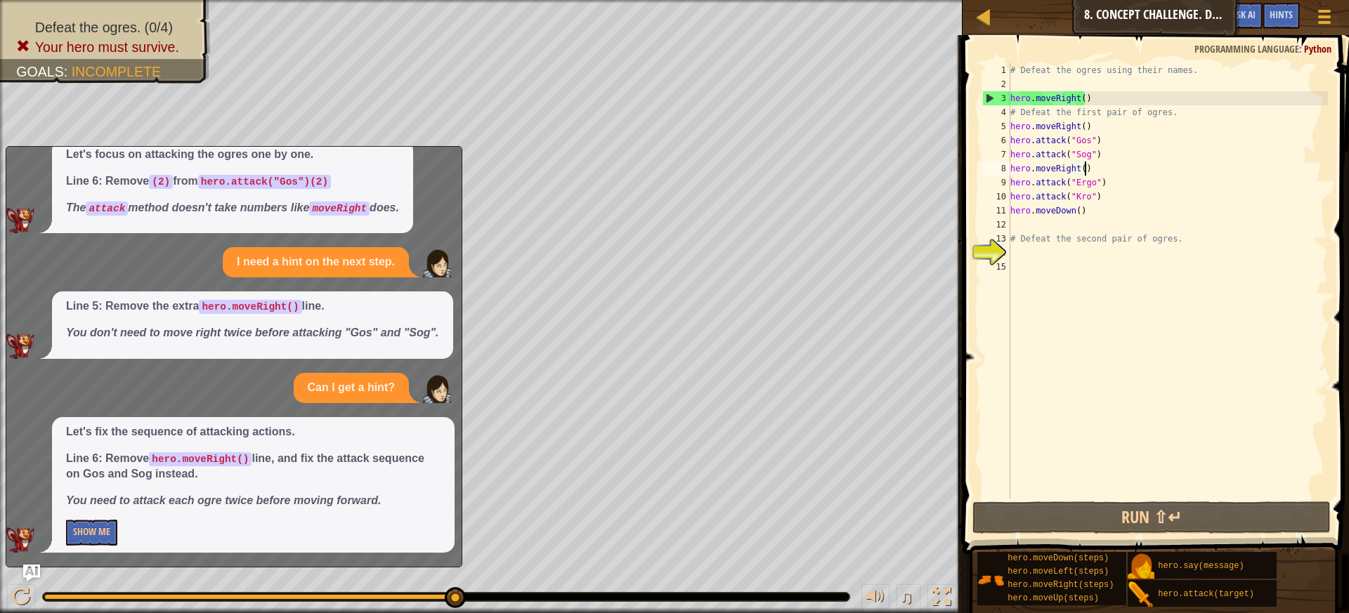
click at [1094, 167] on div "# Defeat the ogres using their names. hero . moveRight ( ) # Defeat the first p…" at bounding box center [1168, 295] width 320 height 464
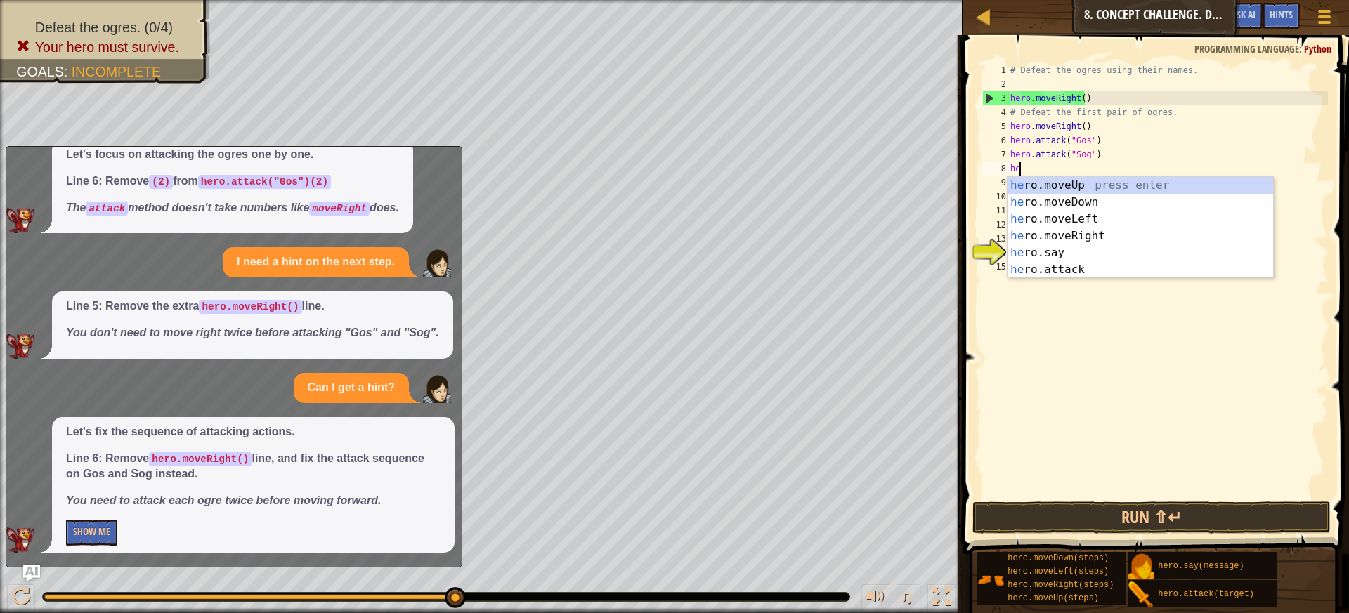
type textarea "h"
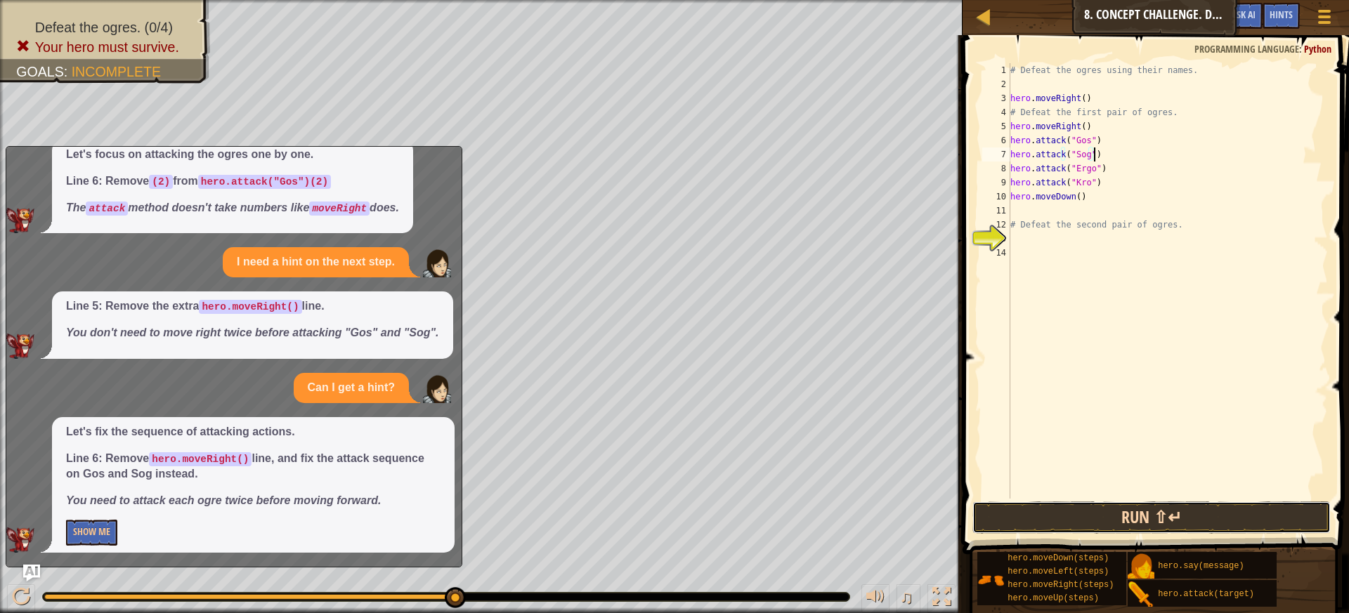
click at [1090, 522] on button "Run ⇧↵" at bounding box center [1152, 518] width 359 height 32
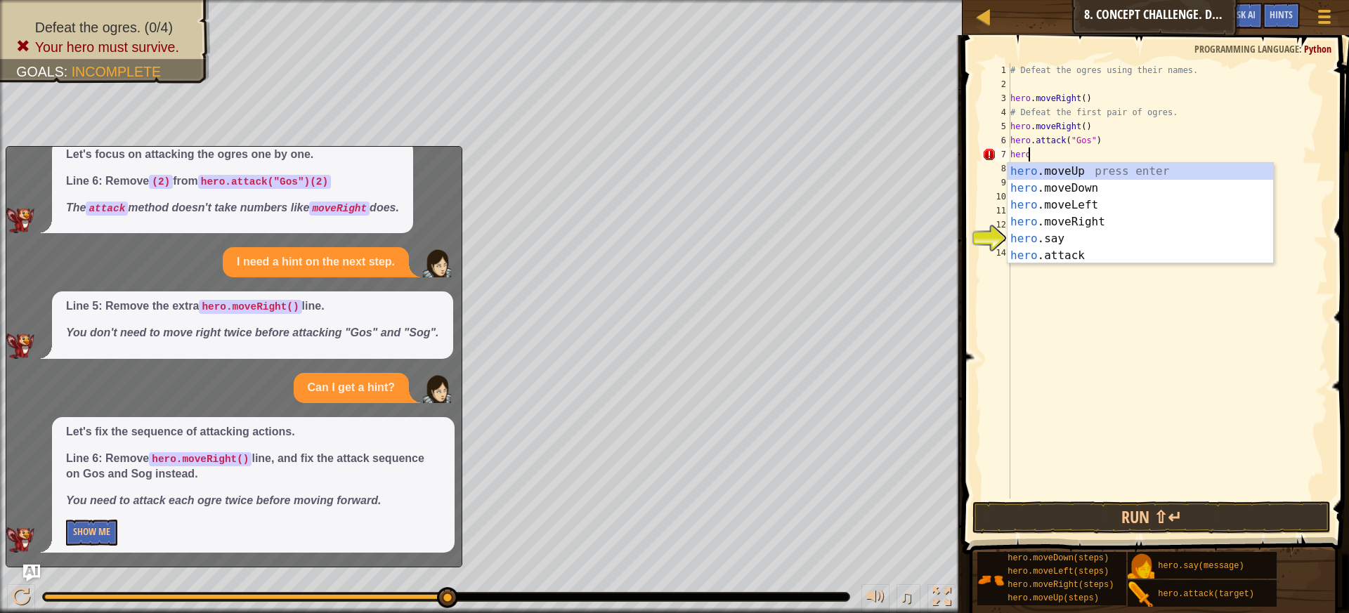
type textarea "h"
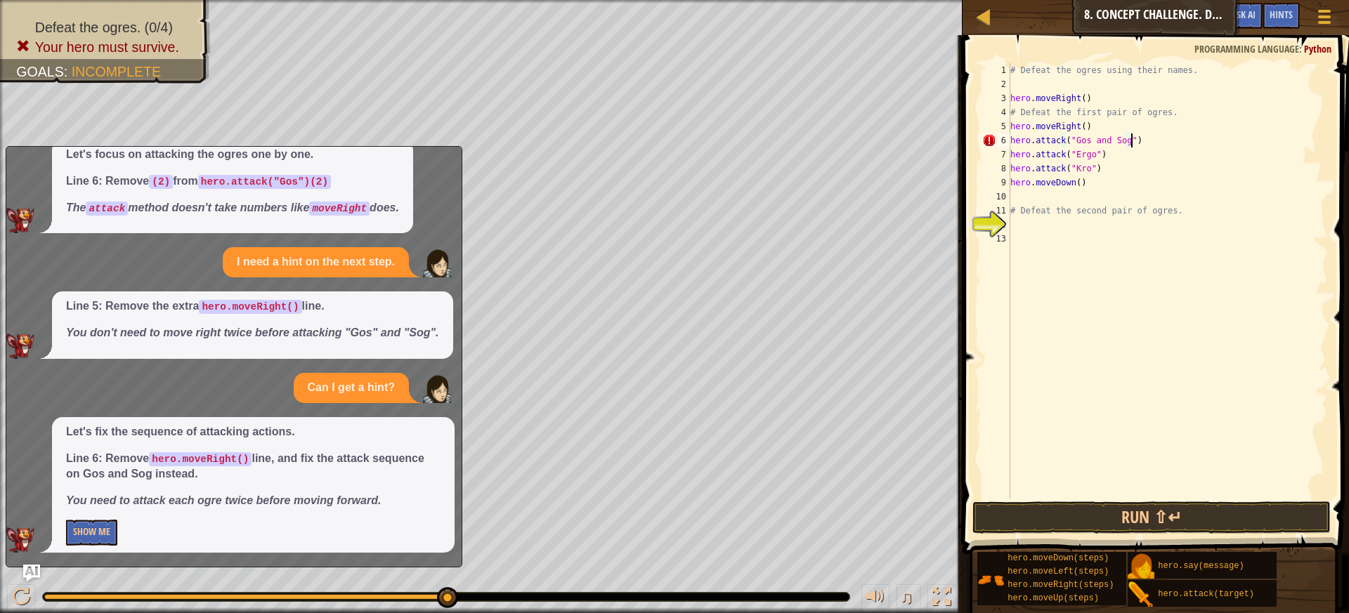
scroll to position [6, 9]
click at [1117, 156] on div "# Defeat the ogres using their names. hero . moveRight ( ) # Defeat the first p…" at bounding box center [1168, 295] width 320 height 464
click at [1131, 148] on div "# Defeat the ogres using their names. hero . moveRight ( ) # Defeat the first p…" at bounding box center [1168, 295] width 320 height 464
click at [1091, 166] on div "# Defeat the ogres using their names. hero . moveRight ( ) # Defeat the first p…" at bounding box center [1168, 295] width 320 height 464
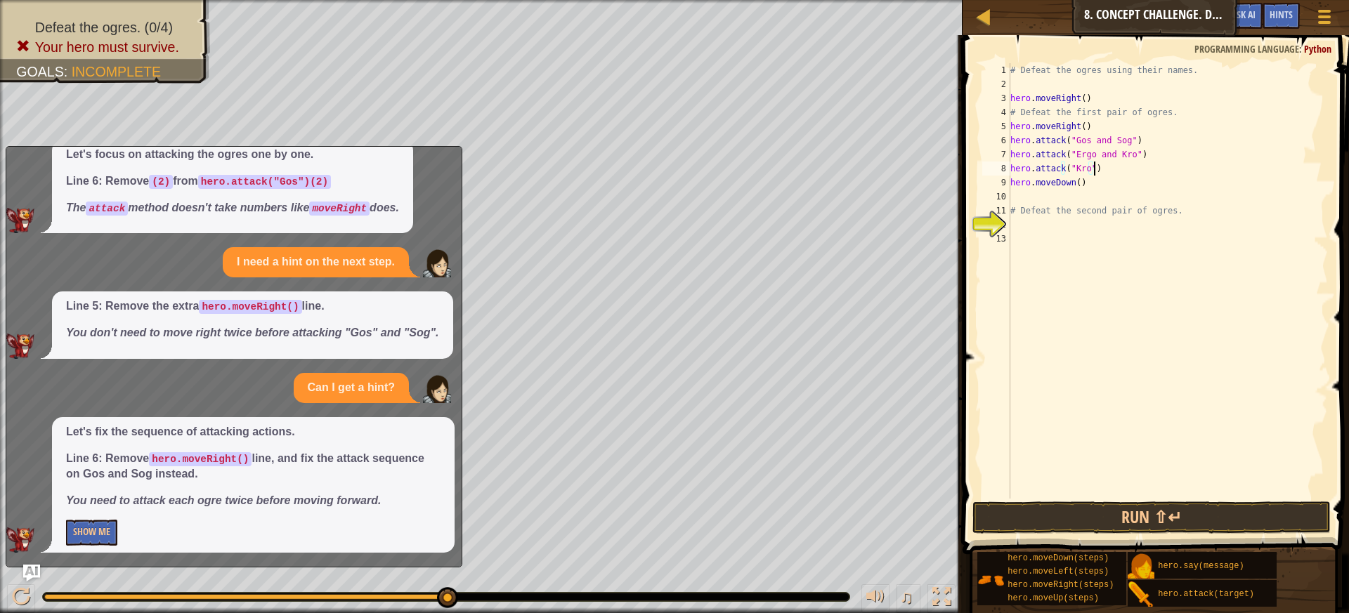
click at [1105, 168] on div "# Defeat the ogres using their names. hero . moveRight ( ) # Defeat the first p…" at bounding box center [1168, 295] width 320 height 464
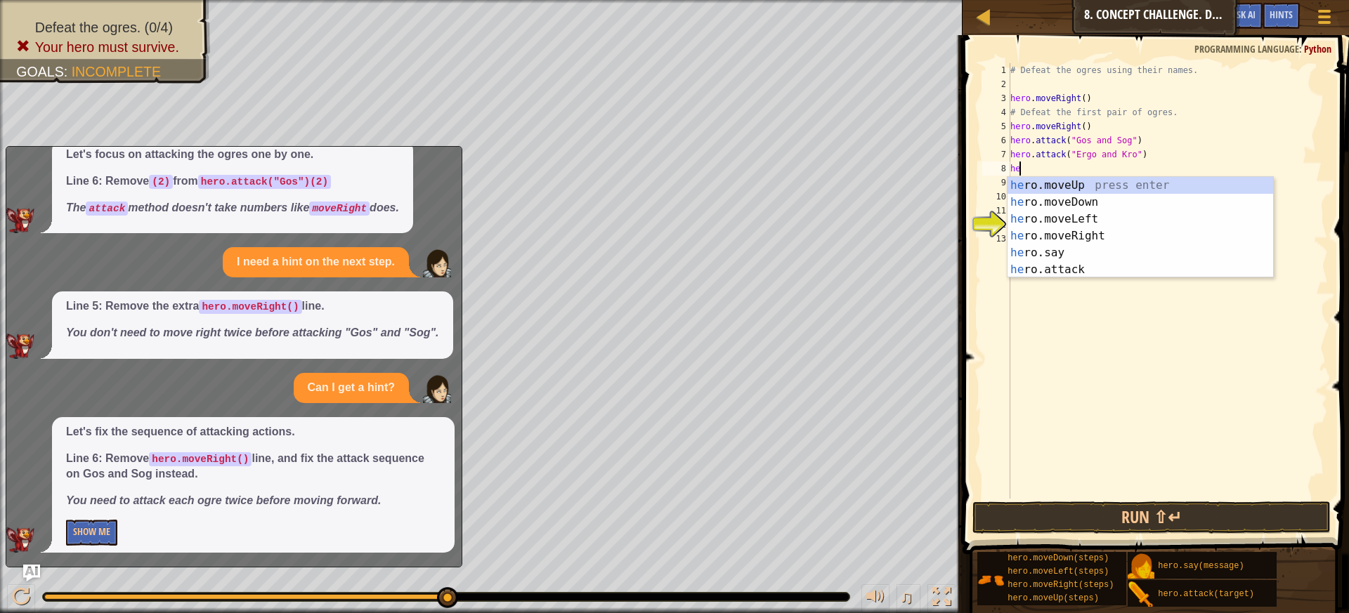
scroll to position [6, 0]
type textarea "h"
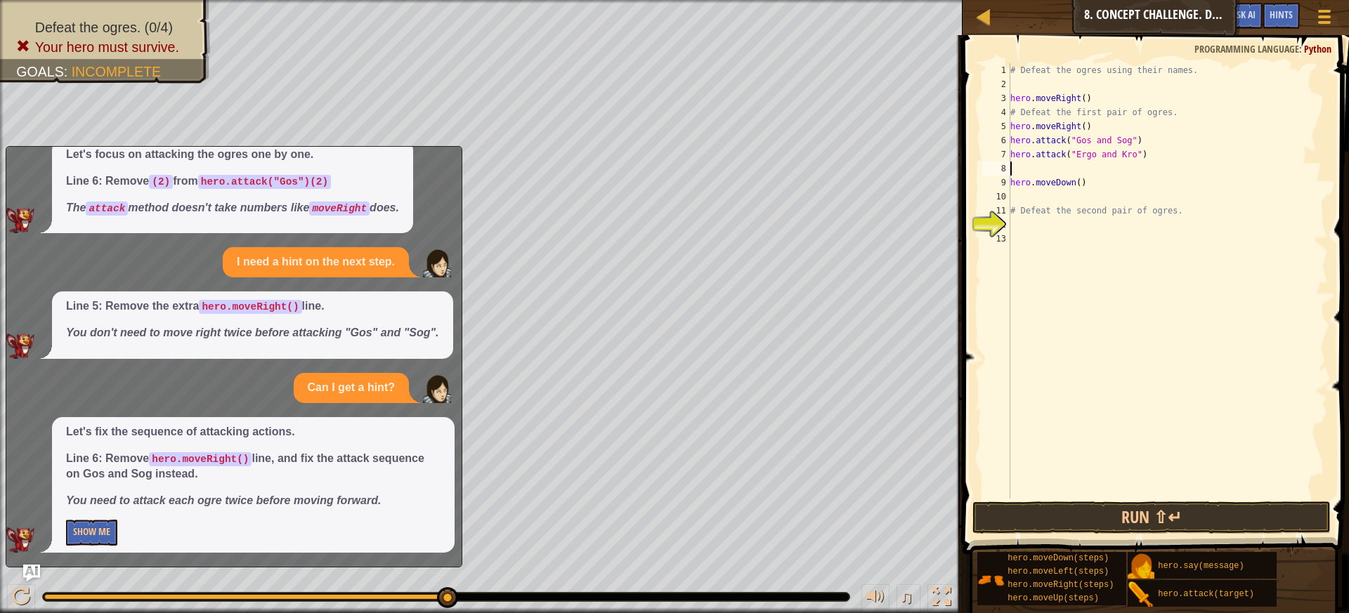
type textarea "hero.attack("Ergo and Kro")"
drag, startPoint x: 1018, startPoint y: 517, endPoint x: 1014, endPoint y: 532, distance: 15.9
click at [1014, 531] on div "hero.attack("Ergo and Kro") 1 2 3 4 5 6 7 8 9 10 11 12 # Defeat the ogres using…" at bounding box center [1154, 322] width 391 height 561
click at [1021, 514] on button "Run ⇧↵" at bounding box center [1152, 518] width 359 height 32
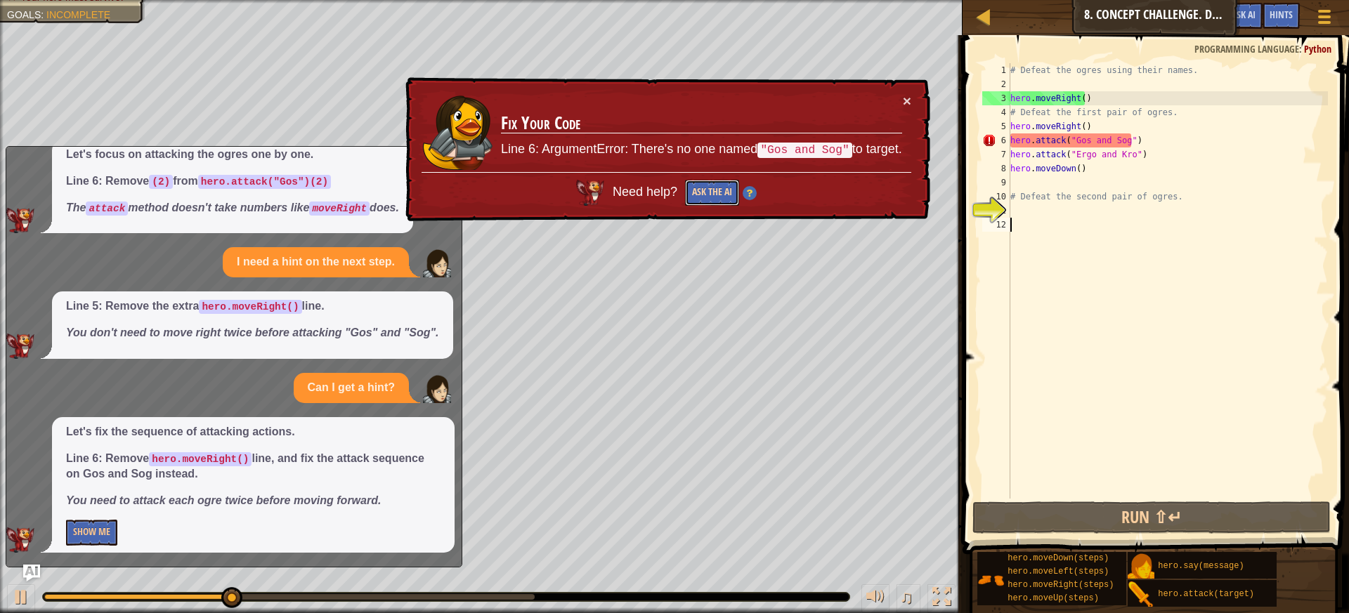
click at [710, 196] on button "Ask the AI" at bounding box center [712, 193] width 54 height 26
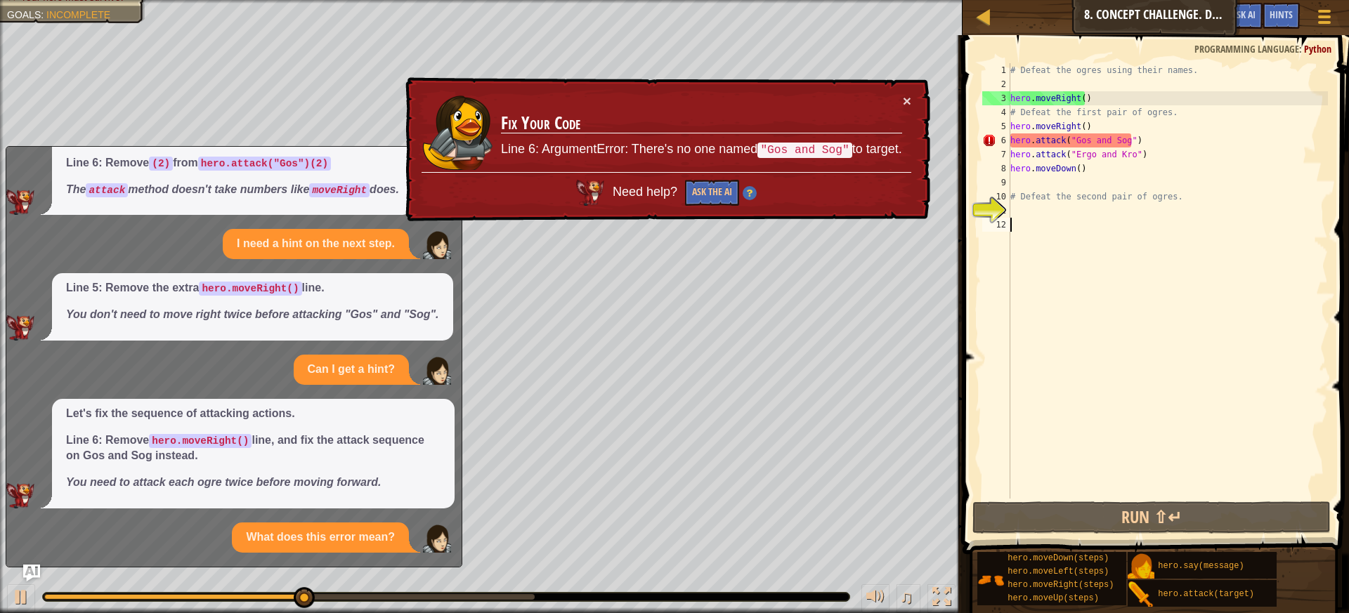
scroll to position [198, 0]
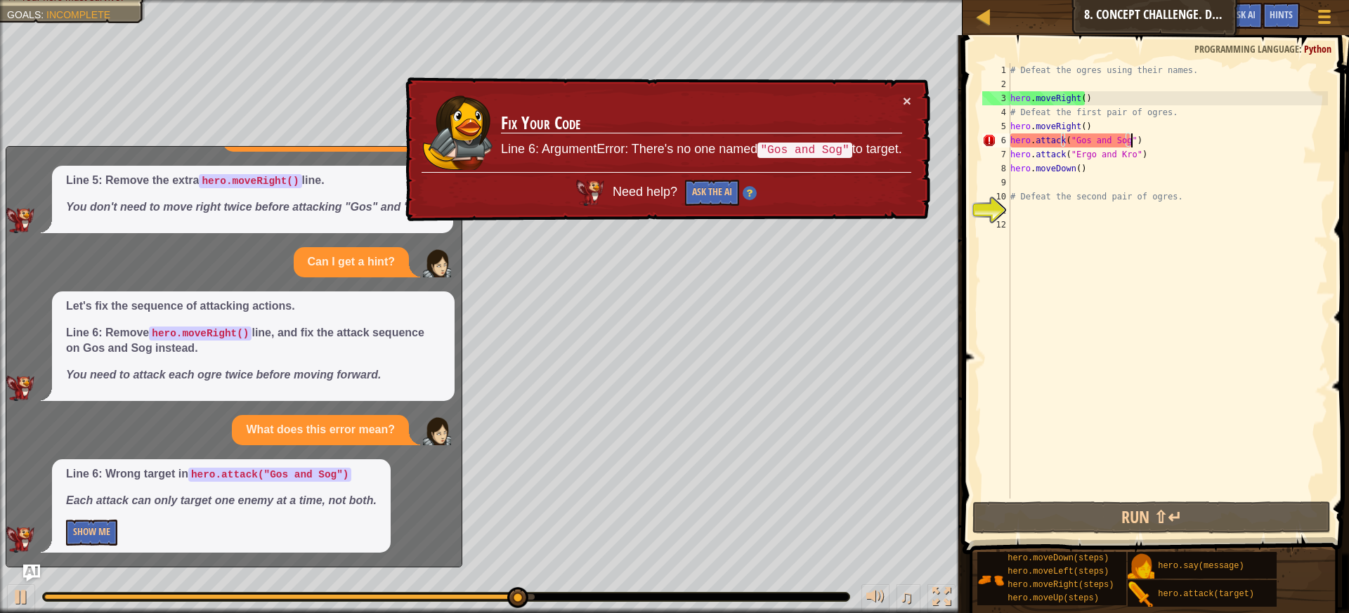
click at [1148, 138] on div "# Defeat the ogres using their names. hero . moveRight ( ) # Defeat the first p…" at bounding box center [1168, 295] width 320 height 464
click at [1148, 144] on div "# Defeat the ogres using their names. hero . moveRight ( ) # Defeat the first p…" at bounding box center [1168, 295] width 320 height 464
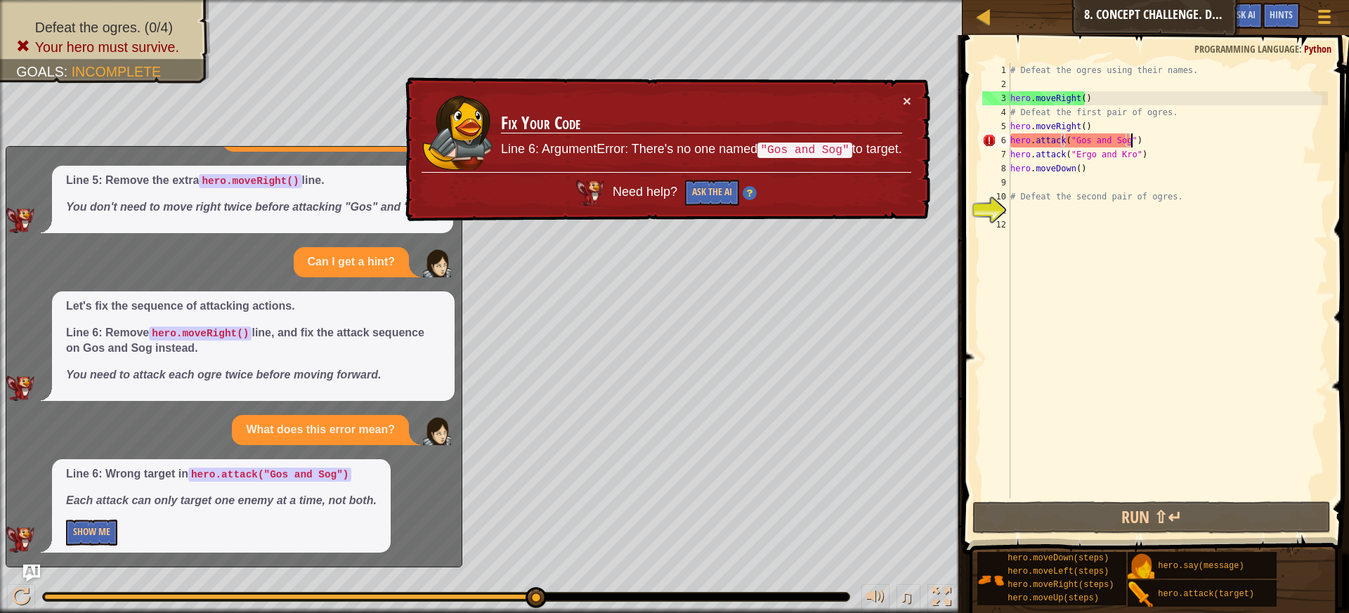
click at [1147, 141] on div "# Defeat the ogres using their names. hero . moveRight ( ) # Defeat the first p…" at bounding box center [1168, 295] width 320 height 464
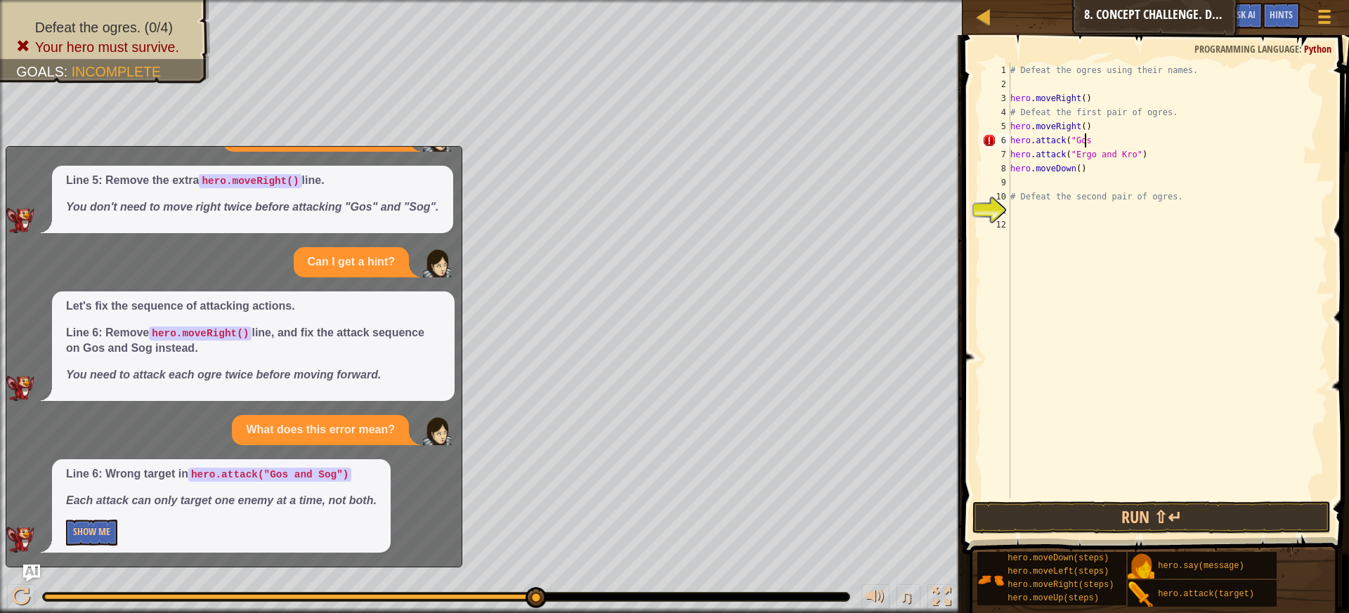
scroll to position [6, 6]
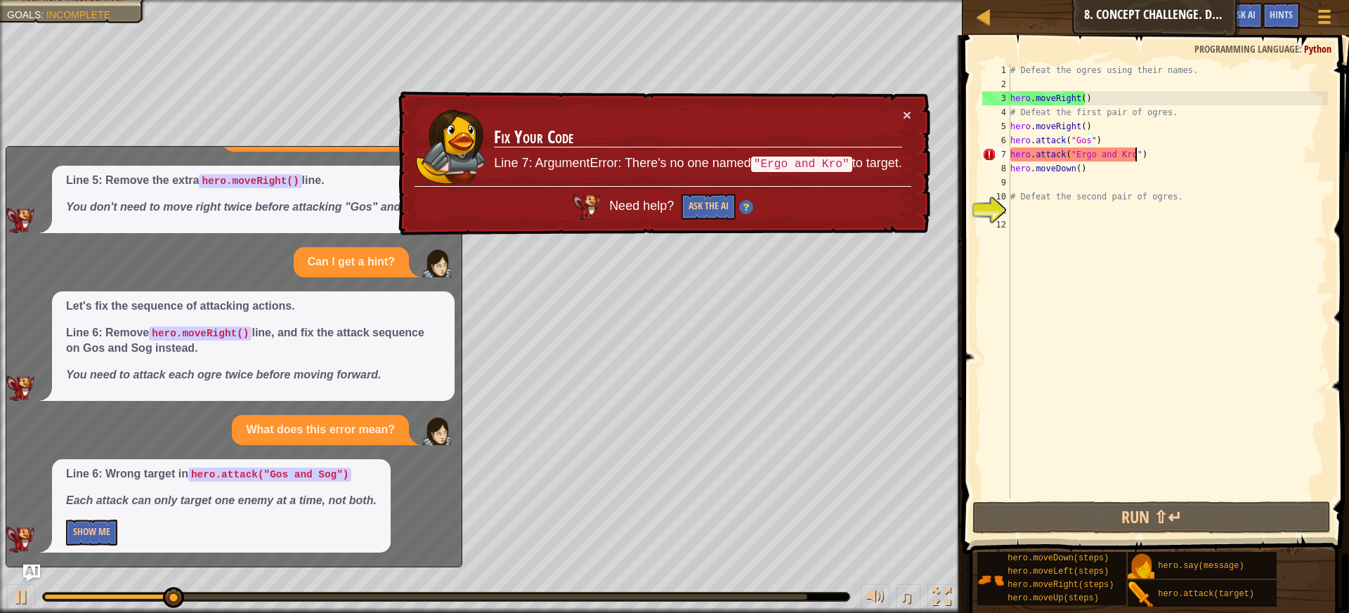
click at [1147, 155] on div "# Defeat the ogres using their names. hero . moveRight ( ) # Defeat the first p…" at bounding box center [1168, 295] width 320 height 464
click at [1148, 157] on div "# Defeat the ogres using their names. hero . moveRight ( ) # Defeat the first p…" at bounding box center [1168, 295] width 320 height 464
type textarea "hero.attack("Ergo and Kro")"
click at [992, 17] on div at bounding box center [984, 17] width 18 height 18
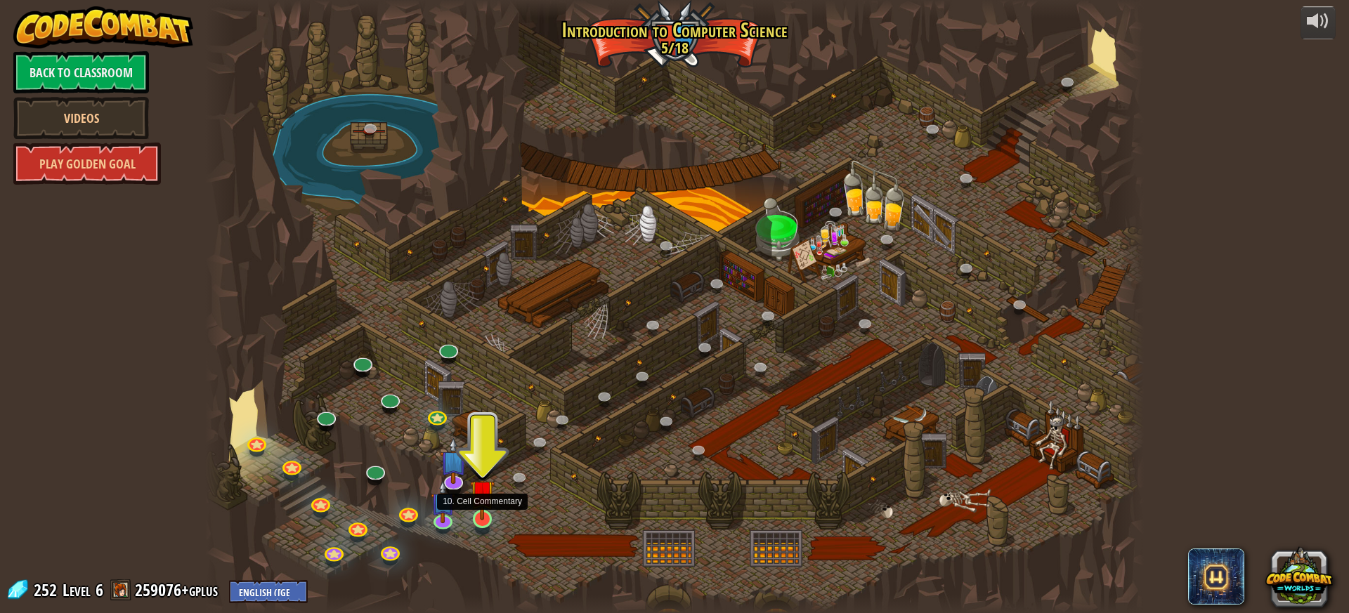
click at [475, 521] on img at bounding box center [482, 493] width 25 height 57
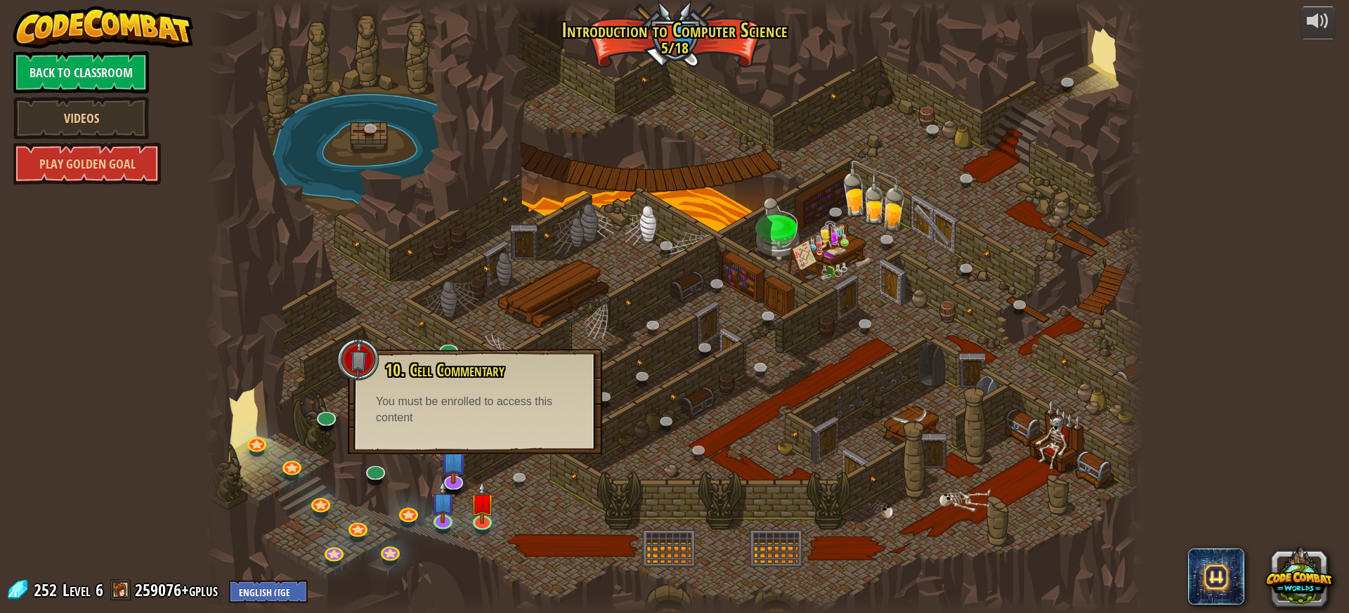
click at [437, 389] on div "10. Cell Commentary Trapped in a prison cell with the famous wizard! Say the pa…" at bounding box center [475, 393] width 226 height 65
click at [486, 524] on link at bounding box center [482, 519] width 28 height 28
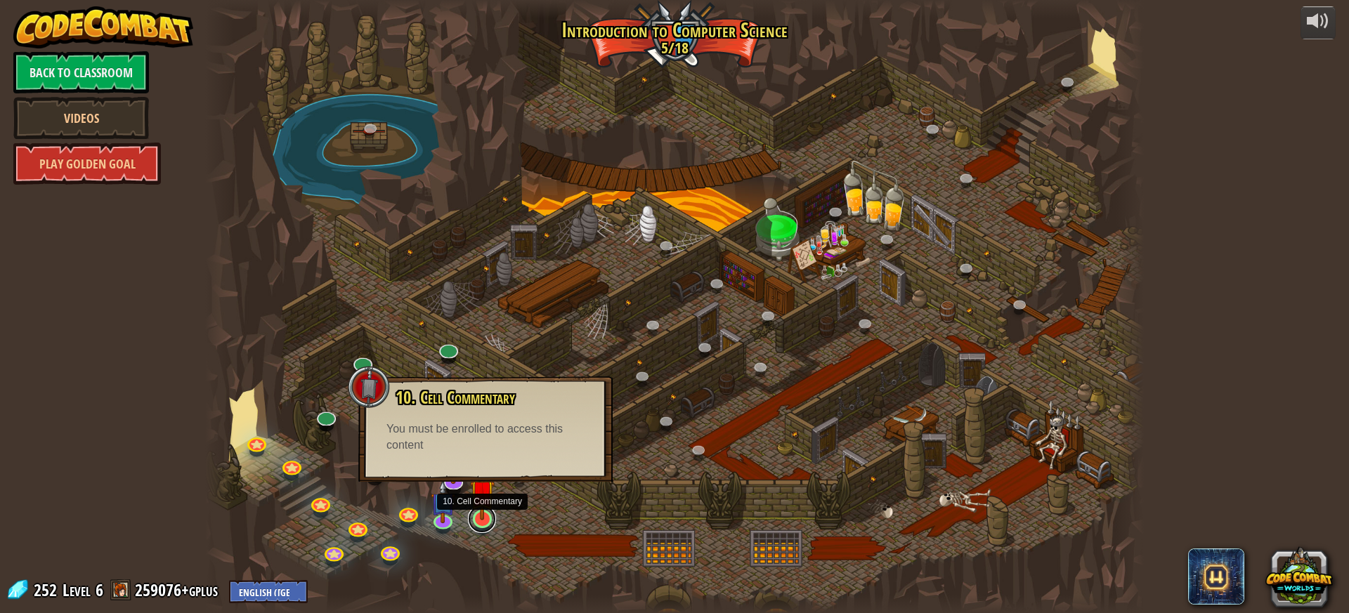
click at [486, 524] on link at bounding box center [482, 519] width 28 height 28
click at [466, 404] on span "10. Cell Commentary" at bounding box center [455, 398] width 119 height 24
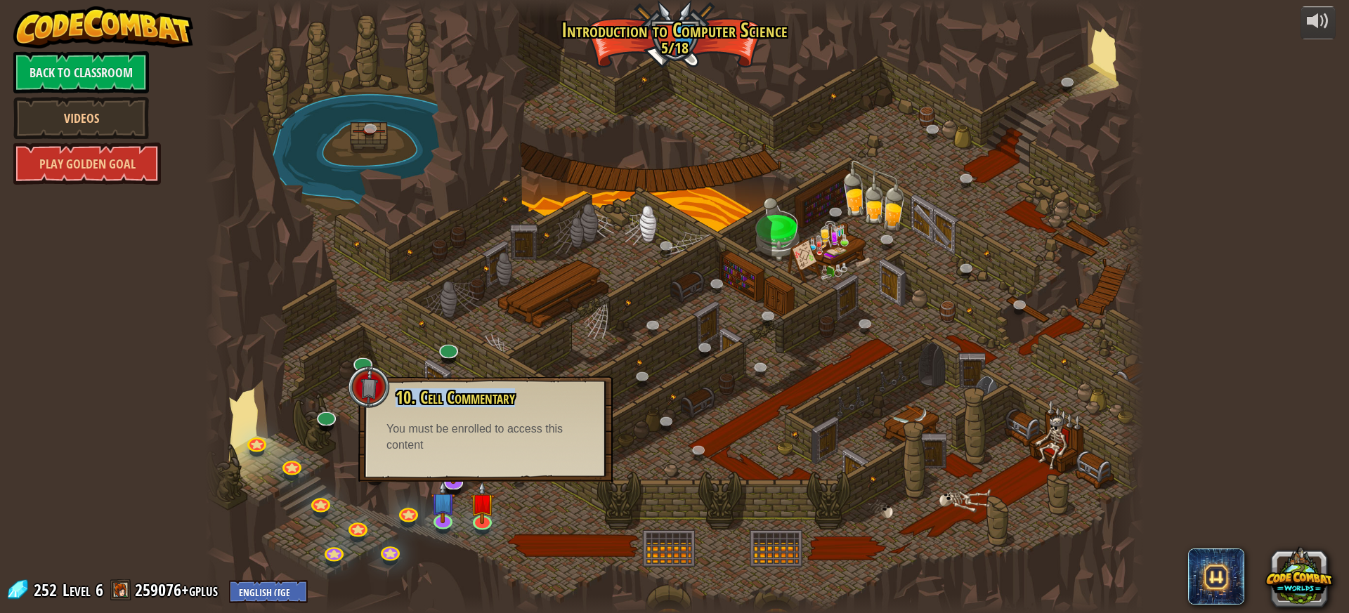
click at [466, 404] on span "10. Cell Commentary" at bounding box center [455, 398] width 119 height 24
click at [465, 403] on span "10. Cell Commentary" at bounding box center [455, 398] width 119 height 24
drag, startPoint x: 465, startPoint y: 403, endPoint x: 425, endPoint y: 614, distance: 215.3
click at [425, 0] on html "powered by Back to Classroom Videos Play Golden Goal 25. Kithgard Gates (Locked…" at bounding box center [674, 0] width 1349 height 0
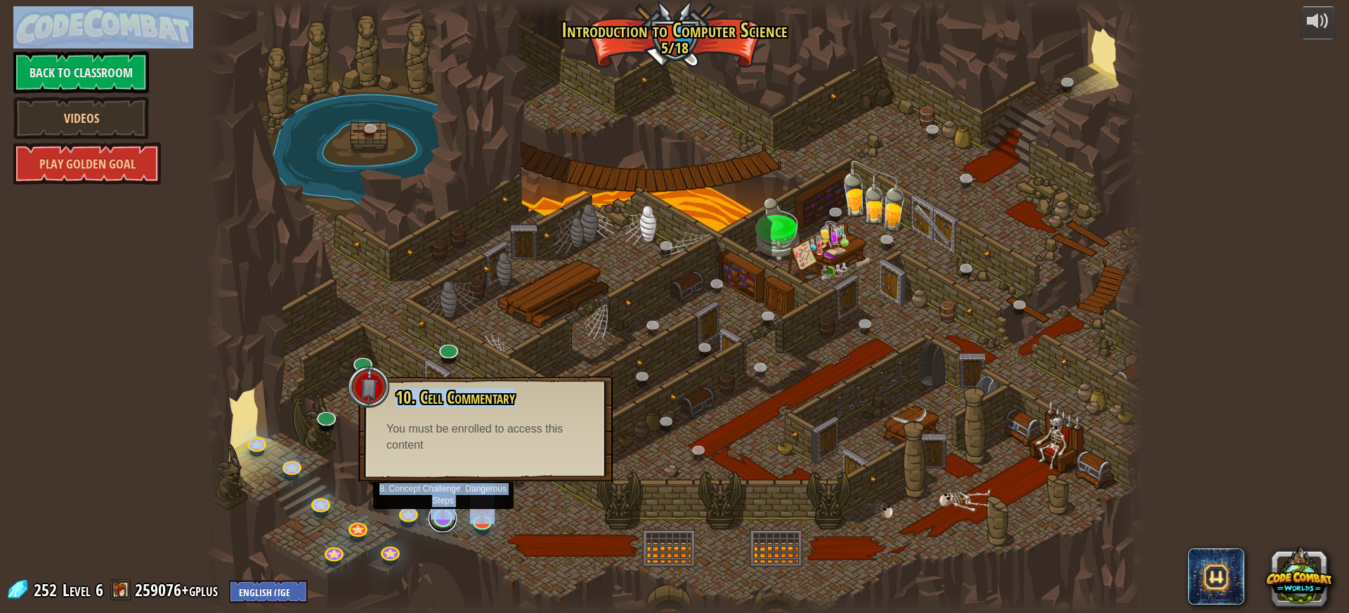
click at [439, 532] on link at bounding box center [443, 519] width 28 height 28
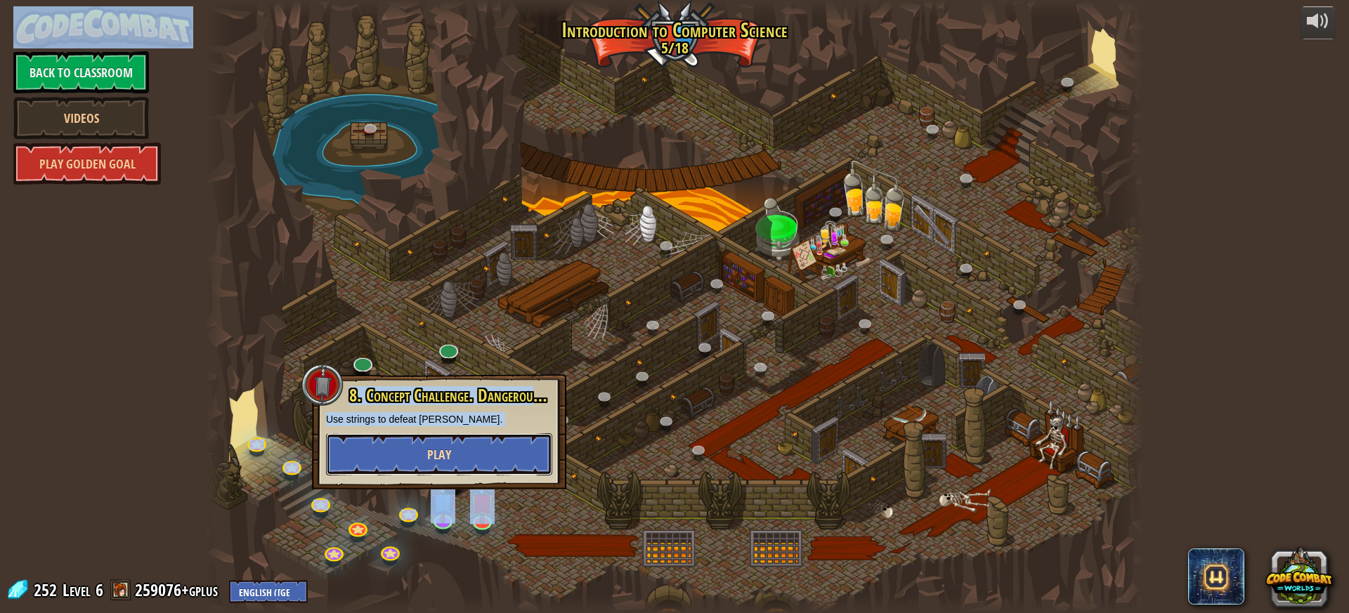
click at [432, 454] on span "Play" at bounding box center [439, 455] width 24 height 18
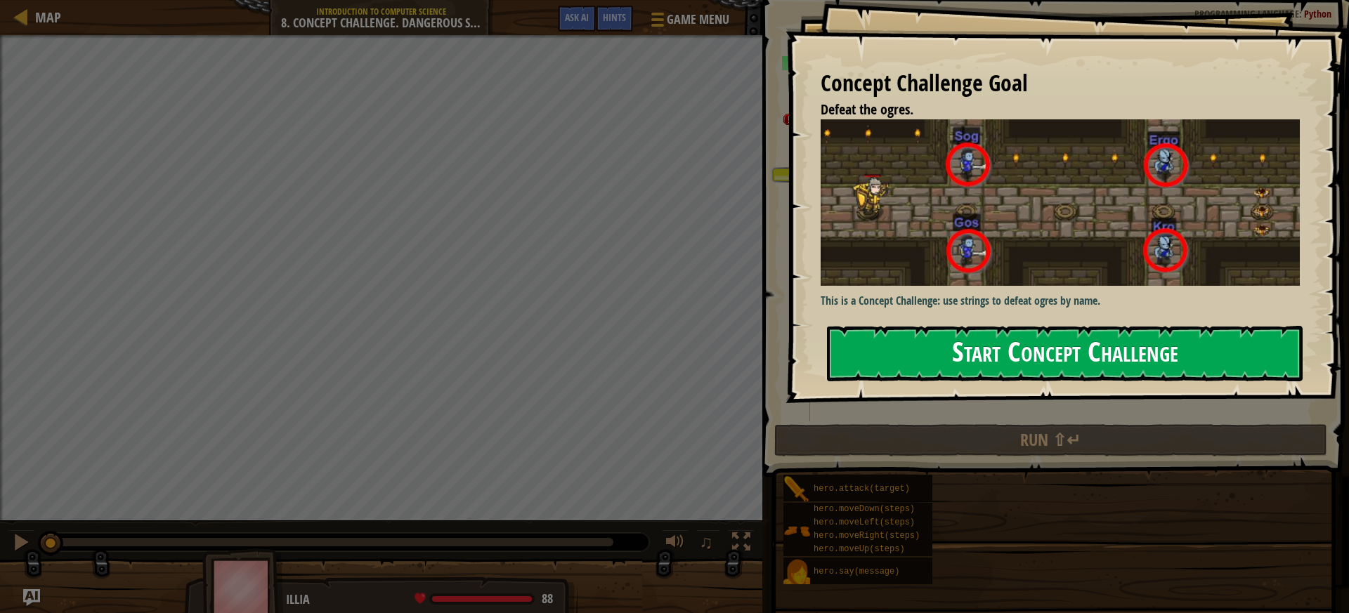
click at [967, 294] on div "Concept Challenge Goal Defeat the ogres. This is a Concept Challenge: use strin…" at bounding box center [1068, 201] width 564 height 403
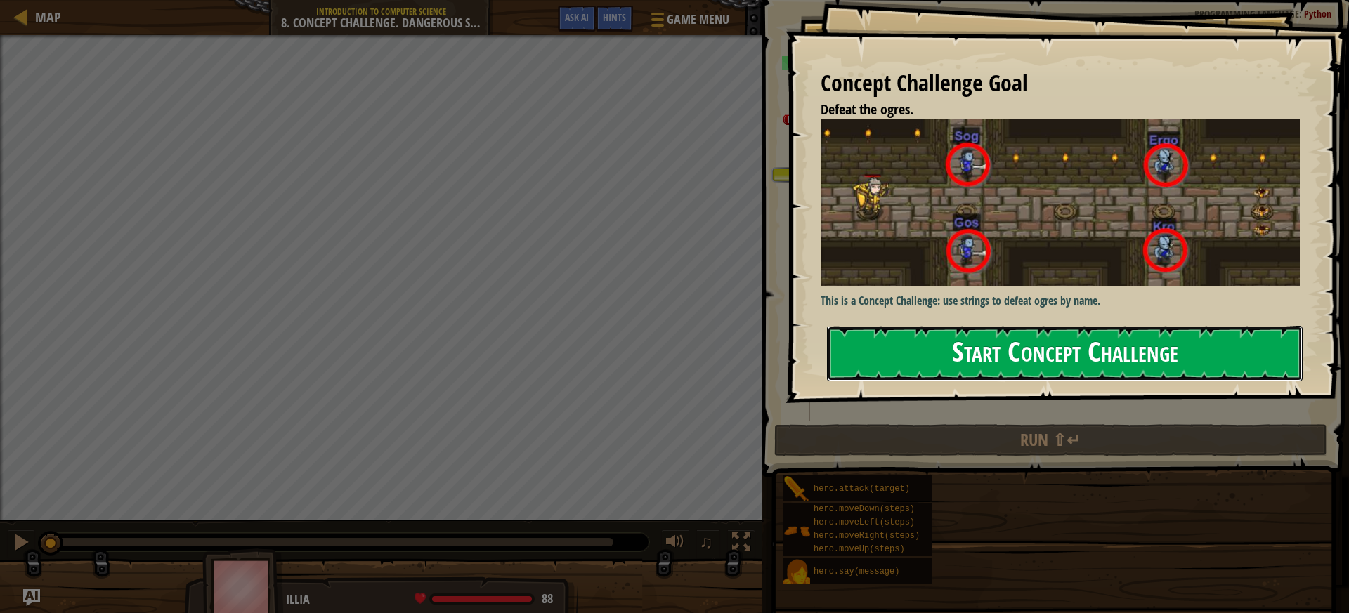
click at [940, 361] on button "Start Concept Challenge" at bounding box center [1065, 354] width 476 height 56
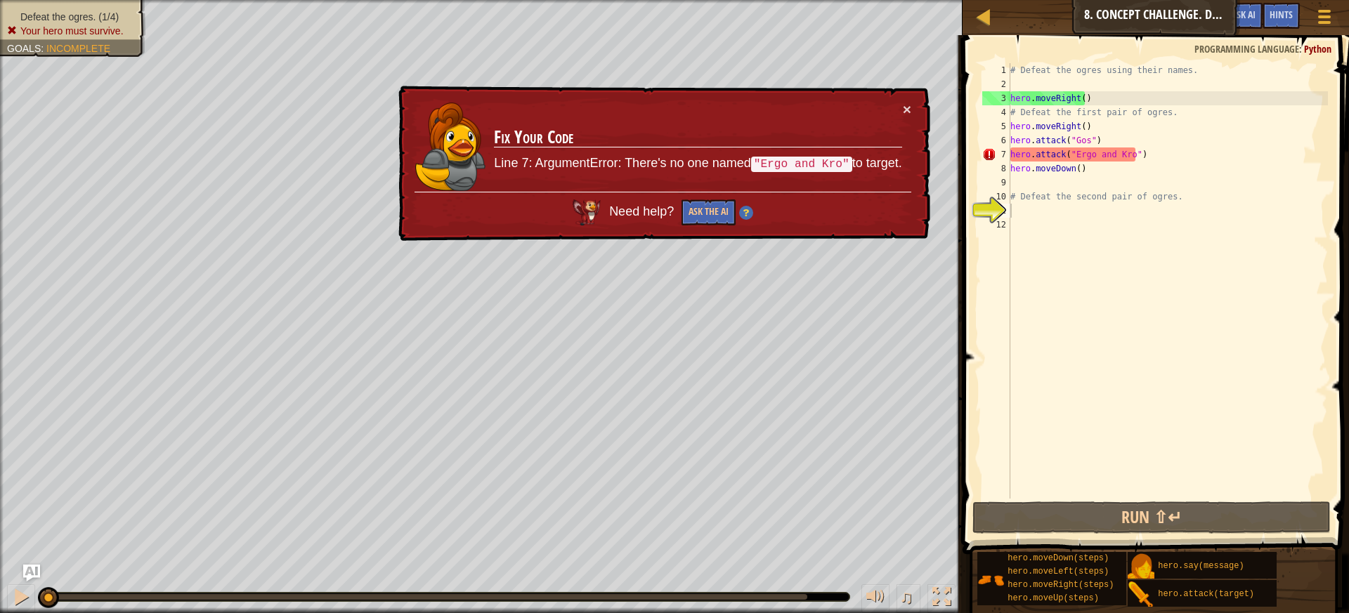
click at [898, 106] on td "Fix Your Code Line 7: ArgumentError: There's no one named "Ergo and Kro" to tar…" at bounding box center [697, 147] width 409 height 91
click at [906, 109] on button "×" at bounding box center [907, 109] width 8 height 15
click at [907, 102] on button "×" at bounding box center [907, 109] width 8 height 15
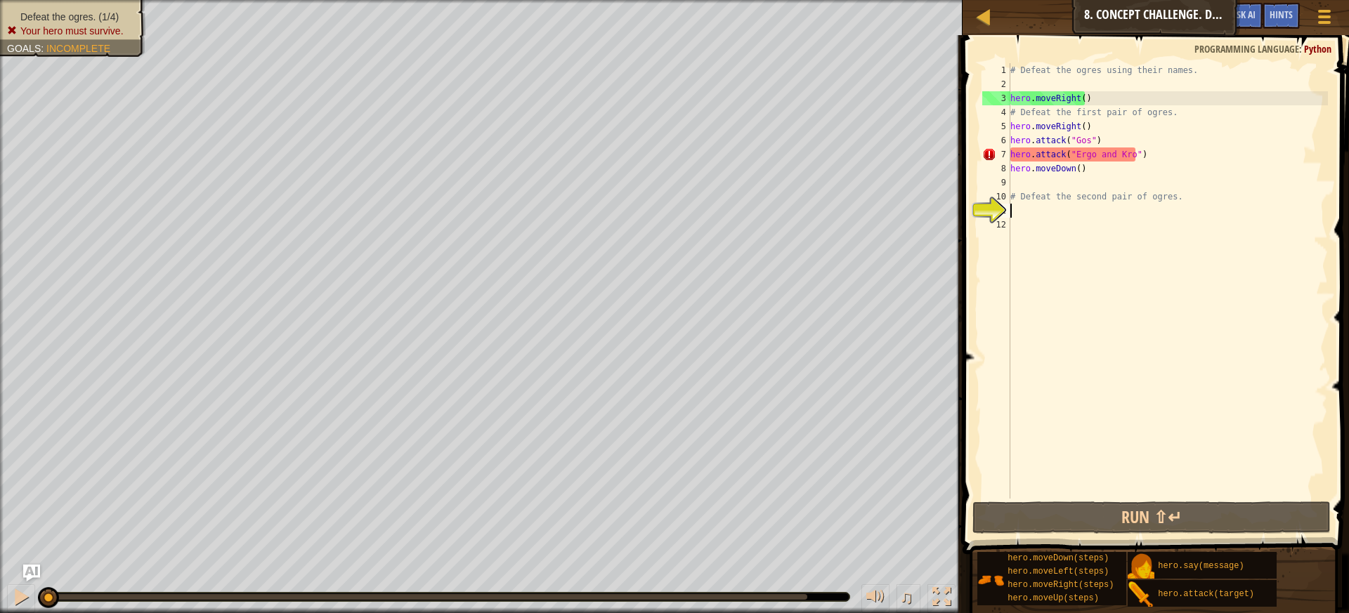
click at [1101, 138] on div "# Defeat the ogres using their names. hero . moveRight ( ) # Defeat the first p…" at bounding box center [1168, 295] width 320 height 464
type textarea "hero.attack("Gos")"
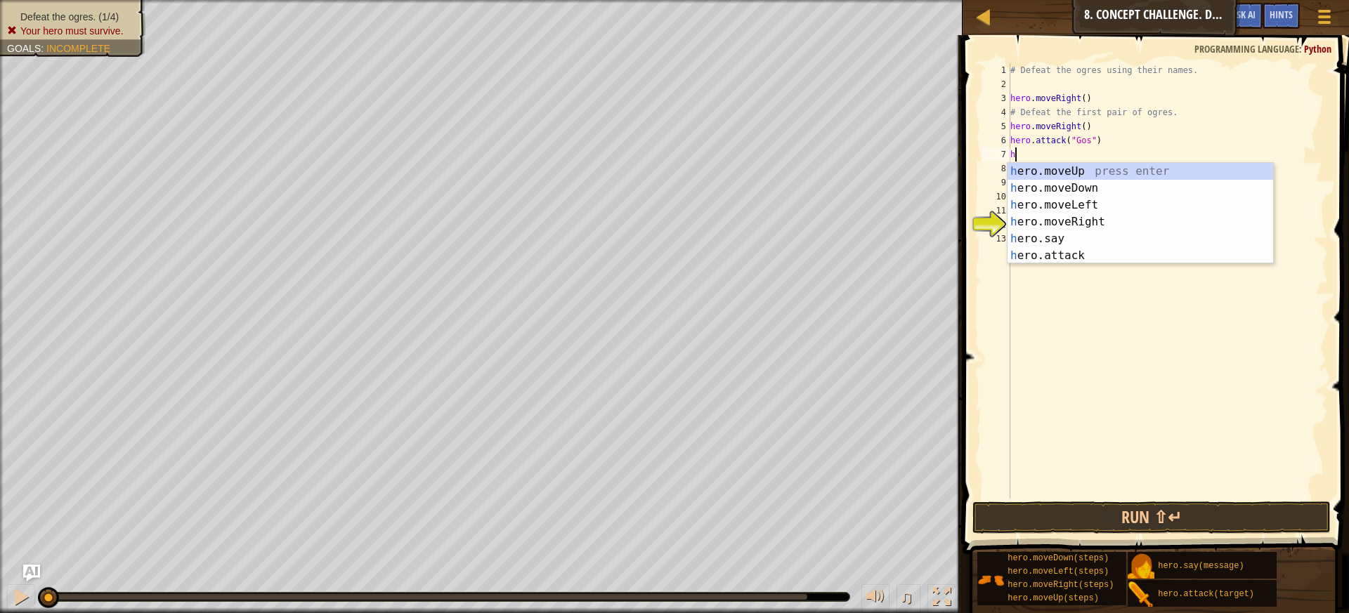
scroll to position [6, 0]
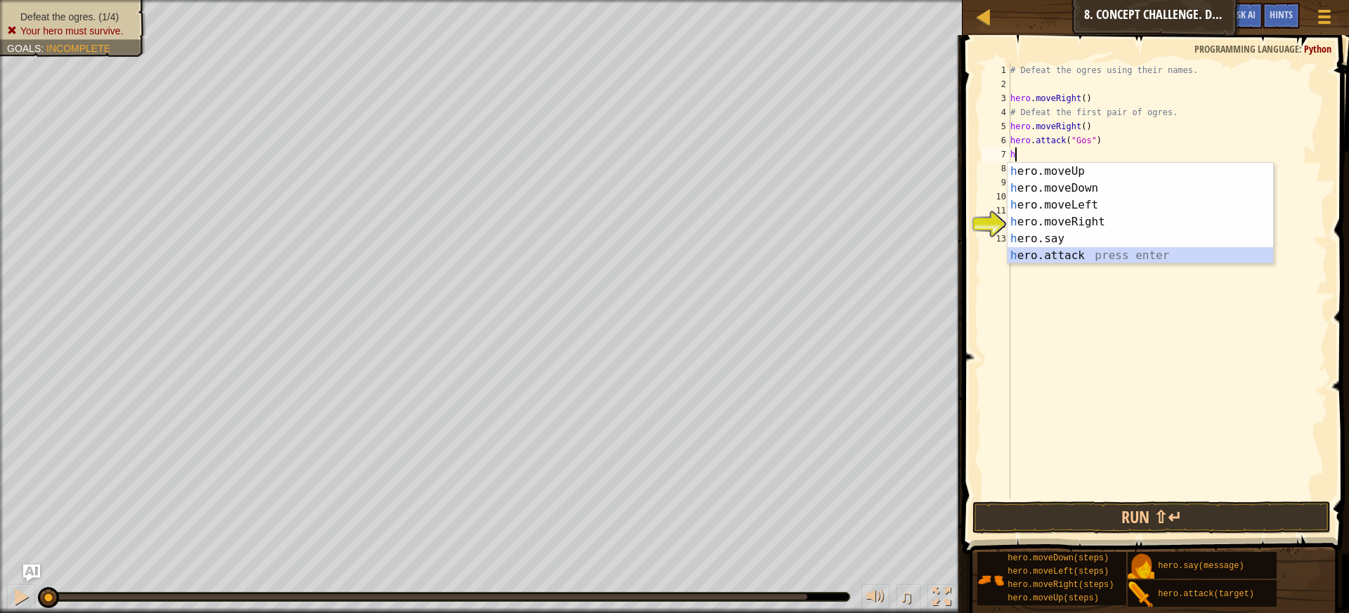
click at [1037, 251] on div "h ero.moveUp press enter h ero.moveDown press enter h ero.moveLeft press enter …" at bounding box center [1141, 230] width 266 height 135
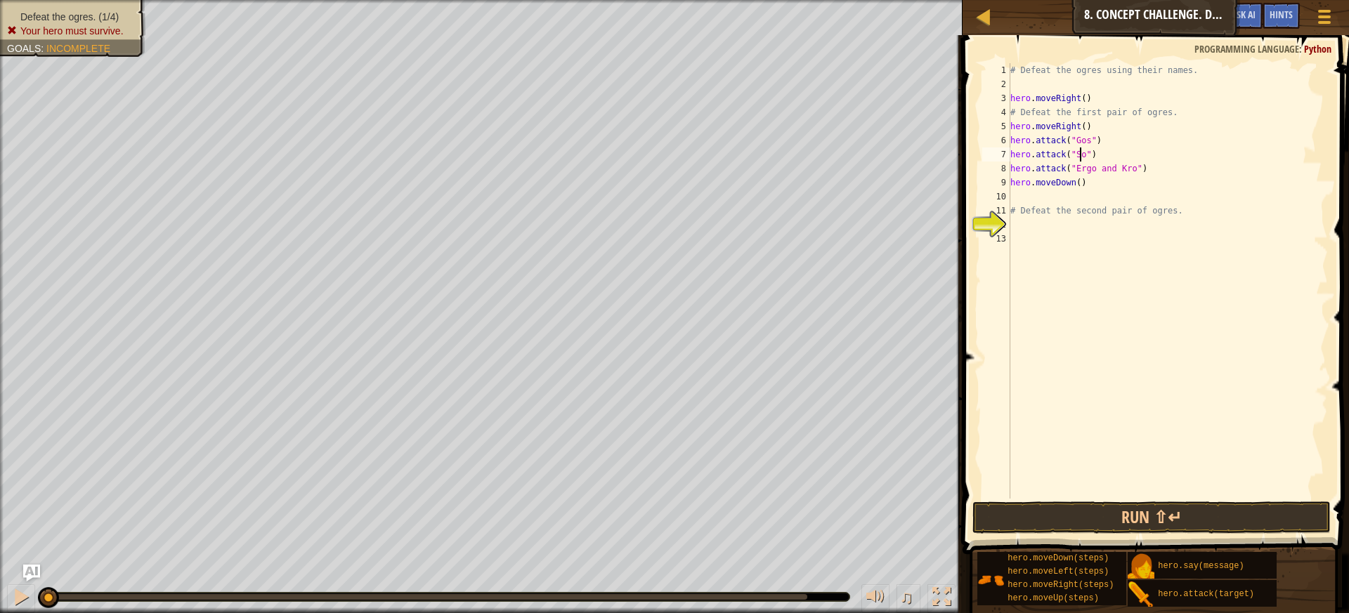
scroll to position [6, 6]
click at [1150, 167] on div "# Defeat the ogres using their names. hero . moveRight ( ) # Defeat the first p…" at bounding box center [1168, 295] width 320 height 464
type textarea "hero.attack("Ergo")"
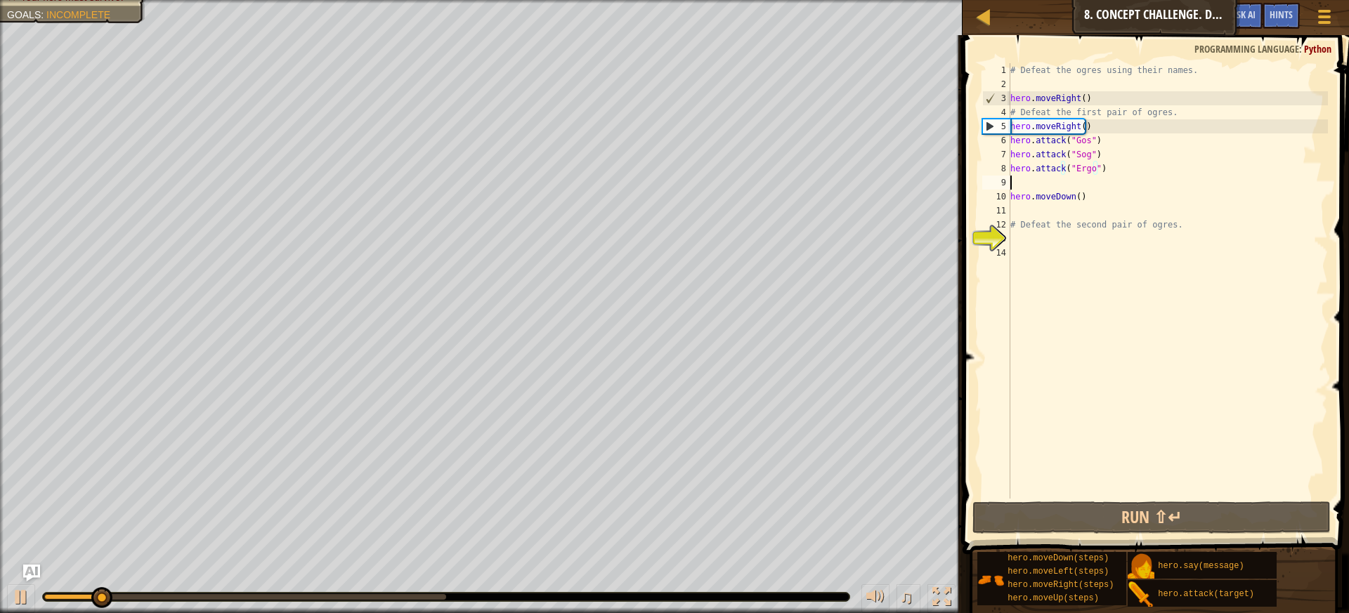
scroll to position [6, 0]
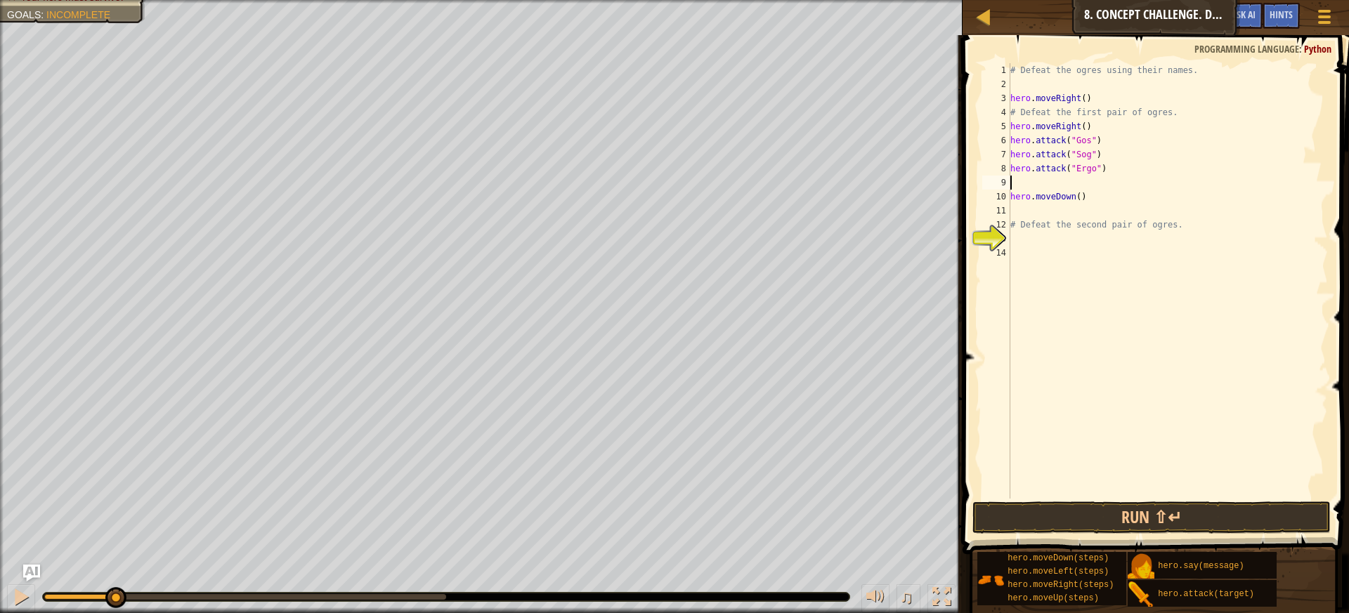
click at [1091, 96] on div "# Defeat the ogres using their names. hero . moveRight ( ) # Defeat the first p…" at bounding box center [1168, 295] width 320 height 464
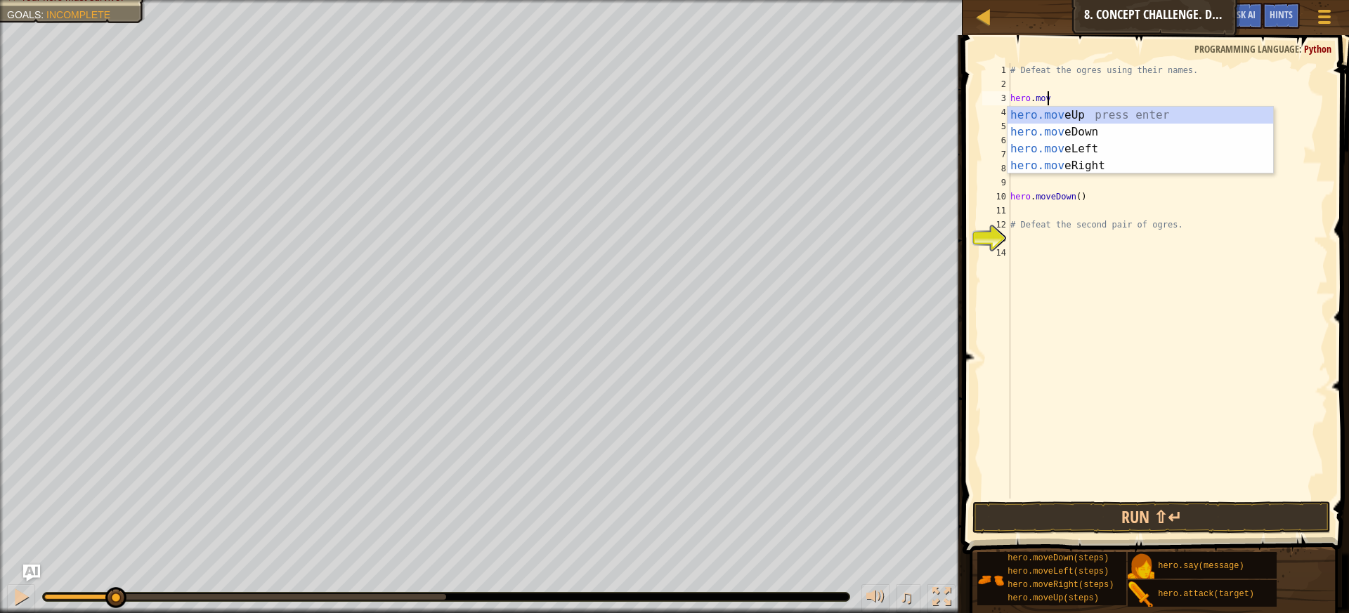
type textarea "h"
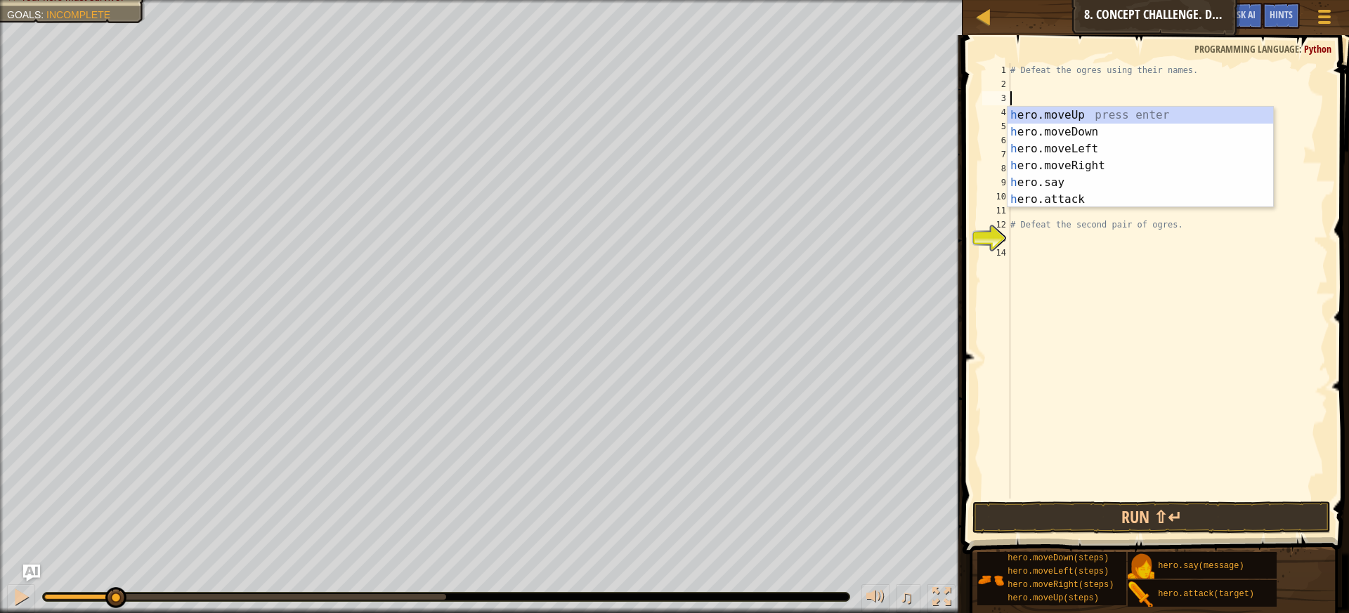
type textarea "# Defeat the ogres using their name"
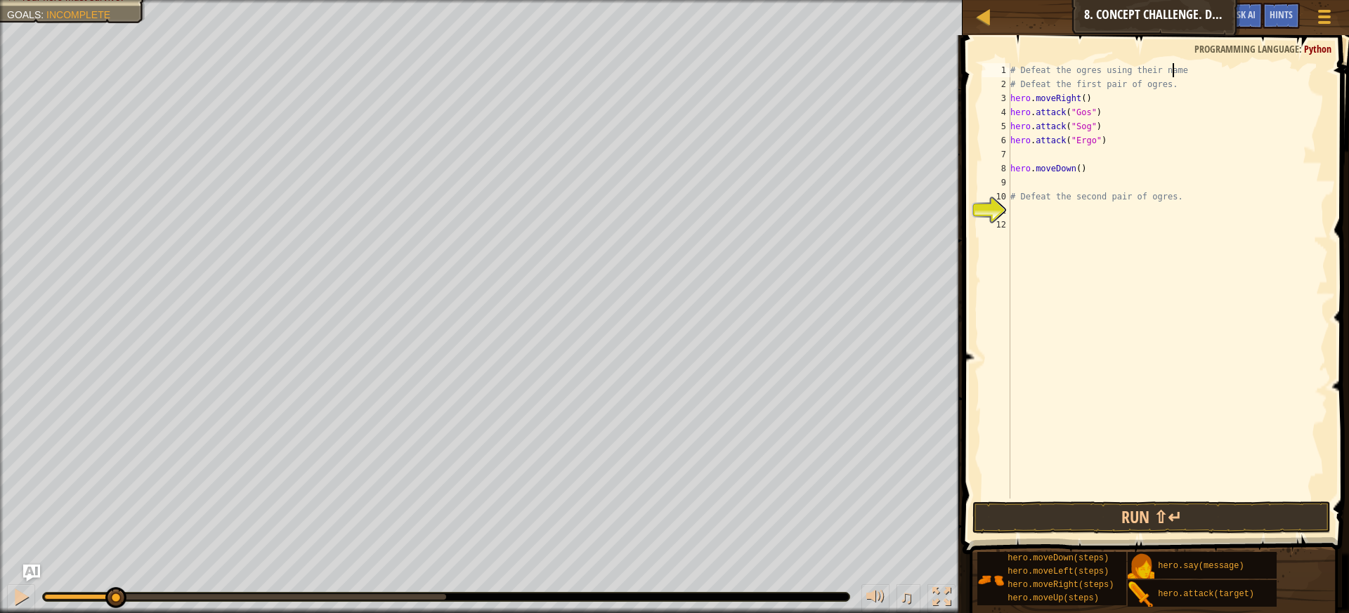
click at [1042, 221] on div "# Defeat the ogres using their name # Defeat the first pair of ogres. hero . mo…" at bounding box center [1168, 295] width 320 height 464
click at [1041, 211] on div "# Defeat the ogres using their name # Defeat the first pair of ogres. hero . mo…" at bounding box center [1168, 295] width 320 height 464
click at [1191, 202] on div "# Defeat the ogres using their name # Defeat the first pair of ogres. hero . mo…" at bounding box center [1168, 295] width 320 height 464
click at [1110, 141] on div "# Defeat the ogres using their name # Defeat the first pair of ogres. hero . mo…" at bounding box center [1168, 295] width 320 height 464
type textarea "hero.attack("Ergo")"
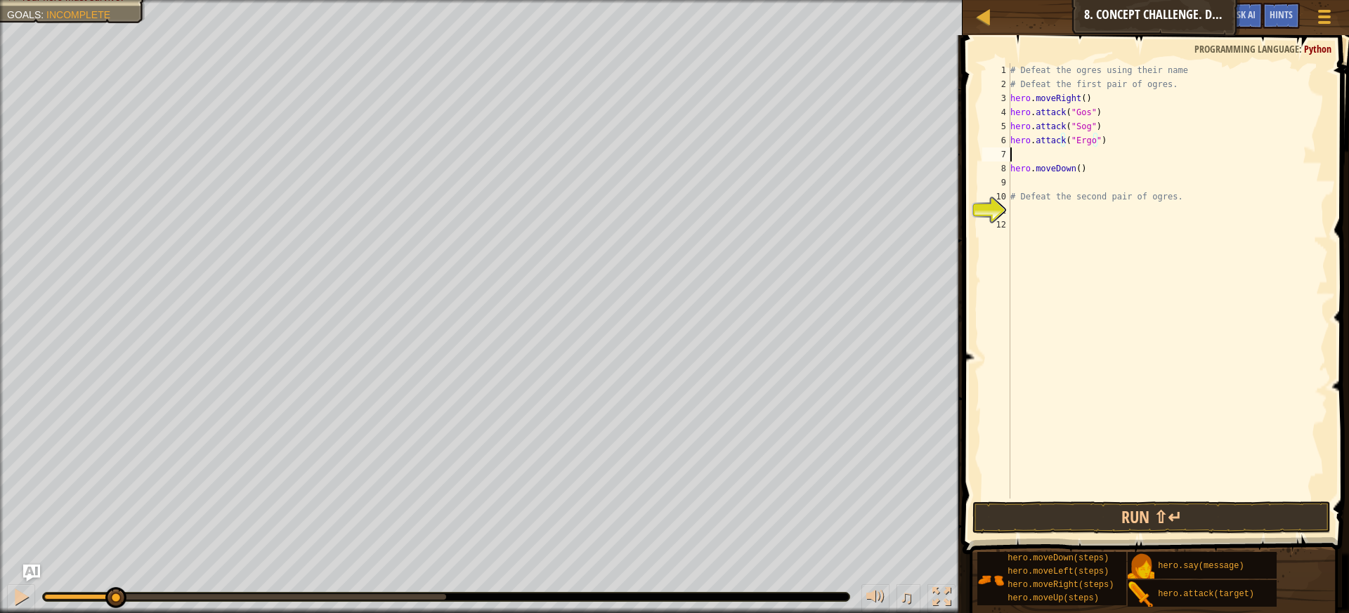
click at [1025, 154] on div "# Defeat the ogres using their name # Defeat the first pair of ogres. hero . mo…" at bounding box center [1168, 295] width 320 height 464
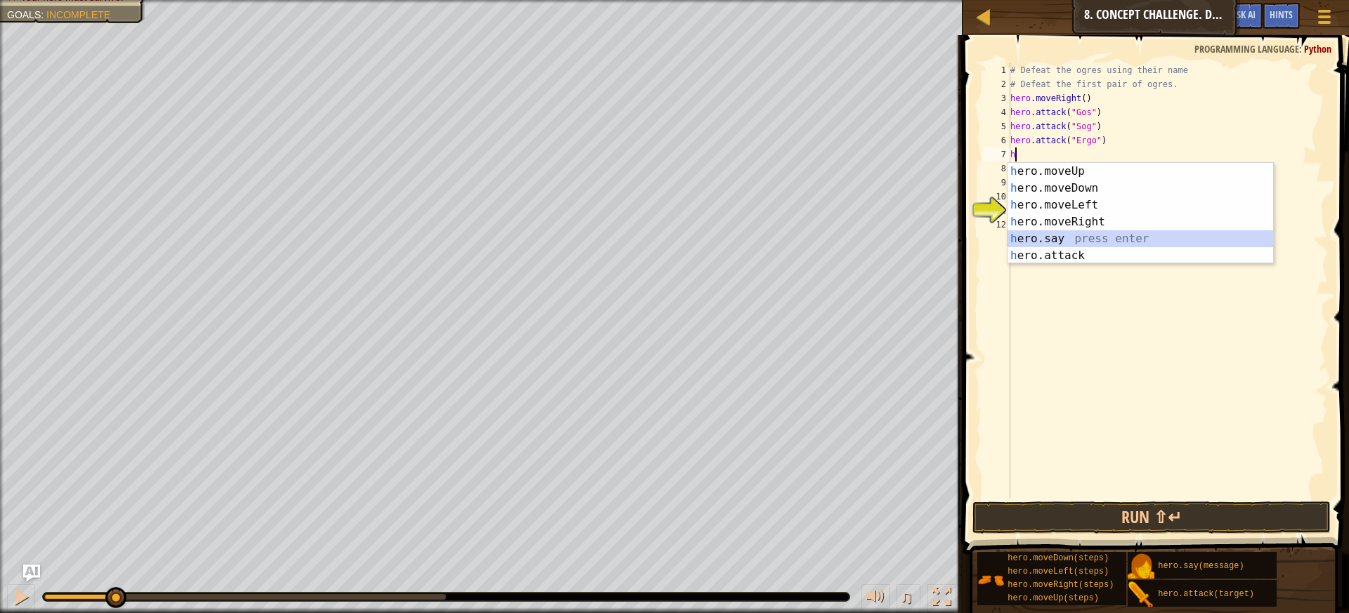
click at [1053, 246] on div "h ero.moveUp press enter h ero.moveDown press enter h ero.moveLeft press enter …" at bounding box center [1141, 230] width 266 height 135
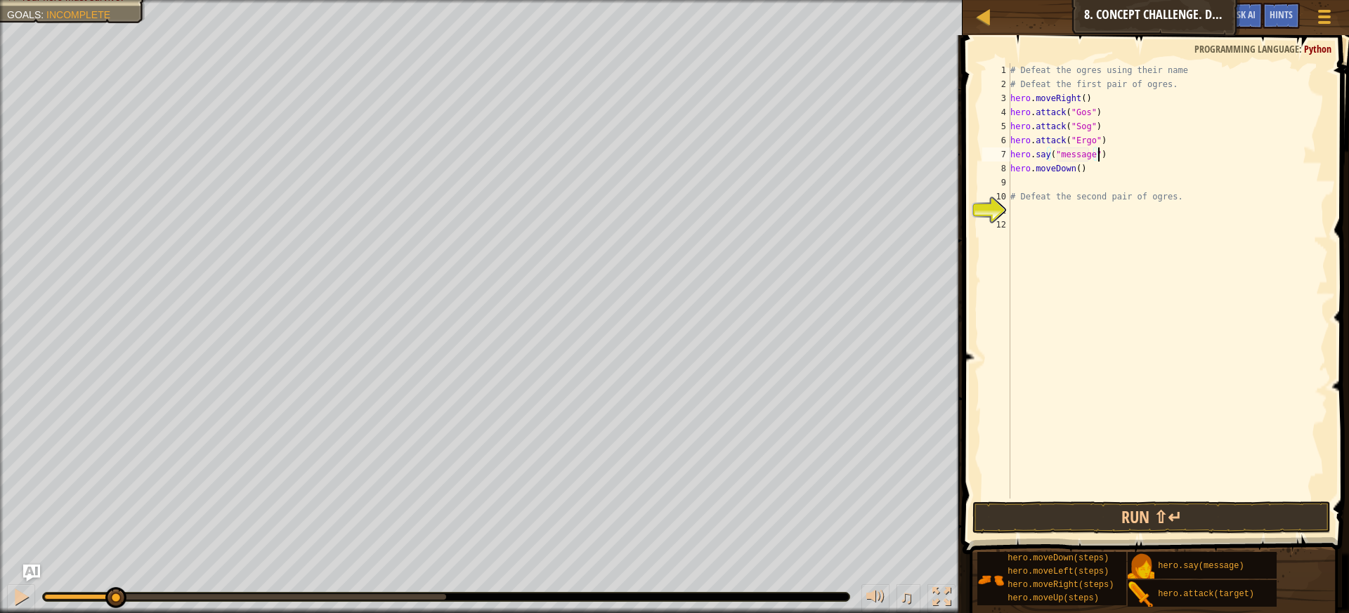
click at [1110, 155] on div "# Defeat the ogres using their name # Defeat the first pair of ogres. hero . mo…" at bounding box center [1168, 295] width 320 height 464
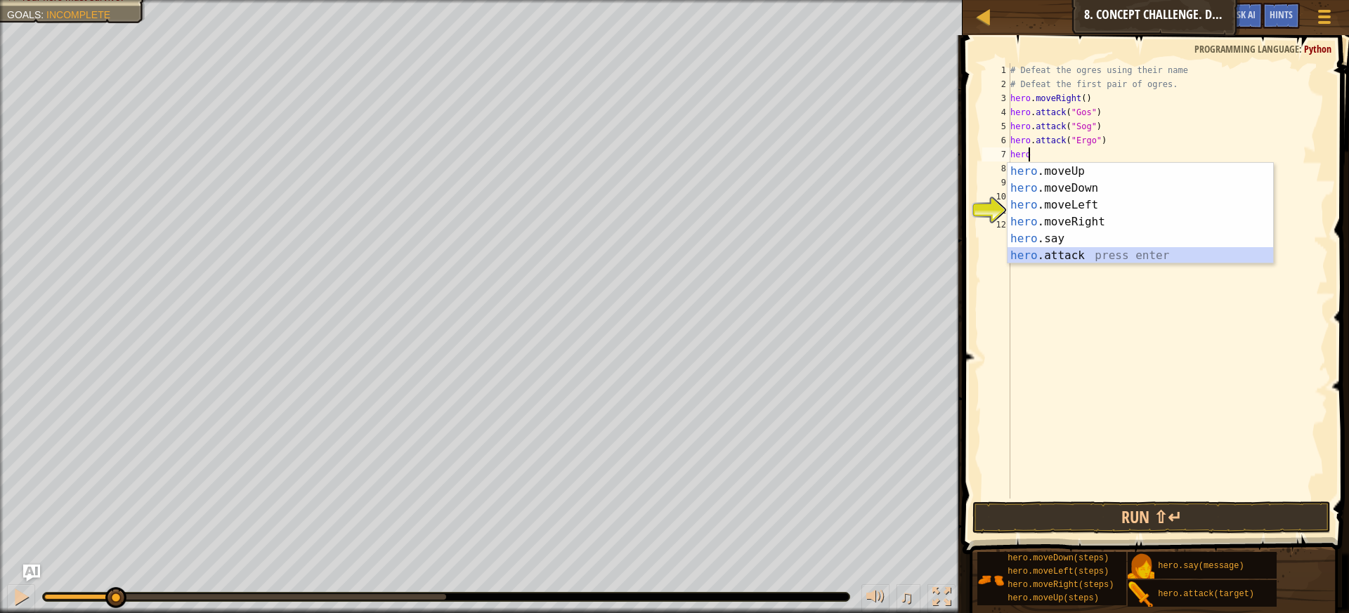
click at [1023, 254] on div "hero .moveUp press enter hero .moveDown press enter hero .moveLeft press enter …" at bounding box center [1141, 230] width 266 height 135
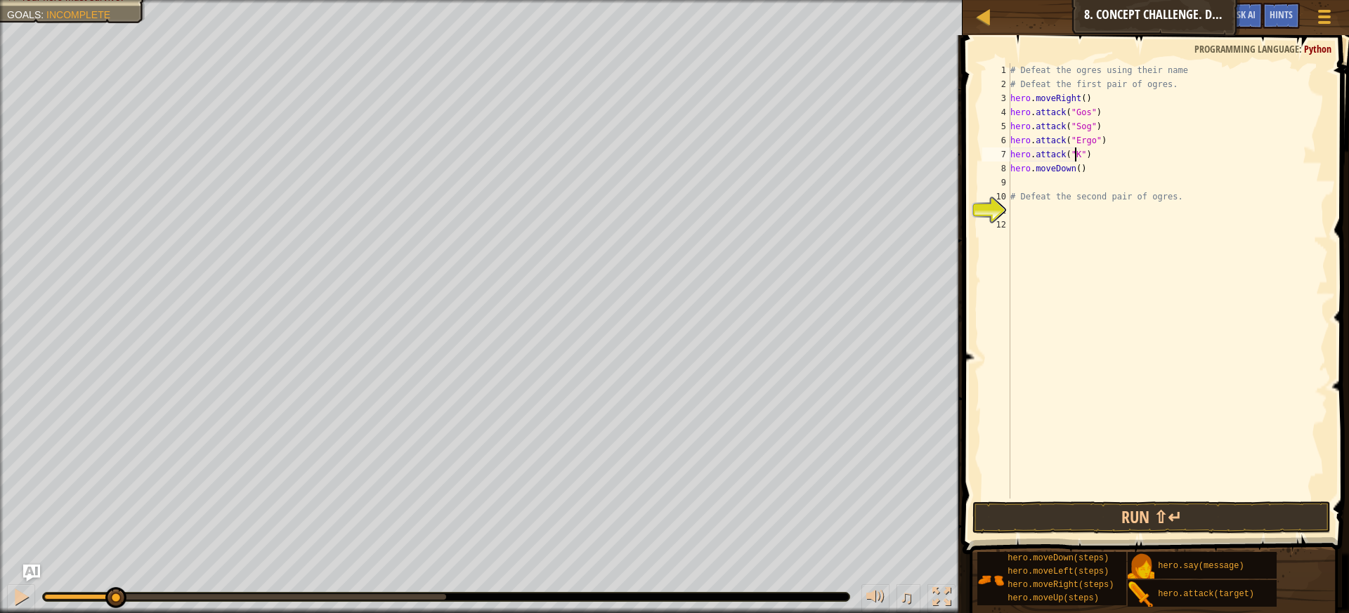
scroll to position [6, 6]
type textarea "hero.attack("Kro")"
click at [1023, 216] on div "# Defeat the ogres using their name # Defeat the first pair of ogres. hero . mo…" at bounding box center [1168, 295] width 320 height 464
click at [1100, 521] on button "Run ⇧↵" at bounding box center [1152, 518] width 359 height 32
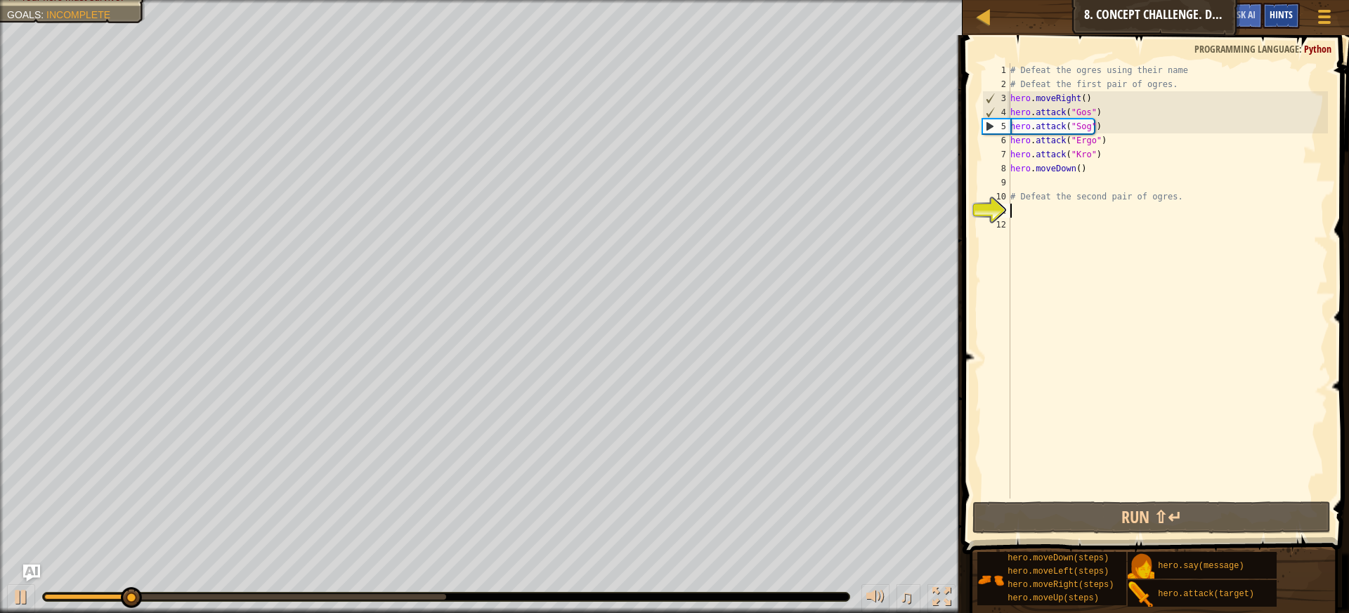
click at [1272, 6] on div "Hints" at bounding box center [1281, 16] width 37 height 26
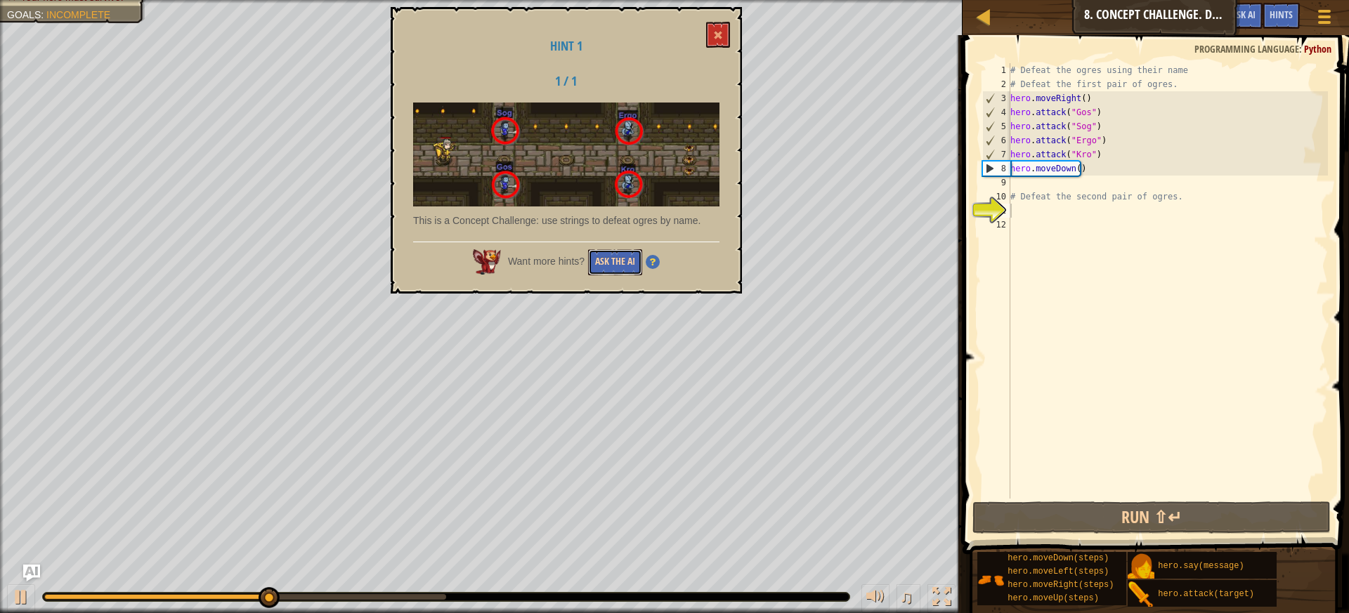
click at [629, 261] on button "Ask the AI" at bounding box center [615, 262] width 54 height 26
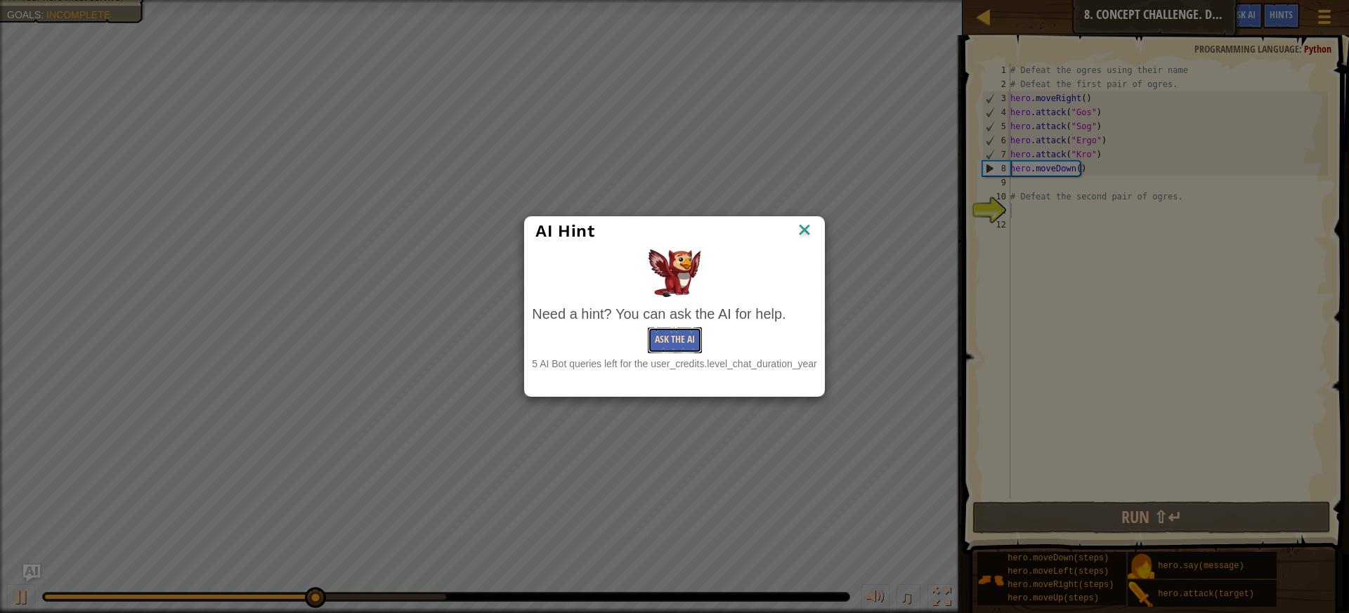
click at [679, 341] on button "Ask the AI" at bounding box center [675, 340] width 54 height 26
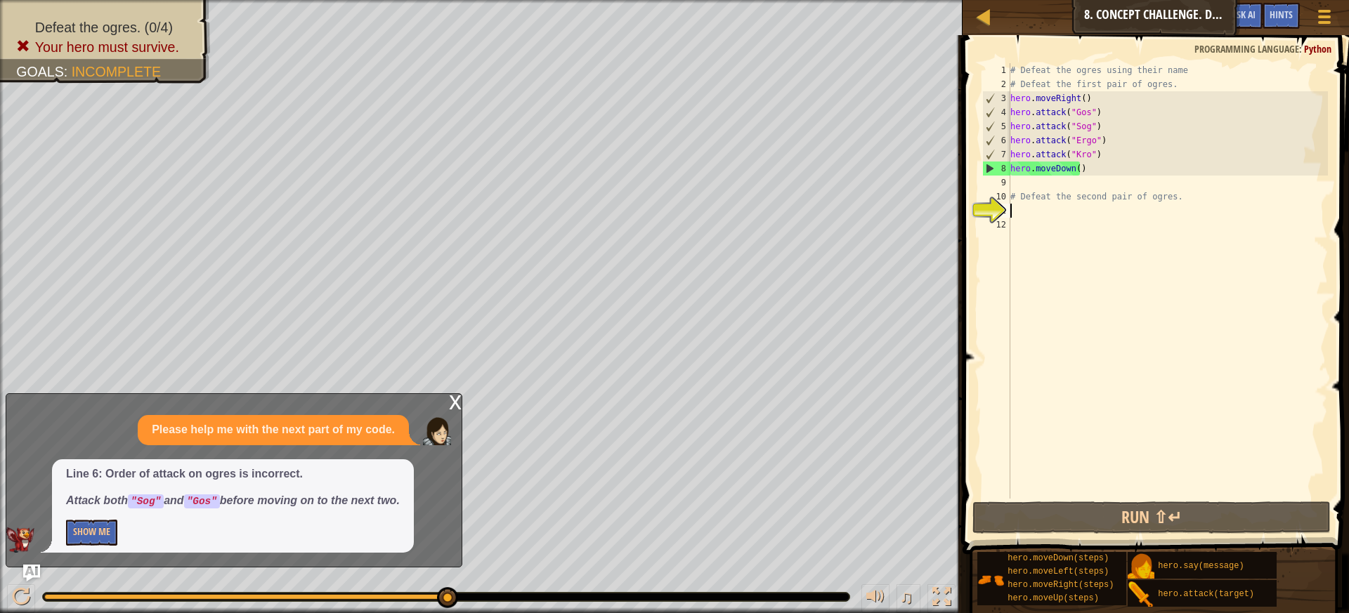
click at [1101, 108] on div "# Defeat the ogres using their name # Defeat the first pair of ogres. hero . mo…" at bounding box center [1168, 295] width 320 height 464
type textarea "hero.attack("Gos")"
click at [1110, 107] on div "# Defeat the ogres using their name # Defeat the first pair of ogres. hero . mo…" at bounding box center [1168, 295] width 320 height 464
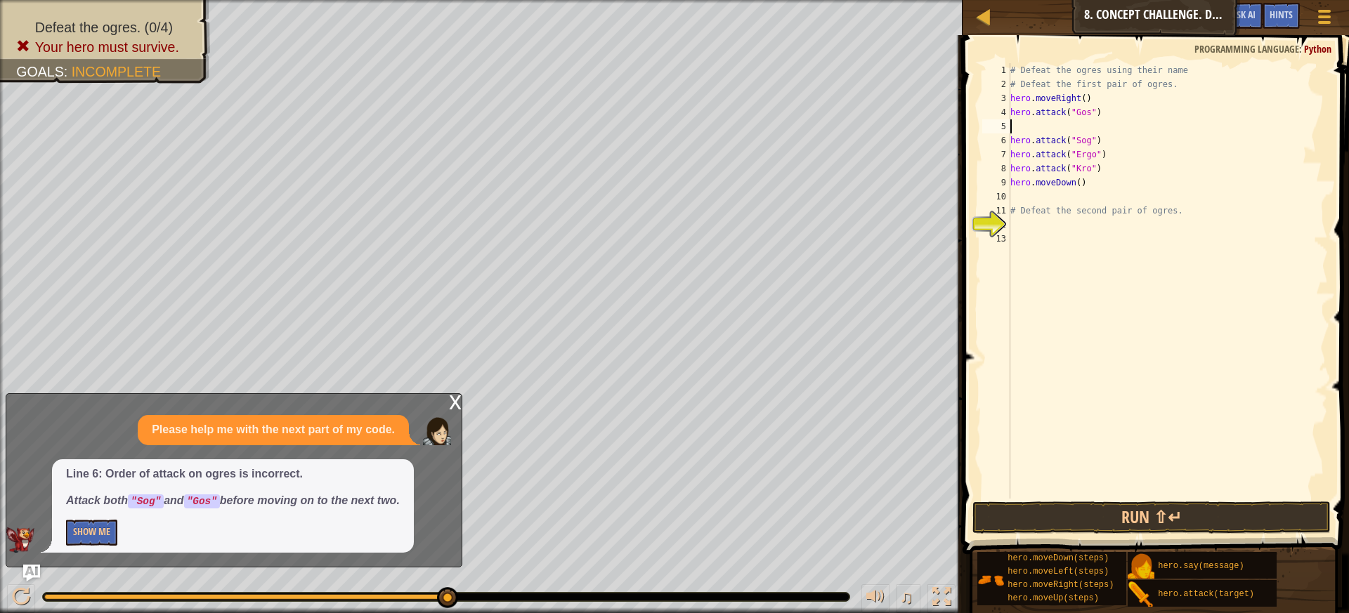
type textarea "j"
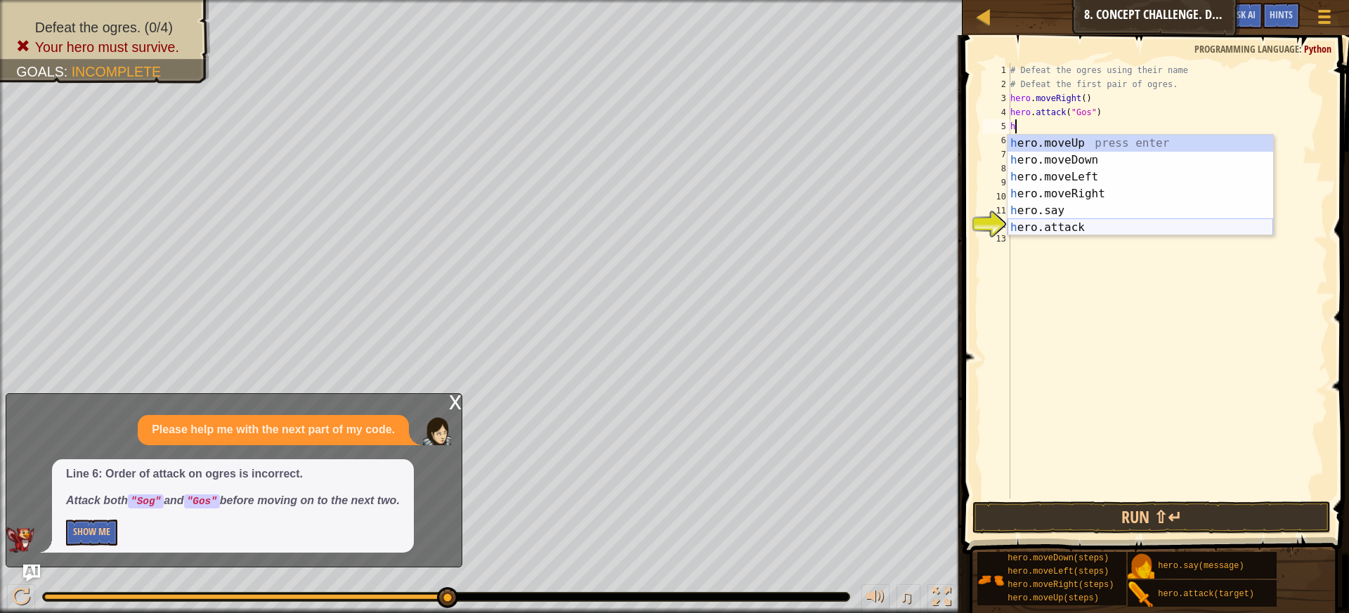
click at [1048, 224] on div "h ero.moveUp press enter h ero.moveDown press enter h ero.moveLeft press enter …" at bounding box center [1141, 202] width 266 height 135
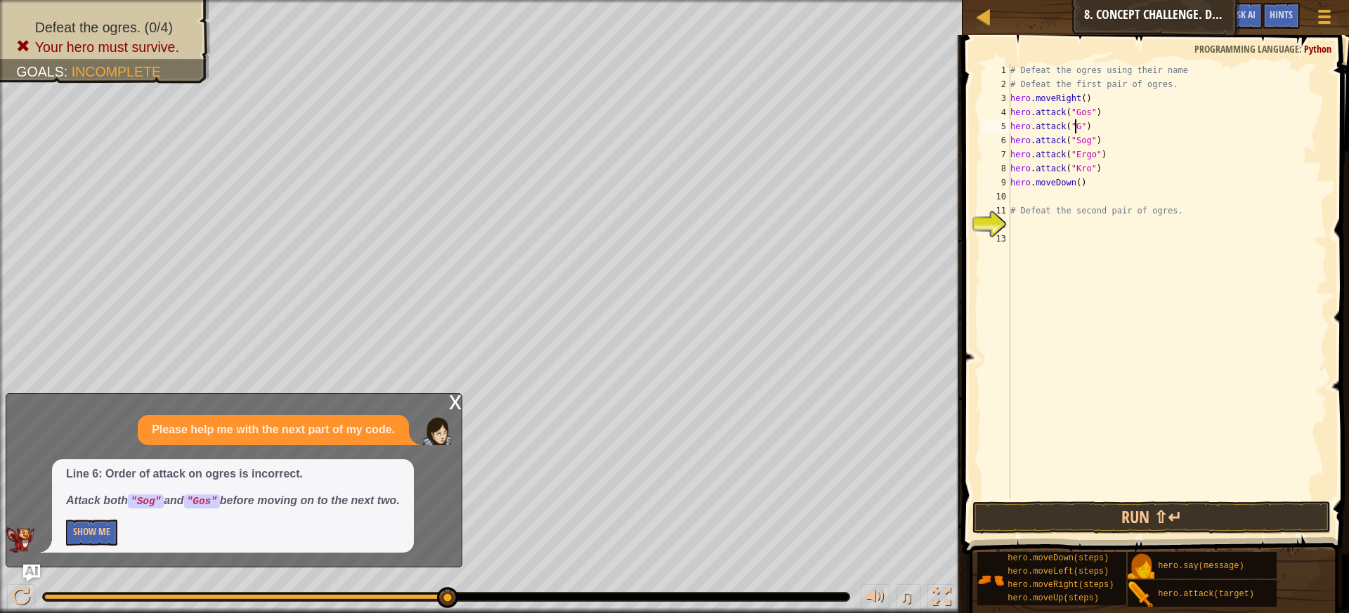
scroll to position [6, 6]
click at [1103, 138] on div "# Defeat the ogres using their name # Defeat the first pair of ogres. hero . mo…" at bounding box center [1168, 295] width 320 height 464
type textarea "hero.attack("Sog")"
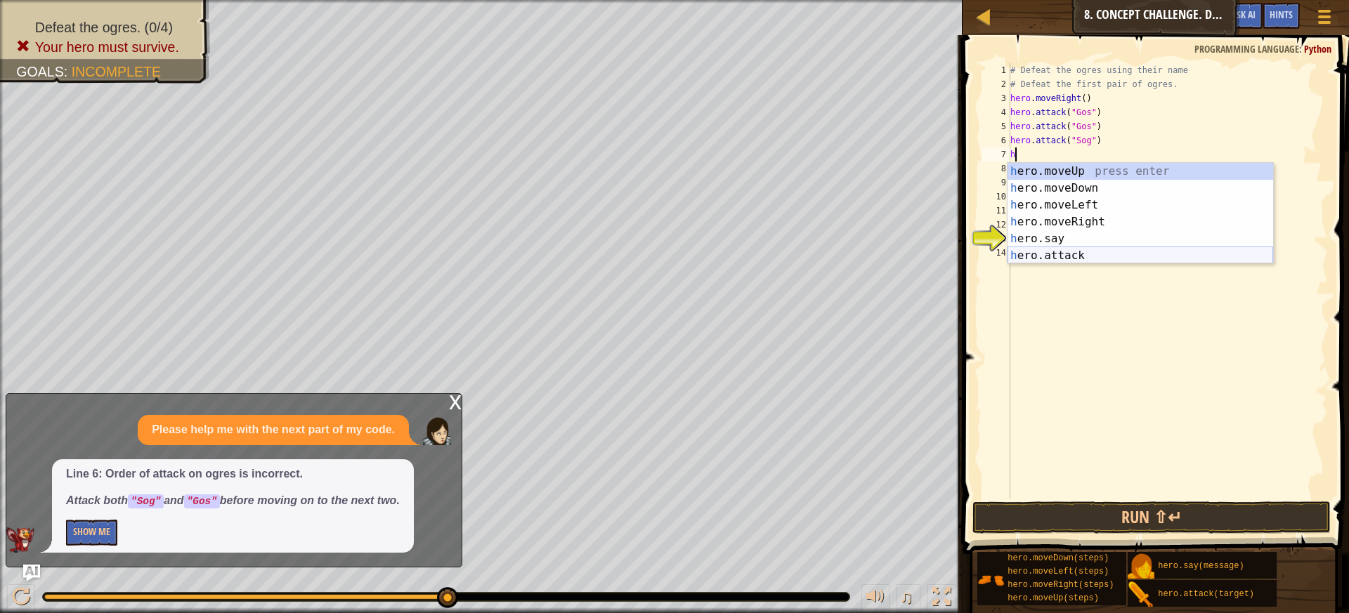
click at [1093, 256] on div "h ero.moveUp press enter h ero.moveDown press enter h ero.moveLeft press enter …" at bounding box center [1141, 230] width 266 height 135
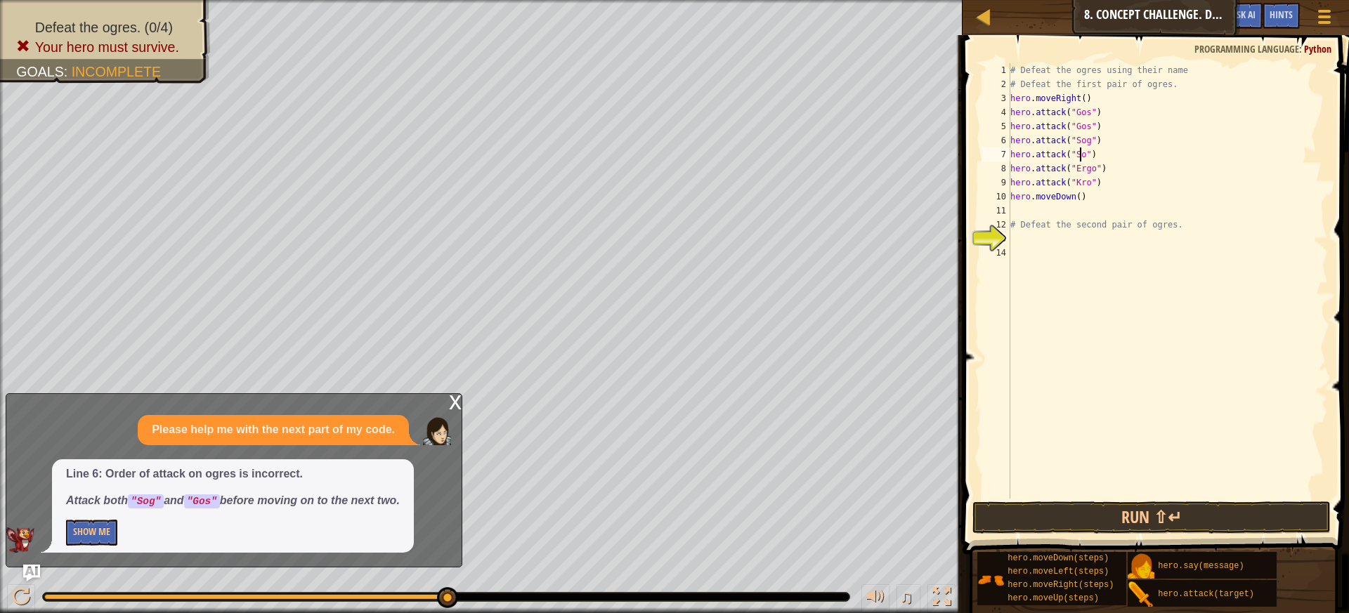
scroll to position [6, 6]
click at [1029, 530] on button "Run ⇧↵" at bounding box center [1152, 518] width 359 height 32
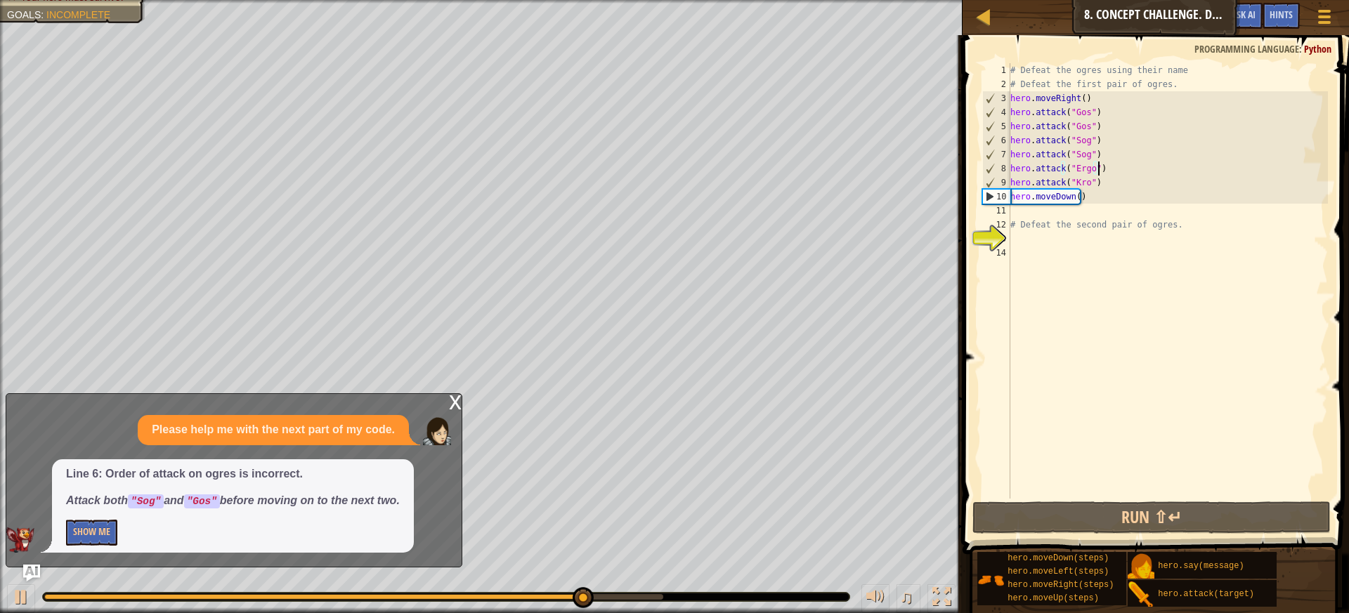
click at [1122, 169] on div "# Defeat the ogres using their name # Defeat the first pair of ogres. hero . mo…" at bounding box center [1168, 295] width 320 height 464
click at [1118, 176] on div "# Defeat the ogres using their name # Defeat the first pair of ogres. hero . mo…" at bounding box center [1168, 295] width 320 height 464
click at [1119, 161] on div "# Defeat the ogres using their name # Defeat the first pair of ogres. hero . mo…" at bounding box center [1168, 295] width 320 height 464
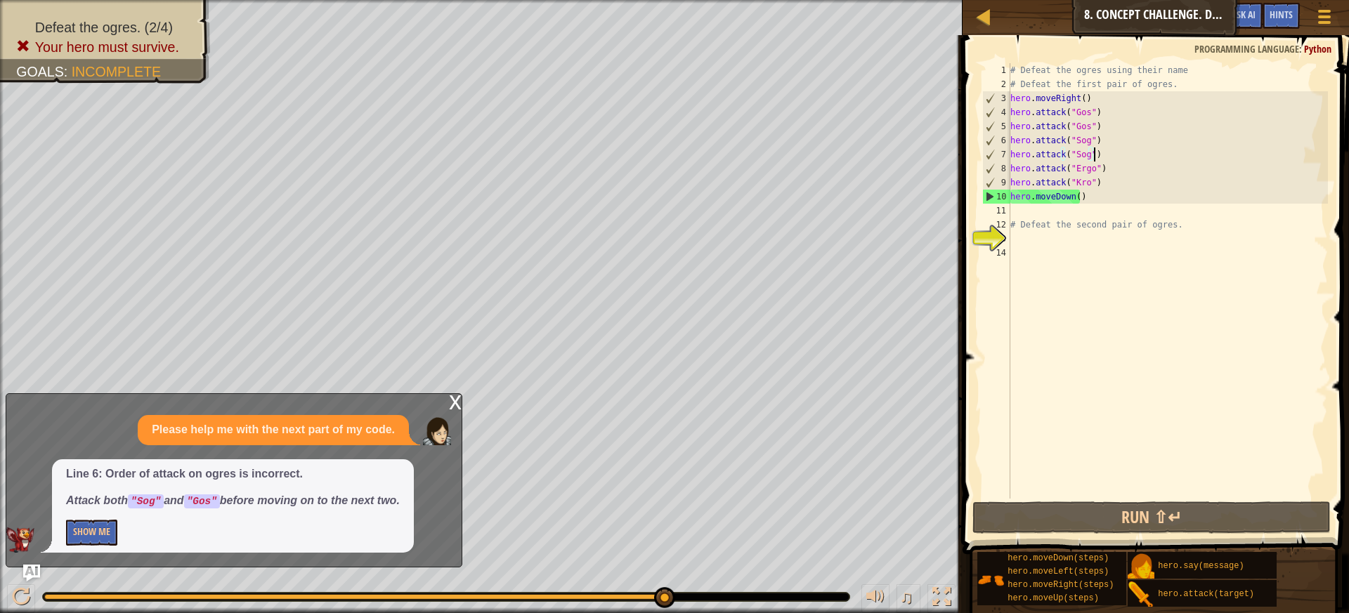
click at [1118, 168] on div "# Defeat the ogres using their name # Defeat the first pair of ogres. hero . mo…" at bounding box center [1168, 295] width 320 height 464
type textarea "hero.attack("Ergo")"
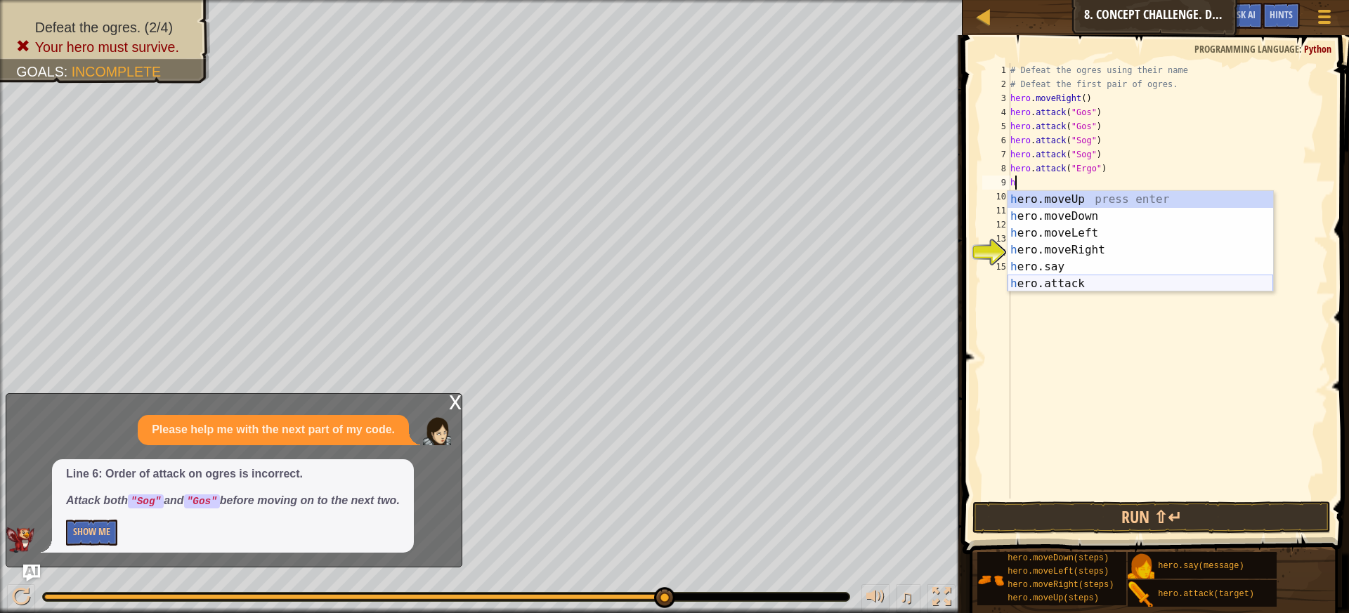
click at [1021, 286] on div "h ero.moveUp press enter h ero.moveDown press enter h ero.moveLeft press enter …" at bounding box center [1141, 258] width 266 height 135
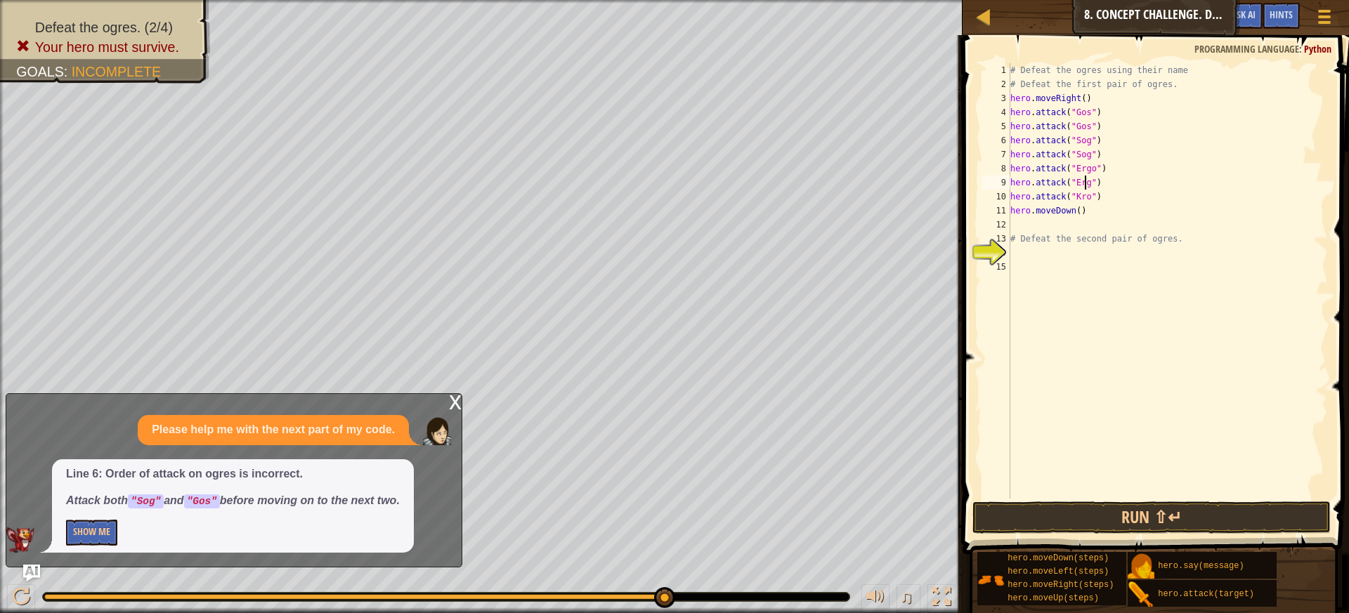
scroll to position [6, 6]
click at [1119, 197] on div "# Defeat the ogres using their name # Defeat the first pair of ogres. hero . mo…" at bounding box center [1168, 295] width 320 height 464
type textarea "hero.attack("Kro")"
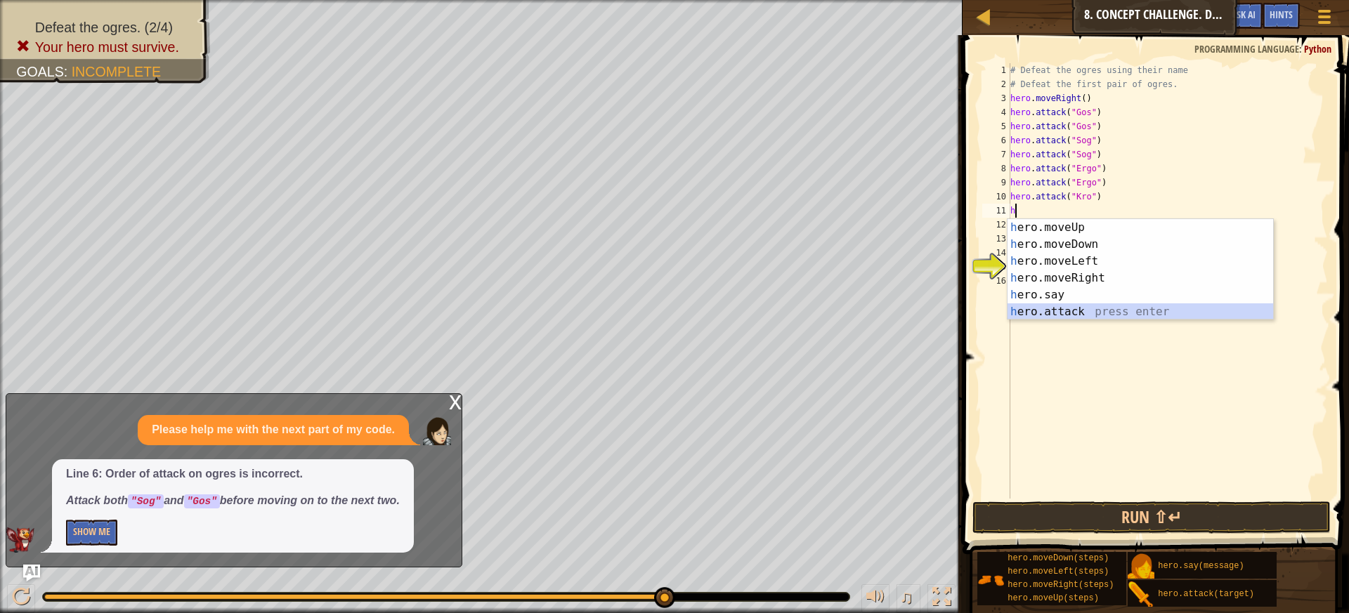
click at [1079, 311] on div "h ero.moveUp press enter h ero.moveDown press enter h ero.moveLeft press enter …" at bounding box center [1141, 286] width 266 height 135
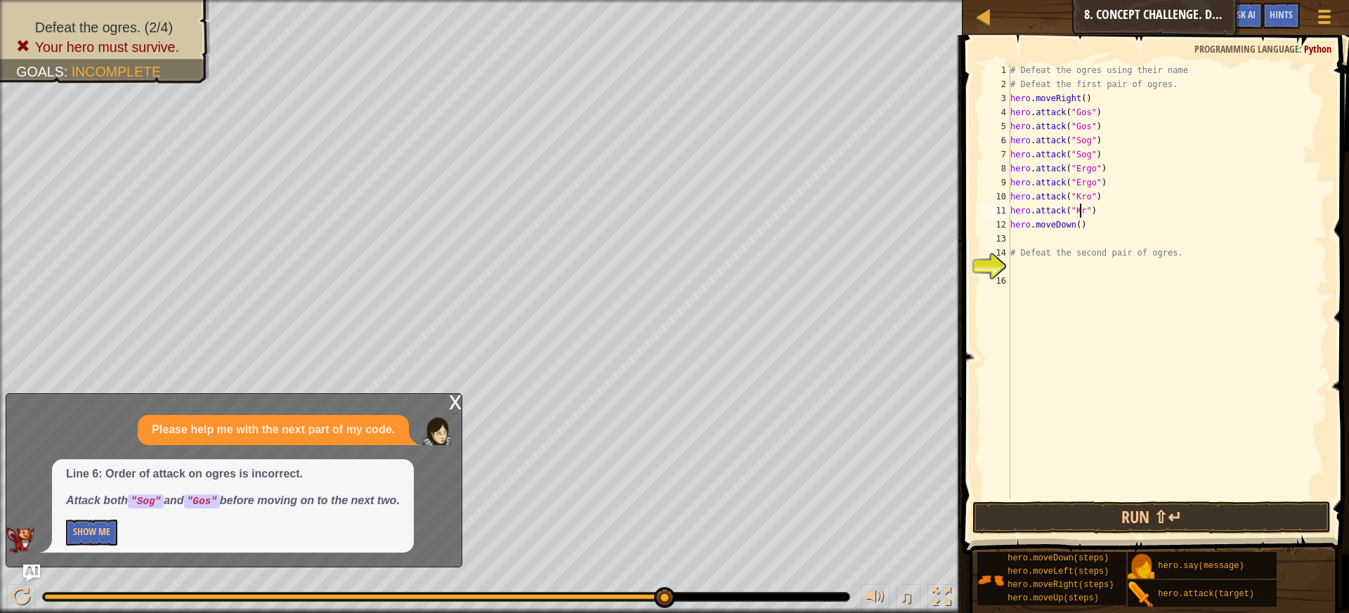
scroll to position [6, 6]
type textarea "hero.attack("Kro")"
click at [1070, 517] on button "Run ⇧↵" at bounding box center [1152, 518] width 359 height 32
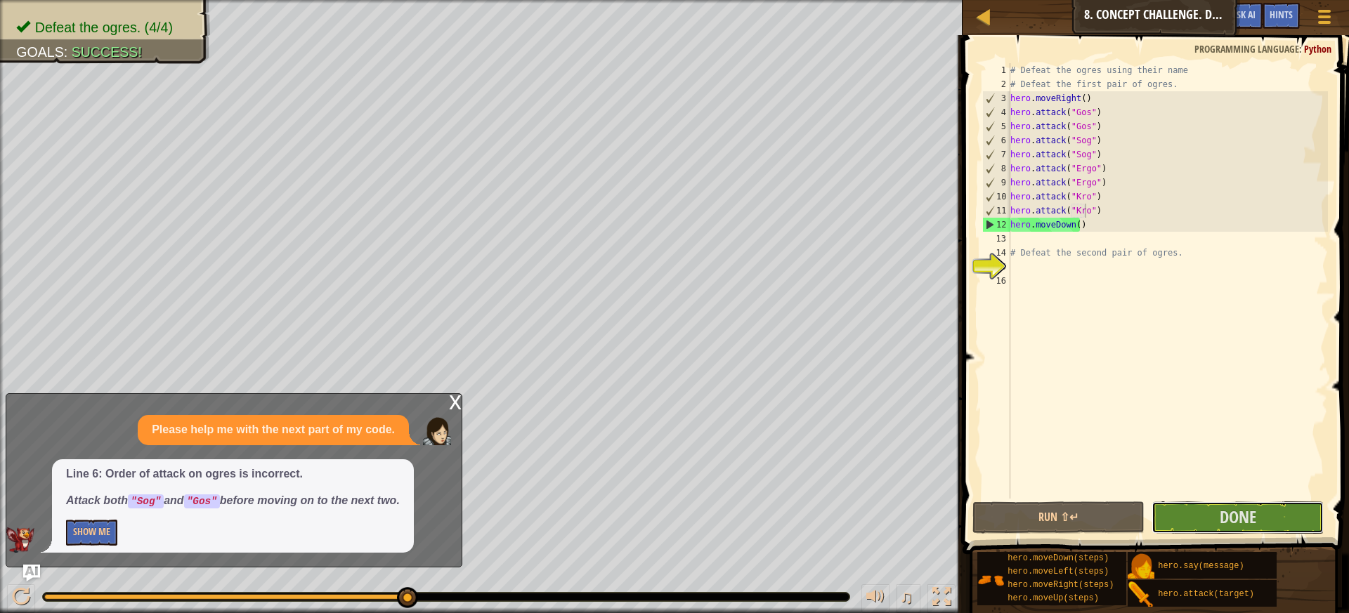
drag, startPoint x: 1269, startPoint y: 531, endPoint x: 1260, endPoint y: 543, distance: 15.0
click at [1261, 544] on div "Hints Videos hero.attack("Kro") 1 2 3 4 5 6 7 8 9 10 11 12 13 14 15 16 # Defeat…" at bounding box center [1154, 320] width 391 height 571
click at [1257, 511] on button "Done" at bounding box center [1238, 518] width 172 height 32
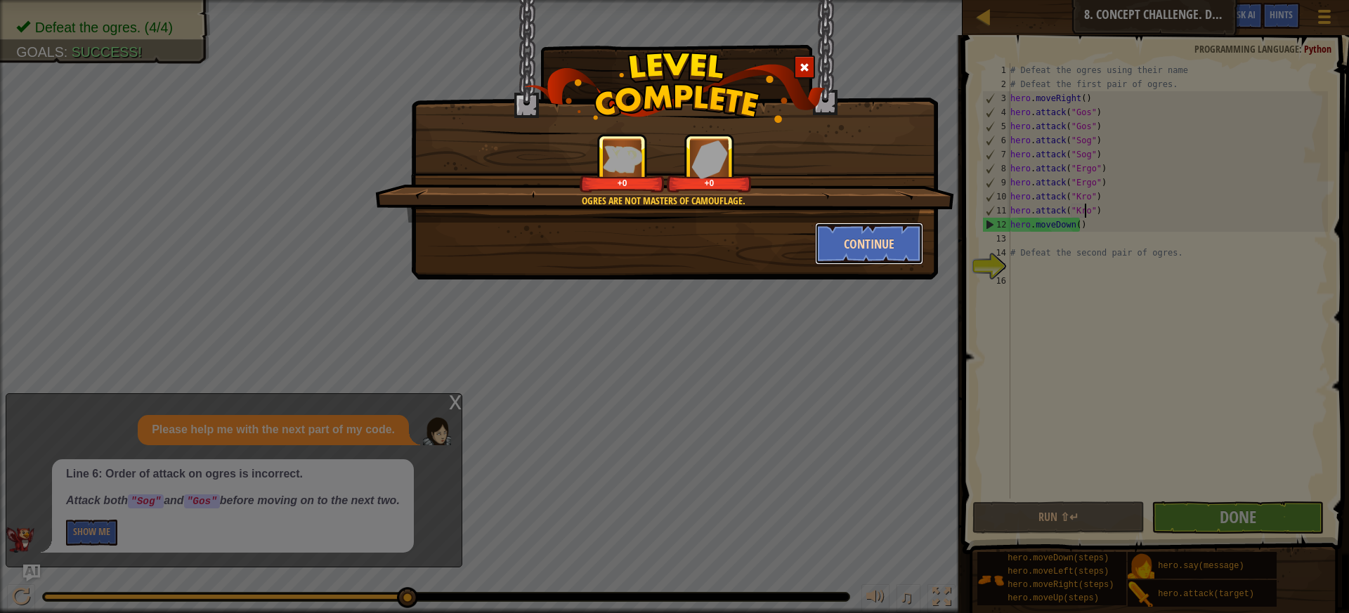
click at [895, 237] on button "Continue" at bounding box center [869, 244] width 109 height 42
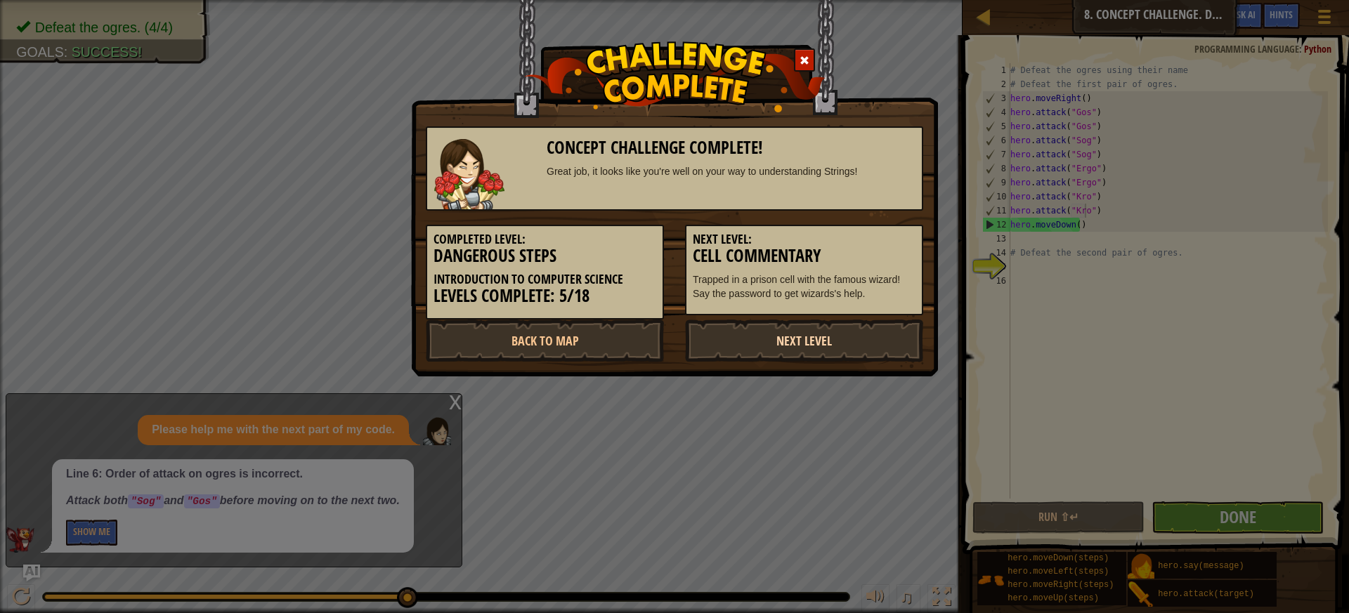
click at [835, 349] on link "Next Level" at bounding box center [804, 341] width 238 height 42
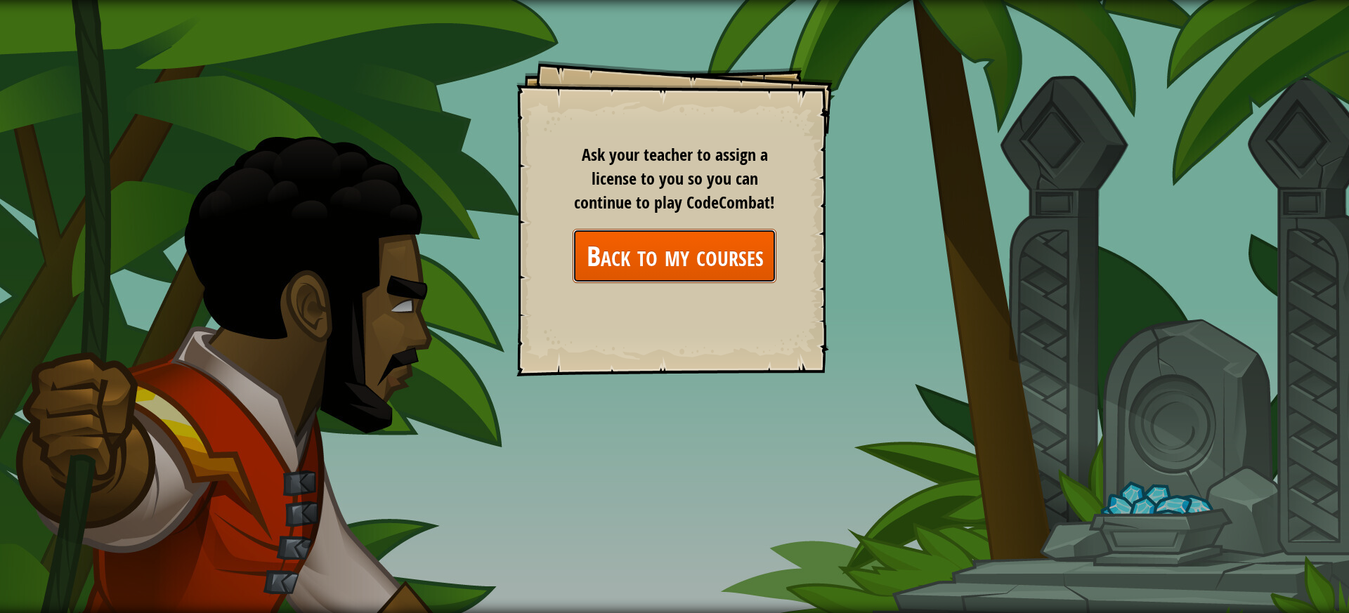
click at [658, 263] on link "Back to my courses" at bounding box center [675, 256] width 204 height 54
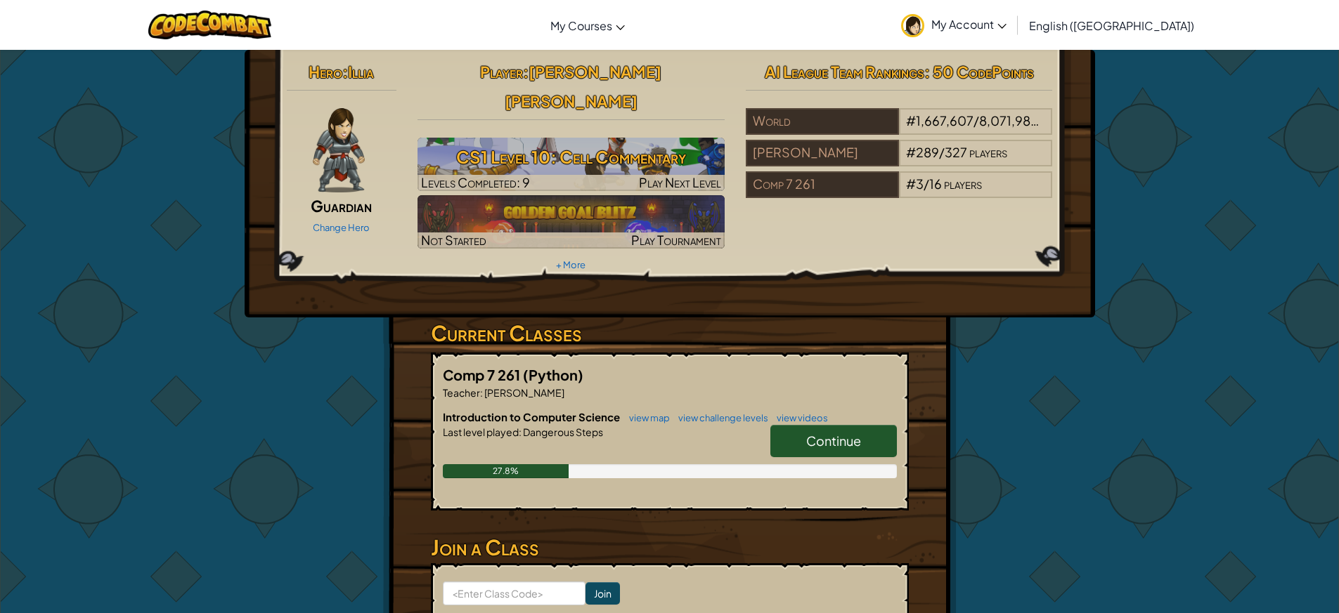
click at [816, 433] on span "Continue" at bounding box center [833, 441] width 55 height 16
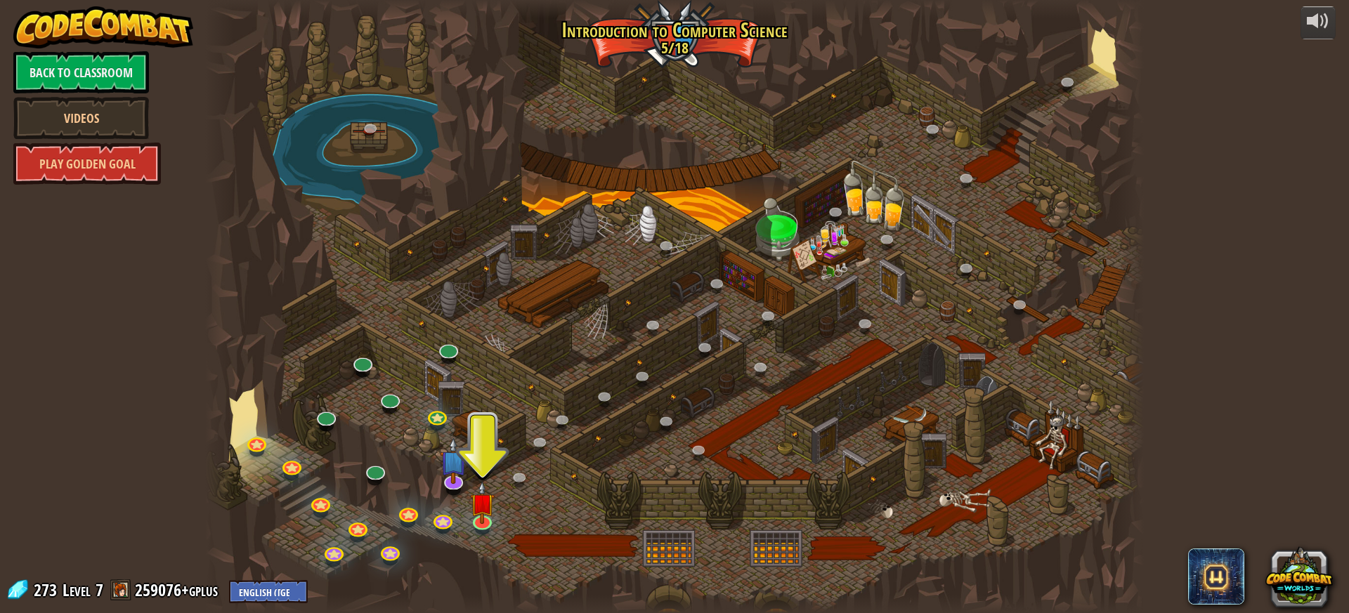
click at [487, 535] on div at bounding box center [674, 306] width 939 height 613
click at [481, 522] on link at bounding box center [482, 519] width 28 height 28
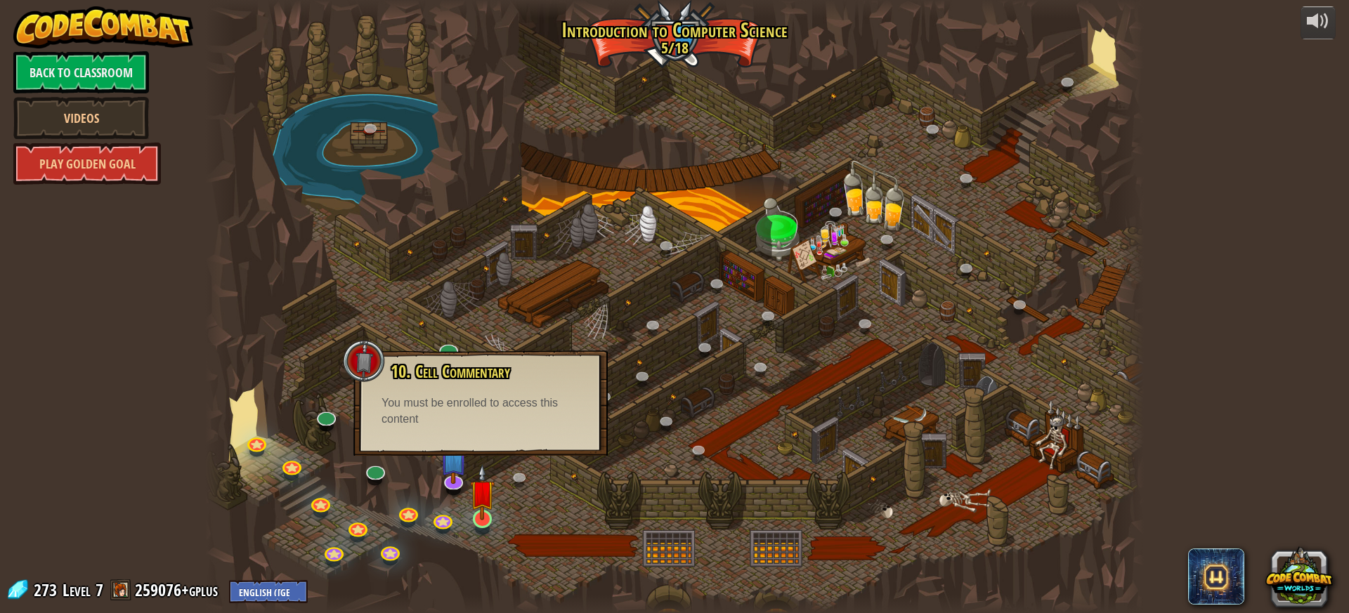
click at [478, 505] on img at bounding box center [482, 493] width 25 height 57
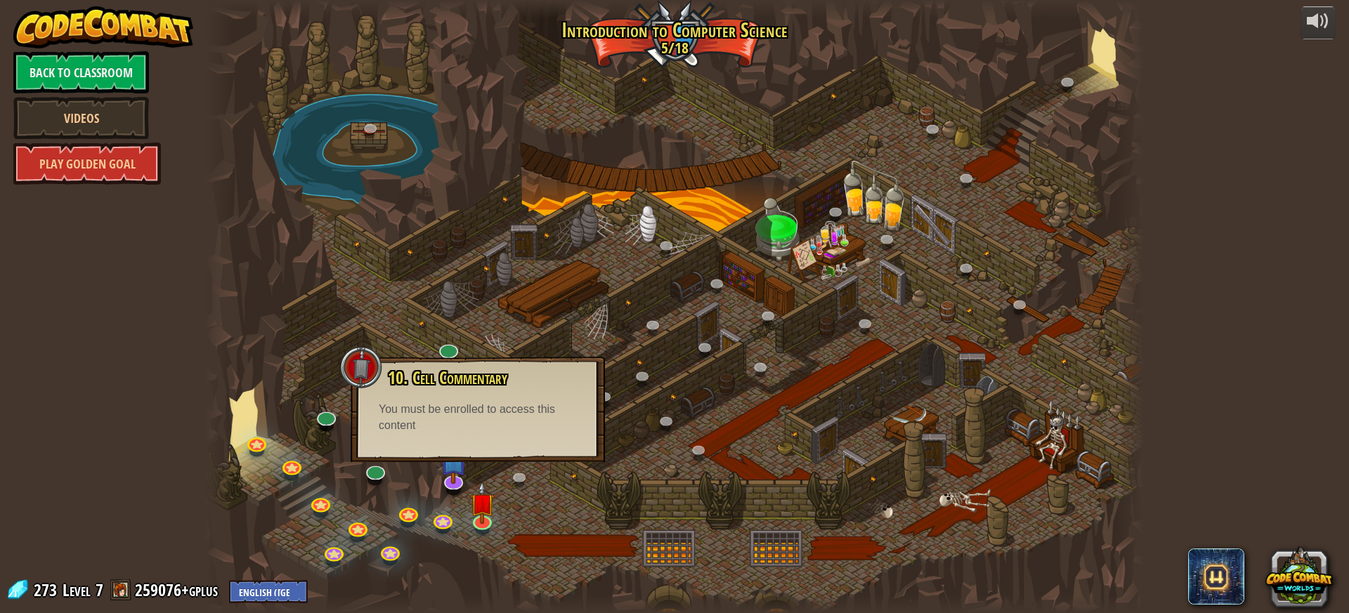
click at [470, 445] on div "10. Cell Commentary Trapped in a prison cell with the famous wizard! Say the pa…" at bounding box center [478, 409] width 254 height 105
click at [457, 479] on img at bounding box center [453, 451] width 27 height 63
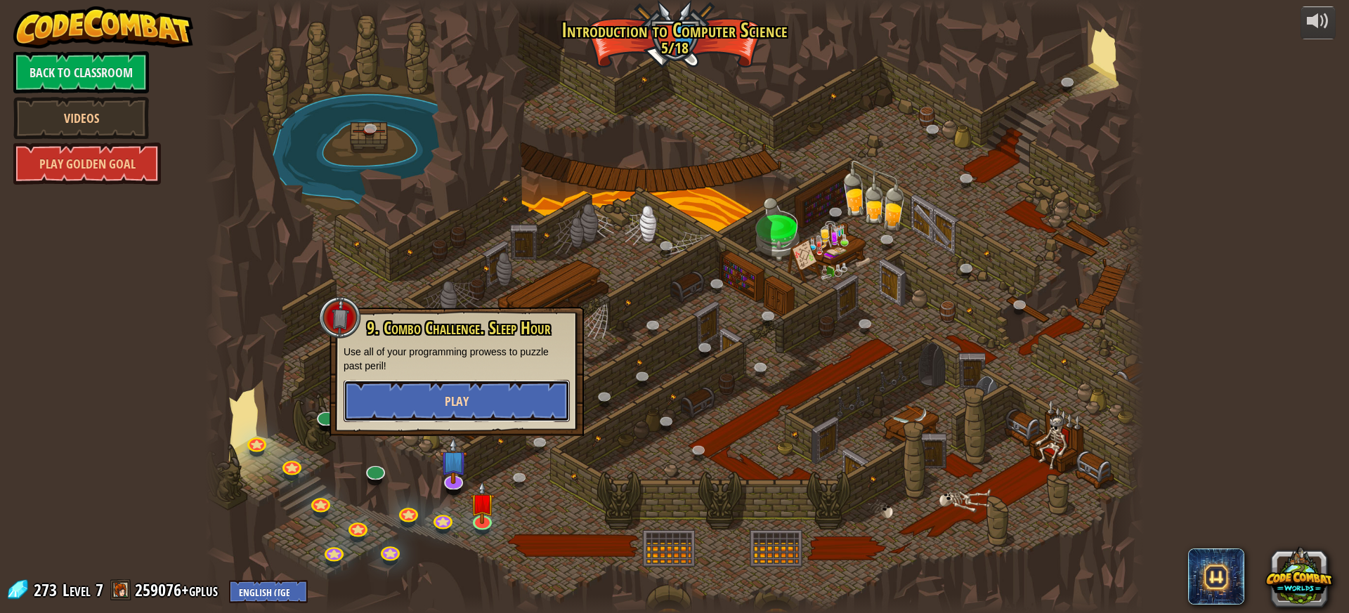
click at [470, 407] on button "Play" at bounding box center [457, 401] width 226 height 42
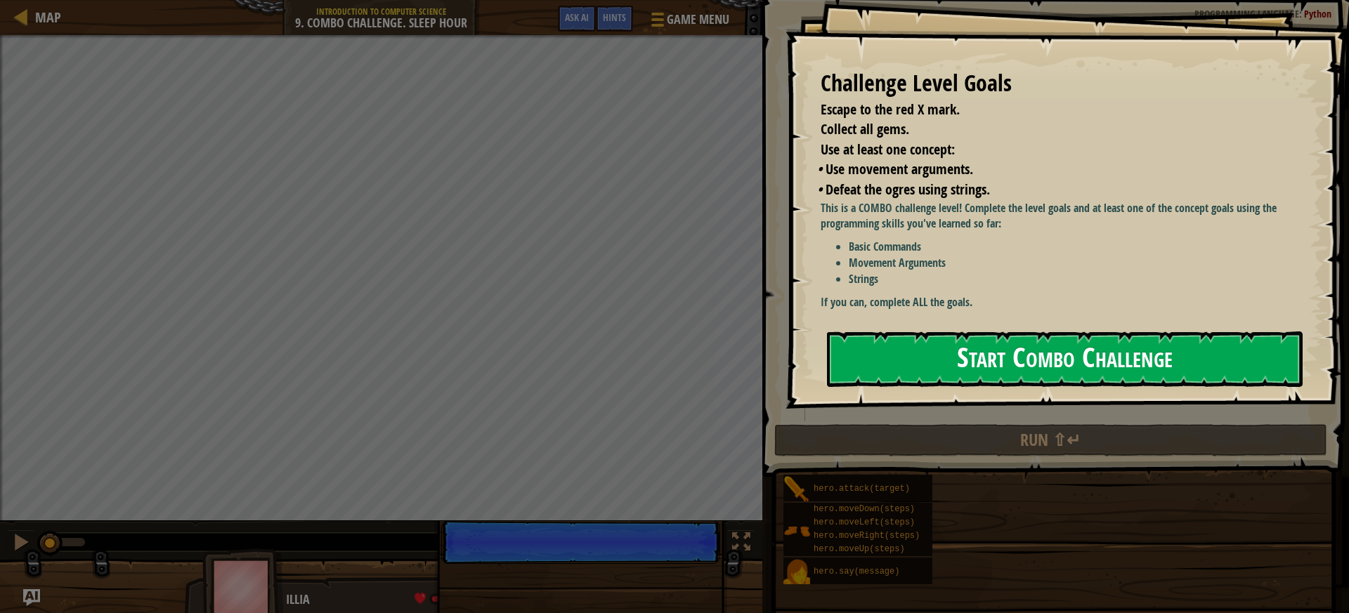
drag, startPoint x: 991, startPoint y: 309, endPoint x: 980, endPoint y: 312, distance: 10.9
click at [988, 332] on button "Start Combo Challenge" at bounding box center [1065, 360] width 476 height 56
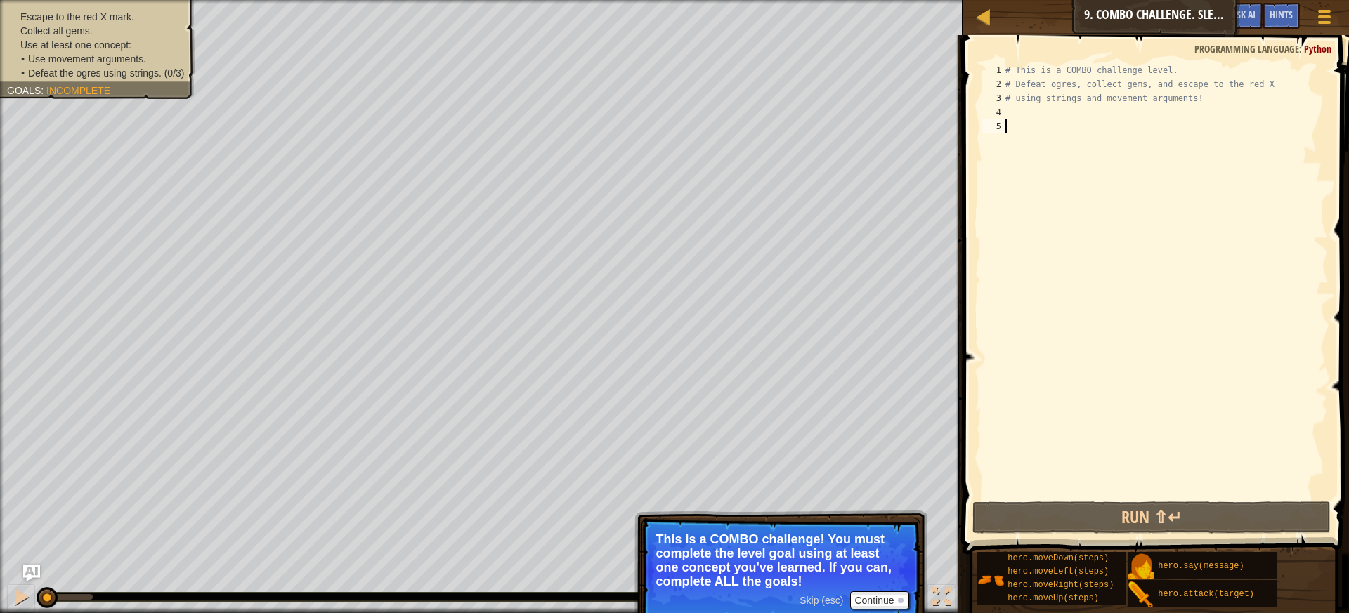
type textarea "h"
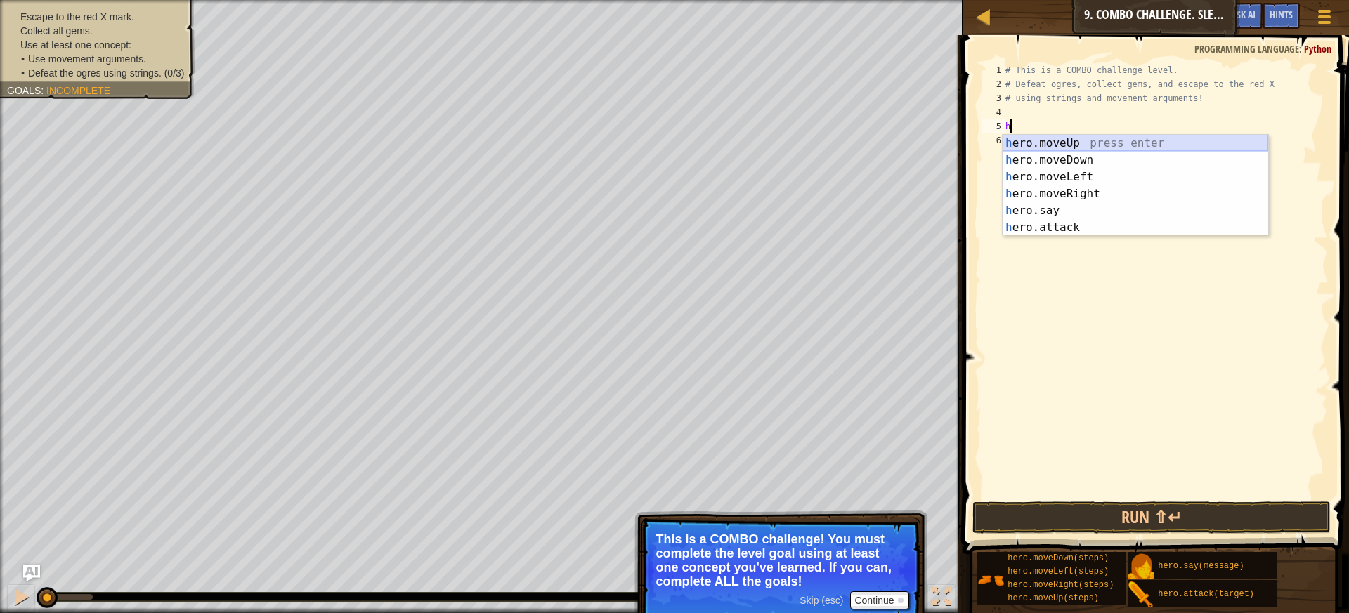
click at [1095, 136] on div "h ero.moveUp press enter h ero.moveDown press enter h ero.moveLeft press enter …" at bounding box center [1136, 202] width 266 height 135
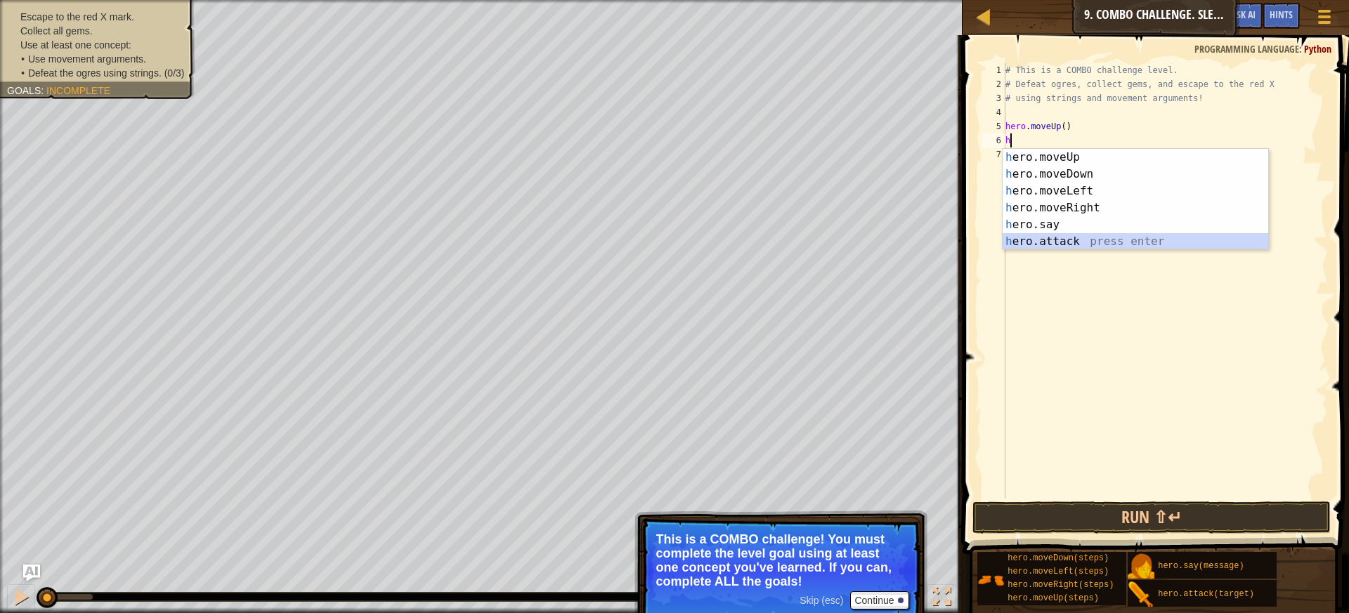
click at [1039, 237] on div "h ero.moveUp press enter h ero.moveDown press enter h ero.moveLeft press enter …" at bounding box center [1136, 216] width 266 height 135
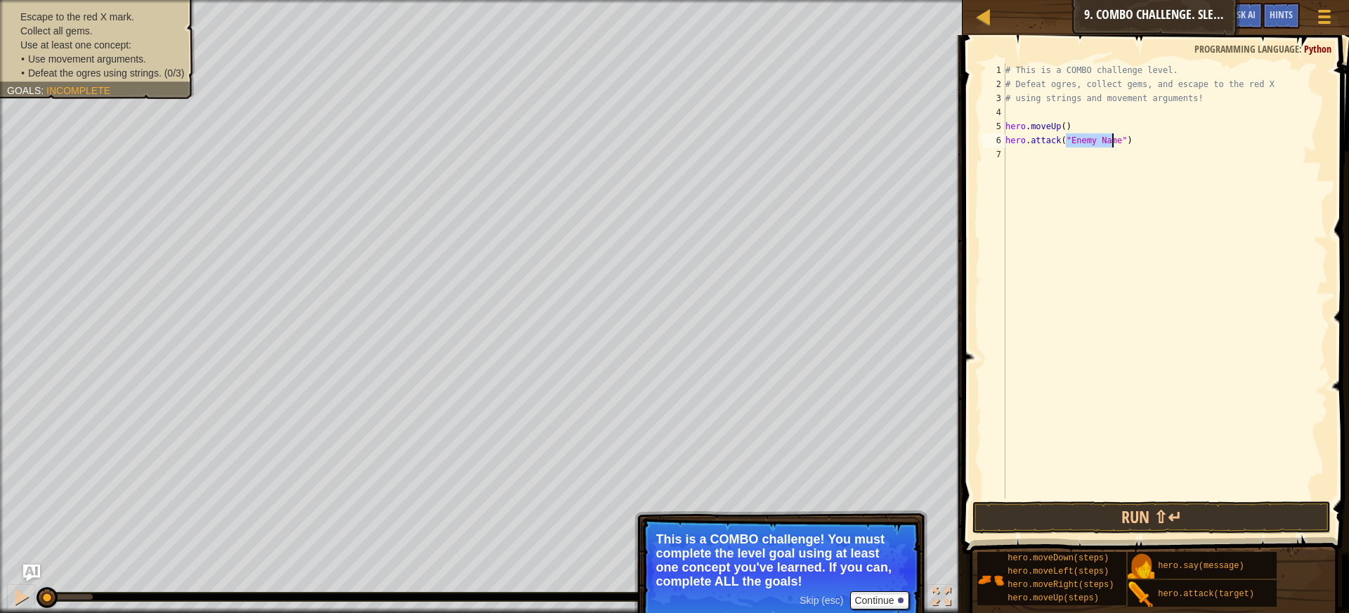
type textarea "hero.attack("Enemy Name")"
click at [104, 41] on span "Use at least one concept:" at bounding box center [75, 44] width 111 height 11
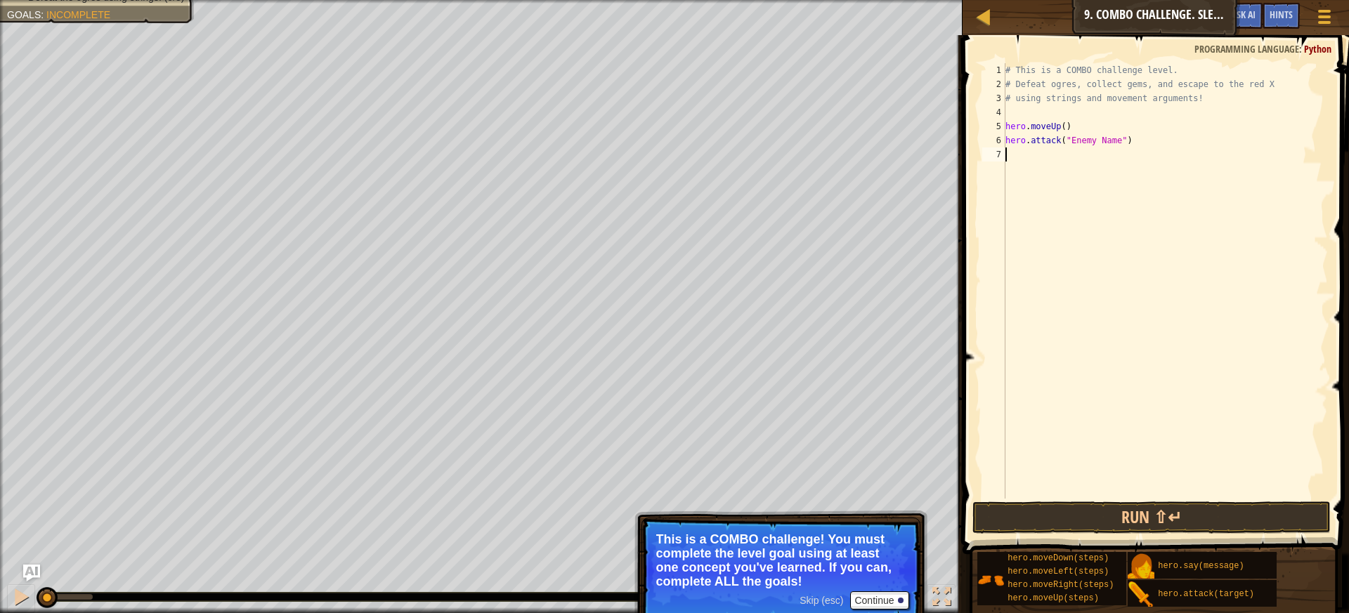
click at [1105, 150] on div "# This is a COMBO challenge level. # Defeat [PERSON_NAME], collect gems, and es…" at bounding box center [1165, 295] width 325 height 464
click at [1110, 138] on div "# This is a COMBO challenge level. # Defeat [PERSON_NAME], collect gems, and es…" at bounding box center [1165, 295] width 325 height 464
type textarea "hero.attack ("Rexxar")"
click at [1086, 517] on button "Run ⇧↵" at bounding box center [1152, 518] width 359 height 32
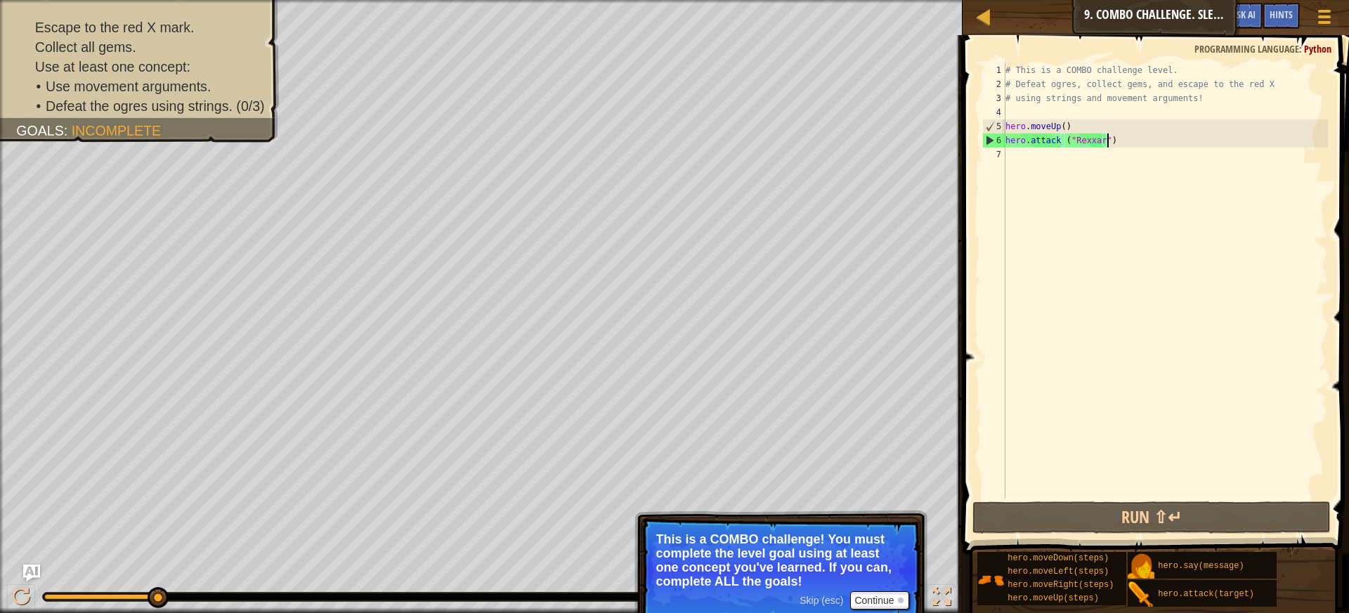
click at [1148, 145] on div "# This is a COMBO challenge level. # Defeat [PERSON_NAME], collect gems, and es…" at bounding box center [1165, 295] width 325 height 464
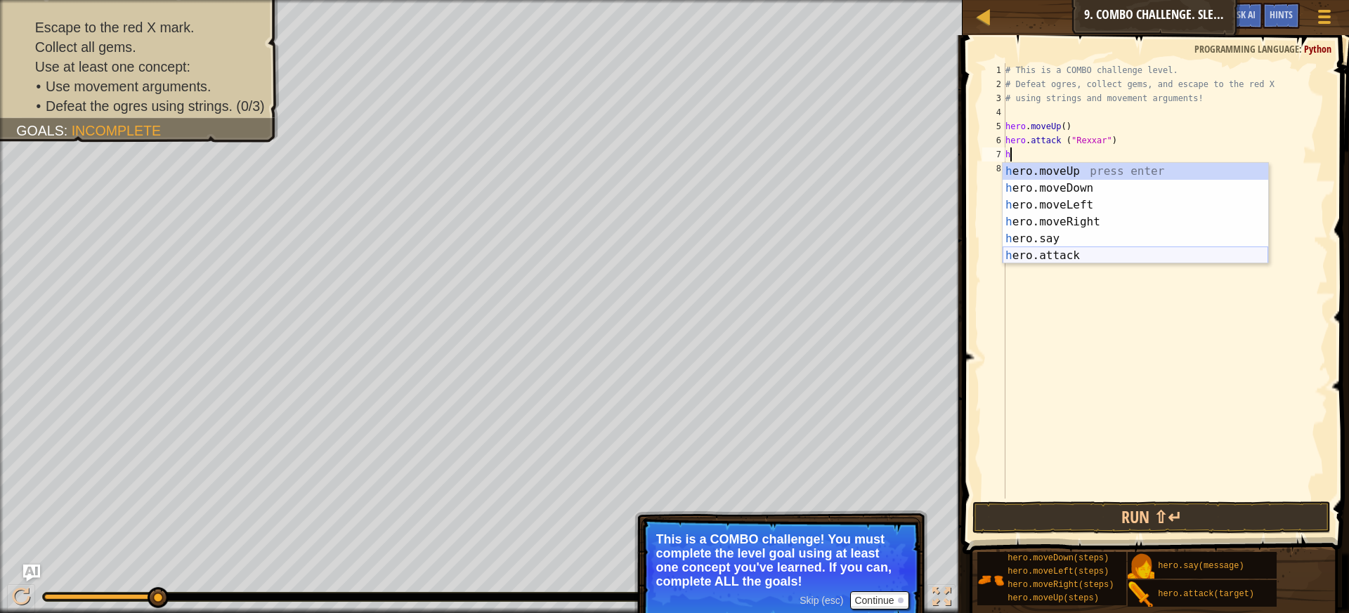
click at [1085, 257] on div "h ero.moveUp press enter h ero.moveDown press enter h ero.moveLeft press enter …" at bounding box center [1136, 230] width 266 height 135
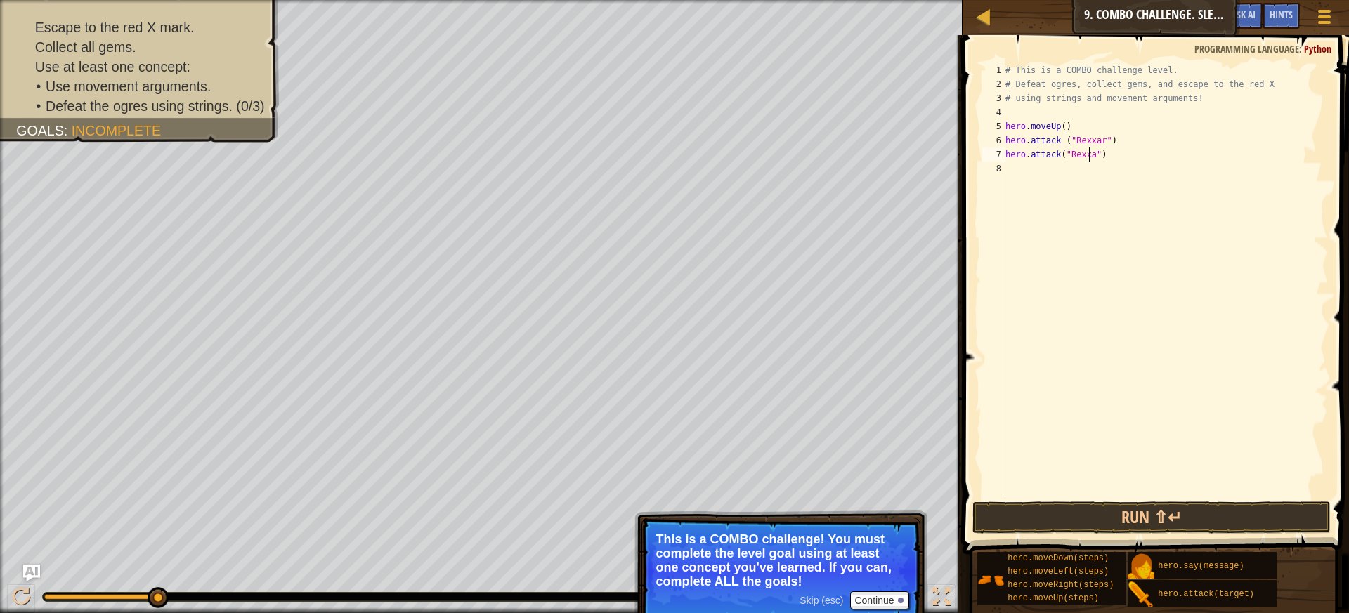
scroll to position [6, 7]
type textarea "hero.attack("Rexxar")"
click at [1184, 515] on button "Run ⇧↵" at bounding box center [1152, 518] width 359 height 32
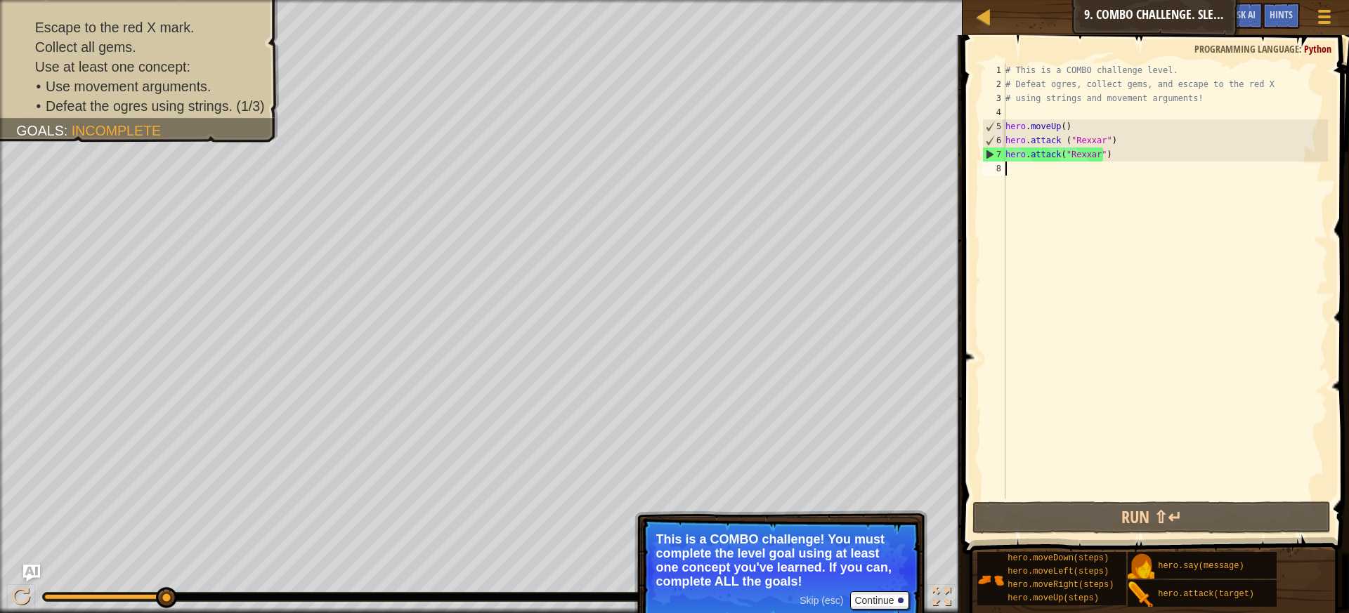
click at [1108, 171] on div "# This is a COMBO challenge level. # Defeat [PERSON_NAME], collect gems, and es…" at bounding box center [1165, 295] width 325 height 464
type textarea "h"
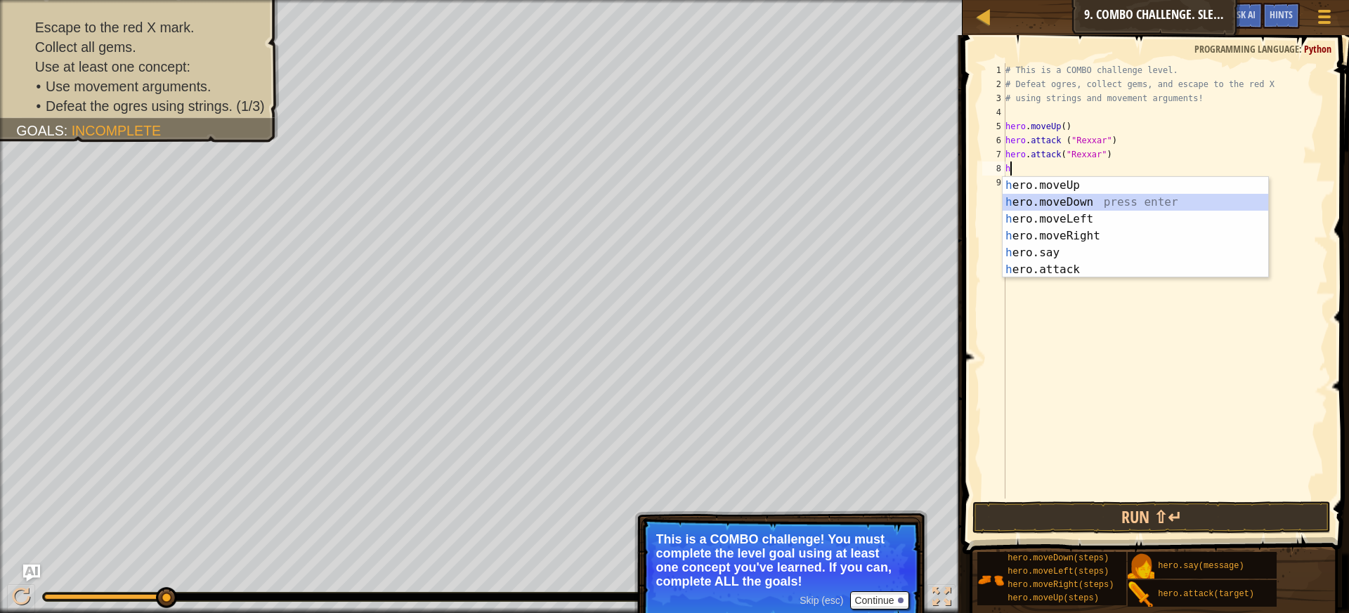
click at [1100, 207] on div "h ero.moveUp press enter h ero.moveDown press enter h ero.moveLeft press enter …" at bounding box center [1136, 244] width 266 height 135
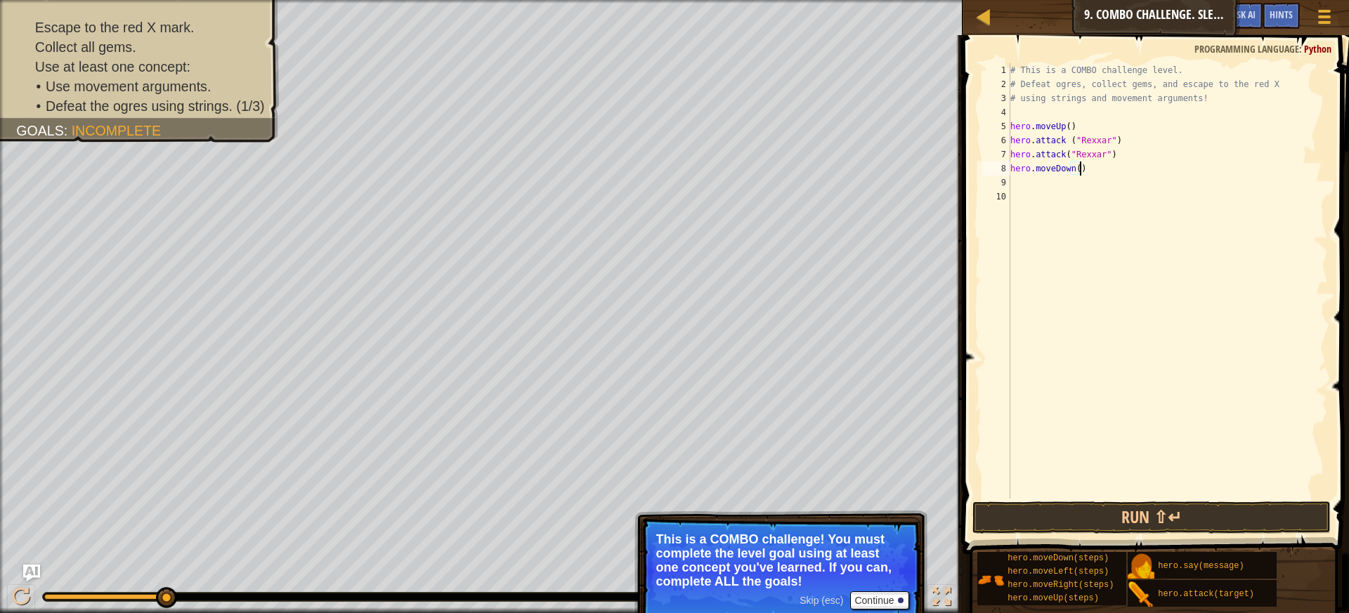
click at [1079, 168] on div "# This is a COMBO challenge level. # Defeat [PERSON_NAME], collect gems, and es…" at bounding box center [1168, 295] width 320 height 464
type textarea "hero.moveDown()"
click at [1076, 176] on div "# This is a COMBO challenge level. # Defeat [PERSON_NAME], collect gems, and es…" at bounding box center [1168, 295] width 320 height 464
click at [1074, 166] on div "# This is a COMBO challenge level. # Defeat [PERSON_NAME], collect gems, and es…" at bounding box center [1168, 295] width 320 height 464
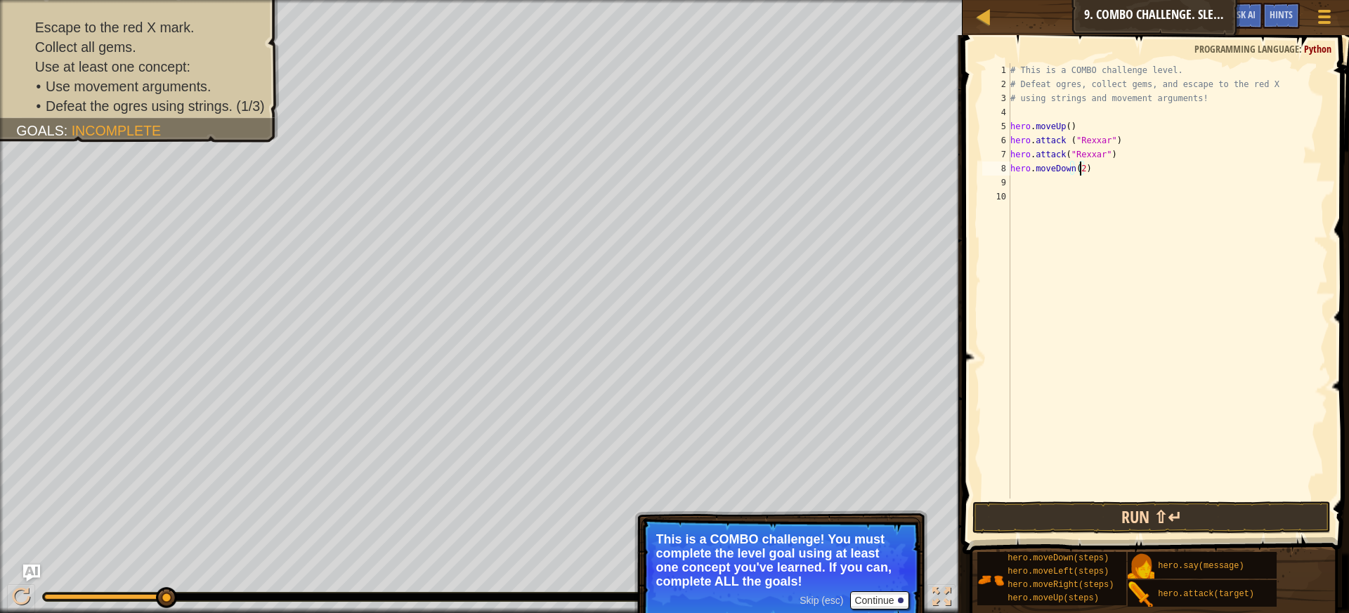
type textarea "hero.moveDown(2)"
click at [1051, 513] on button "Run ⇧↵" at bounding box center [1152, 518] width 359 height 32
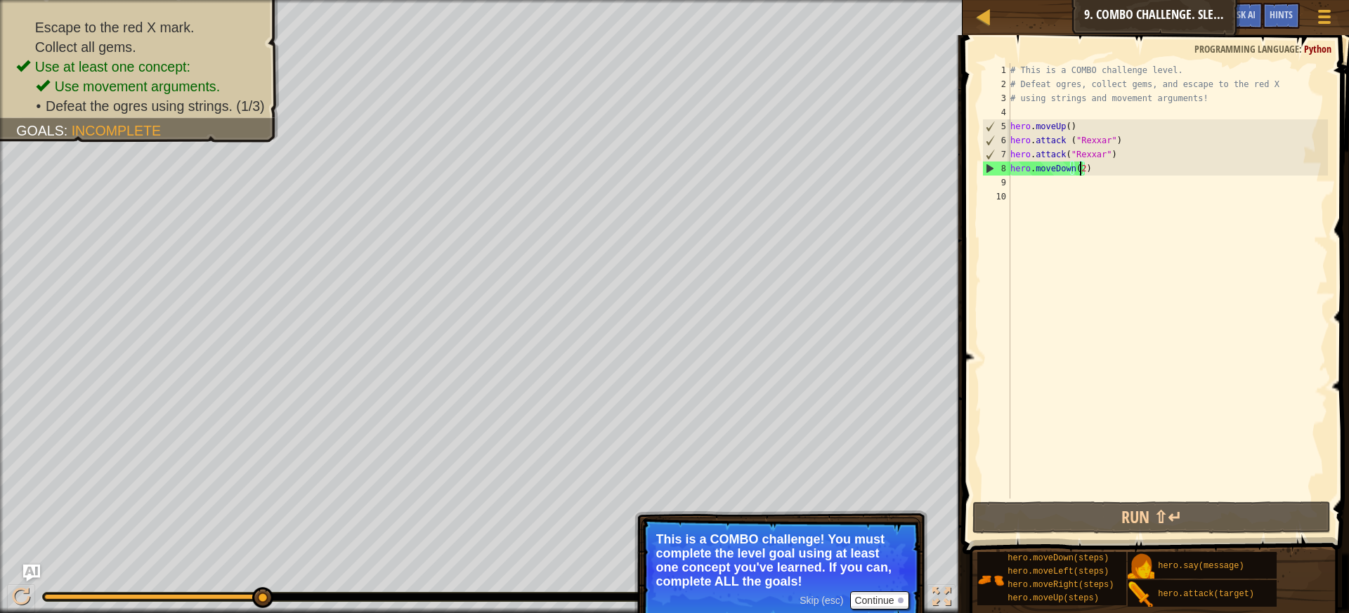
click at [1141, 169] on div "# This is a COMBO challenge level. # Defeat [PERSON_NAME], collect gems, and es…" at bounding box center [1168, 295] width 320 height 464
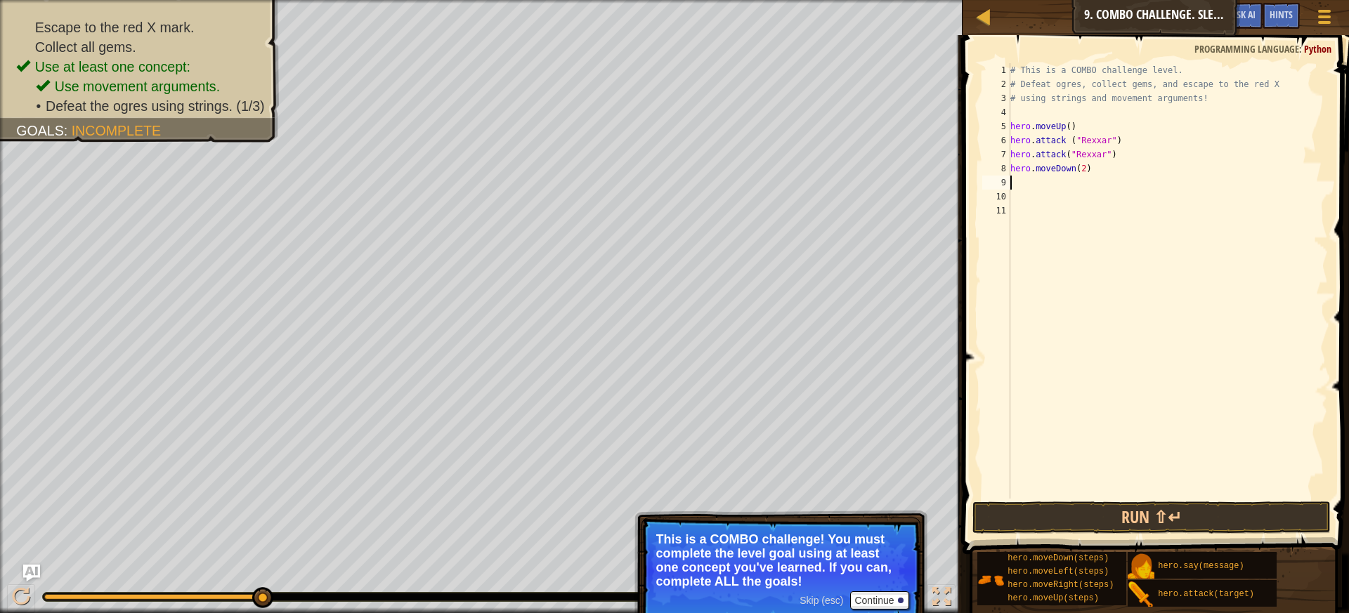
type textarea "h"
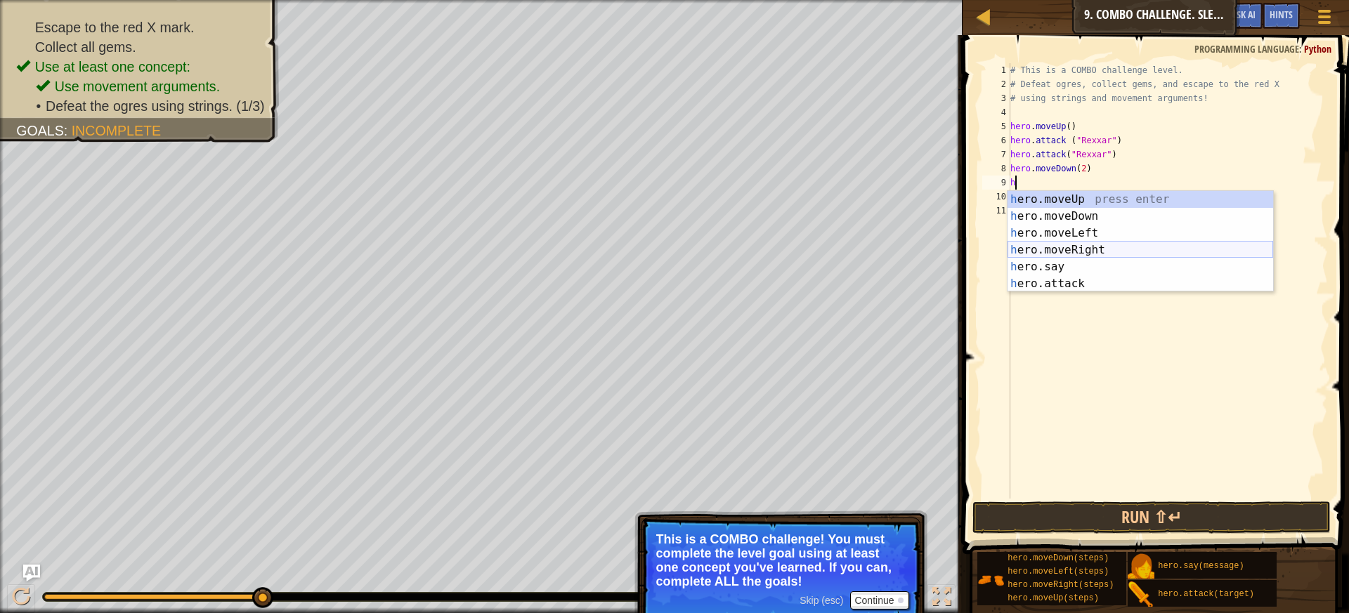
click at [1048, 246] on div "h ero.moveUp press enter h ero.moveDown press enter h ero.moveLeft press enter …" at bounding box center [1141, 258] width 266 height 135
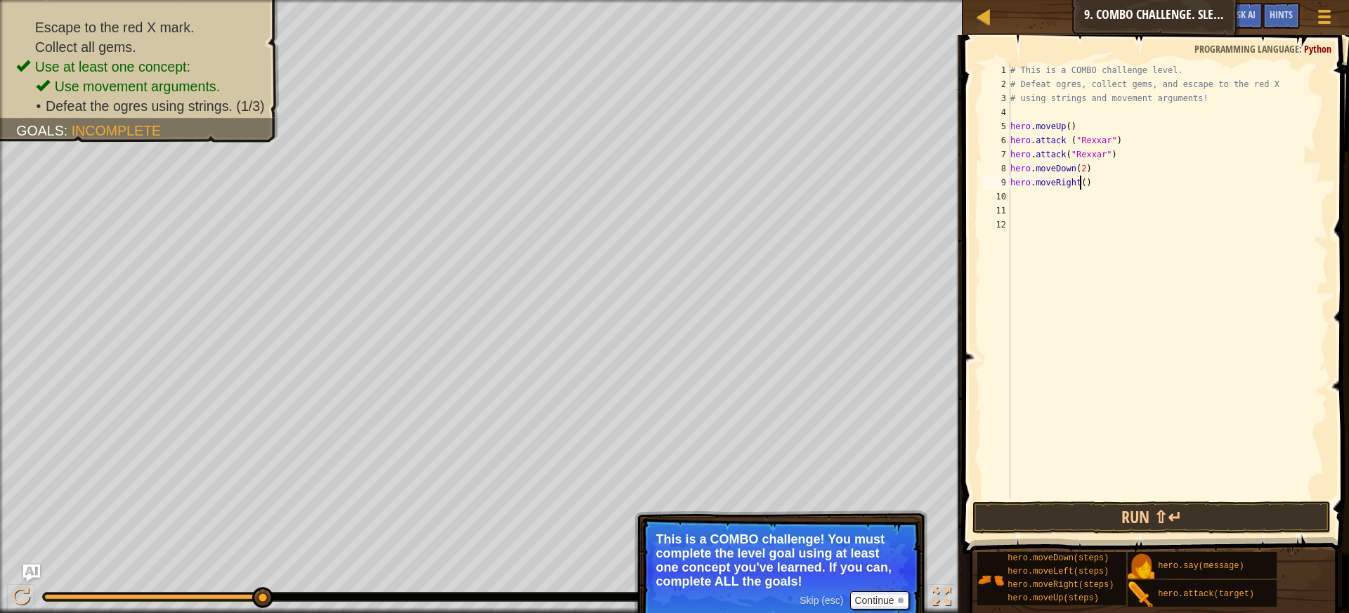
click at [1078, 178] on div "# This is a COMBO challenge level. # Defeat [PERSON_NAME], collect gems, and es…" at bounding box center [1168, 295] width 320 height 464
type textarea "hero.moveRight(2)"
click at [1096, 181] on div "# This is a COMBO challenge level. # Defeat [PERSON_NAME], collect gems, and es…" at bounding box center [1168, 295] width 320 height 464
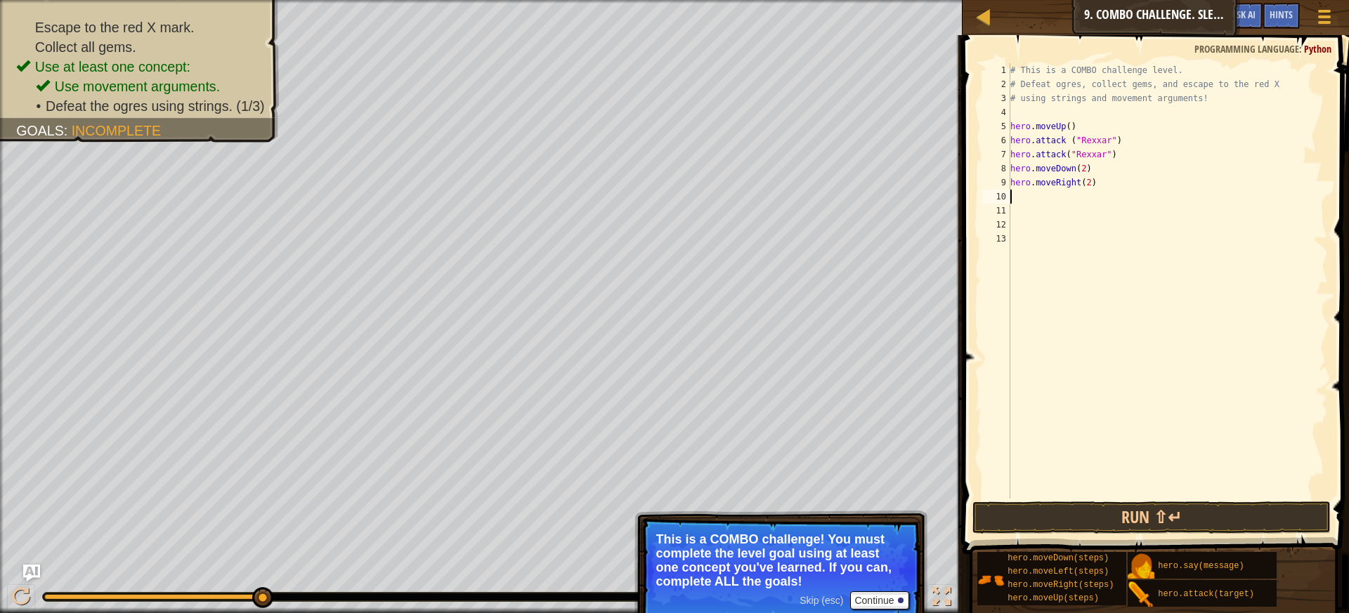
type textarea "h"
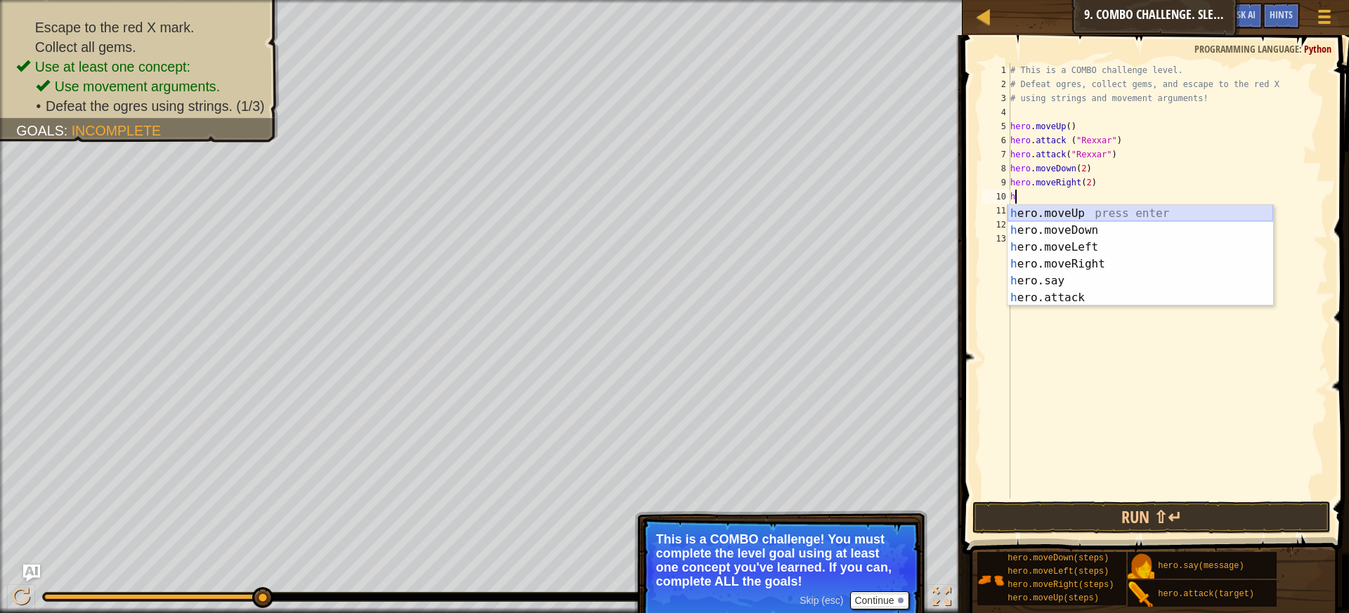
click at [1047, 214] on div "h ero.moveUp press enter h ero.moveDown press enter h ero.moveLeft press enter …" at bounding box center [1141, 272] width 266 height 135
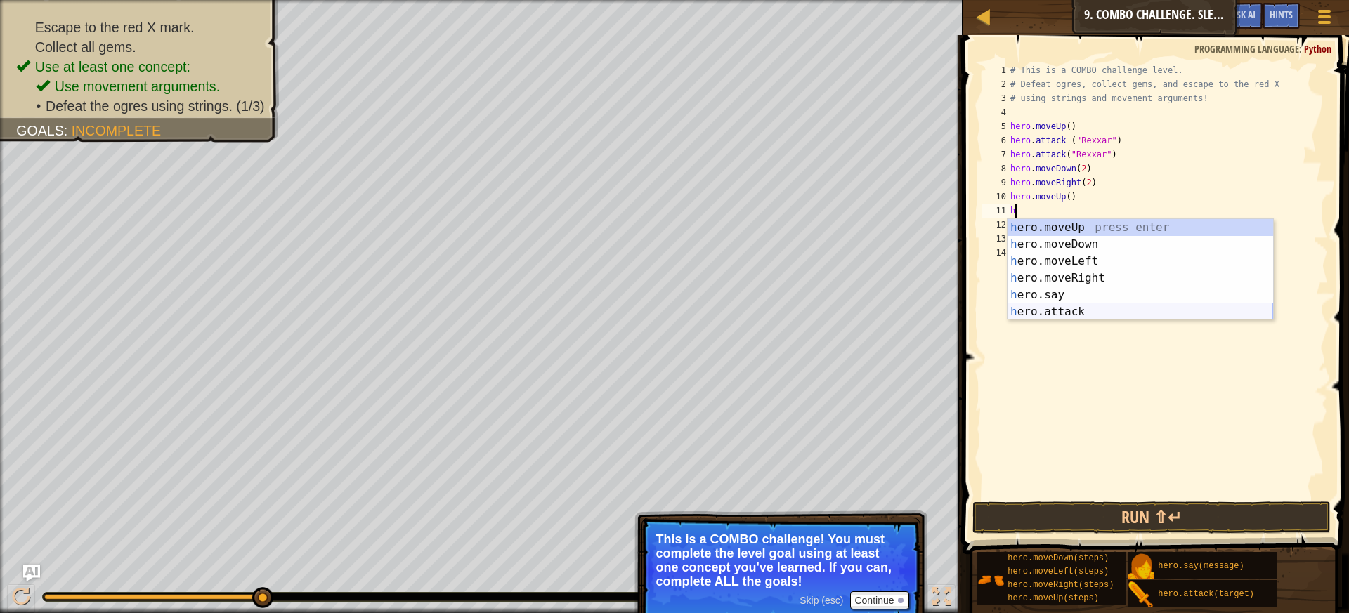
click at [1024, 314] on div "h ero.moveUp press enter h ero.moveDown press enter h ero.moveLeft press enter …" at bounding box center [1141, 286] width 266 height 135
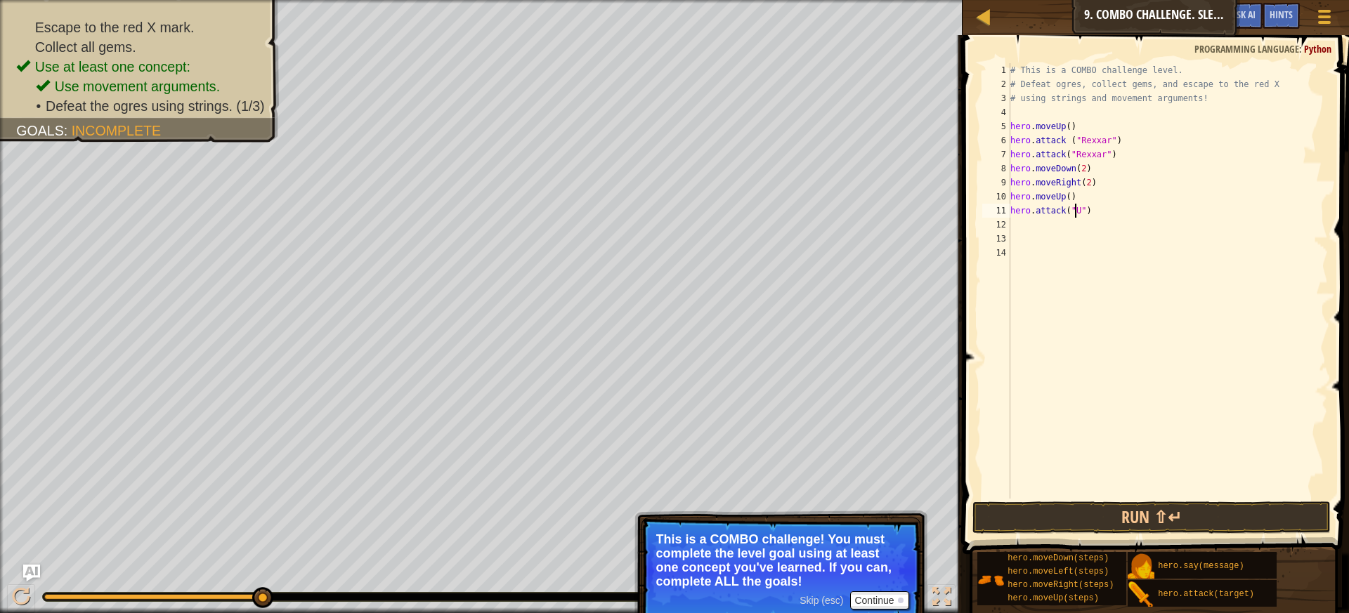
scroll to position [6, 6]
type textarea "hero.attack("Ursa")"
click at [1118, 216] on div "# This is a COMBO challenge level. # Defeat [PERSON_NAME], collect gems, and es…" at bounding box center [1168, 295] width 320 height 464
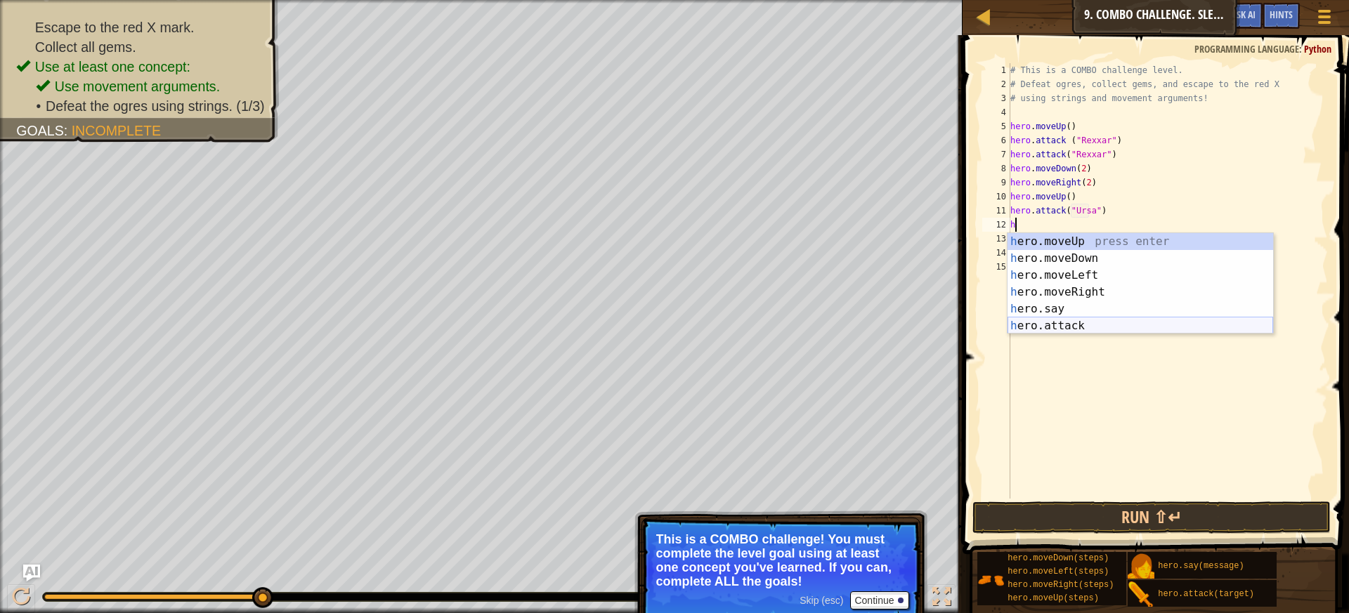
click at [1109, 318] on div "h ero.moveUp press enter h ero.moveDown press enter h ero.moveLeft press enter …" at bounding box center [1141, 300] width 266 height 135
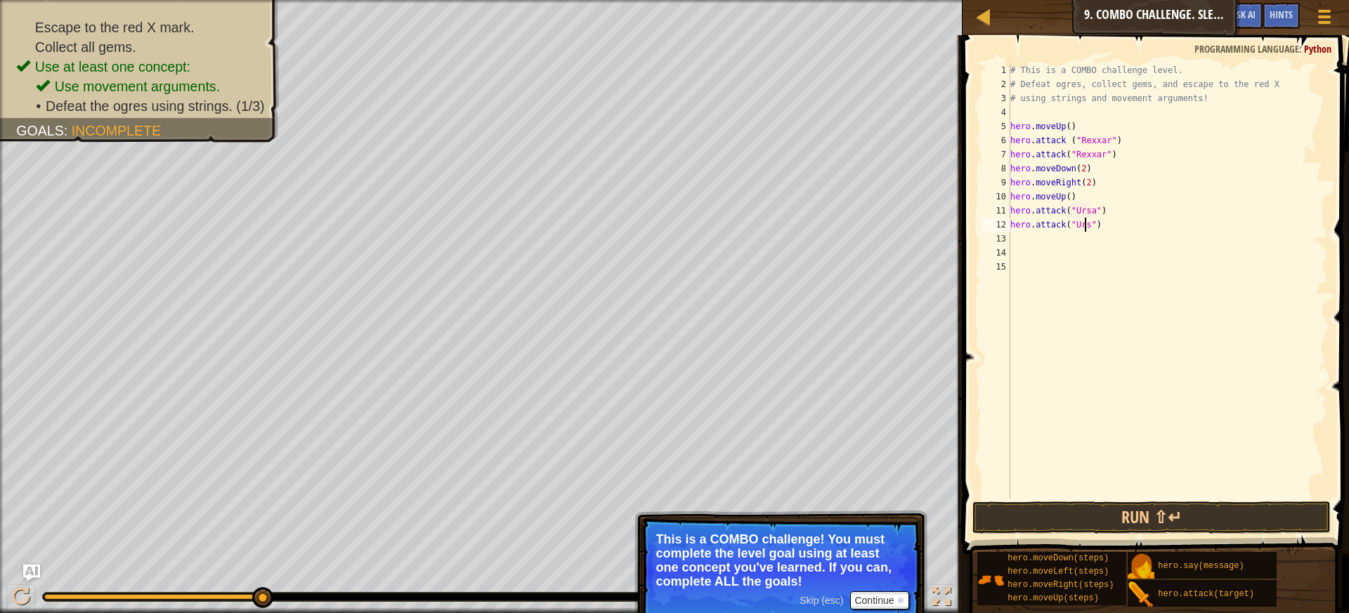
scroll to position [6, 6]
type textarea "hero.attack("Ursa")"
click at [1041, 512] on button "Run ⇧↵" at bounding box center [1152, 518] width 359 height 32
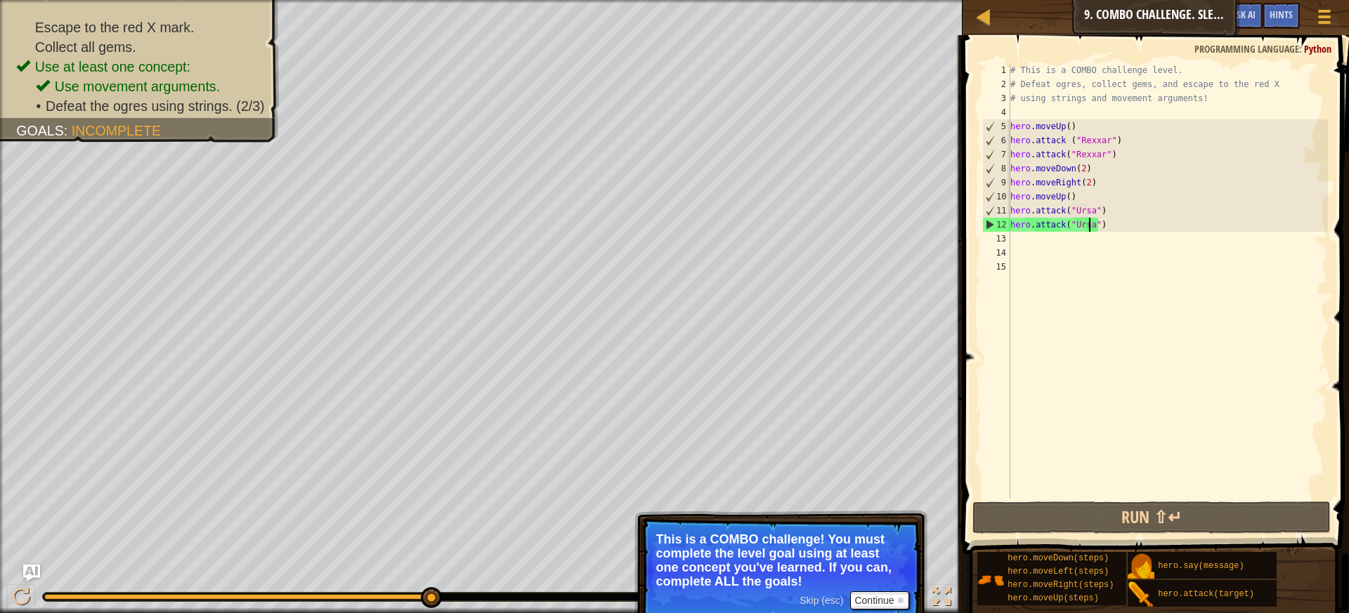
click at [1124, 221] on div "# This is a COMBO challenge level. # Defeat [PERSON_NAME], collect gems, and es…" at bounding box center [1168, 295] width 320 height 464
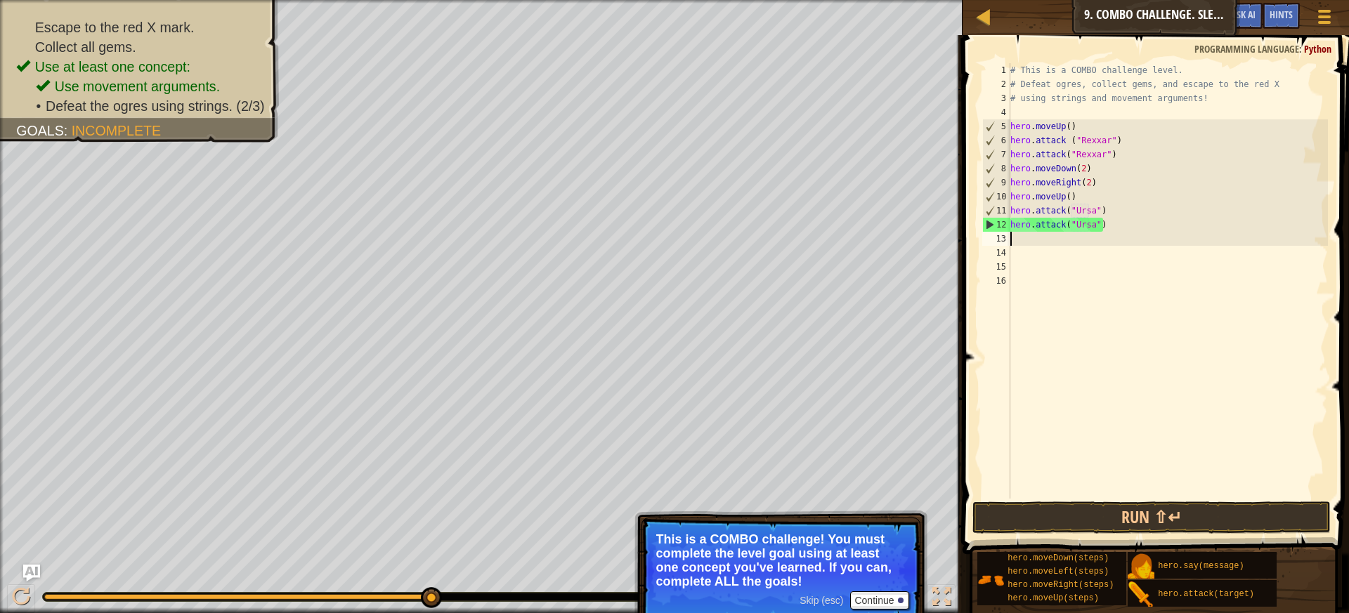
type textarea "h"
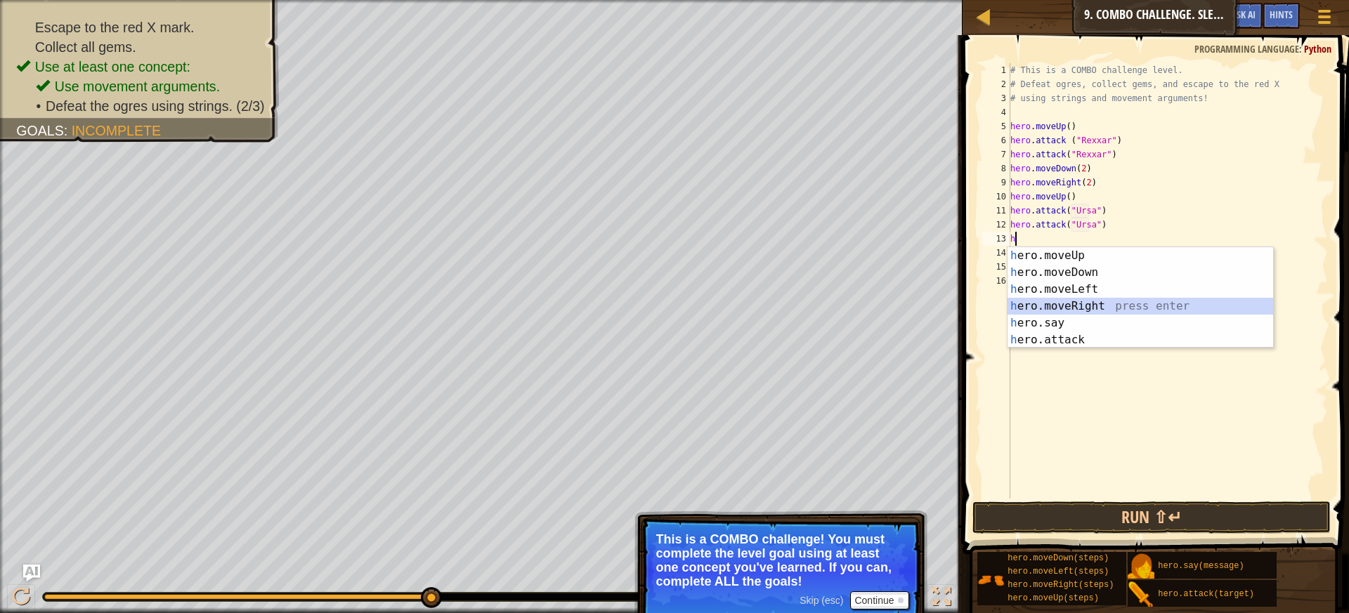
click at [1085, 308] on div "h ero.moveUp press enter h ero.moveDown press enter h ero.moveLeft press enter …" at bounding box center [1141, 314] width 266 height 135
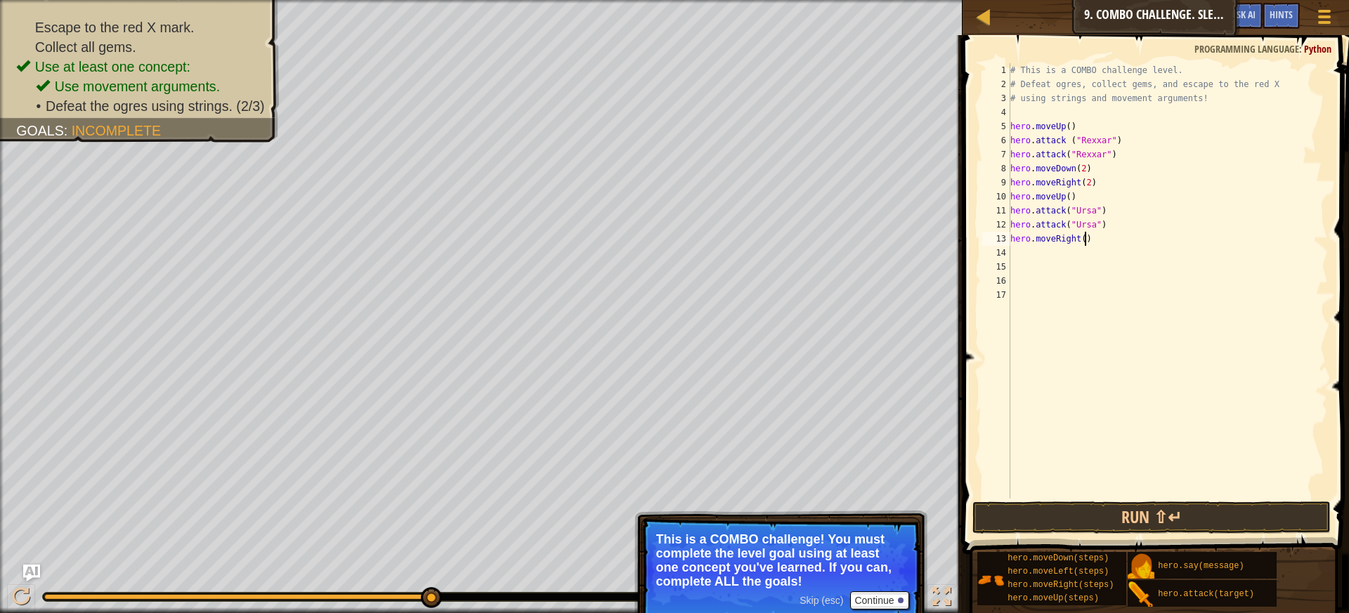
click at [1086, 238] on div "# This is a COMBO challenge level. # Defeat [PERSON_NAME], collect gems, and es…" at bounding box center [1168, 295] width 320 height 464
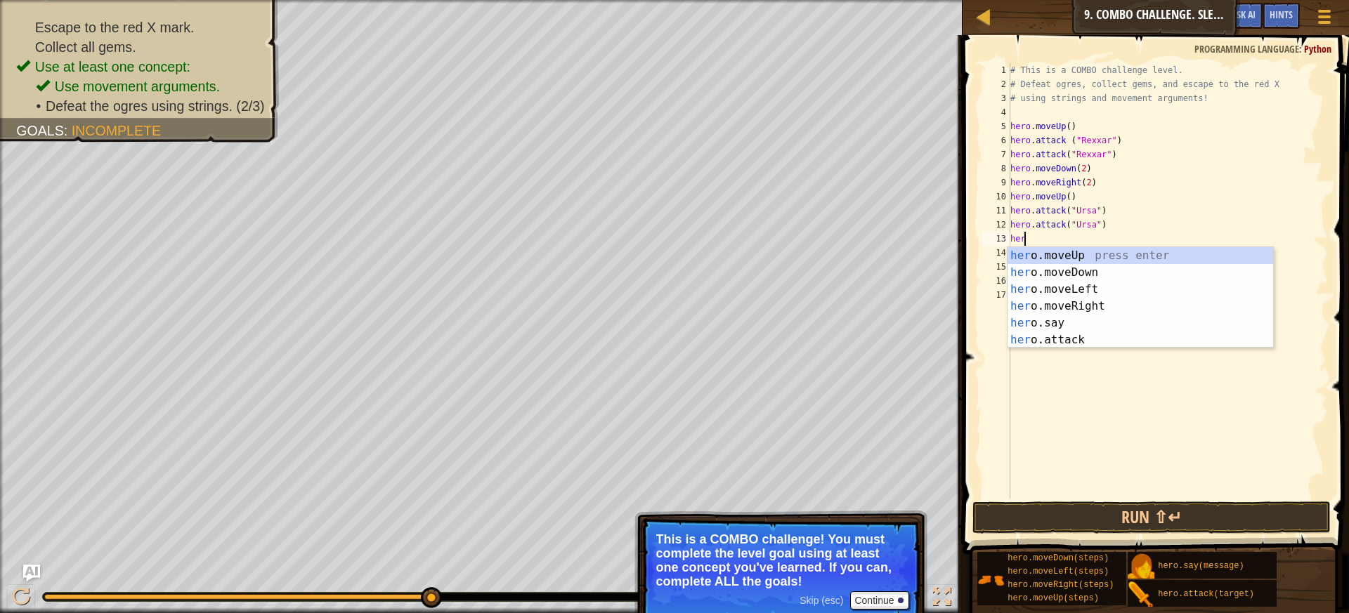
type textarea "he"
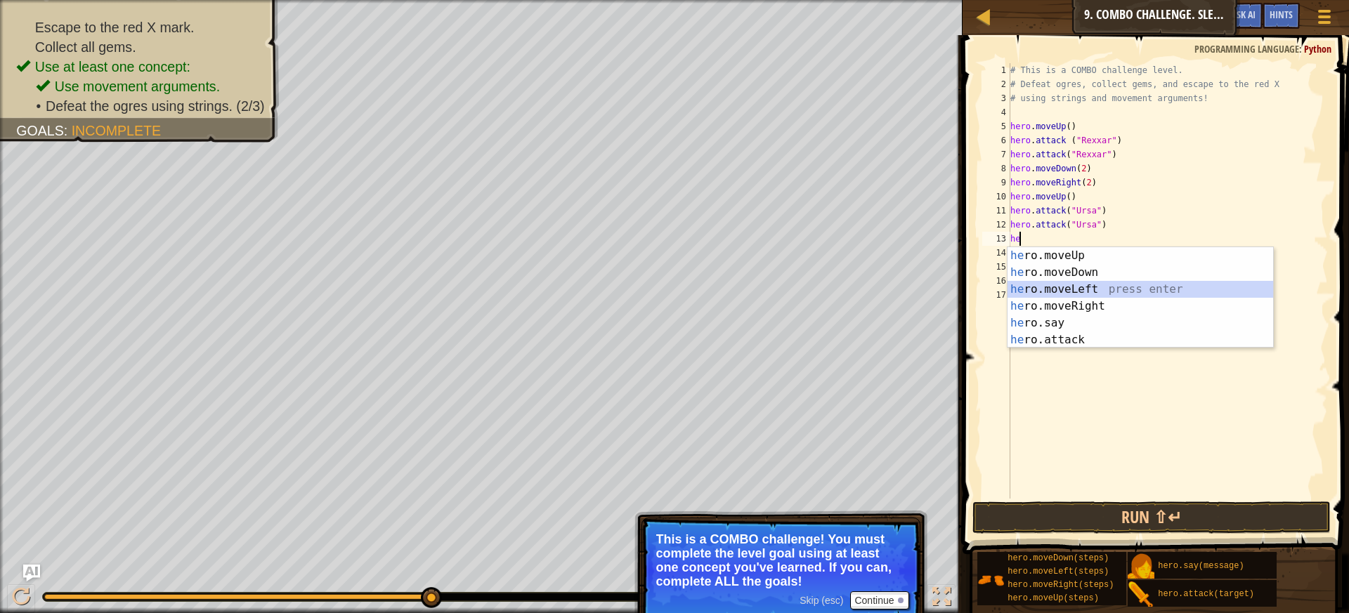
click at [1060, 291] on div "he ro.moveUp press enter he ro.moveDown press enter he ro.moveLeft press enter …" at bounding box center [1141, 314] width 266 height 135
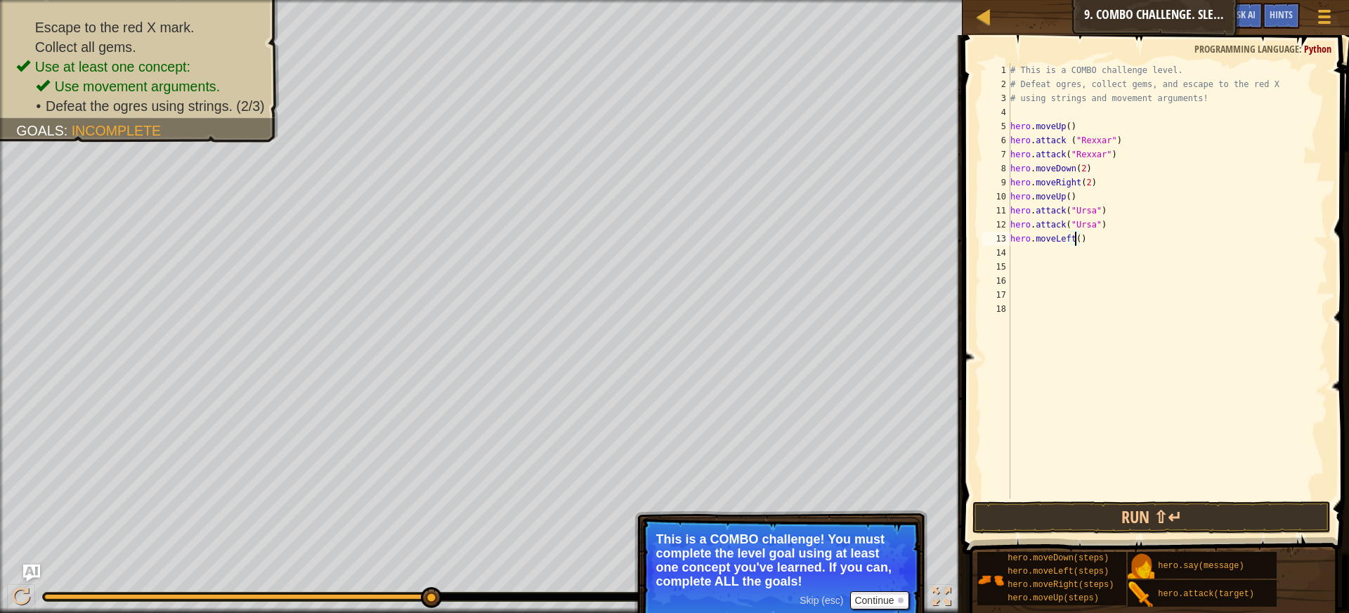
click at [1074, 242] on div "# This is a COMBO challenge level. # Defeat [PERSON_NAME], collect gems, and es…" at bounding box center [1168, 295] width 320 height 464
type textarea "hero.moveLeft(2)"
click at [1088, 242] on div "# This is a COMBO challenge level. # Defeat [PERSON_NAME], collect gems, and es…" at bounding box center [1168, 295] width 320 height 464
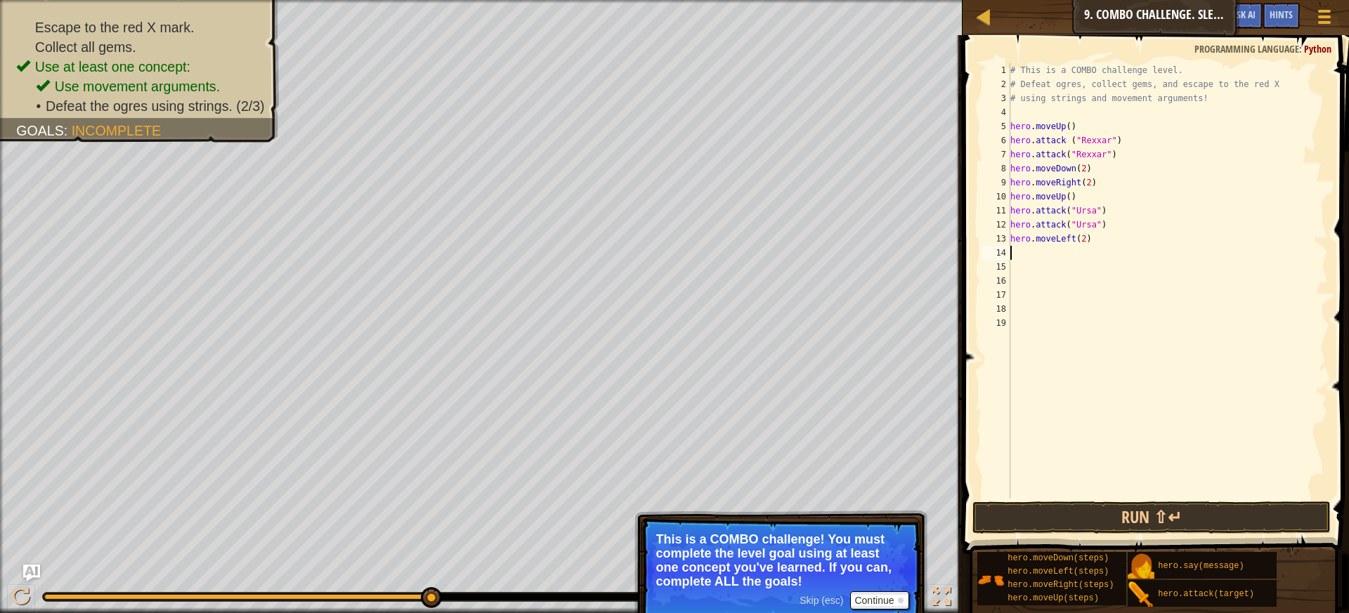
type textarea "h"
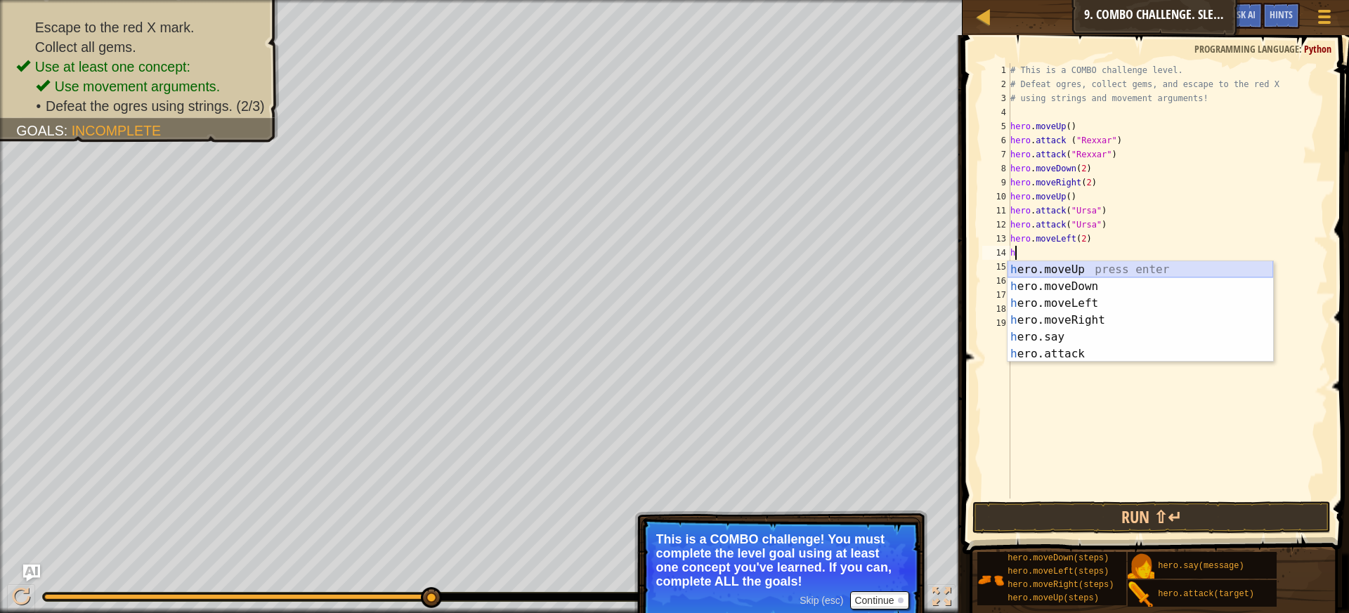
click at [1050, 270] on div "h ero.moveUp press enter h ero.moveDown press enter h ero.moveLeft press enter …" at bounding box center [1141, 328] width 266 height 135
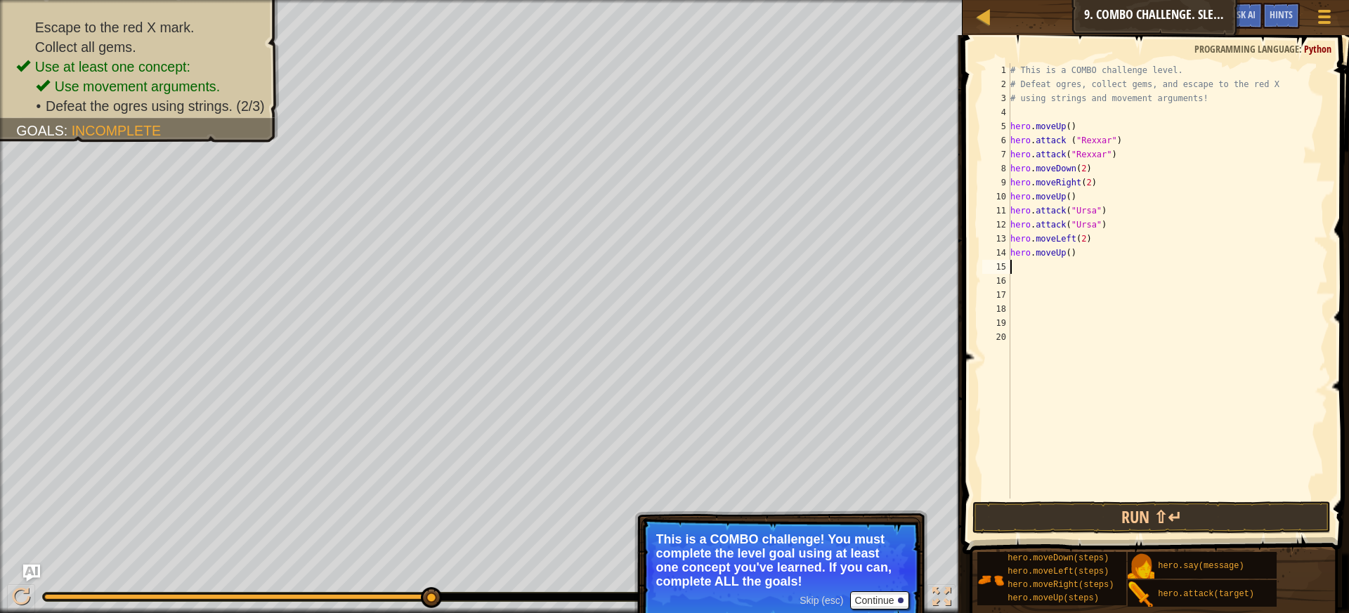
click at [1079, 261] on div "# This is a COMBO challenge level. # Defeat [PERSON_NAME], collect gems, and es…" at bounding box center [1168, 295] width 320 height 464
click at [1084, 242] on div "# This is a COMBO challenge level. # Defeat [PERSON_NAME], collect gems, and es…" at bounding box center [1168, 295] width 320 height 464
type textarea "hero.moveLeft(2)"
click at [1030, 271] on div "# This is a COMBO challenge level. # Defeat [PERSON_NAME], collect gems, and es…" at bounding box center [1168, 295] width 320 height 464
type textarea "h"
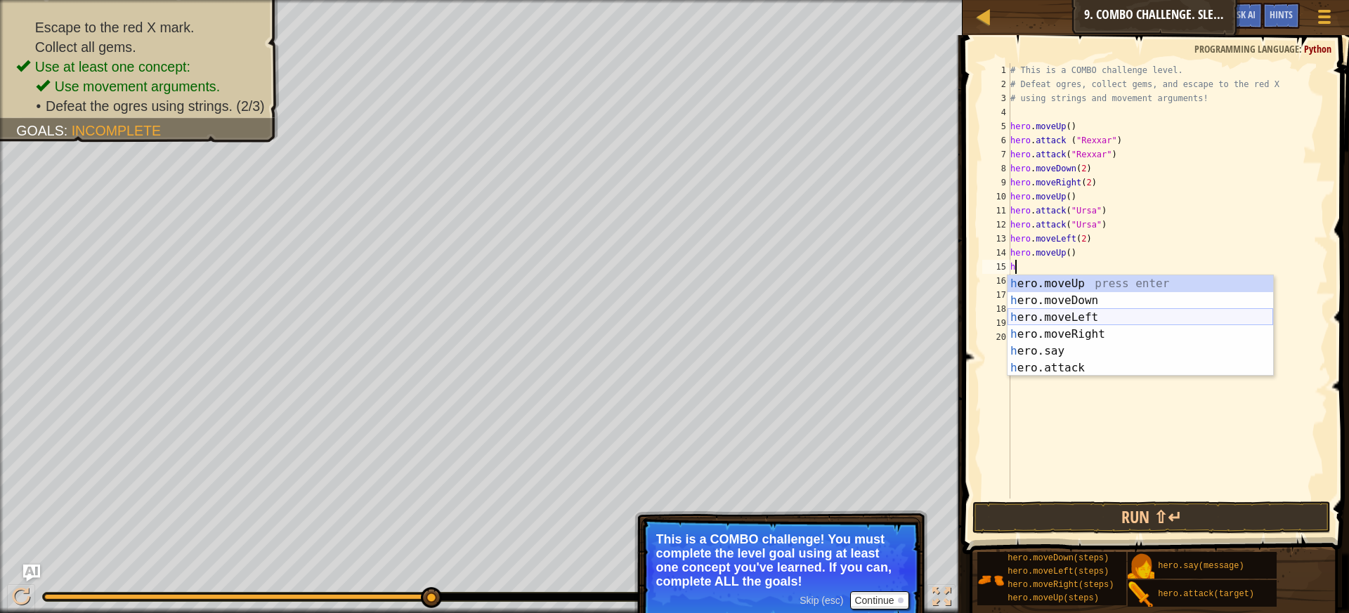
click at [1071, 313] on div "h ero.moveUp press enter h ero.moveDown press enter h ero.moveLeft press enter …" at bounding box center [1141, 342] width 266 height 135
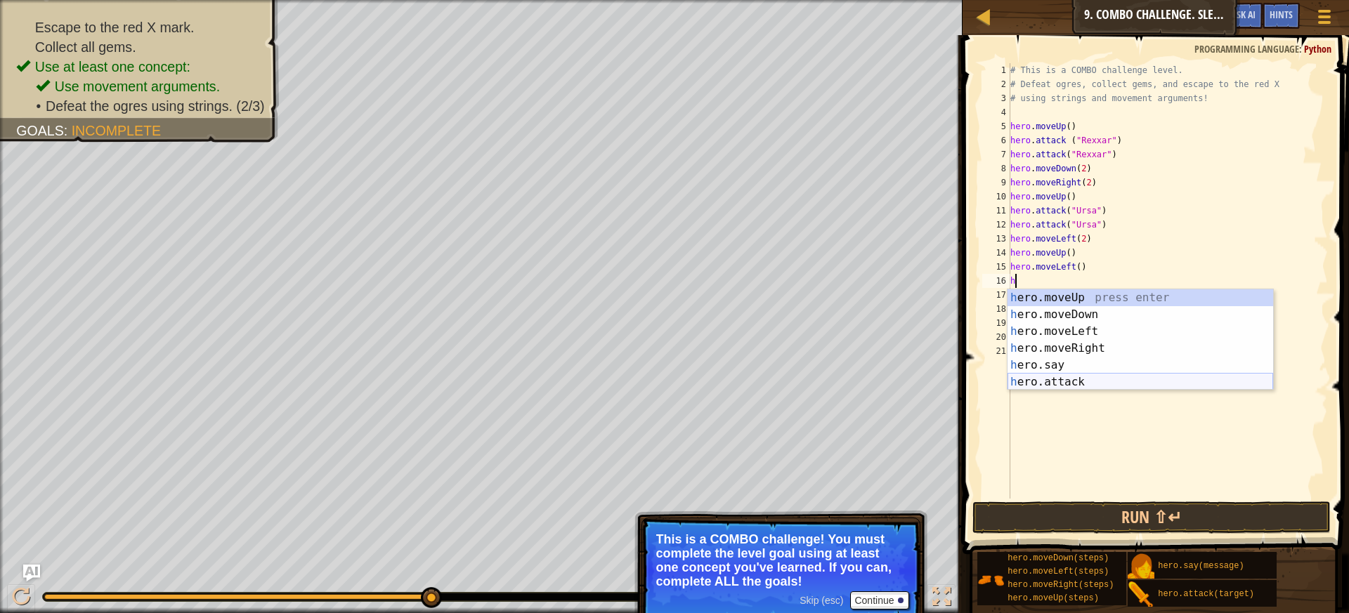
click at [1039, 377] on div "h ero.moveUp press enter h ero.moveDown press enter h ero.moveLeft press enter …" at bounding box center [1141, 357] width 266 height 135
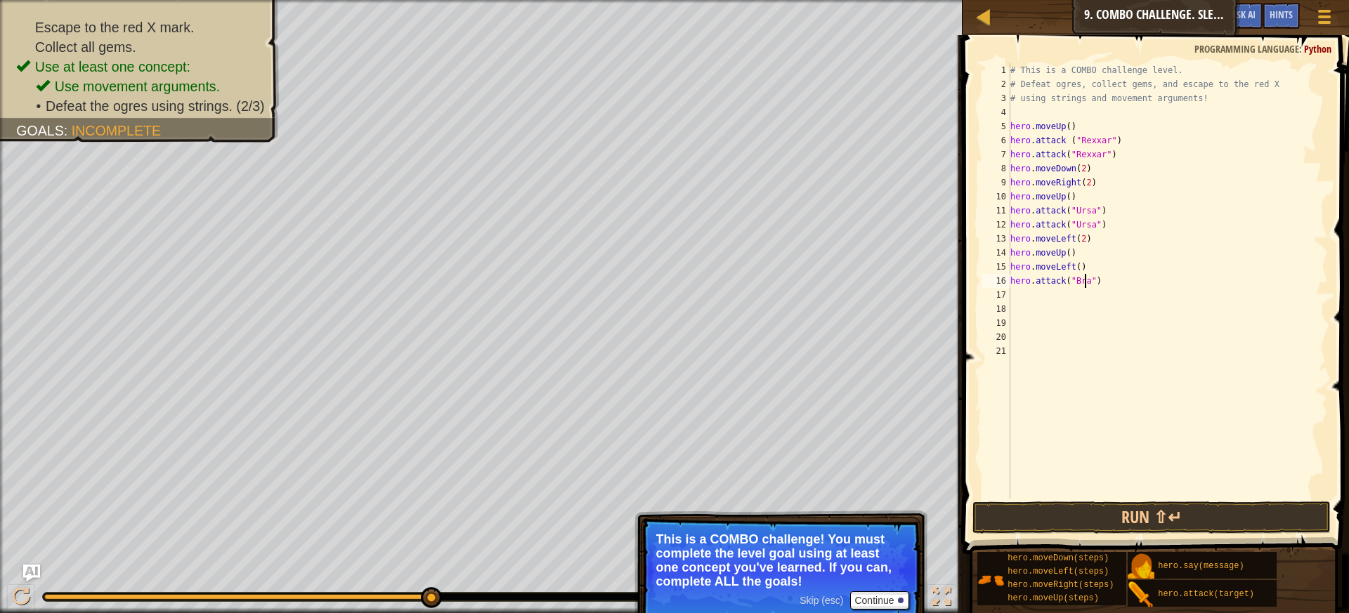
scroll to position [6, 6]
type textarea "hero.attack("Brack")"
click at [1022, 299] on div "# This is a COMBO challenge level. # Defeat [PERSON_NAME], collect gems, and es…" at bounding box center [1168, 295] width 320 height 464
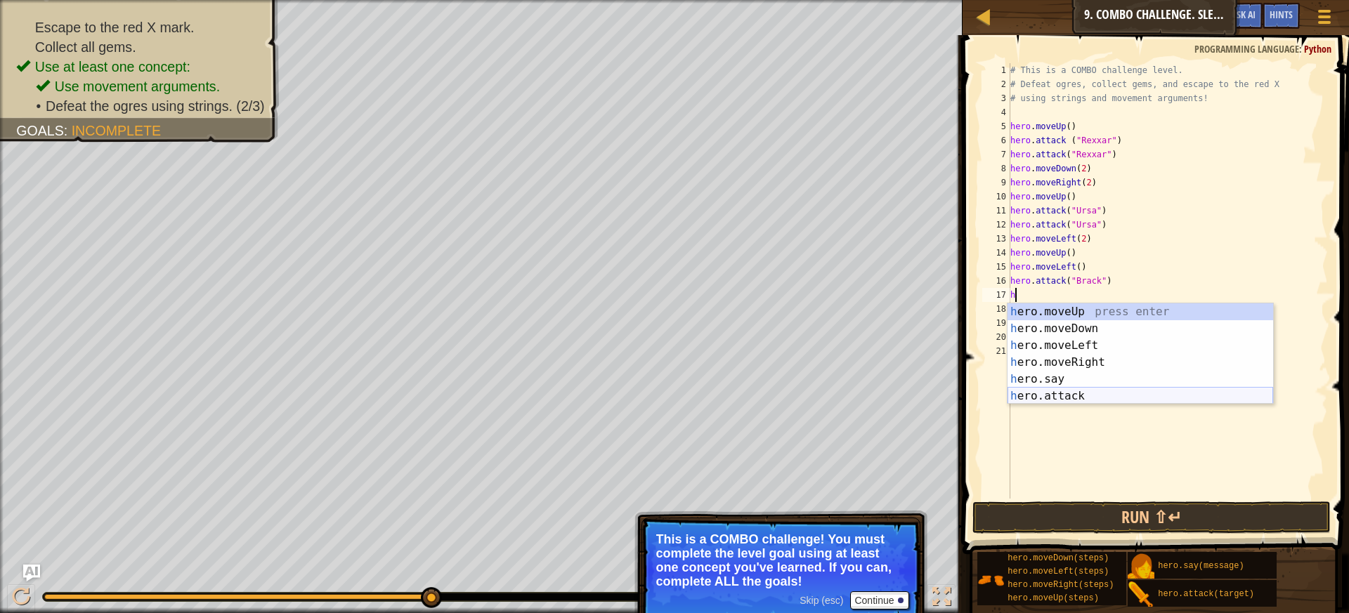
click at [1053, 401] on div "h ero.moveUp press enter h ero.moveDown press enter h ero.moveLeft press enter …" at bounding box center [1141, 371] width 266 height 135
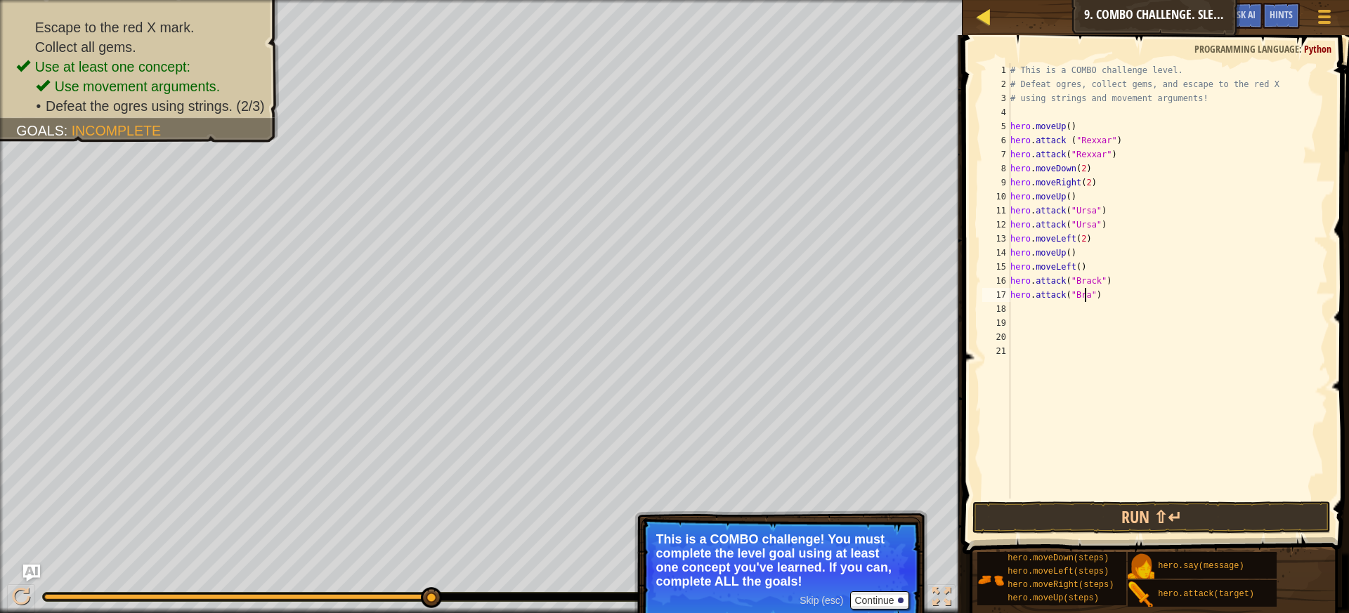
scroll to position [6, 6]
type textarea "hero.attack("Brack")"
click at [1029, 309] on div "# This is a COMBO challenge level. # Defeat [PERSON_NAME], collect gems, and es…" at bounding box center [1168, 295] width 320 height 464
type textarea "h"
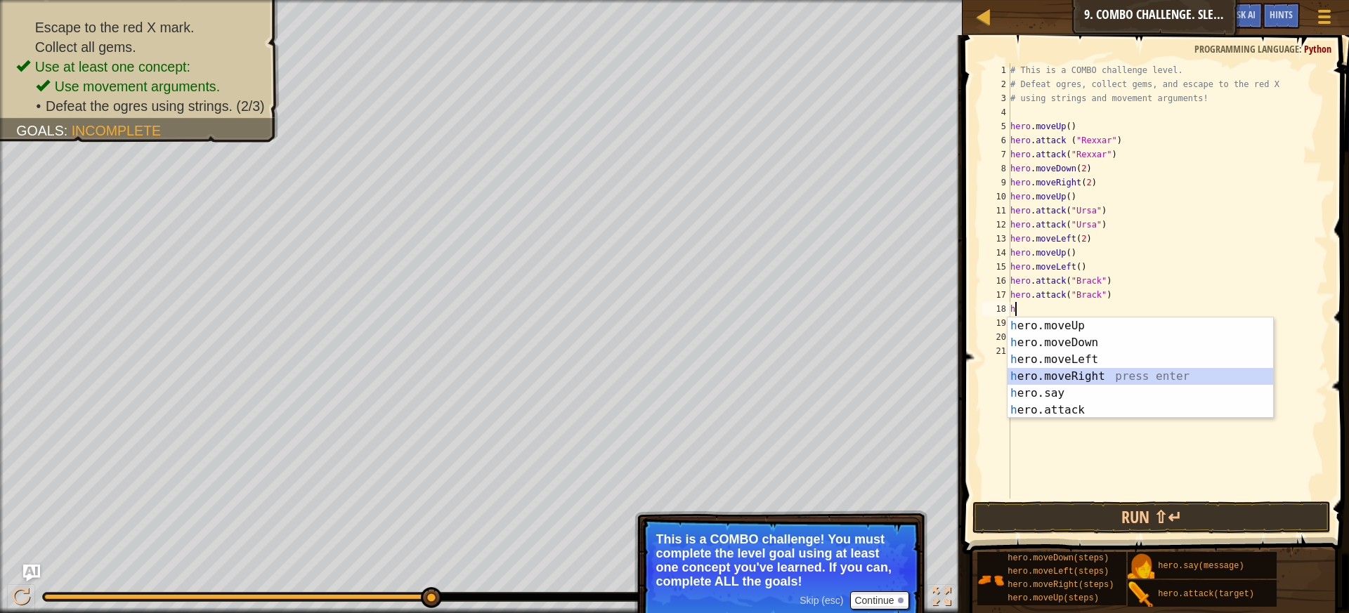
click at [1073, 379] on div "h ero.moveUp press enter h ero.moveDown press enter h ero.moveLeft press enter …" at bounding box center [1141, 385] width 266 height 135
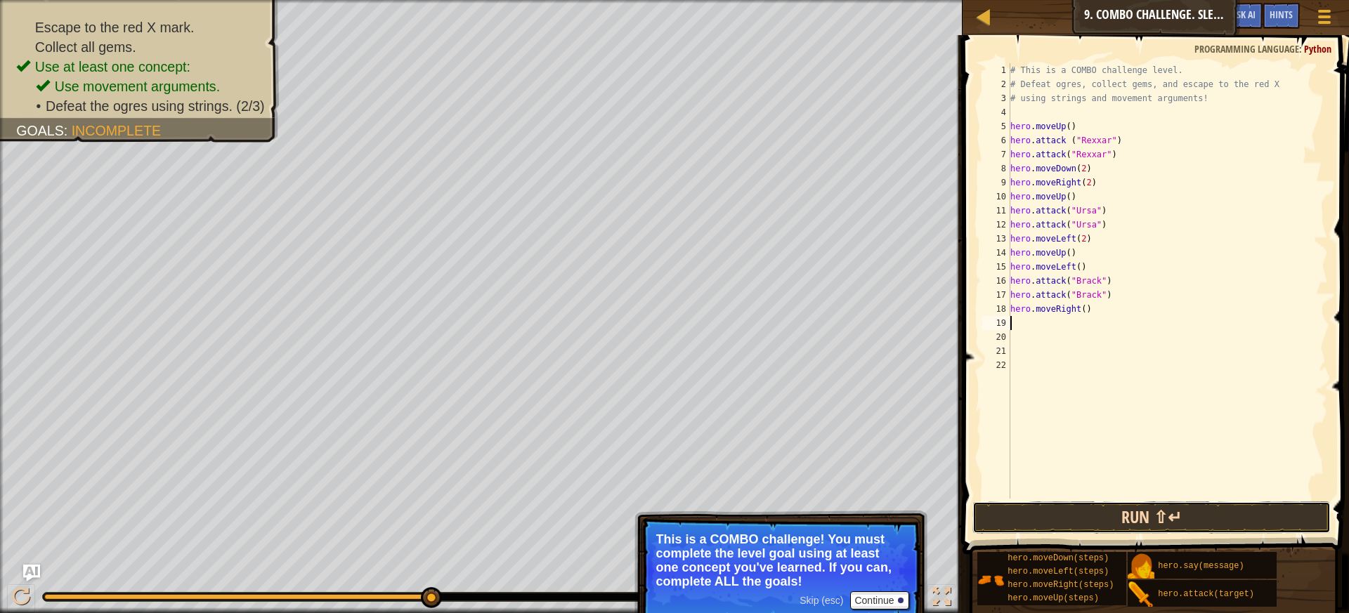
click at [1048, 519] on button "Run ⇧↵" at bounding box center [1152, 518] width 359 height 32
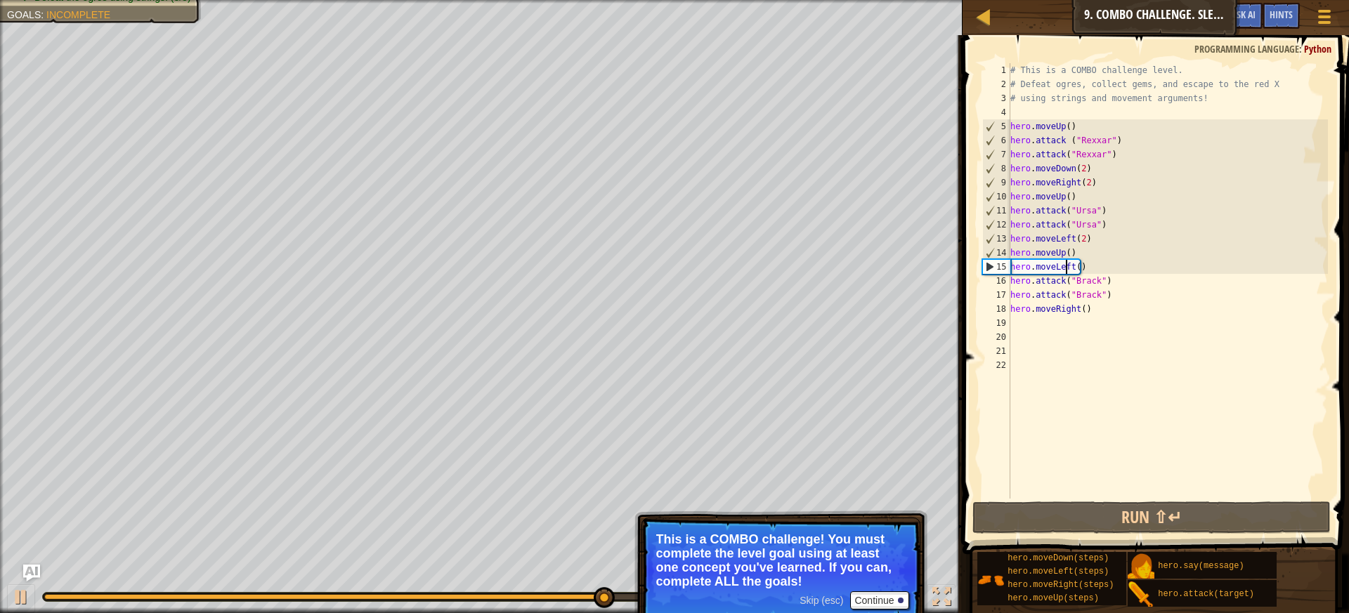
click at [1068, 268] on div "# This is a COMBO challenge level. # Defeat [PERSON_NAME], collect gems, and es…" at bounding box center [1168, 295] width 320 height 464
click at [1072, 268] on div "# This is a COMBO challenge level. # Defeat [PERSON_NAME], collect gems, and es…" at bounding box center [1168, 295] width 320 height 464
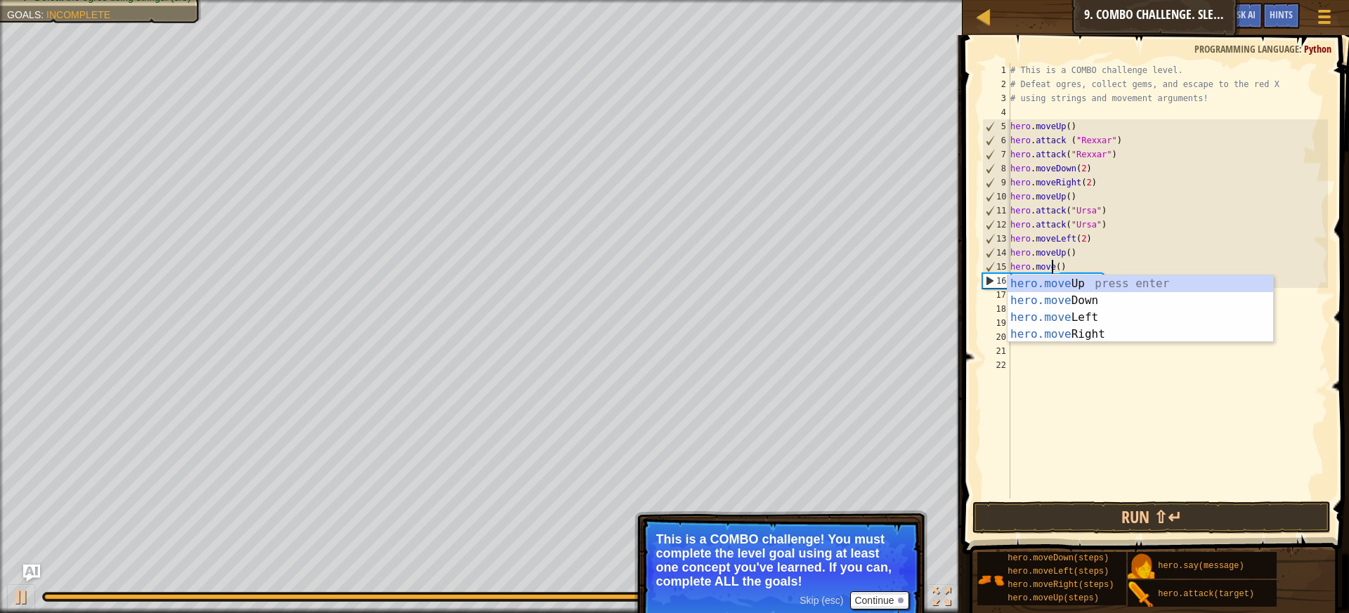
scroll to position [6, 4]
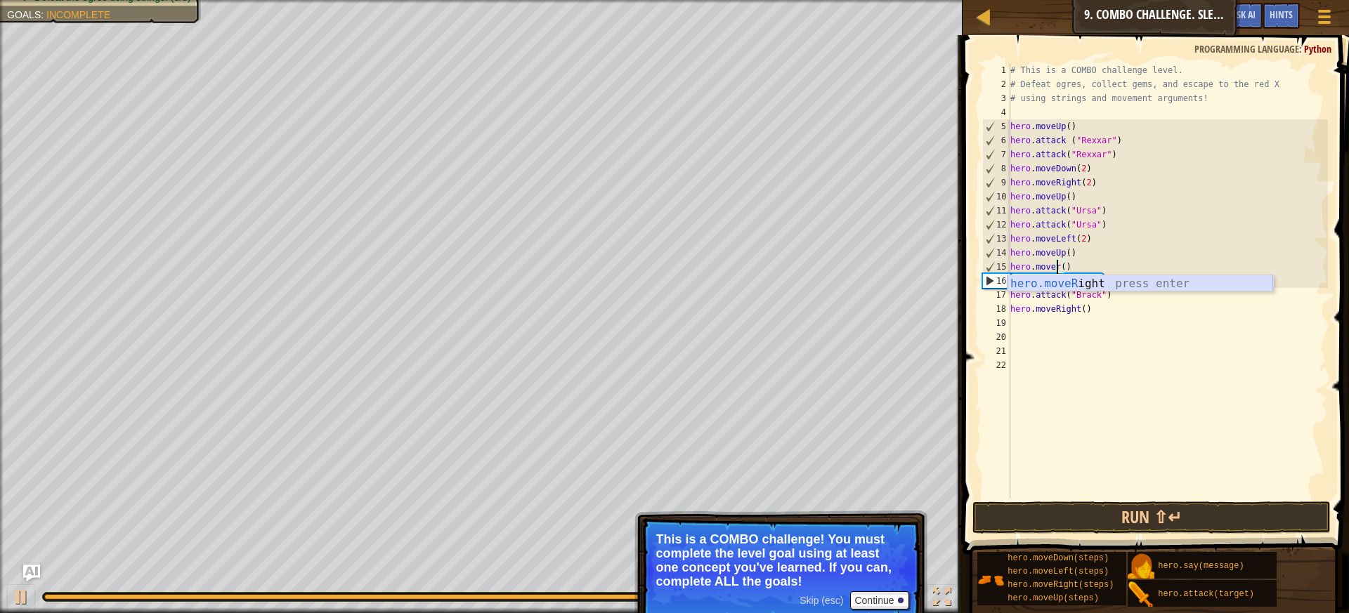
click at [1067, 288] on div "hero.moveR ight press enter" at bounding box center [1141, 300] width 266 height 51
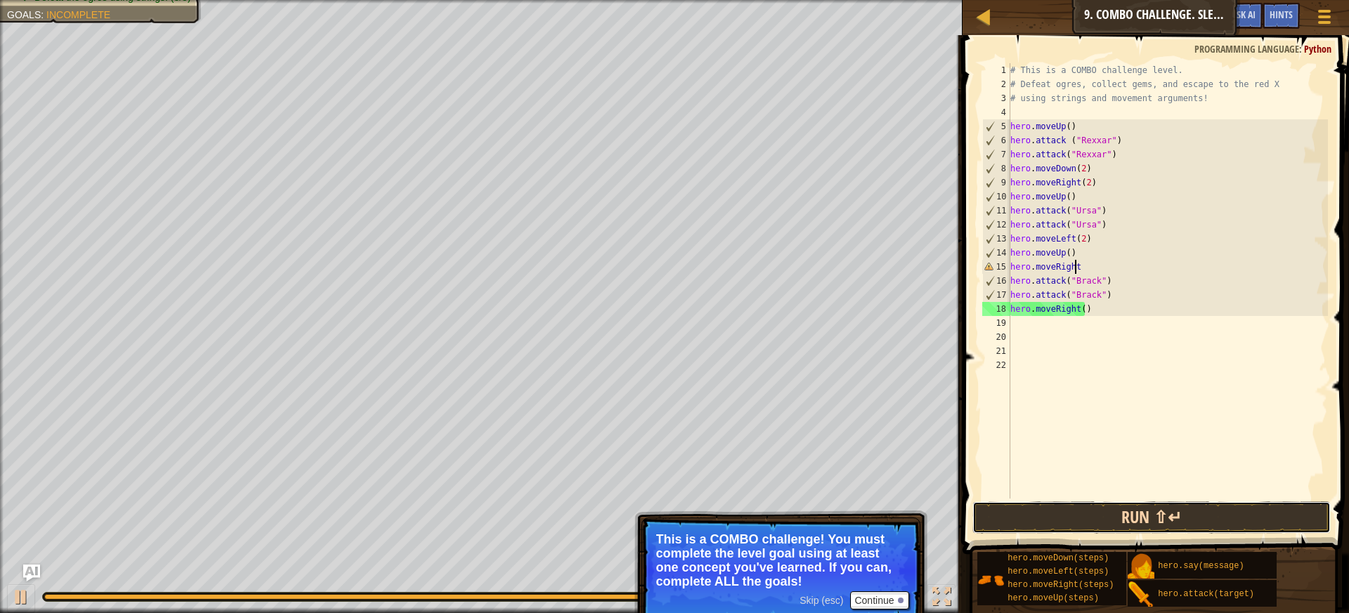
click at [1088, 519] on button "Run ⇧↵" at bounding box center [1152, 518] width 359 height 32
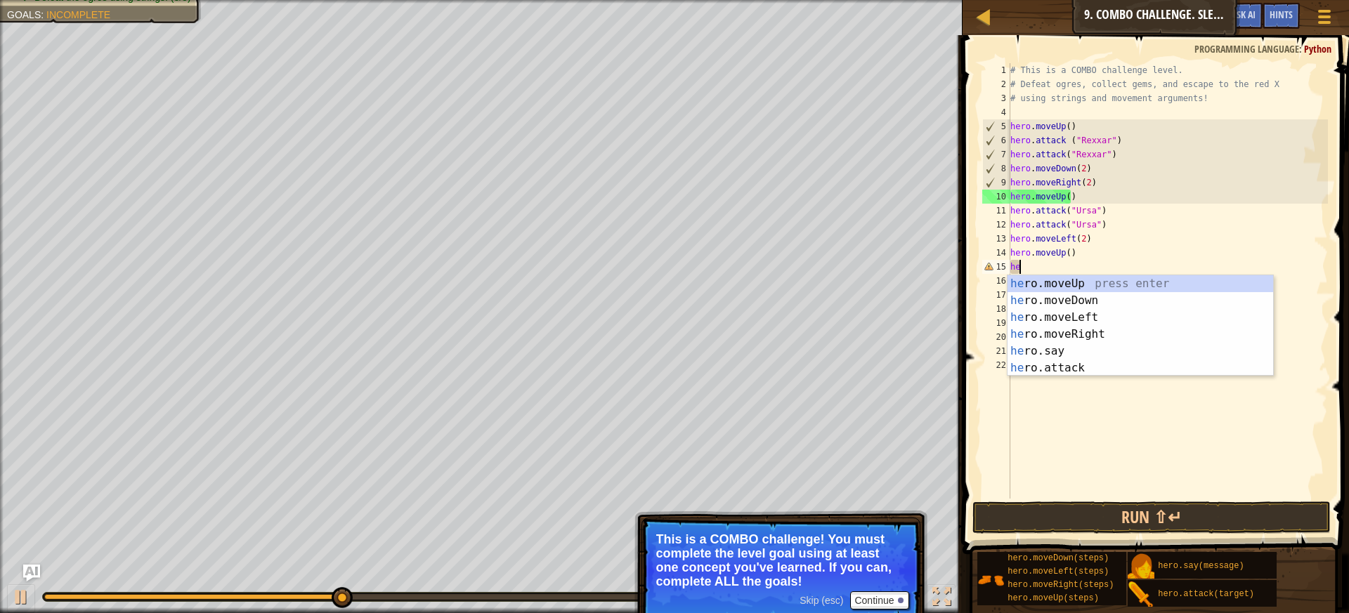
scroll to position [6, 0]
type textarea "h"
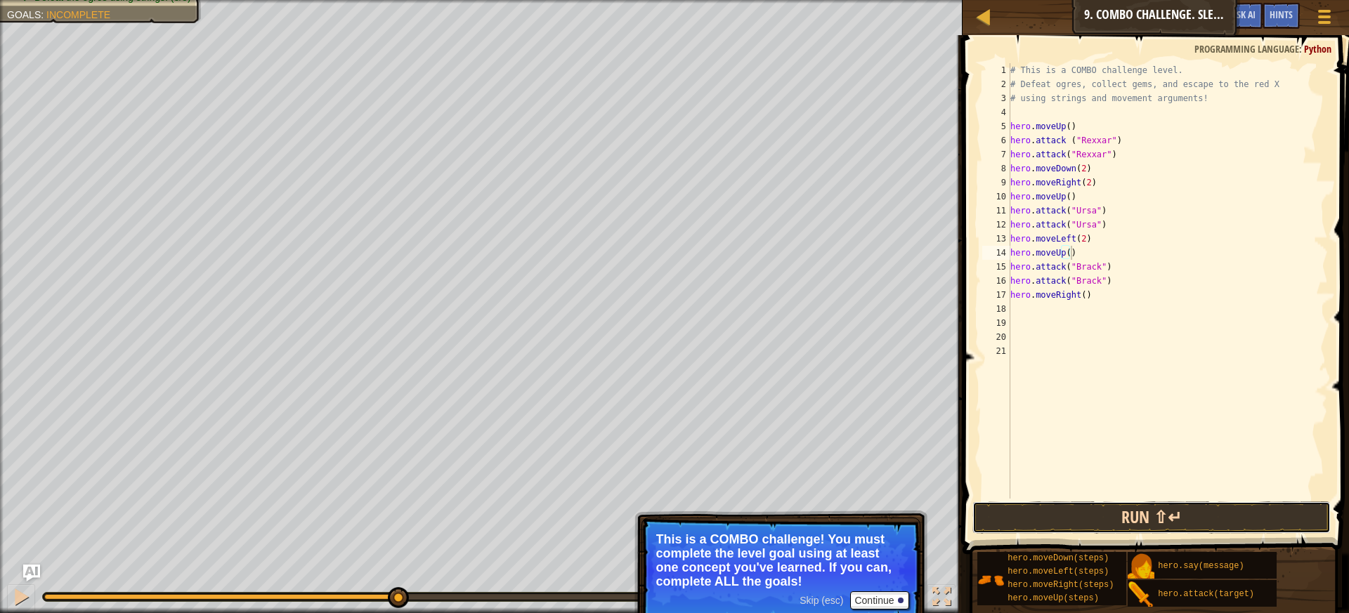
drag, startPoint x: 1077, startPoint y: 523, endPoint x: 1067, endPoint y: 528, distance: 11.3
click at [1069, 527] on button "Run ⇧↵" at bounding box center [1152, 518] width 359 height 32
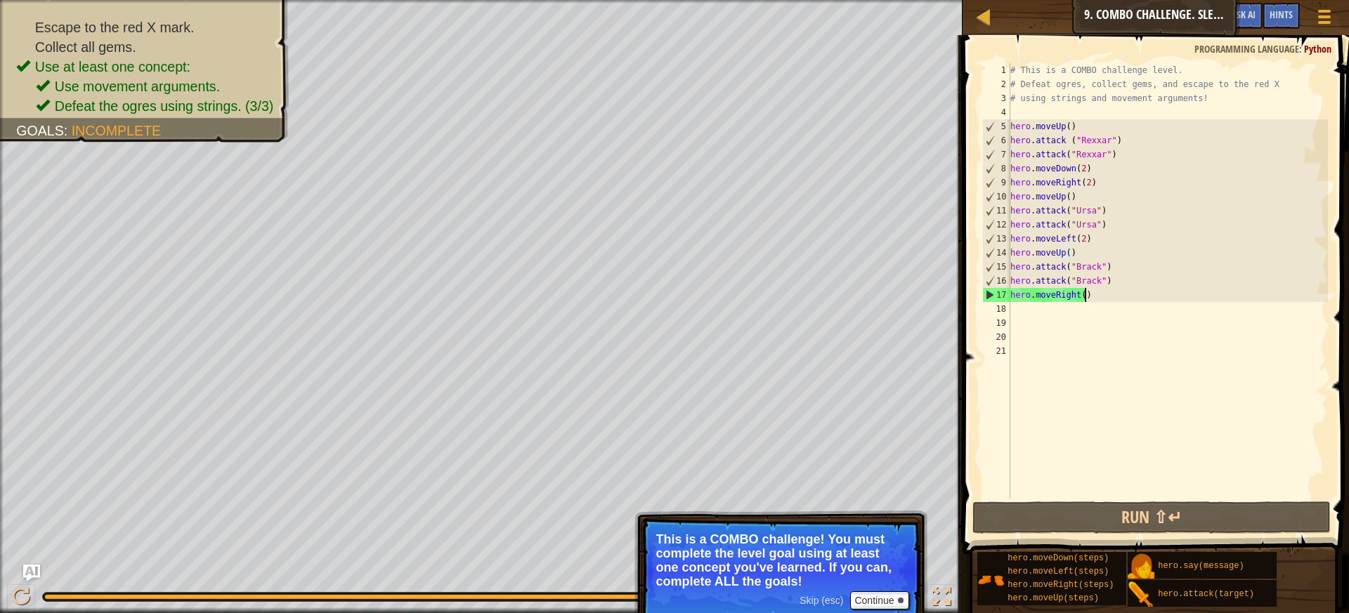
click at [1107, 297] on div "# This is a COMBO challenge level. # Defeat [PERSON_NAME], collect gems, and es…" at bounding box center [1168, 295] width 320 height 464
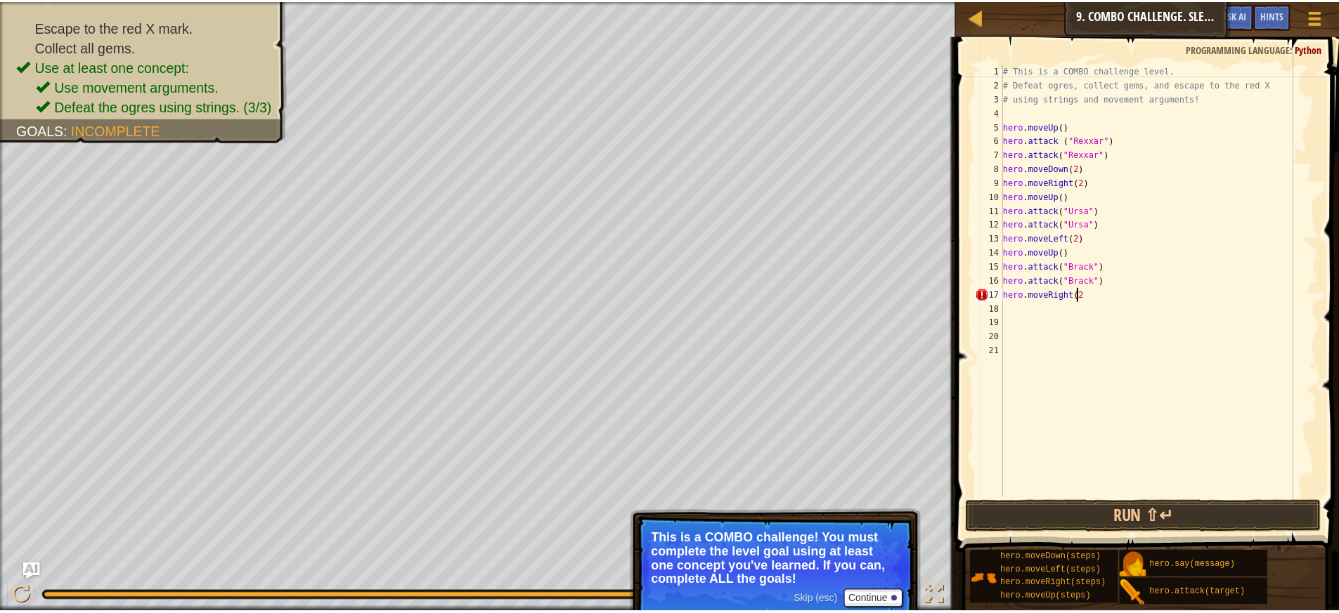
scroll to position [6, 6]
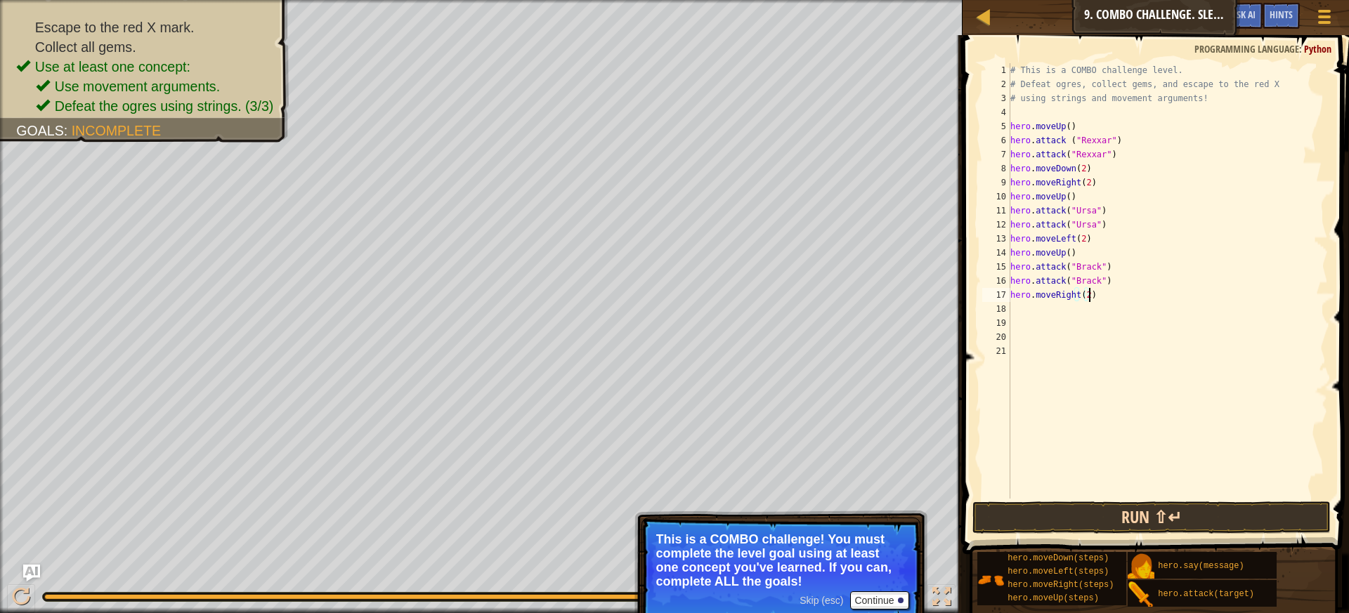
type textarea "hero.moveRight(2)"
click at [1071, 512] on button "Run ⇧↵" at bounding box center [1152, 518] width 359 height 32
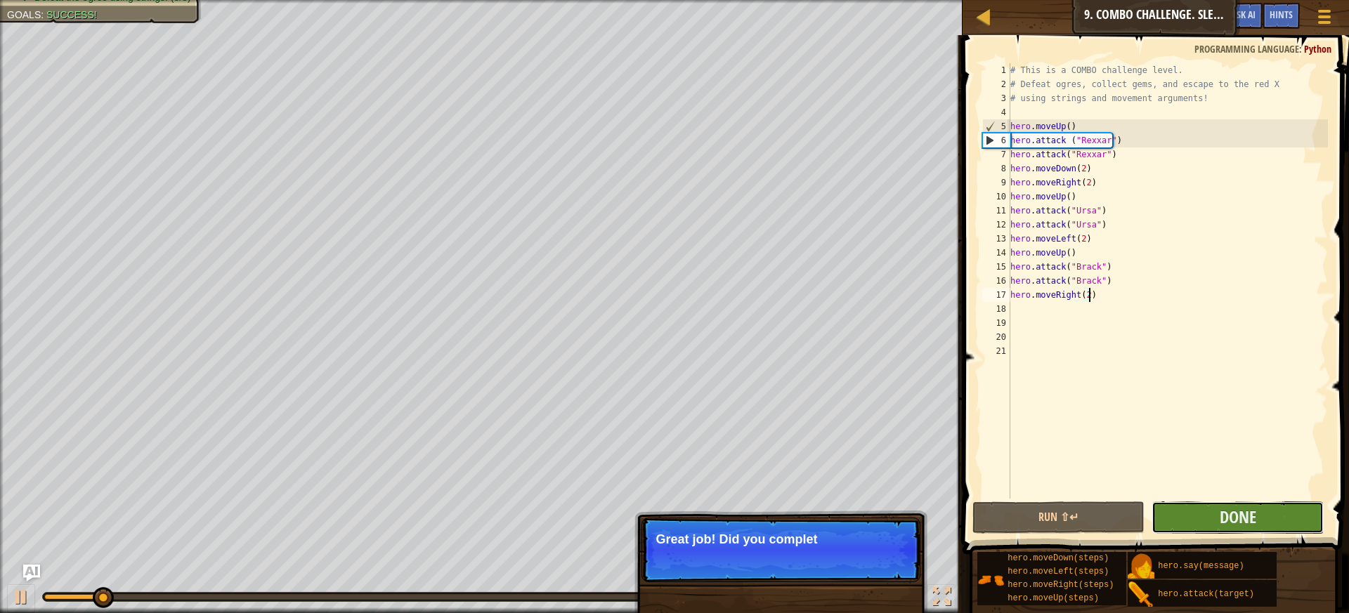
click at [1186, 516] on button "Done" at bounding box center [1238, 518] width 172 height 32
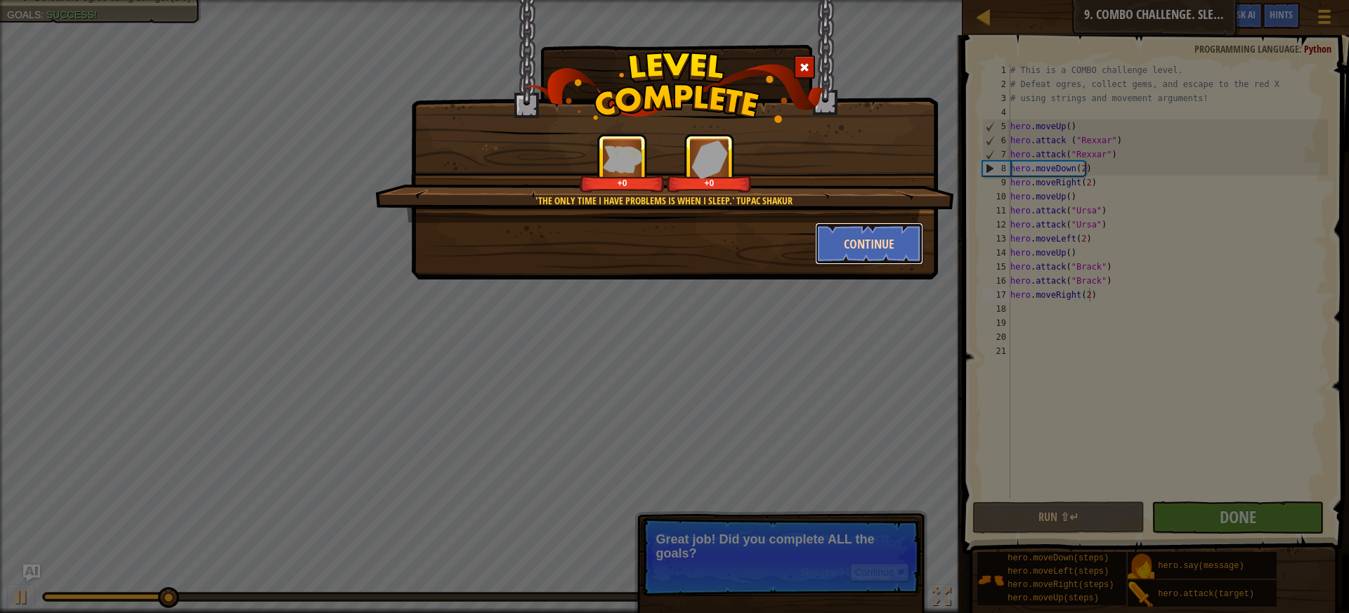
click at [838, 240] on button "Continue" at bounding box center [869, 244] width 109 height 42
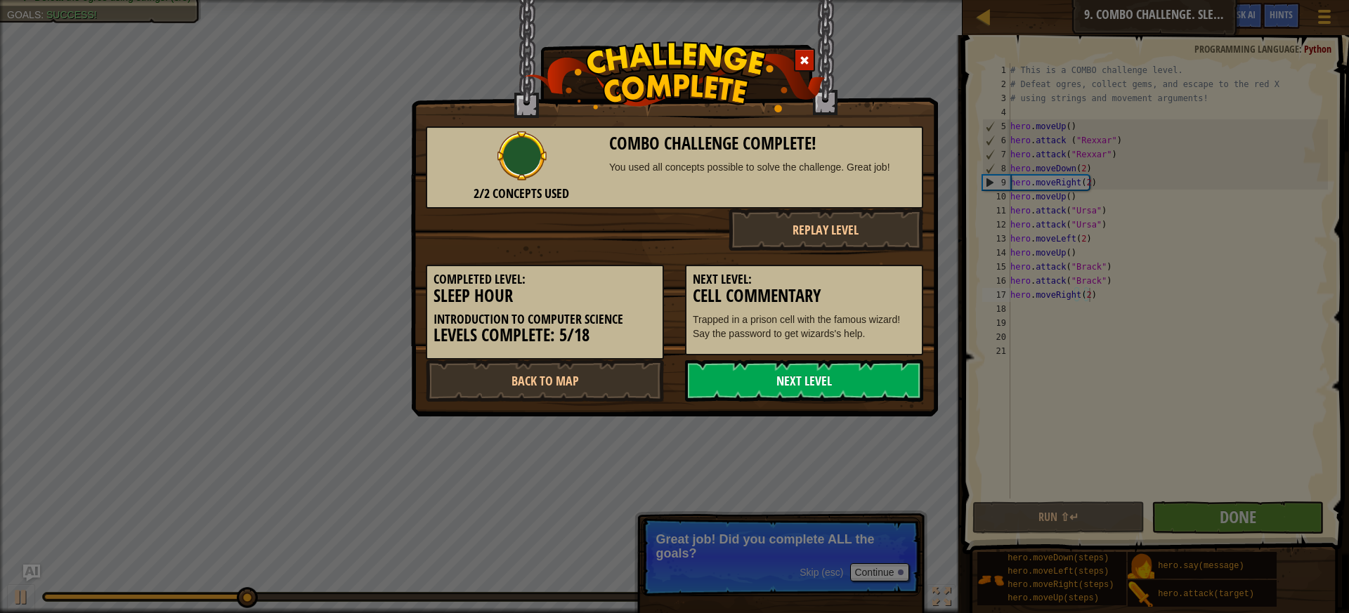
click at [900, 391] on link "Next Level" at bounding box center [804, 381] width 238 height 42
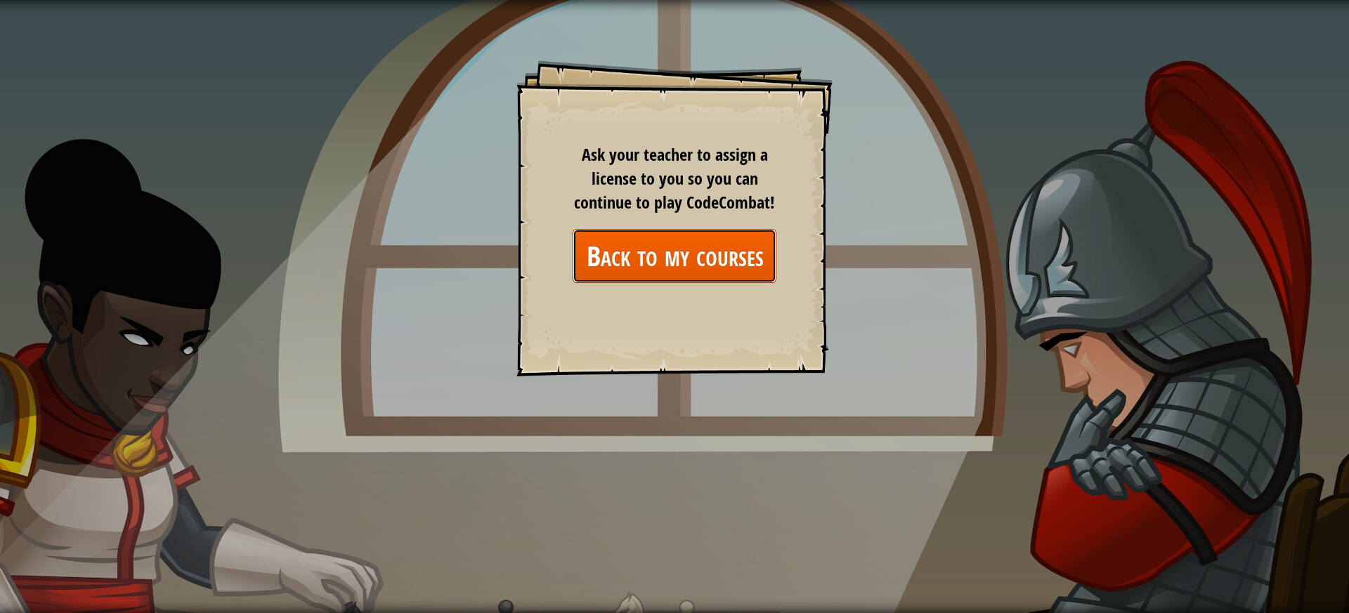
click at [639, 235] on link "Back to my courses" at bounding box center [675, 256] width 204 height 54
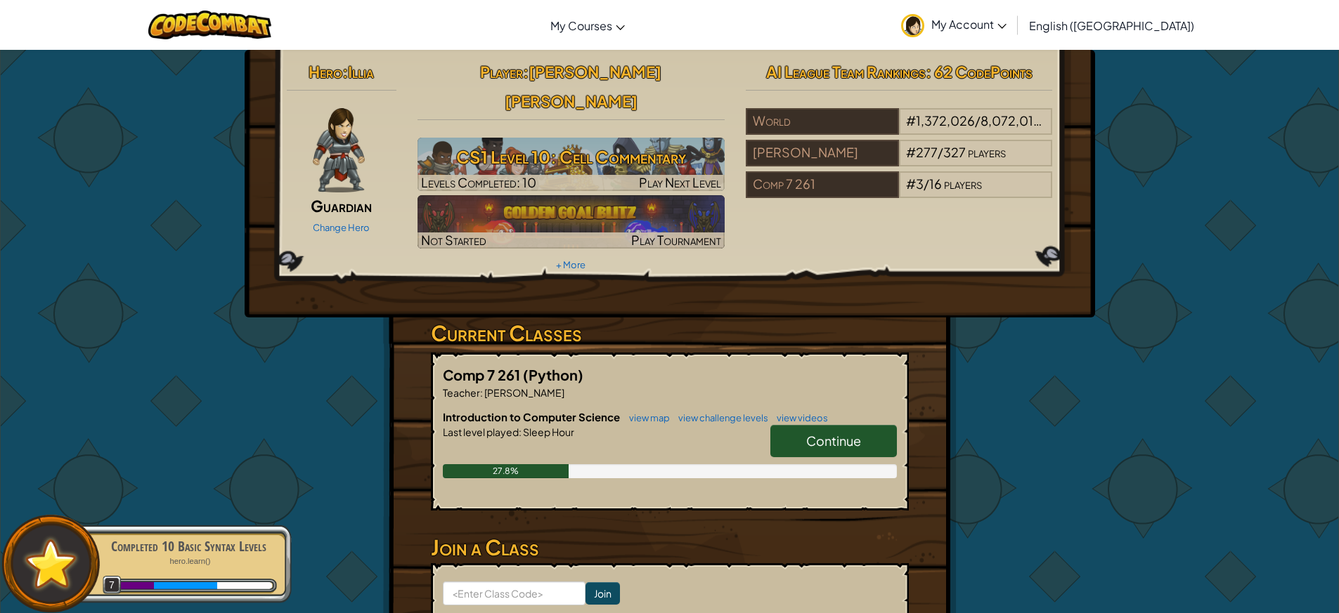
click at [817, 425] on link "Continue" at bounding box center [833, 441] width 126 height 32
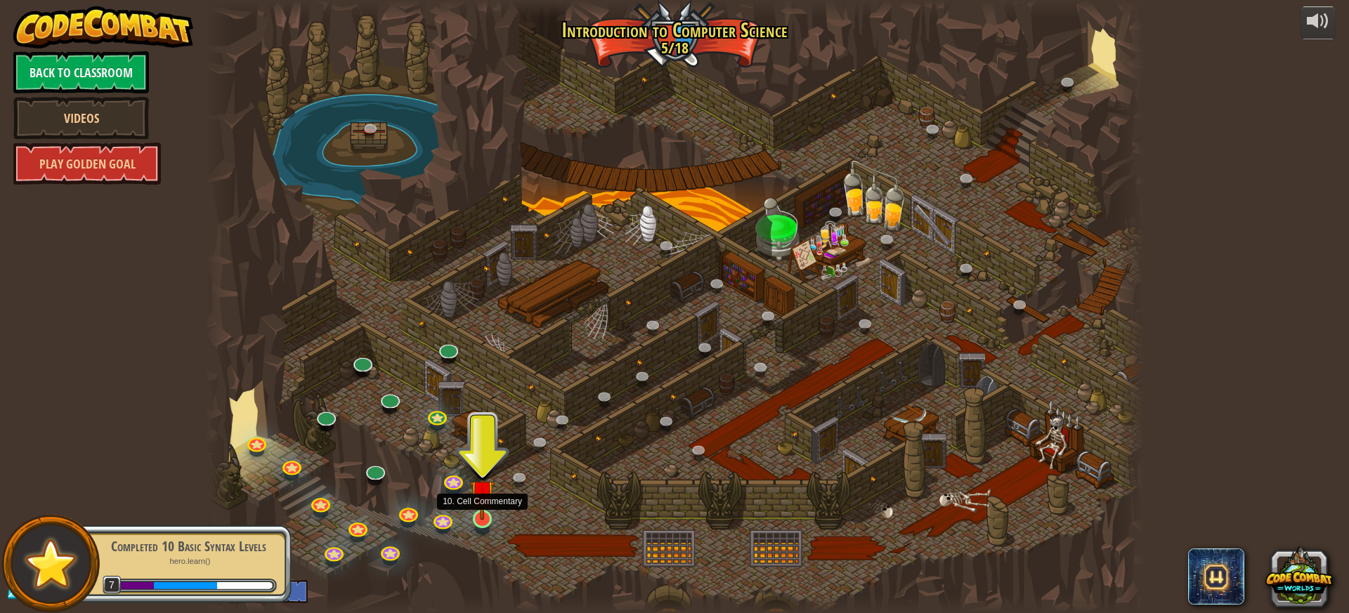
click at [489, 518] on img at bounding box center [482, 493] width 25 height 57
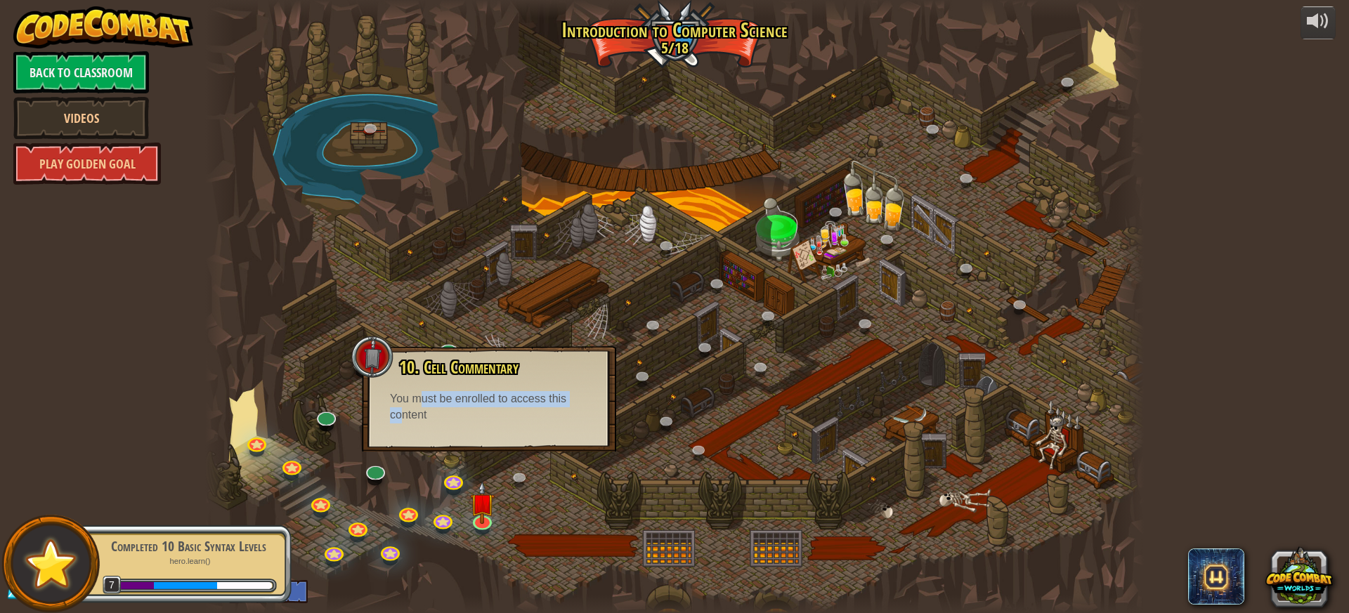
drag, startPoint x: 422, startPoint y: 386, endPoint x: 391, endPoint y: 457, distance: 77.8
click at [394, 449] on div "10. Cell Commentary Trapped in a prison cell with the famous wizard! Say the pa…" at bounding box center [489, 398] width 254 height 105
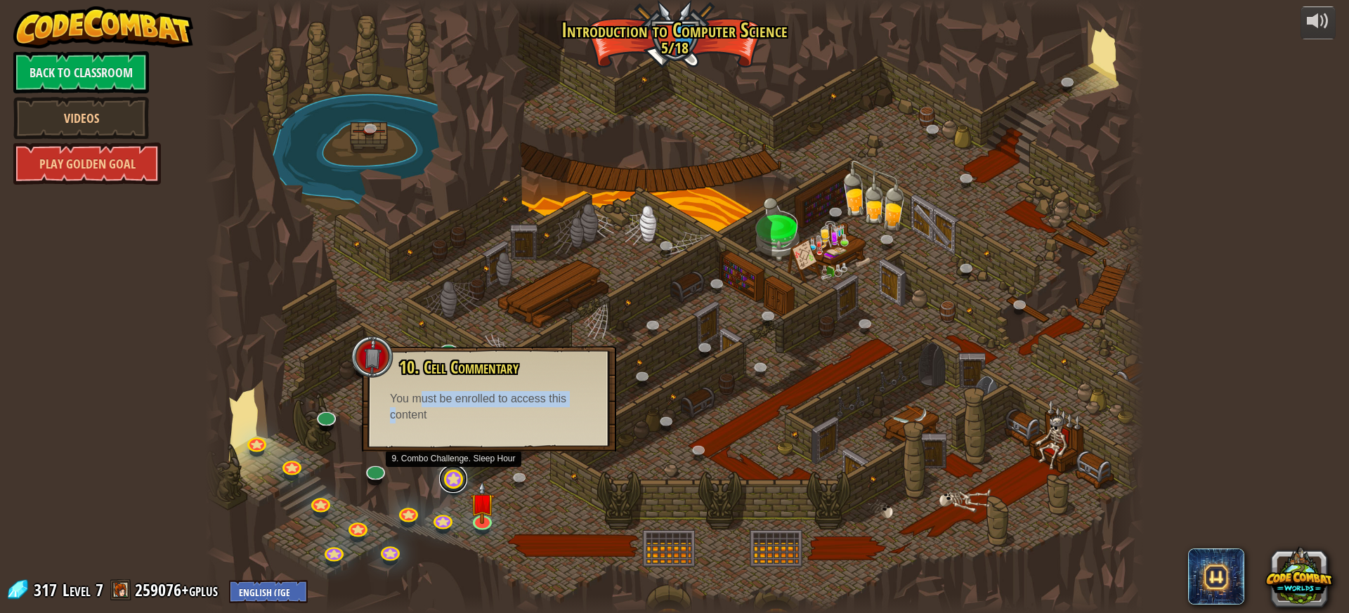
click at [450, 483] on link at bounding box center [453, 479] width 28 height 28
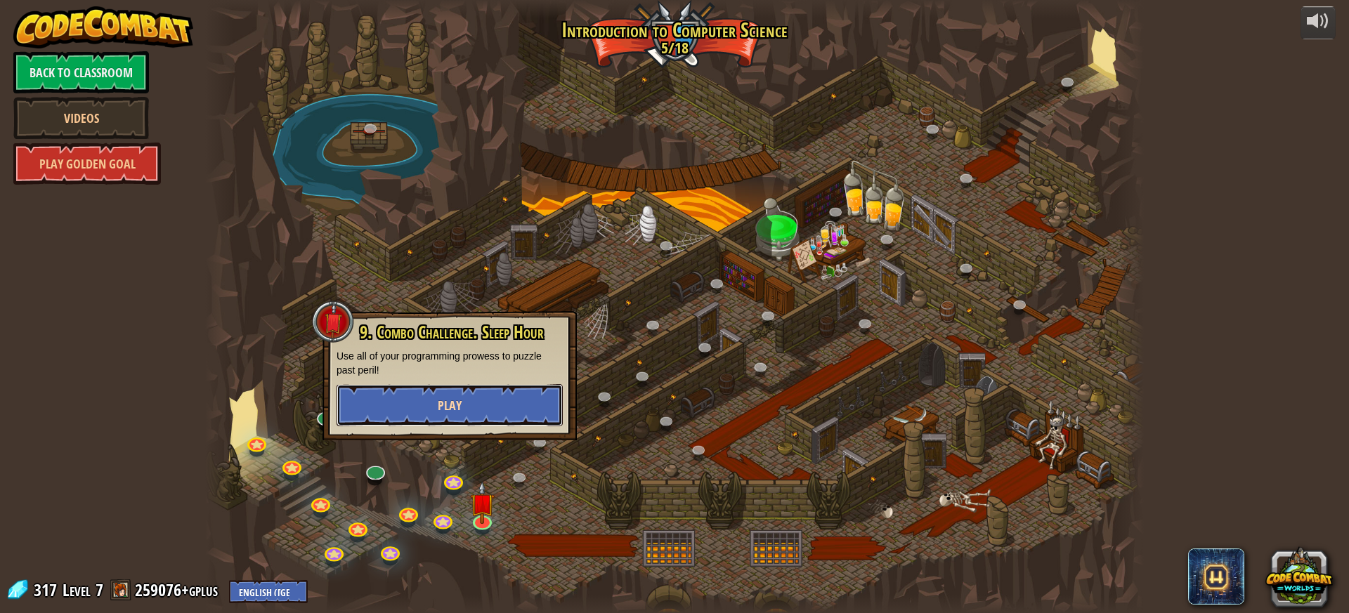
click at [466, 404] on button "Play" at bounding box center [450, 405] width 226 height 42
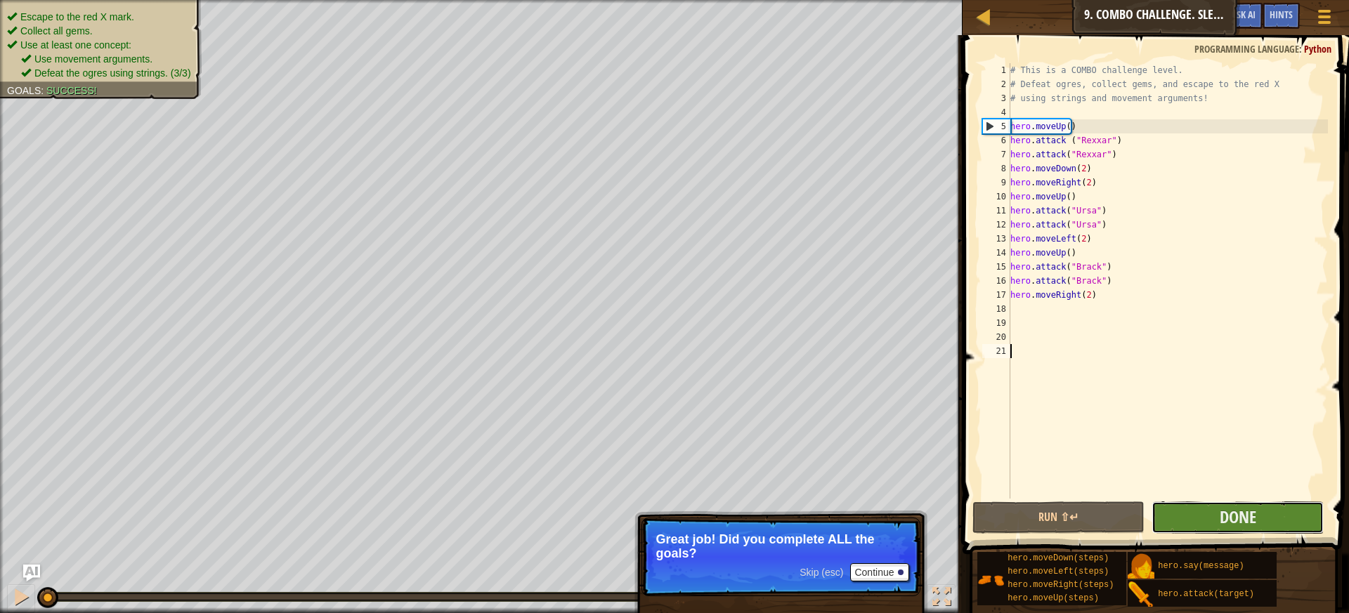
click at [1233, 505] on button "Done" at bounding box center [1238, 518] width 172 height 32
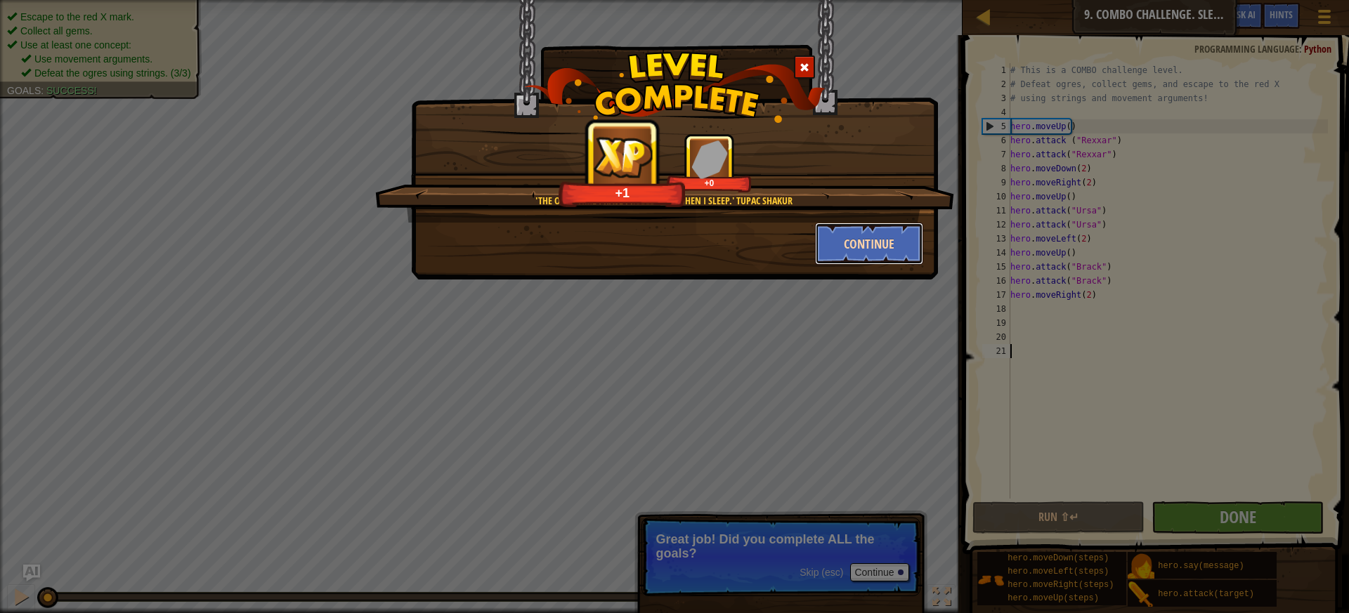
click at [874, 247] on button "Continue" at bounding box center [869, 244] width 109 height 42
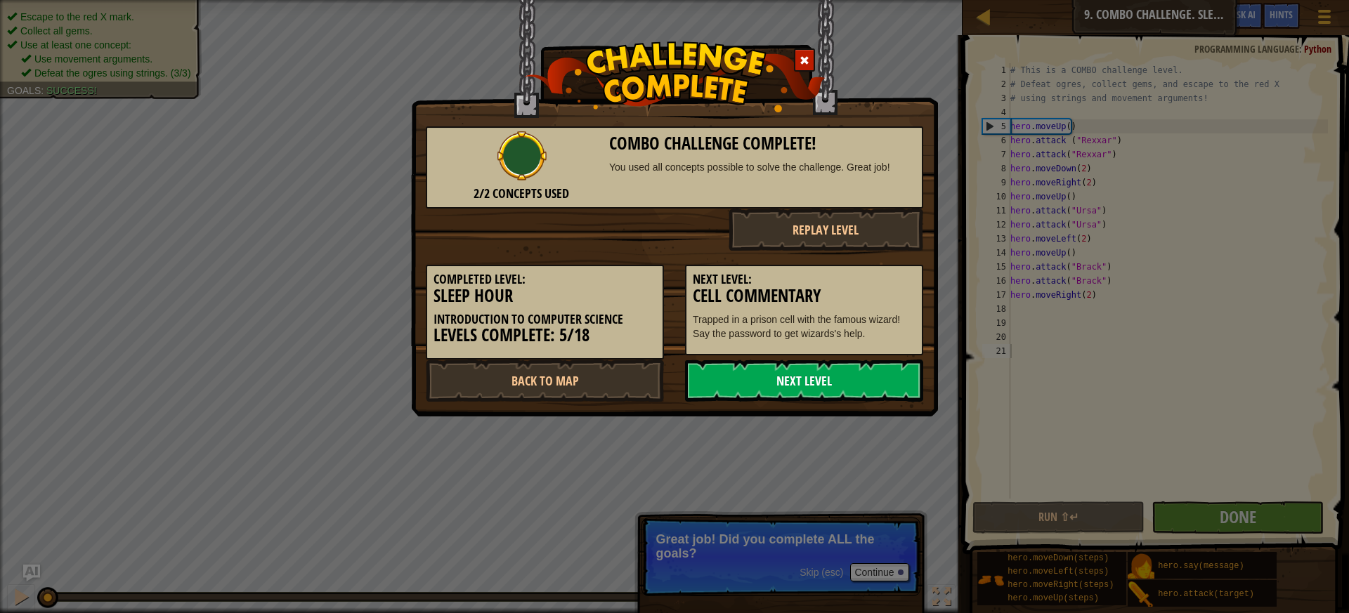
click at [838, 380] on link "Next Level" at bounding box center [804, 381] width 238 height 42
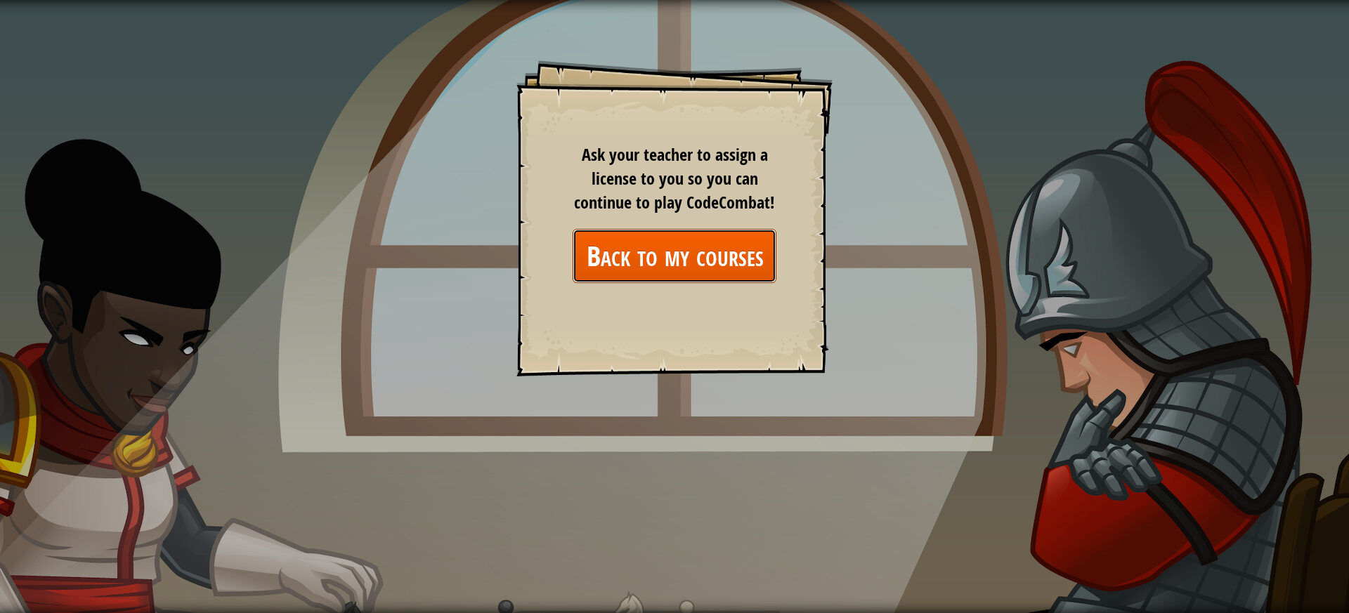
click at [721, 261] on link "Back to my courses" at bounding box center [675, 256] width 204 height 54
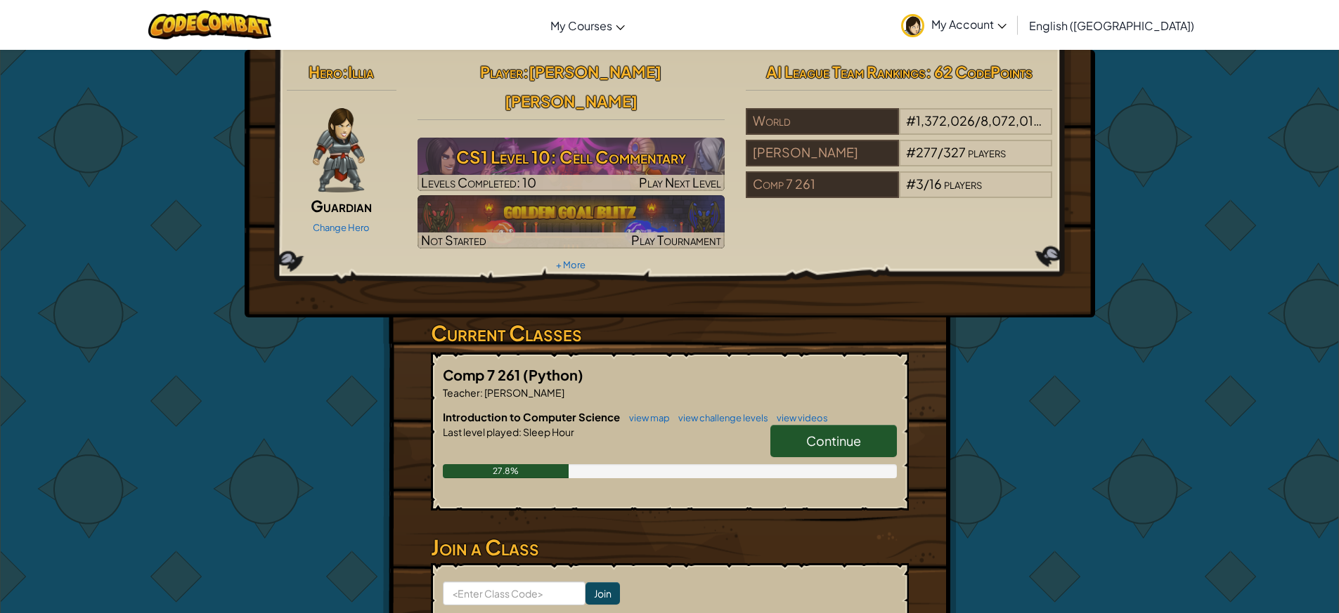
drag, startPoint x: 820, startPoint y: 410, endPoint x: 827, endPoint y: 401, distance: 11.5
click at [827, 425] on link "Continue" at bounding box center [833, 441] width 126 height 32
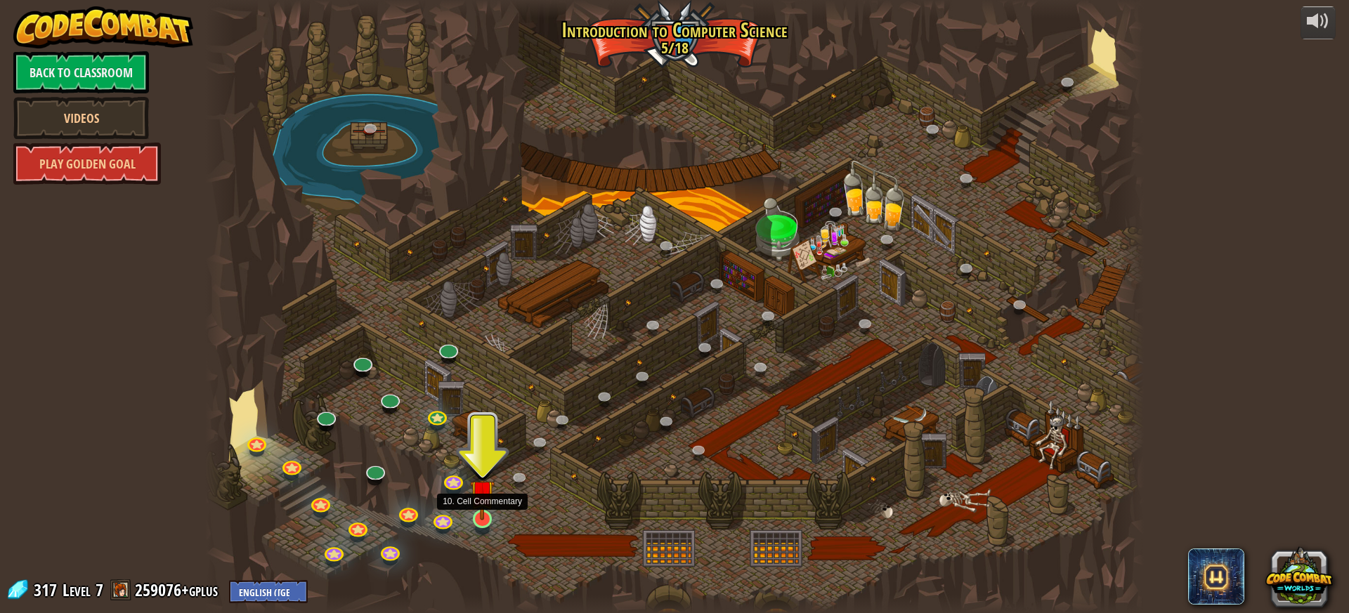
click at [488, 514] on img at bounding box center [482, 493] width 25 height 57
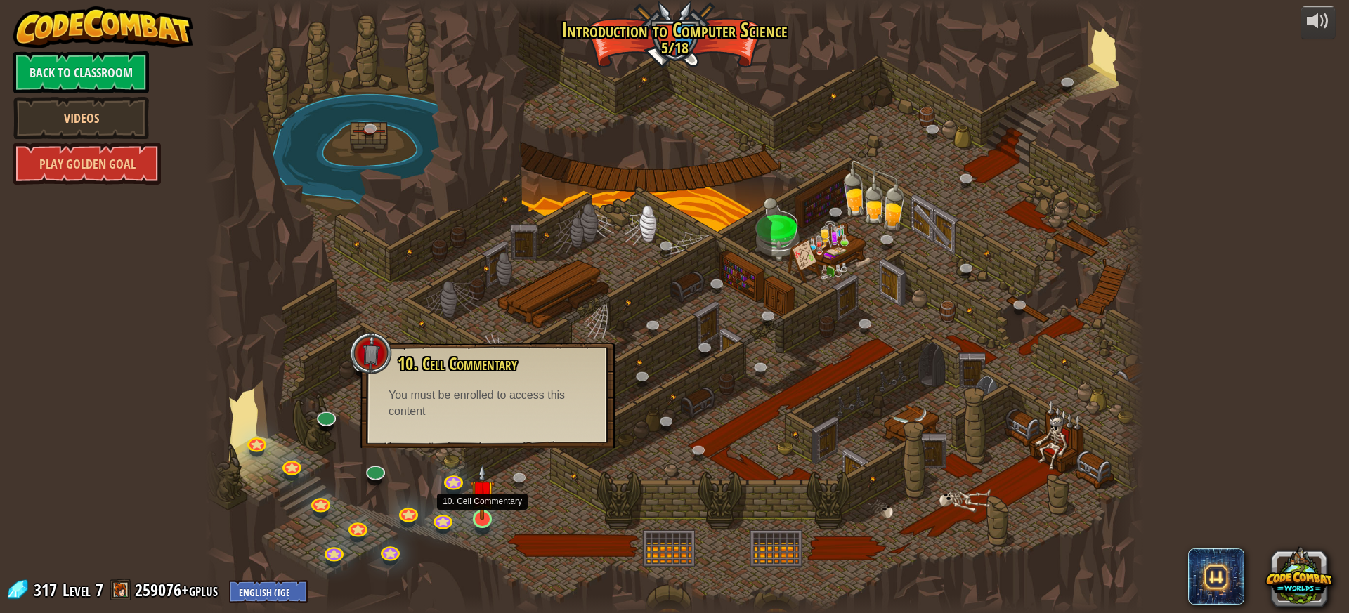
click at [483, 515] on img at bounding box center [482, 493] width 25 height 57
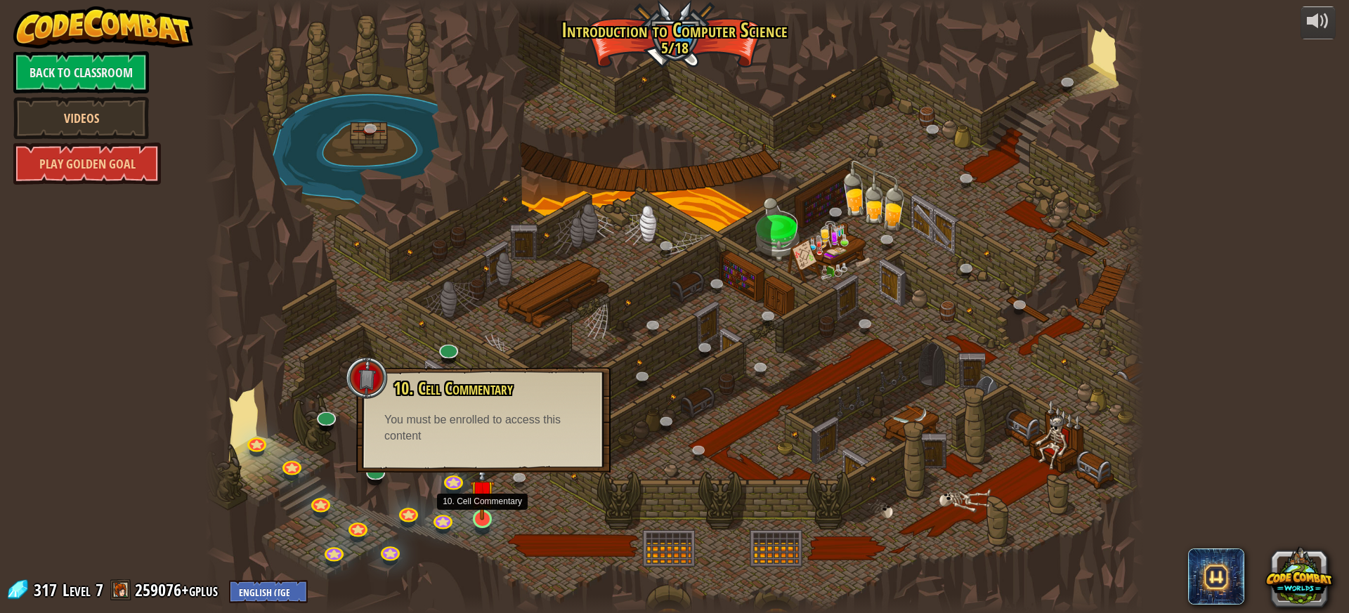
click at [483, 500] on img at bounding box center [482, 493] width 25 height 57
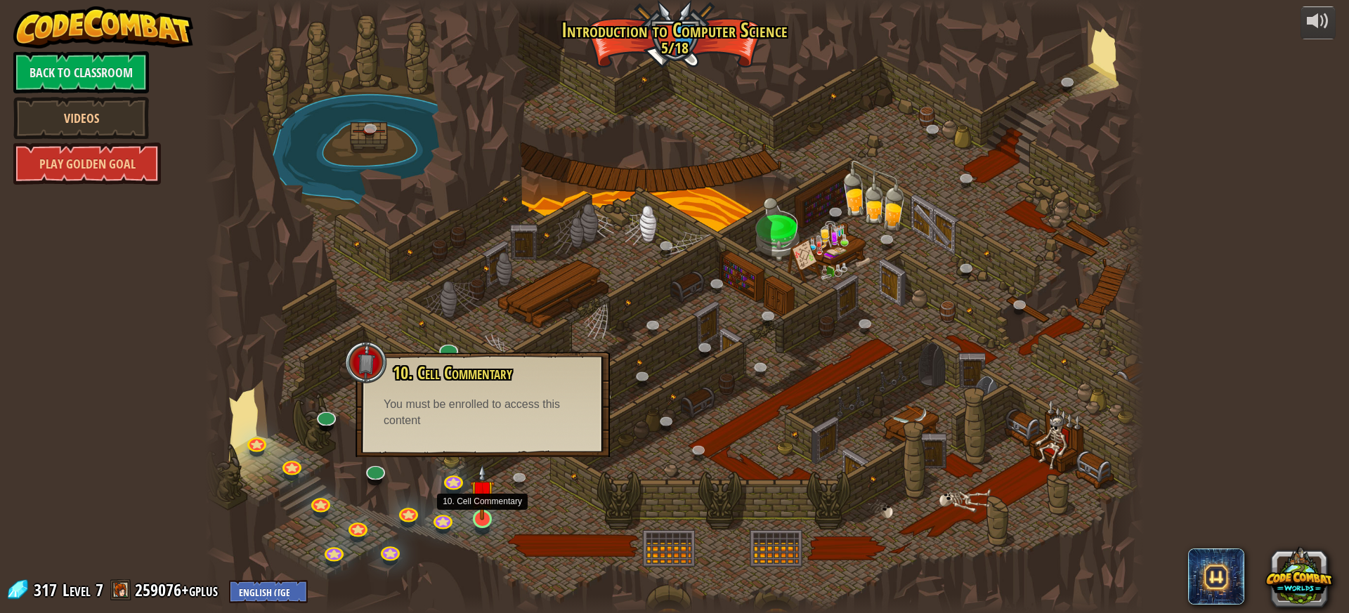
click at [483, 500] on img at bounding box center [482, 493] width 25 height 57
click at [480, 503] on img at bounding box center [482, 493] width 25 height 57
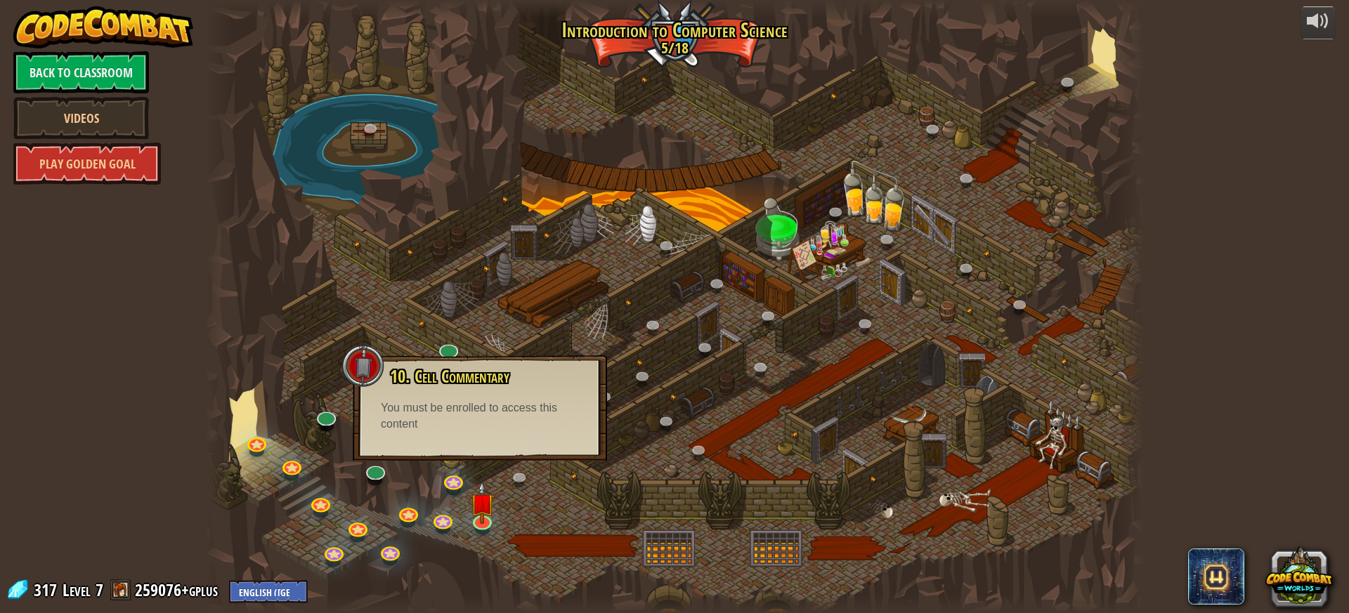
click at [525, 498] on div at bounding box center [674, 306] width 939 height 613
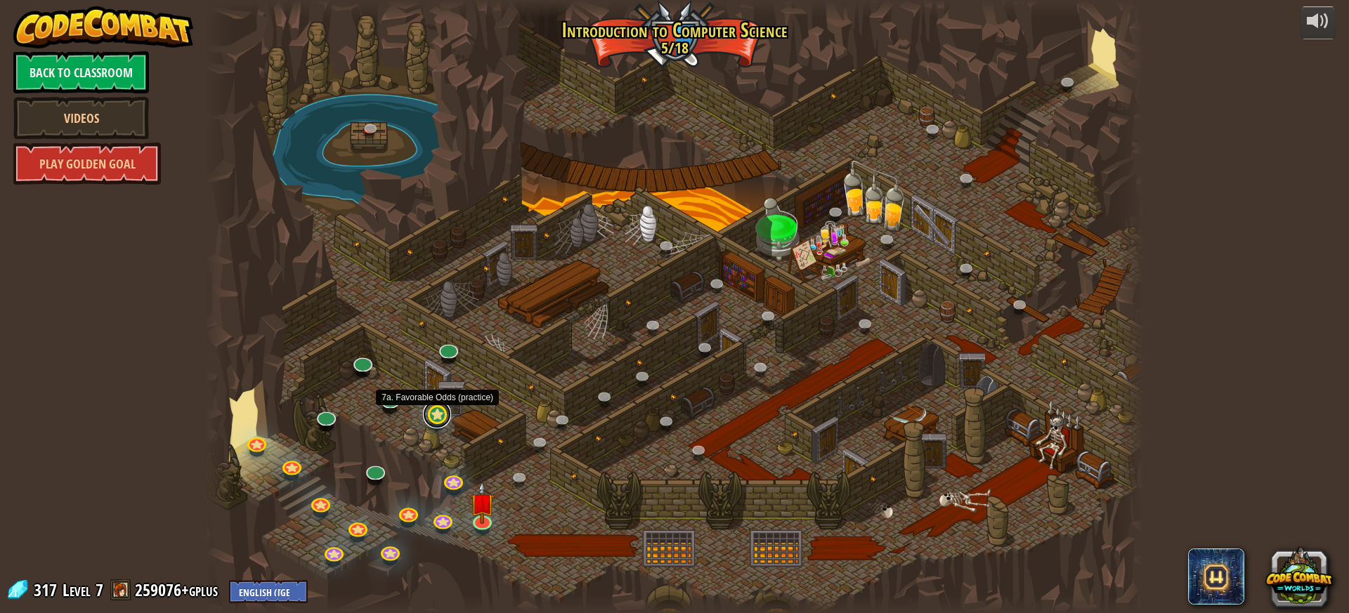
click at [439, 414] on link at bounding box center [437, 415] width 28 height 28
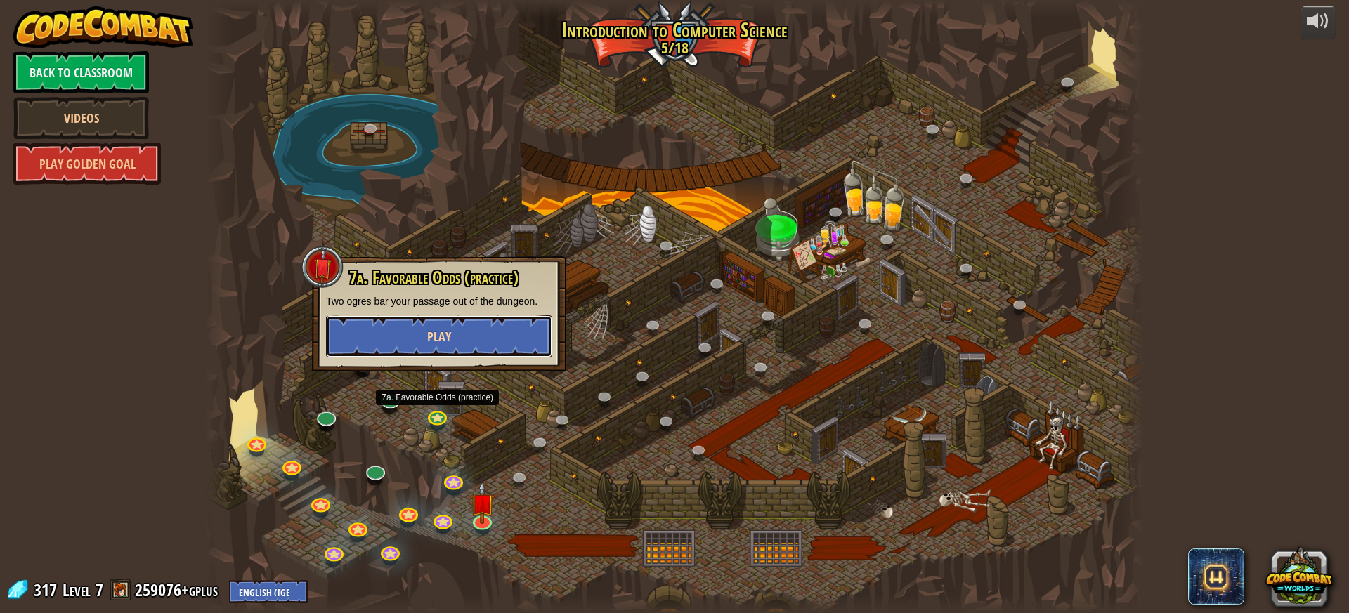
click at [453, 332] on button "Play" at bounding box center [439, 337] width 226 height 42
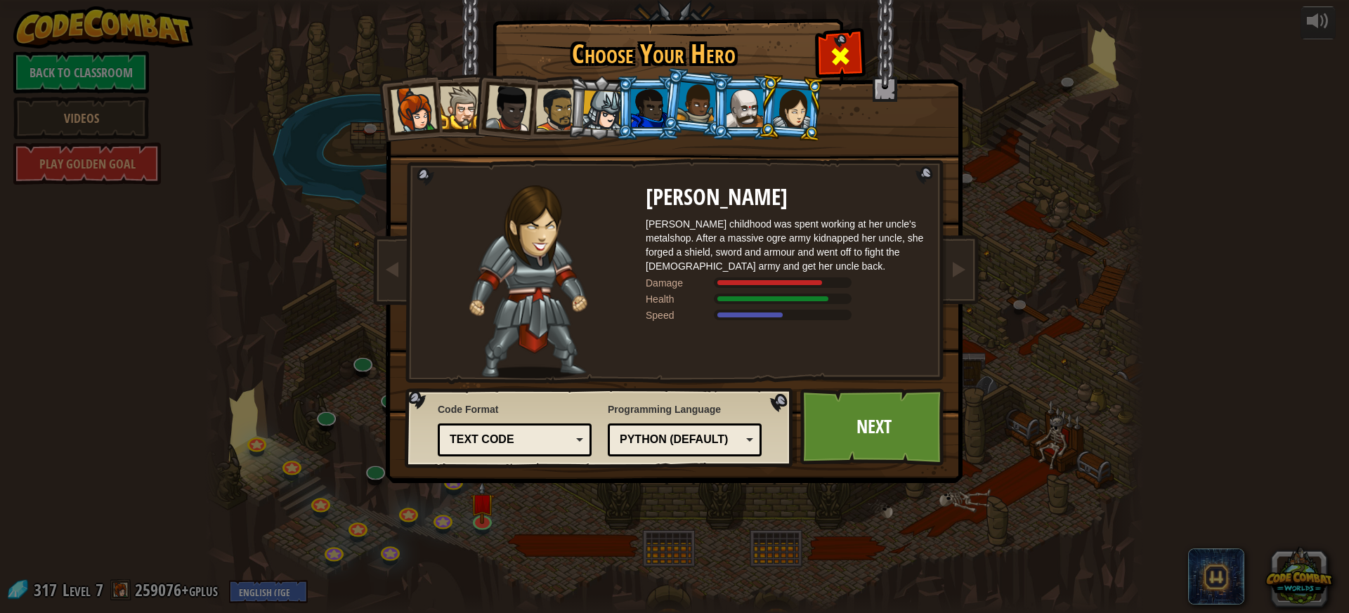
click at [848, 61] on span at bounding box center [840, 56] width 22 height 22
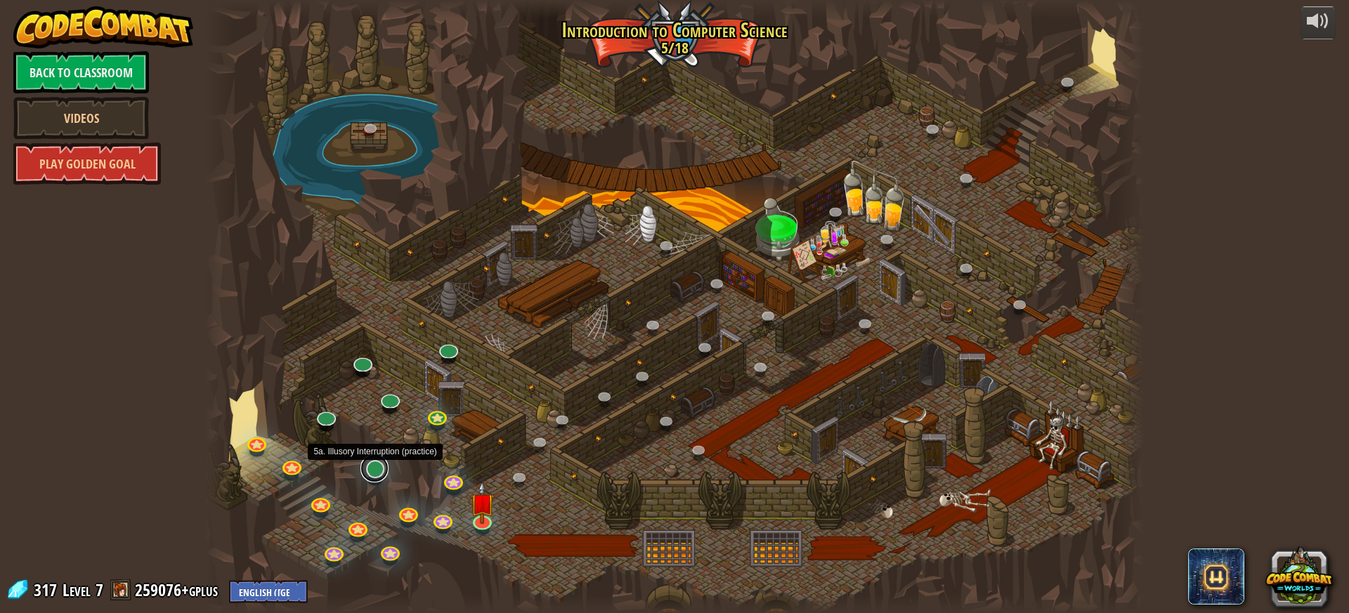
click at [370, 472] on link at bounding box center [375, 469] width 28 height 28
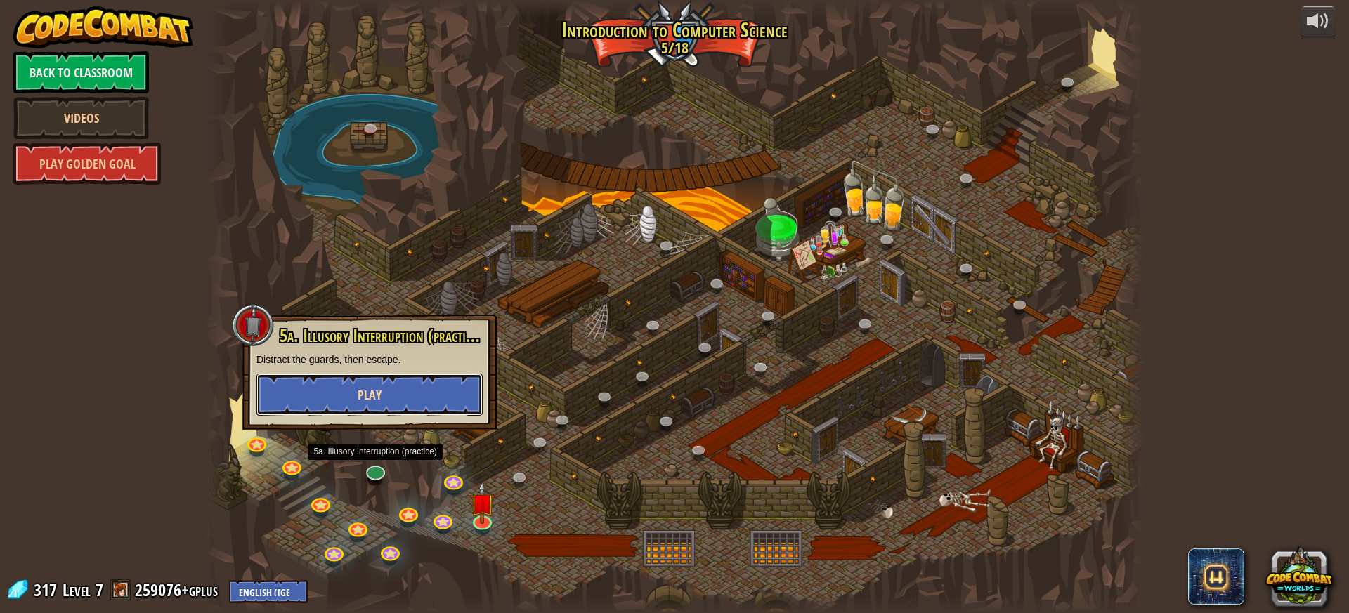
click at [426, 375] on button "Play" at bounding box center [370, 395] width 226 height 42
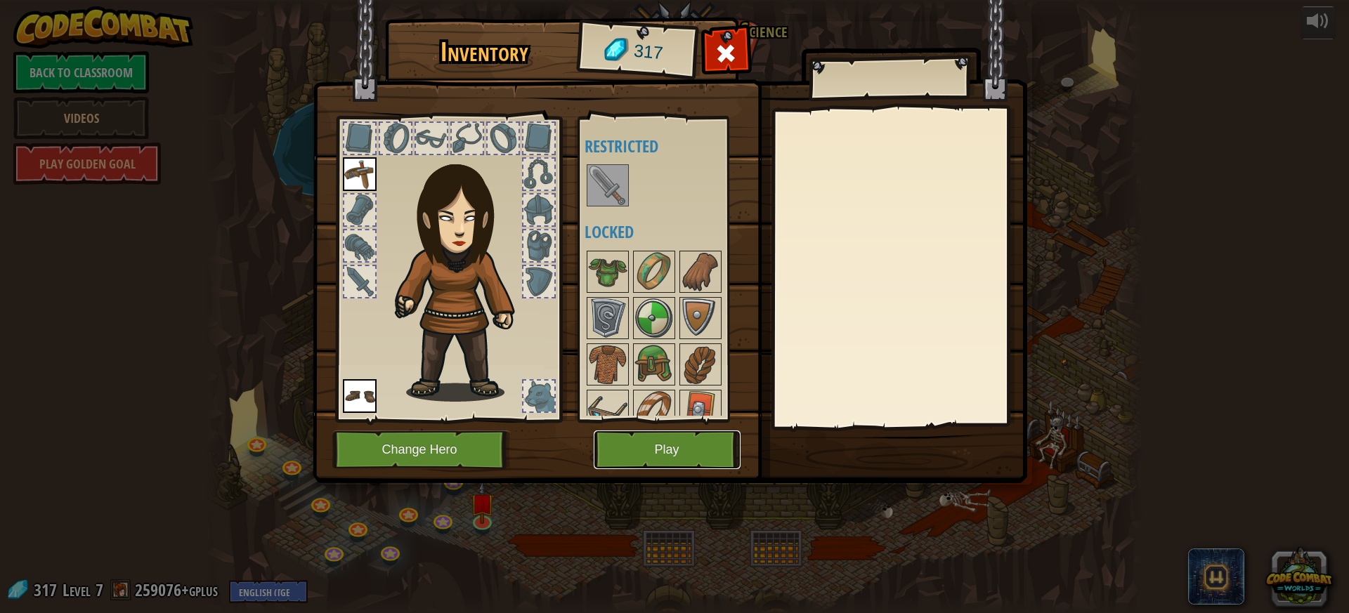
click at [714, 454] on button "Play" at bounding box center [667, 450] width 147 height 39
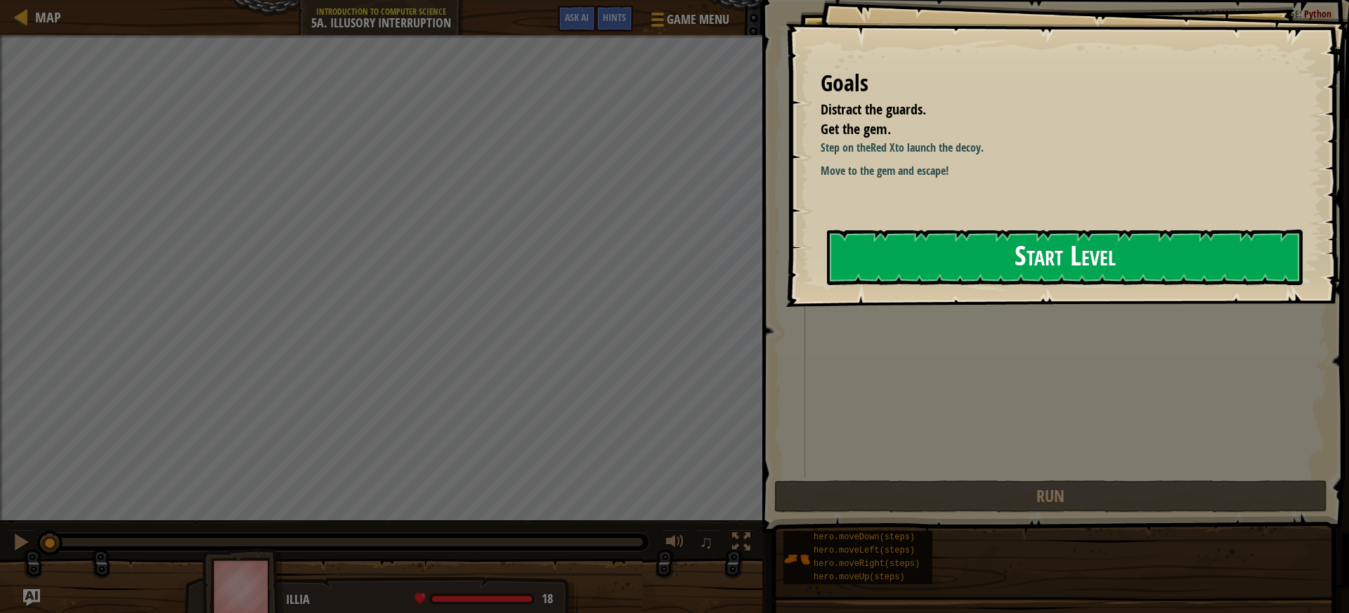
click at [918, 249] on button "Start Level" at bounding box center [1065, 258] width 476 height 56
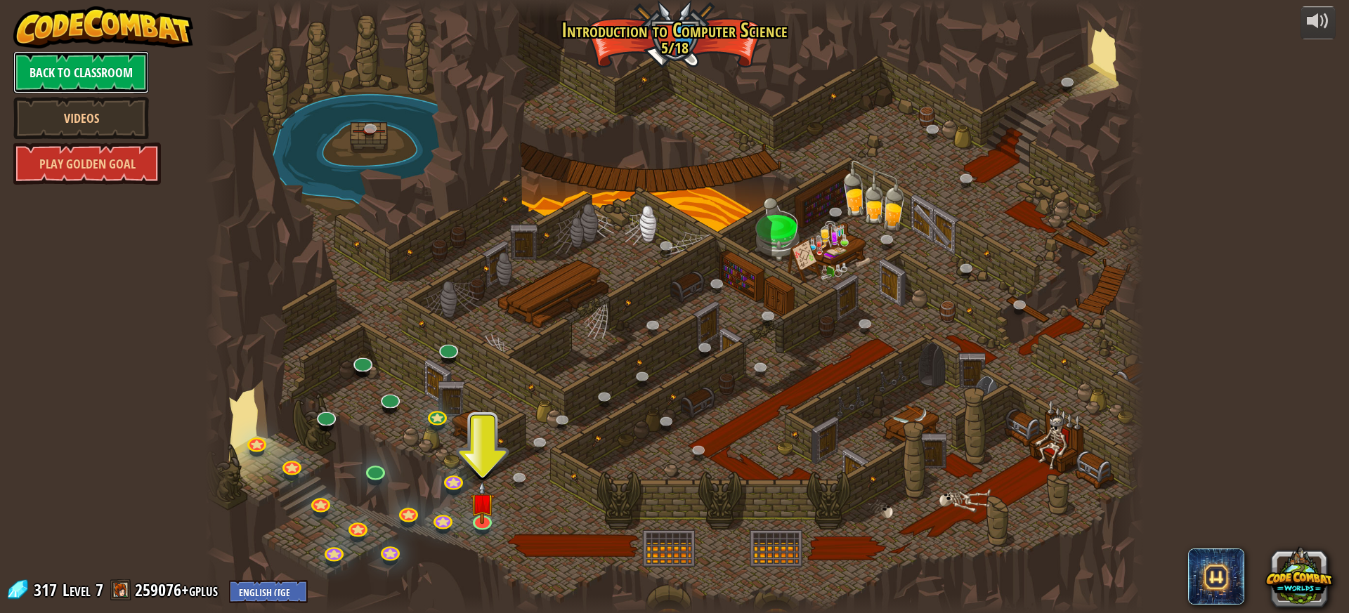
click at [34, 66] on link "Back to Classroom" at bounding box center [81, 72] width 136 height 42
